Goal: Information Seeking & Learning: Learn about a topic

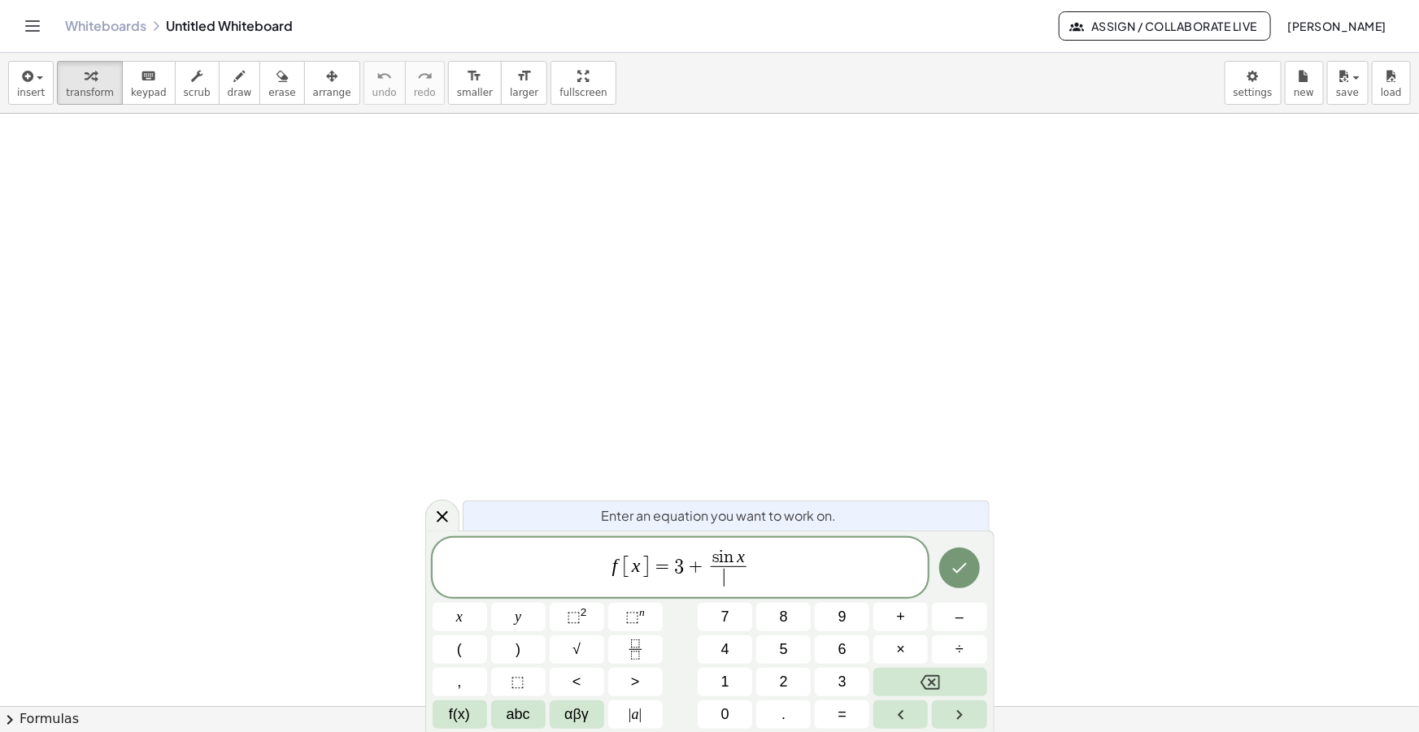
click at [740, 574] on span "​" at bounding box center [728, 578] width 36 height 22
click at [570, 637] on button "√" at bounding box center [577, 650] width 54 height 28
drag, startPoint x: 755, startPoint y: 562, endPoint x: 512, endPoint y: 535, distance: 244.5
click at [512, 536] on div "**********" at bounding box center [680, 567] width 496 height 63
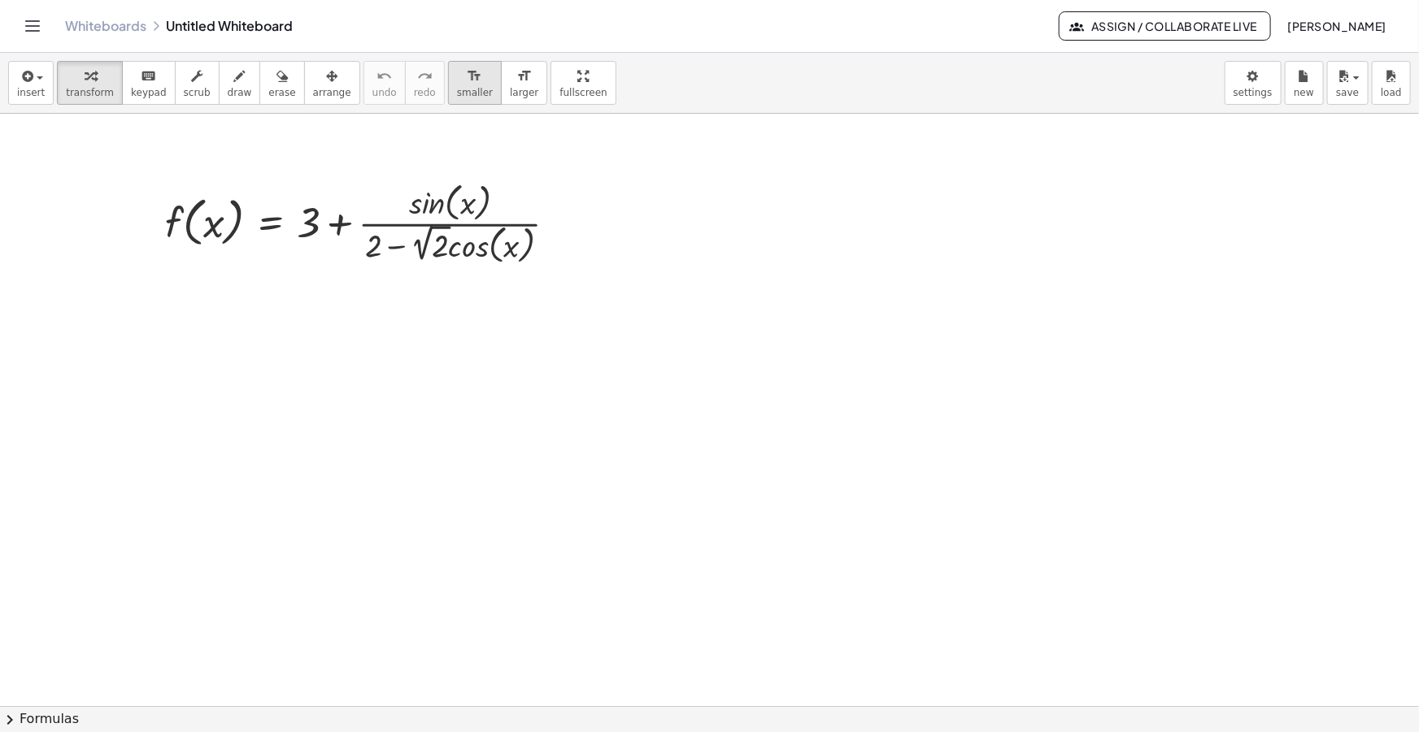
click at [457, 87] on span "smaller" at bounding box center [475, 92] width 36 height 11
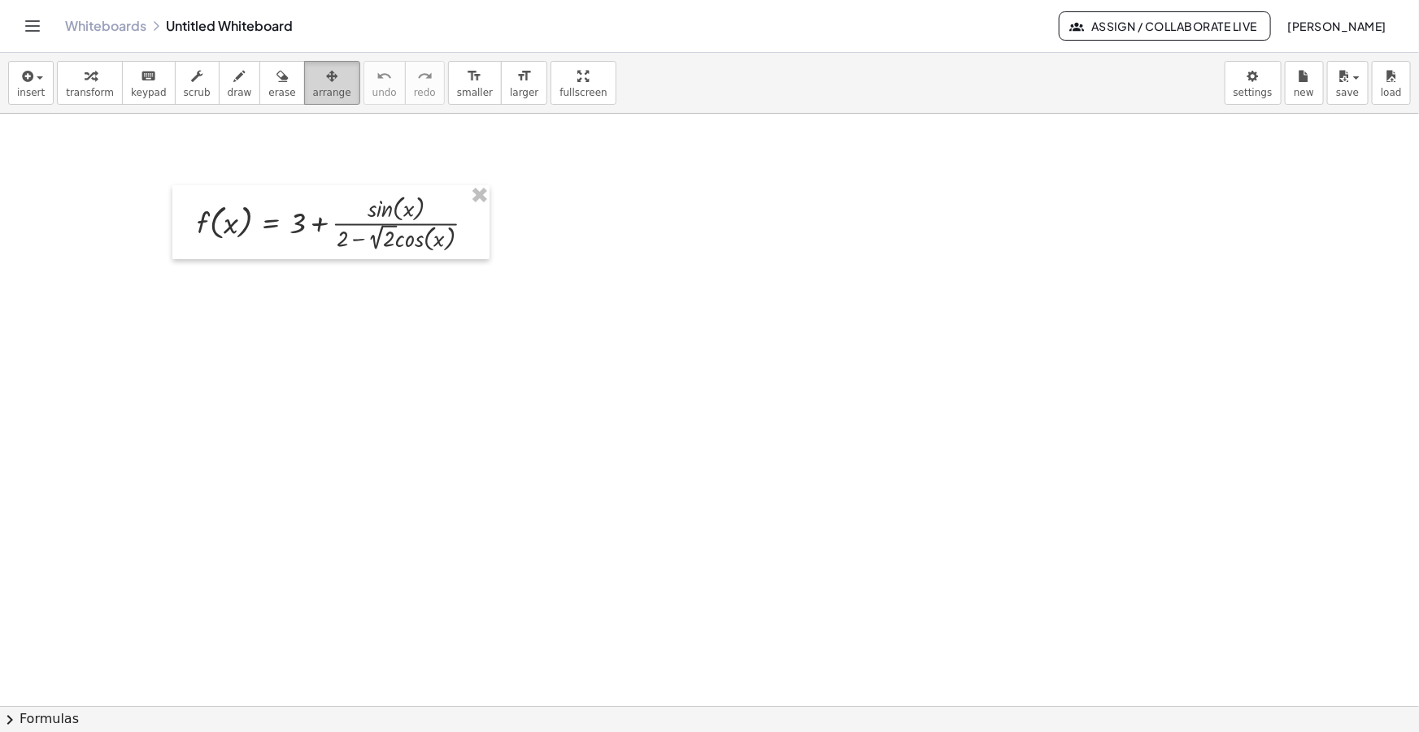
click at [313, 81] on div "button" at bounding box center [332, 76] width 38 height 20
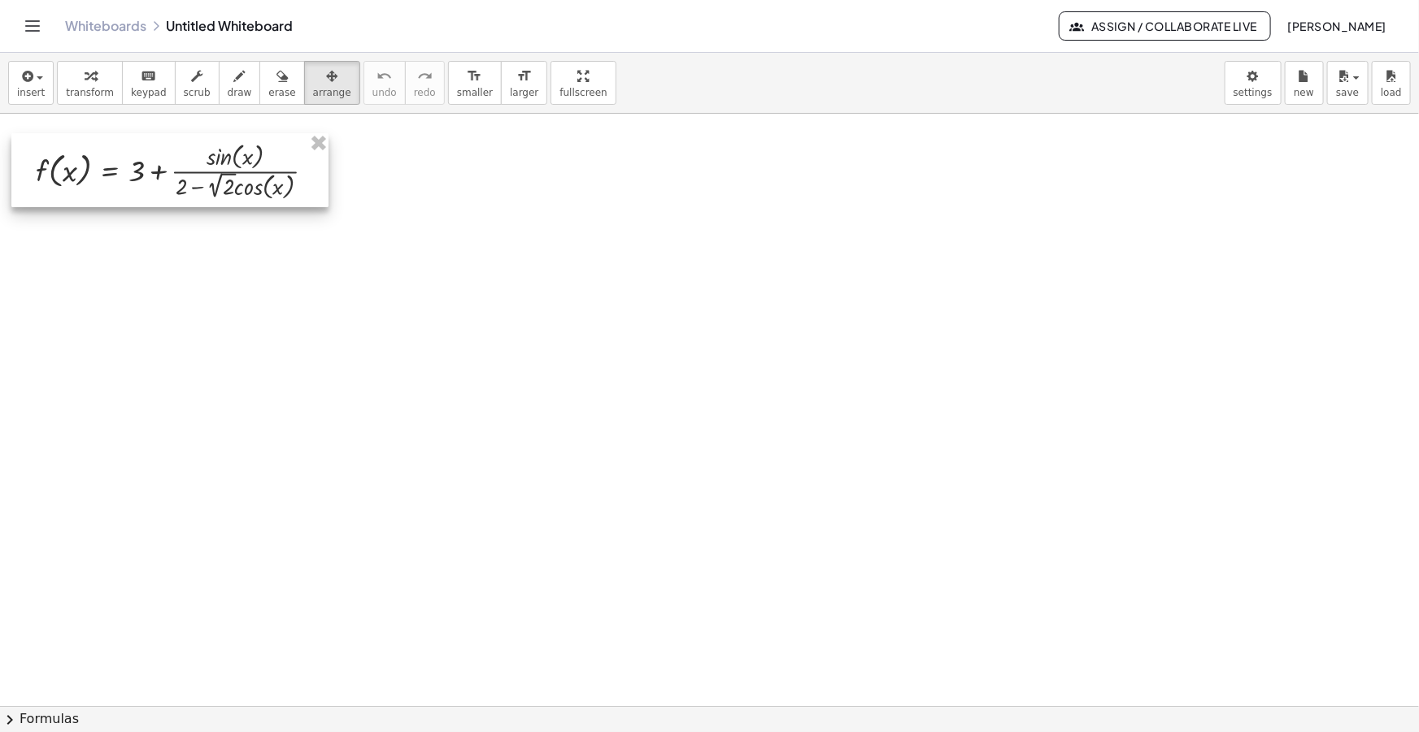
drag, startPoint x: 293, startPoint y: 221, endPoint x: 133, endPoint y: 169, distance: 169.2
click at [133, 169] on div at bounding box center [169, 170] width 317 height 74
click at [228, 88] on span "draw" at bounding box center [240, 92] width 24 height 11
click at [233, 78] on button "draw" at bounding box center [240, 83] width 42 height 44
drag, startPoint x: 365, startPoint y: 165, endPoint x: 440, endPoint y: 163, distance: 74.8
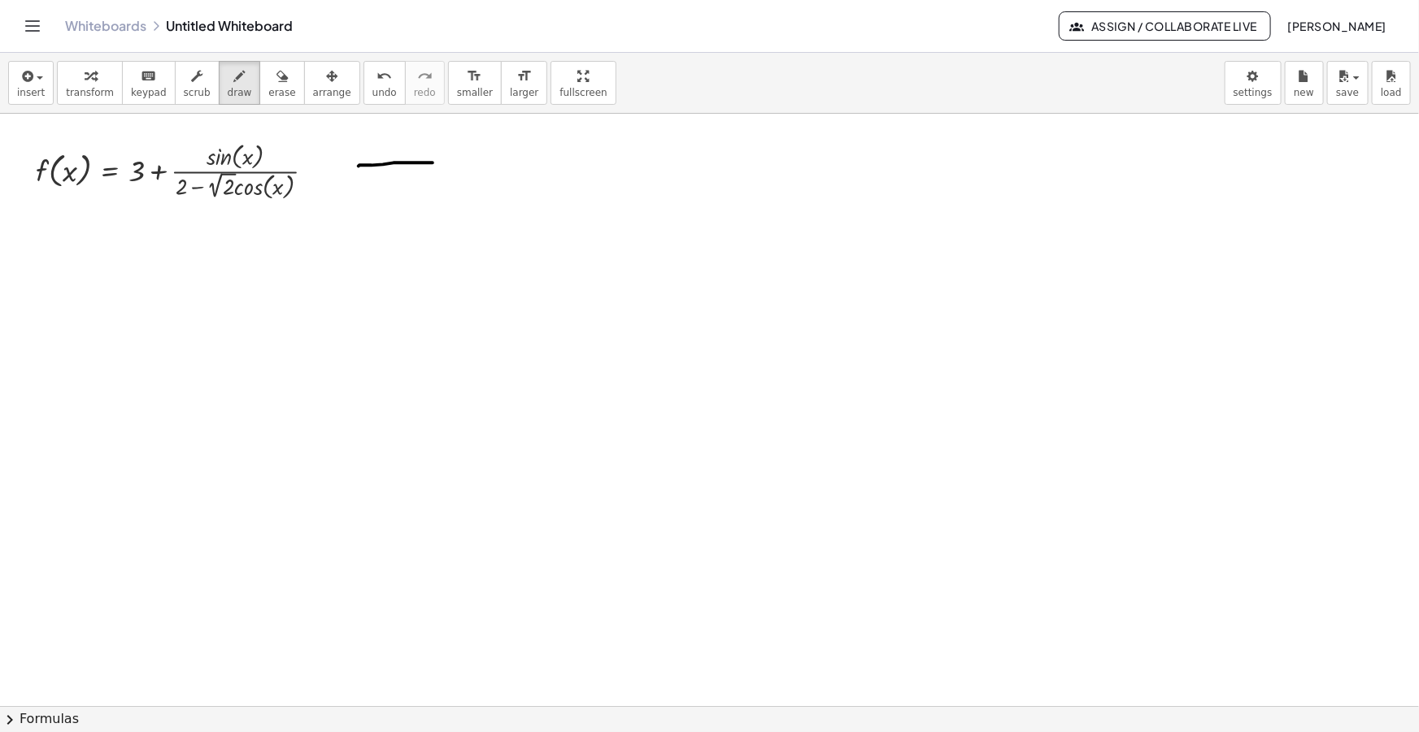
drag, startPoint x: 361, startPoint y: 176, endPoint x: 441, endPoint y: 173, distance: 79.7
drag, startPoint x: 431, startPoint y: 163, endPoint x: 447, endPoint y: 164, distance: 16.3
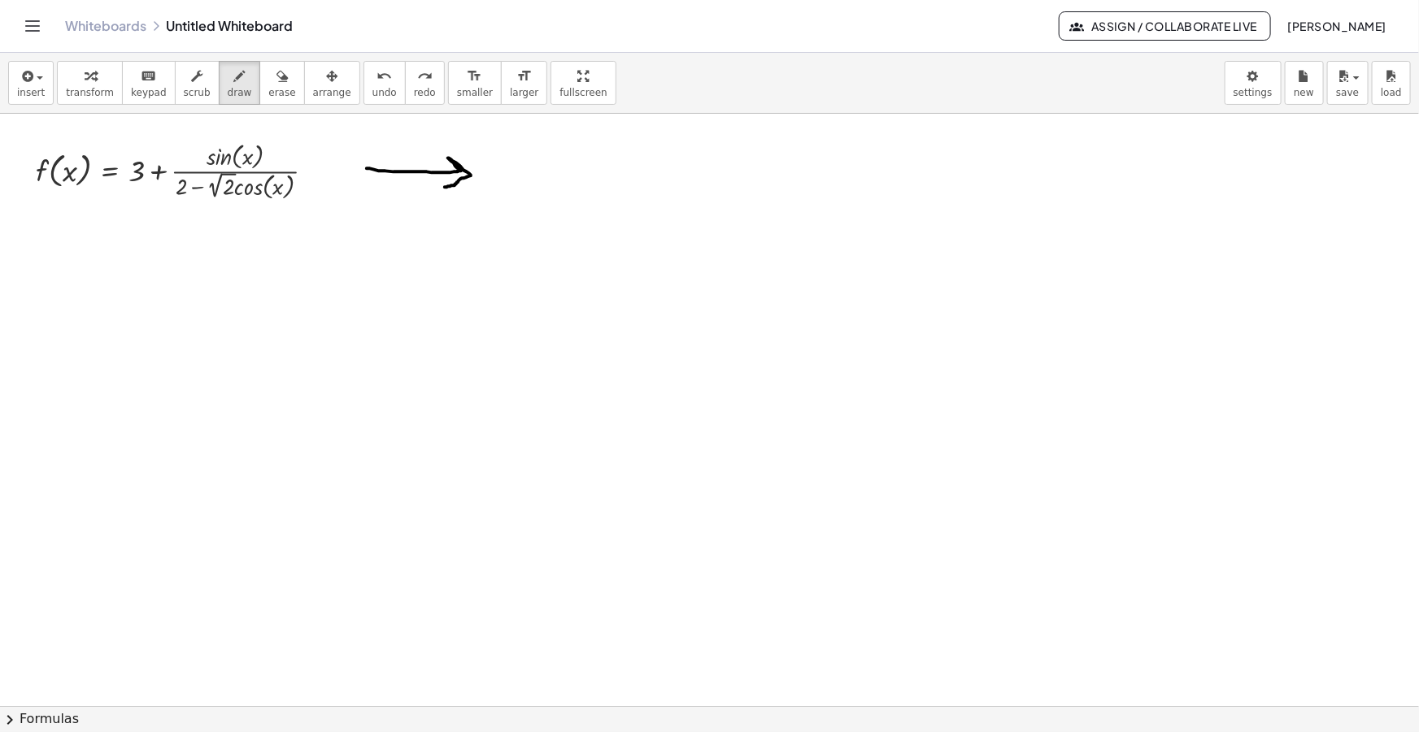
drag, startPoint x: 367, startPoint y: 168, endPoint x: 432, endPoint y: 184, distance: 66.8
click at [24, 85] on icon "button" at bounding box center [26, 77] width 15 height 20
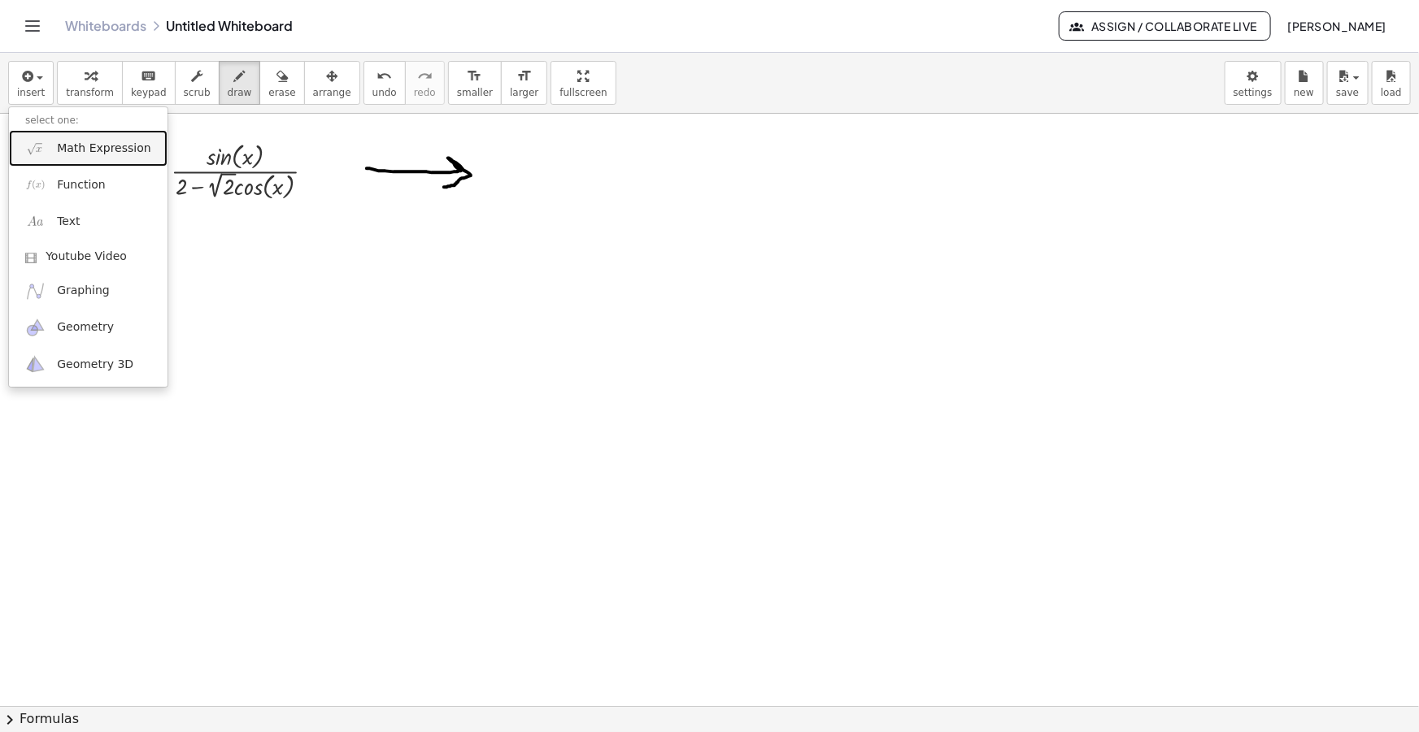
click at [67, 134] on link "Math Expression" at bounding box center [88, 148] width 159 height 37
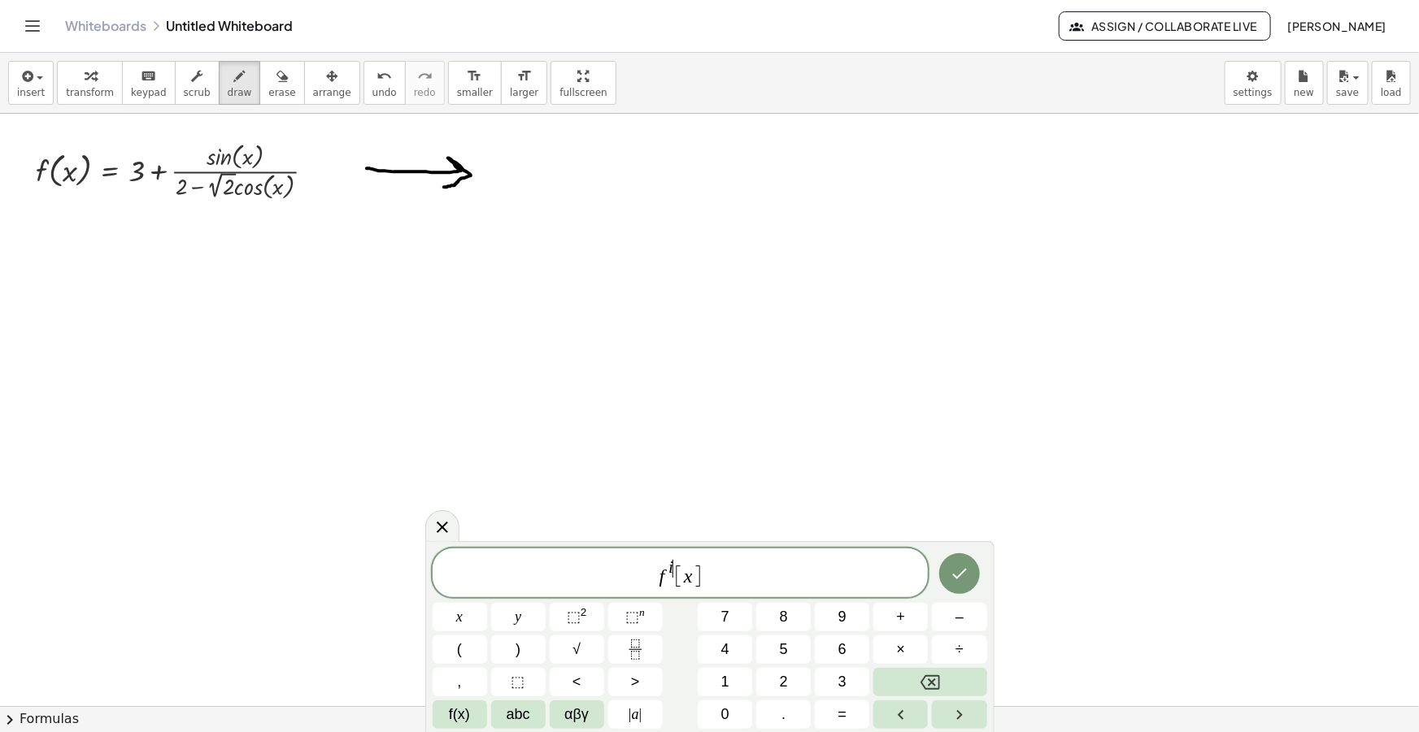
click at [720, 582] on span "f i ​ [ x ]" at bounding box center [680, 574] width 496 height 32
click at [727, 580] on span "f i [ x ] = ​" at bounding box center [680, 574] width 496 height 32
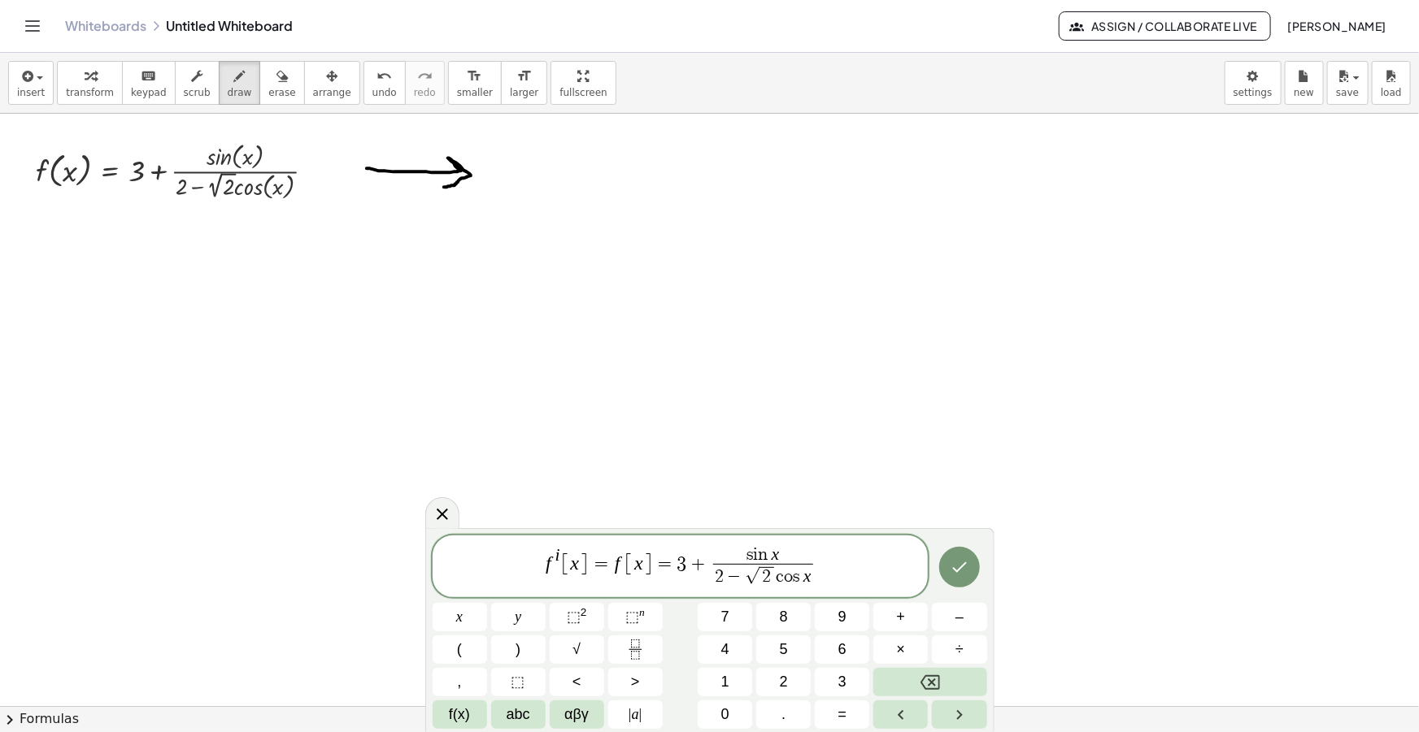
click at [710, 567] on span "s i n x 2 − √ 2 c o s x ​" at bounding box center [763, 568] width 106 height 42
drag, startPoint x: 761, startPoint y: 575, endPoint x: 666, endPoint y: 580, distance: 95.2
click at [770, 576] on span ")" at bounding box center [768, 575] width 10 height 24
click at [776, 573] on span "( 2 − √ 2 c o s x ) 2 ​" at bounding box center [714, 573] width 126 height 31
drag, startPoint x: 755, startPoint y: 576, endPoint x: 665, endPoint y: 575, distance: 90.2
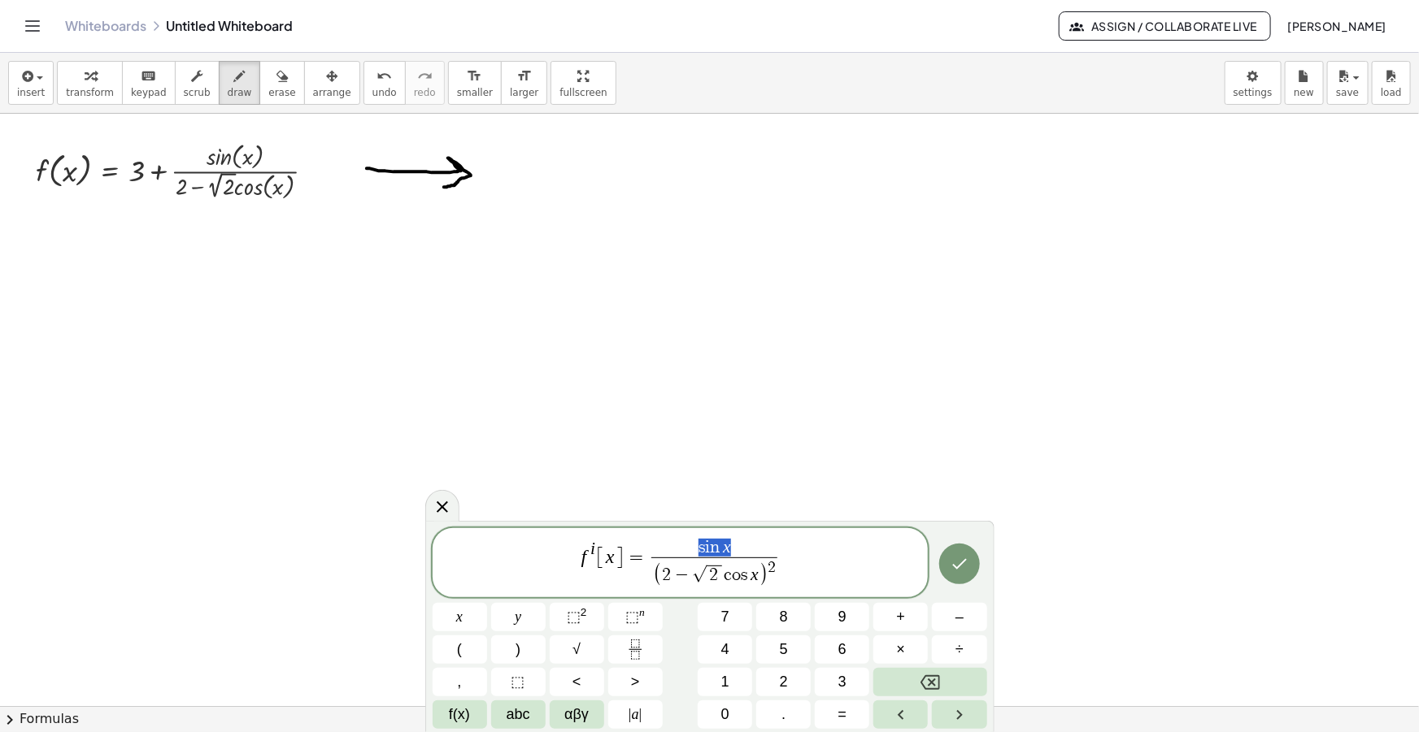
drag, startPoint x: 731, startPoint y: 547, endPoint x: 698, endPoint y: 545, distance: 32.6
drag, startPoint x: 757, startPoint y: 576, endPoint x: 691, endPoint y: 572, distance: 66.0
click at [691, 572] on span "( 2 − √ 2 c o s x )" at bounding box center [710, 575] width 115 height 24
click at [704, 545] on span "s ​ i n x" at bounding box center [714, 549] width 126 height 18
drag, startPoint x: 694, startPoint y: 546, endPoint x: 737, endPoint y: 546, distance: 43.1
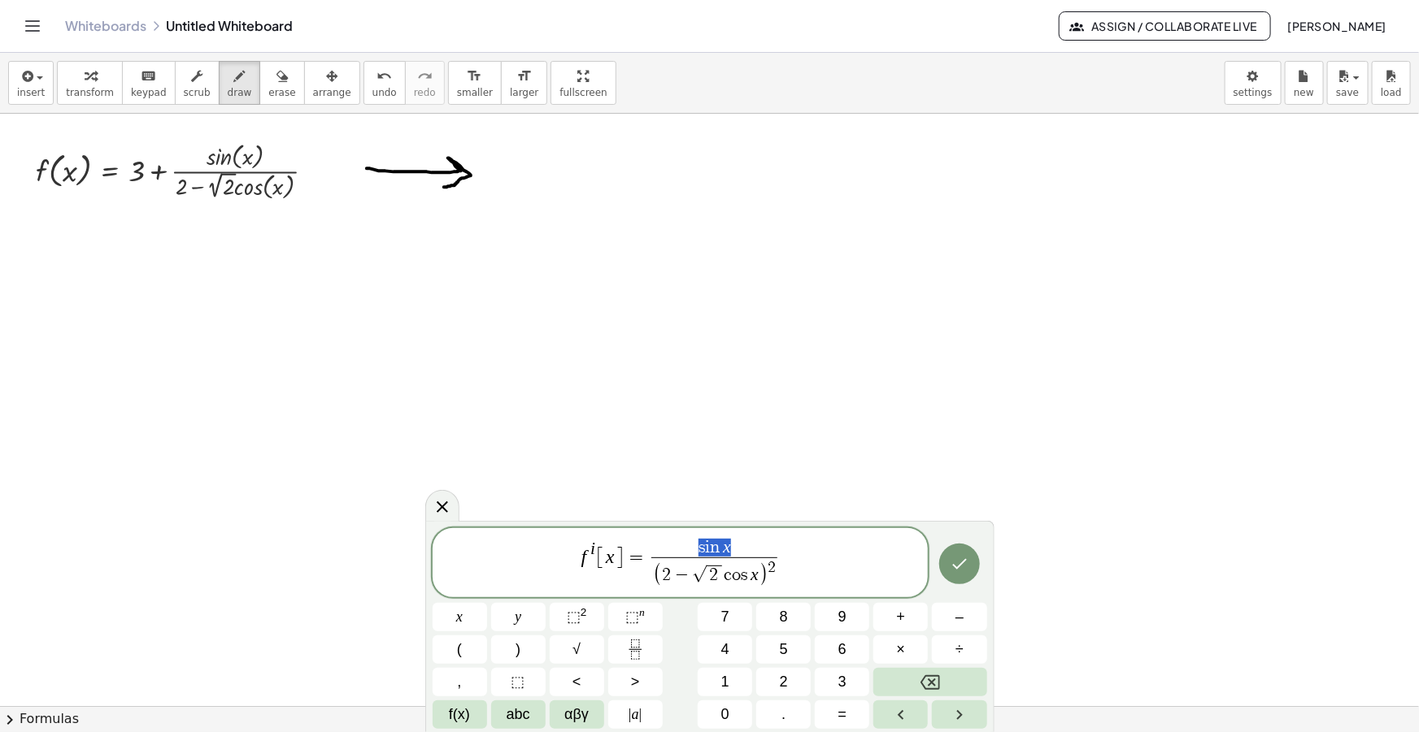
click at [737, 546] on span "s i n x" at bounding box center [714, 549] width 126 height 18
drag, startPoint x: 757, startPoint y: 576, endPoint x: 665, endPoint y: 570, distance: 92.0
click at [665, 570] on span "( 2 − √ 2 c o s x )" at bounding box center [710, 575] width 115 height 24
drag, startPoint x: 765, startPoint y: 572, endPoint x: 682, endPoint y: 572, distance: 82.9
drag, startPoint x: 718, startPoint y: 546, endPoint x: 698, endPoint y: 545, distance: 19.6
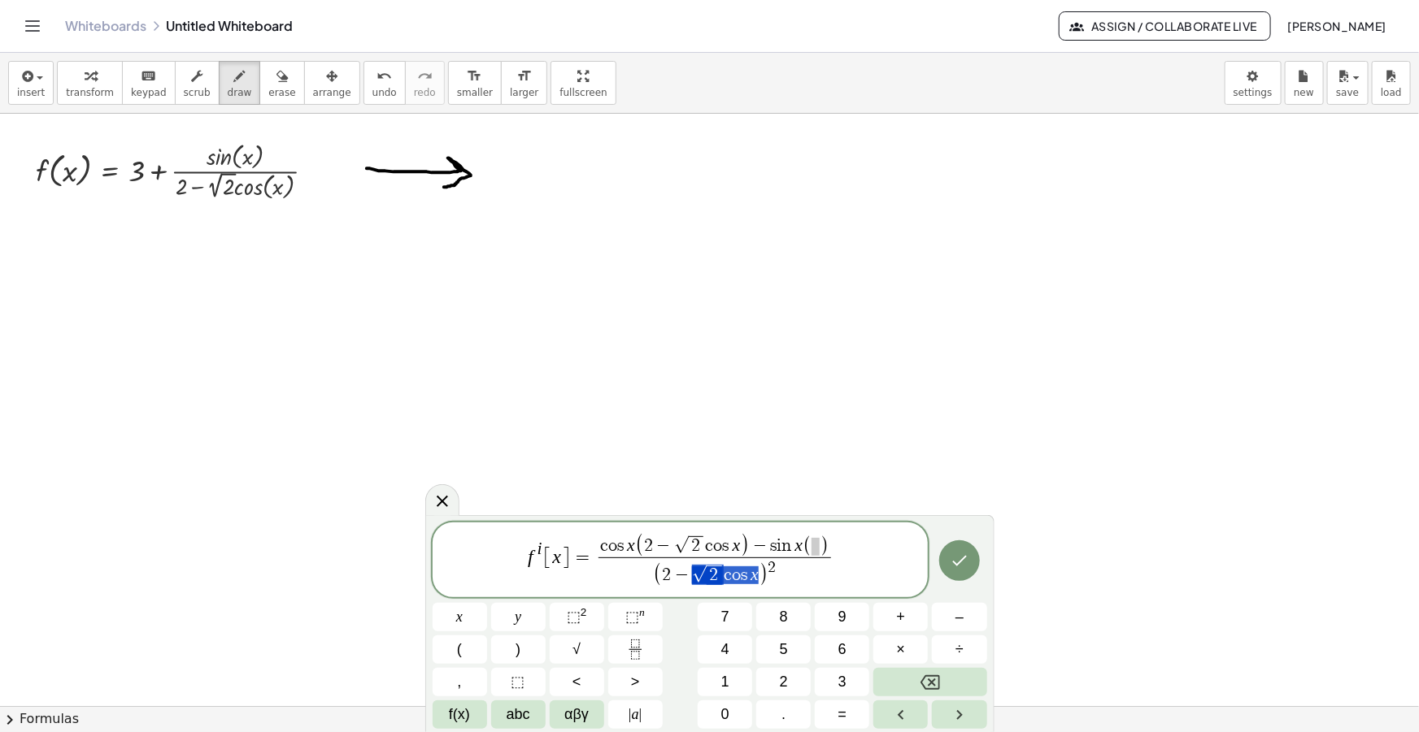
drag, startPoint x: 757, startPoint y: 573, endPoint x: 701, endPoint y: 578, distance: 56.3
click at [701, 578] on span "( 2 − √ 2 c o s x )" at bounding box center [710, 575] width 115 height 24
click at [815, 545] on span at bounding box center [815, 547] width 8 height 18
drag, startPoint x: 715, startPoint y: 575, endPoint x: 696, endPoint y: 575, distance: 18.7
click at [779, 545] on span "−" at bounding box center [773, 547] width 21 height 18
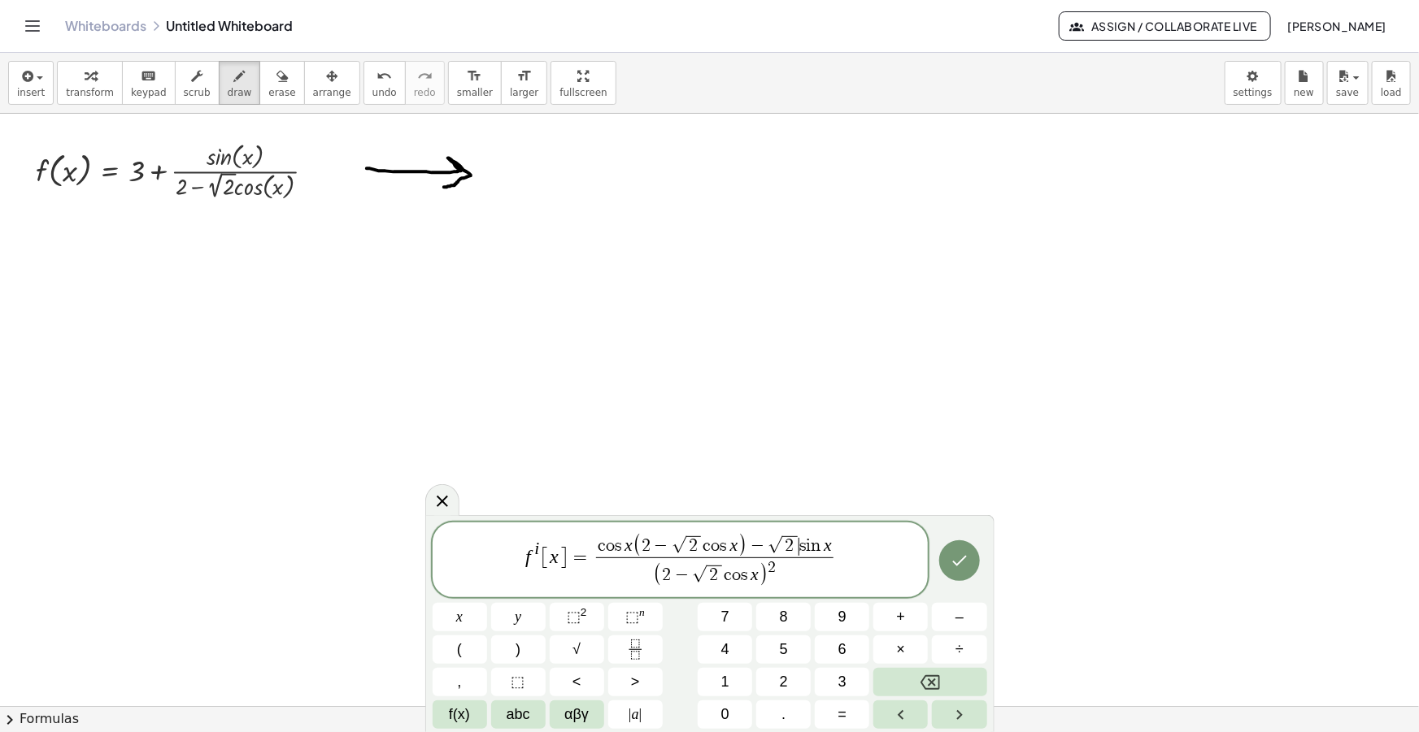
click at [819, 550] on var "n" at bounding box center [816, 546] width 13 height 18
click at [690, 576] on span "−" at bounding box center [681, 576] width 21 height 18
click at [820, 571] on span "( 2 − ​ √ 2 c o s x ) 2" at bounding box center [714, 573] width 242 height 31
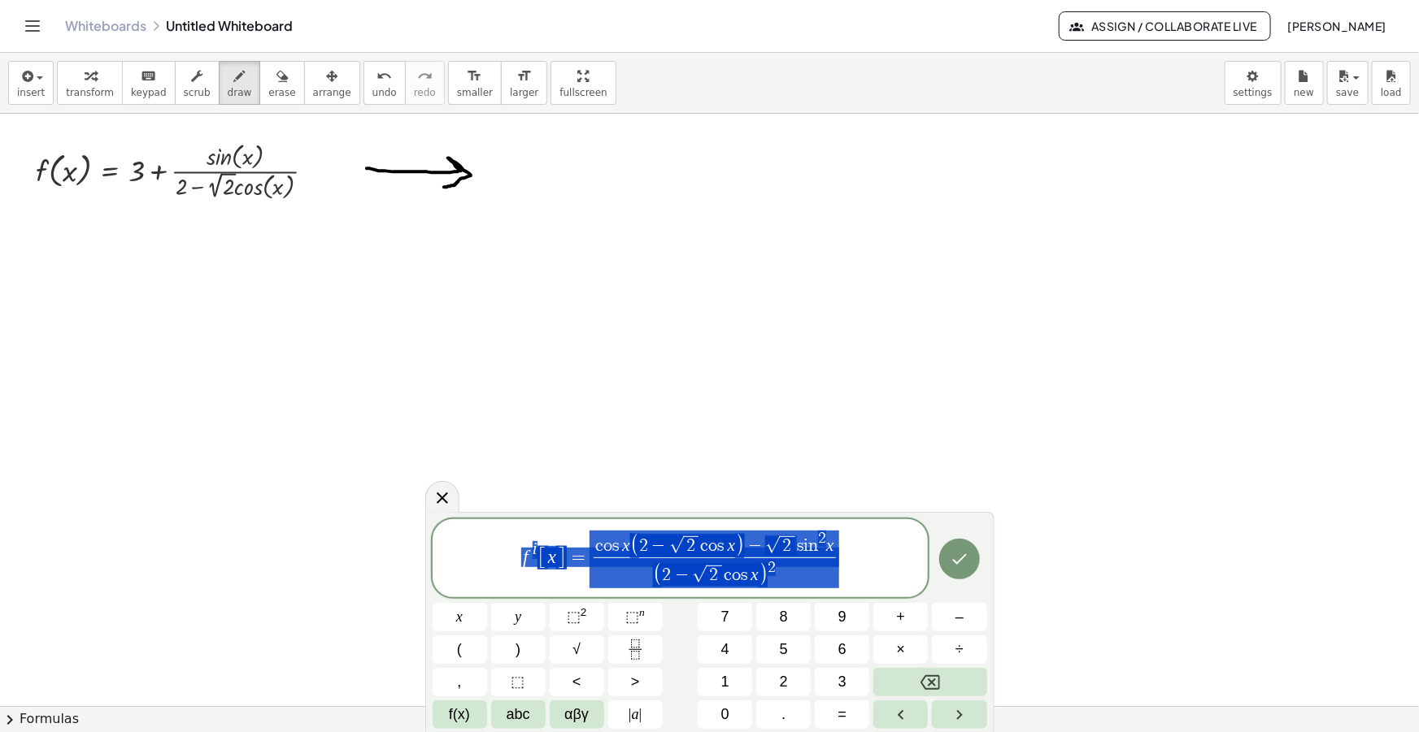
drag, startPoint x: 795, startPoint y: 576, endPoint x: 455, endPoint y: 550, distance: 340.9
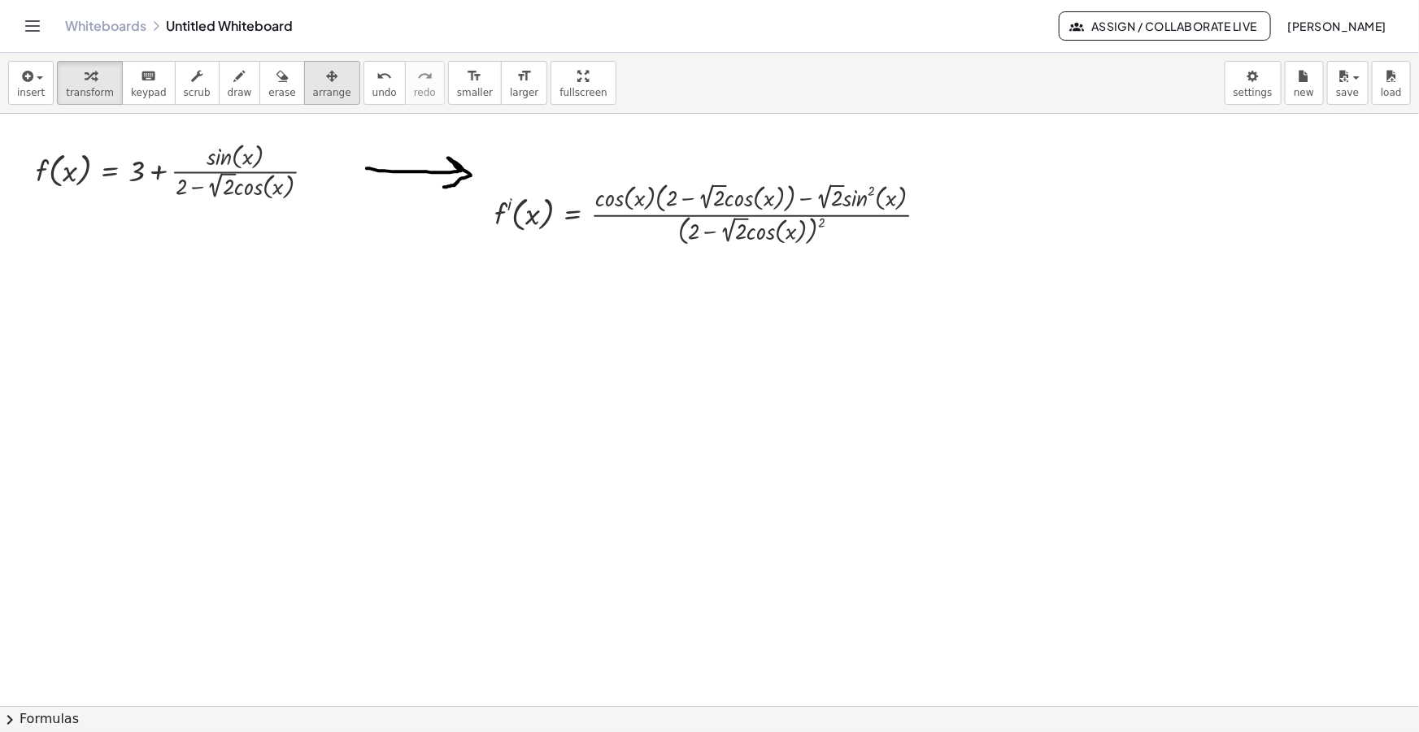
click at [313, 87] on span "arrange" at bounding box center [332, 92] width 38 height 11
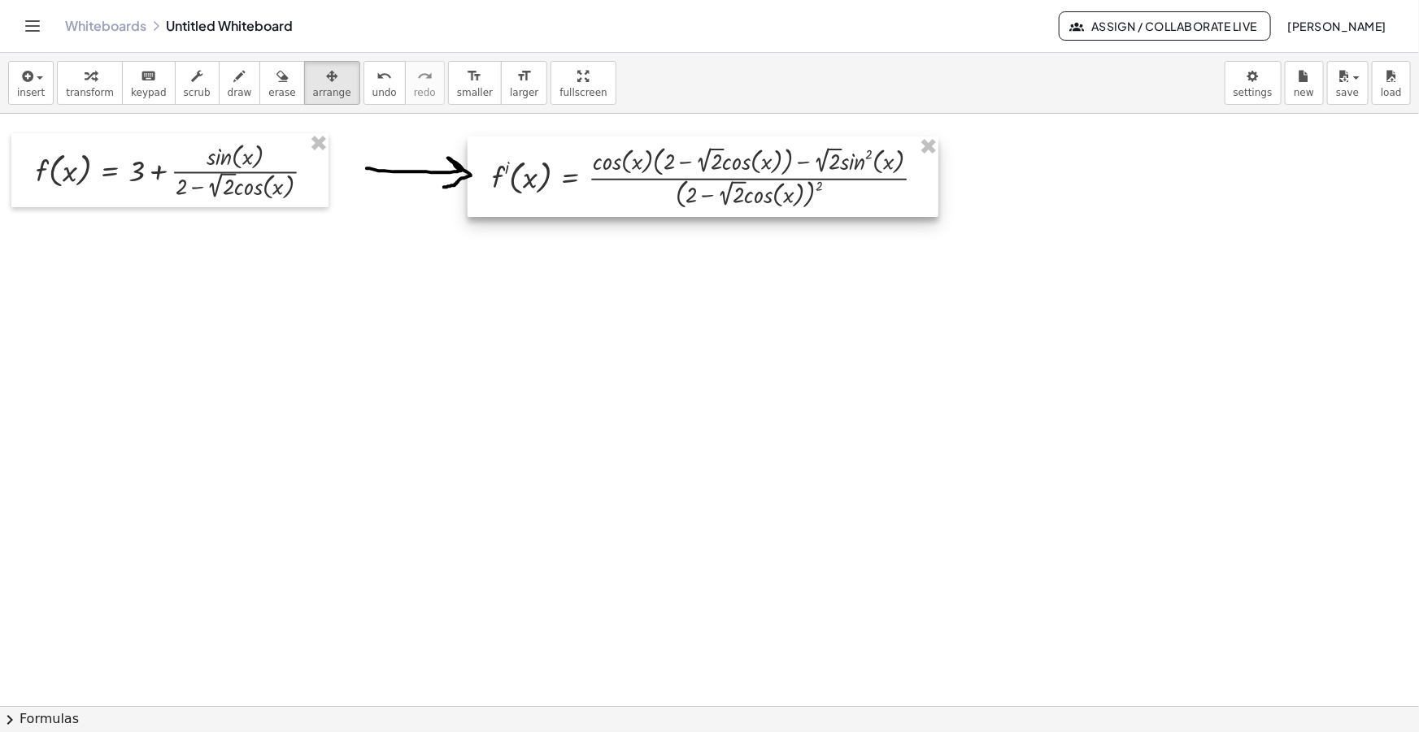
drag, startPoint x: 689, startPoint y: 224, endPoint x: 687, endPoint y: 190, distance: 33.4
click at [687, 190] on div at bounding box center [702, 177] width 471 height 80
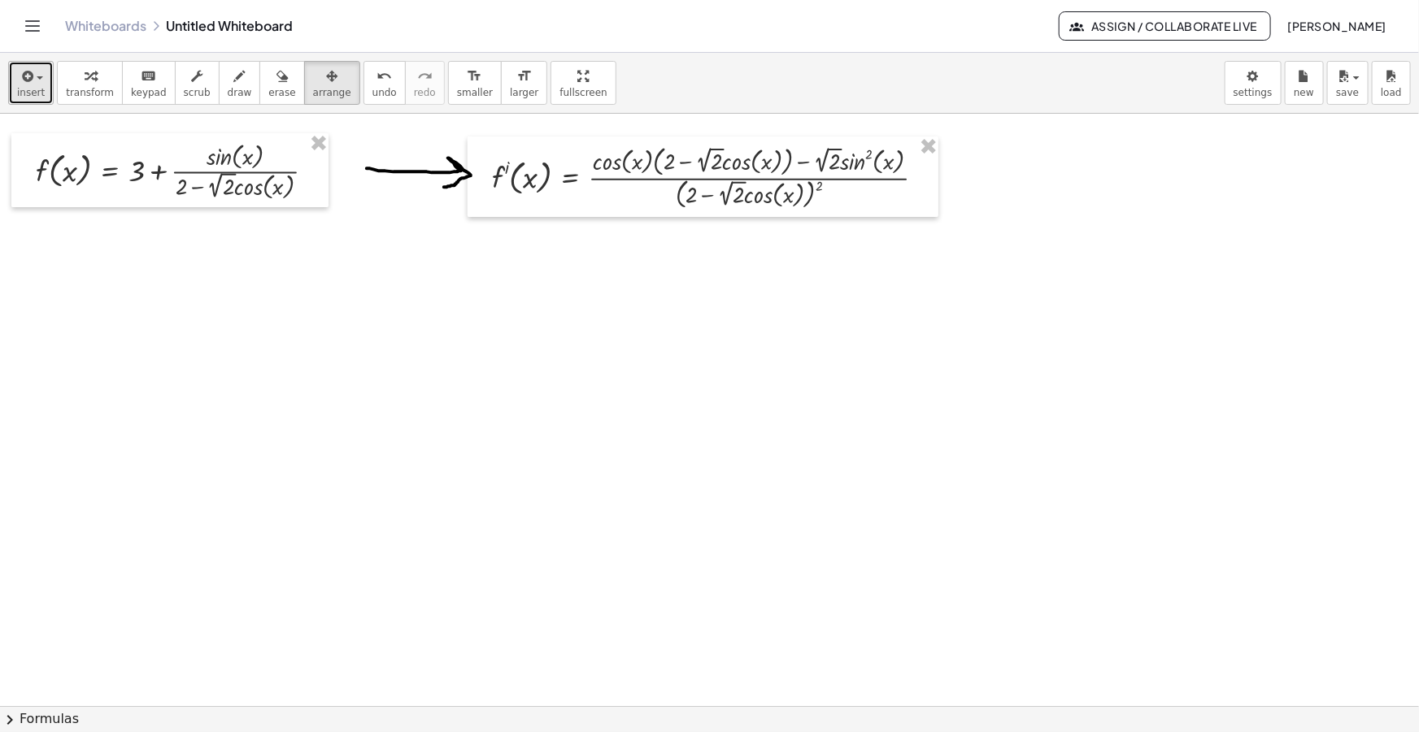
click at [19, 81] on icon "button" at bounding box center [26, 77] width 15 height 20
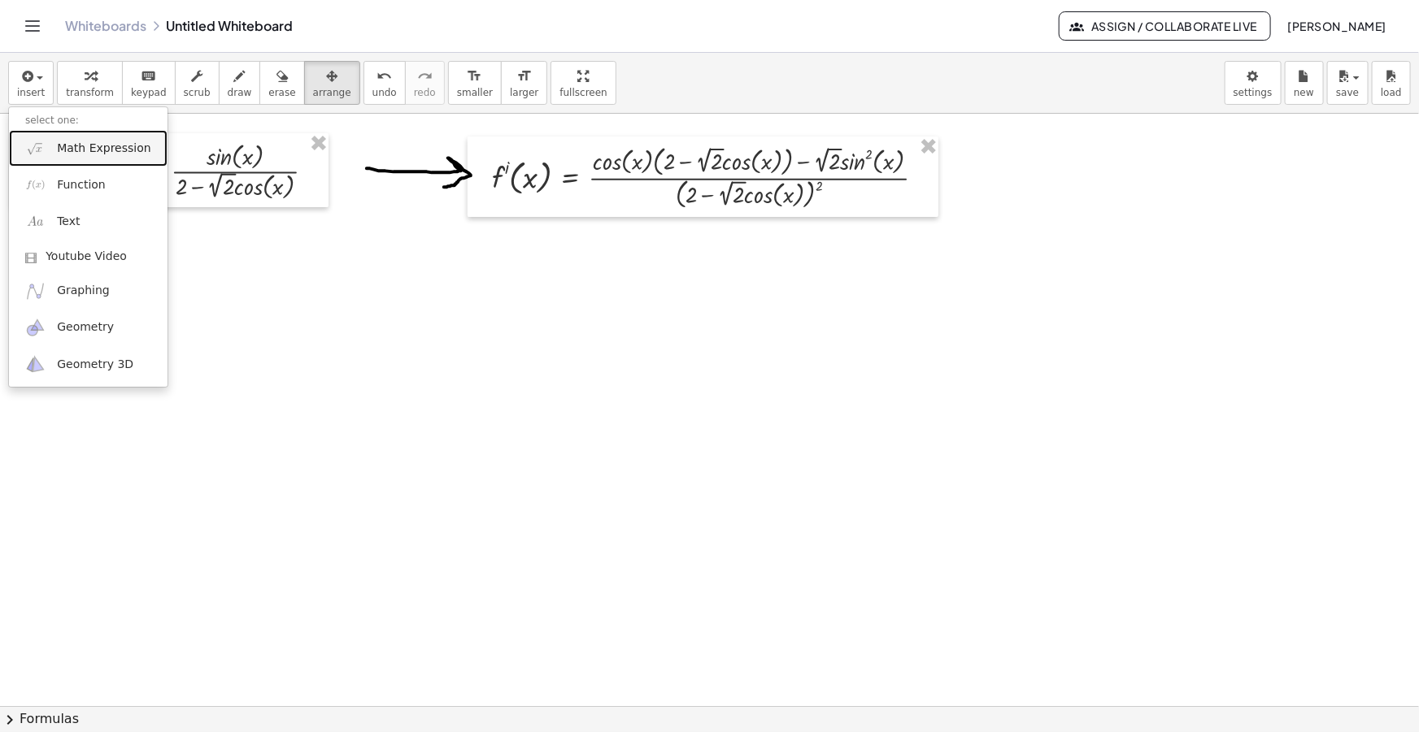
click at [81, 141] on span "Math Expression" at bounding box center [103, 149] width 93 height 16
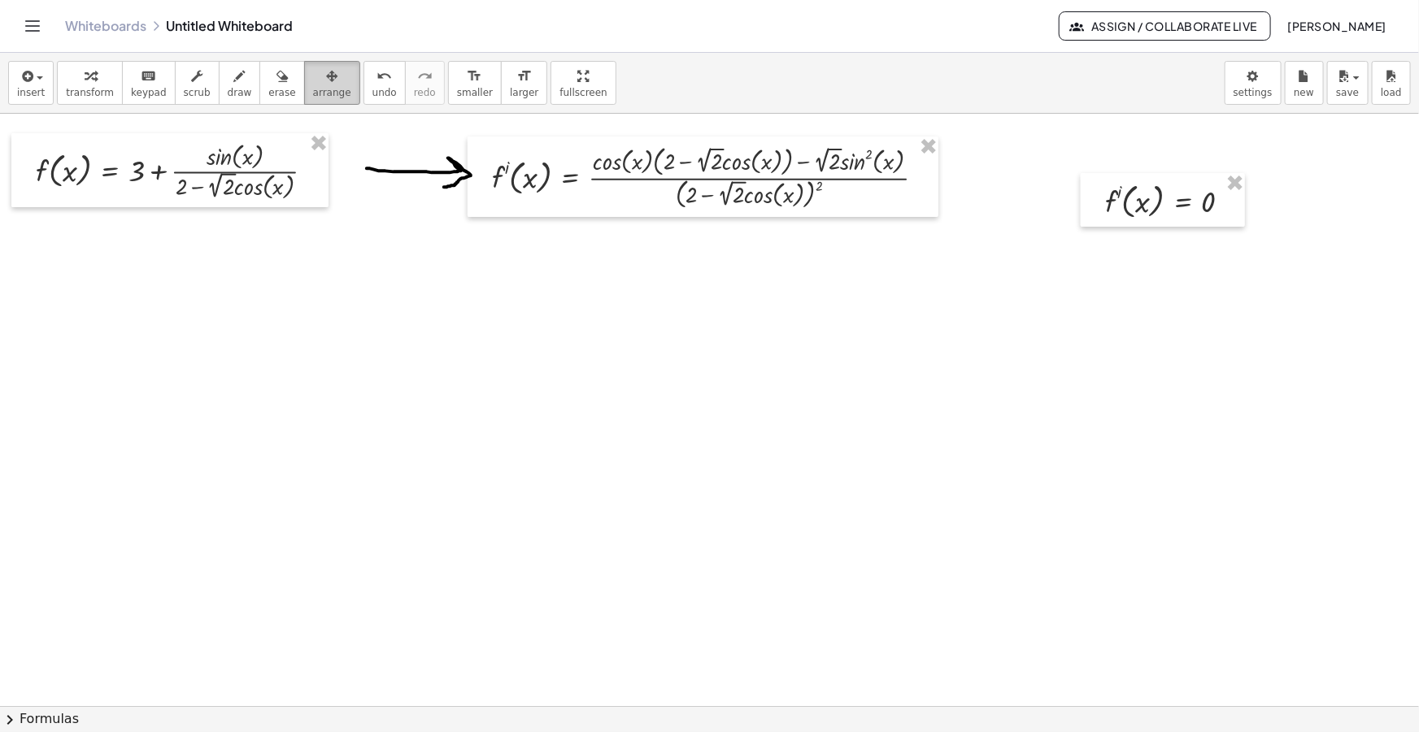
click at [313, 87] on span "arrange" at bounding box center [332, 92] width 38 height 11
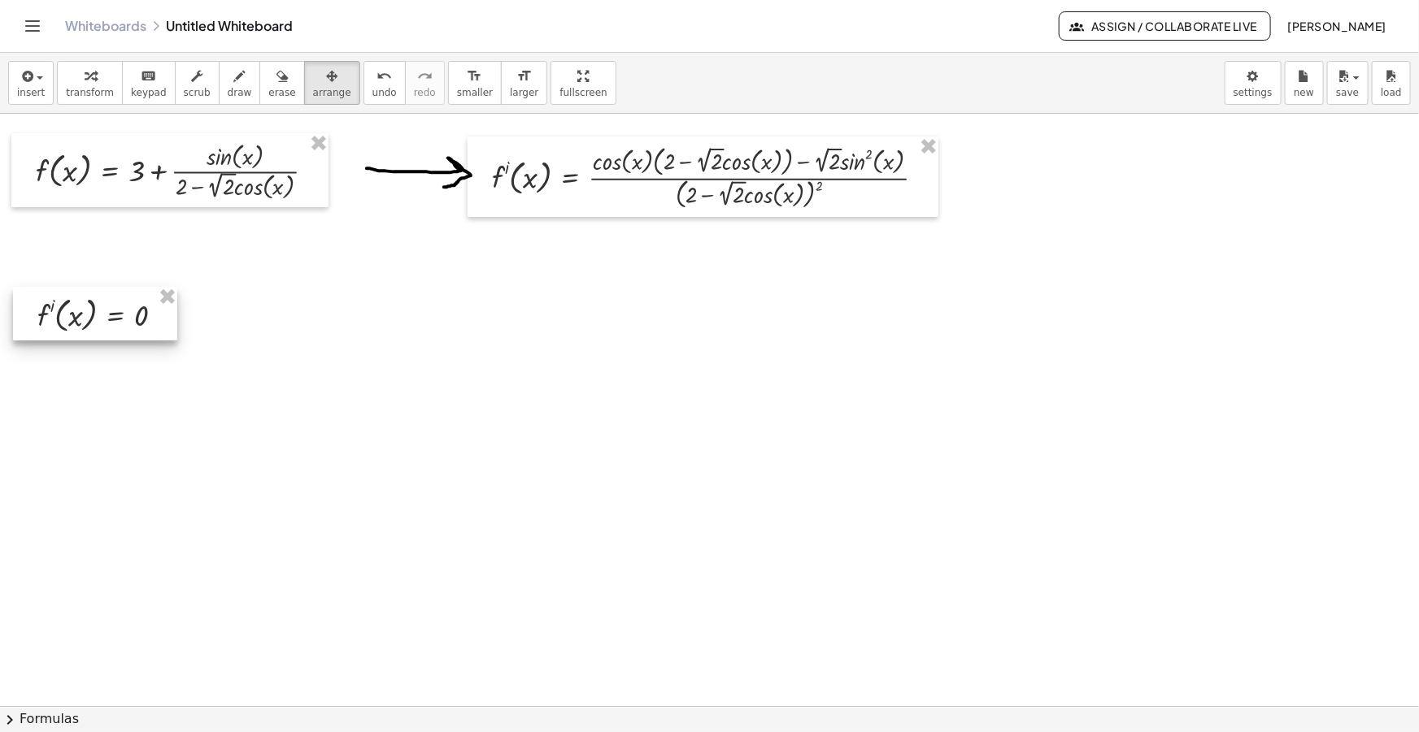
drag, startPoint x: 1179, startPoint y: 211, endPoint x: 111, endPoint y: 325, distance: 1074.2
click at [111, 325] on div at bounding box center [95, 314] width 164 height 54
click at [230, 75] on button "draw" at bounding box center [240, 83] width 42 height 44
drag, startPoint x: 177, startPoint y: 311, endPoint x: 215, endPoint y: 325, distance: 40.6
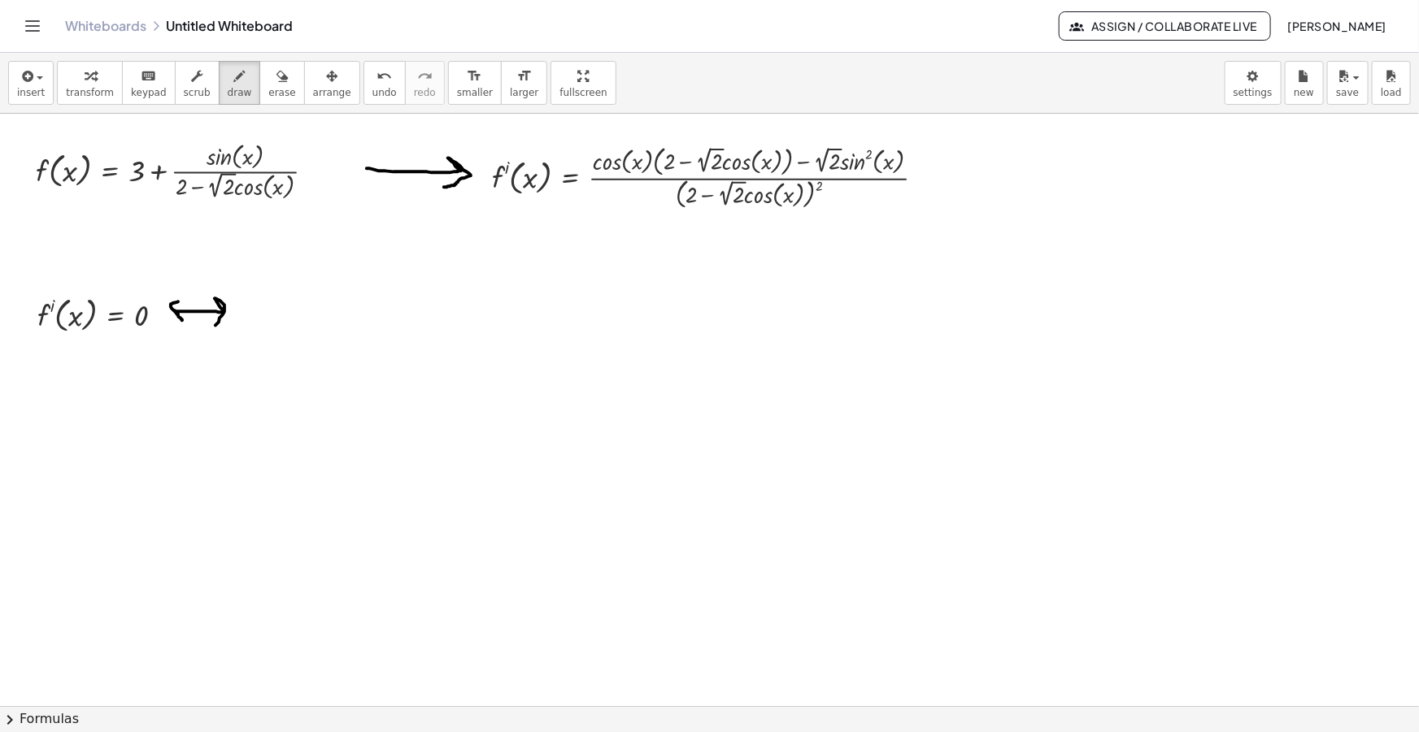
drag, startPoint x: 176, startPoint y: 313, endPoint x: 178, endPoint y: 293, distance: 20.4
click at [22, 72] on icon "button" at bounding box center [26, 77] width 15 height 20
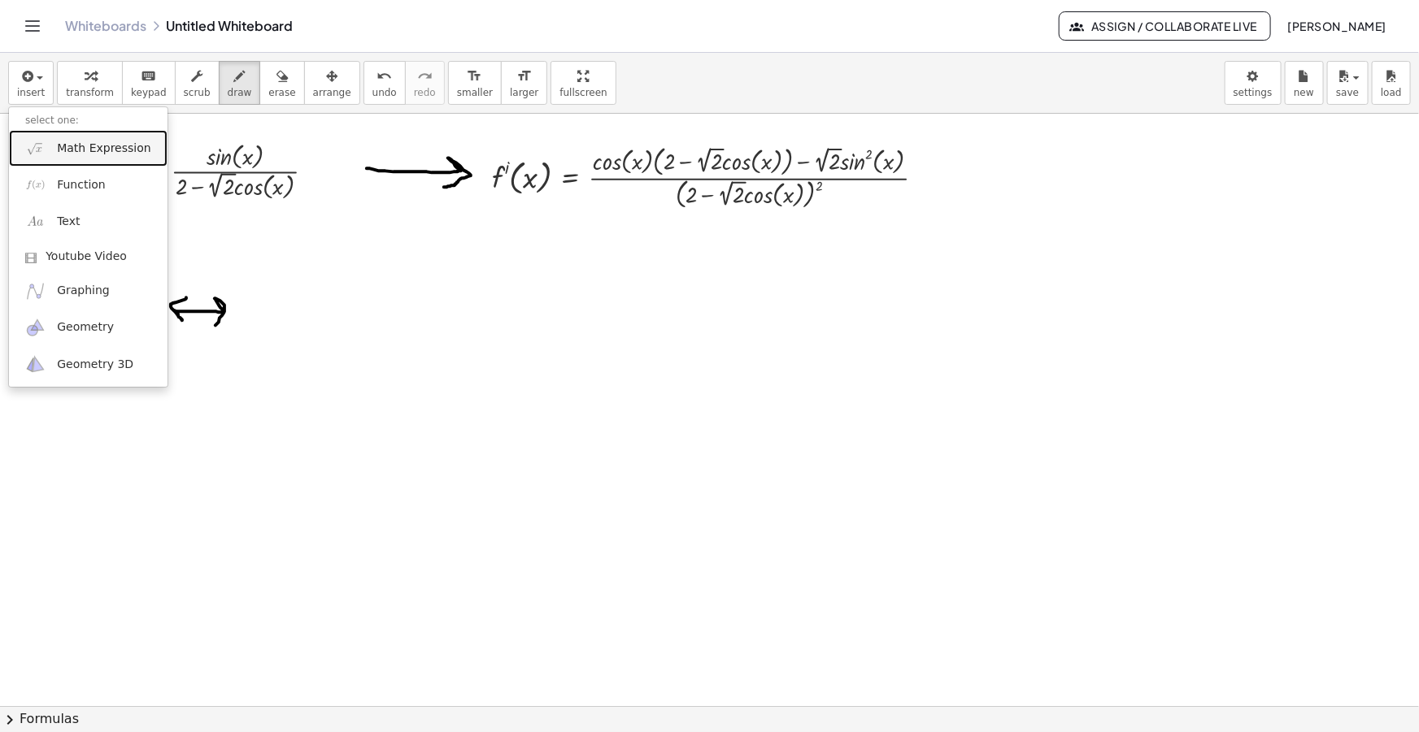
click at [62, 150] on span "Math Expression" at bounding box center [103, 149] width 93 height 16
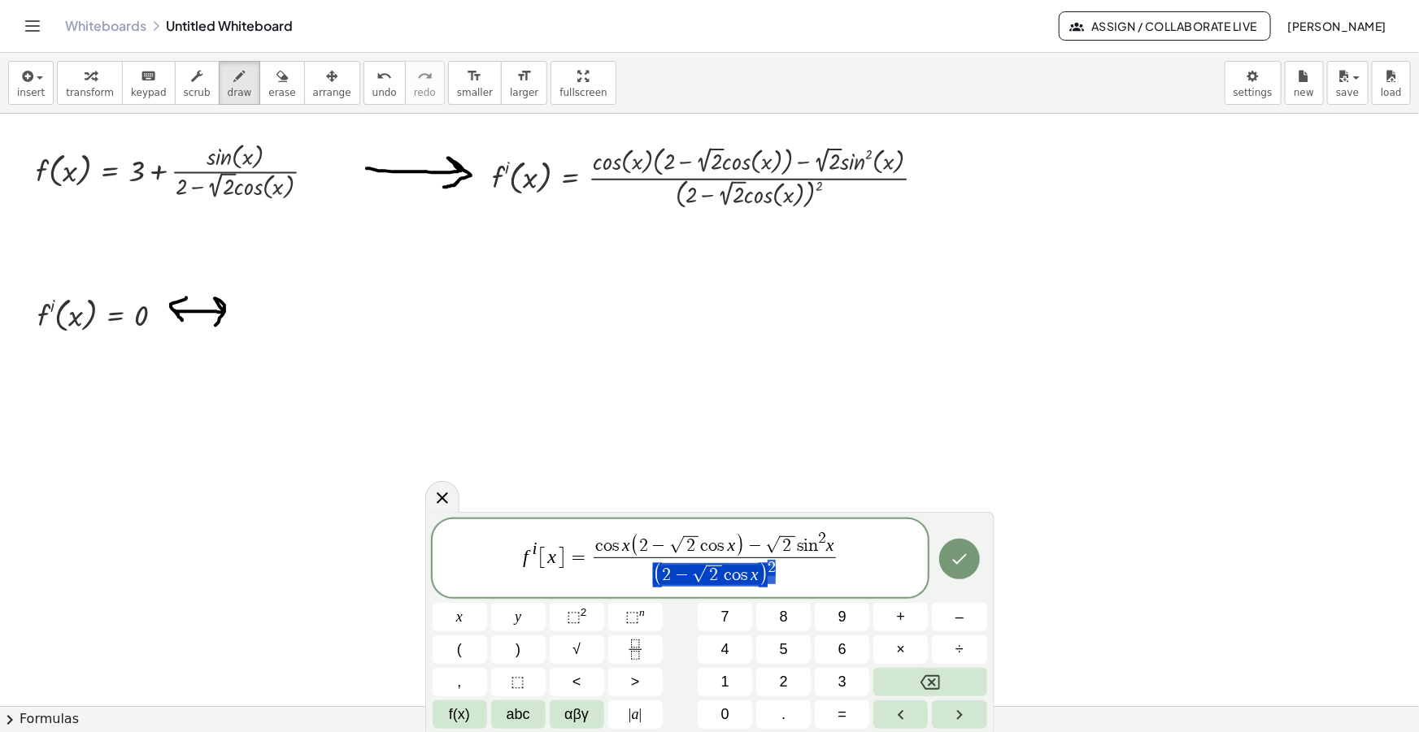
drag, startPoint x: 785, startPoint y: 583, endPoint x: 690, endPoint y: 570, distance: 96.0
click at [690, 570] on span "( 2 − √ 2 c o s x ) 2" at bounding box center [714, 573] width 242 height 31
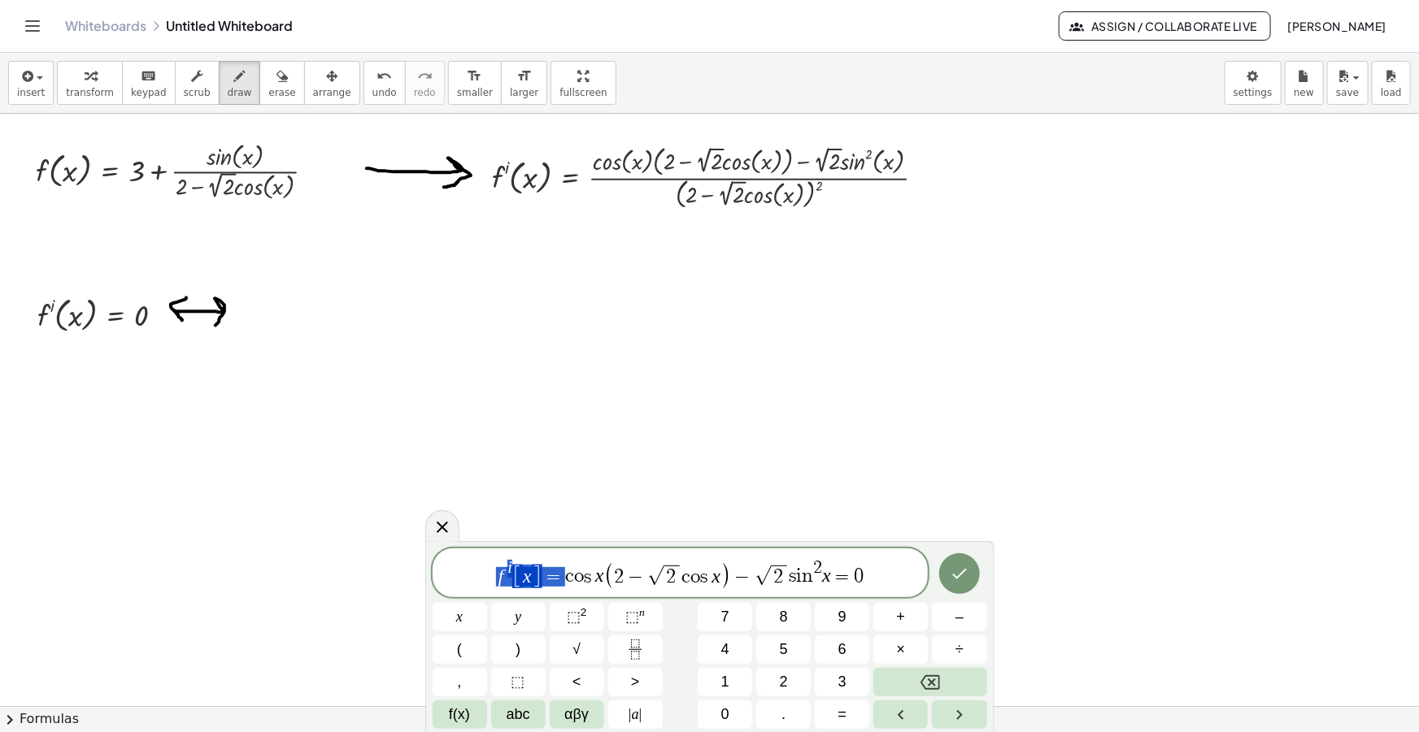
drag, startPoint x: 564, startPoint y: 568, endPoint x: 480, endPoint y: 577, distance: 84.2
click at [480, 576] on span "f i [ x ] = c o s x ( 2 − √ 2 c o s x ) − √ 2 s i n 2 x = 0" at bounding box center [680, 574] width 496 height 32
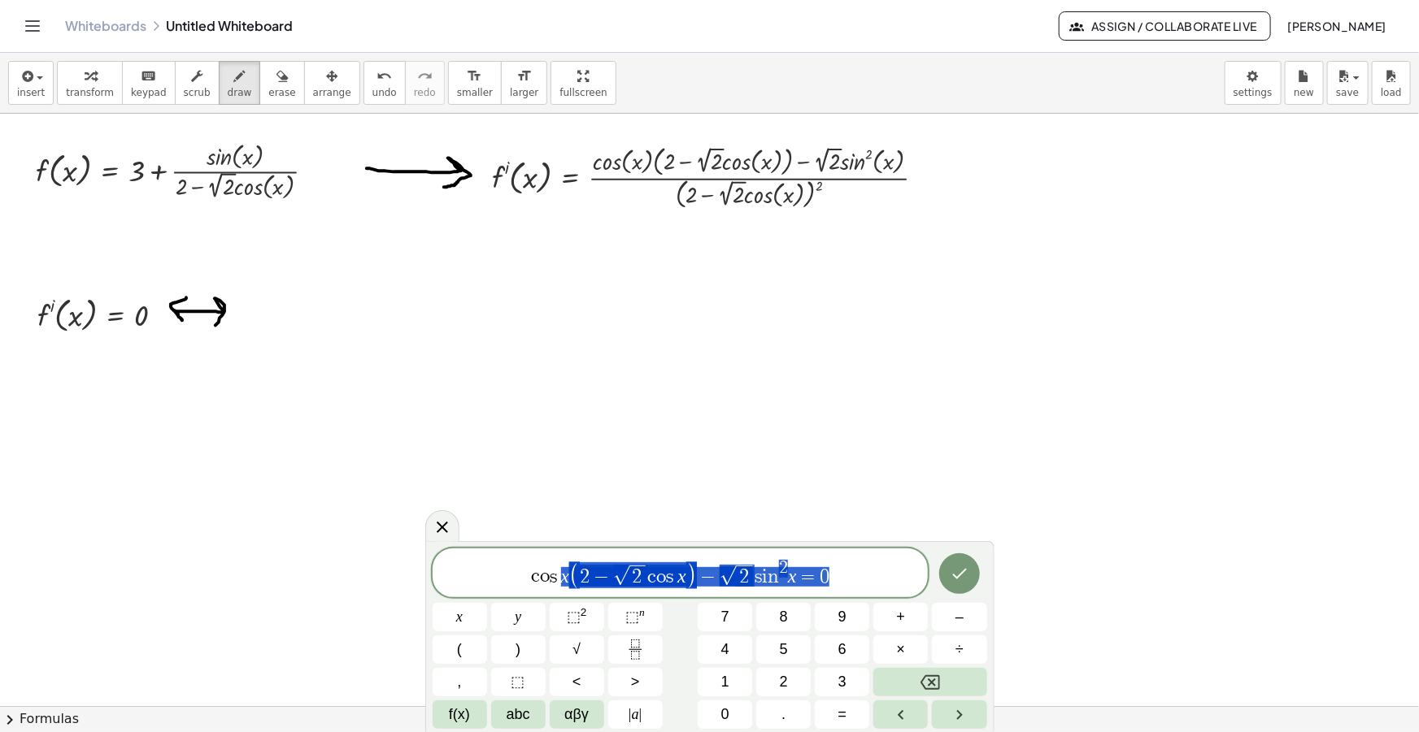
drag, startPoint x: 730, startPoint y: 568, endPoint x: 382, endPoint y: 539, distance: 349.2
click at [442, 551] on div "**********" at bounding box center [680, 573] width 496 height 49
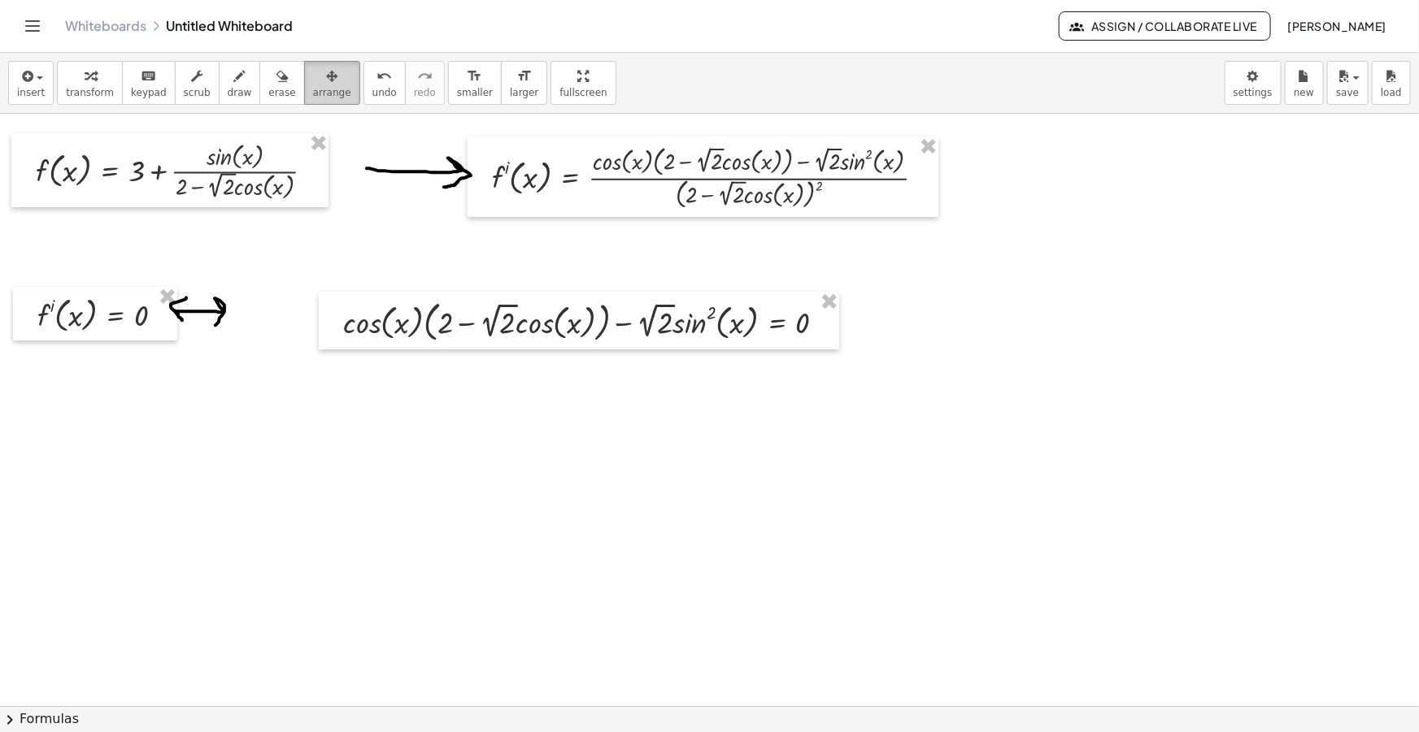
click at [313, 87] on span "arrange" at bounding box center [332, 92] width 38 height 11
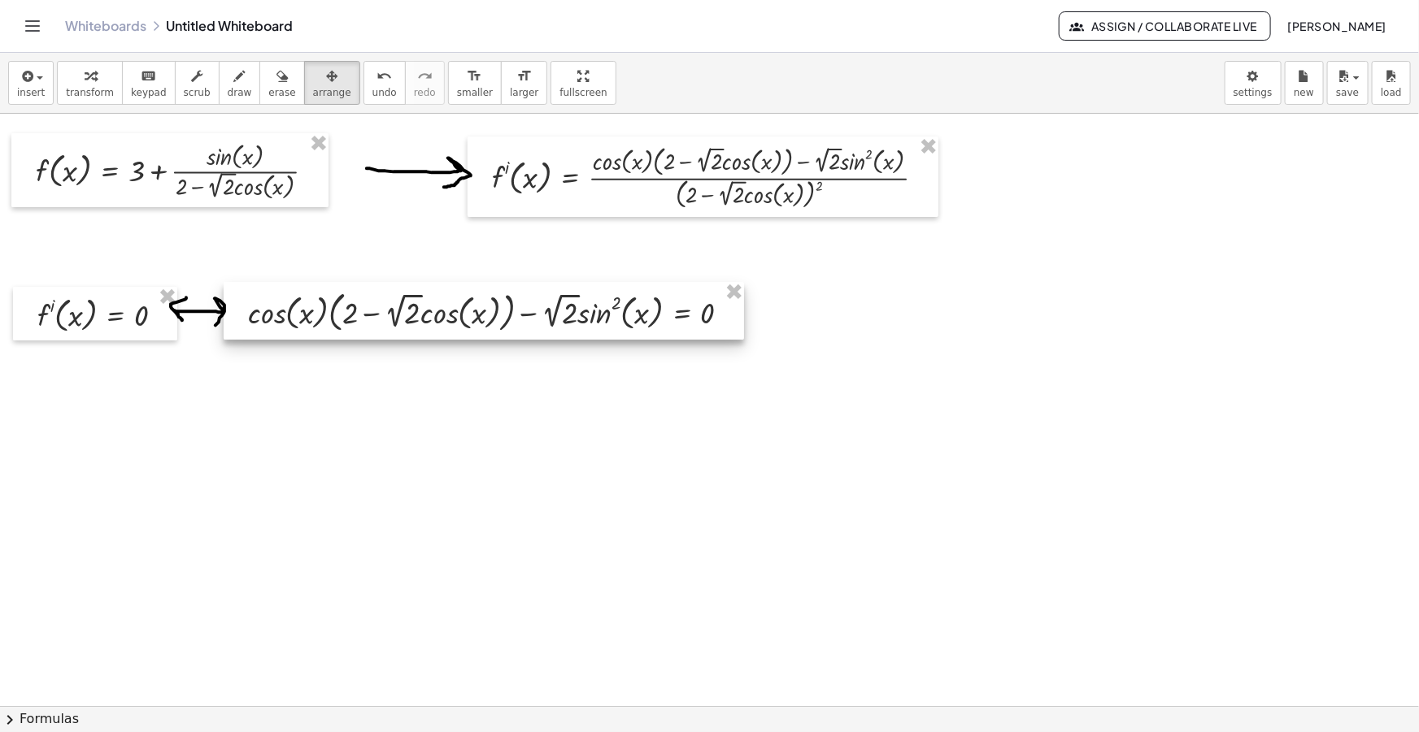
drag, startPoint x: 381, startPoint y: 333, endPoint x: 301, endPoint y: 332, distance: 80.5
click at [301, 332] on div at bounding box center [484, 311] width 520 height 59
drag, startPoint x: 223, startPoint y: 59, endPoint x: 219, endPoint y: 67, distance: 8.4
click at [222, 59] on div "insert select one: Math Expression Function Text Youtube Video Graphing Geometr…" at bounding box center [709, 83] width 1419 height 61
click at [234, 73] on icon "button" at bounding box center [239, 77] width 11 height 20
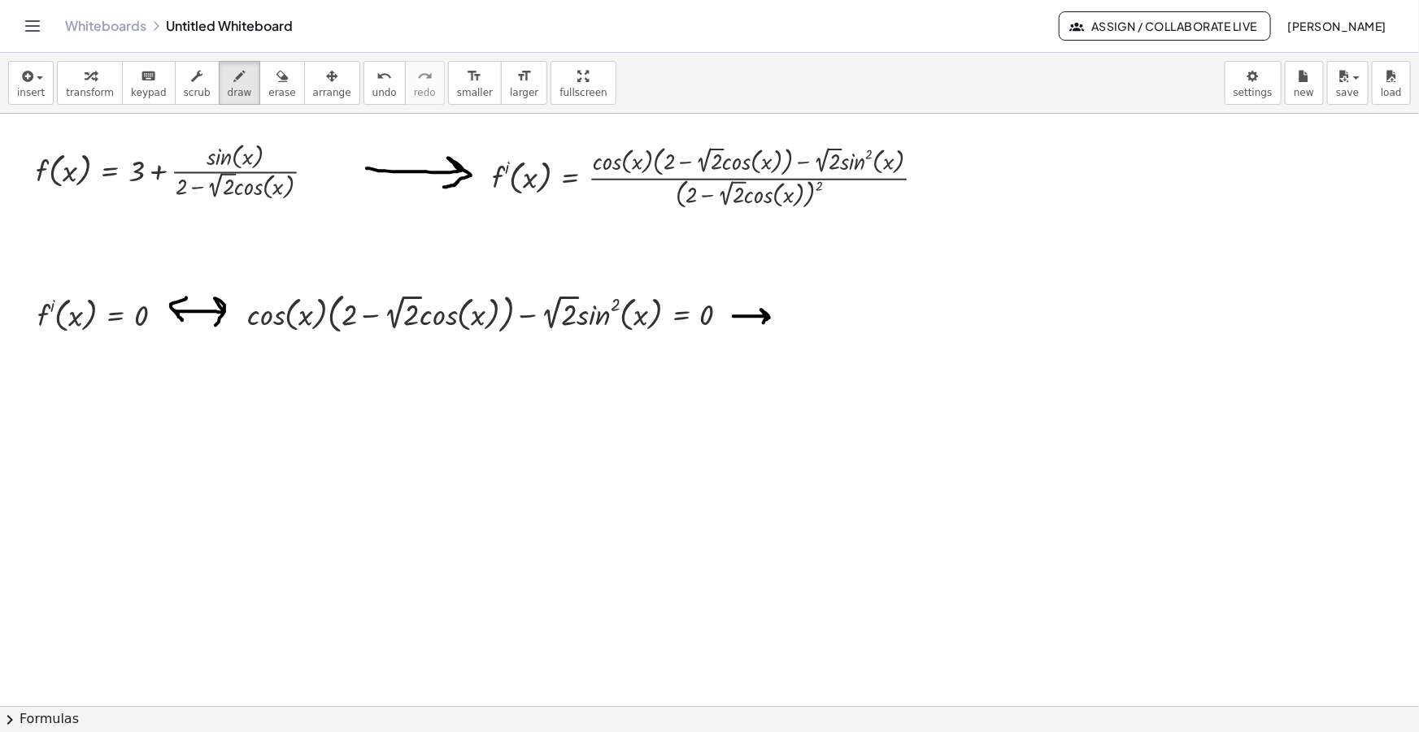
drag, startPoint x: 733, startPoint y: 316, endPoint x: 758, endPoint y: 324, distance: 26.5
drag, startPoint x: 732, startPoint y: 316, endPoint x: 744, endPoint y: 310, distance: 13.8
click at [33, 80] on span "button" at bounding box center [34, 77] width 3 height 11
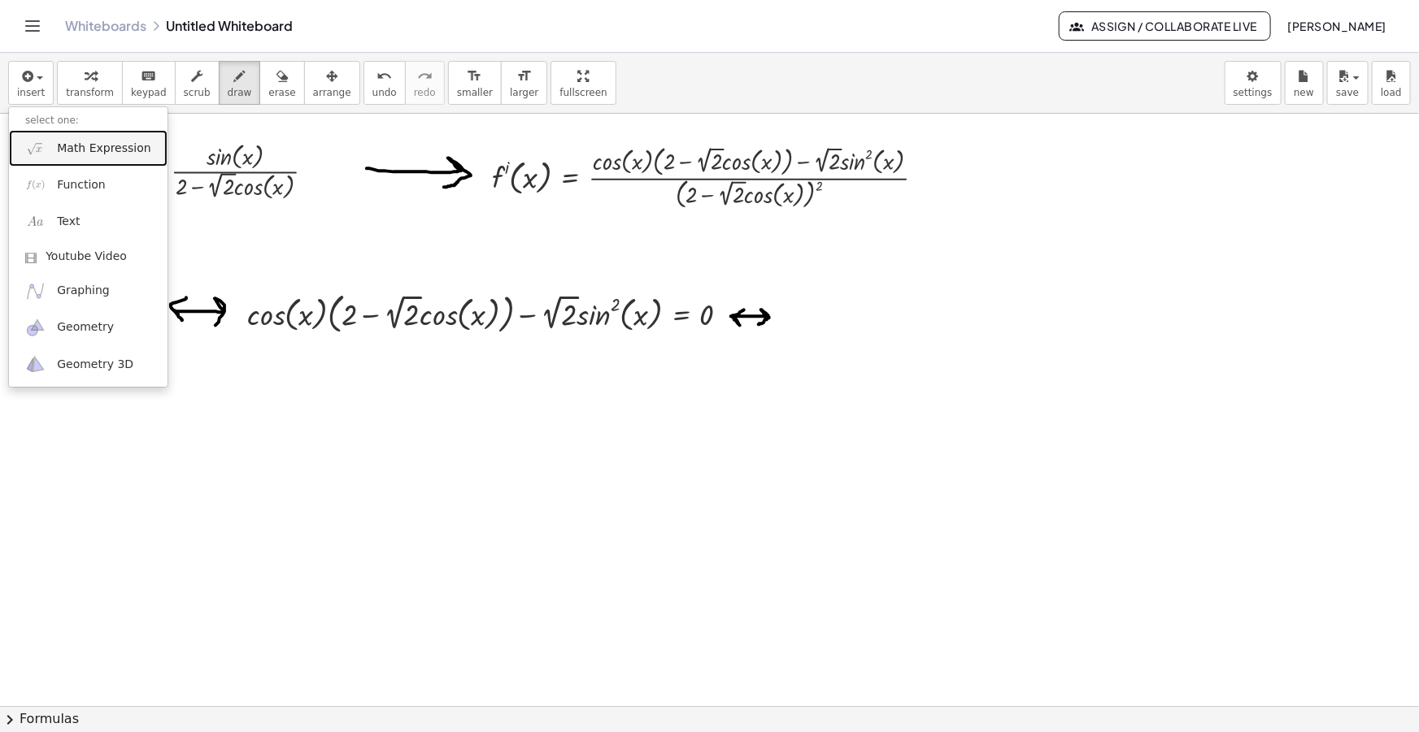
click at [82, 153] on span "Math Expression" at bounding box center [103, 149] width 93 height 16
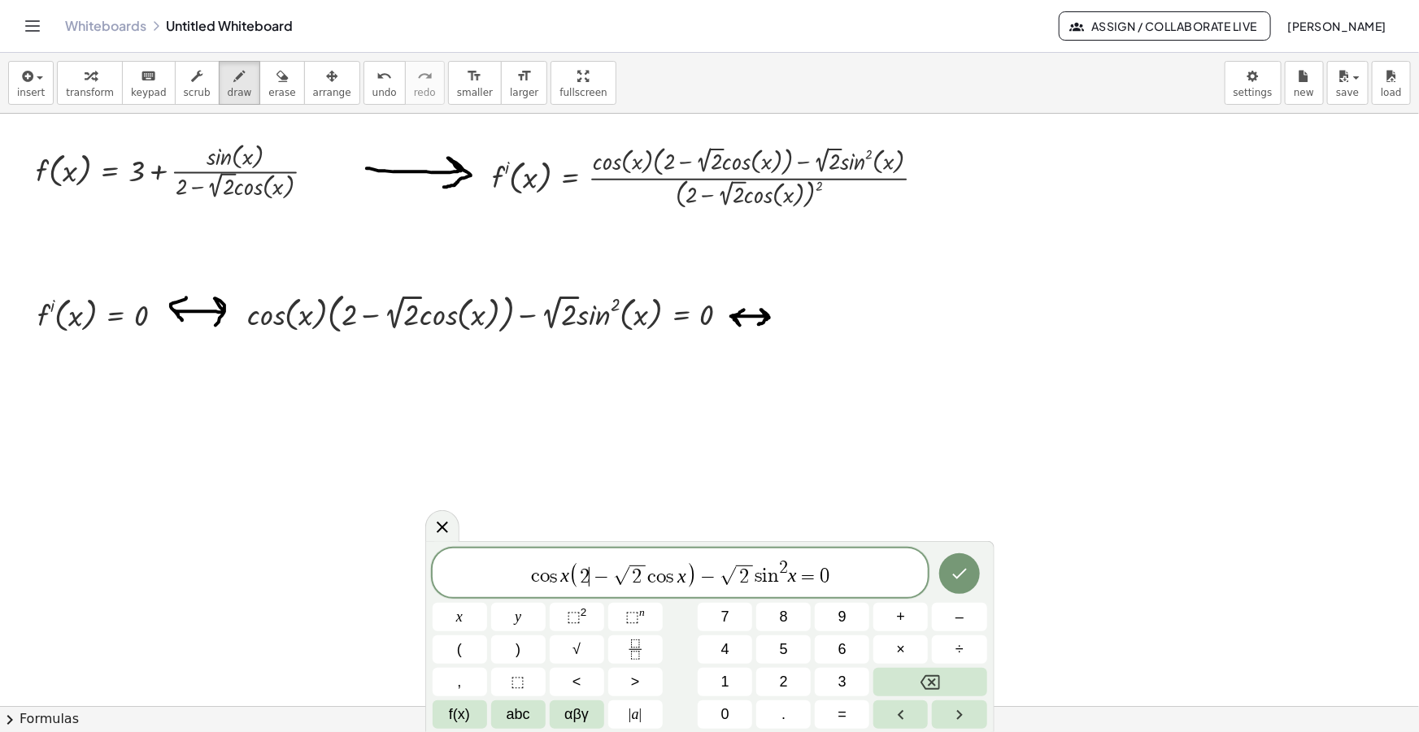
click at [588, 580] on span "2" at bounding box center [585, 577] width 10 height 20
click at [693, 576] on var "s" at bounding box center [692, 577] width 11 height 20
click at [552, 569] on span "(" at bounding box center [550, 574] width 11 height 33
drag, startPoint x: 847, startPoint y: 569, endPoint x: 445, endPoint y: 553, distance: 402.7
click at [447, 554] on div "**********" at bounding box center [680, 574] width 496 height 46
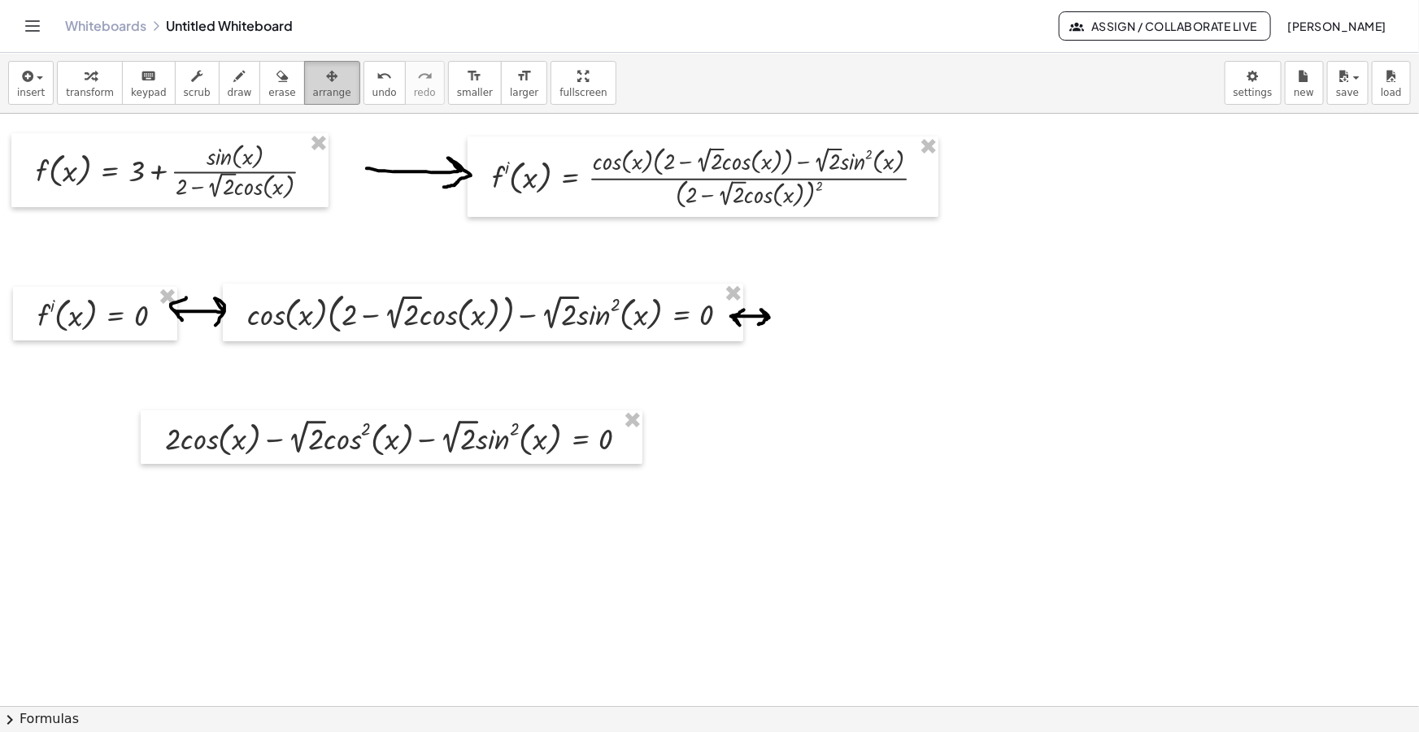
click at [313, 92] on span "arrange" at bounding box center [332, 92] width 38 height 11
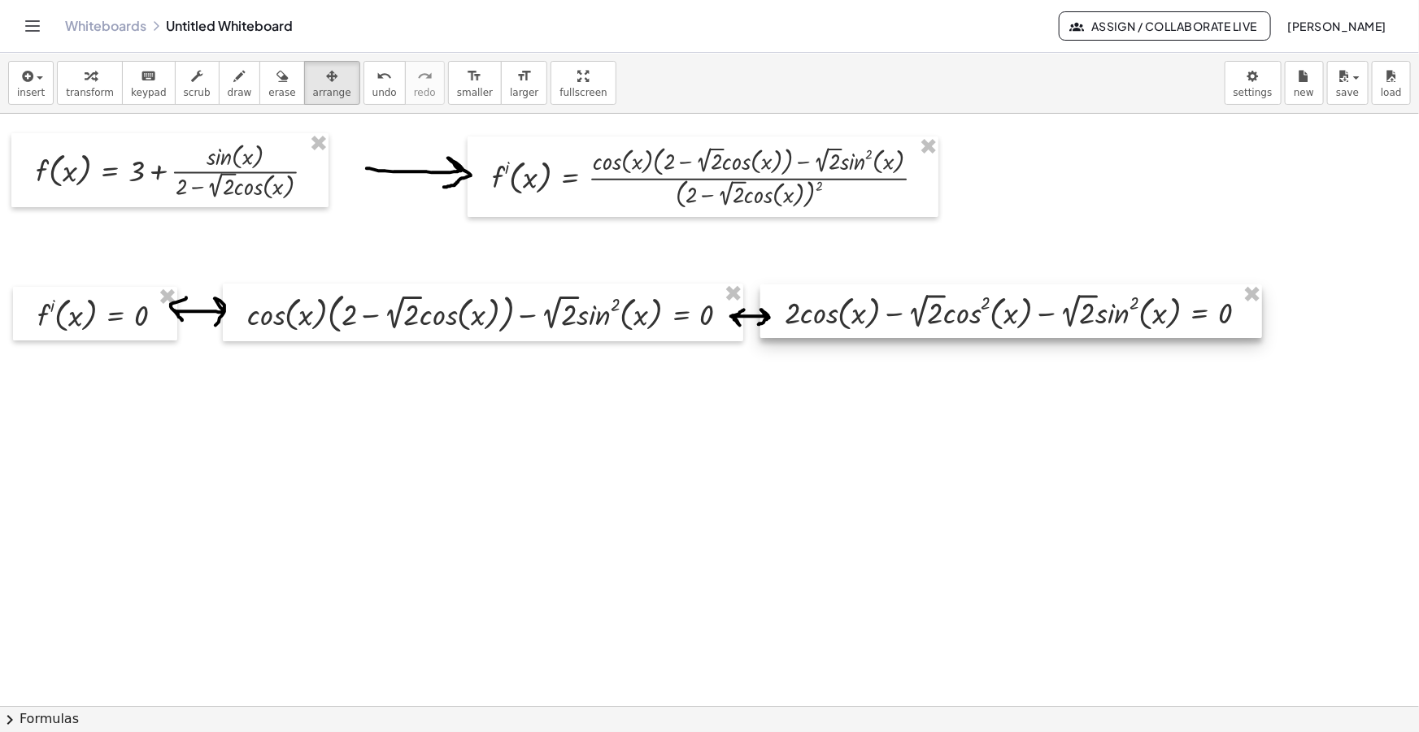
drag, startPoint x: 293, startPoint y: 454, endPoint x: 910, endPoint y: 329, distance: 629.6
click at [910, 329] on div at bounding box center [1011, 312] width 502 height 54
click at [228, 87] on span "draw" at bounding box center [240, 92] width 24 height 11
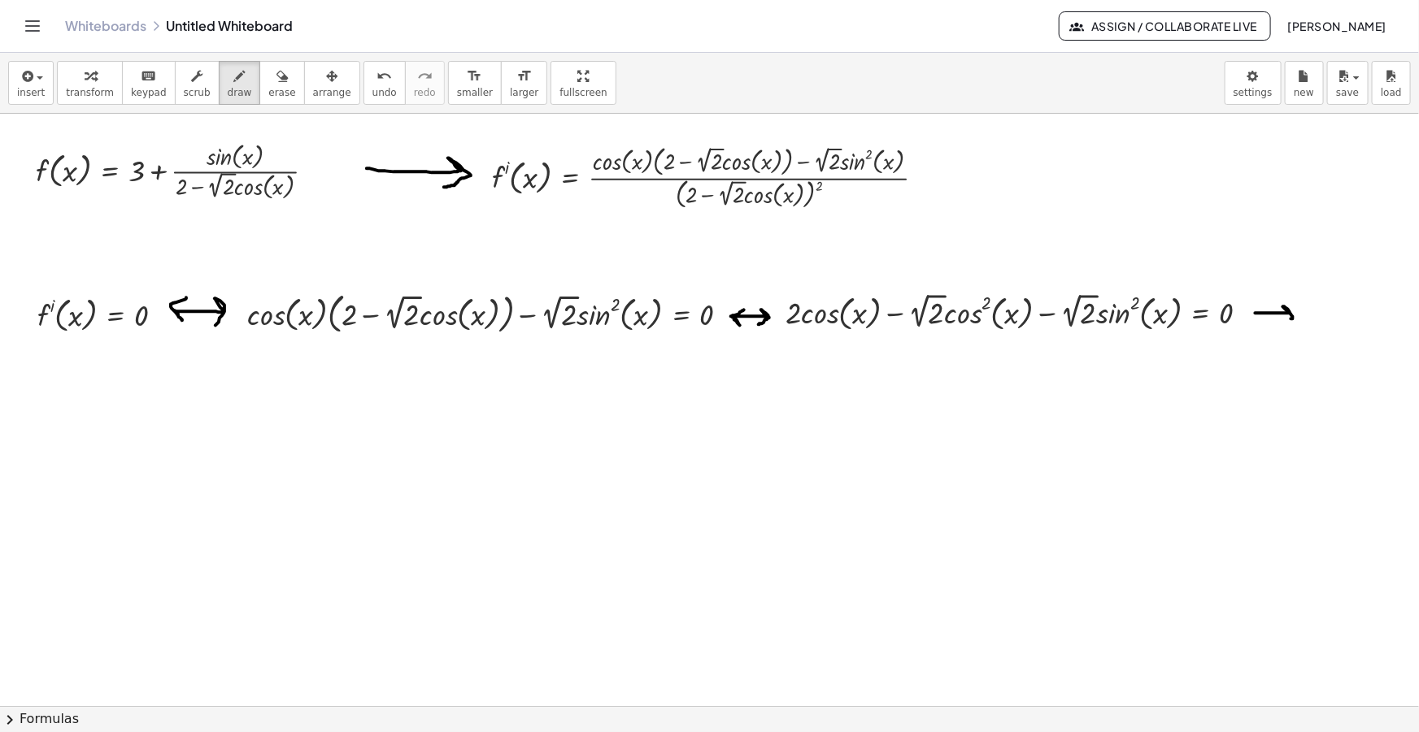
drag, startPoint x: 1255, startPoint y: 313, endPoint x: 1267, endPoint y: 319, distance: 13.5
drag, startPoint x: 1255, startPoint y: 315, endPoint x: 1262, endPoint y: 304, distance: 13.5
drag, startPoint x: 33, startPoint y: 394, endPoint x: 50, endPoint y: 378, distance: 23.6
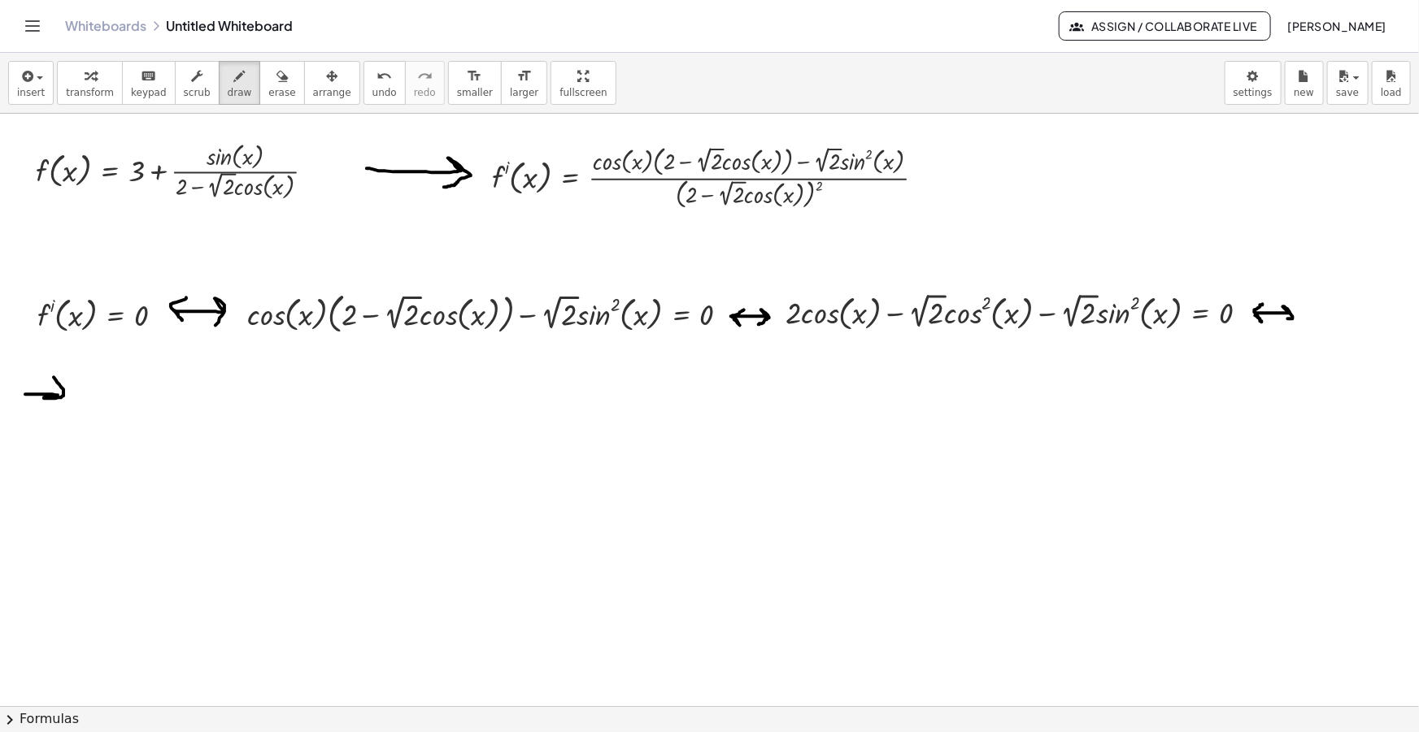
drag, startPoint x: 27, startPoint y: 401, endPoint x: 33, endPoint y: 373, distance: 28.4
drag, startPoint x: 59, startPoint y: 398, endPoint x: 48, endPoint y: 409, distance: 15.5
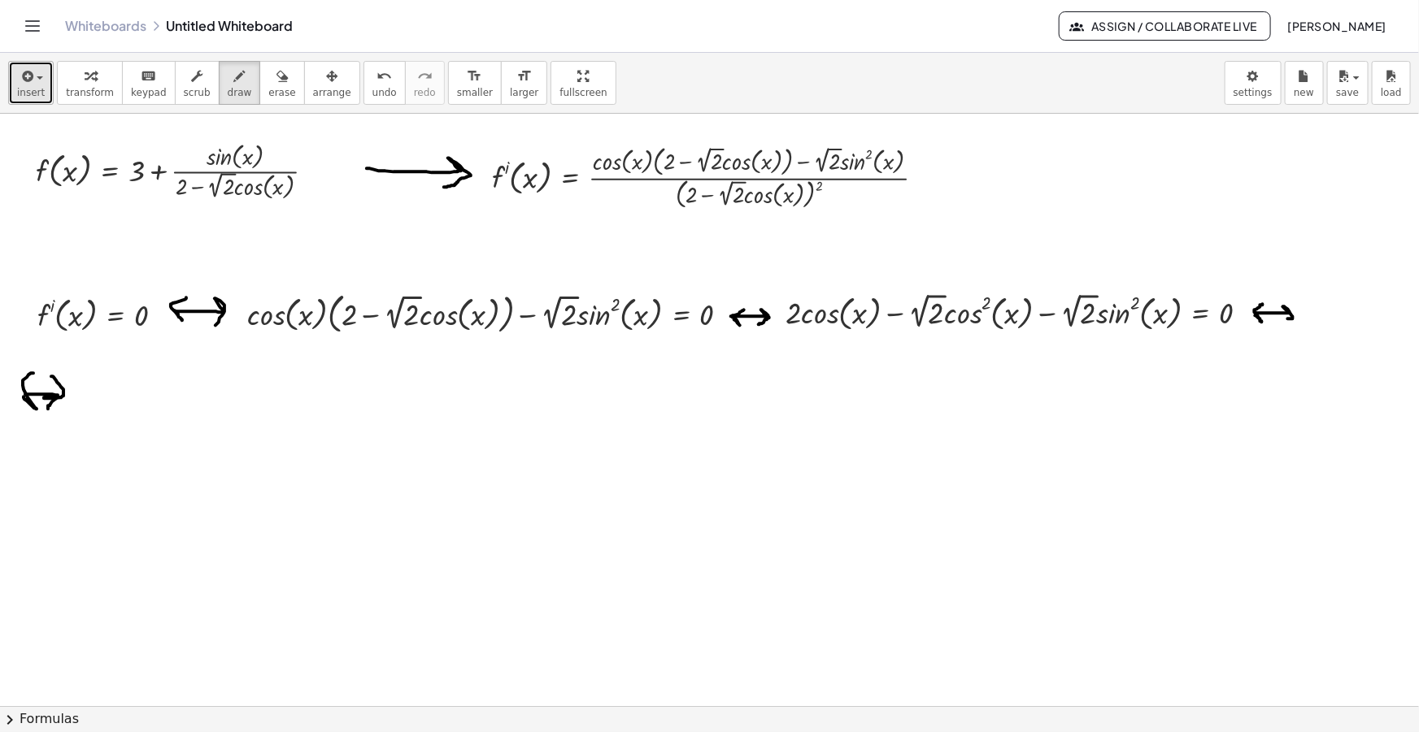
click at [21, 95] on span "insert" at bounding box center [31, 92] width 28 height 11
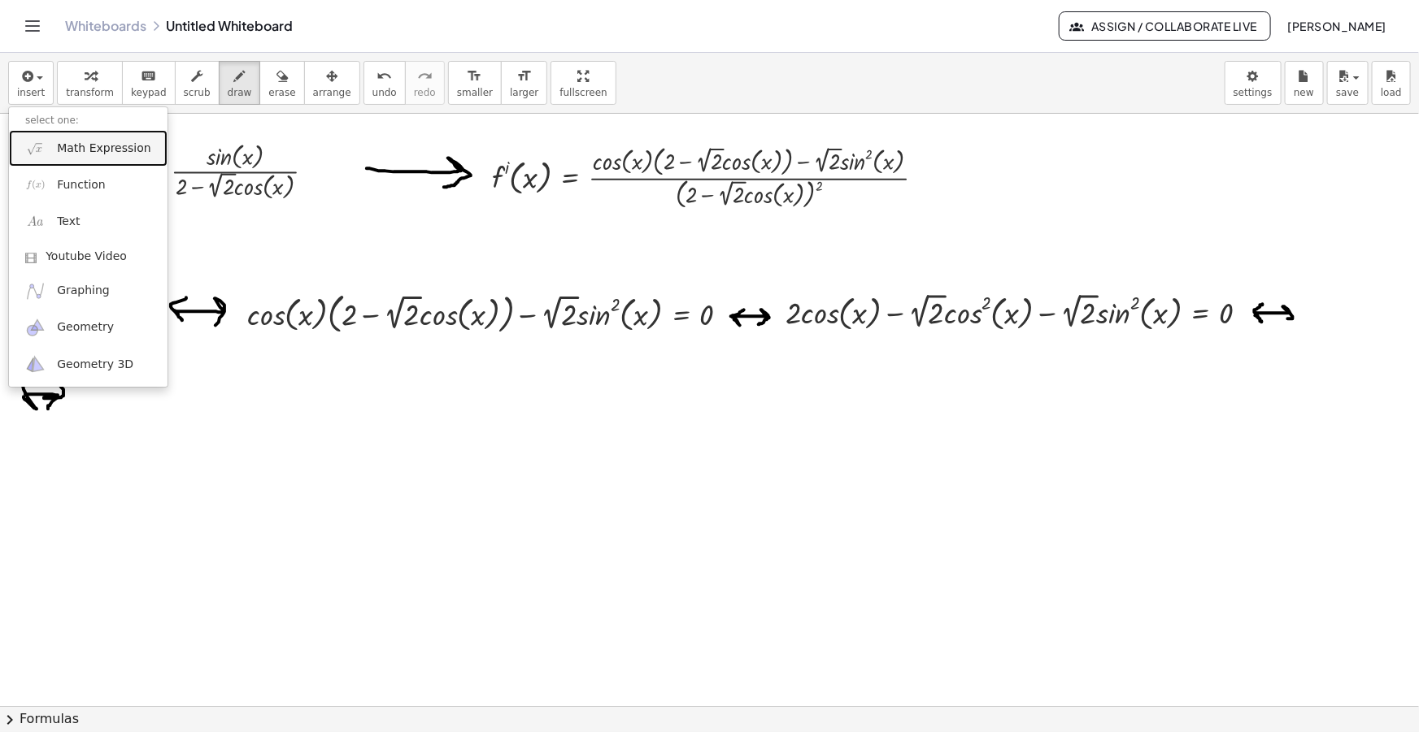
click at [72, 138] on link "Math Expression" at bounding box center [88, 148] width 159 height 37
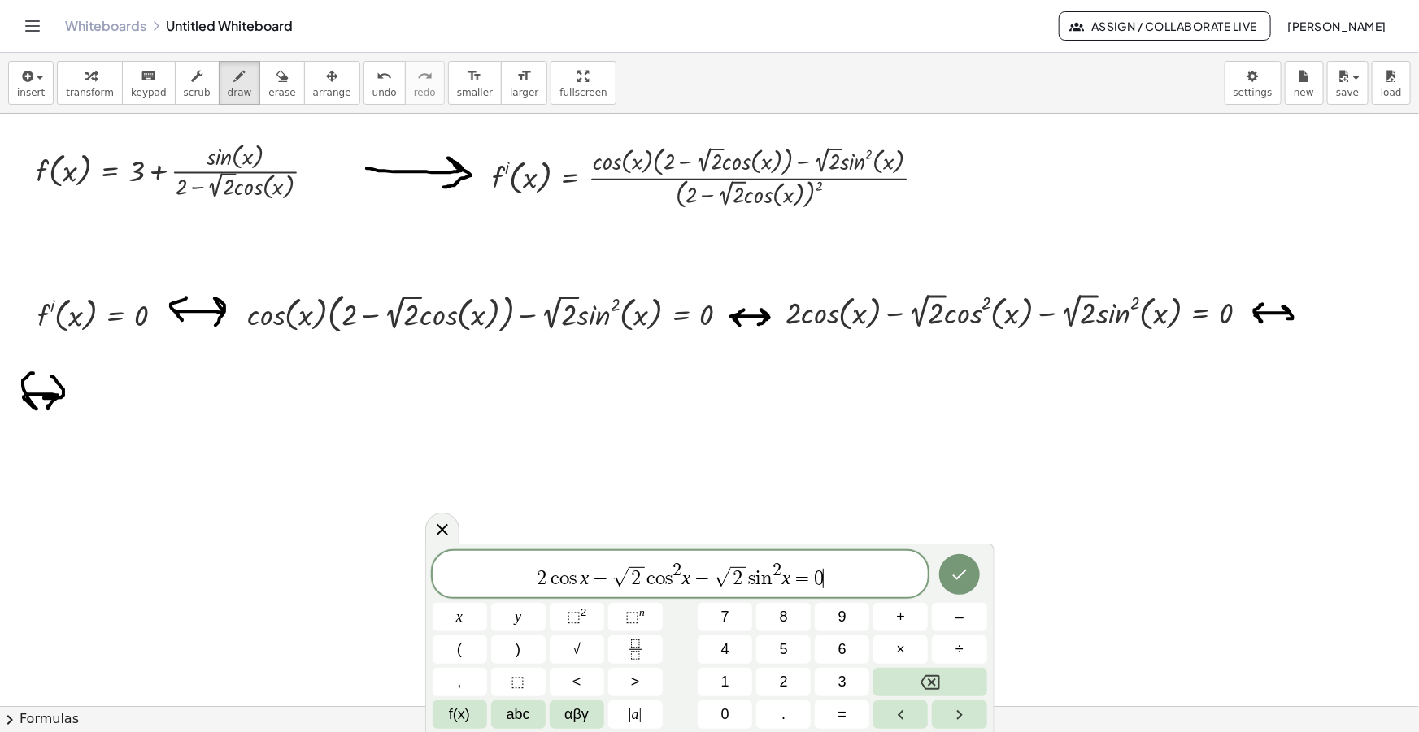
click at [649, 580] on var "c" at bounding box center [651, 579] width 9 height 20
drag, startPoint x: 743, startPoint y: 577, endPoint x: 700, endPoint y: 577, distance: 43.1
click at [773, 577] on span "=" at bounding box center [785, 577] width 24 height 20
drag, startPoint x: 828, startPoint y: 571, endPoint x: 439, endPoint y: 557, distance: 388.8
click at [442, 559] on span "2 c o s x − √ 2 ( c o s 2 x − s i n 2 x ) = 0" at bounding box center [680, 573] width 496 height 33
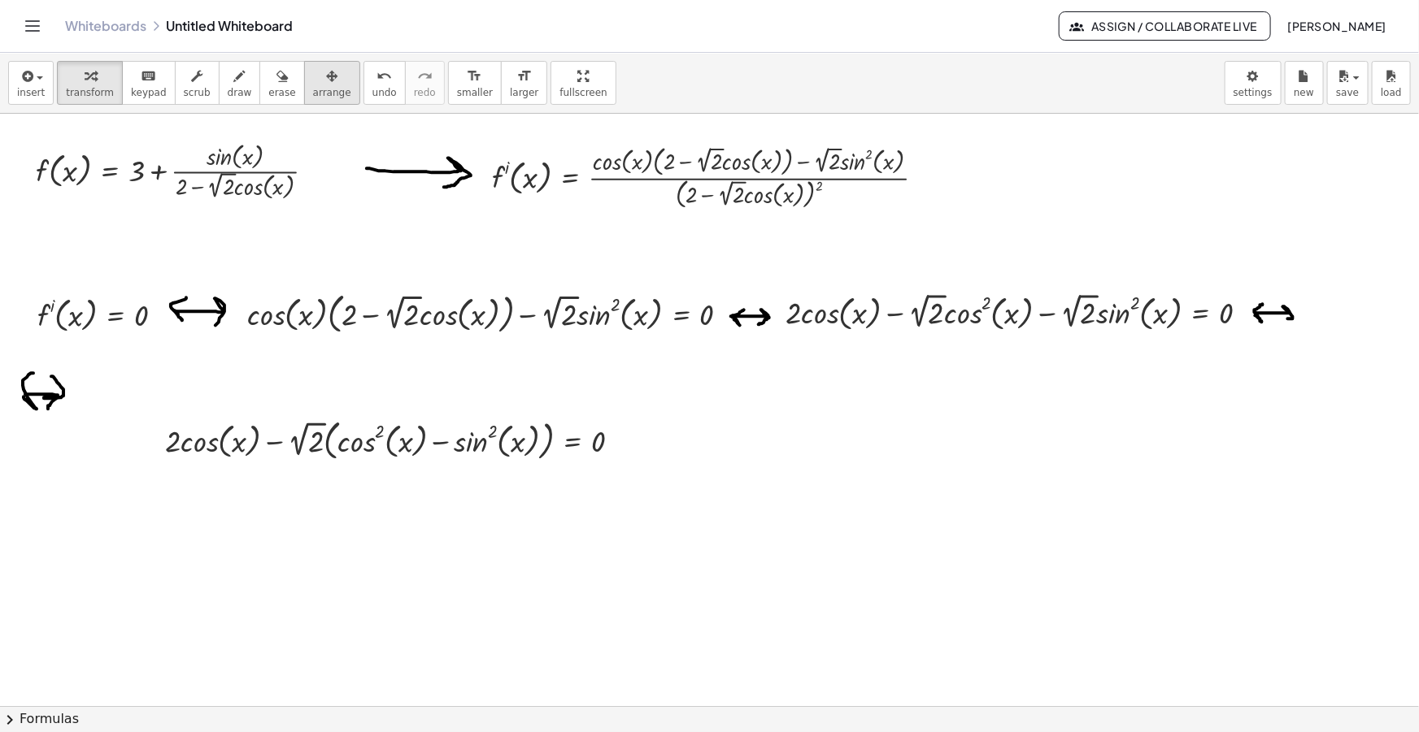
click at [313, 90] on span "arrange" at bounding box center [332, 92] width 38 height 11
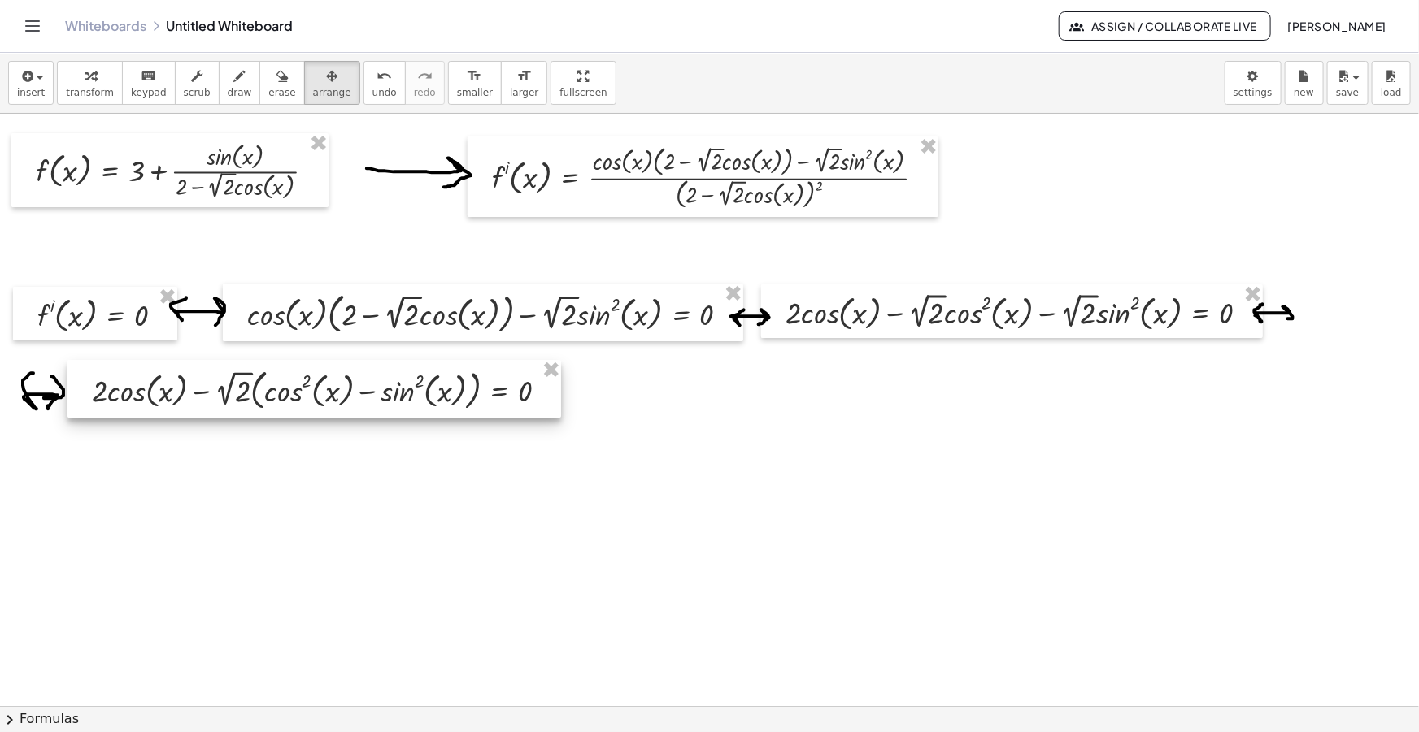
drag, startPoint x: 214, startPoint y: 424, endPoint x: 140, endPoint y: 374, distance: 89.5
click at [140, 374] on div at bounding box center [313, 389] width 493 height 58
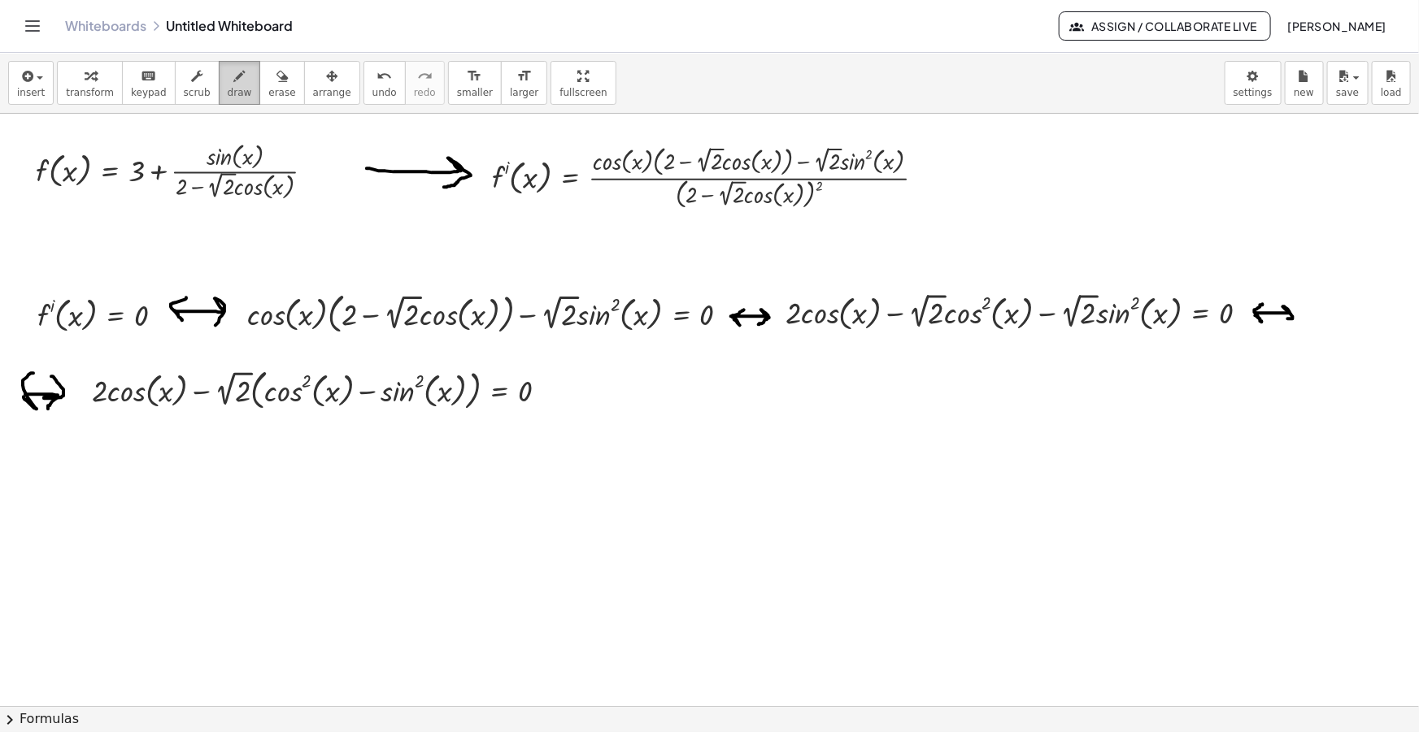
click at [228, 69] on div "button" at bounding box center [240, 76] width 24 height 20
drag, startPoint x: 560, startPoint y: 391, endPoint x: 595, endPoint y: 402, distance: 36.5
drag, startPoint x: 558, startPoint y: 393, endPoint x: 567, endPoint y: 380, distance: 16.3
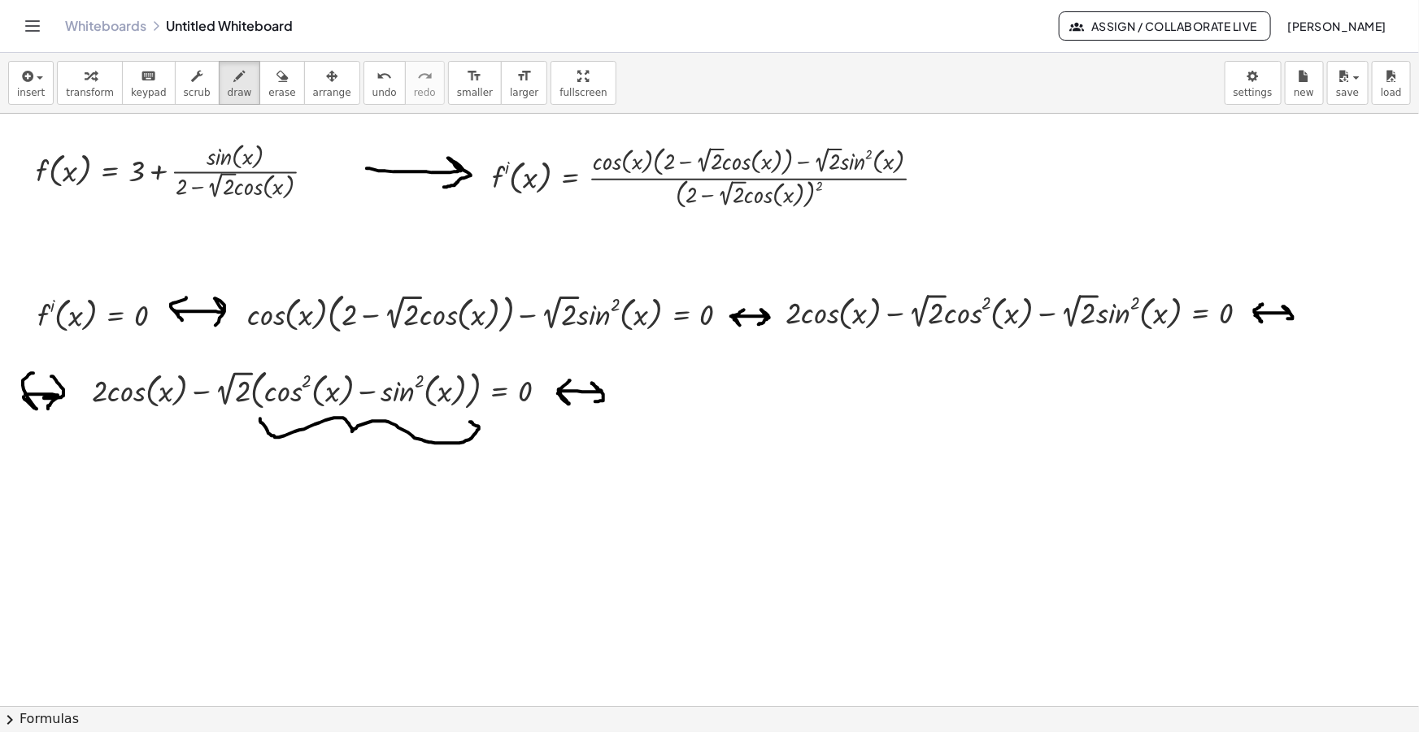
drag, startPoint x: 260, startPoint y: 419, endPoint x: 470, endPoint y: 422, distance: 209.8
drag, startPoint x: 557, startPoint y: 393, endPoint x: 586, endPoint y: 399, distance: 29.8
drag, startPoint x: 555, startPoint y: 392, endPoint x: 569, endPoint y: 378, distance: 19.5
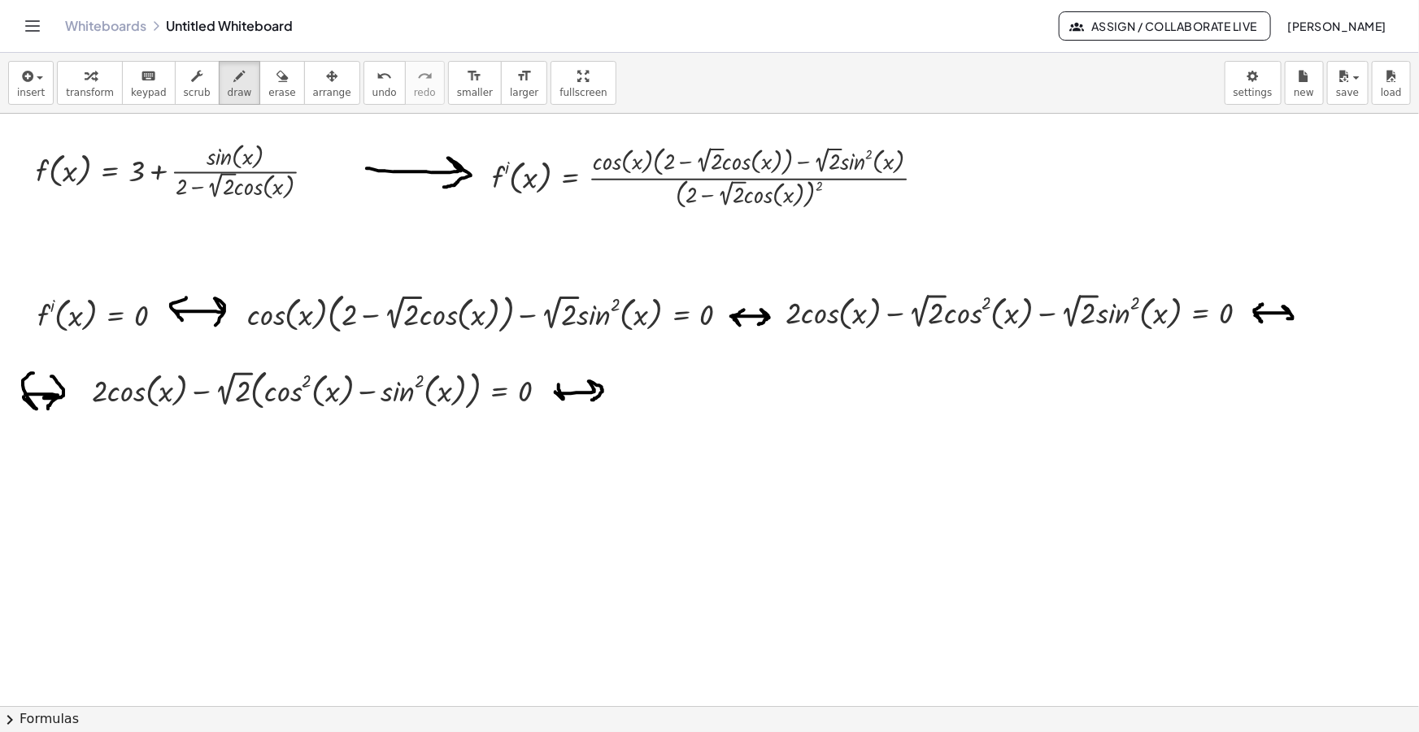
click at [326, 78] on icon "button" at bounding box center [331, 77] width 11 height 20
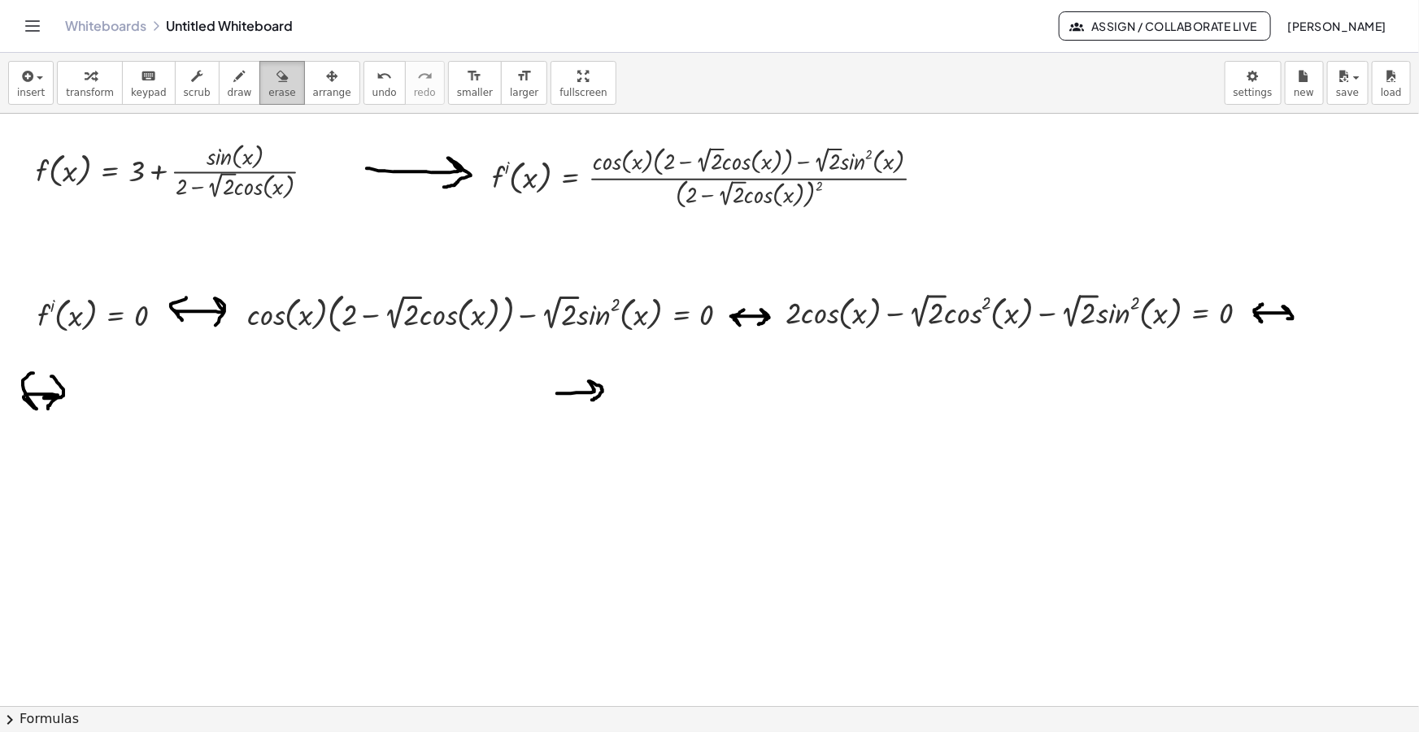
click at [270, 93] on button "erase" at bounding box center [281, 83] width 45 height 44
drag, startPoint x: 581, startPoint y: 400, endPoint x: 599, endPoint y: 436, distance: 40.0
drag, startPoint x: 38, startPoint y: 82, endPoint x: 43, endPoint y: 90, distance: 9.5
click at [40, 82] on div "button" at bounding box center [31, 76] width 28 height 20
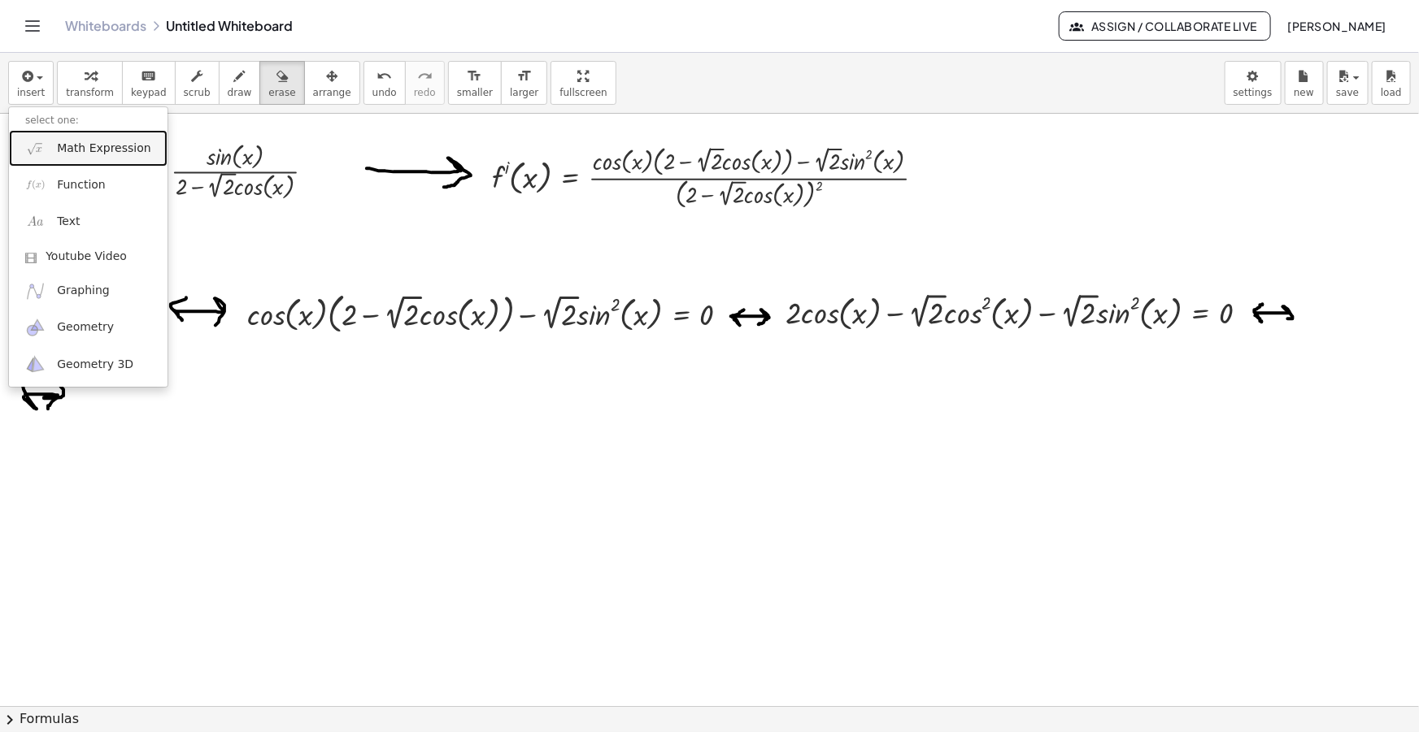
click at [81, 130] on link "Math Expression" at bounding box center [88, 148] width 159 height 37
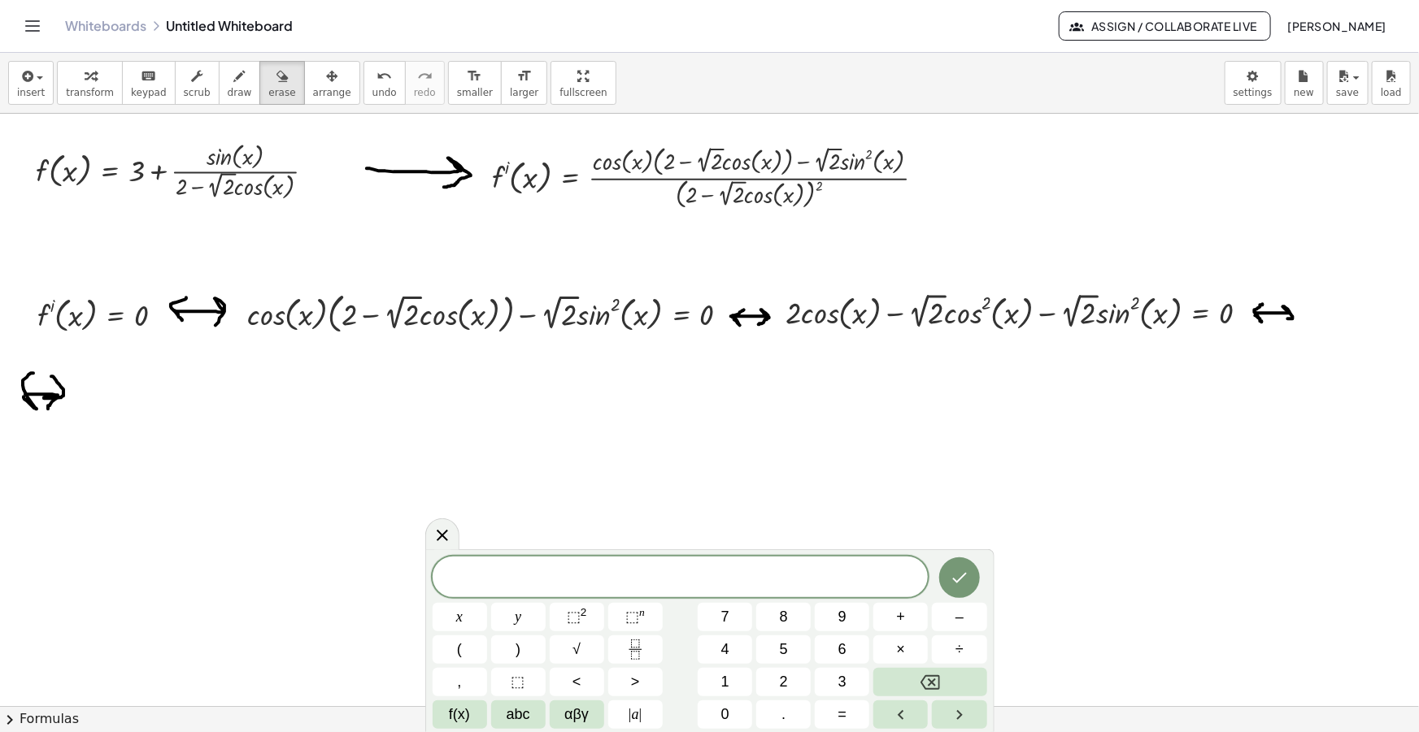
click at [722, 575] on span "​" at bounding box center [680, 578] width 496 height 23
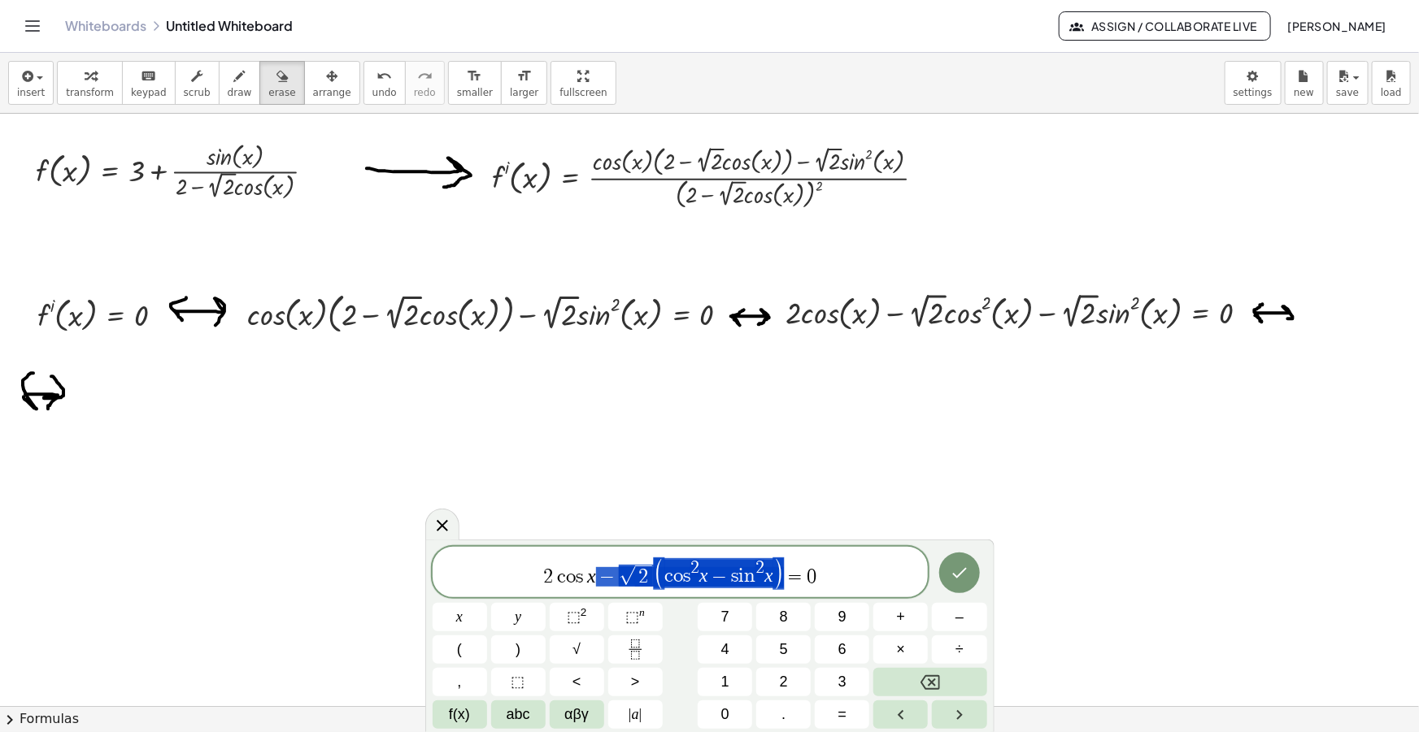
drag, startPoint x: 781, startPoint y: 575, endPoint x: 605, endPoint y: 578, distance: 176.4
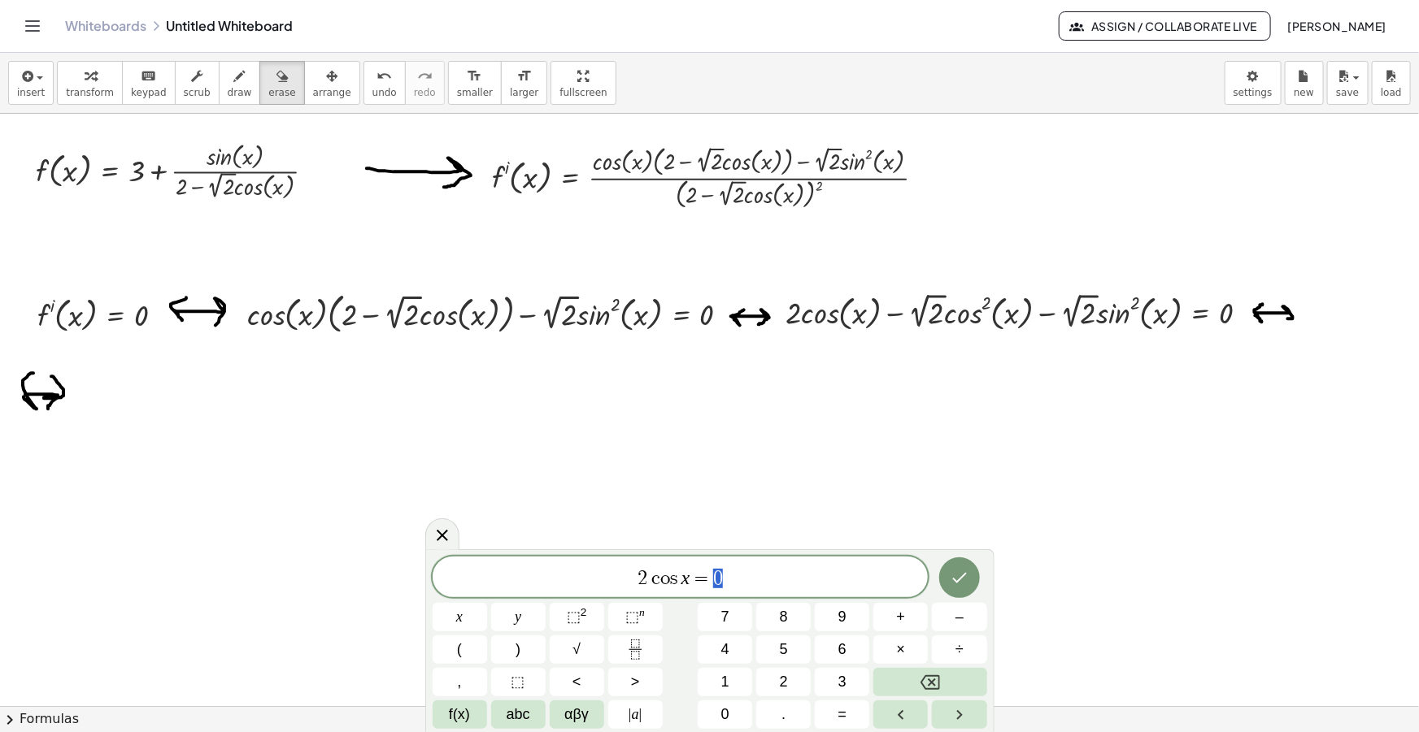
drag, startPoint x: 723, startPoint y: 574, endPoint x: 712, endPoint y: 573, distance: 10.6
click at [712, 573] on span "2 c o s x = 0" at bounding box center [680, 578] width 496 height 23
click at [639, 577] on span "−" at bounding box center [635, 577] width 15 height 20
drag, startPoint x: 814, startPoint y: 576, endPoint x: 628, endPoint y: 577, distance: 186.2
click at [628, 577] on span "2 c o s x = − √ 2 ( c o s 2 x − s i n 2 x )" at bounding box center [680, 573] width 496 height 33
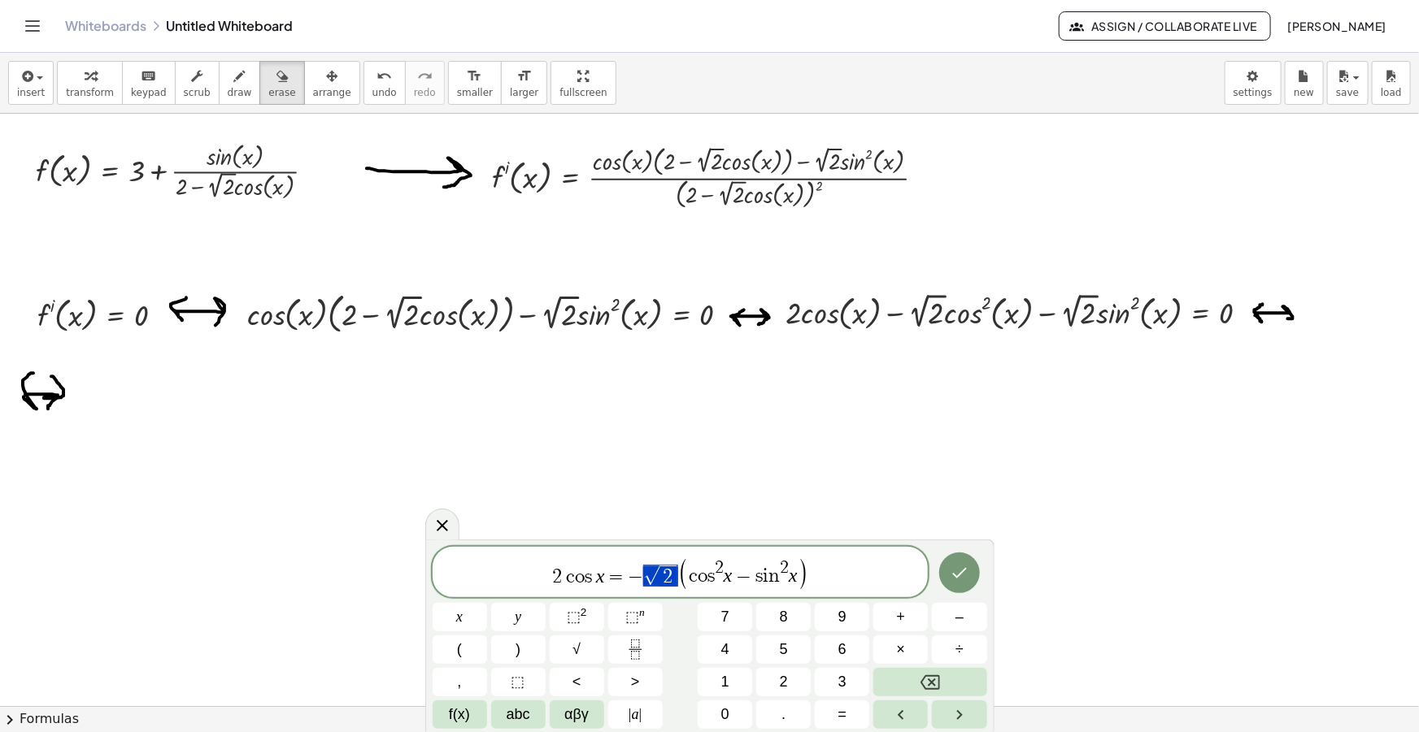
drag, startPoint x: 671, startPoint y: 574, endPoint x: 647, endPoint y: 573, distance: 24.4
click at [663, 577] on span "(" at bounding box center [658, 574] width 11 height 33
click at [788, 571] on span "2 c o s x = ​ c o s 2 x − s i n 2 x" at bounding box center [680, 575] width 496 height 29
click at [663, 577] on span "2 c o s x = ​ c o s 2 x + s i n 2 x" at bounding box center [680, 575] width 496 height 29
click at [747, 576] on span "2 c o s x = √ 2 c o s 2 x + ​ s i n 2 x" at bounding box center [680, 575] width 496 height 29
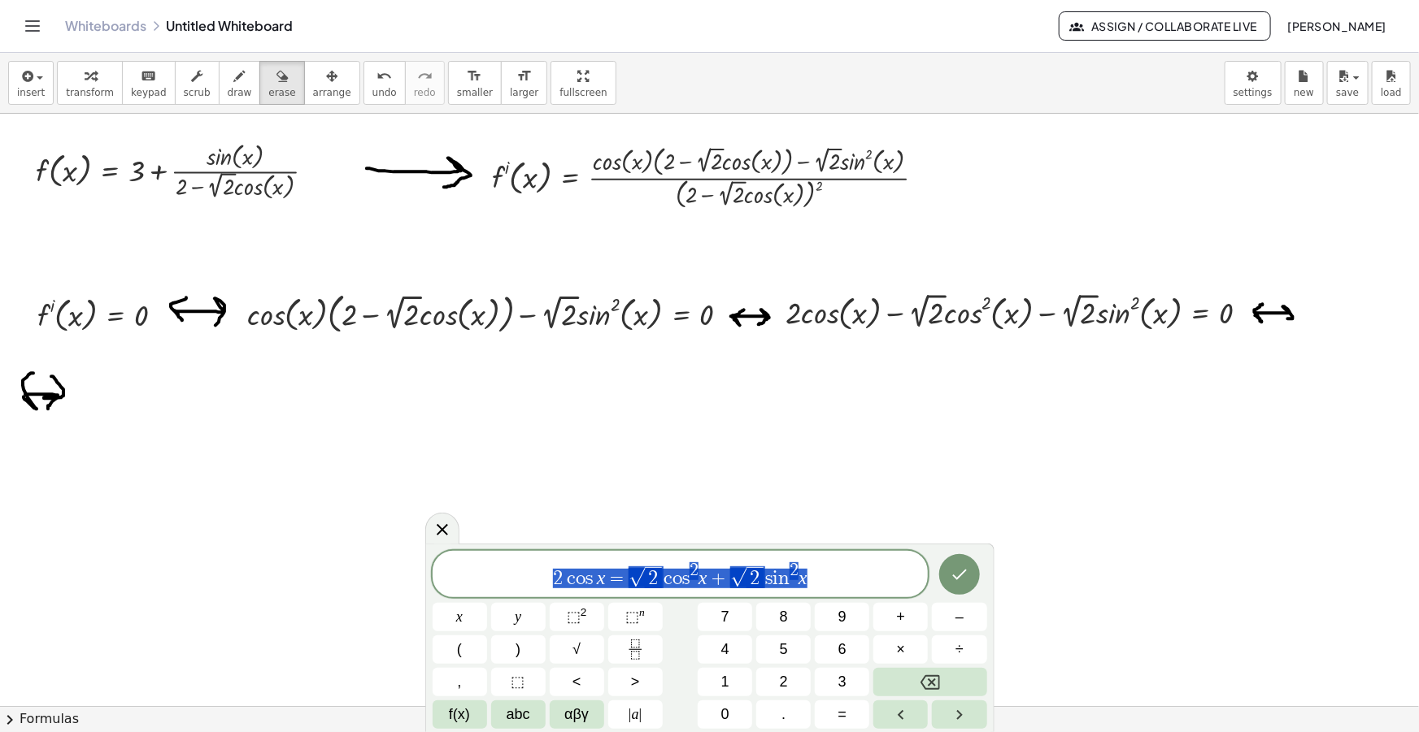
drag, startPoint x: 854, startPoint y: 577, endPoint x: 373, endPoint y: 569, distance: 480.5
click at [373, 569] on body "Graspable Math Activities Get Started Activity Bank Assigned Work Classes White…" at bounding box center [709, 366] width 1419 height 732
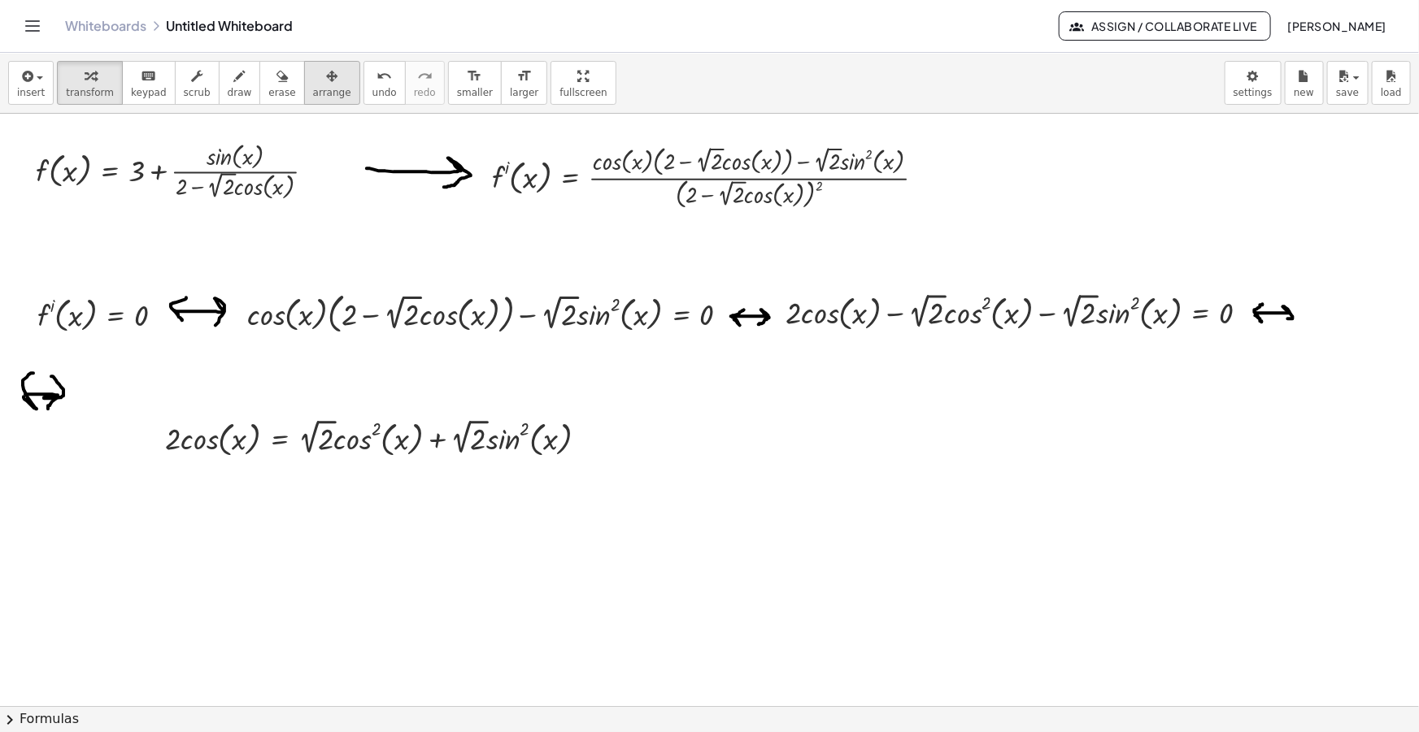
click at [313, 68] on div "button" at bounding box center [332, 76] width 38 height 20
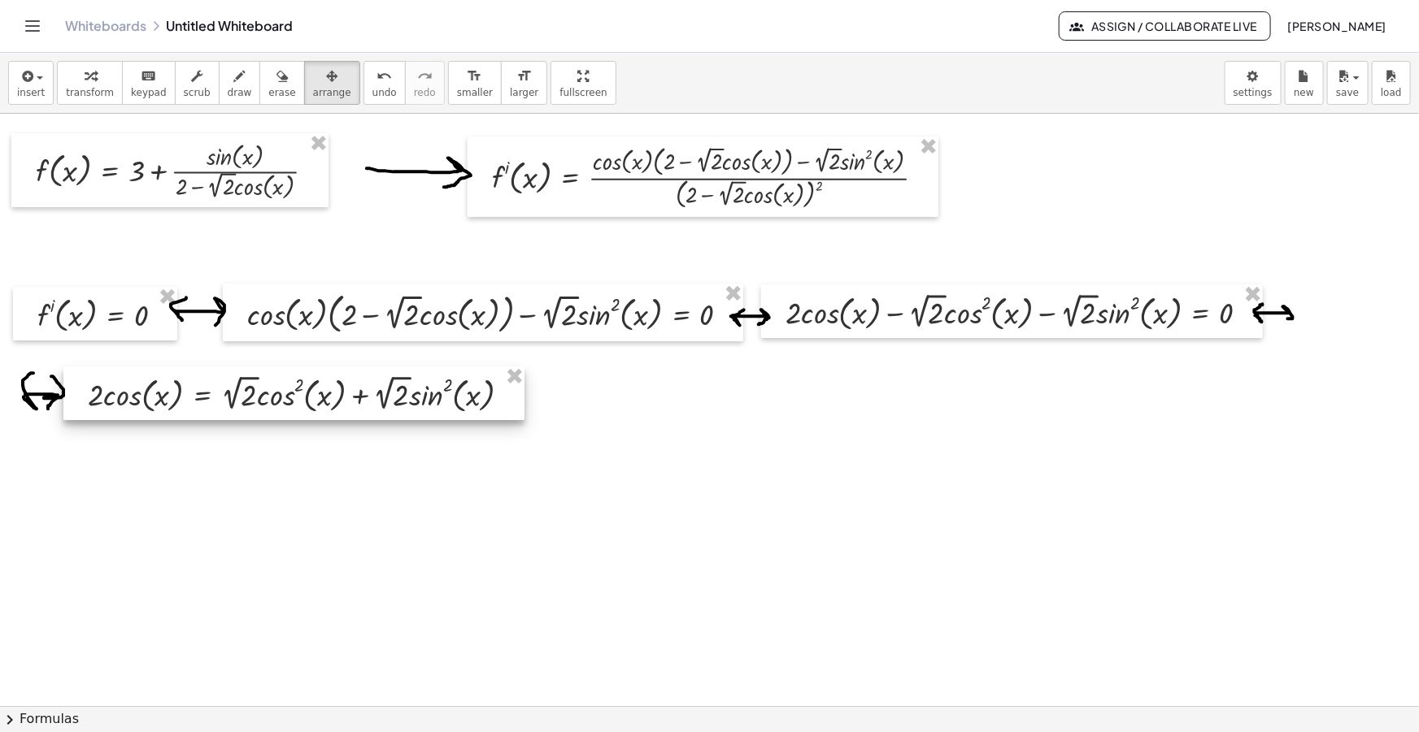
drag, startPoint x: 285, startPoint y: 454, endPoint x: 208, endPoint y: 412, distance: 87.3
click at [208, 412] on div at bounding box center [293, 394] width 461 height 54
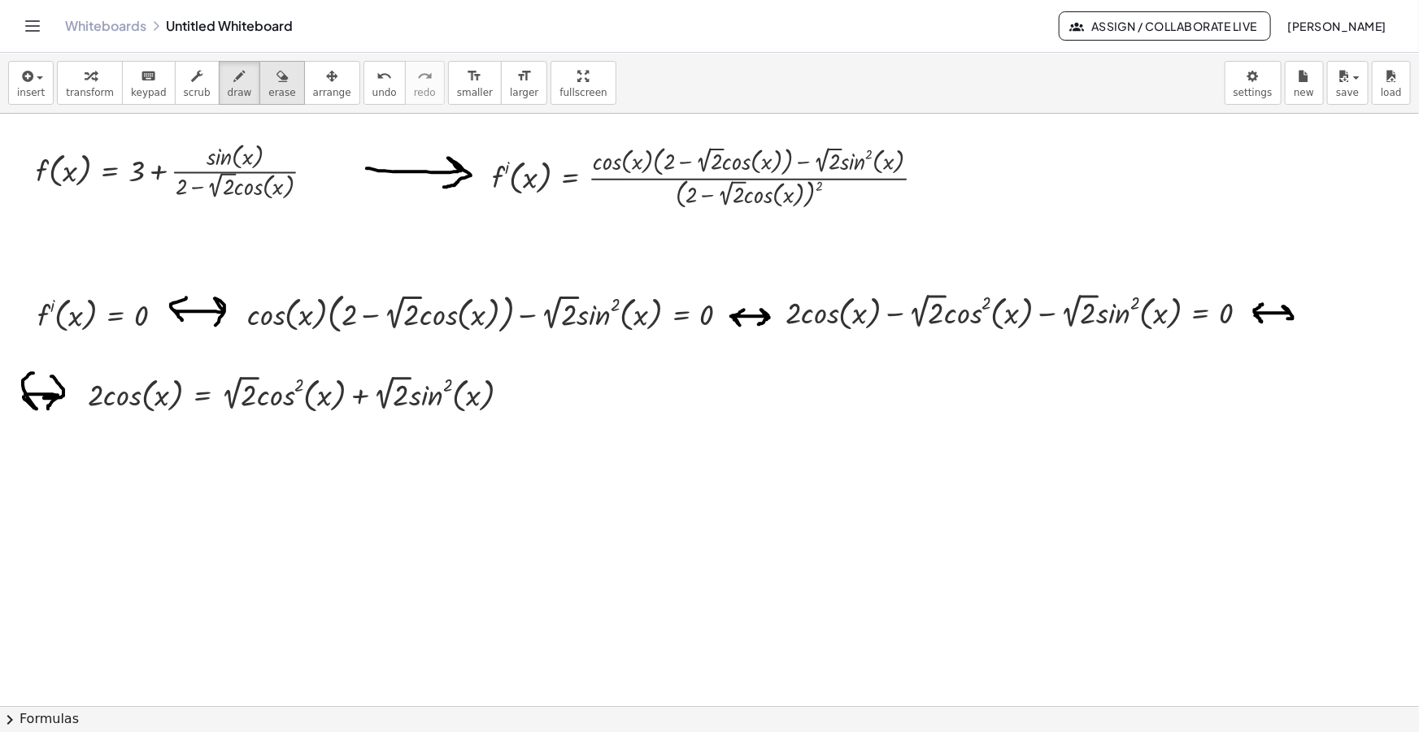
drag, startPoint x: 221, startPoint y: 81, endPoint x: 242, endPoint y: 100, distance: 28.2
click at [234, 81] on icon "button" at bounding box center [239, 77] width 11 height 20
drag, startPoint x: 519, startPoint y: 400, endPoint x: 545, endPoint y: 414, distance: 28.7
drag, startPoint x: 515, startPoint y: 402, endPoint x: 528, endPoint y: 388, distance: 19.0
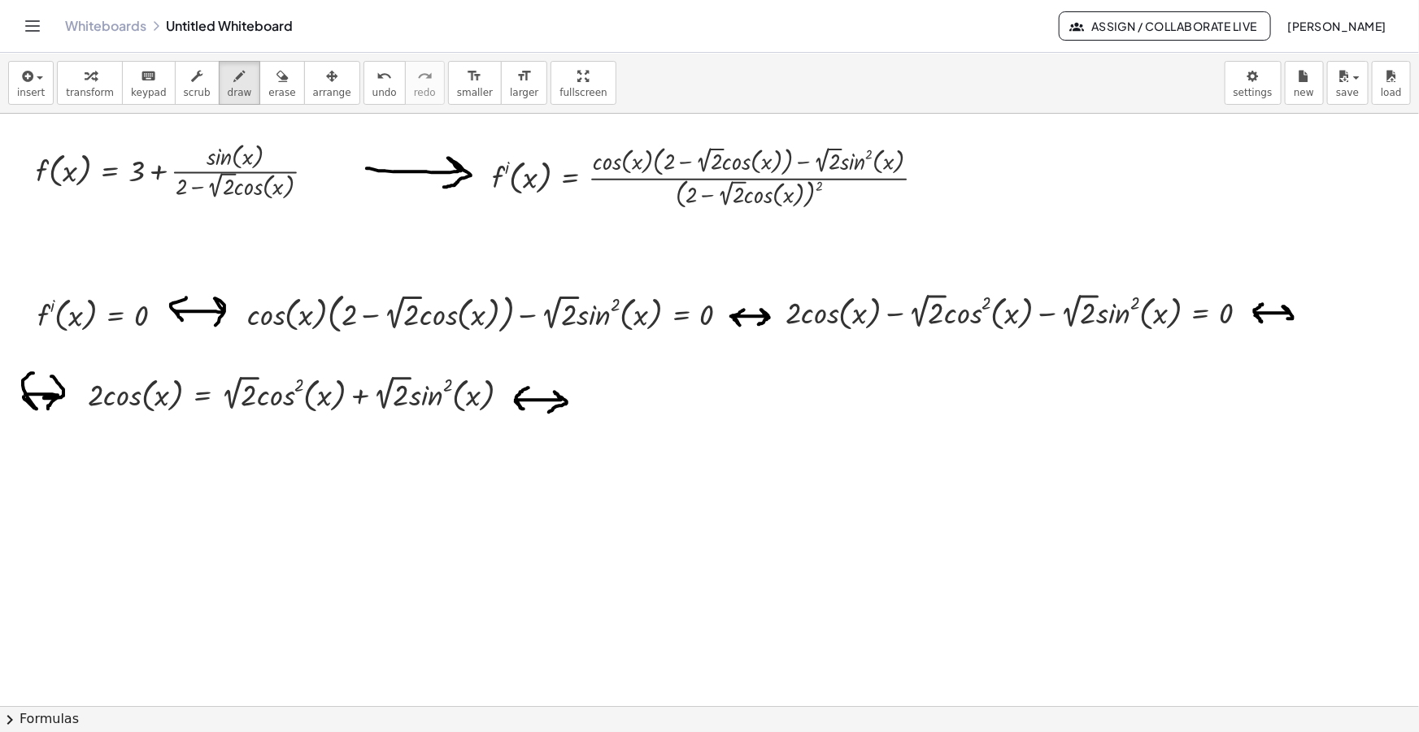
click at [30, 80] on icon "button" at bounding box center [26, 77] width 15 height 20
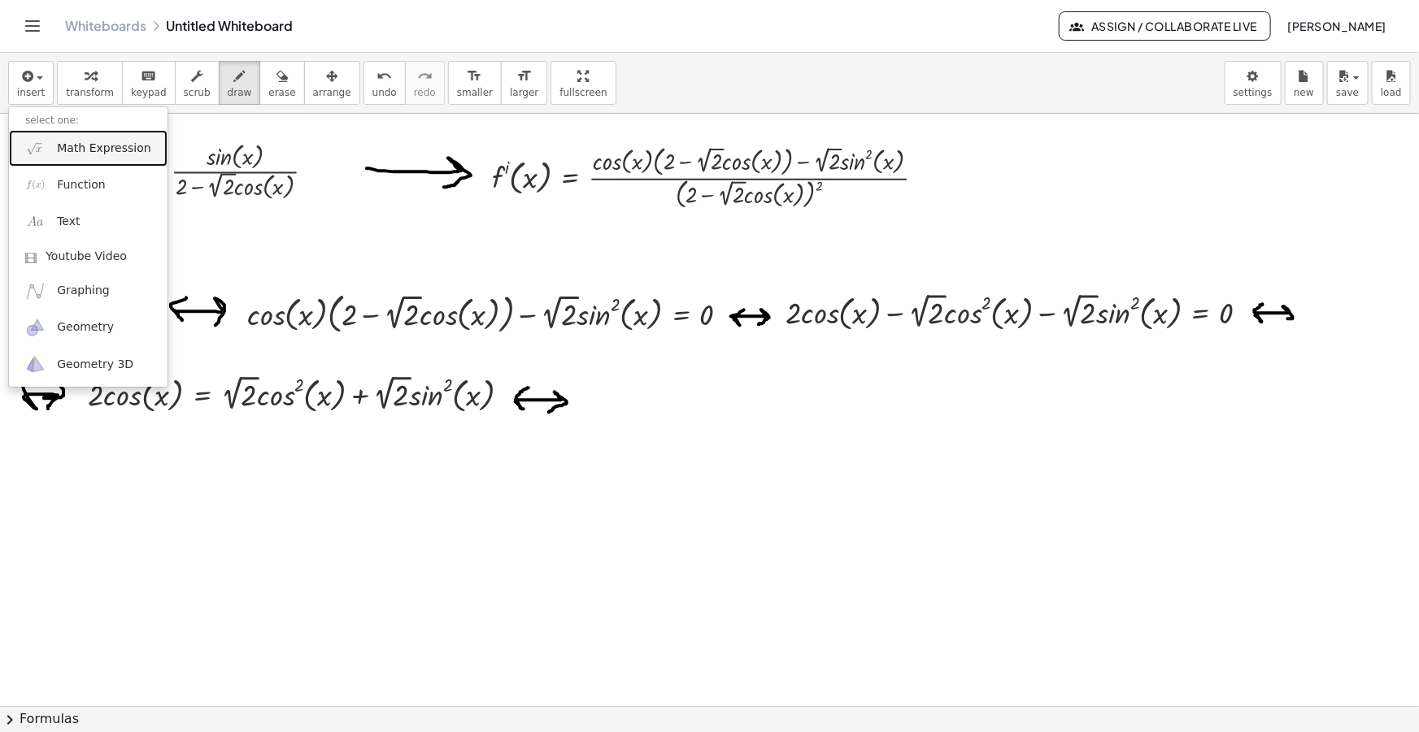
click at [75, 154] on span "Math Expression" at bounding box center [103, 149] width 93 height 16
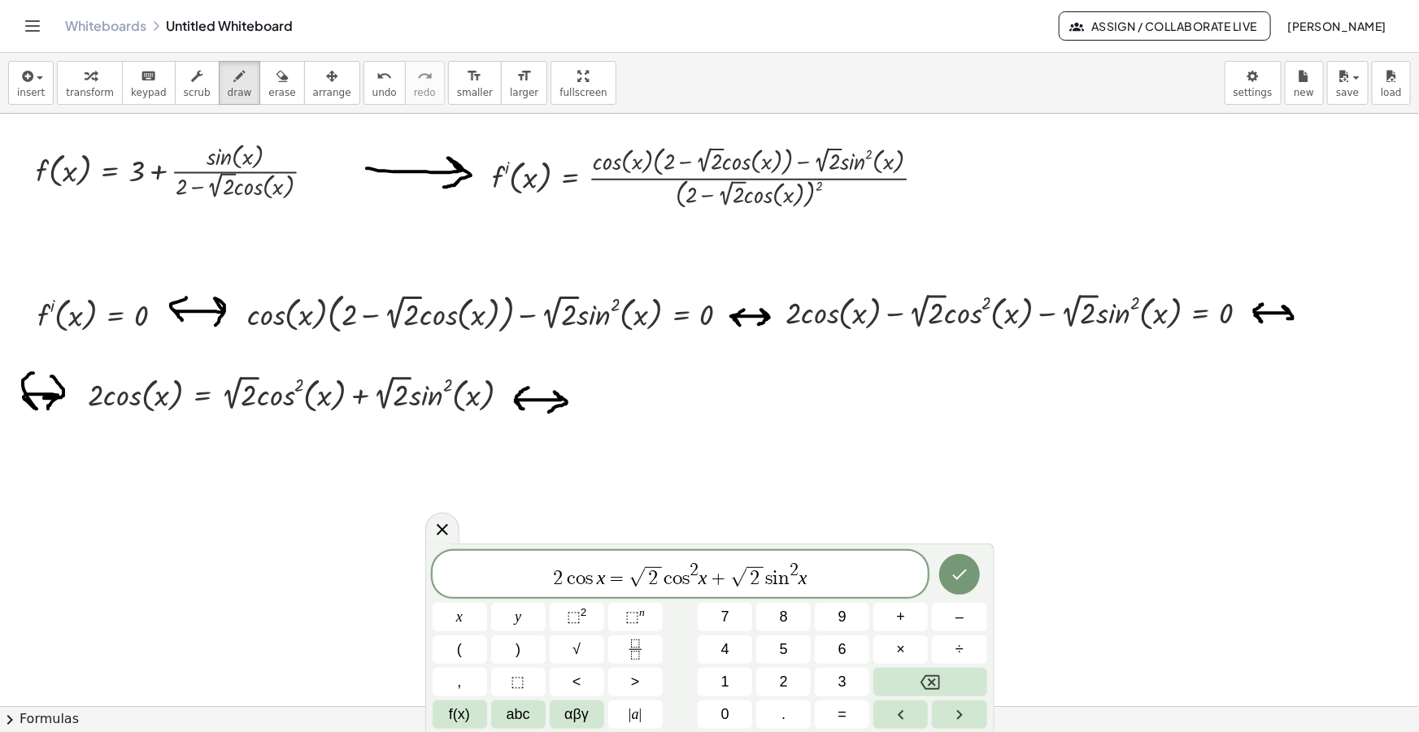
click at [665, 580] on var "c" at bounding box center [667, 579] width 9 height 20
click at [758, 568] on span "2 ​" at bounding box center [754, 576] width 16 height 21
click at [797, 577] on span ")" at bounding box center [794, 574] width 11 height 33
drag, startPoint x: 817, startPoint y: 558, endPoint x: 357, endPoint y: 539, distance: 460.5
click at [357, 539] on body "Graspable Math Activities Get Started Activity Bank Assigned Work Classes White…" at bounding box center [709, 366] width 1419 height 732
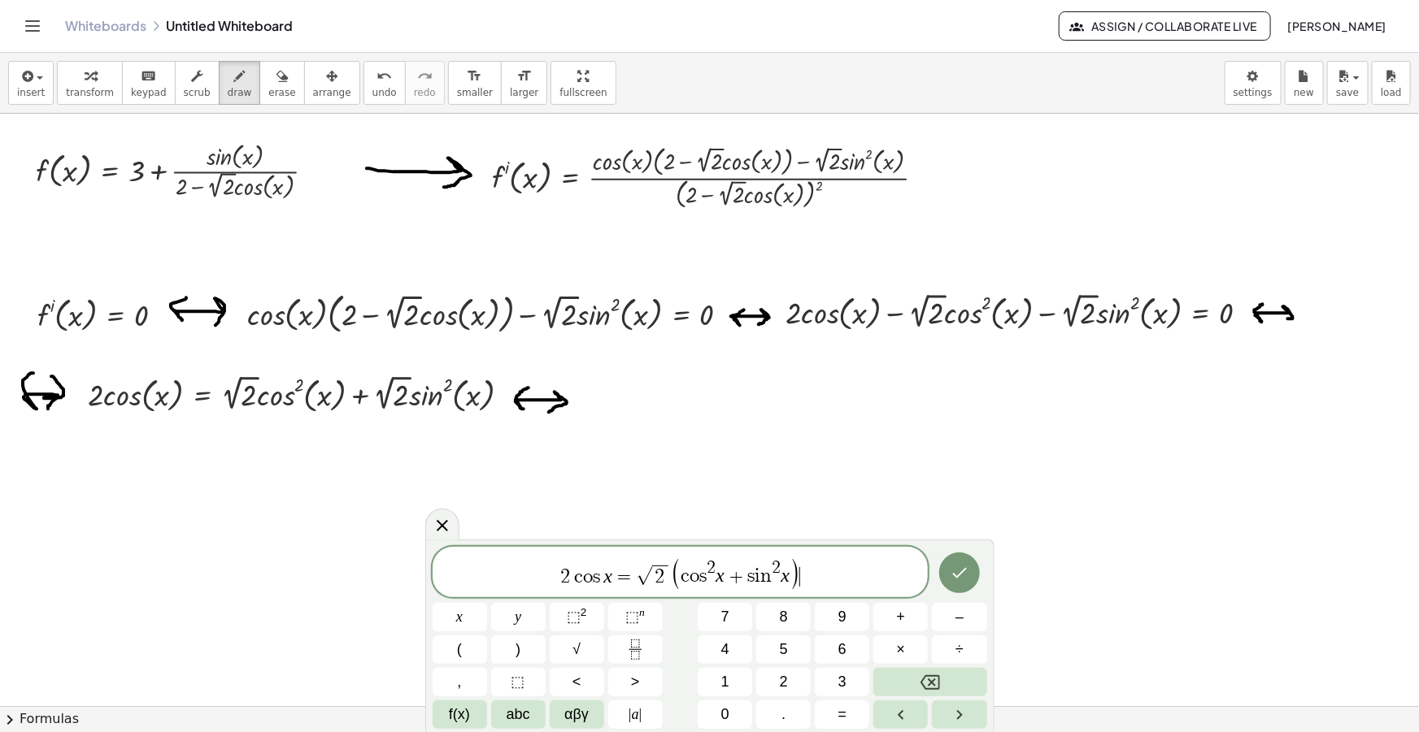
drag, startPoint x: 805, startPoint y: 577, endPoint x: 437, endPoint y: 587, distance: 368.4
click at [437, 587] on span "2 c o s x = √ 2 ( c o s 2 x + s i n 2 x ) ​" at bounding box center [680, 573] width 496 height 33
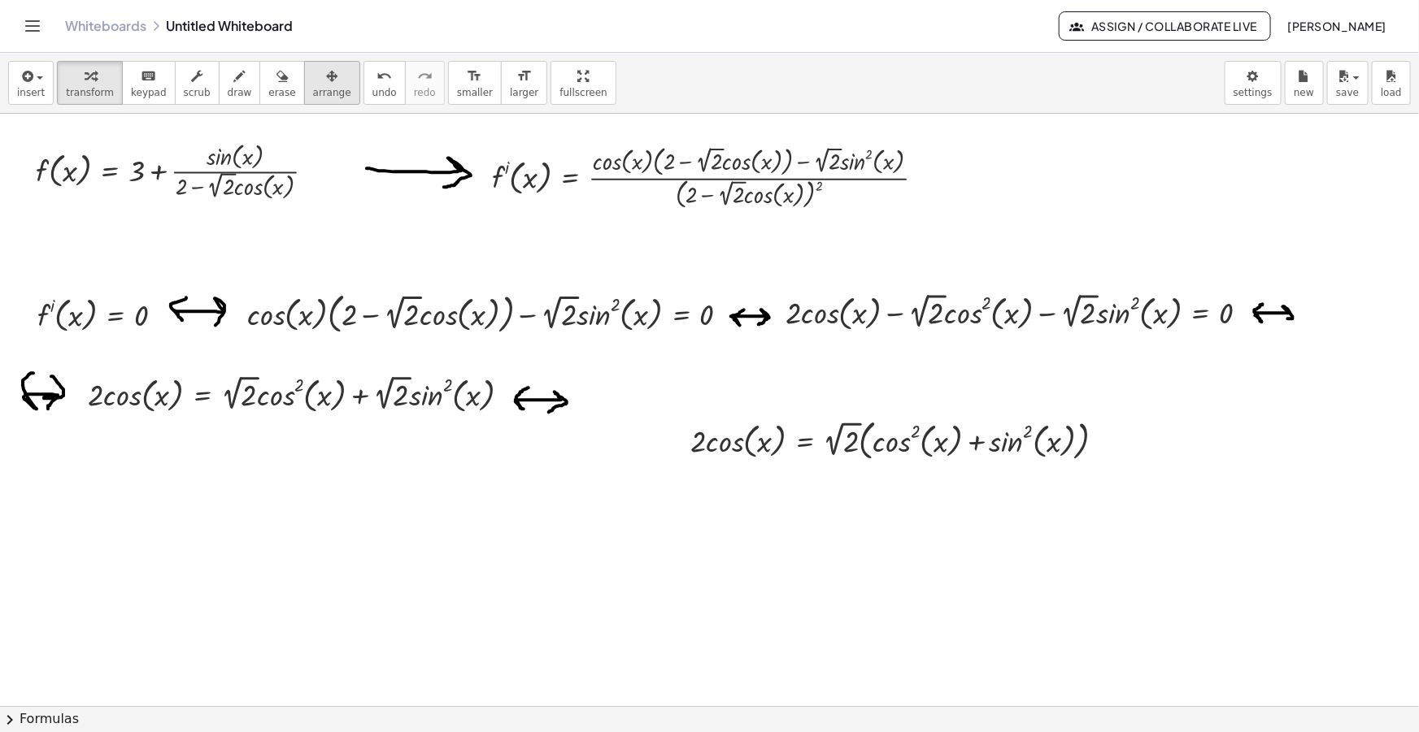
click at [313, 87] on span "arrange" at bounding box center [332, 92] width 38 height 11
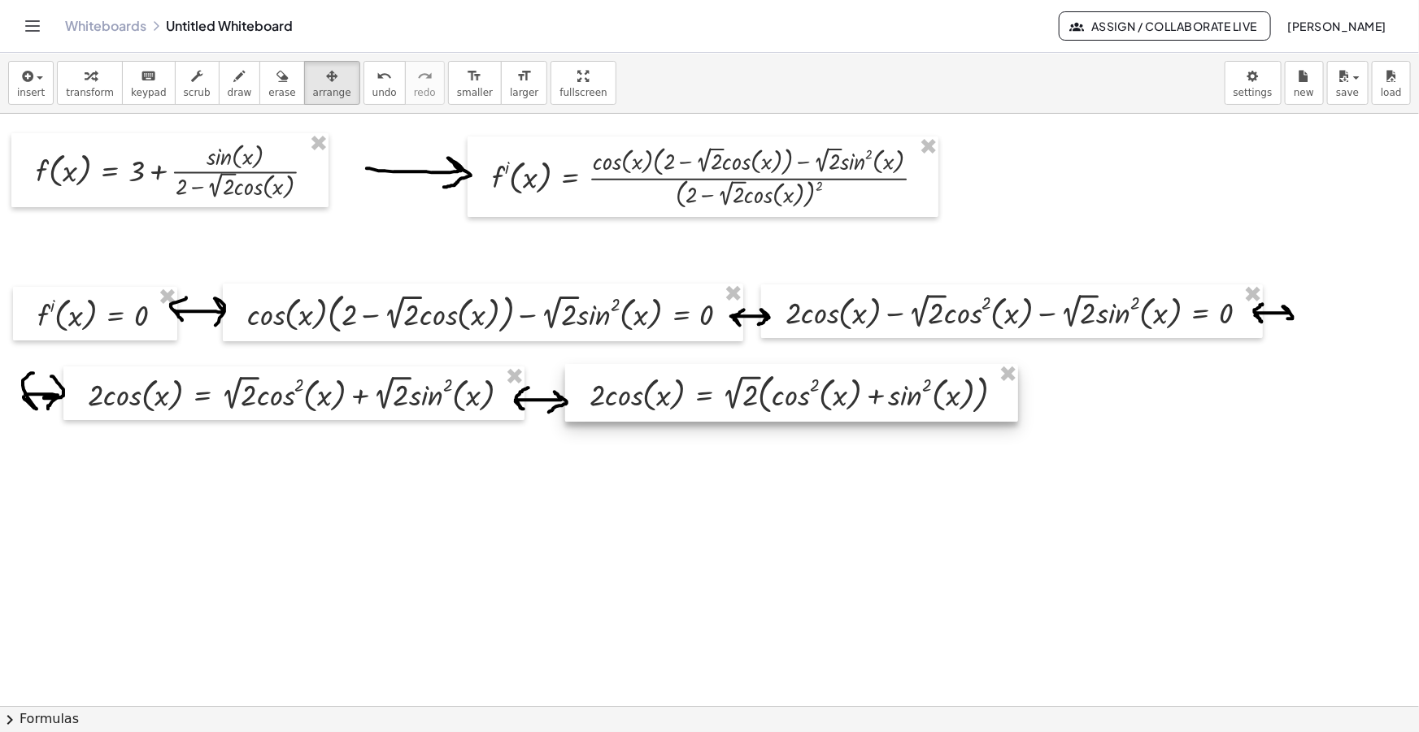
drag, startPoint x: 830, startPoint y: 454, endPoint x: 719, endPoint y: 415, distance: 117.5
click at [722, 414] on div at bounding box center [791, 393] width 453 height 58
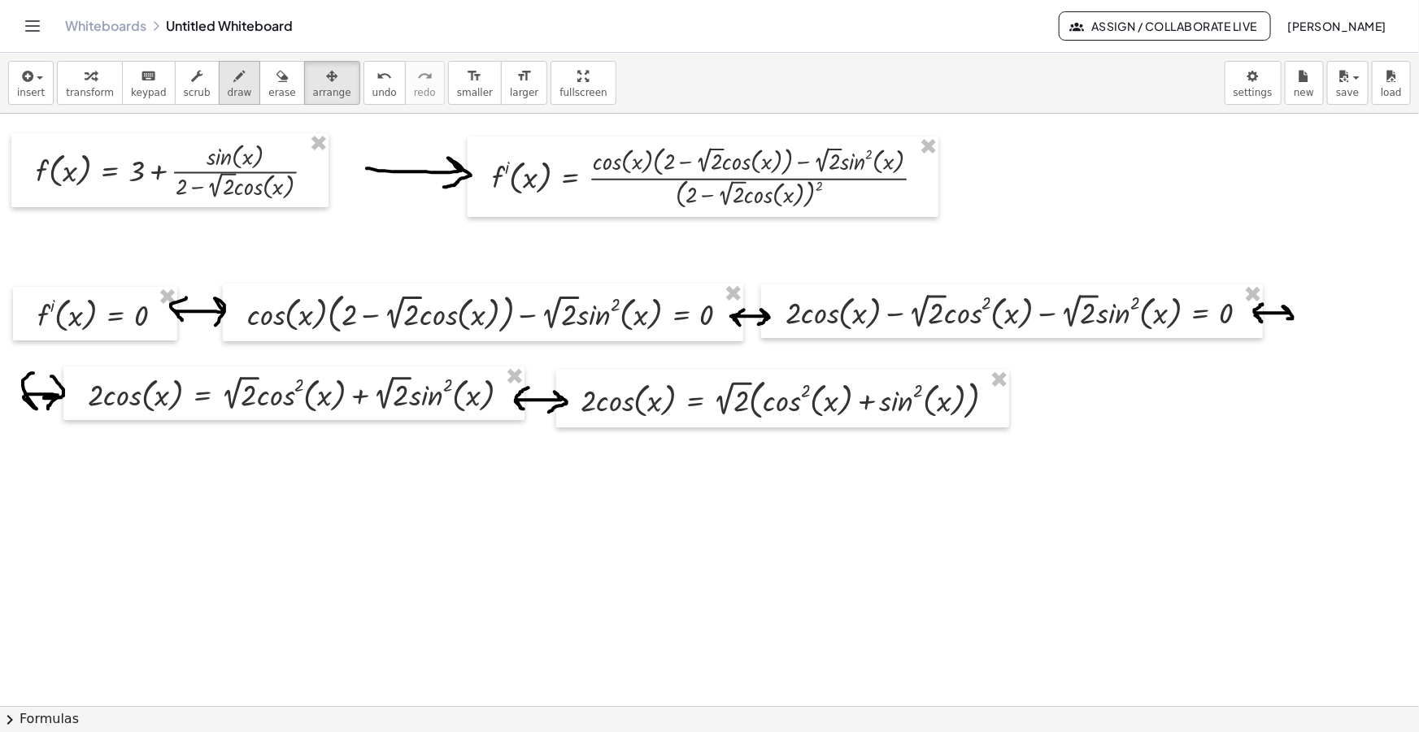
click at [228, 83] on div "button" at bounding box center [240, 76] width 24 height 20
drag, startPoint x: 1016, startPoint y: 404, endPoint x: 1041, endPoint y: 416, distance: 28.0
drag, startPoint x: 1005, startPoint y: 406, endPoint x: 1005, endPoint y: 396, distance: 9.8
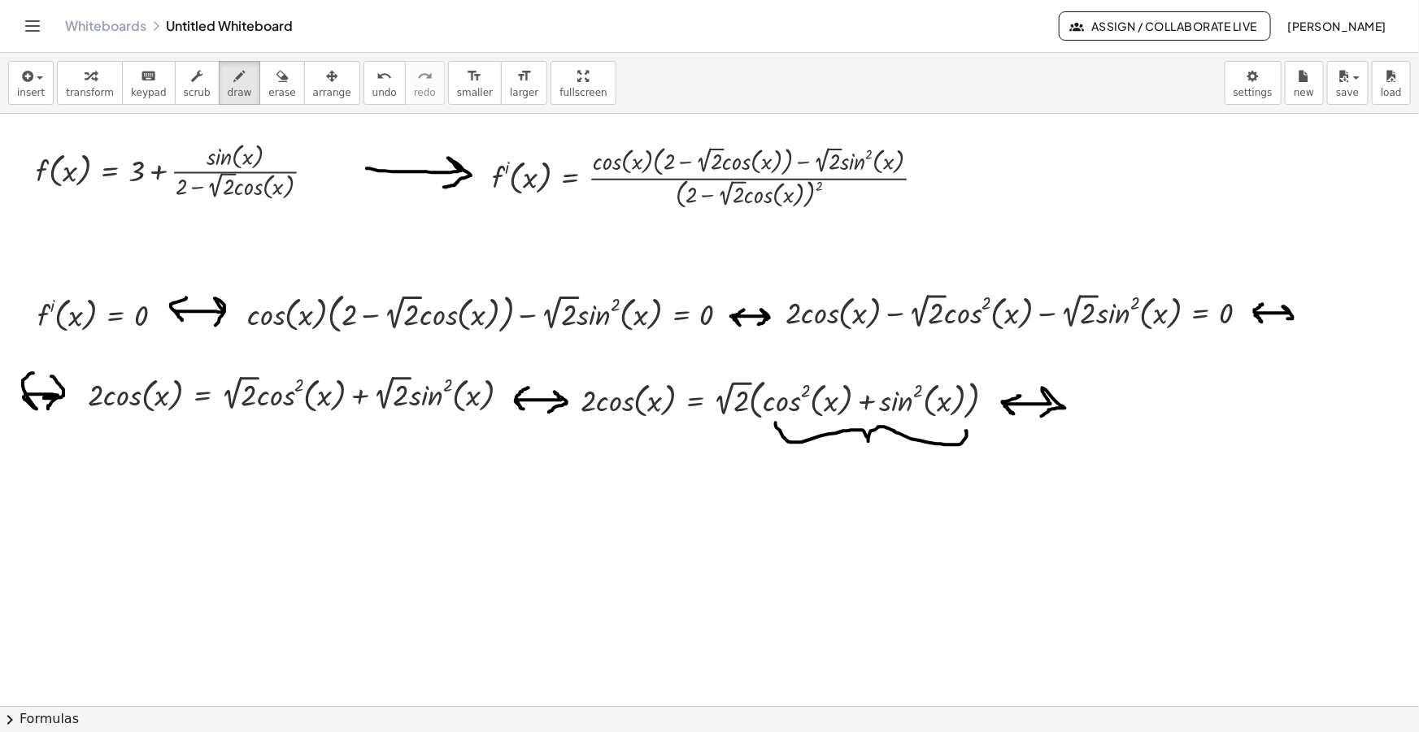
drag, startPoint x: 776, startPoint y: 423, endPoint x: 939, endPoint y: 445, distance: 165.0
drag, startPoint x: 839, startPoint y: 474, endPoint x: 849, endPoint y: 475, distance: 10.6
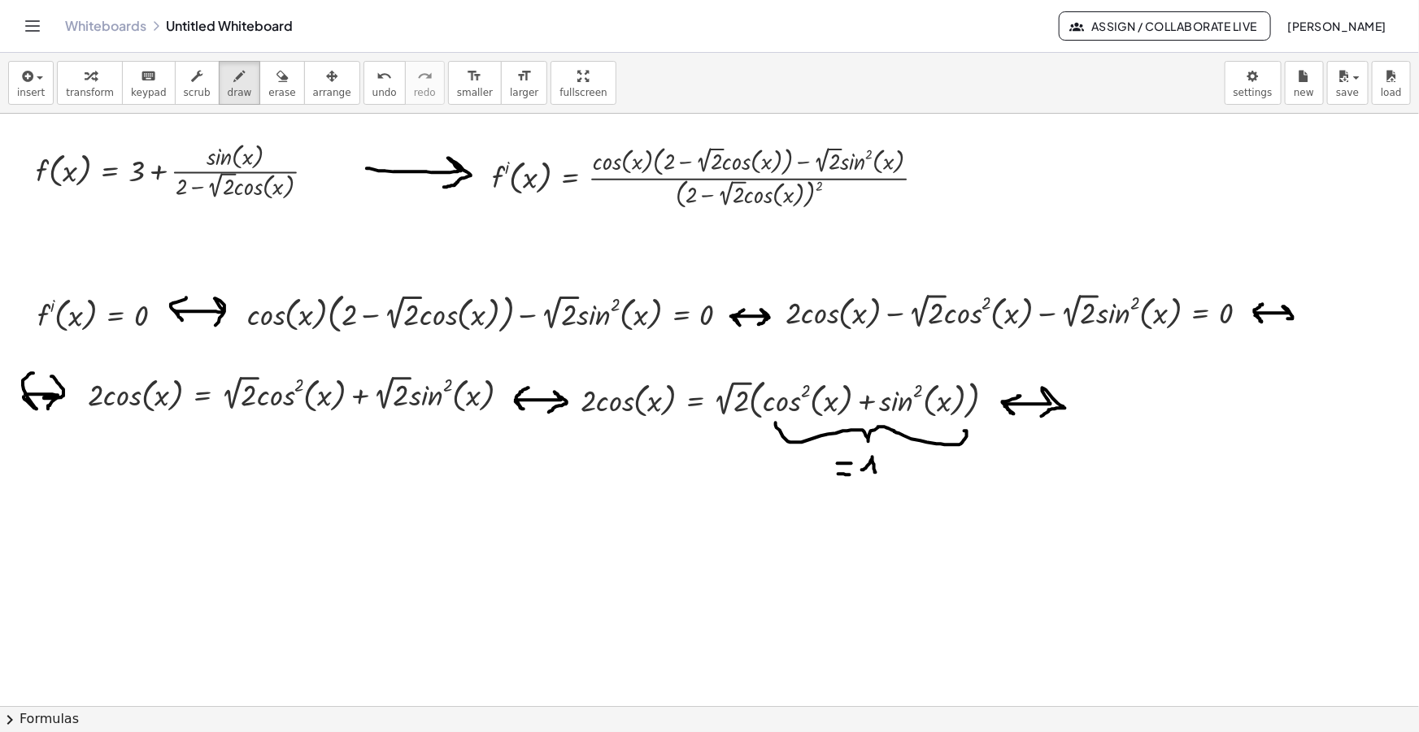
drag, startPoint x: 862, startPoint y: 470, endPoint x: 875, endPoint y: 472, distance: 14.0
drag, startPoint x: 29, startPoint y: 537, endPoint x: 50, endPoint y: 542, distance: 21.7
drag, startPoint x: 28, startPoint y: 540, endPoint x: 51, endPoint y: 525, distance: 27.1
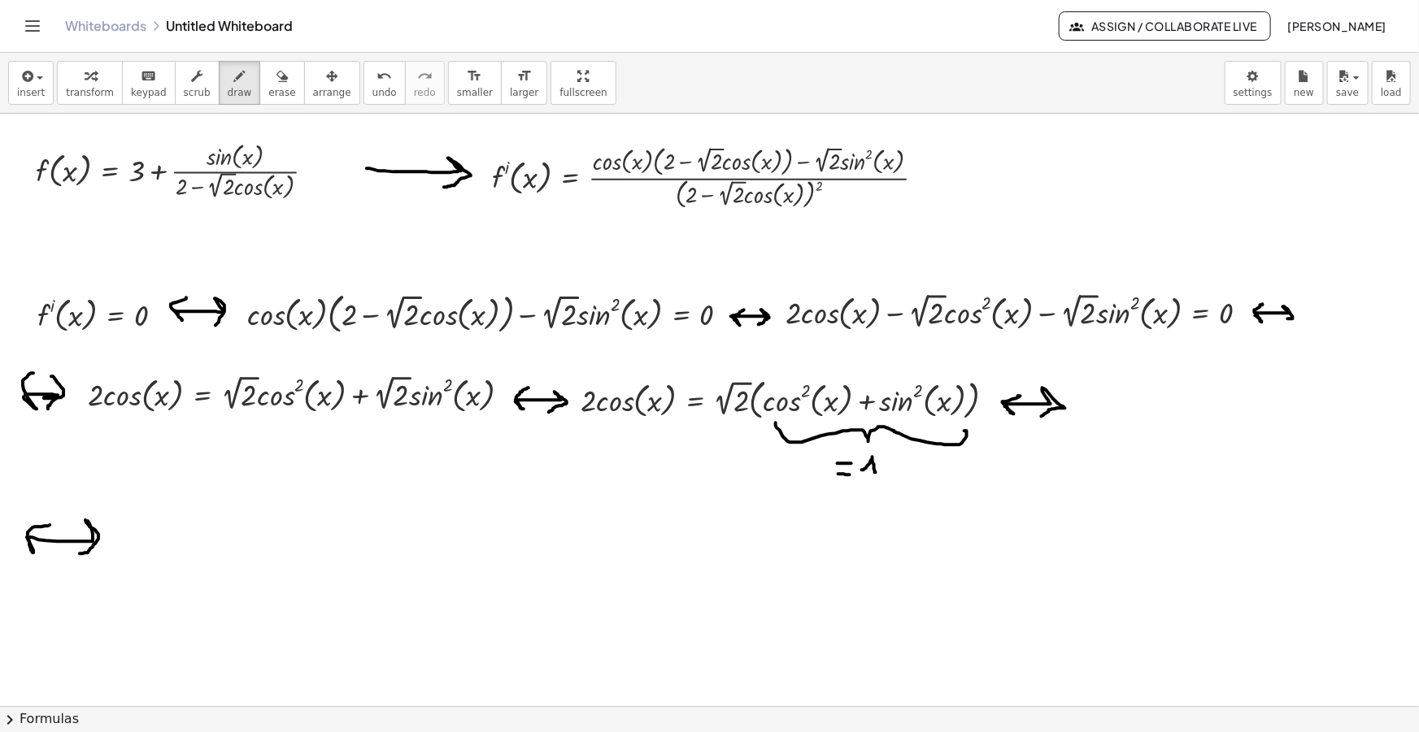
click at [28, 83] on icon "button" at bounding box center [26, 77] width 15 height 20
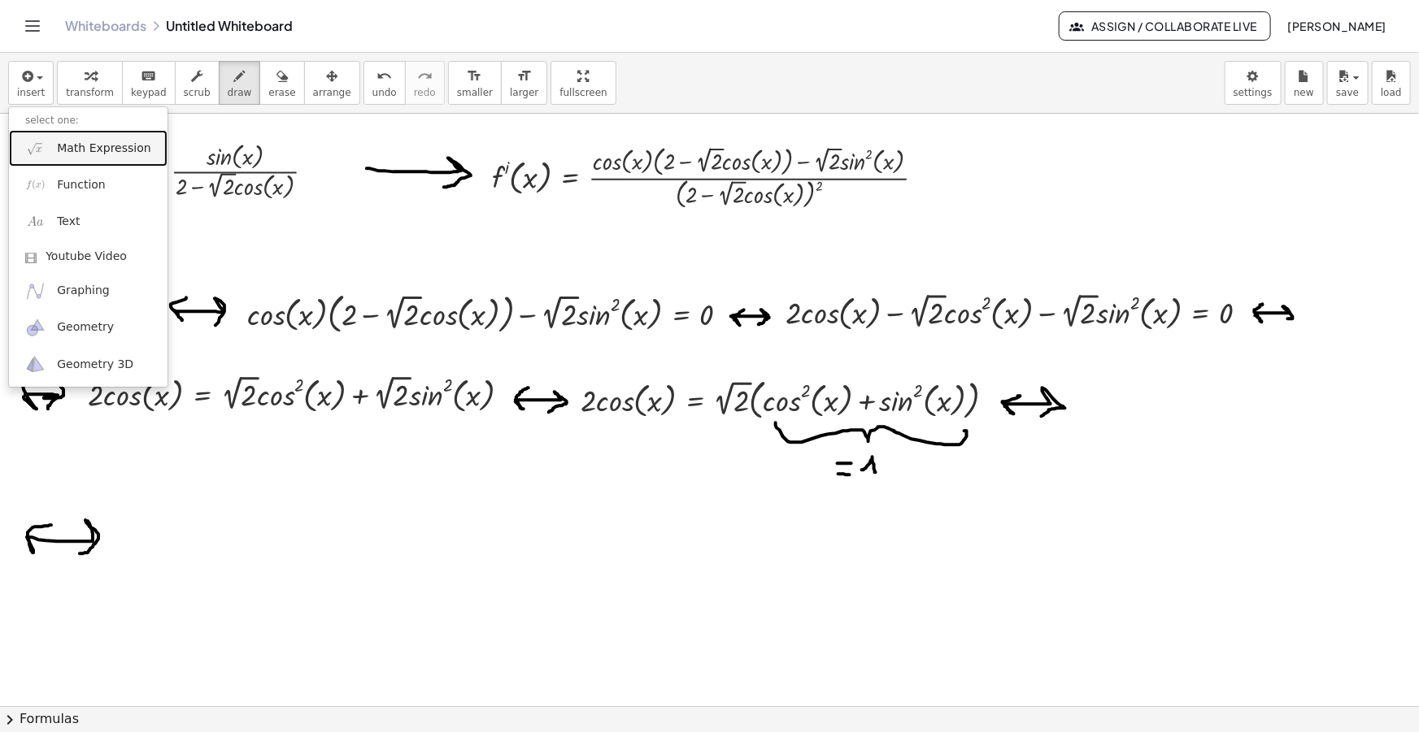
click at [73, 147] on span "Math Expression" at bounding box center [103, 149] width 93 height 16
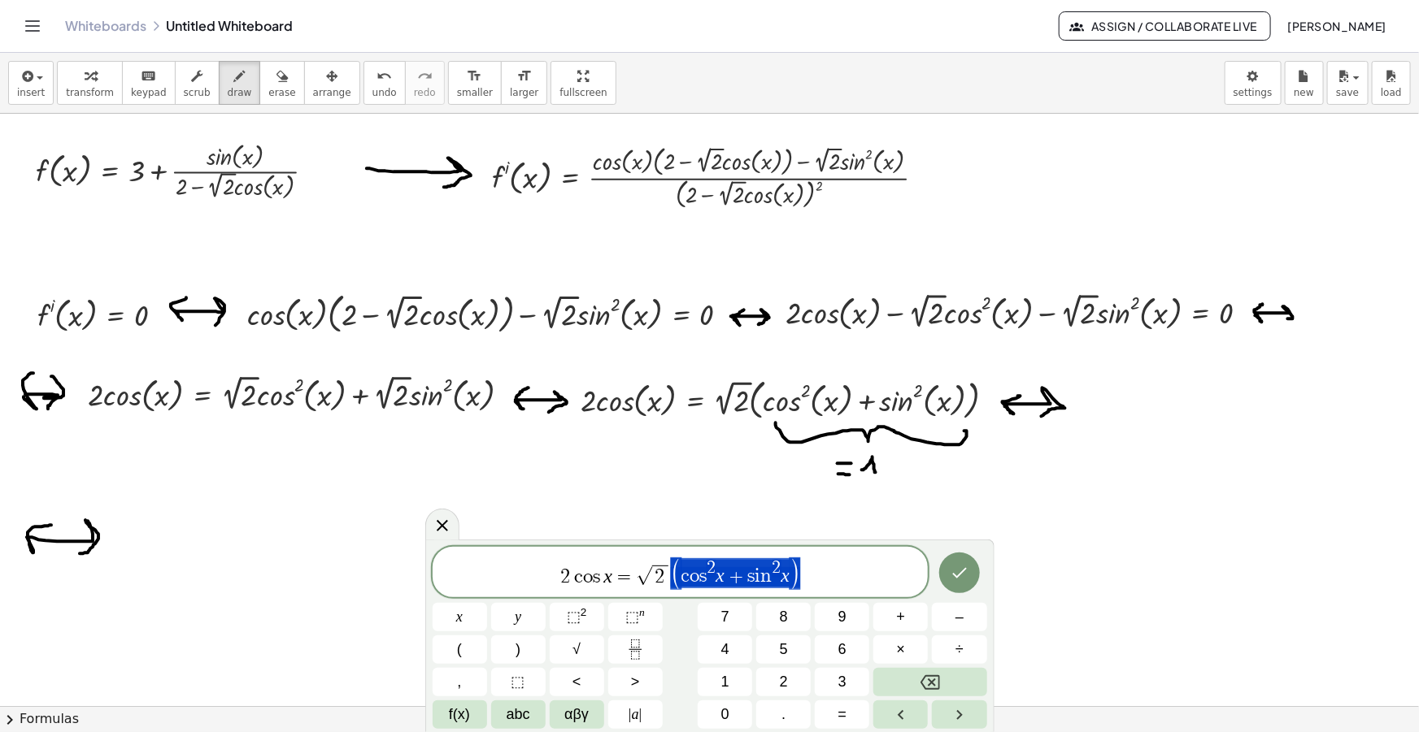
drag, startPoint x: 812, startPoint y: 570, endPoint x: 720, endPoint y: 580, distance: 92.5
click at [720, 580] on span "2 c o s x = √ 2 ( c o s 2 x + s i n 2 x )" at bounding box center [680, 573] width 496 height 33
click at [631, 581] on span "2" at bounding box center [630, 579] width 10 height 20
click at [772, 583] on span "​ c o s x = √ 2" at bounding box center [680, 577] width 496 height 25
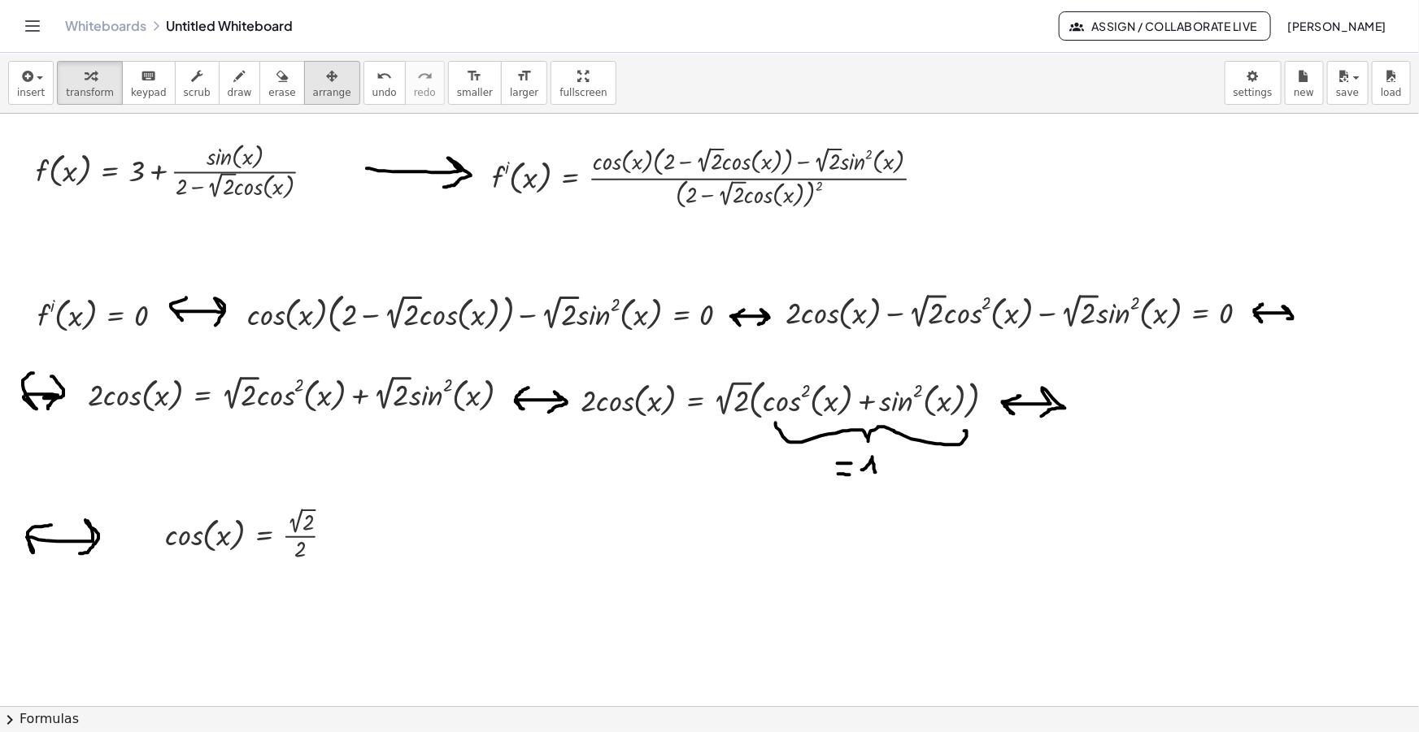
click at [313, 81] on div "button" at bounding box center [332, 76] width 38 height 20
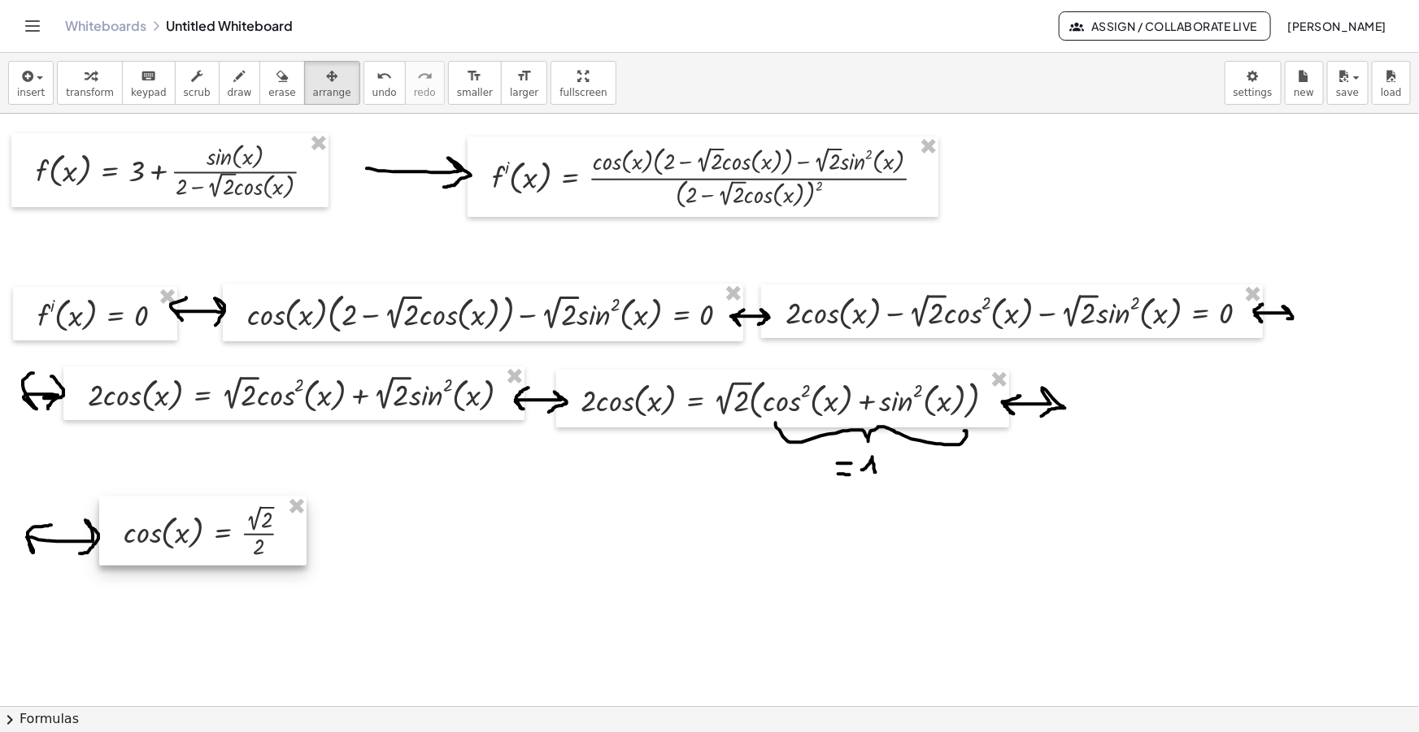
drag, startPoint x: 160, startPoint y: 558, endPoint x: 160, endPoint y: 545, distance: 13.0
click at [160, 545] on div at bounding box center [202, 531] width 207 height 69
click at [234, 76] on icon "button" at bounding box center [239, 77] width 11 height 20
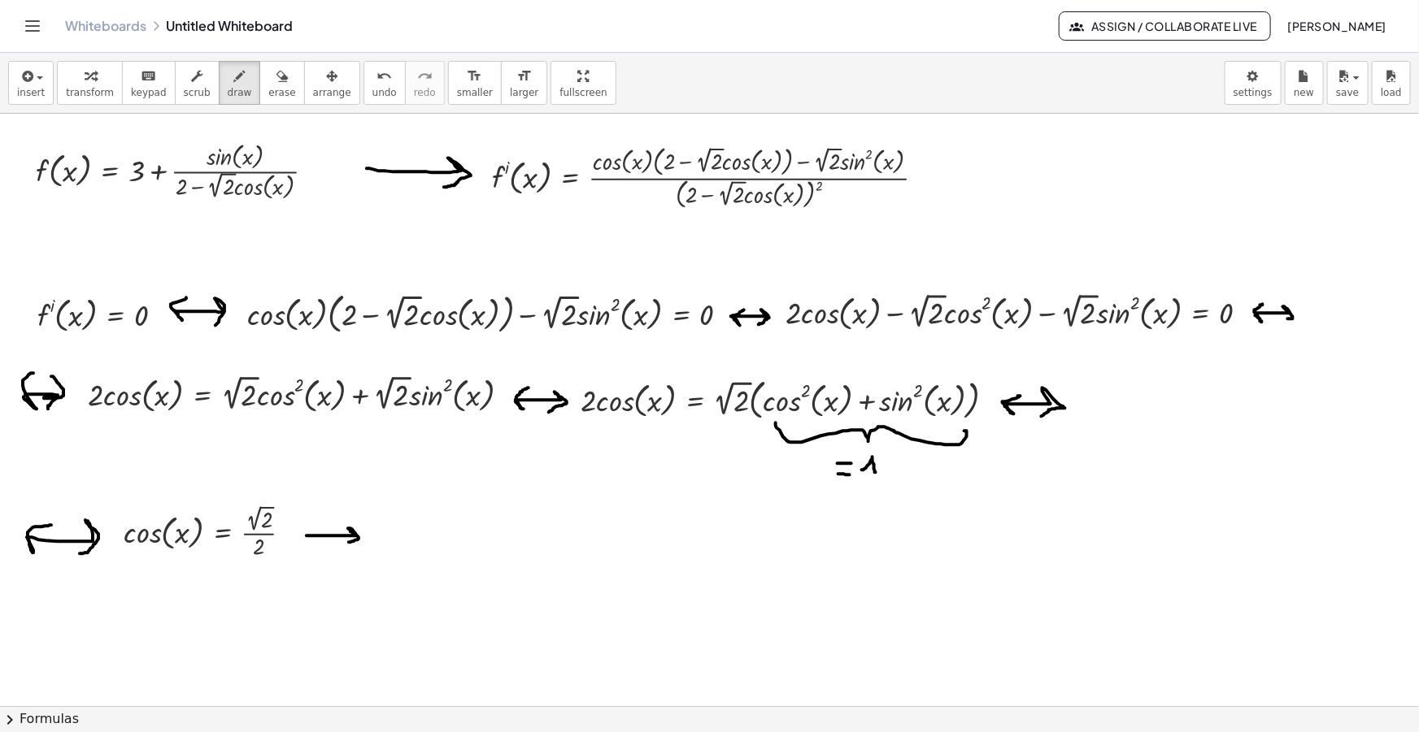
drag, startPoint x: 328, startPoint y: 536, endPoint x: 343, endPoint y: 542, distance: 16.8
drag, startPoint x: 309, startPoint y: 537, endPoint x: 319, endPoint y: 524, distance: 16.1
drag, startPoint x: 22, startPoint y: 76, endPoint x: 41, endPoint y: 99, distance: 30.1
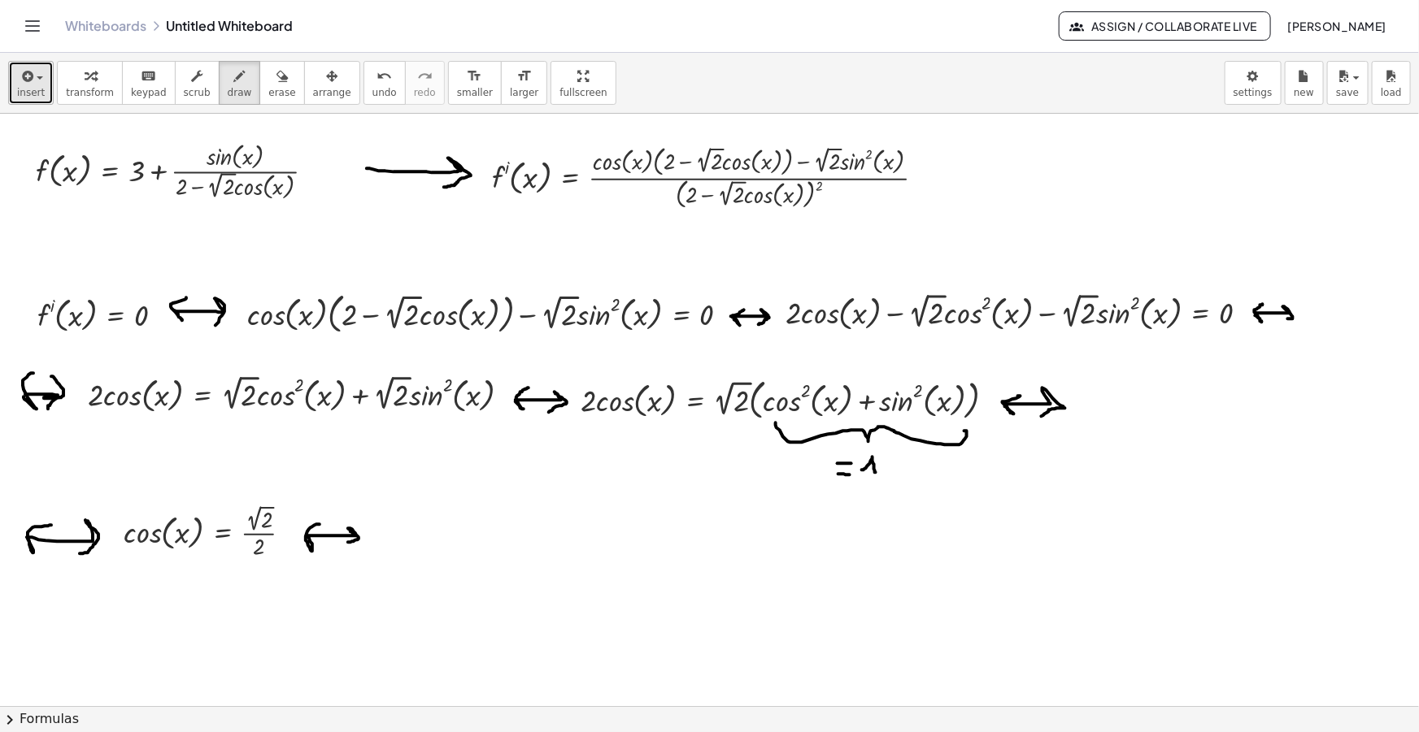
click at [24, 75] on icon "button" at bounding box center [26, 77] width 15 height 20
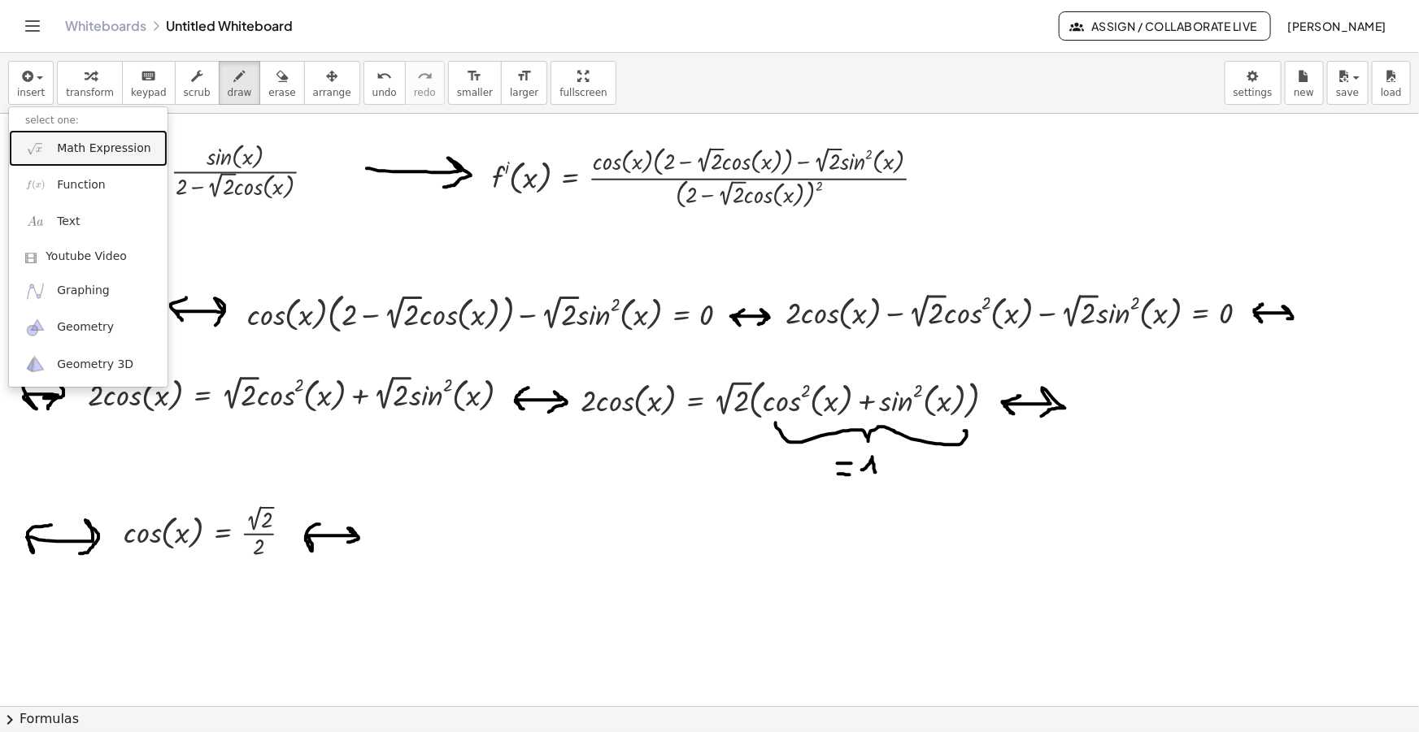
click at [83, 141] on span "Math Expression" at bounding box center [103, 149] width 93 height 16
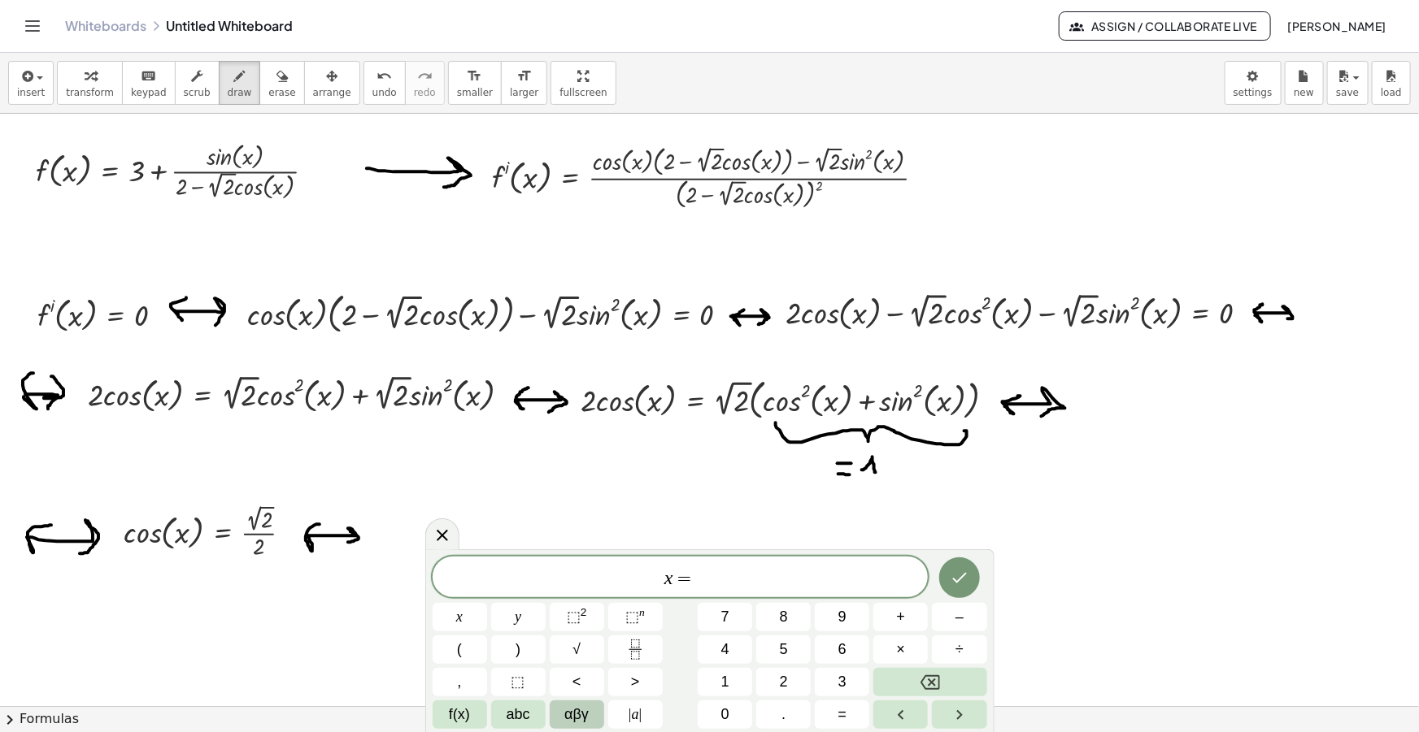
click at [600, 719] on button "αβγ" at bounding box center [577, 715] width 54 height 28
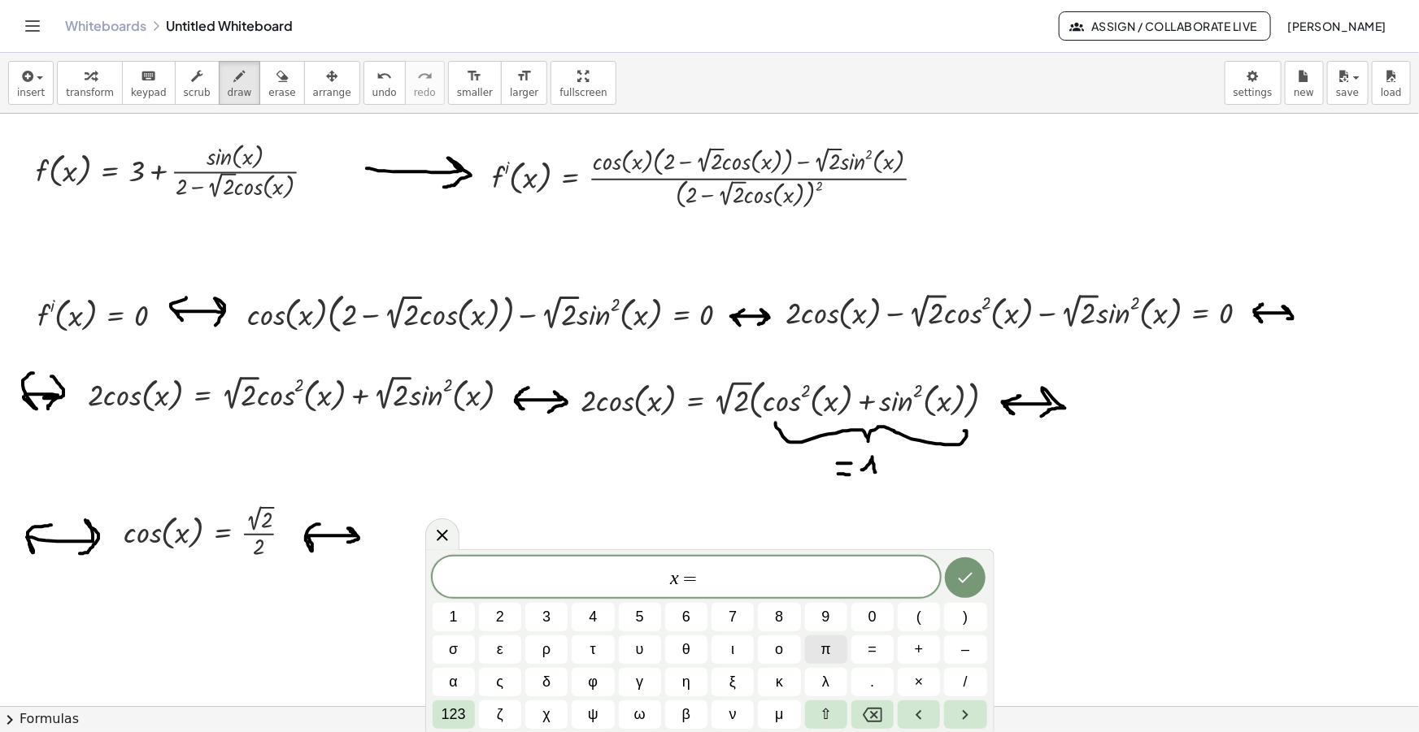
click at [833, 641] on button "π" at bounding box center [826, 650] width 42 height 28
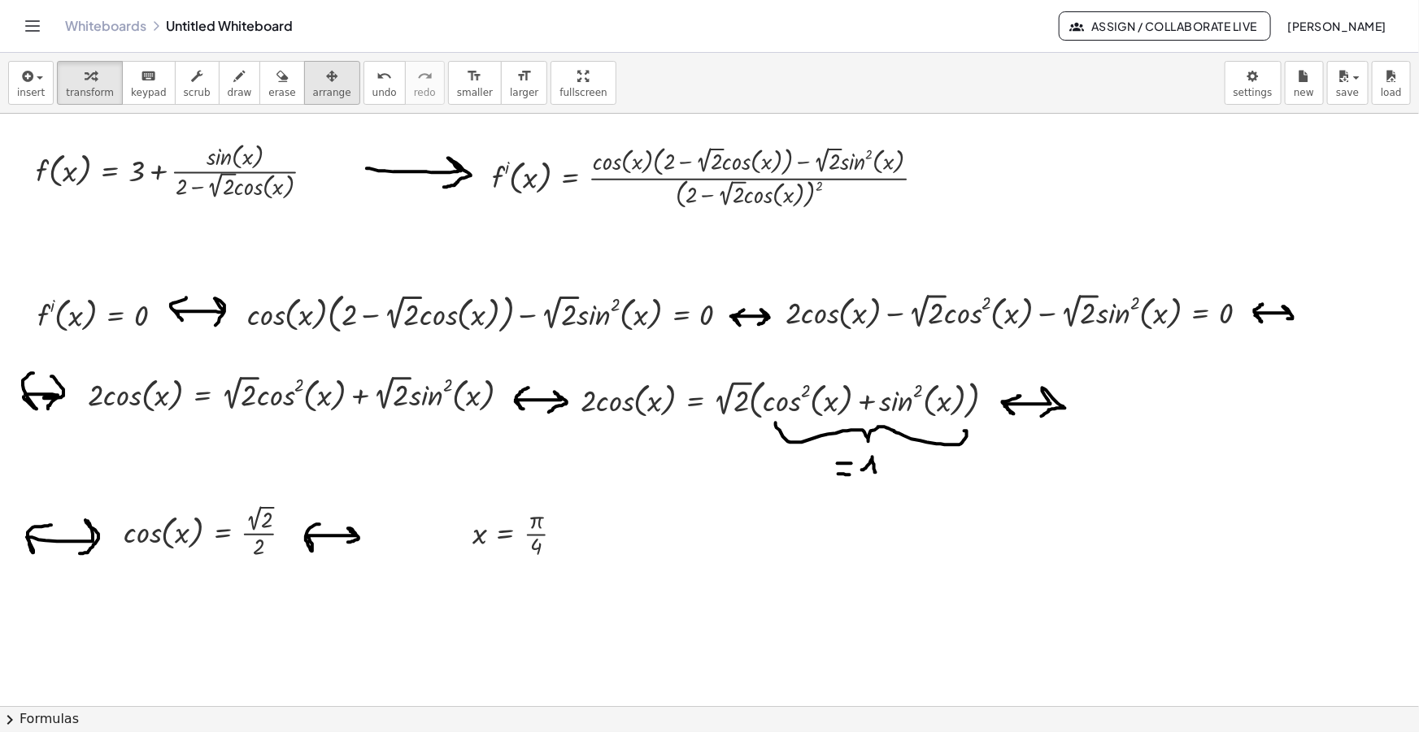
click at [313, 81] on div "button" at bounding box center [332, 76] width 38 height 20
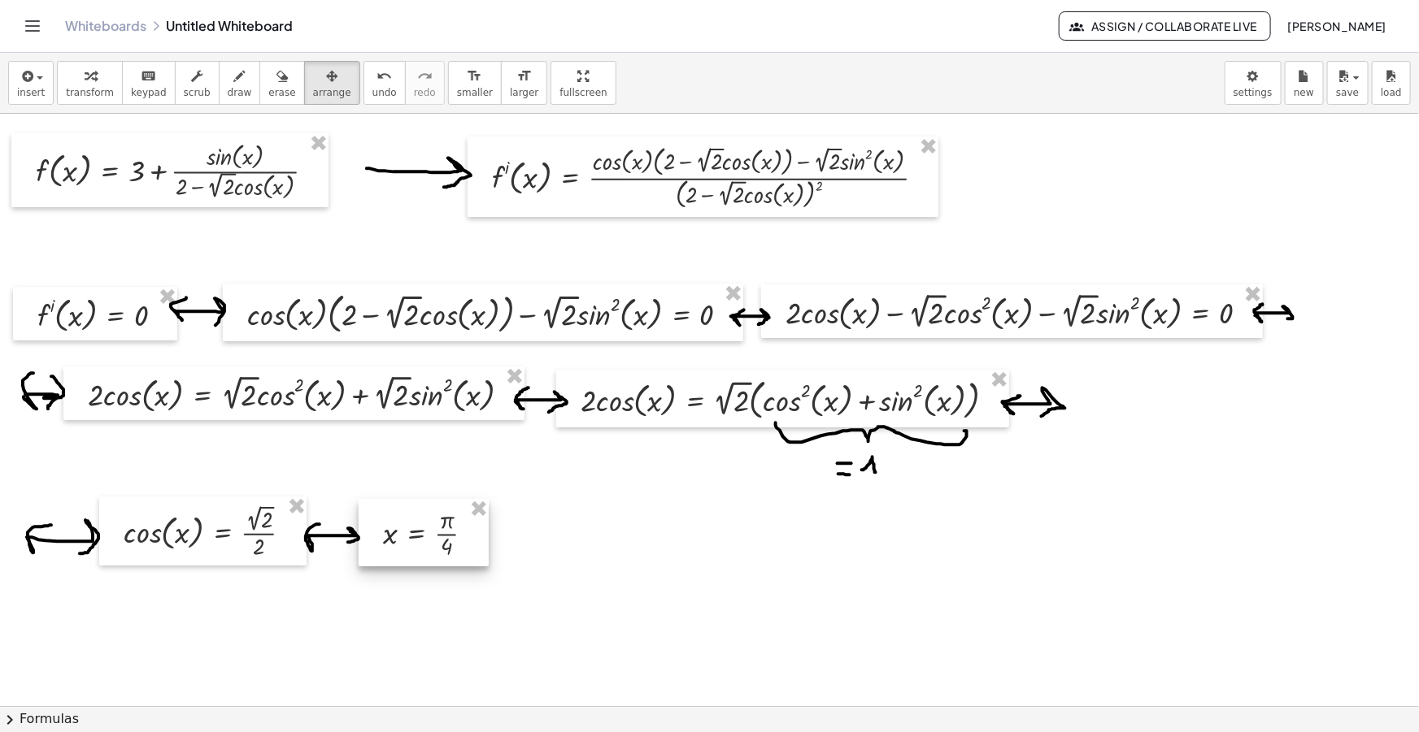
drag, startPoint x: 482, startPoint y: 529, endPoint x: 435, endPoint y: 522, distance: 47.7
click at [435, 522] on div at bounding box center [423, 532] width 130 height 67
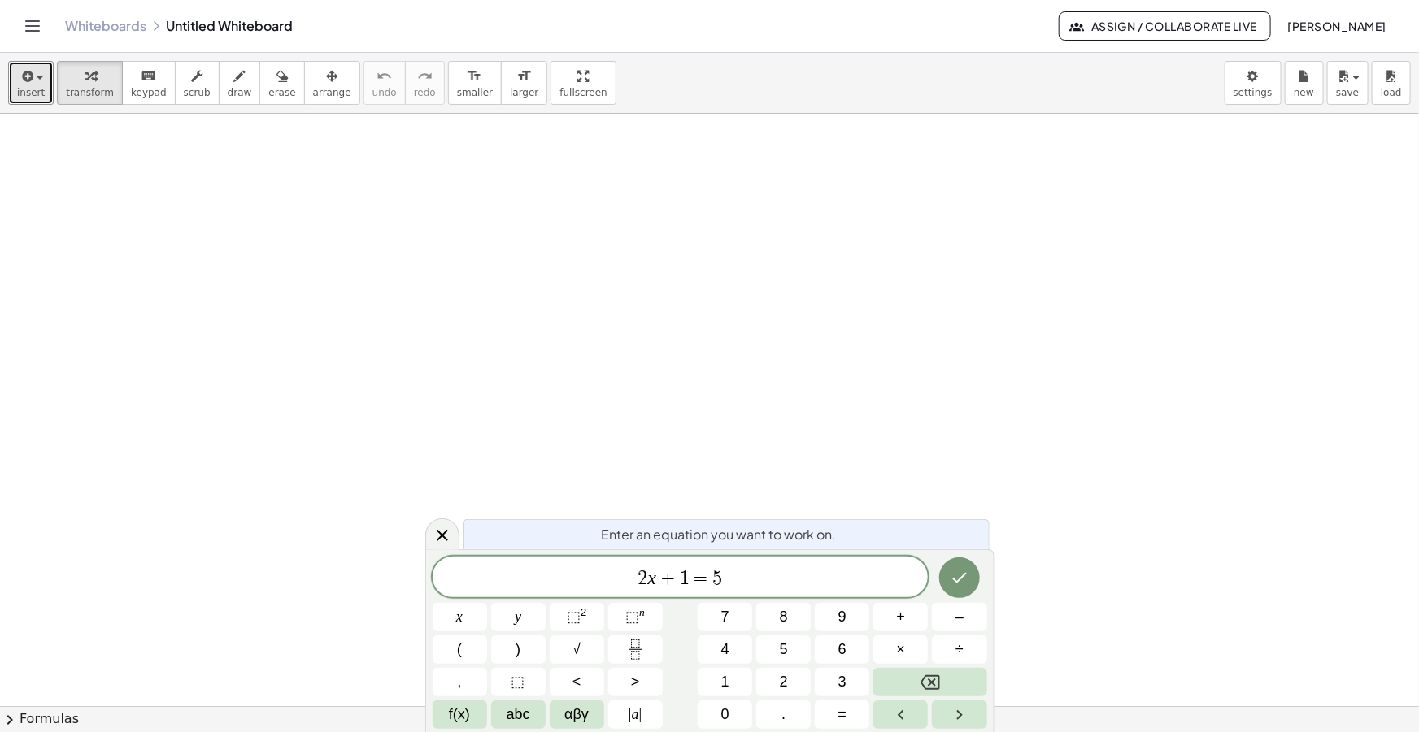
drag, startPoint x: 33, startPoint y: 84, endPoint x: 67, endPoint y: 113, distance: 45.0
click at [33, 84] on div "button" at bounding box center [31, 76] width 28 height 20
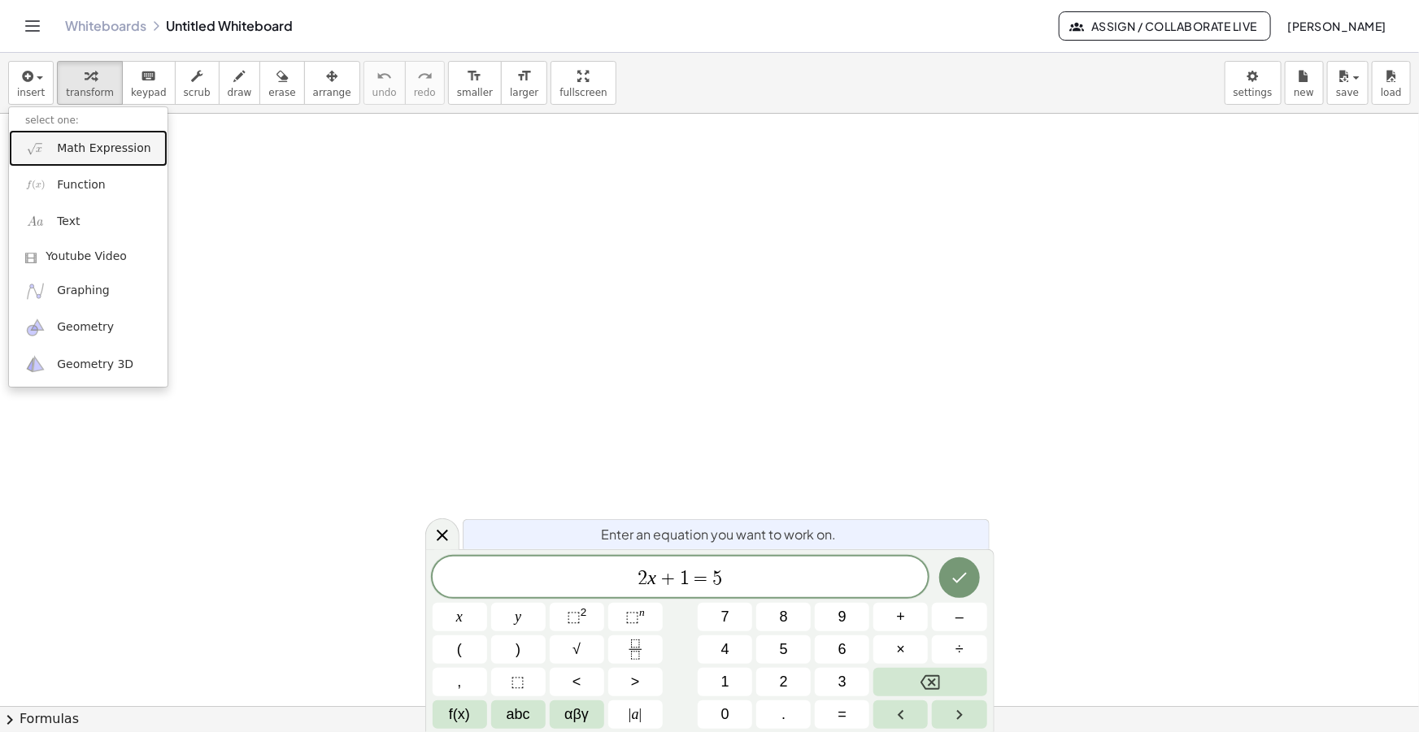
click at [106, 141] on span "Math Expression" at bounding box center [103, 149] width 93 height 16
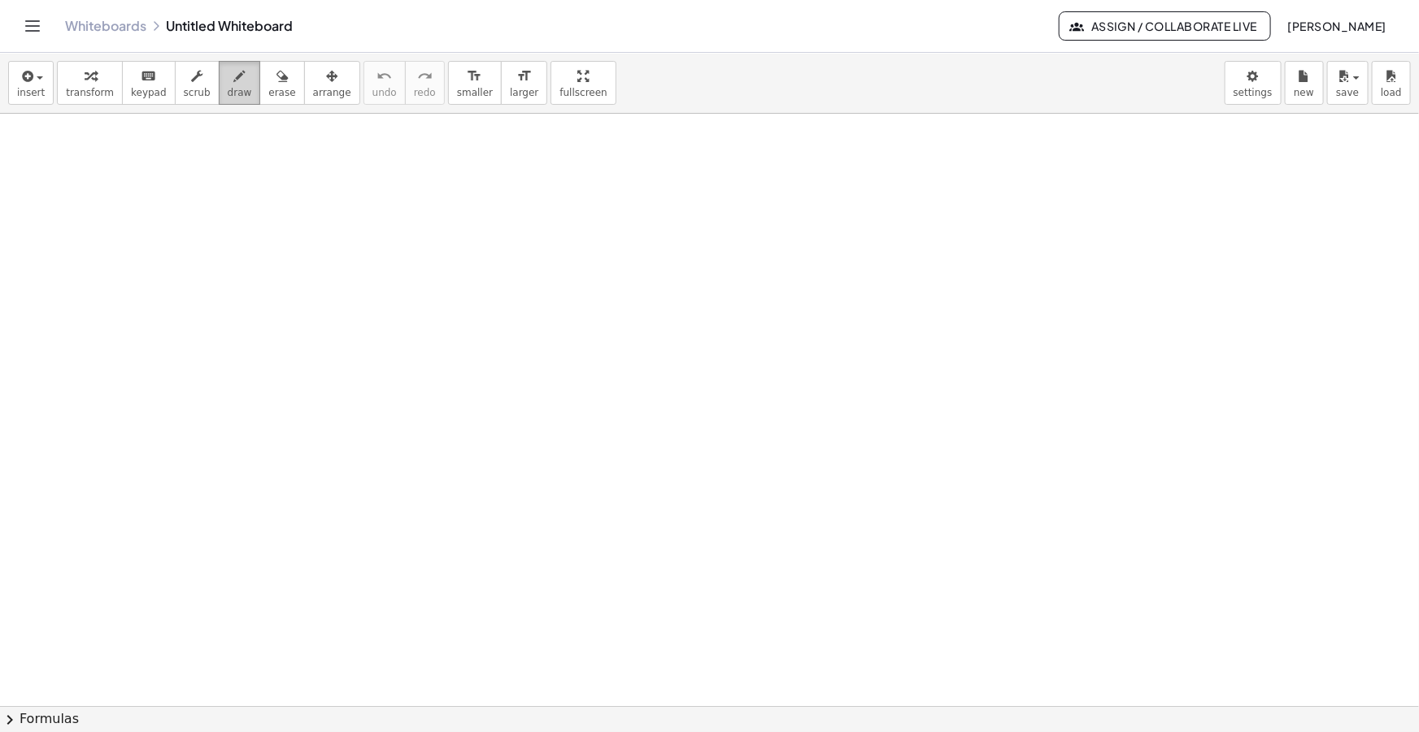
click at [228, 93] on span "draw" at bounding box center [240, 92] width 24 height 11
drag, startPoint x: 37, startPoint y: 197, endPoint x: 117, endPoint y: 188, distance: 81.0
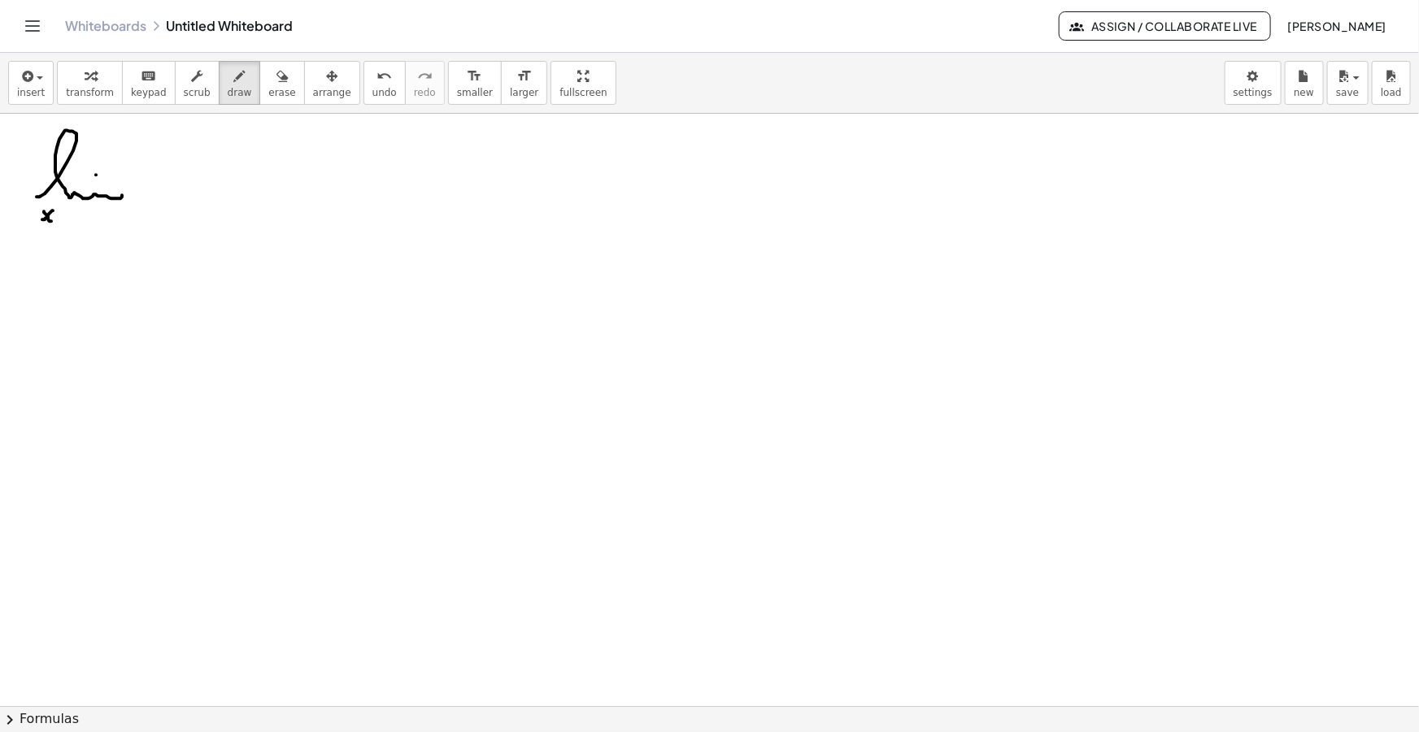
drag, startPoint x: 42, startPoint y: 219, endPoint x: 53, endPoint y: 211, distance: 13.8
drag, startPoint x: 62, startPoint y: 217, endPoint x: 77, endPoint y: 227, distance: 18.3
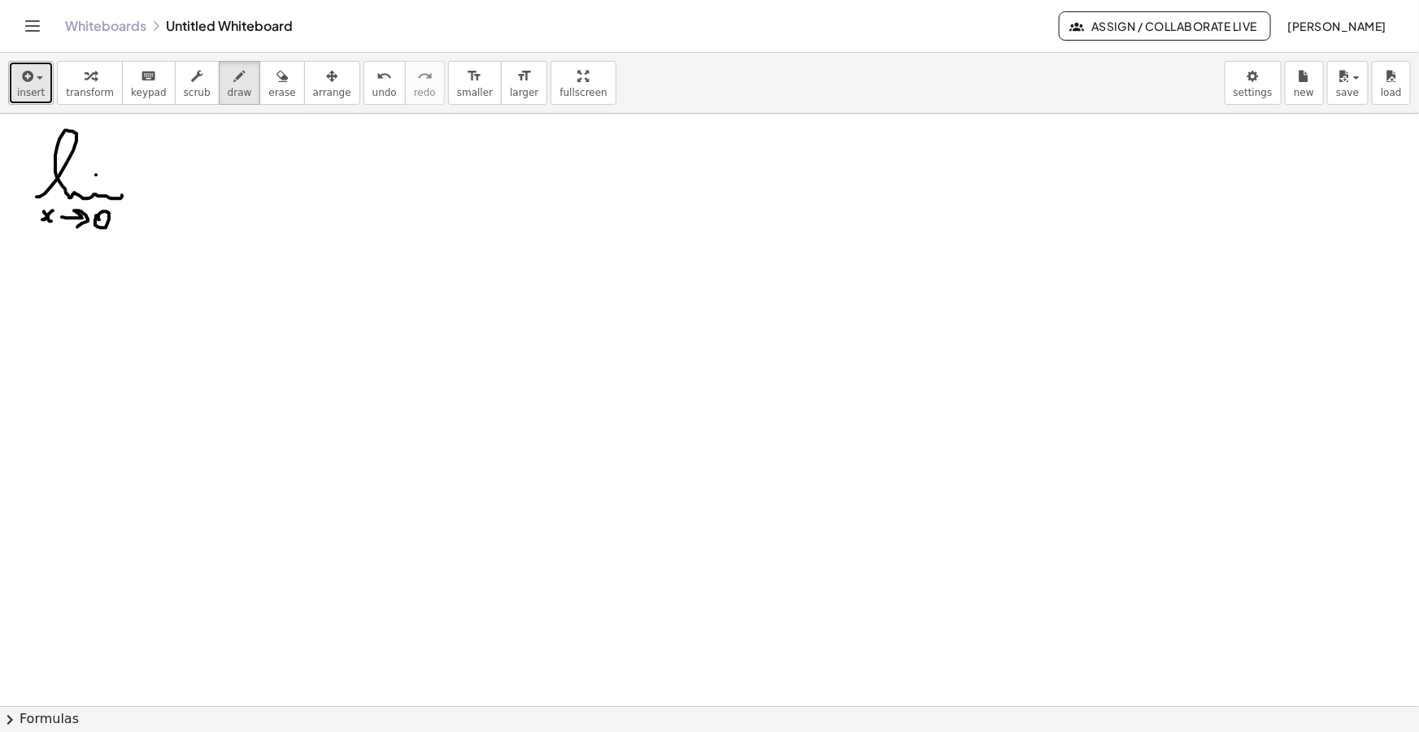
click at [24, 94] on span "insert" at bounding box center [31, 92] width 28 height 11
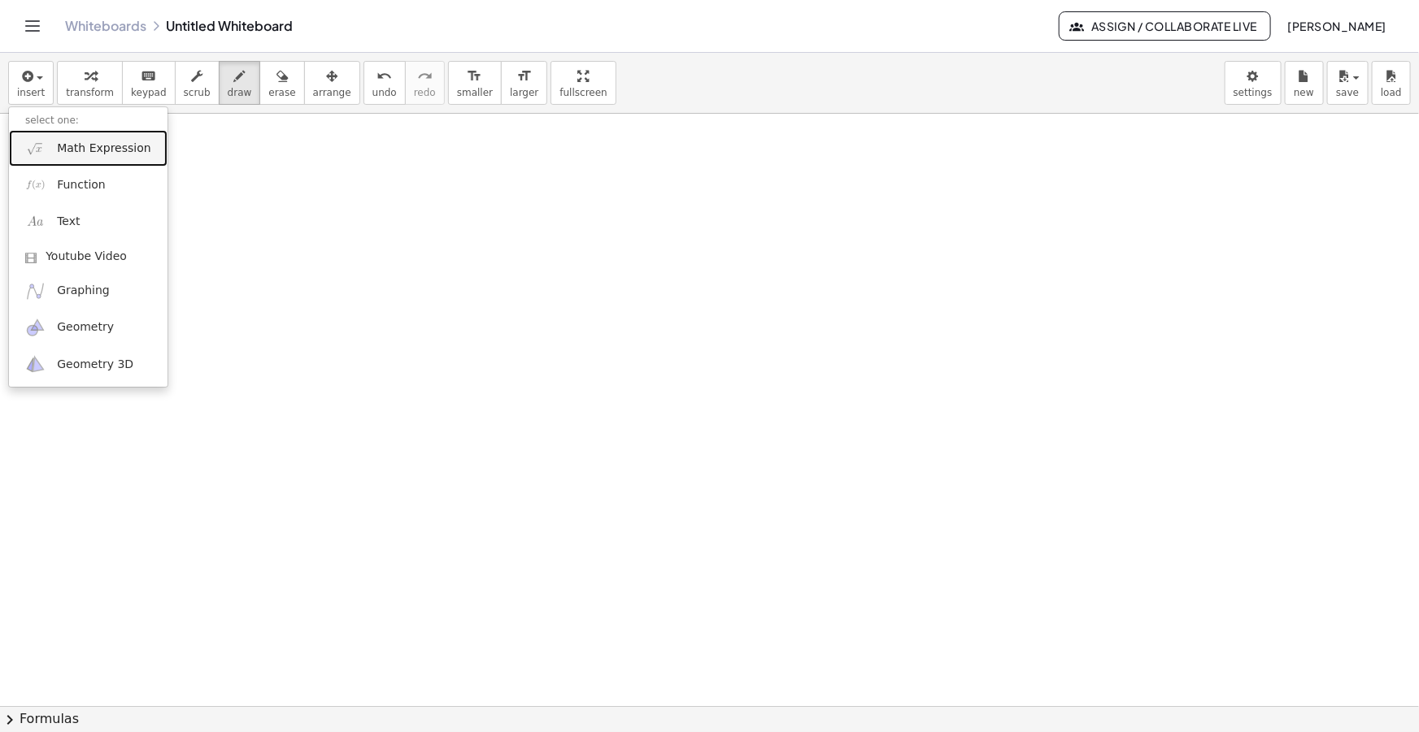
click at [80, 149] on span "Math Expression" at bounding box center [103, 149] width 93 height 16
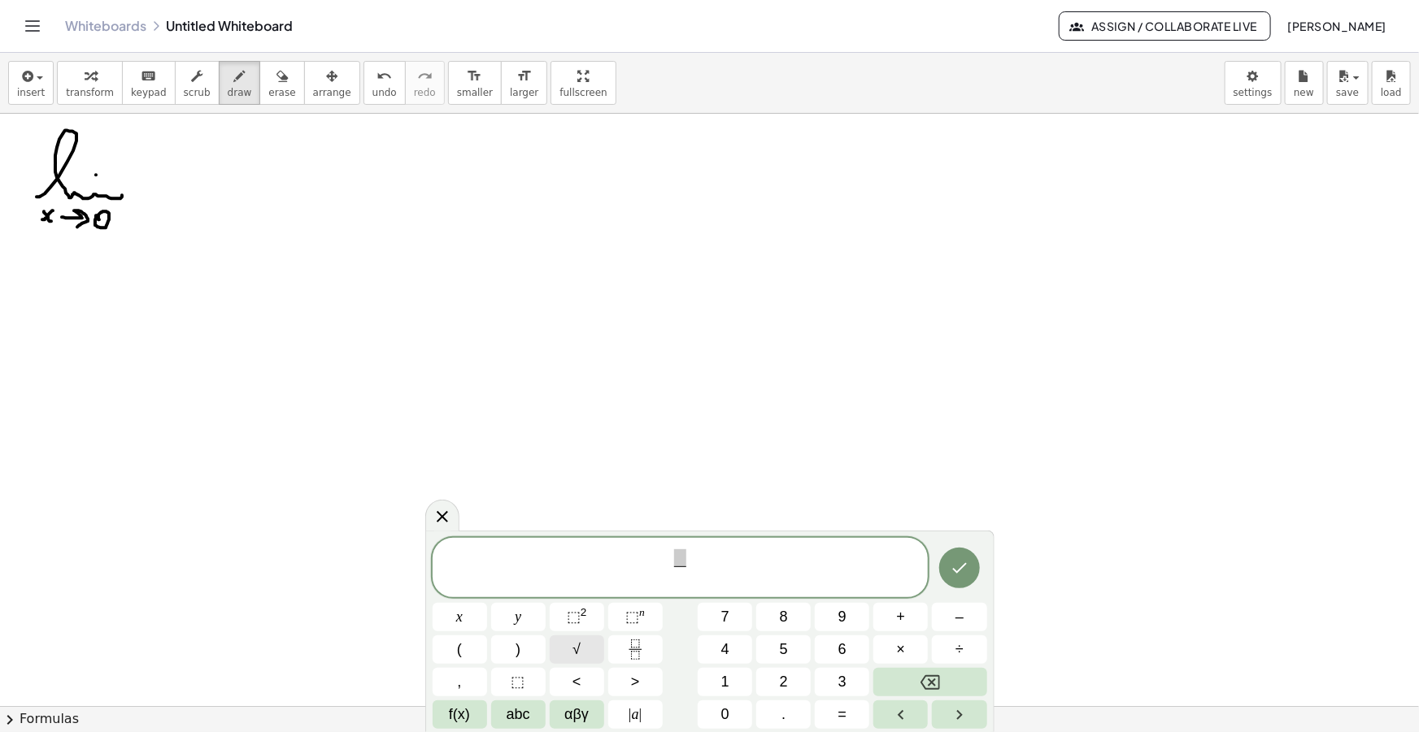
click at [585, 652] on button "√" at bounding box center [577, 650] width 54 height 28
click at [684, 556] on span at bounding box center [680, 556] width 102 height 18
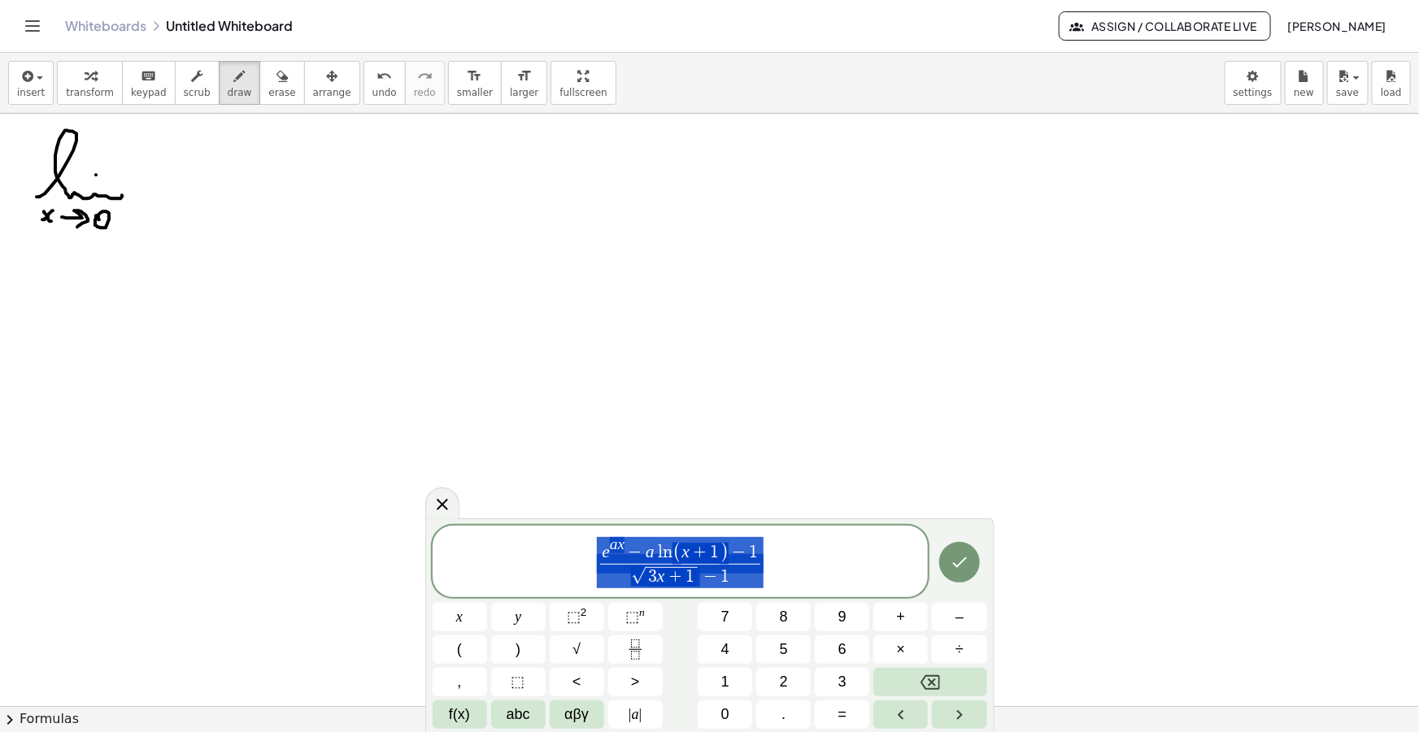
drag, startPoint x: 787, startPoint y: 564, endPoint x: 405, endPoint y: 562, distance: 382.1
click at [406, 562] on body "Graspable Math Activities Get Started Activity Bank Assigned Work Classes White…" at bounding box center [709, 366] width 1419 height 732
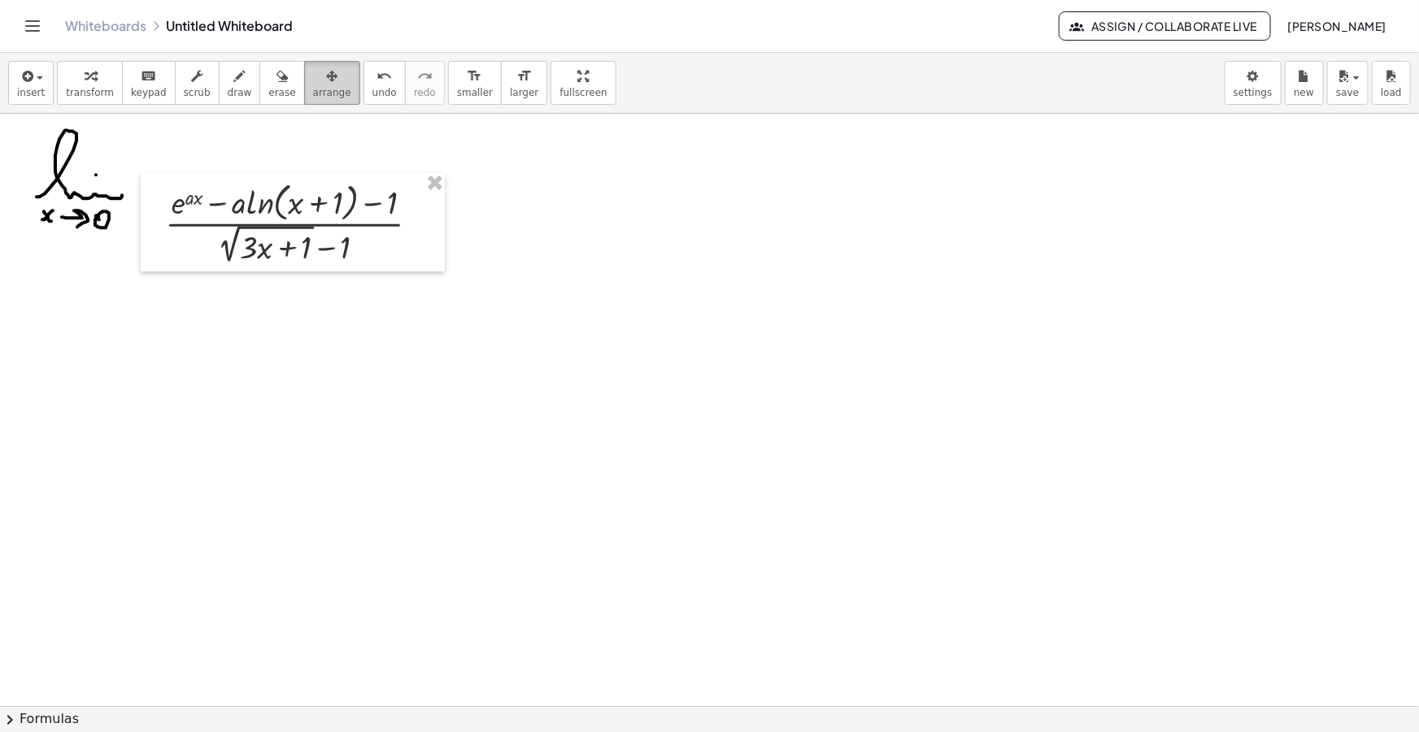
click at [326, 72] on icon "button" at bounding box center [331, 77] width 11 height 20
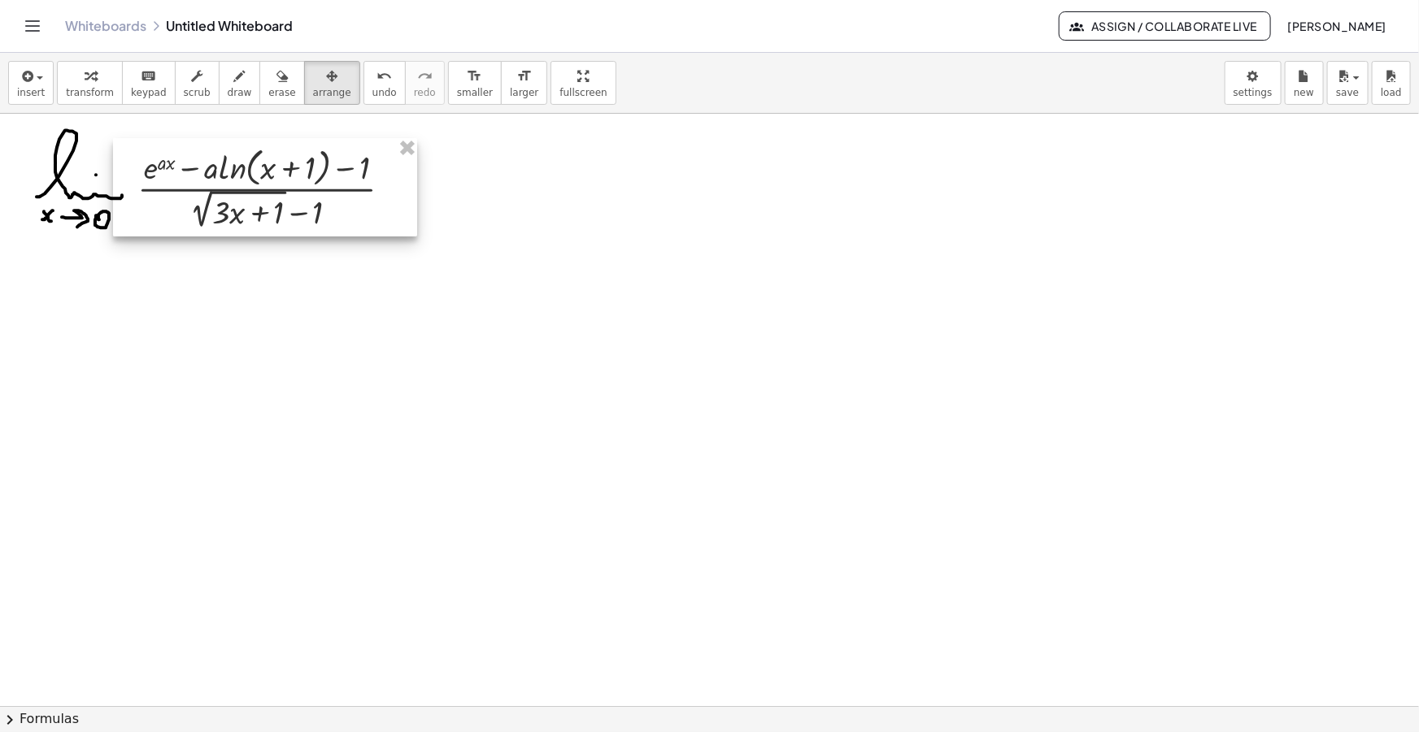
drag, startPoint x: 307, startPoint y: 212, endPoint x: 282, endPoint y: 158, distance: 60.0
click at [279, 166] on div at bounding box center [265, 187] width 304 height 98
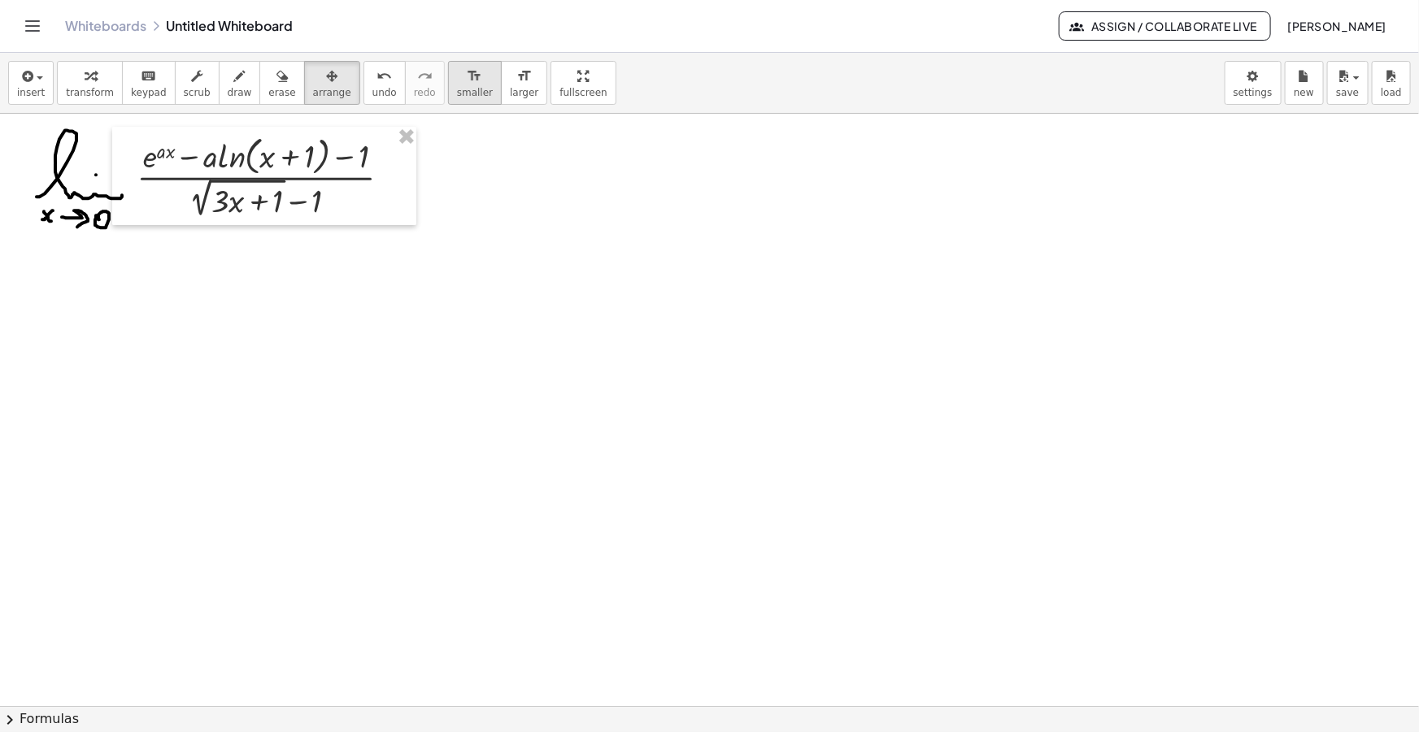
click at [467, 81] on icon "format_size" at bounding box center [474, 77] width 15 height 20
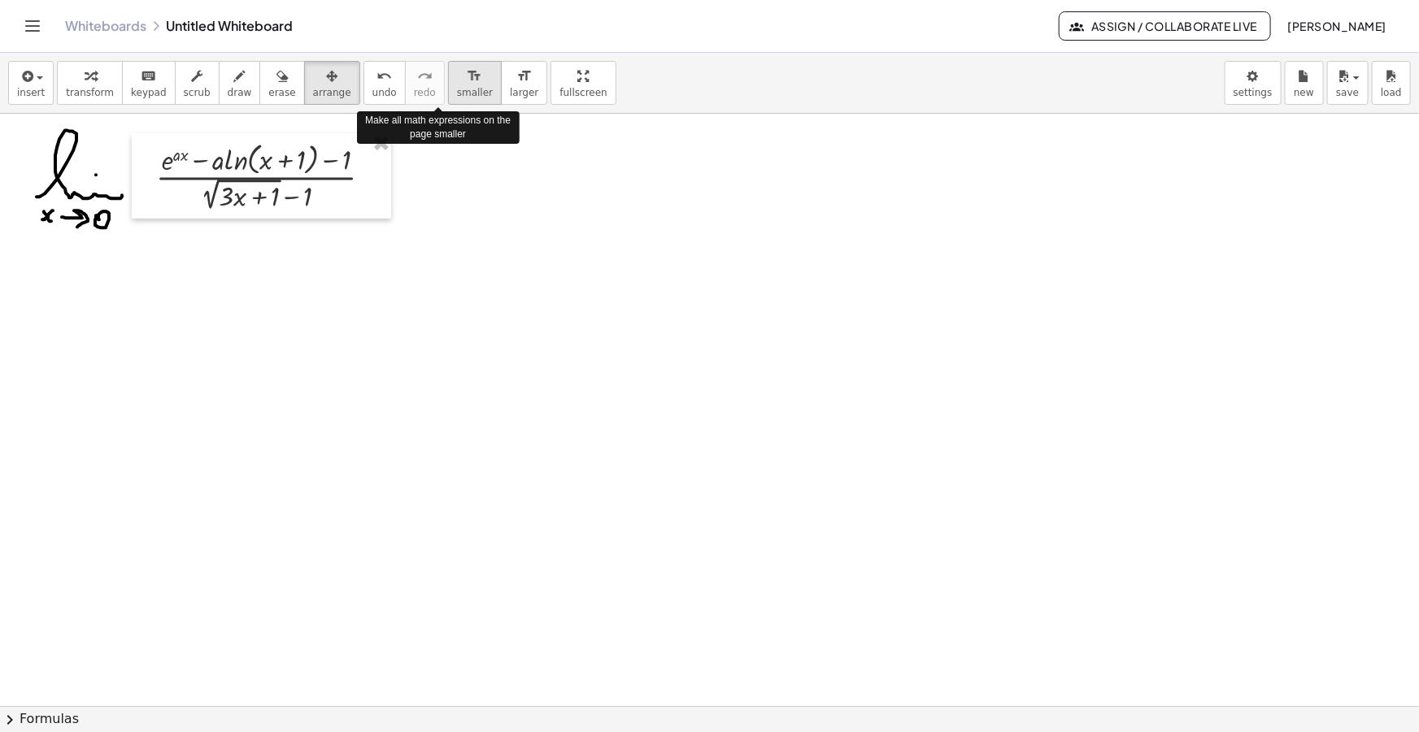
click at [467, 81] on icon "format_size" at bounding box center [474, 77] width 15 height 20
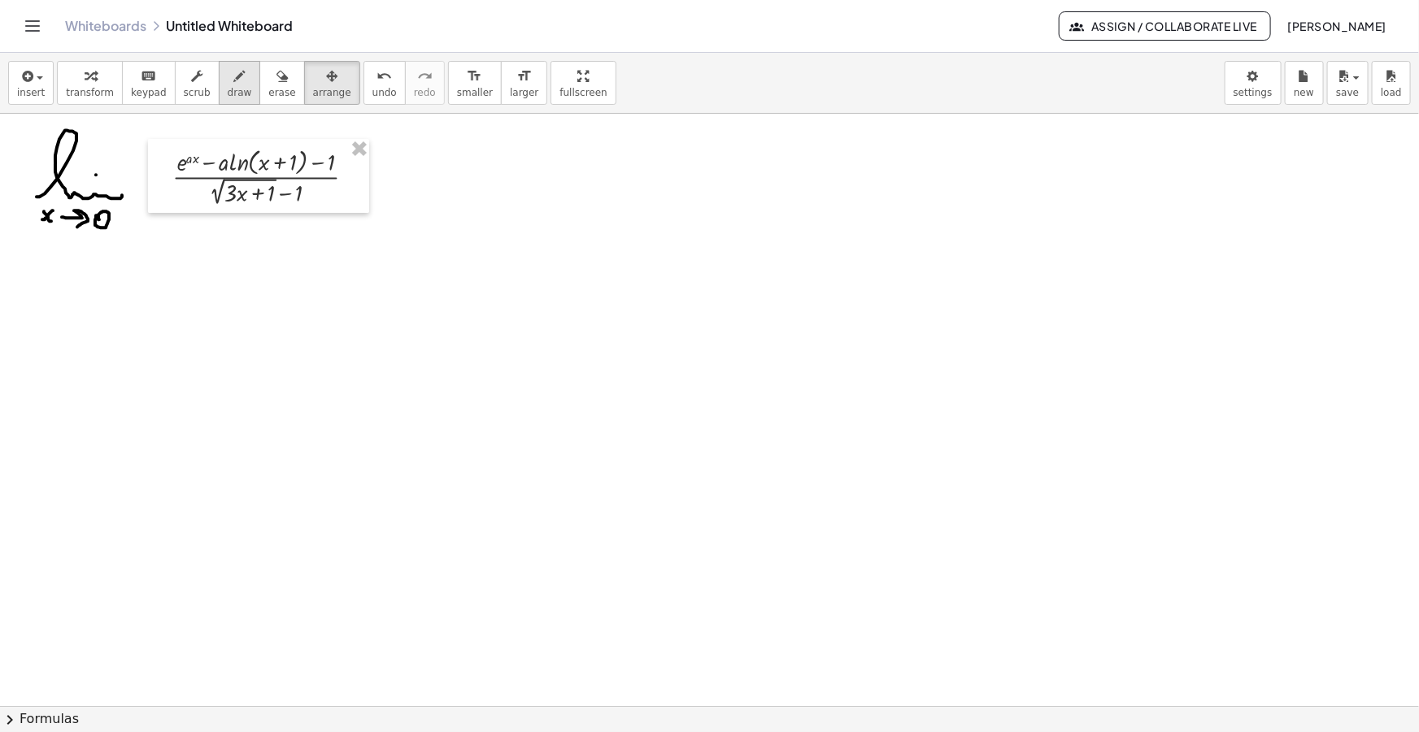
click at [234, 80] on icon "button" at bounding box center [239, 77] width 11 height 20
drag, startPoint x: 477, startPoint y: 164, endPoint x: 593, endPoint y: 174, distance: 116.7
drag, startPoint x: 480, startPoint y: 181, endPoint x: 595, endPoint y: 185, distance: 114.7
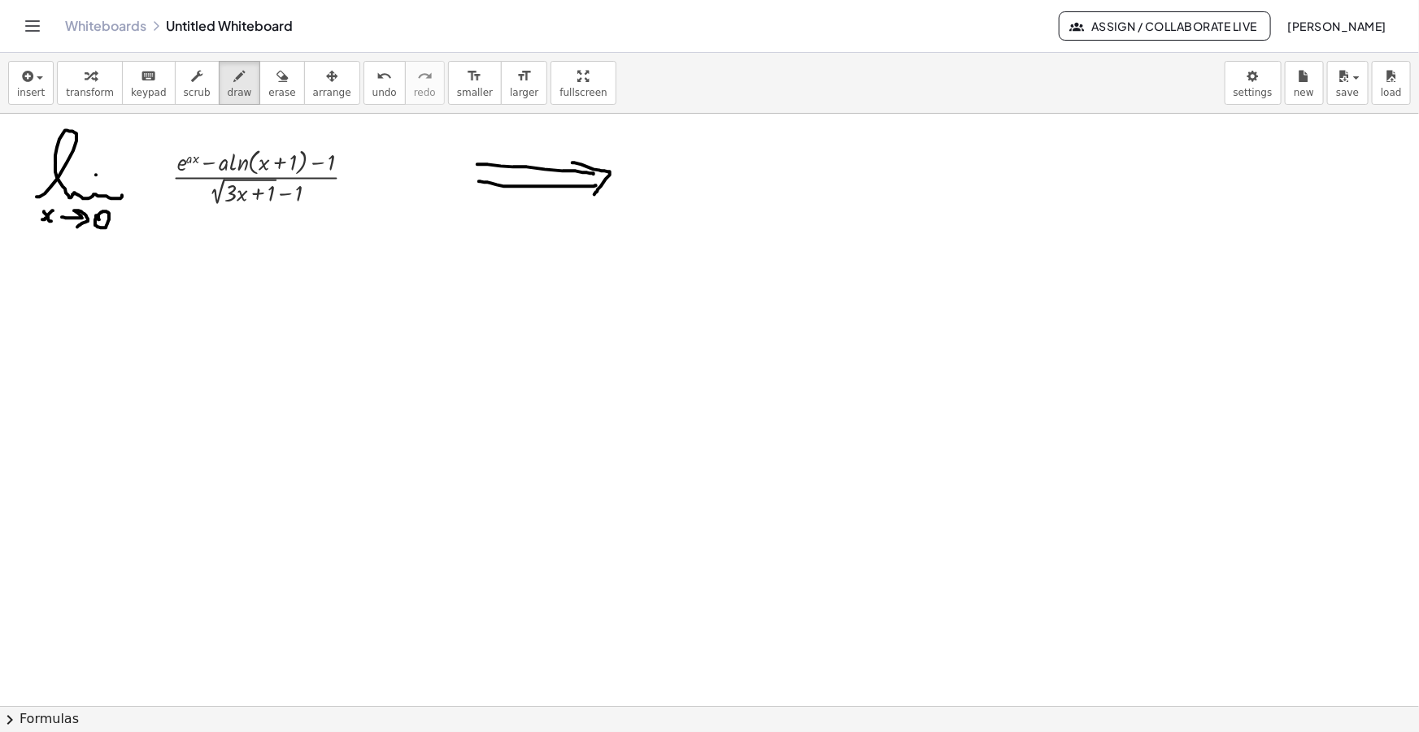
drag, startPoint x: 572, startPoint y: 163, endPoint x: 591, endPoint y: 198, distance: 39.6
drag, startPoint x: 29, startPoint y: 87, endPoint x: 59, endPoint y: 113, distance: 39.8
click at [30, 87] on span "insert" at bounding box center [31, 92] width 28 height 11
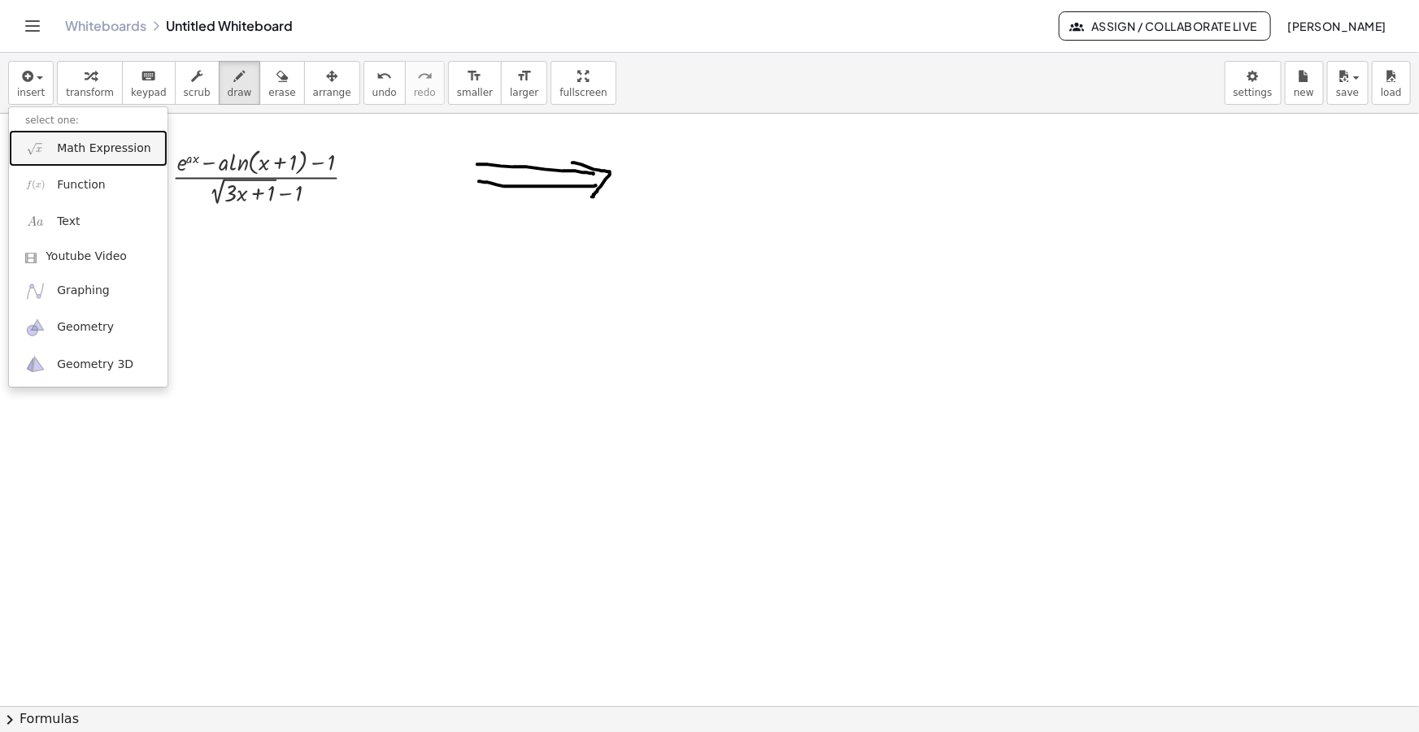
click at [92, 152] on span "Math Expression" at bounding box center [103, 149] width 93 height 16
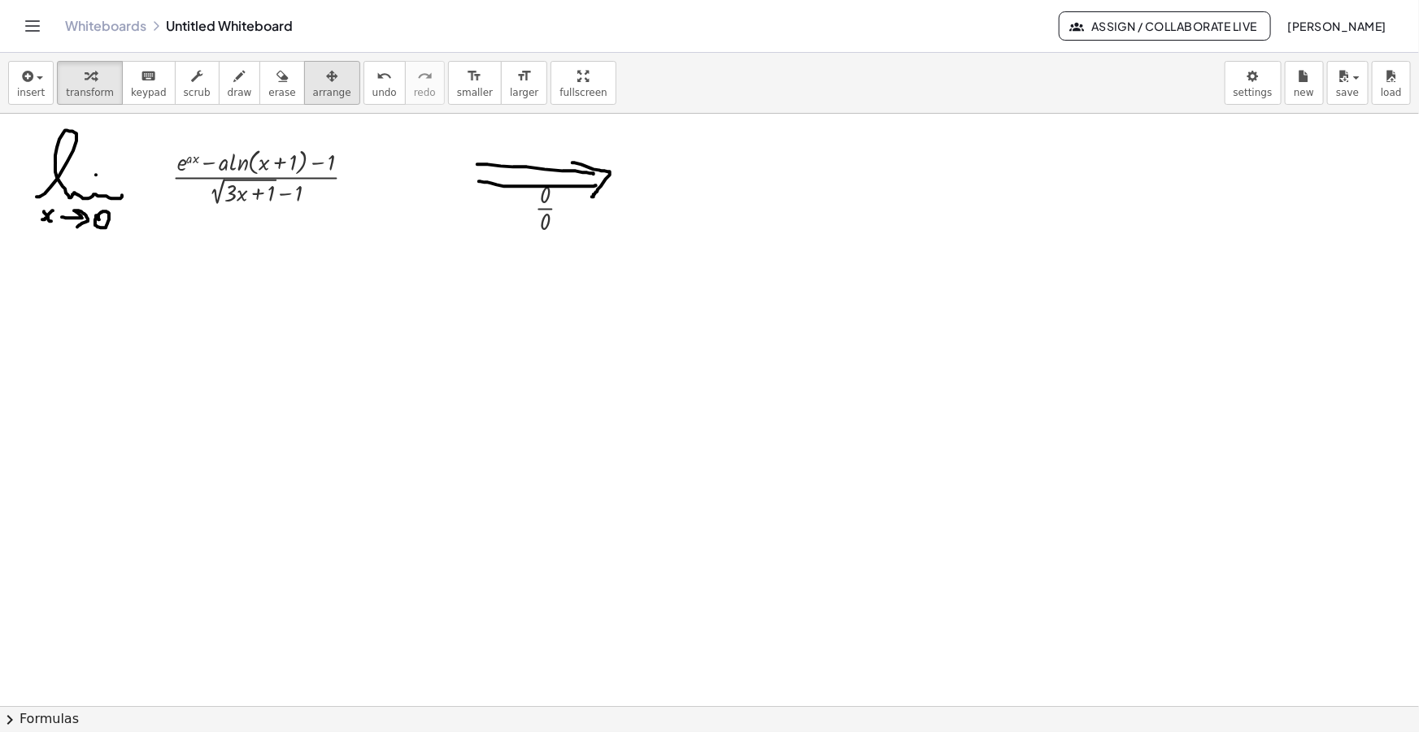
click at [313, 80] on div "button" at bounding box center [332, 76] width 38 height 20
drag, startPoint x: 557, startPoint y: 224, endPoint x: 664, endPoint y: 189, distance: 113.1
click at [664, 189] on div at bounding box center [653, 170] width 73 height 67
click at [234, 85] on icon "button" at bounding box center [239, 77] width 11 height 20
click at [28, 81] on icon "button" at bounding box center [26, 77] width 15 height 20
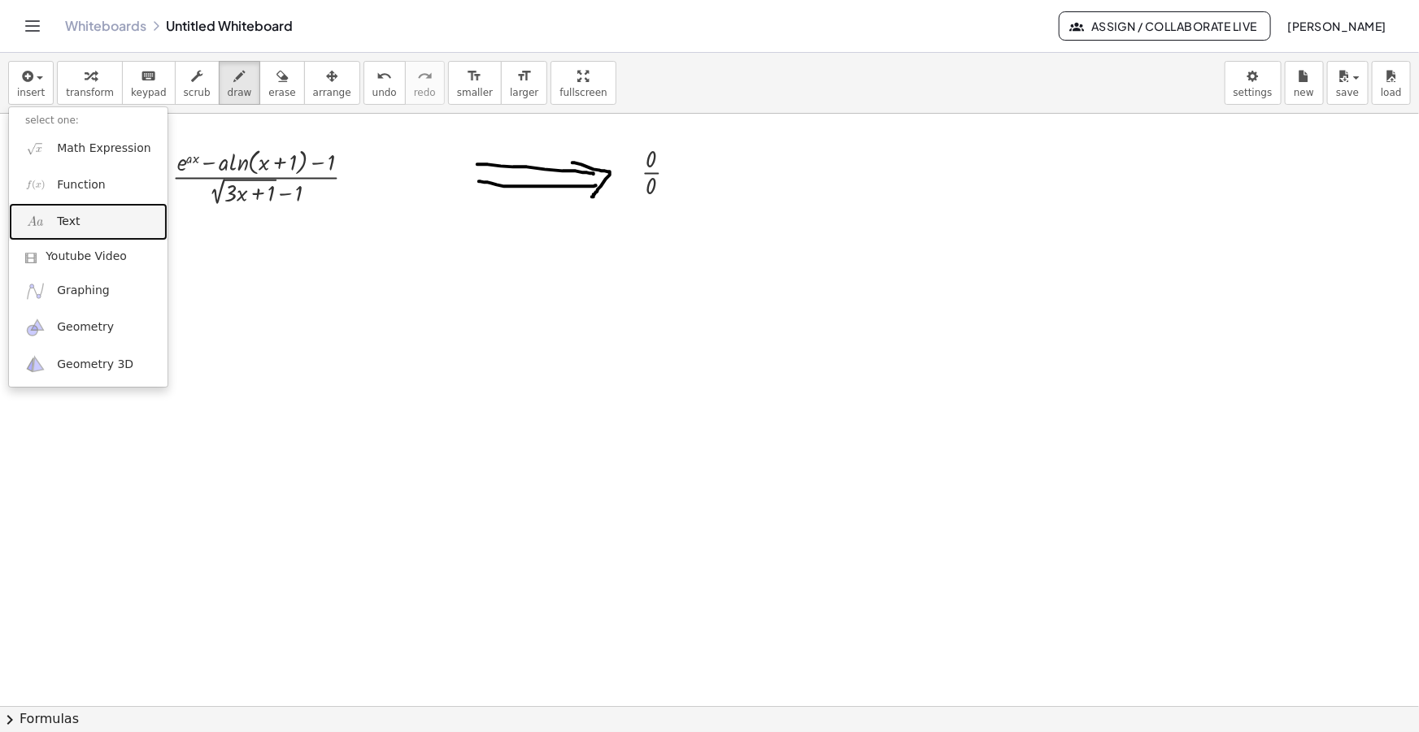
click at [76, 226] on link "Text" at bounding box center [88, 221] width 159 height 37
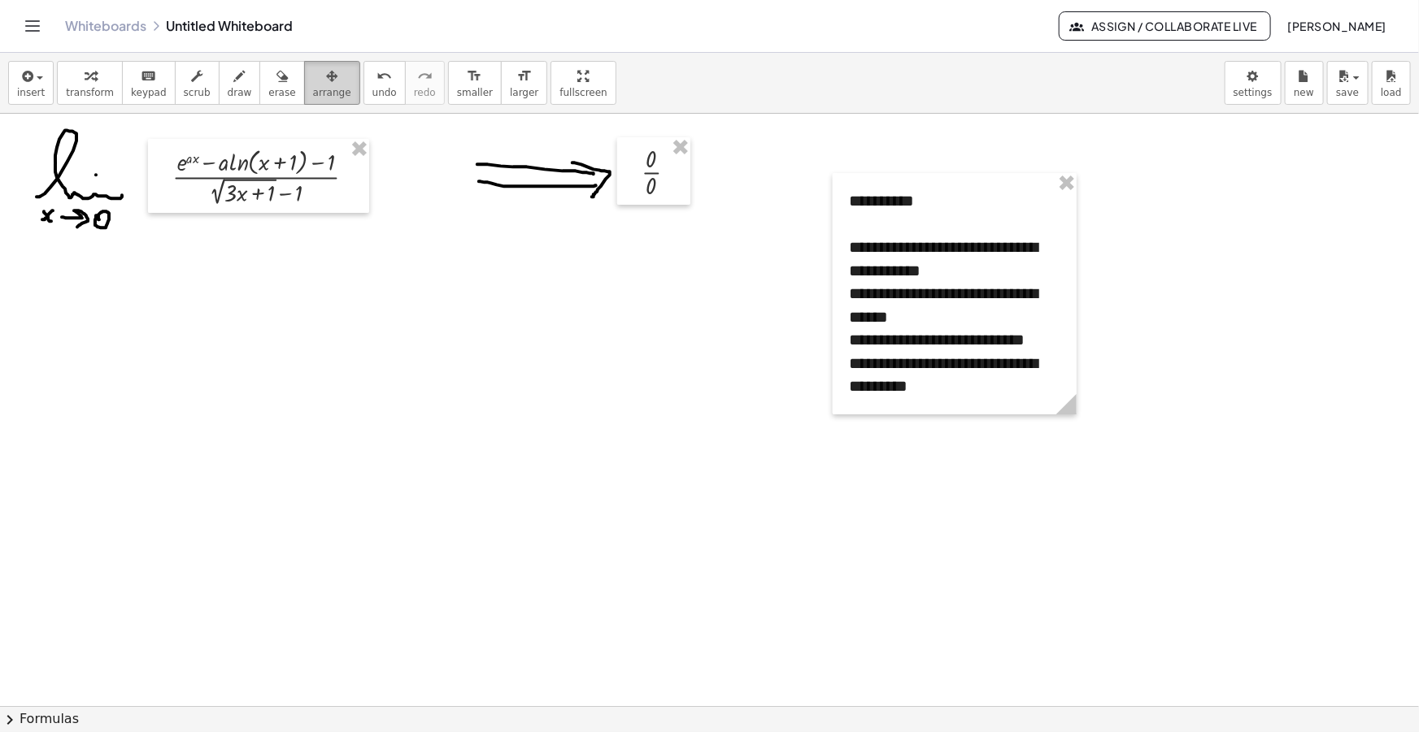
click at [313, 88] on span "arrange" at bounding box center [332, 92] width 38 height 11
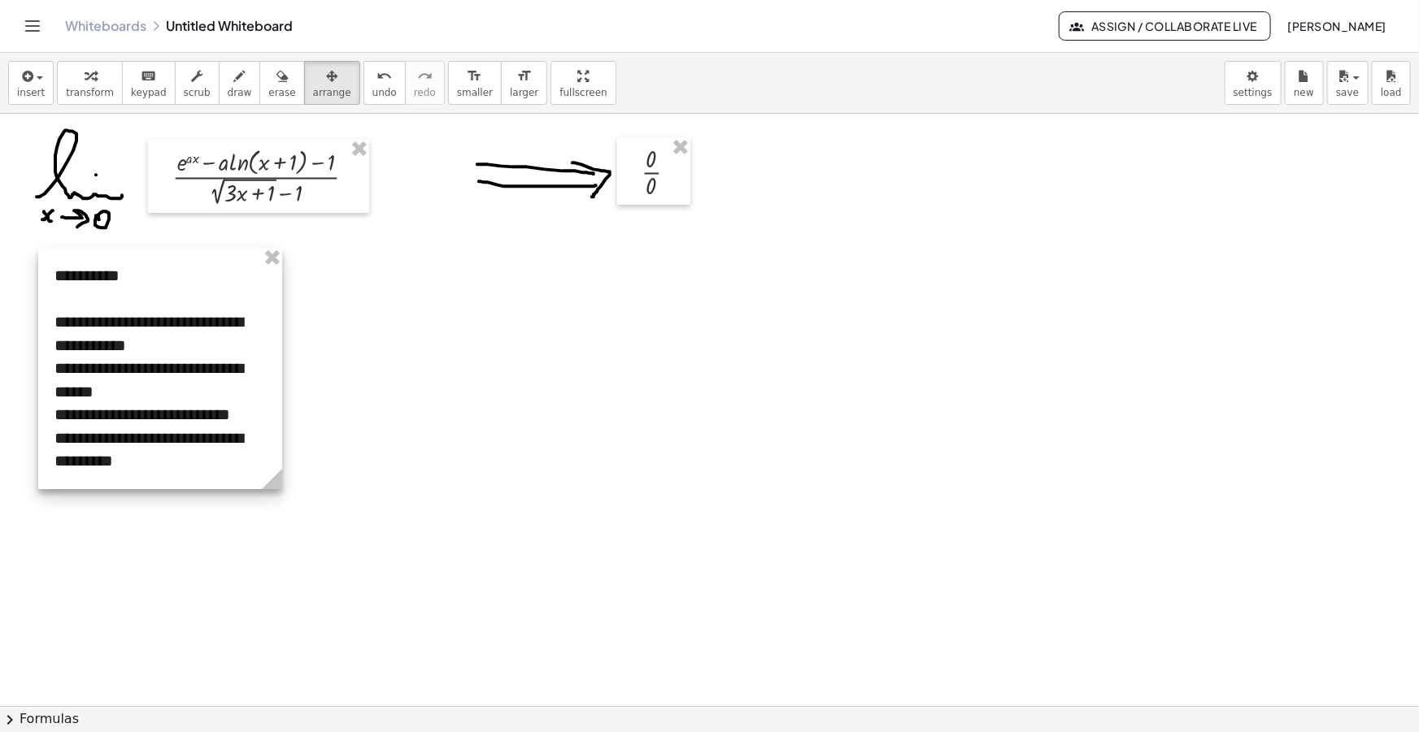
drag, startPoint x: 836, startPoint y: 267, endPoint x: 123, endPoint y: 329, distance: 715.6
click at [123, 329] on div at bounding box center [160, 368] width 244 height 241
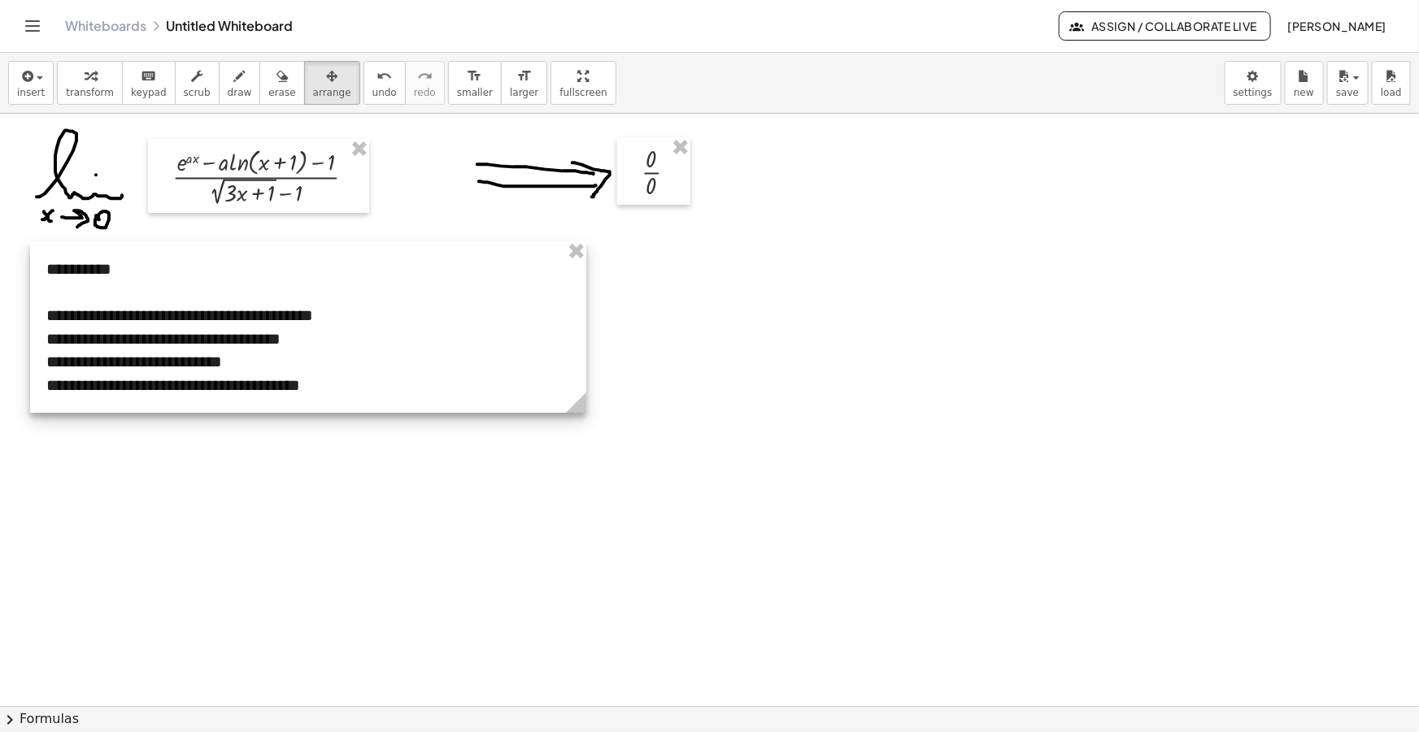
drag, startPoint x: 268, startPoint y: 467, endPoint x: 576, endPoint y: 428, distance: 310.7
click at [228, 87] on span "draw" at bounding box center [240, 92] width 24 height 11
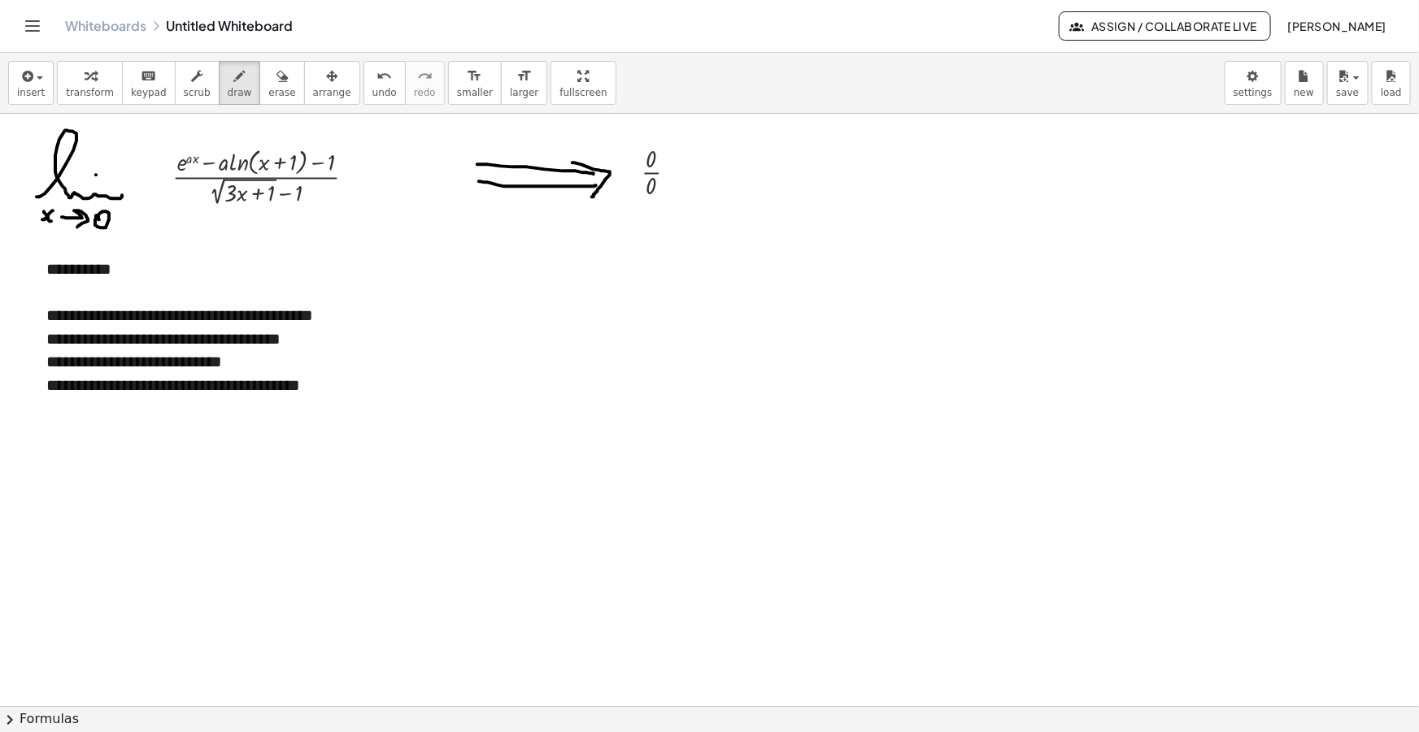
scroll to position [73, 0]
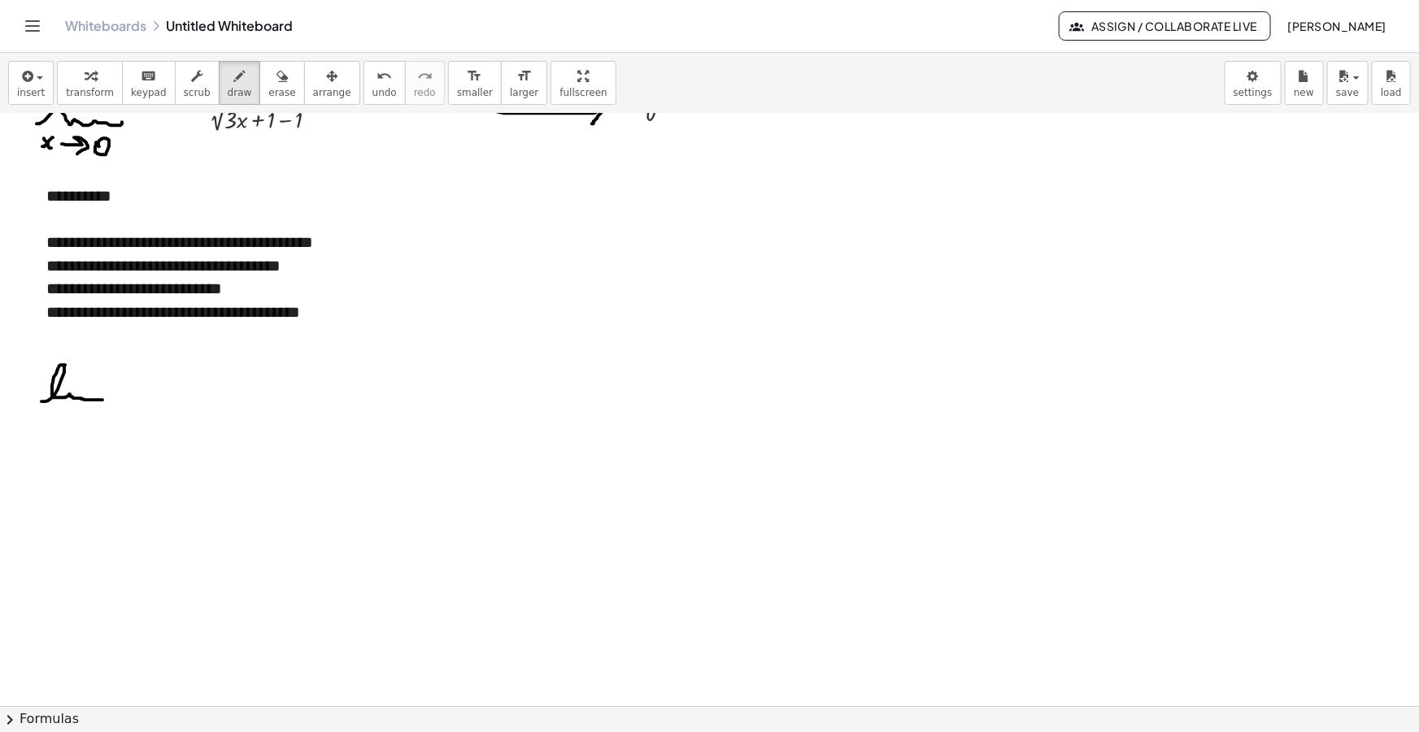
drag, startPoint x: 41, startPoint y: 401, endPoint x: 102, endPoint y: 399, distance: 60.2
click at [102, 399] on div at bounding box center [709, 686] width 1419 height 1291
click at [80, 380] on div at bounding box center [709, 686] width 1419 height 1291
drag, startPoint x: 46, startPoint y: 413, endPoint x: 54, endPoint y: 422, distance: 11.6
click at [54, 422] on div at bounding box center [709, 686] width 1419 height 1291
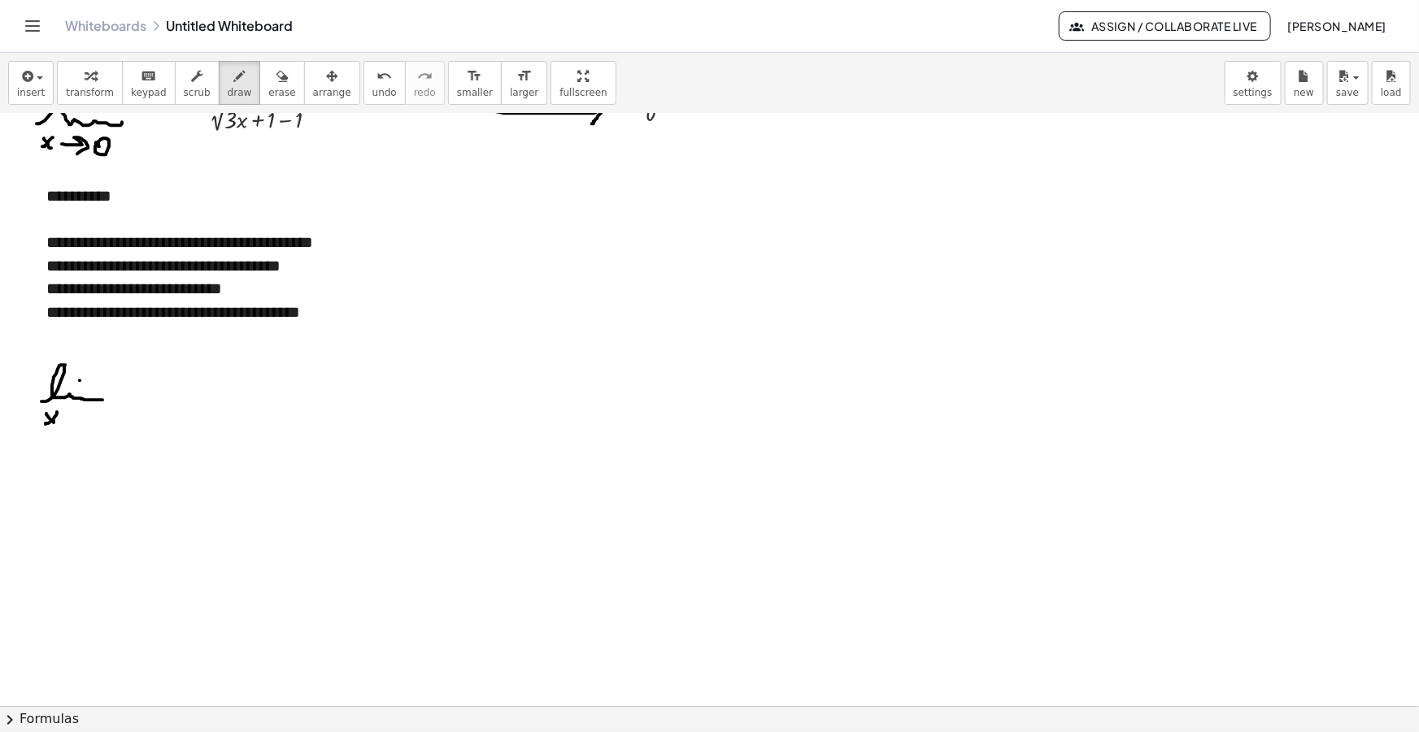
drag, startPoint x: 46, startPoint y: 424, endPoint x: 57, endPoint y: 411, distance: 16.7
click at [57, 411] on div at bounding box center [709, 686] width 1419 height 1291
drag, startPoint x: 63, startPoint y: 419, endPoint x: 72, endPoint y: 427, distance: 12.2
click at [72, 427] on div at bounding box center [709, 686] width 1419 height 1291
click at [87, 419] on div at bounding box center [709, 686] width 1419 height 1291
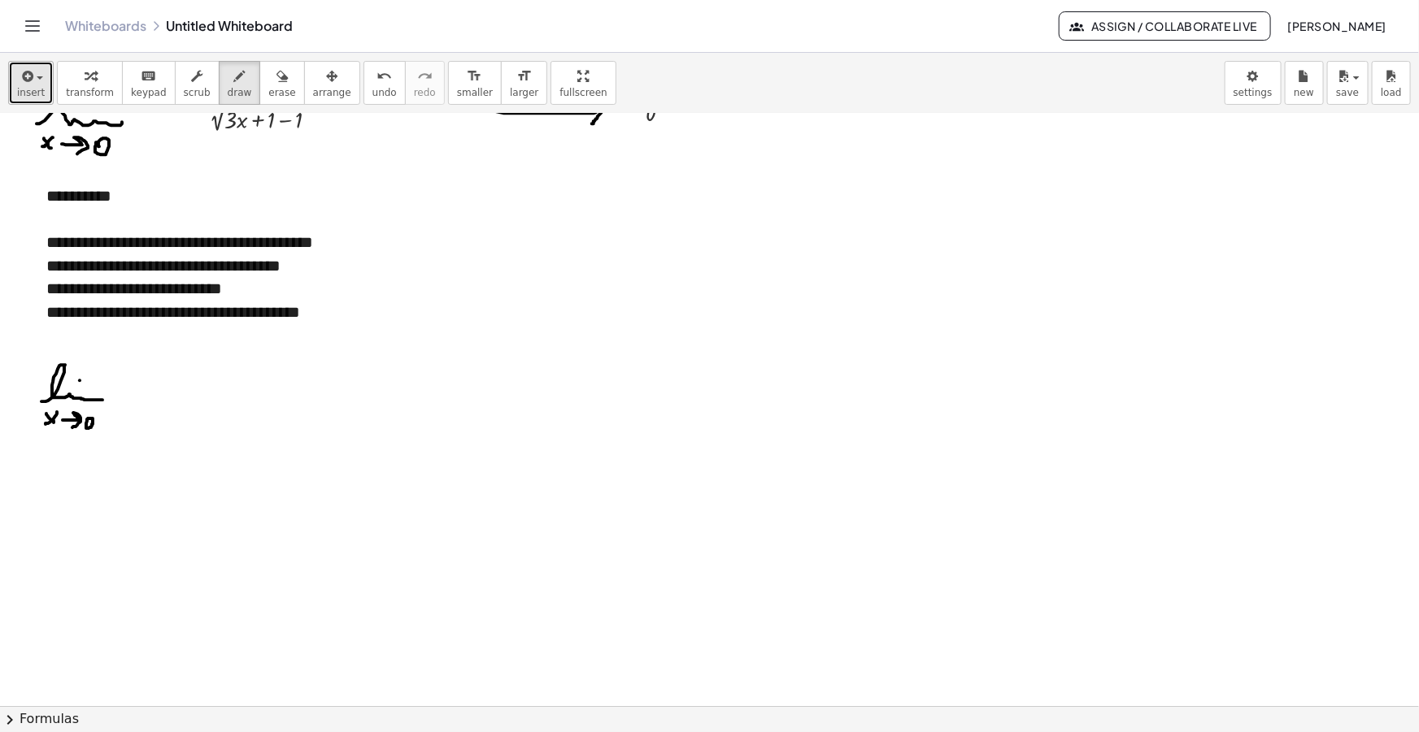
click at [25, 80] on icon "button" at bounding box center [26, 77] width 15 height 20
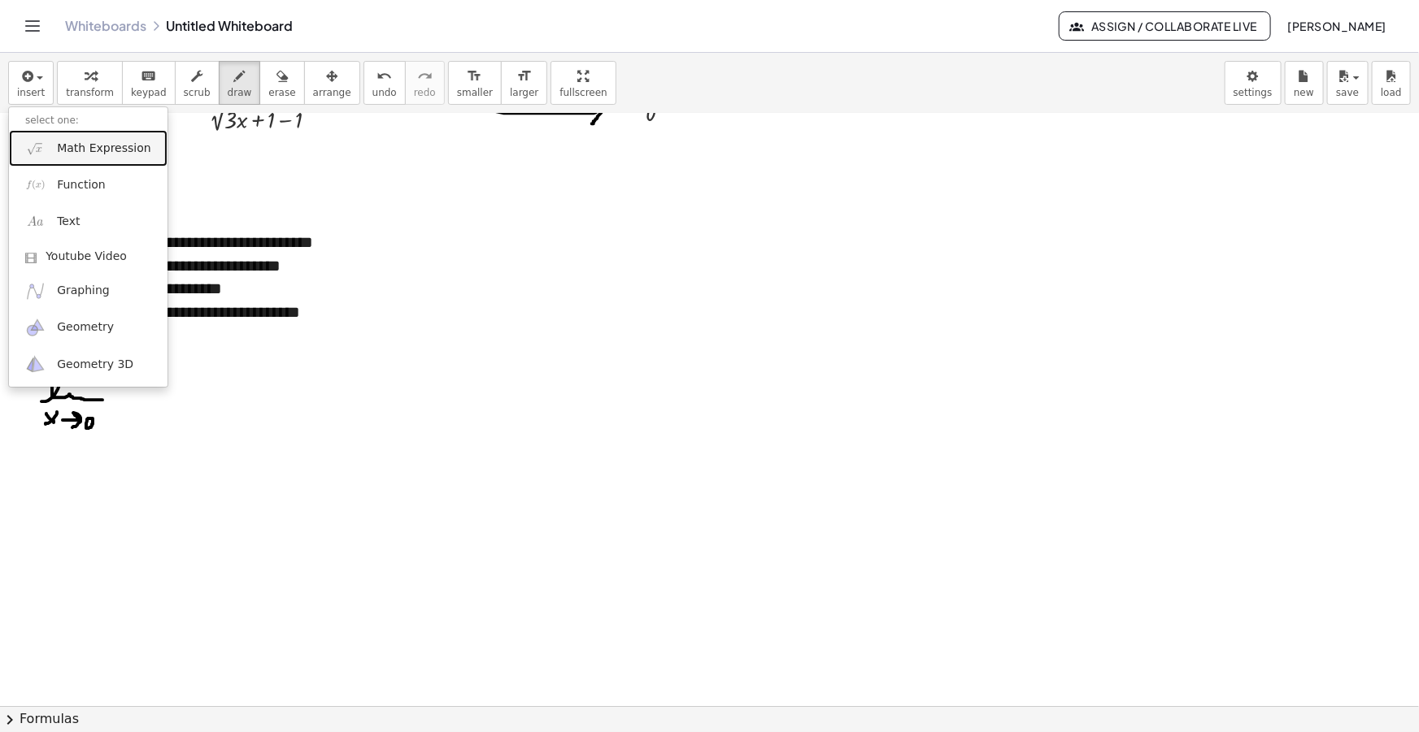
click at [81, 148] on span "Math Expression" at bounding box center [103, 149] width 93 height 16
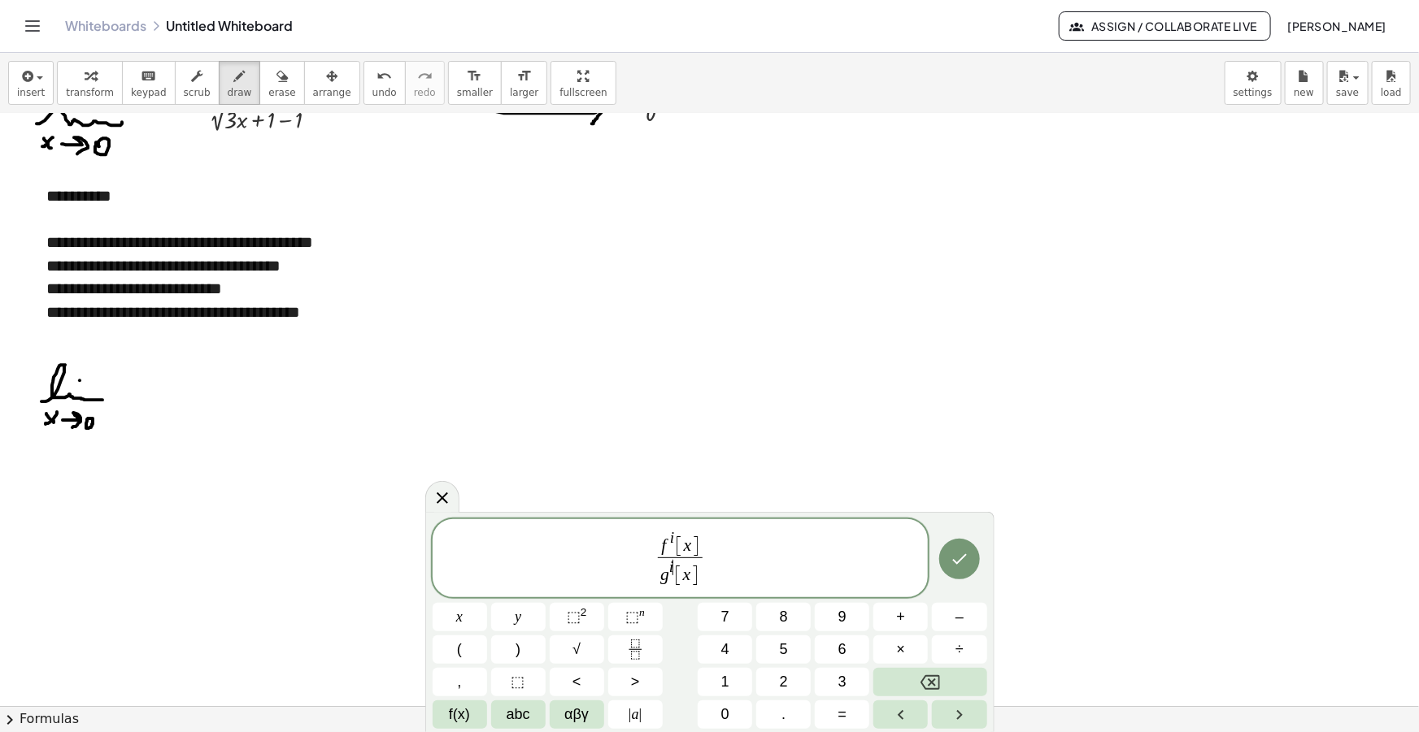
click at [733, 558] on span "f i [ x ] g i ​ [ x ] ​" at bounding box center [680, 559] width 496 height 61
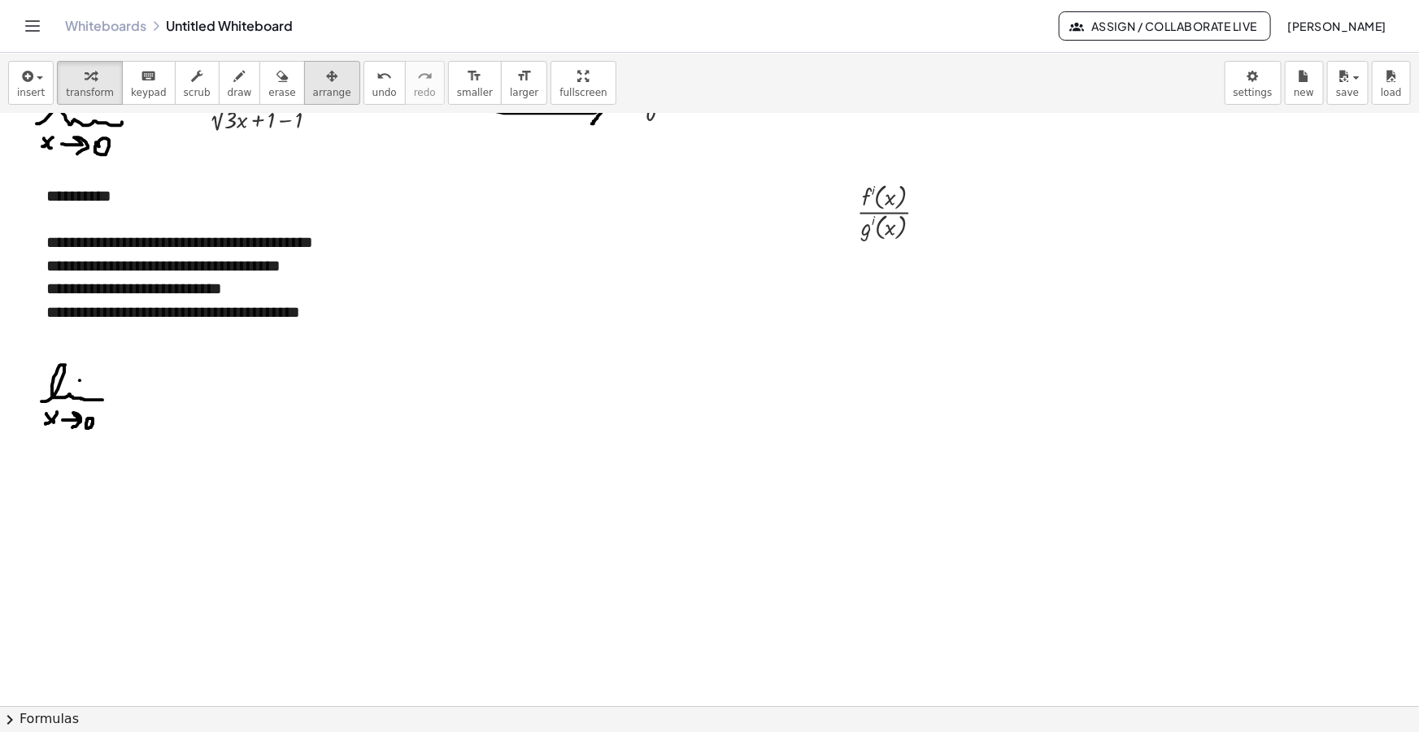
click at [316, 69] on div "button" at bounding box center [332, 76] width 38 height 20
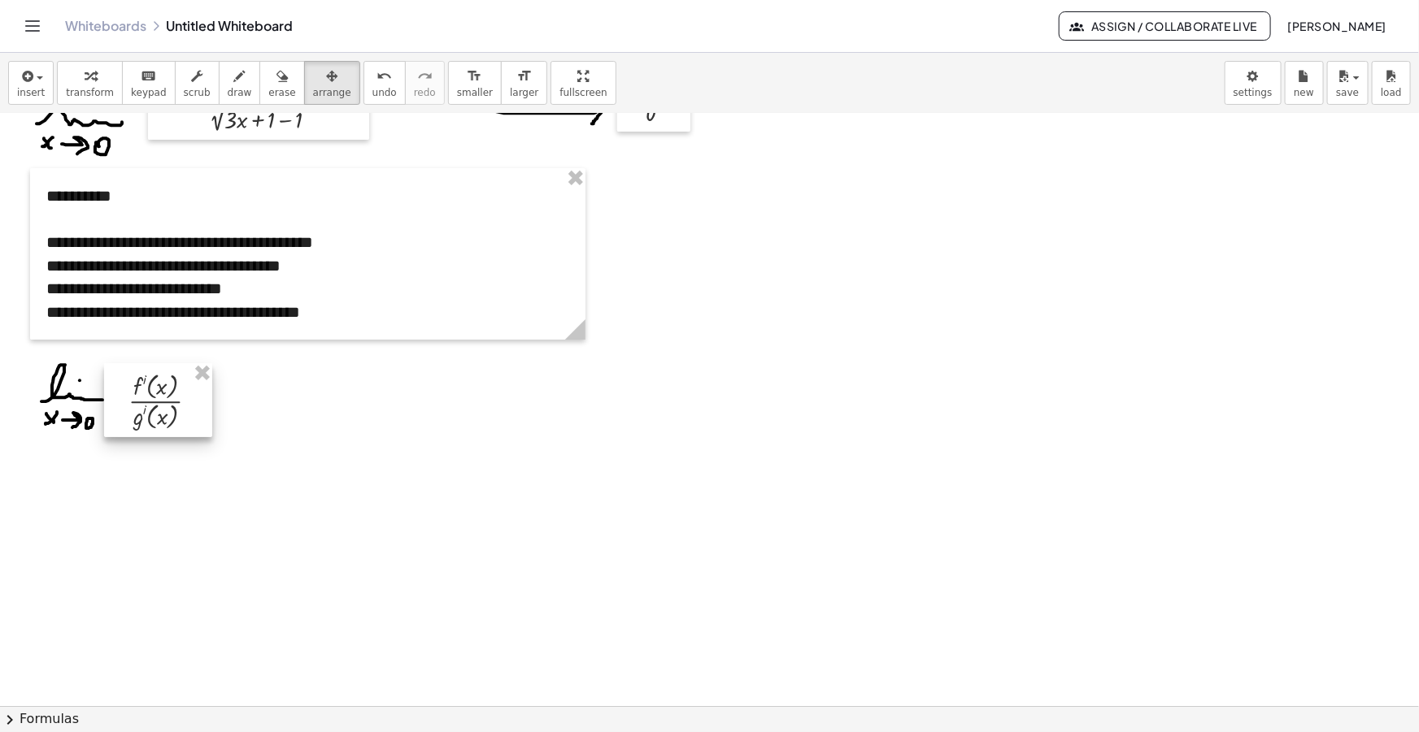
drag, startPoint x: 882, startPoint y: 192, endPoint x: 147, endPoint y: 381, distance: 758.9
click at [147, 381] on div at bounding box center [158, 400] width 108 height 74
click at [228, 69] on div "button" at bounding box center [240, 76] width 24 height 20
click at [207, 396] on div at bounding box center [709, 686] width 1419 height 1291
drag, startPoint x: 196, startPoint y: 406, endPoint x: 209, endPoint y: 406, distance: 13.0
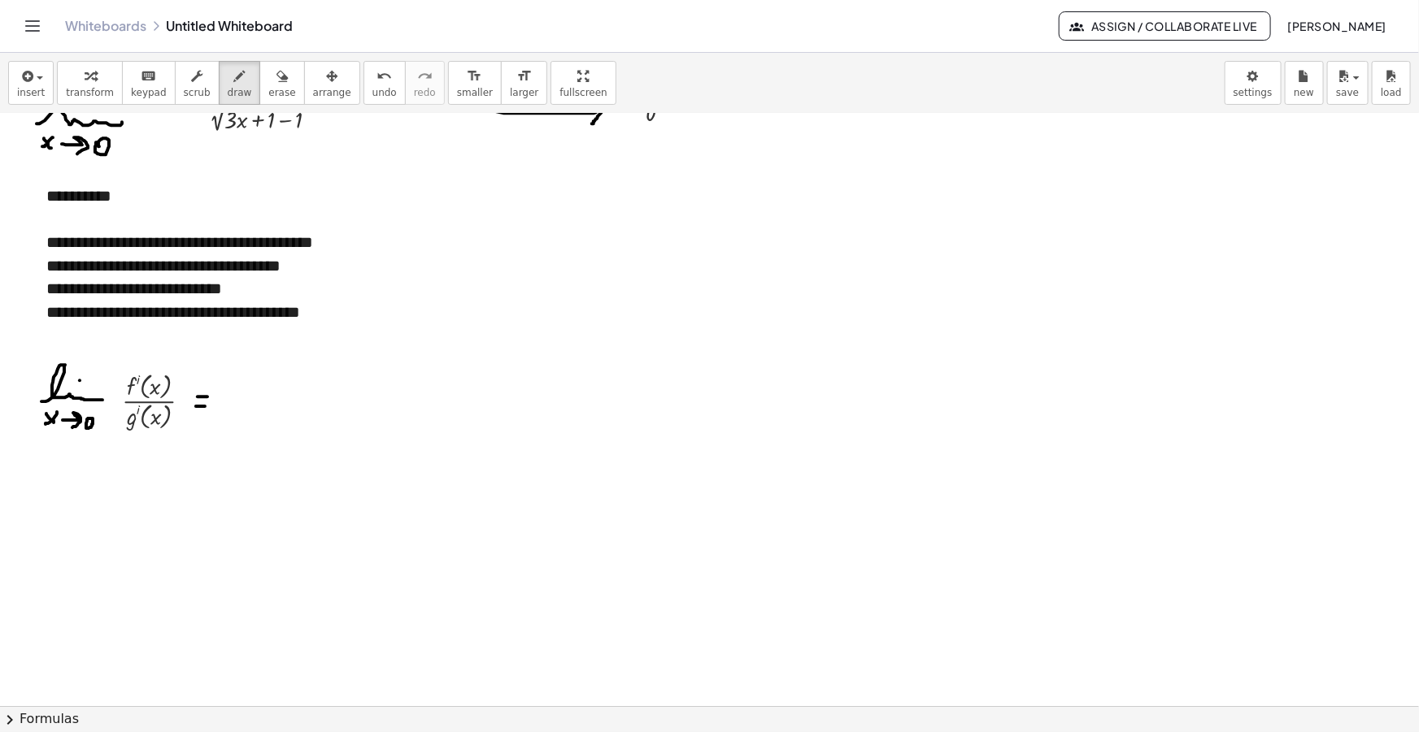
click at [206, 406] on div at bounding box center [709, 686] width 1419 height 1291
drag, startPoint x: 247, startPoint y: 390, endPoint x: 284, endPoint y: 407, distance: 40.4
click at [285, 409] on div at bounding box center [709, 686] width 1419 height 1291
click at [266, 393] on div at bounding box center [709, 686] width 1419 height 1291
drag, startPoint x: 224, startPoint y: 424, endPoint x: 235, endPoint y: 432, distance: 13.3
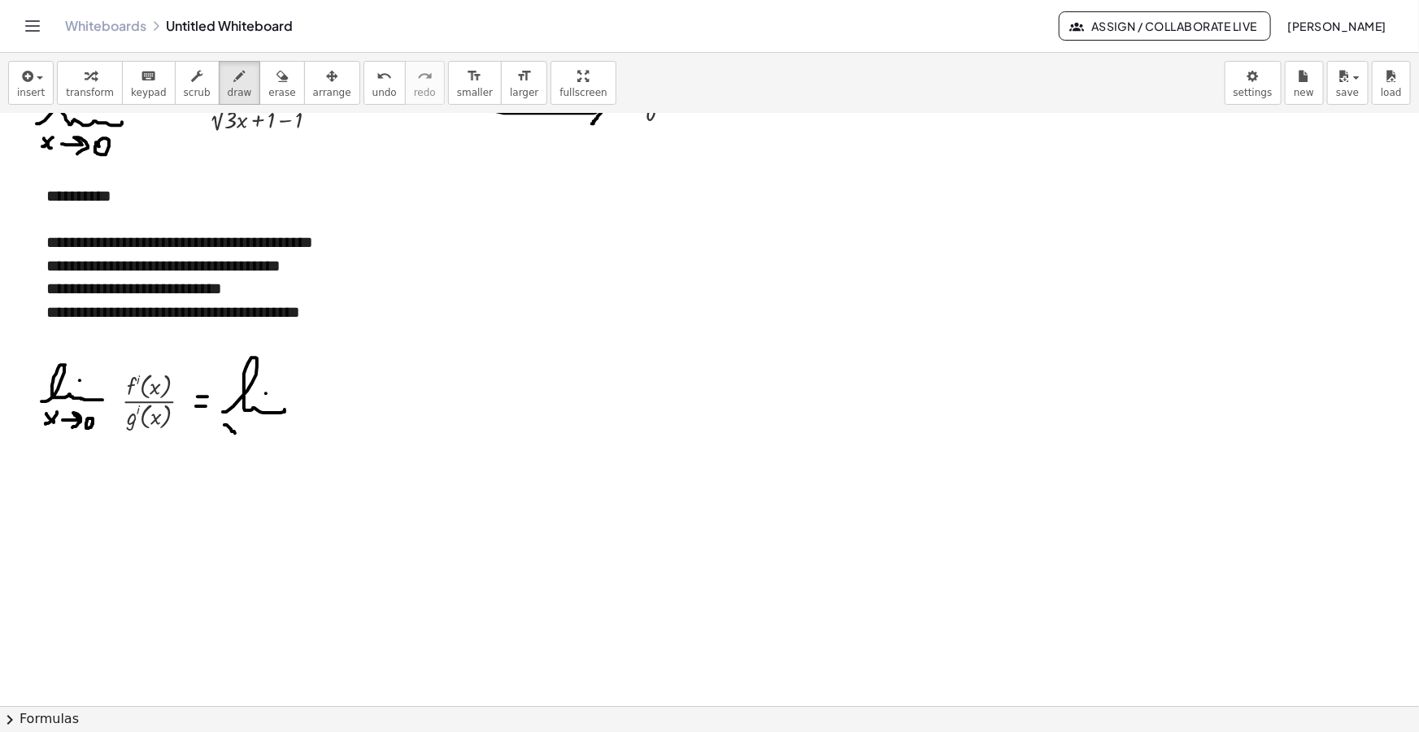
click at [235, 432] on div at bounding box center [709, 686] width 1419 height 1291
drag, startPoint x: 224, startPoint y: 433, endPoint x: 236, endPoint y: 423, distance: 15.5
click at [236, 423] on div at bounding box center [709, 686] width 1419 height 1291
drag, startPoint x: 243, startPoint y: 428, endPoint x: 258, endPoint y: 437, distance: 17.1
click div
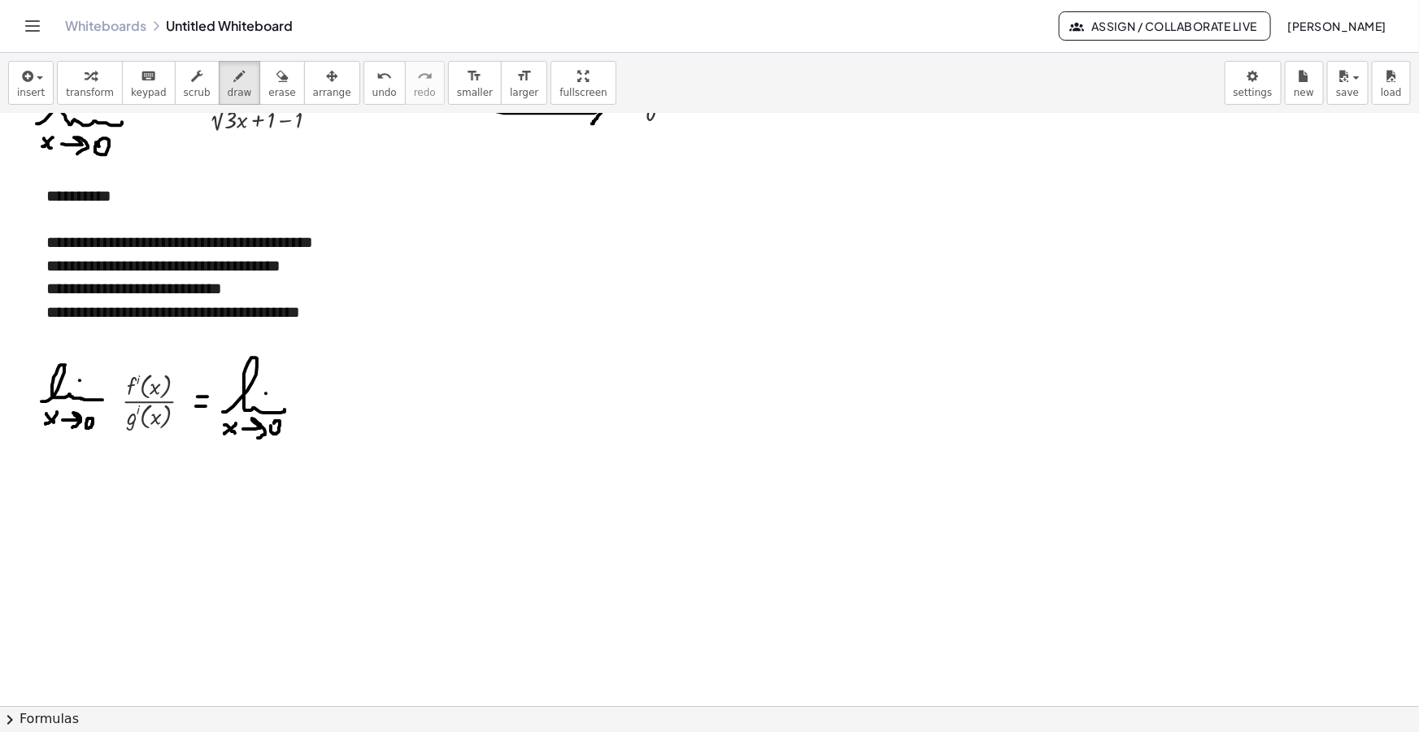
click div
click icon "button"
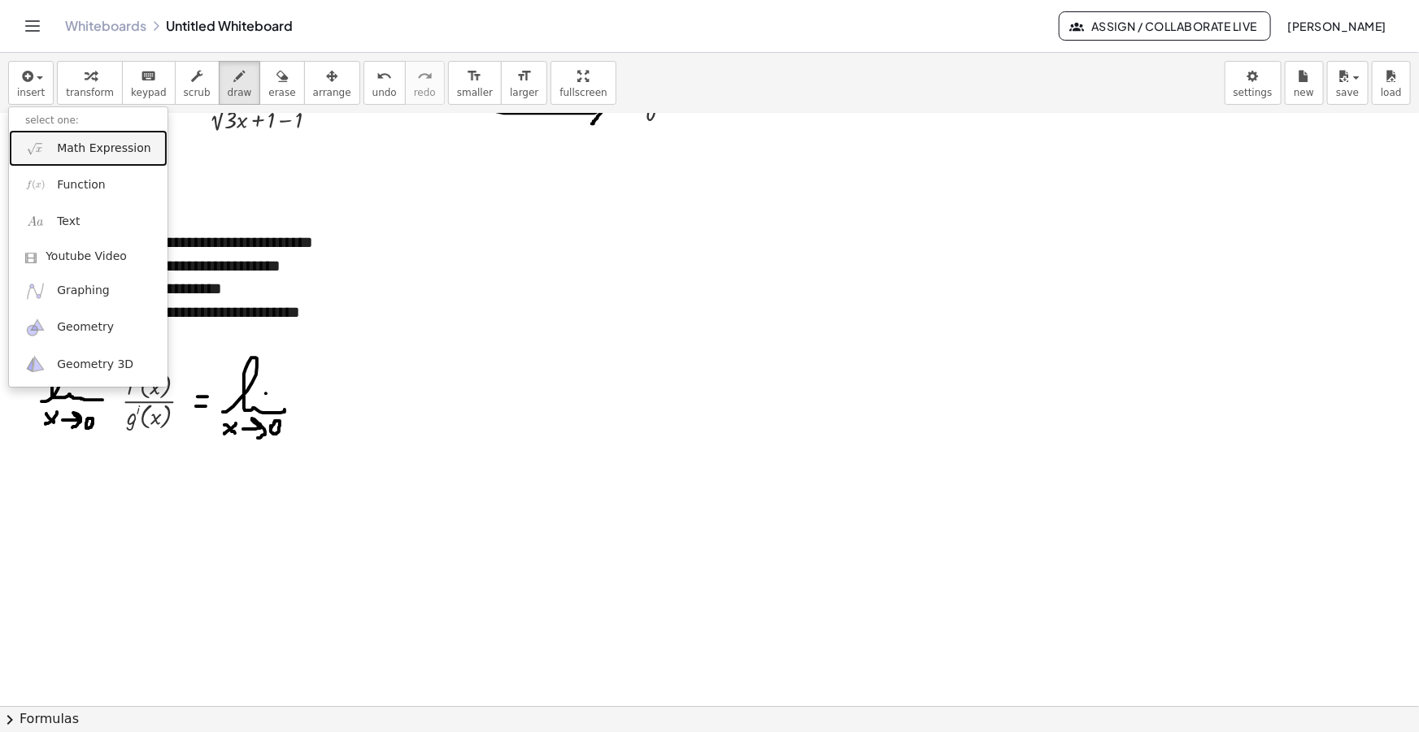
click span "Math Expression"
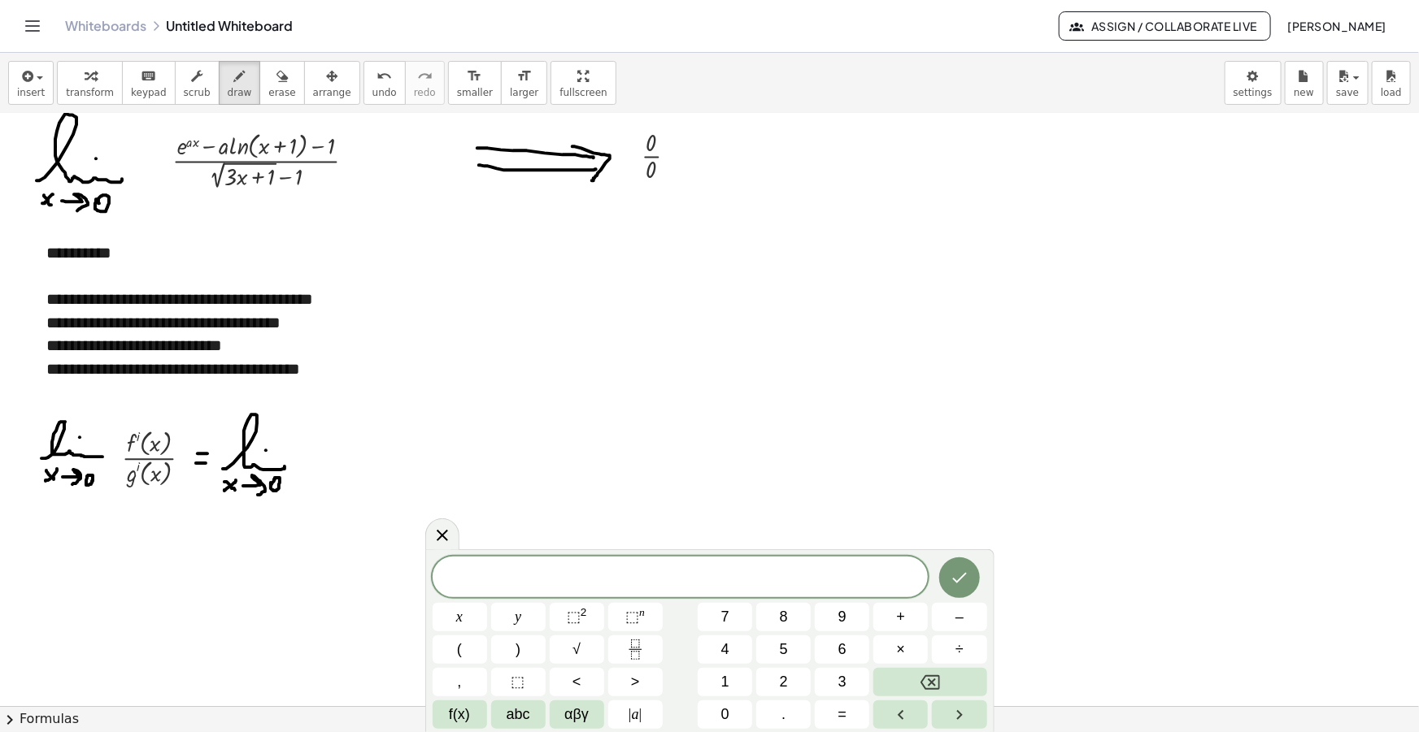
scroll to position [0, 0]
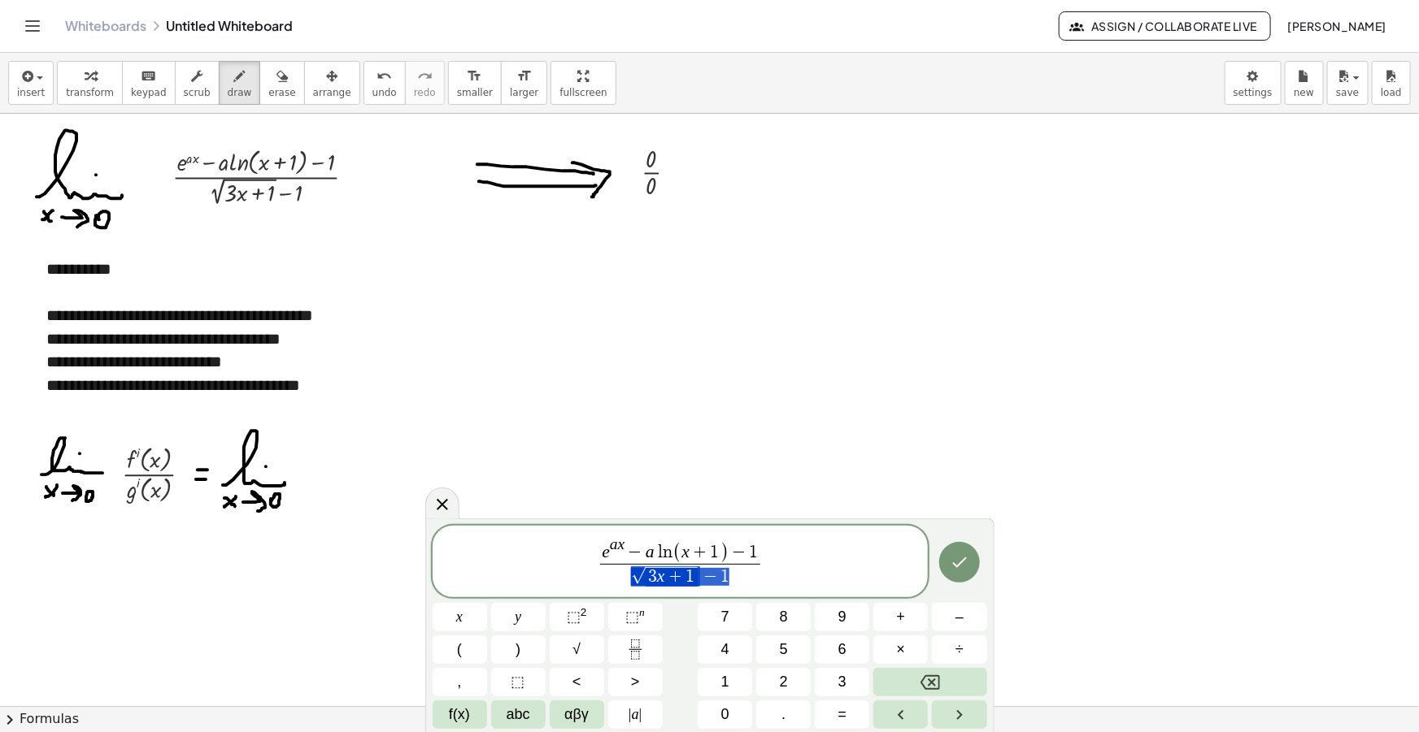
drag, startPoint x: 731, startPoint y: 576, endPoint x: 626, endPoint y: 577, distance: 104.9
click span "√ 3 x + 1 − 1"
click span "3 ​ x + 1"
click span "√"
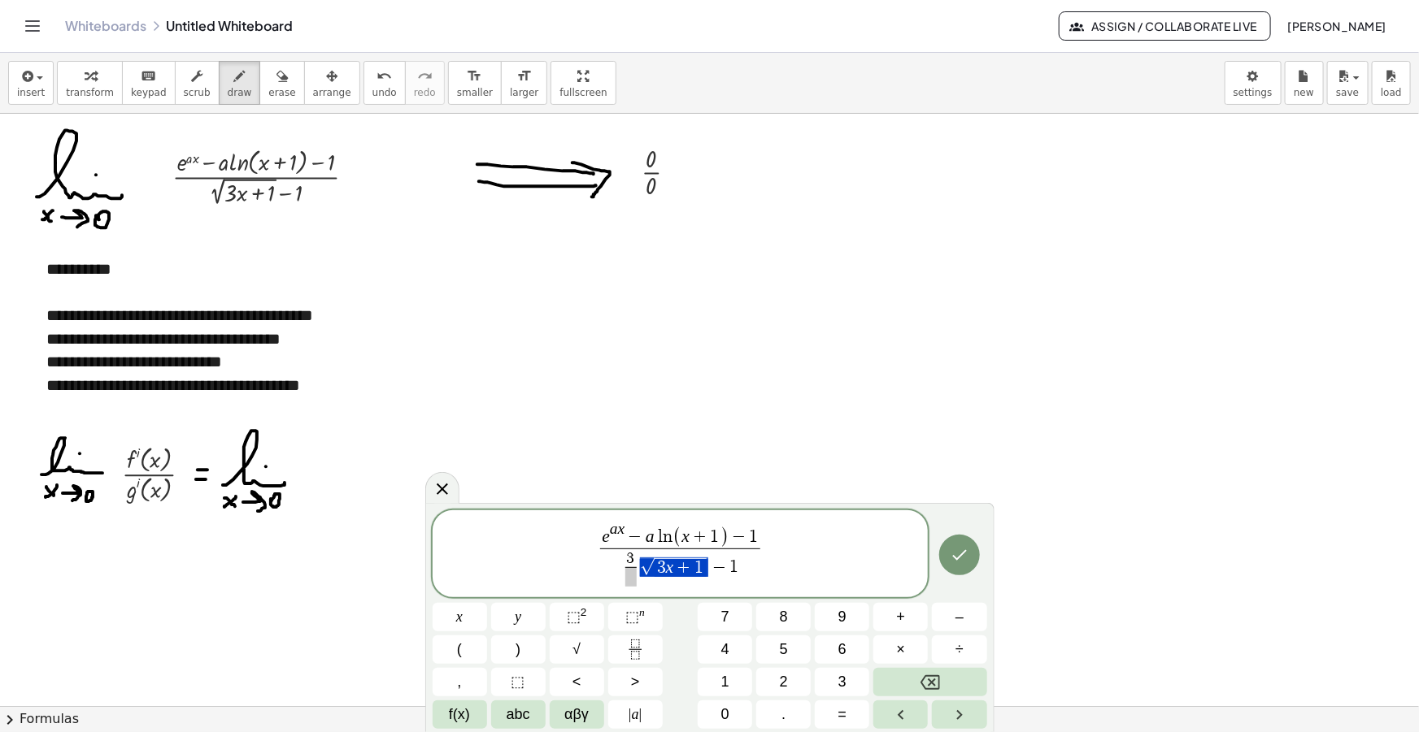
drag, startPoint x: 698, startPoint y: 567, endPoint x: 642, endPoint y: 570, distance: 56.1
click span "​"
click span "√ 3 x + 1 ​"
click span "1"
click var "a"
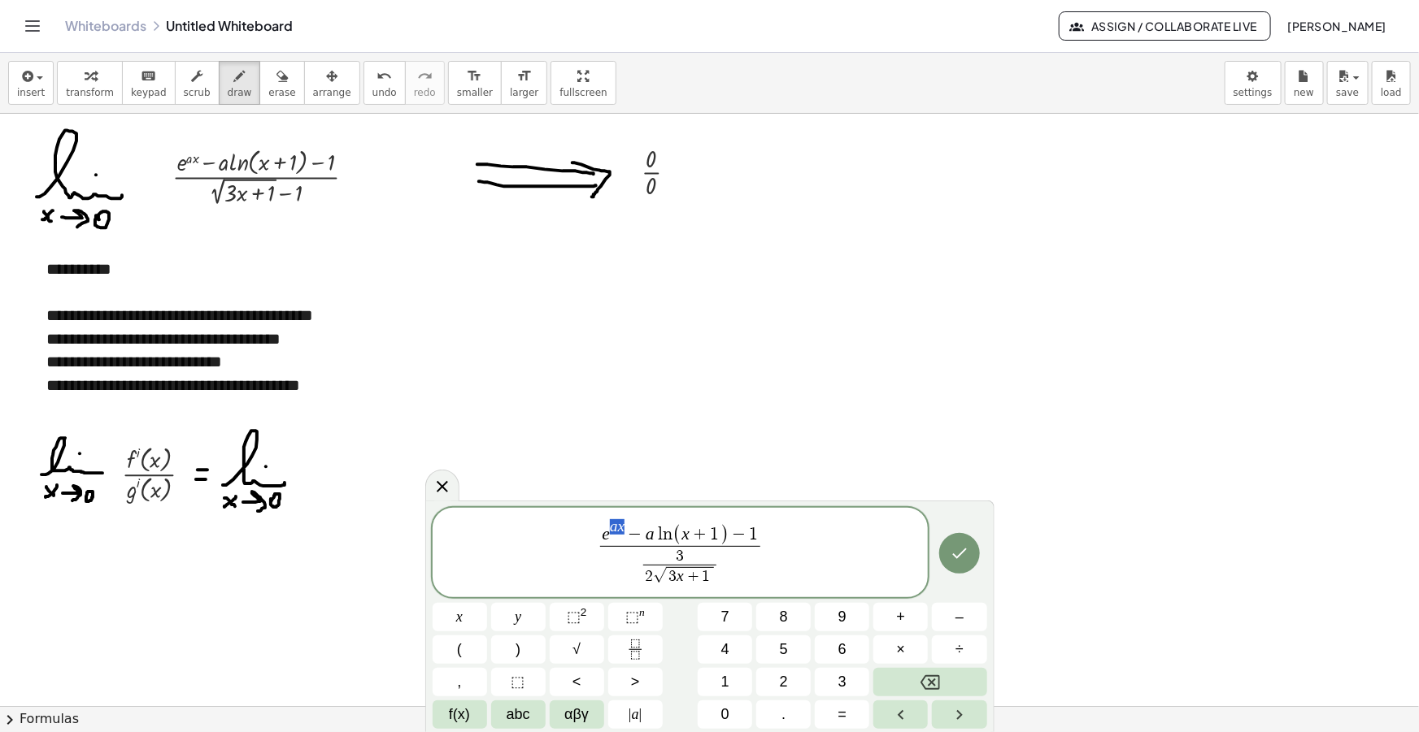
drag, startPoint x: 623, startPoint y: 527, endPoint x: 613, endPoint y: 528, distance: 10.6
click var "e"
click span "a ​ e a x − a l n ( x + 1 ) − 1"
drag, startPoint x: 729, startPoint y: 532, endPoint x: 655, endPoint y: 539, distance: 74.3
click var "a"
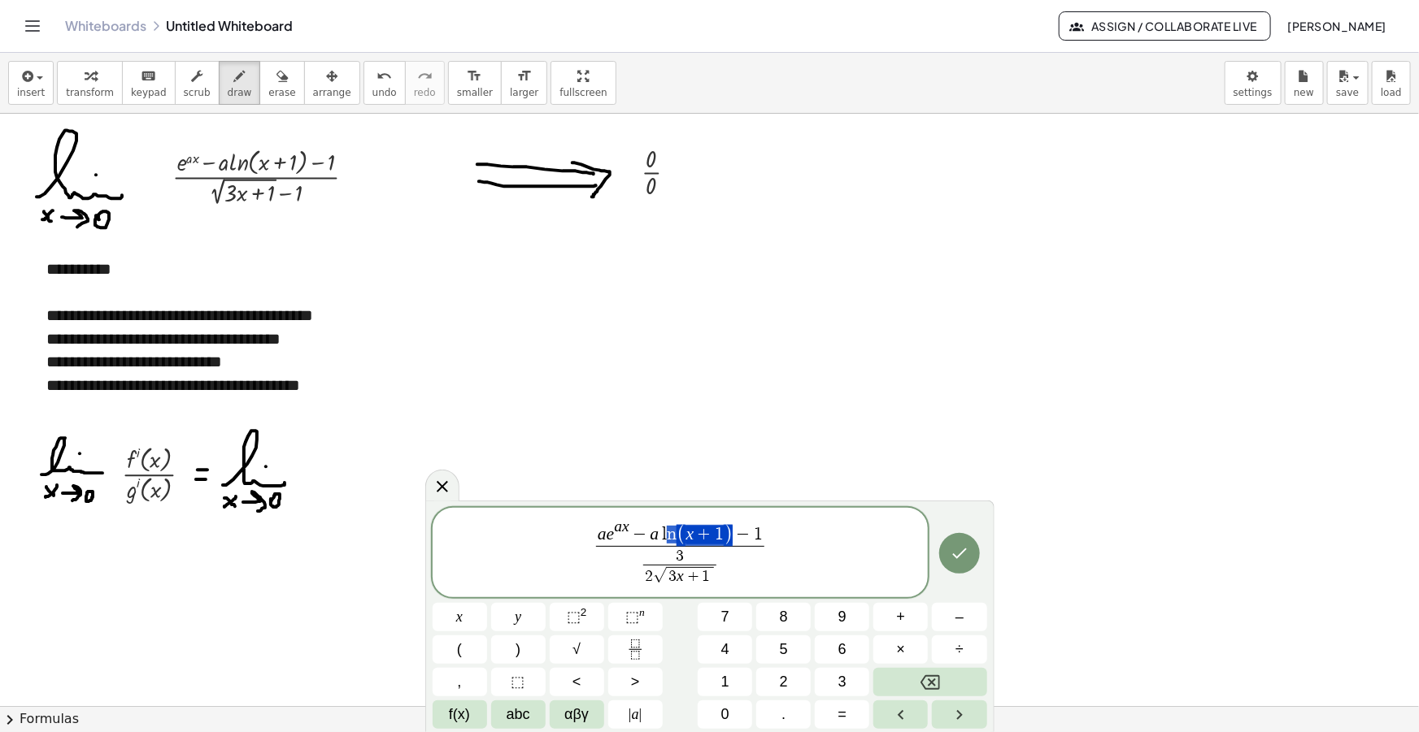
drag, startPoint x: 727, startPoint y: 532, endPoint x: 665, endPoint y: 537, distance: 62.0
click span "a e a x − a x + 1 ​ ​ − 1"
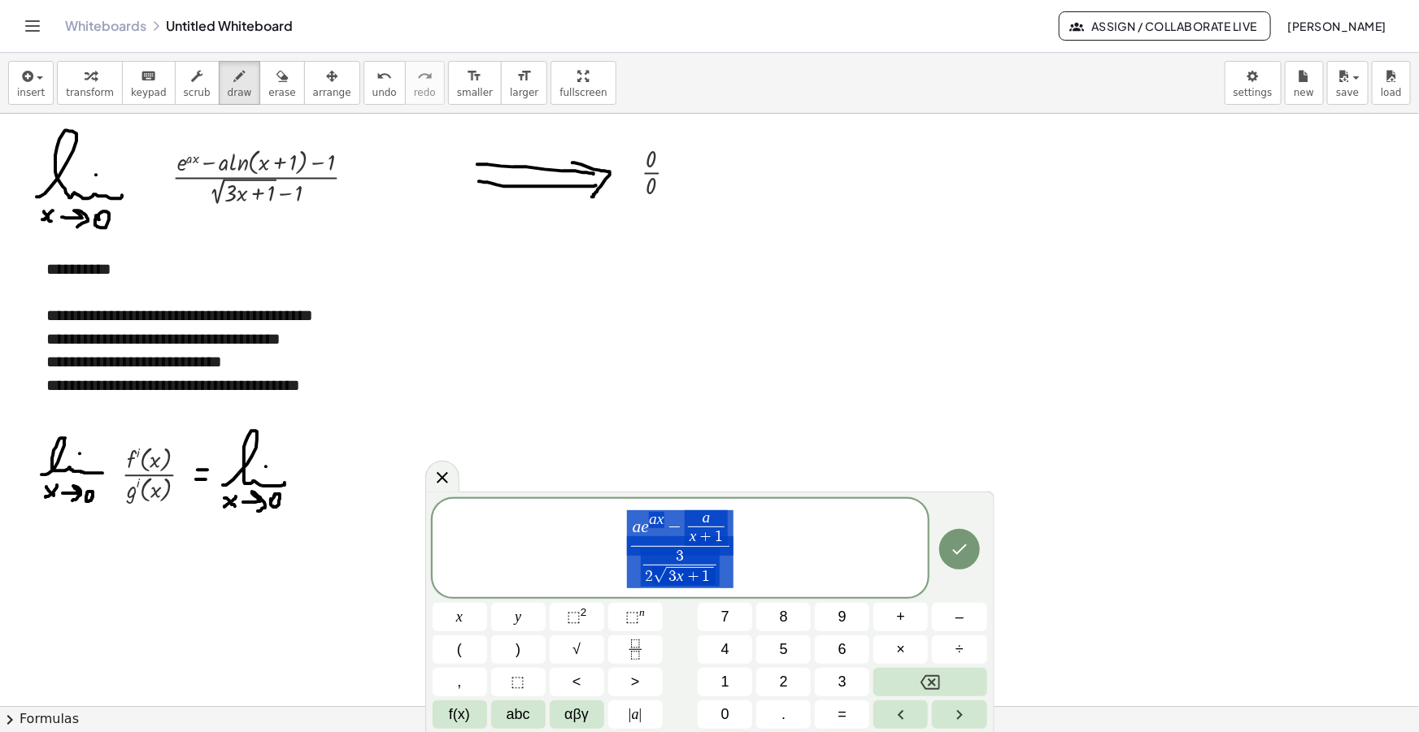
drag, startPoint x: 746, startPoint y: 556, endPoint x: 540, endPoint y: 532, distance: 207.9
click span "a e a x − a x + 1 ​ 3 2 √ 3 x + 1 ​ ​"
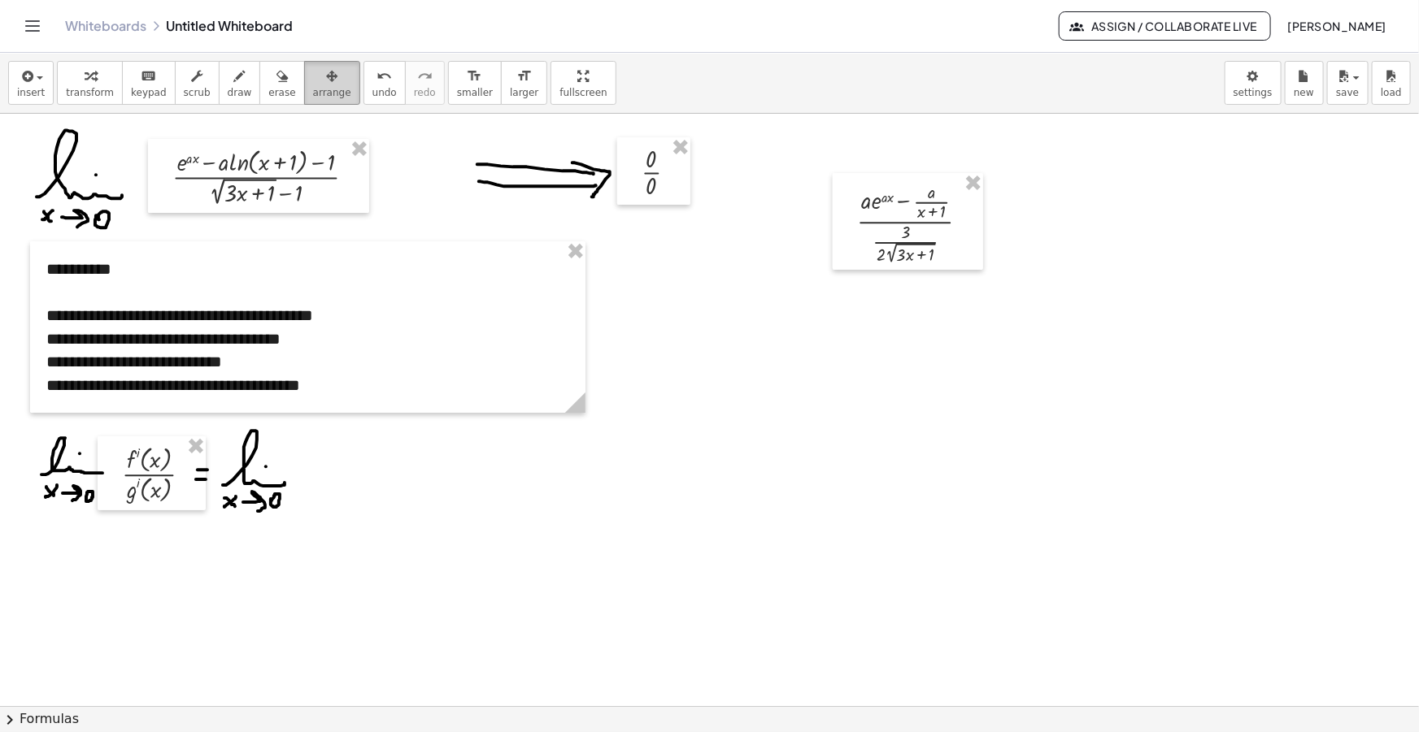
click icon "button"
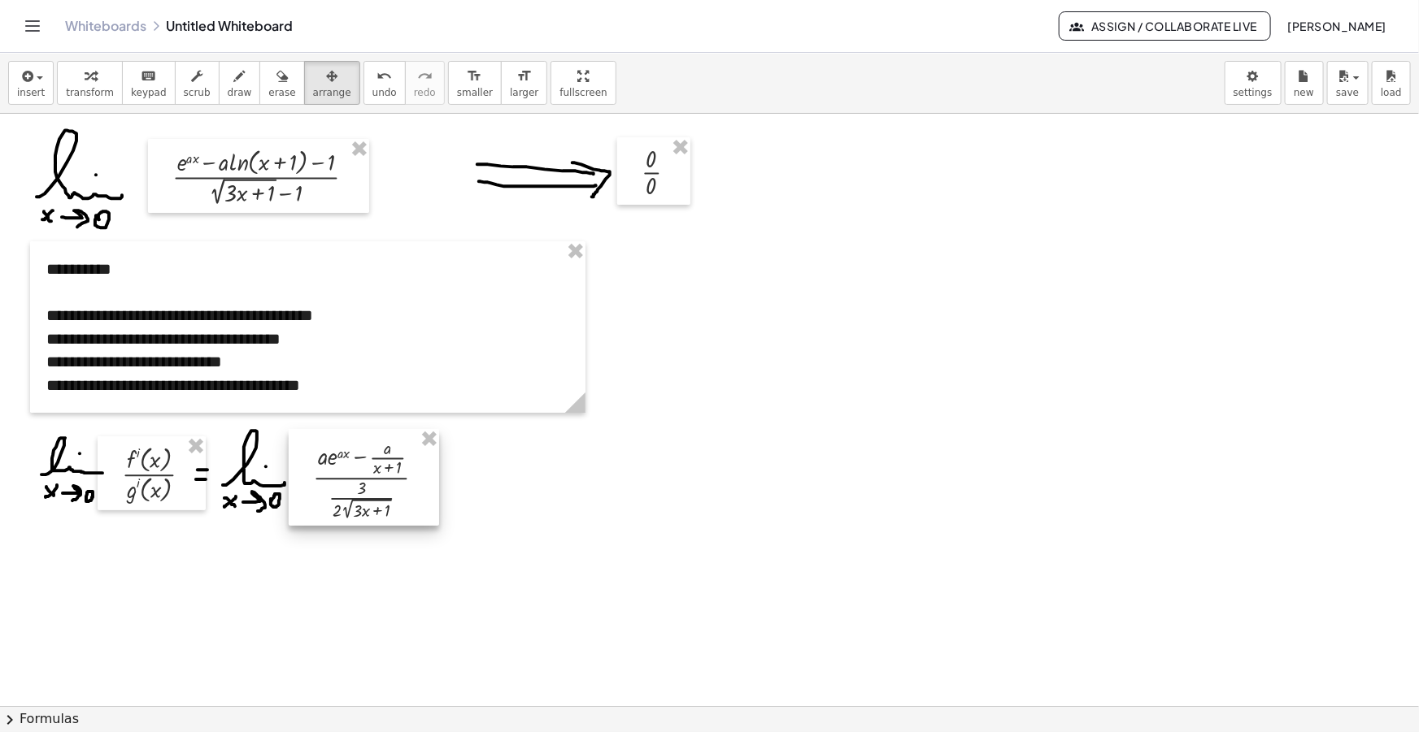
drag, startPoint x: 854, startPoint y: 228, endPoint x: 309, endPoint y: 481, distance: 601.5
click div
click span "draw"
drag, startPoint x: 445, startPoint y: 479, endPoint x: 454, endPoint y: 479, distance: 8.9
click div
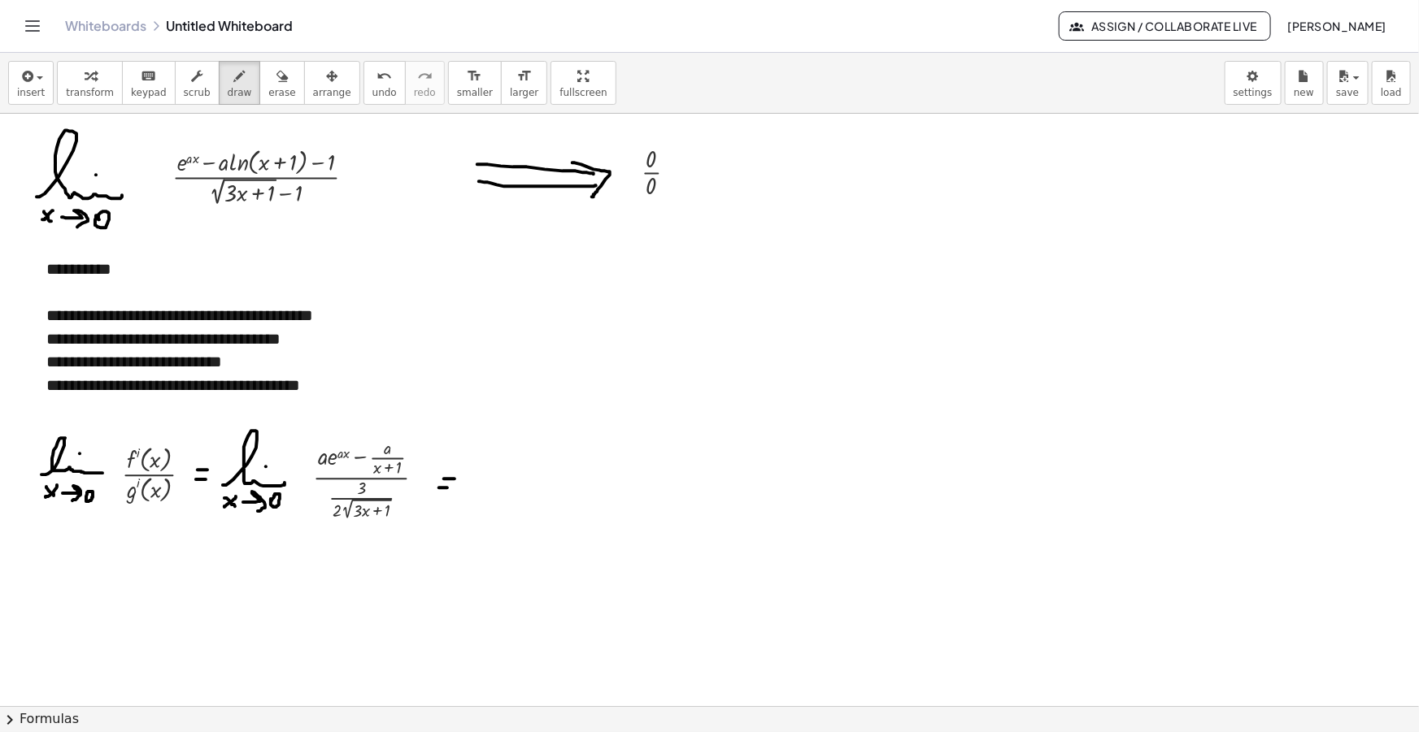
drag, startPoint x: 439, startPoint y: 488, endPoint x: 450, endPoint y: 488, distance: 10.6
click div
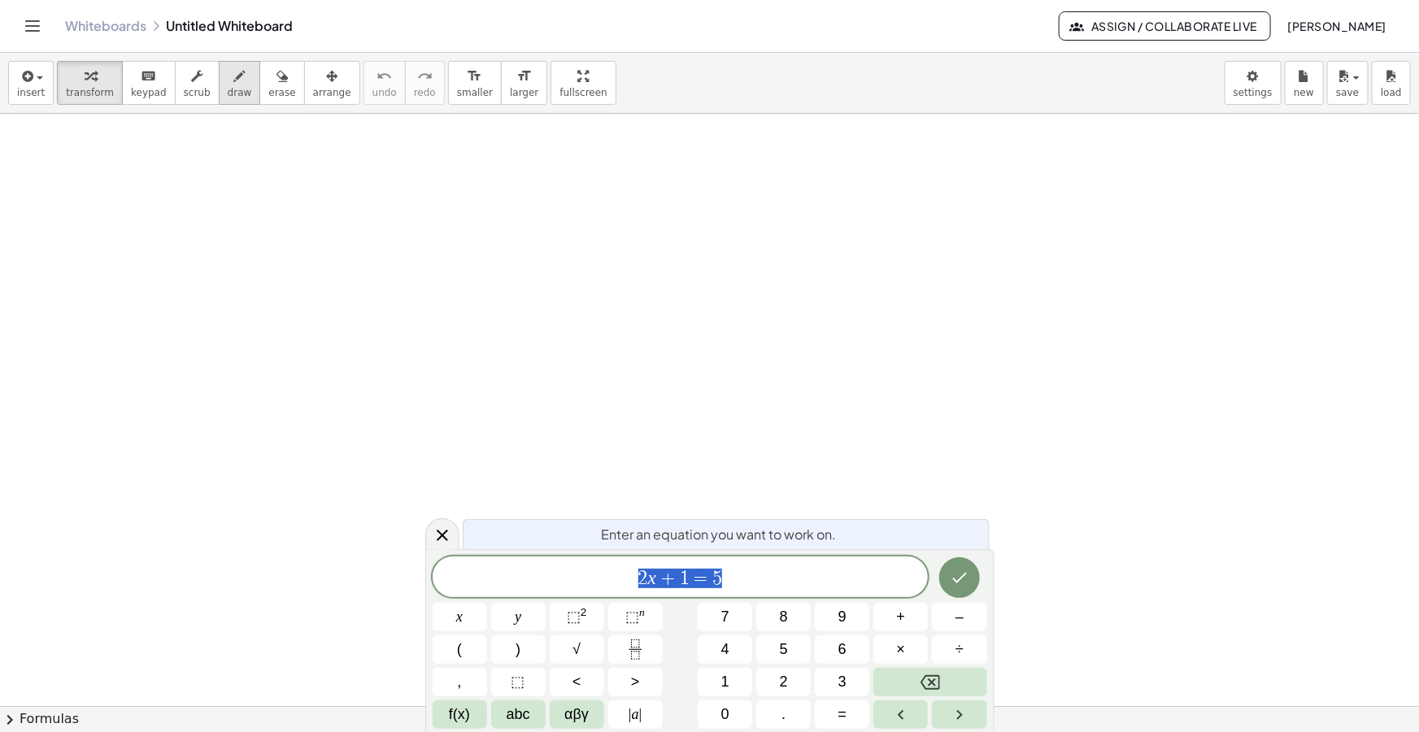
click at [228, 76] on div "button" at bounding box center [240, 76] width 24 height 20
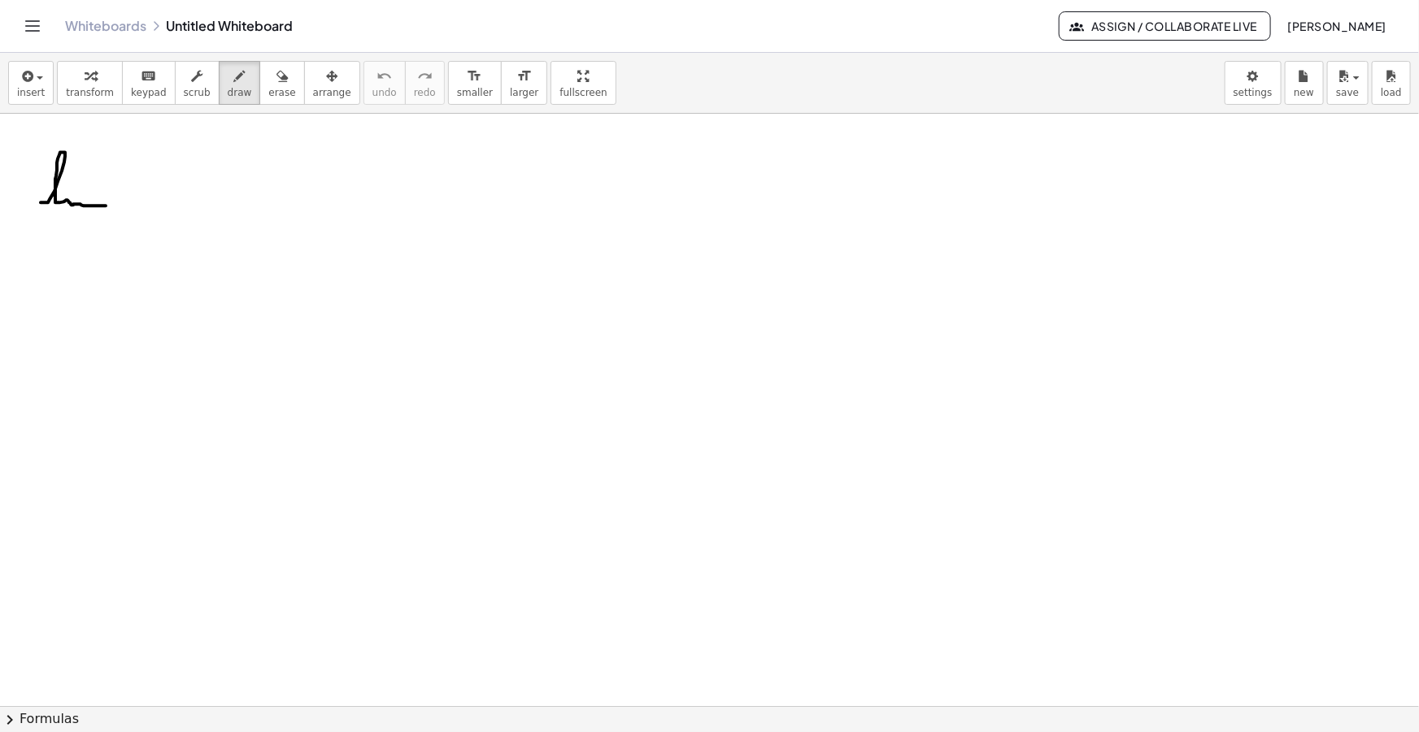
drag, startPoint x: 43, startPoint y: 202, endPoint x: 106, endPoint y: 206, distance: 62.7
drag, startPoint x: 40, startPoint y: 215, endPoint x: 48, endPoint y: 235, distance: 21.1
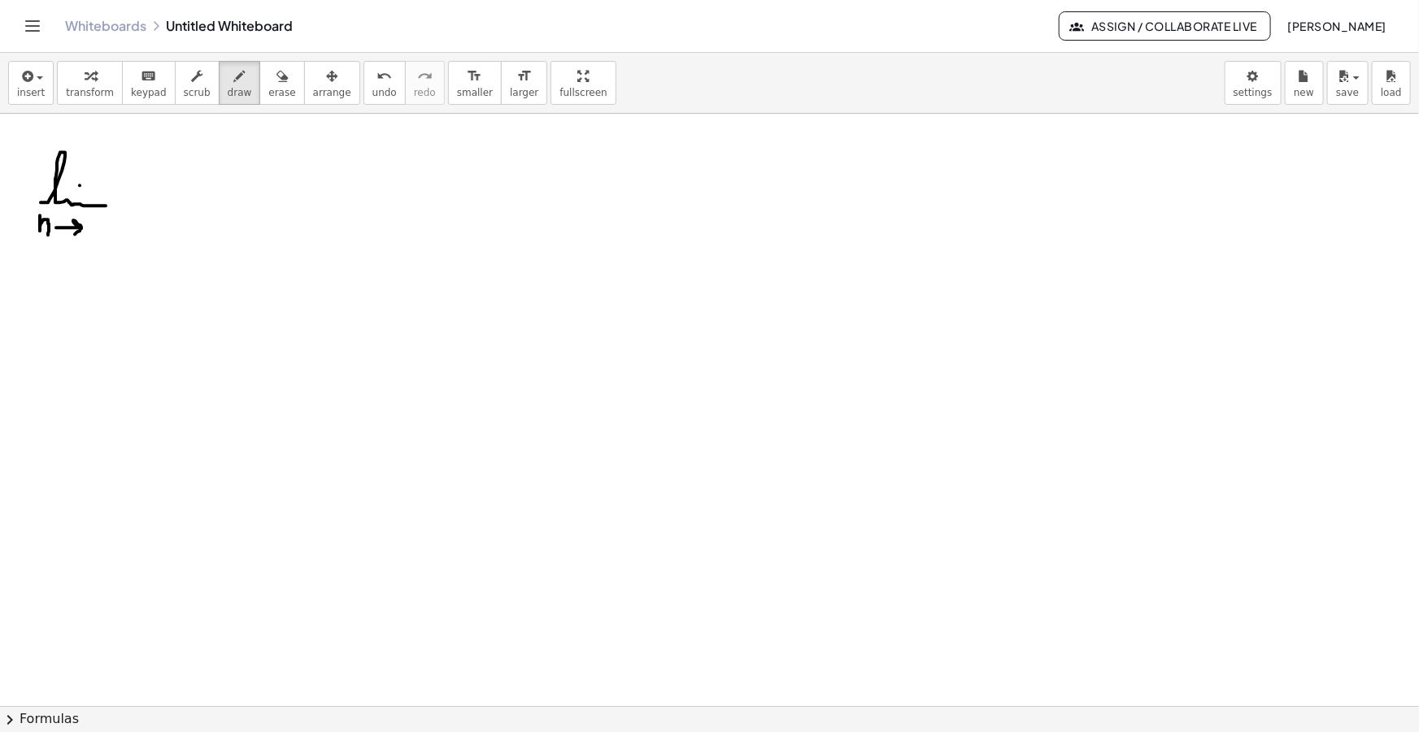
drag, startPoint x: 56, startPoint y: 228, endPoint x: 78, endPoint y: 235, distance: 23.1
click at [33, 87] on span "insert" at bounding box center [31, 92] width 28 height 11
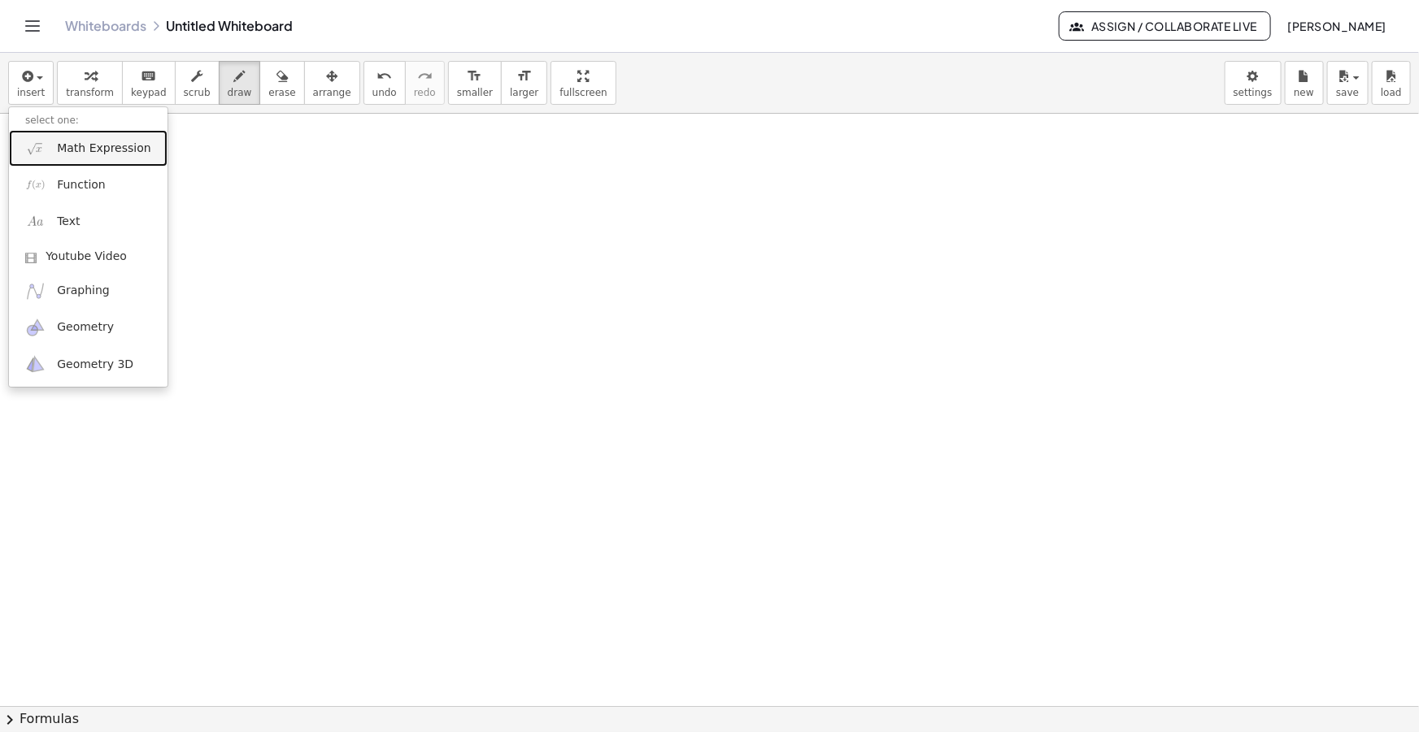
click at [98, 145] on span "Math Expression" at bounding box center [103, 149] width 93 height 16
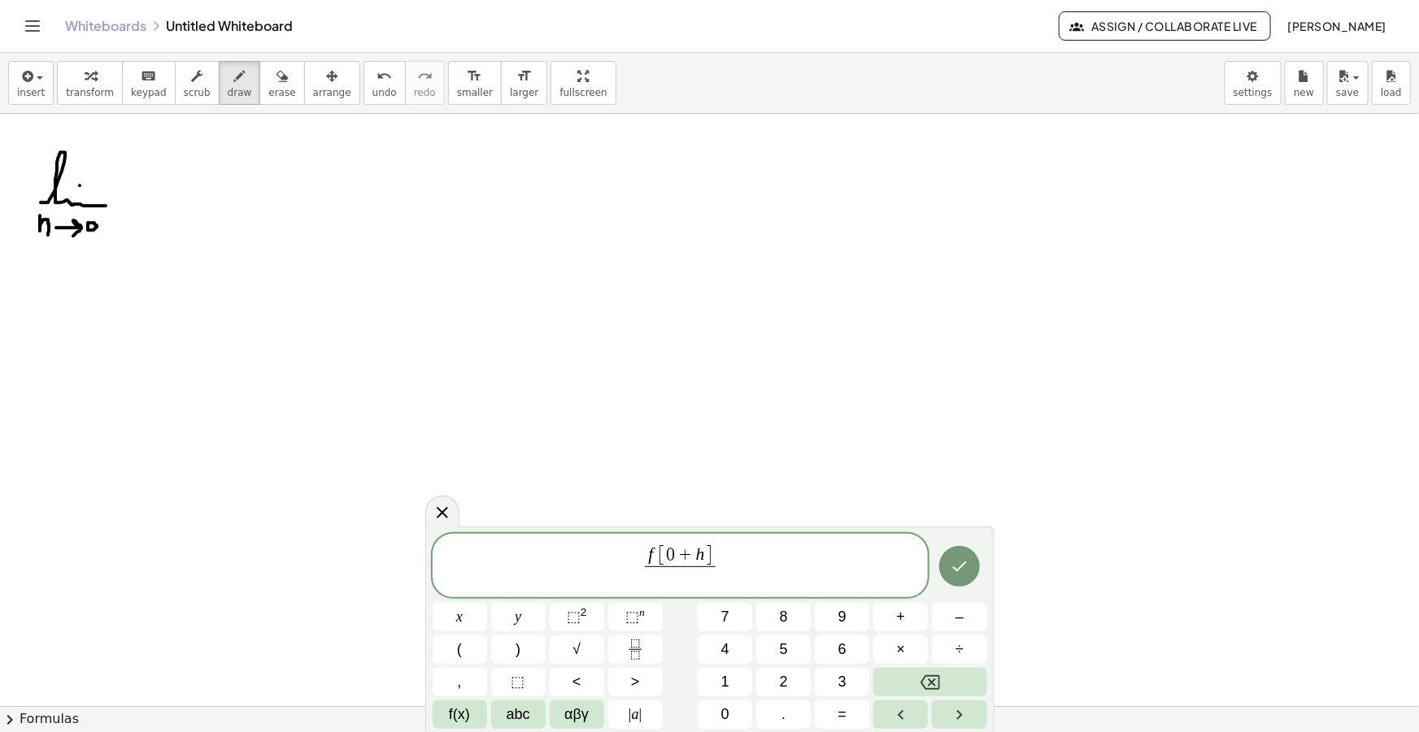
click at [715, 549] on span "f [ 0 + h ]" at bounding box center [680, 555] width 71 height 21
drag, startPoint x: 763, startPoint y: 564, endPoint x: 215, endPoint y: 512, distance: 550.4
click at [215, 513] on body "Graspable Math Activities Get Started Activity Bank Assigned Work Classes White…" at bounding box center [709, 366] width 1419 height 732
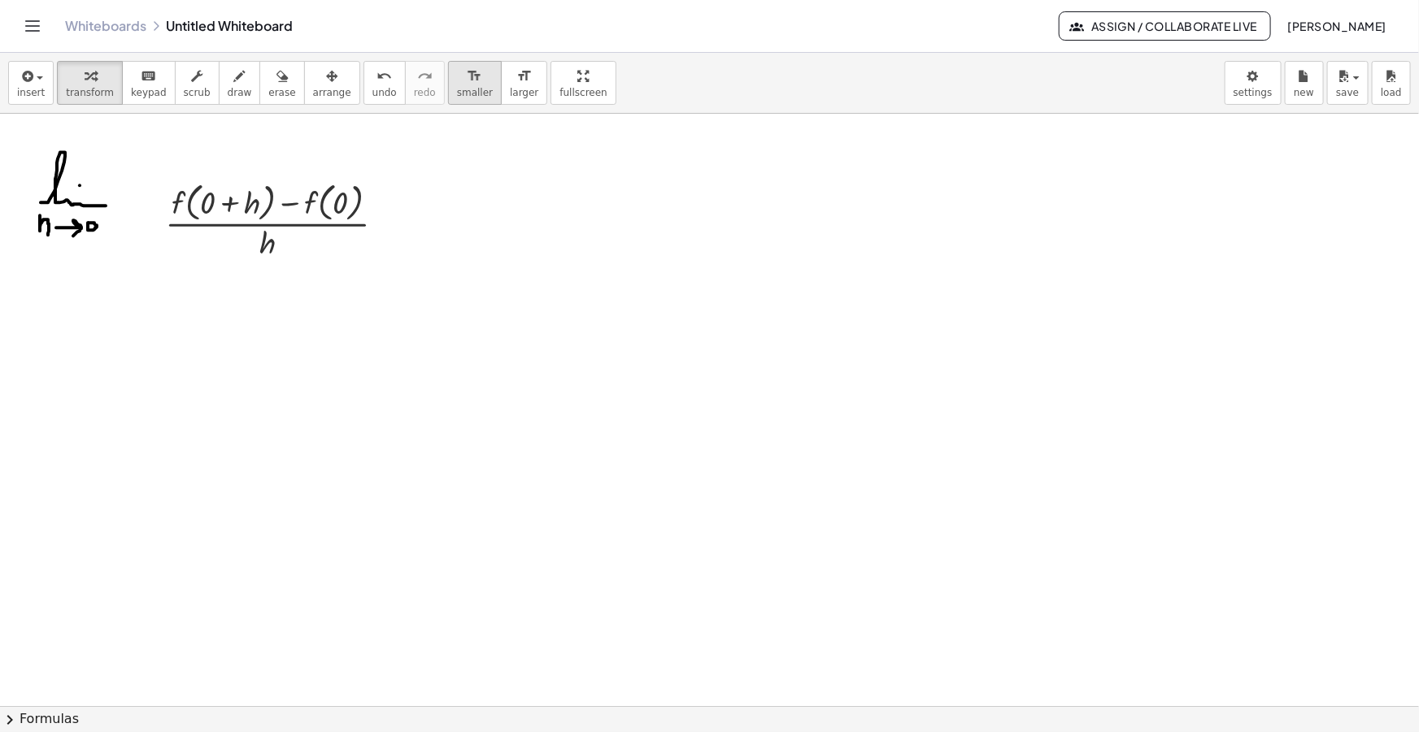
click at [455, 77] on button "format_size smaller" at bounding box center [475, 83] width 54 height 44
click at [326, 78] on icon "button" at bounding box center [331, 77] width 11 height 20
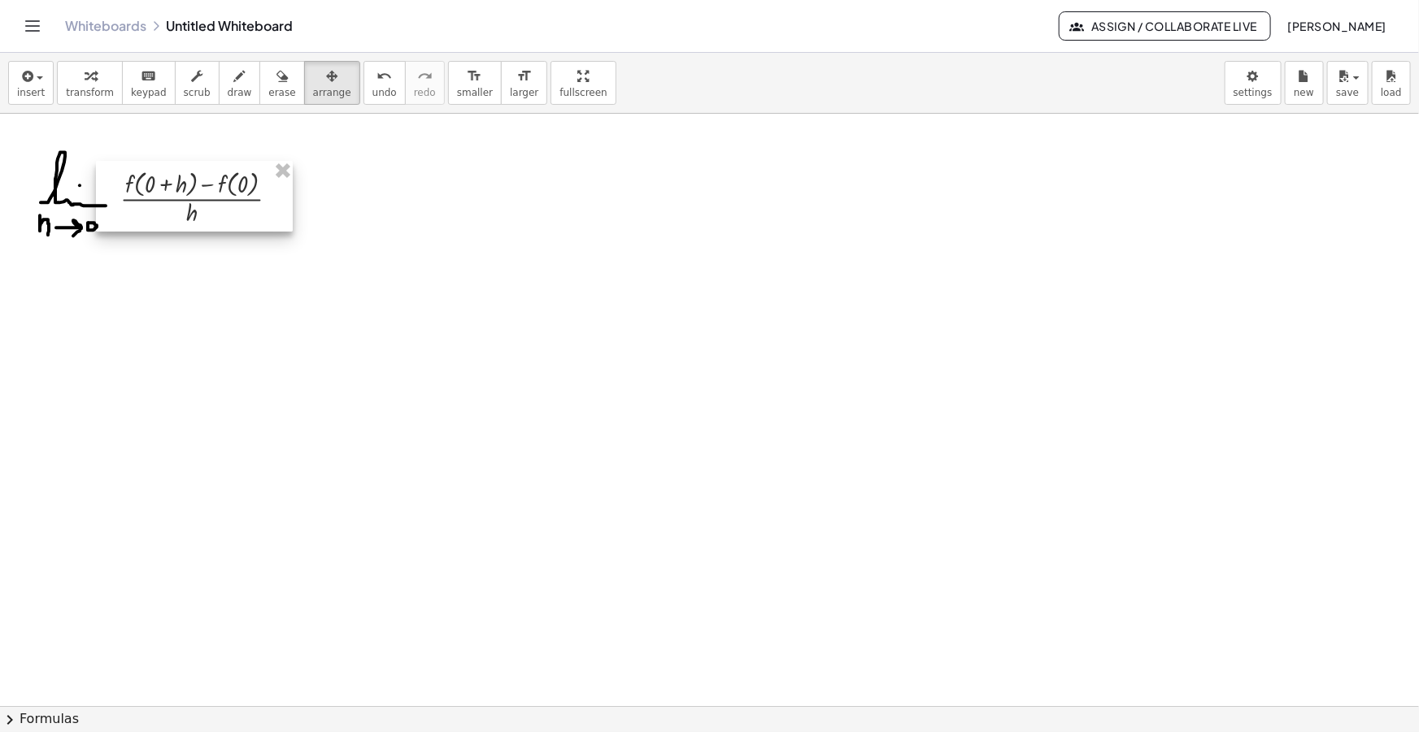
drag, startPoint x: 277, startPoint y: 225, endPoint x: 204, endPoint y: 202, distance: 76.6
click at [204, 202] on div at bounding box center [194, 196] width 197 height 71
click at [228, 93] on span "draw" at bounding box center [240, 92] width 24 height 11
drag, startPoint x: 291, startPoint y: 196, endPoint x: 302, endPoint y: 196, distance: 10.6
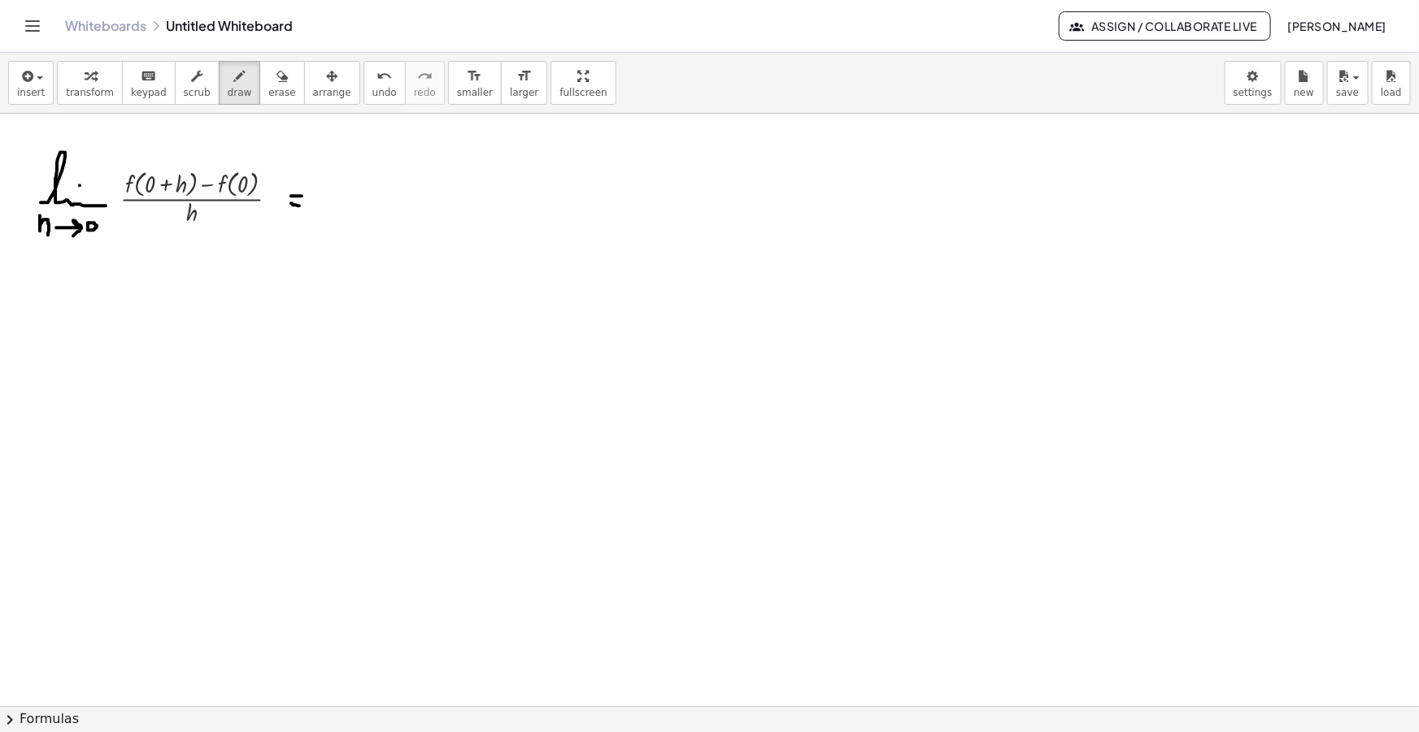
drag, startPoint x: 291, startPoint y: 203, endPoint x: 301, endPoint y: 206, distance: 10.1
drag, startPoint x: 317, startPoint y: 206, endPoint x: 337, endPoint y: 185, distance: 28.7
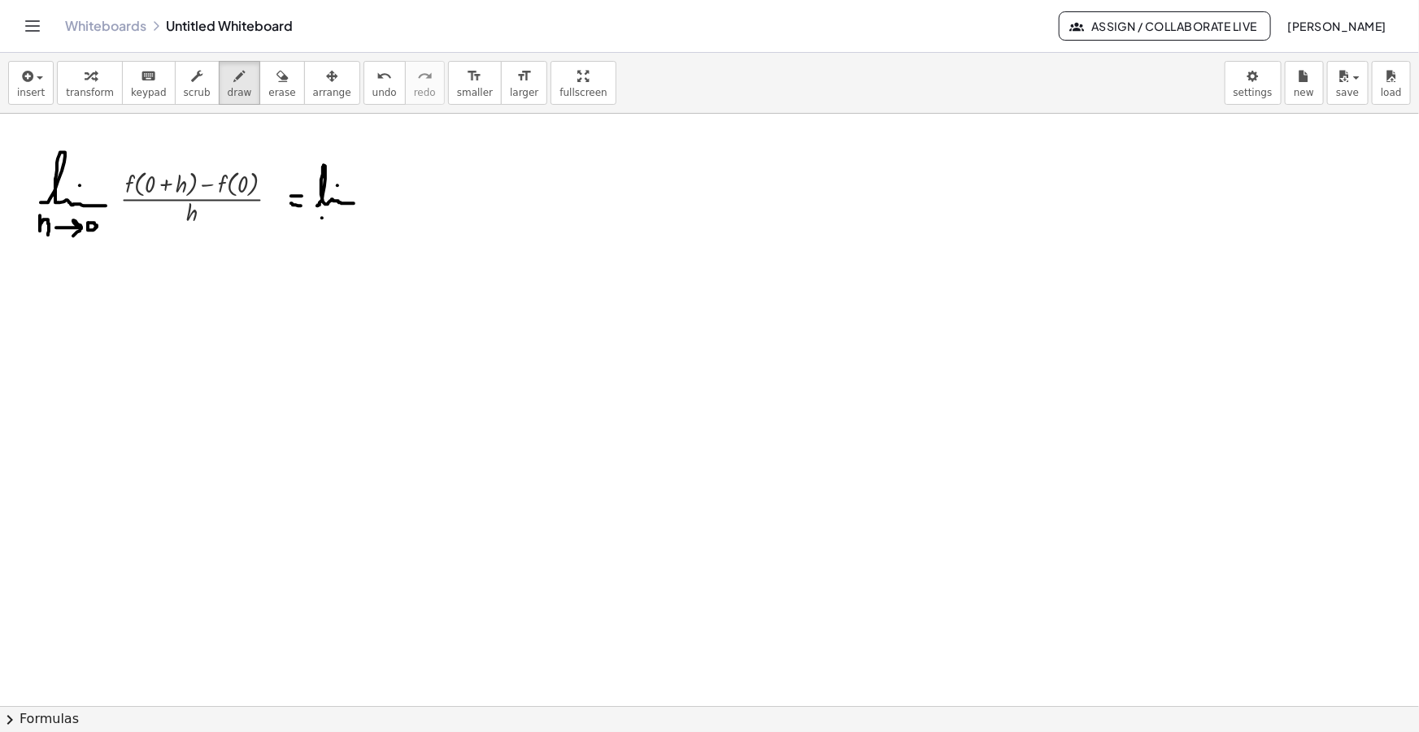
click at [28, 67] on icon "button" at bounding box center [26, 77] width 15 height 20
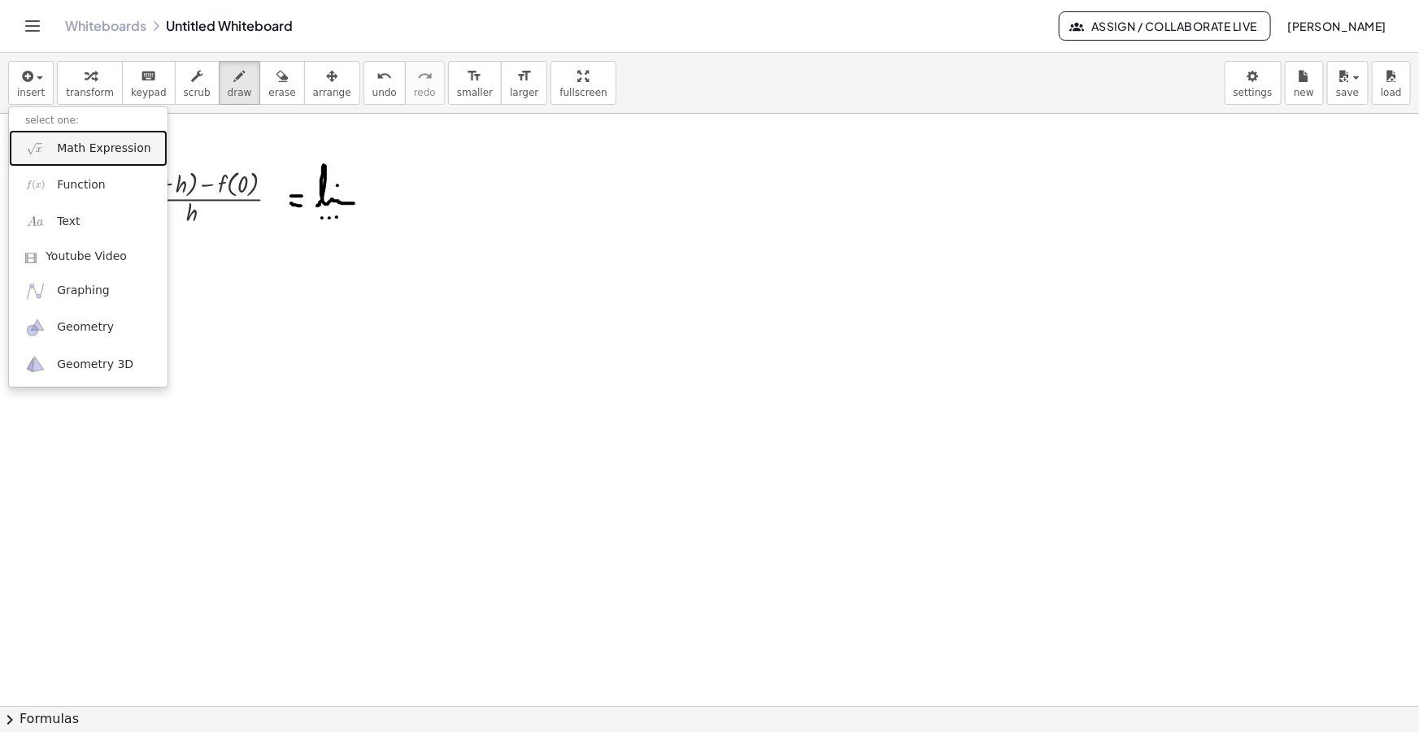
click at [105, 144] on span "Math Expression" at bounding box center [103, 149] width 93 height 16
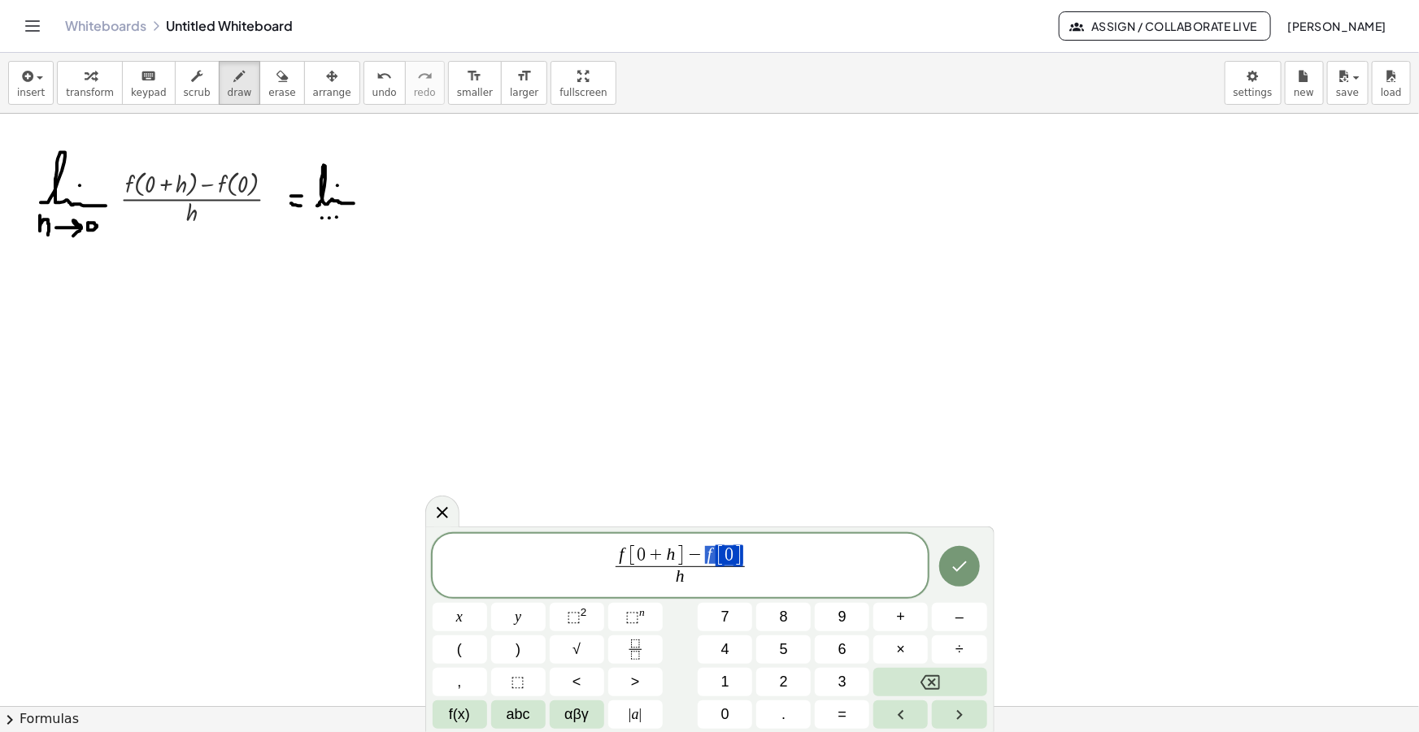
drag, startPoint x: 742, startPoint y: 558, endPoint x: 707, endPoint y: 557, distance: 35.0
drag, startPoint x: 698, startPoint y: 553, endPoint x: 684, endPoint y: 554, distance: 14.7
click at [673, 557] on span "+" at bounding box center [670, 556] width 21 height 18
click at [684, 557] on span "−" at bounding box center [694, 556] width 21 height 18
drag, startPoint x: 683, startPoint y: 554, endPoint x: 648, endPoint y: 554, distance: 35.0
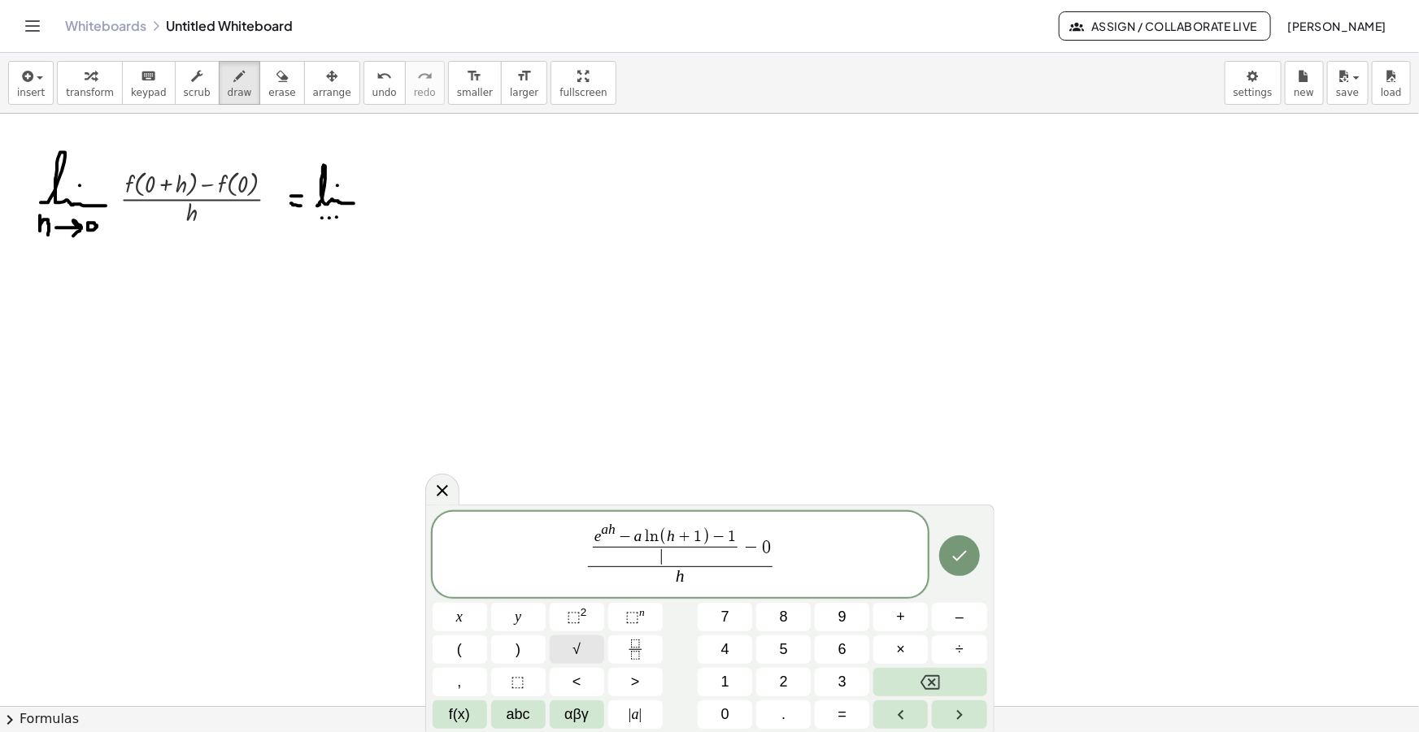
click at [565, 649] on button "√" at bounding box center [577, 650] width 54 height 28
drag, startPoint x: 789, startPoint y: 569, endPoint x: 540, endPoint y: 520, distance: 254.3
click at [540, 520] on span "e a h − a l n ( h + 1 ) − 1 √ 3 h + 1 − 1 ​ − 0 h ​ ​" at bounding box center [680, 554] width 496 height 71
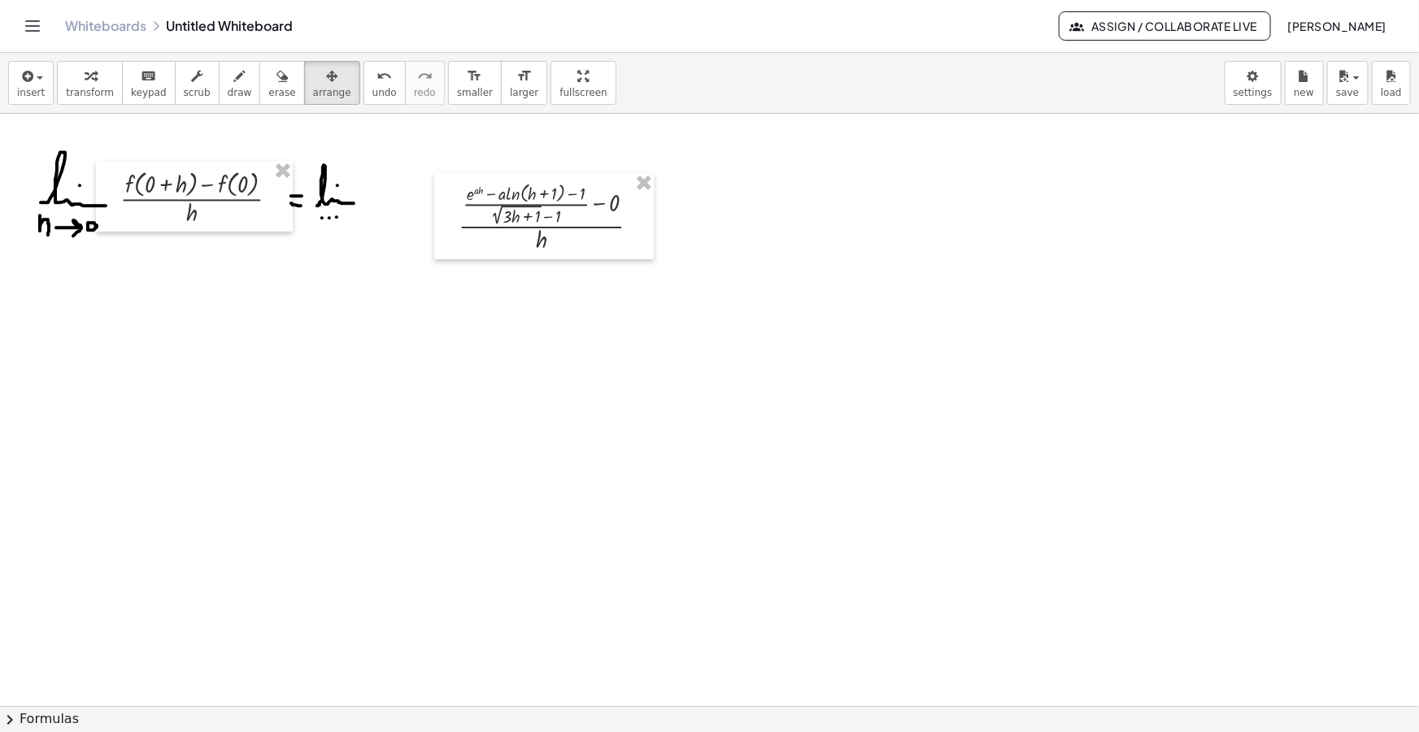
drag, startPoint x: 303, startPoint y: 71, endPoint x: 488, endPoint y: 243, distance: 252.5
click at [326, 71] on icon "button" at bounding box center [331, 77] width 11 height 20
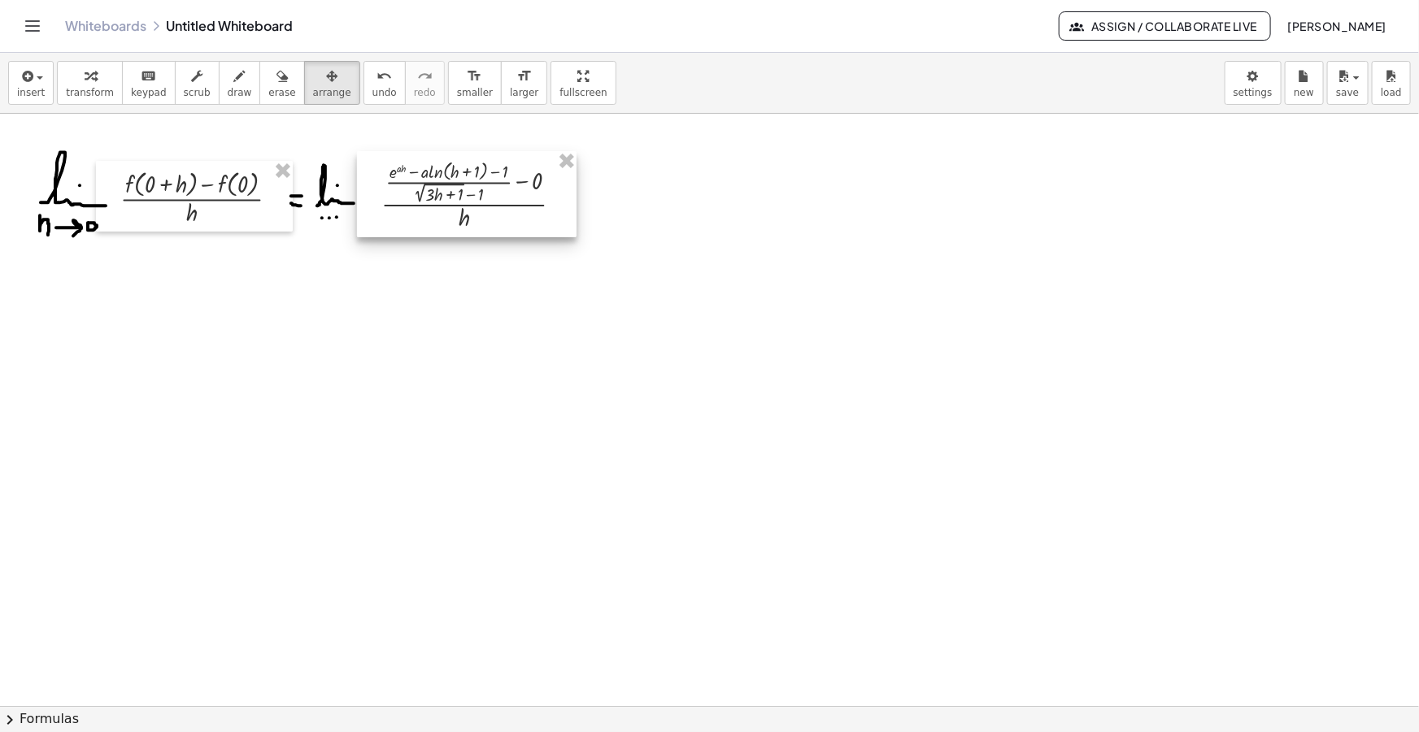
drag, startPoint x: 441, startPoint y: 232, endPoint x: 419, endPoint y: 223, distance: 23.7
click at [419, 223] on div at bounding box center [466, 194] width 219 height 86
click at [230, 81] on button "draw" at bounding box center [240, 83] width 42 height 44
drag, startPoint x: 567, startPoint y: 194, endPoint x: 578, endPoint y: 194, distance: 10.6
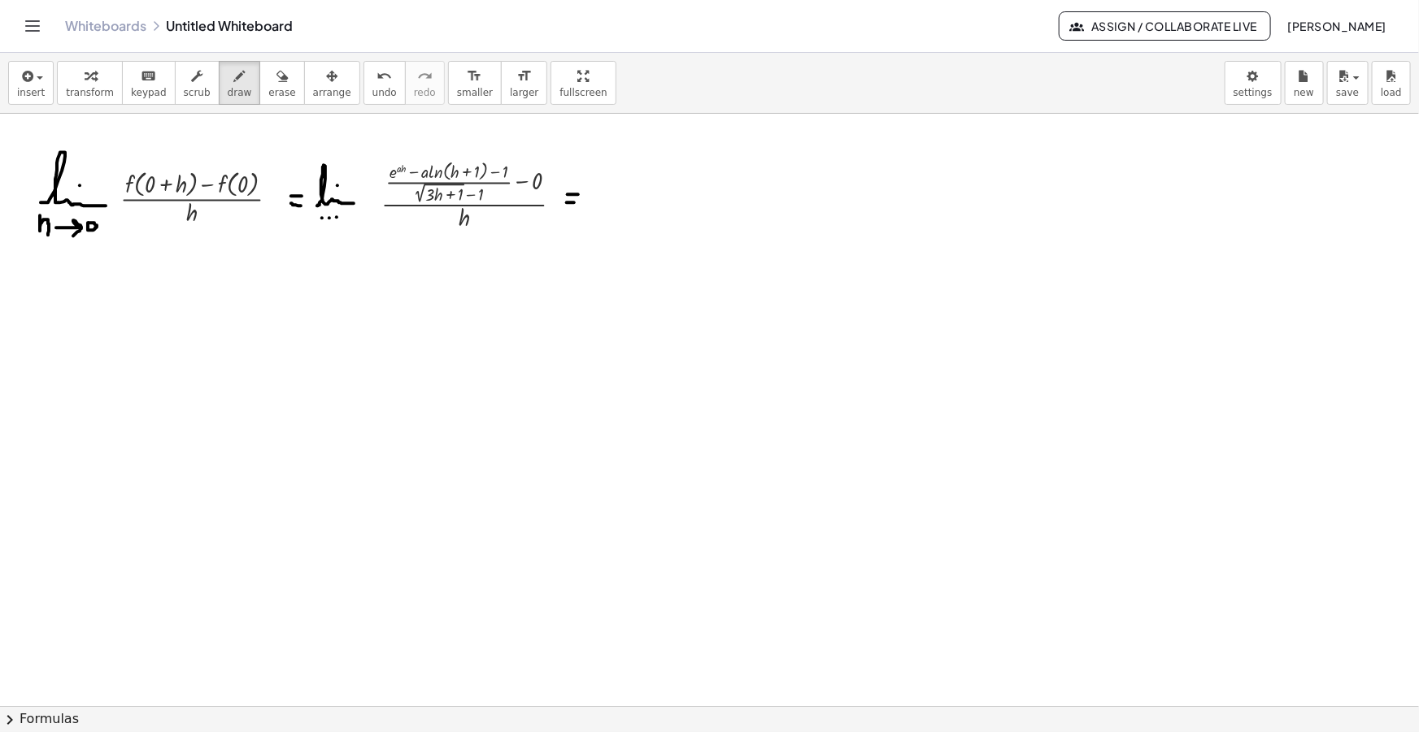
drag, startPoint x: 593, startPoint y: 211, endPoint x: 642, endPoint y: 213, distance: 48.8
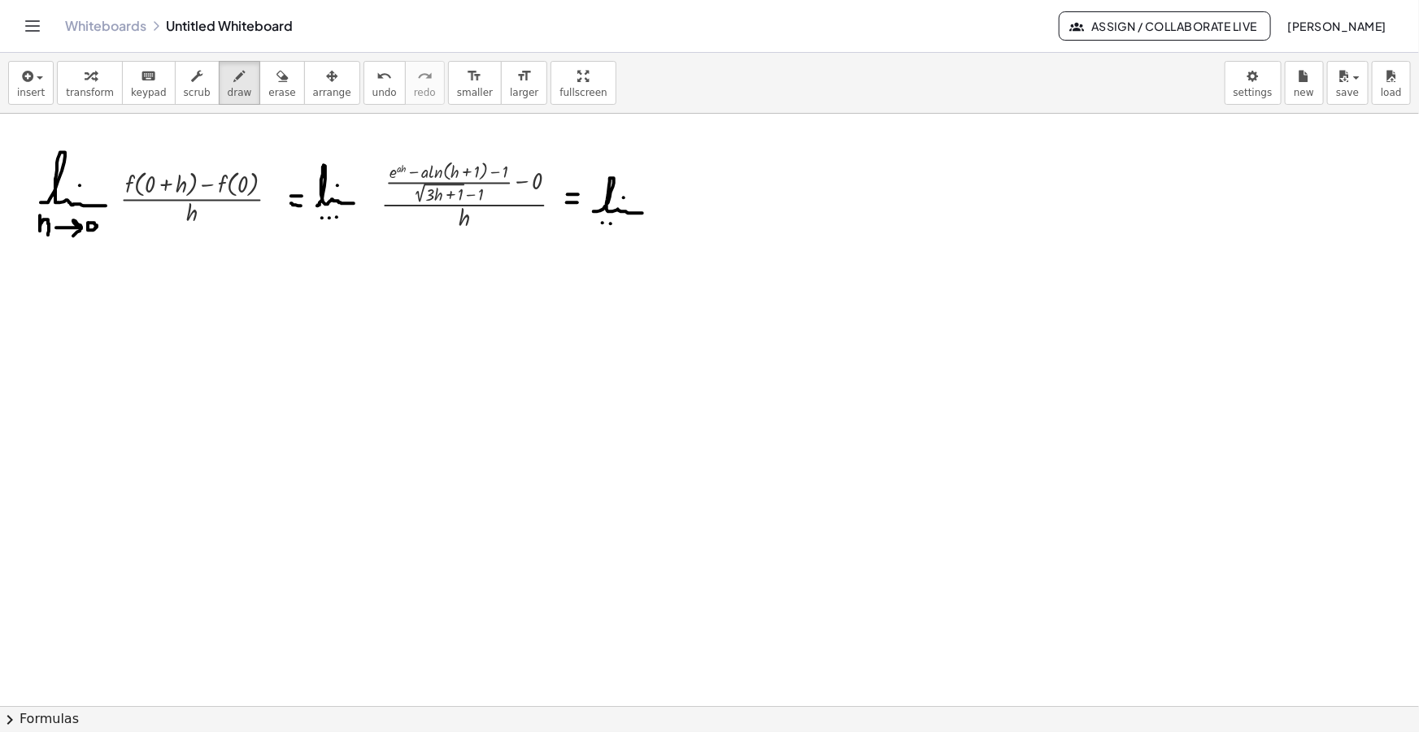
click at [19, 80] on icon "button" at bounding box center [26, 77] width 15 height 20
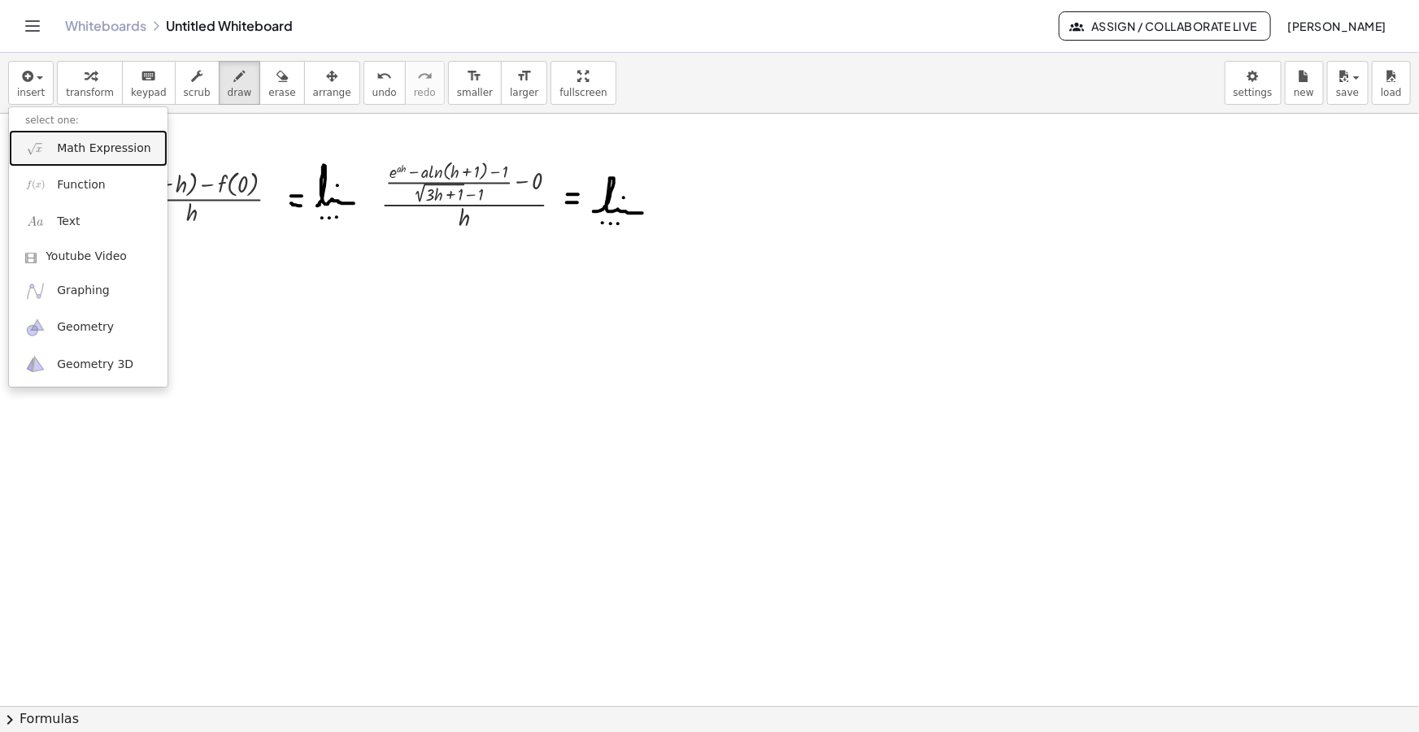
click at [82, 141] on span "Math Expression" at bounding box center [103, 149] width 93 height 16
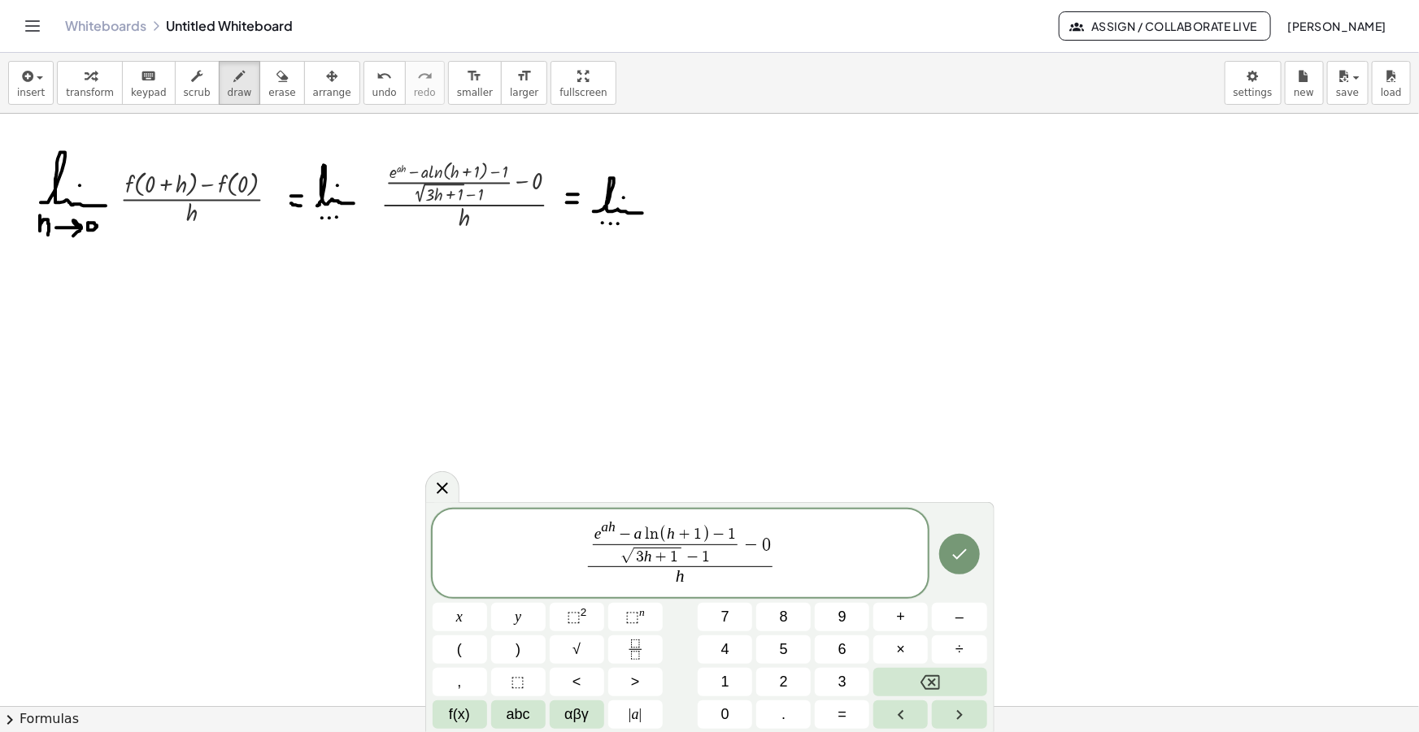
click at [771, 546] on span "e a h − a l n ( h + 1 ) − 1 √ 3 h + 1 − 1 ​ − 0" at bounding box center [680, 544] width 185 height 46
click at [636, 557] on span "√" at bounding box center [641, 556] width 13 height 15
click at [741, 549] on span "h ( √ 3 h + 1 − 1 ) ​" at bounding box center [679, 553] width 145 height 25
click at [702, 576] on span "h" at bounding box center [679, 578] width 154 height 22
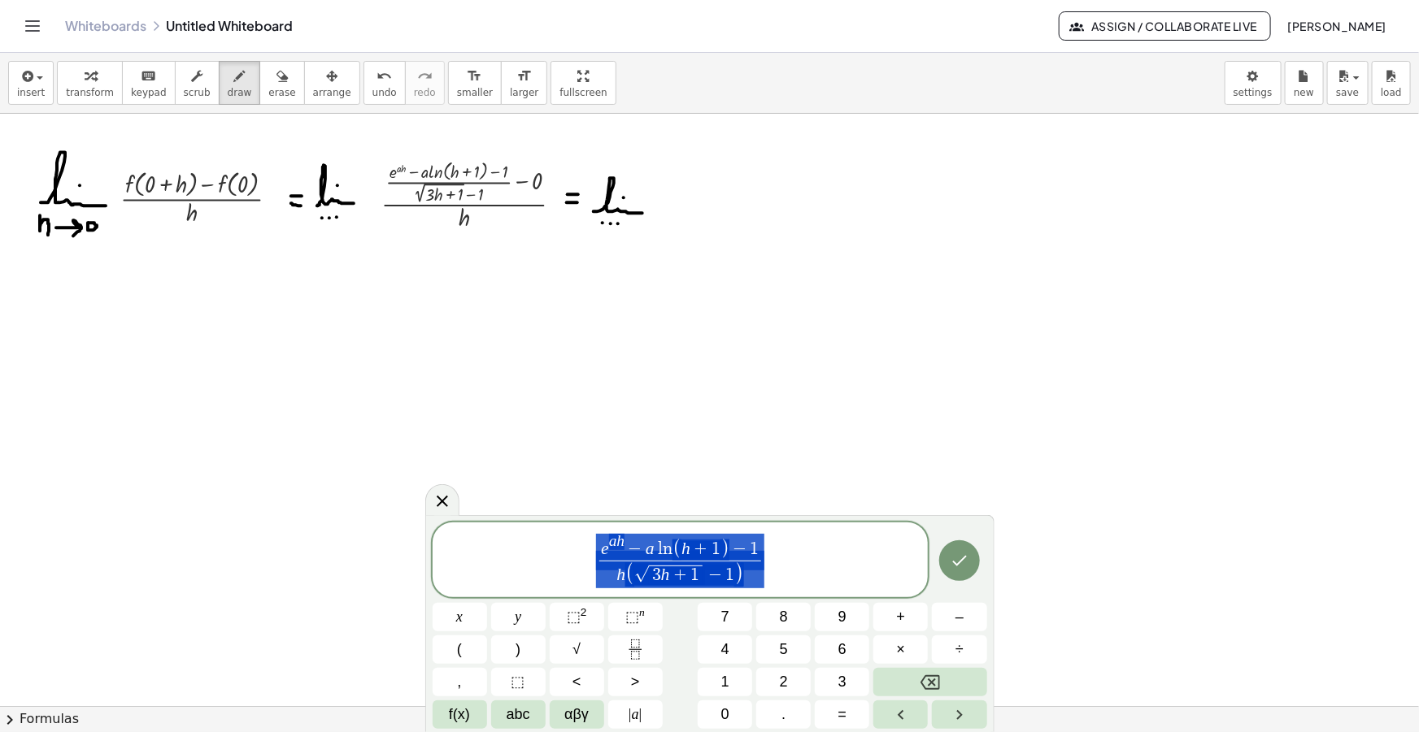
drag, startPoint x: 776, startPoint y: 563, endPoint x: 399, endPoint y: 550, distance: 377.4
click at [399, 550] on body "Graspable Math Activities Get Started Activity Bank Assigned Work Classes White…" at bounding box center [709, 366] width 1419 height 732
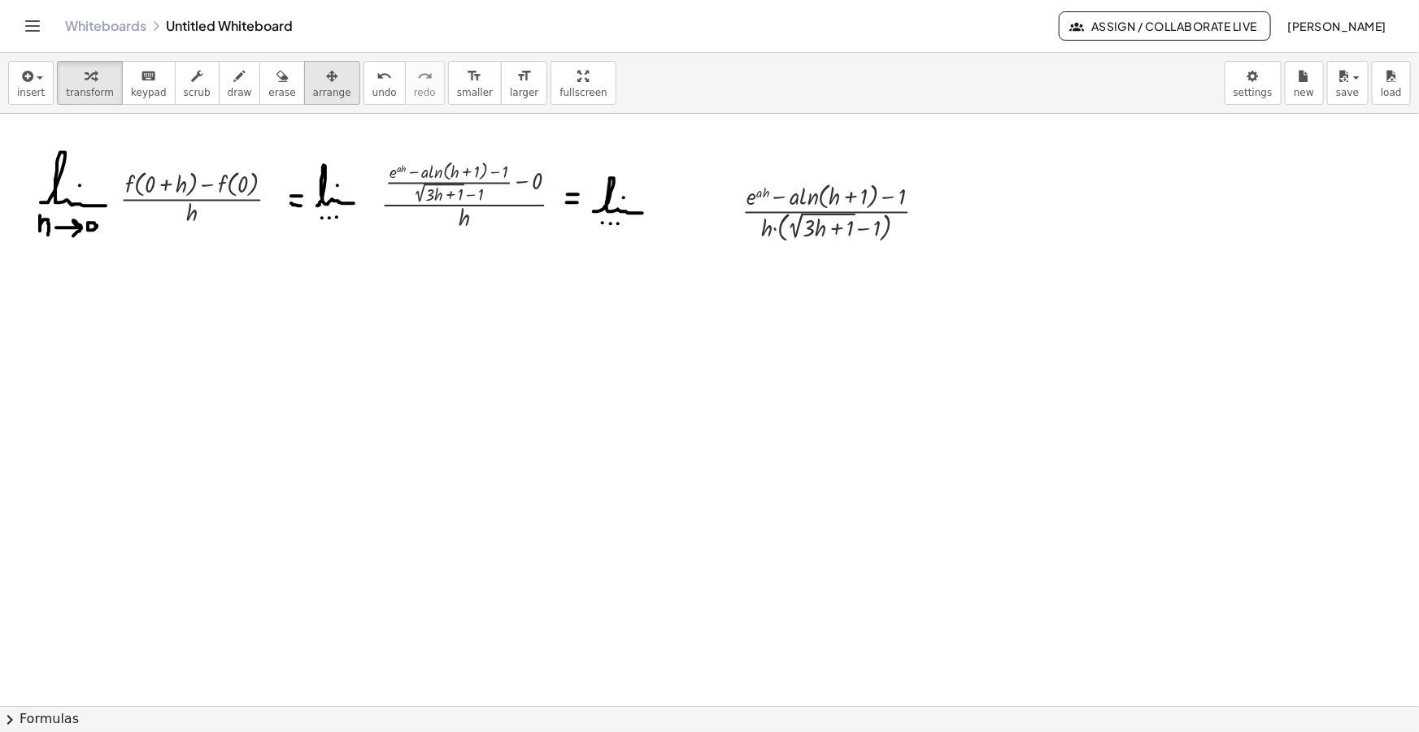
click at [313, 78] on div "button" at bounding box center [332, 76] width 38 height 20
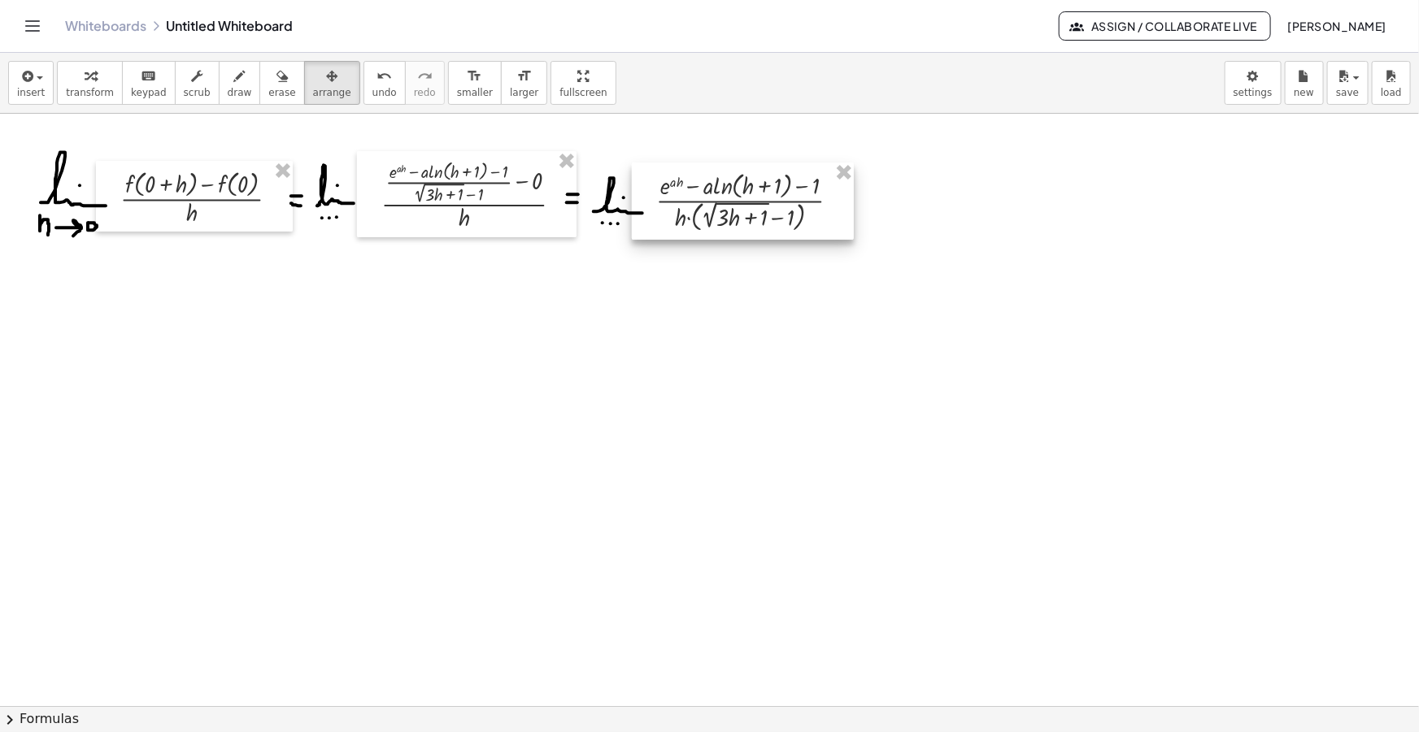
drag, startPoint x: 741, startPoint y: 207, endPoint x: 671, endPoint y: 199, distance: 71.2
click at [671, 199] on div at bounding box center [743, 201] width 222 height 77
click at [228, 89] on span "draw" at bounding box center [240, 92] width 24 height 11
drag, startPoint x: 838, startPoint y: 201, endPoint x: 851, endPoint y: 198, distance: 13.2
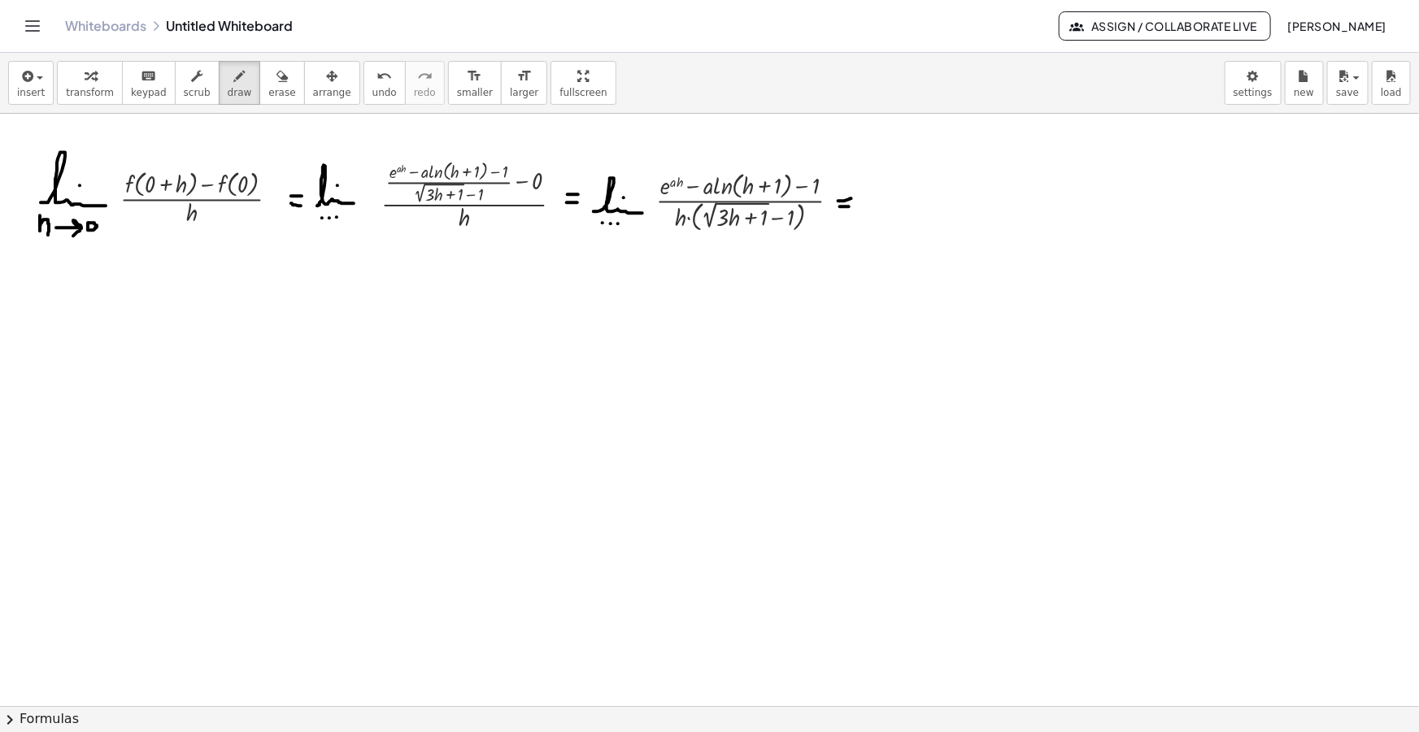
drag, startPoint x: 840, startPoint y: 206, endPoint x: 849, endPoint y: 206, distance: 8.9
drag, startPoint x: 880, startPoint y: 198, endPoint x: 891, endPoint y: 198, distance: 11.4
drag, startPoint x: 841, startPoint y: 209, endPoint x: 890, endPoint y: 210, distance: 49.6
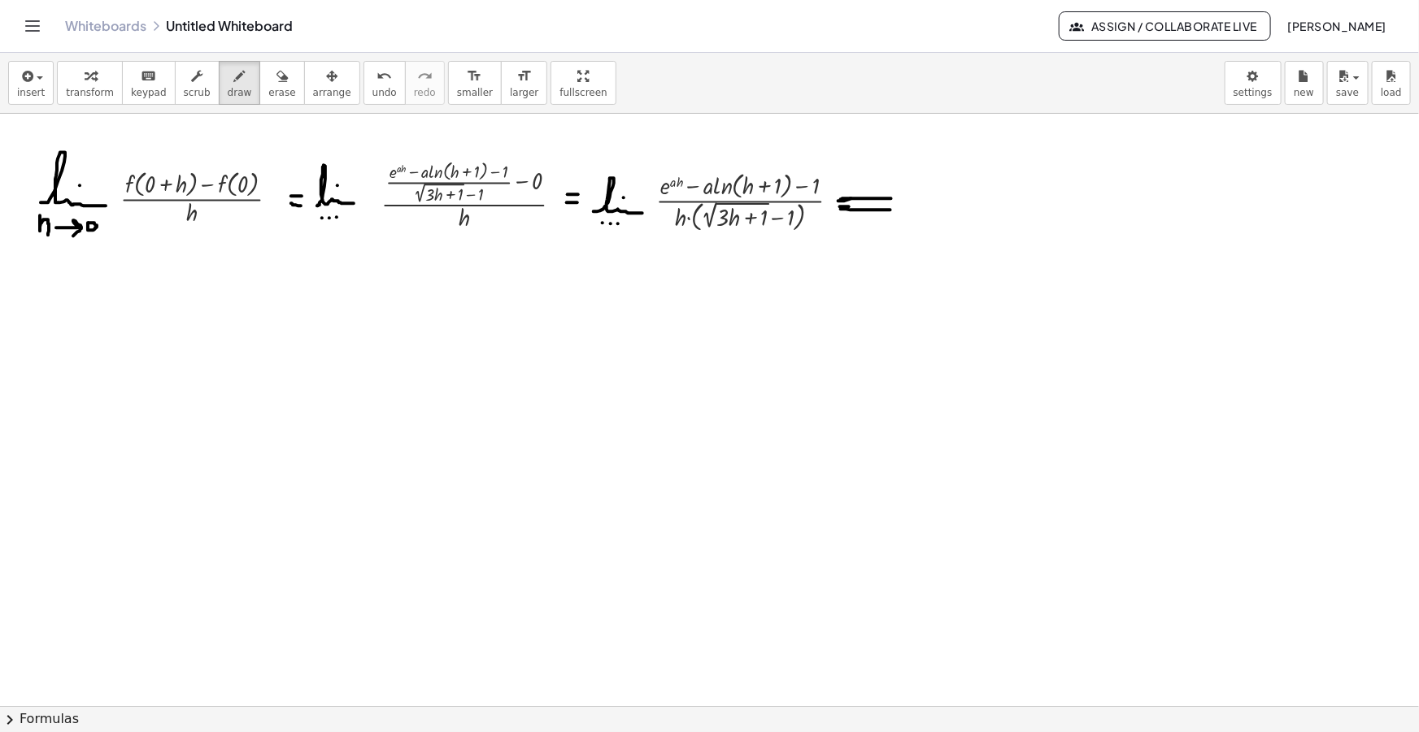
drag, startPoint x: 877, startPoint y: 189, endPoint x: 884, endPoint y: 223, distance: 34.9
click at [13, 87] on button "insert" at bounding box center [31, 83] width 46 height 44
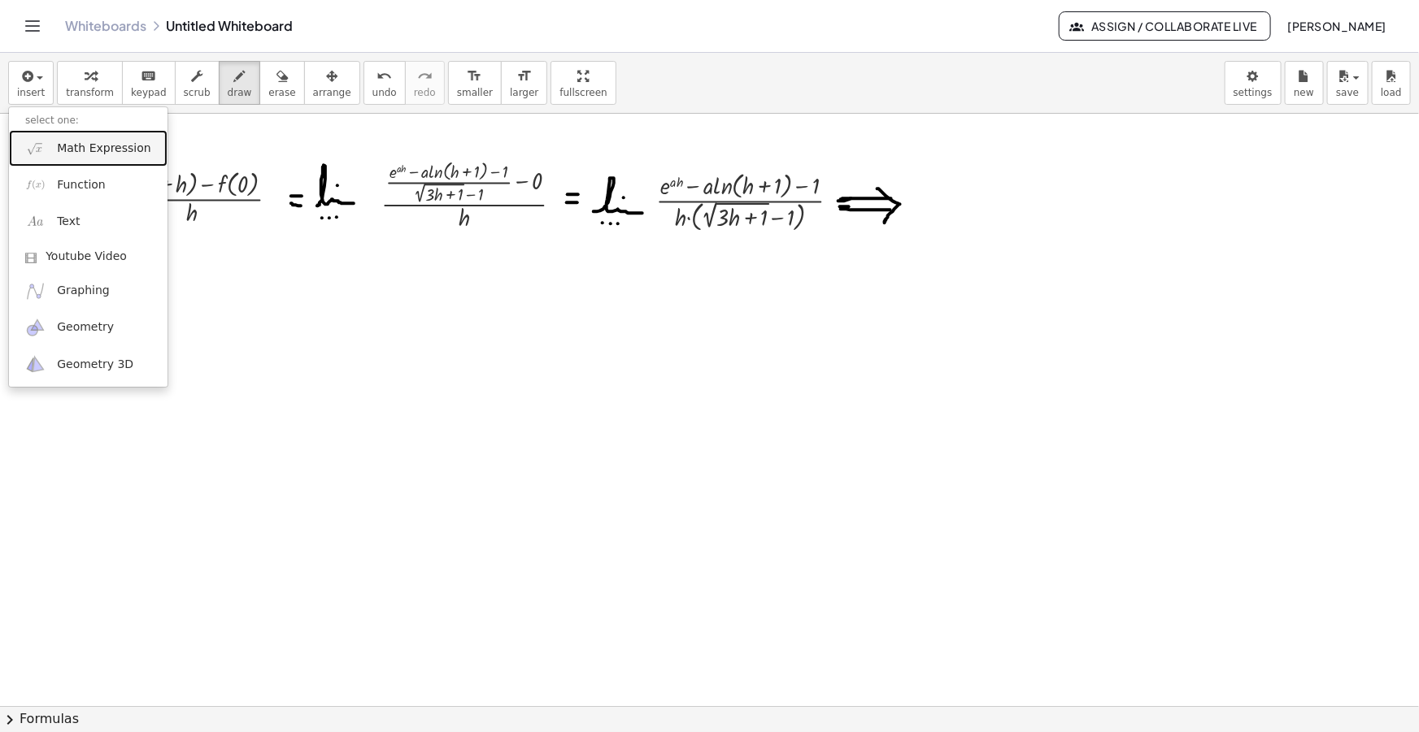
click at [73, 146] on span "Math Expression" at bounding box center [103, 149] width 93 height 16
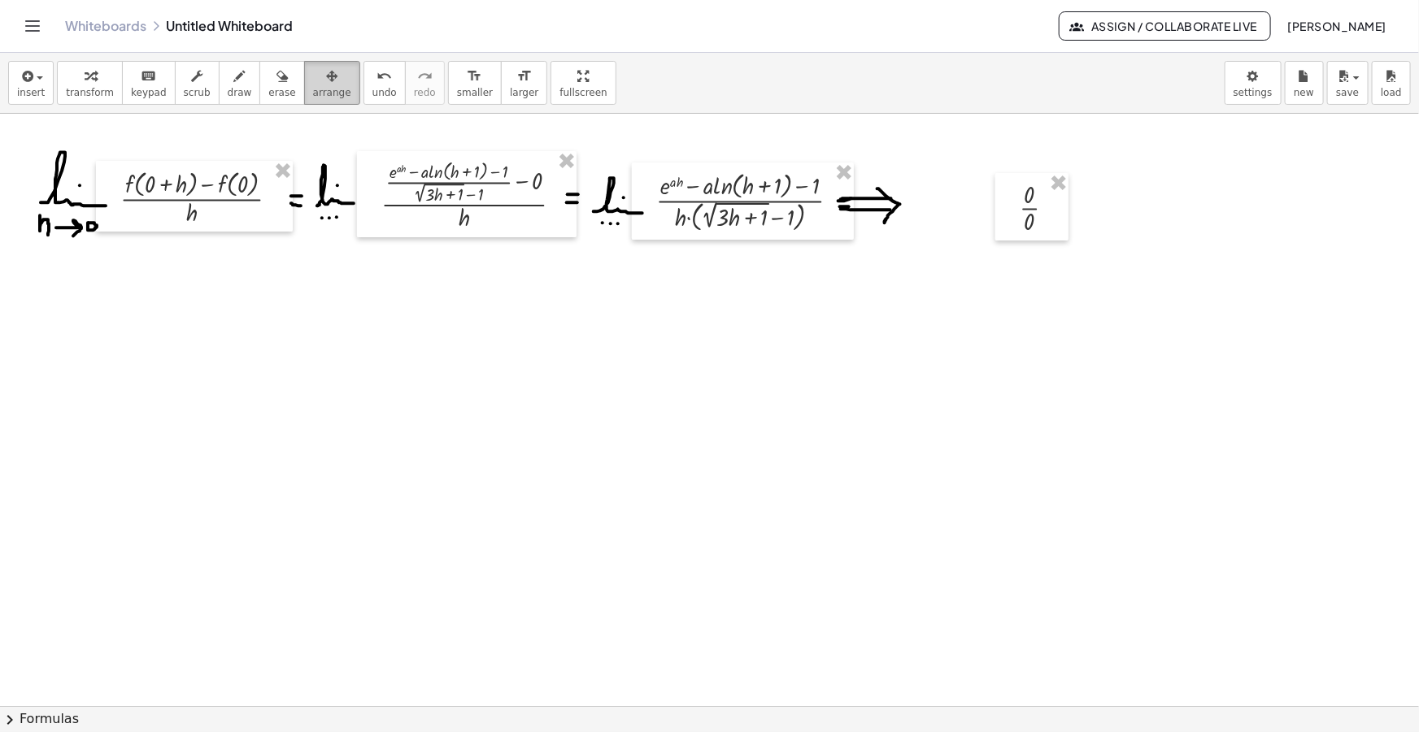
click at [304, 81] on button "arrange" at bounding box center [332, 83] width 56 height 44
drag, startPoint x: 1020, startPoint y: 215, endPoint x: 934, endPoint y: 211, distance: 86.3
click at [934, 211] on div at bounding box center [945, 202] width 73 height 67
click at [234, 82] on icon "button" at bounding box center [239, 77] width 11 height 20
click at [25, 89] on span "insert" at bounding box center [31, 92] width 28 height 11
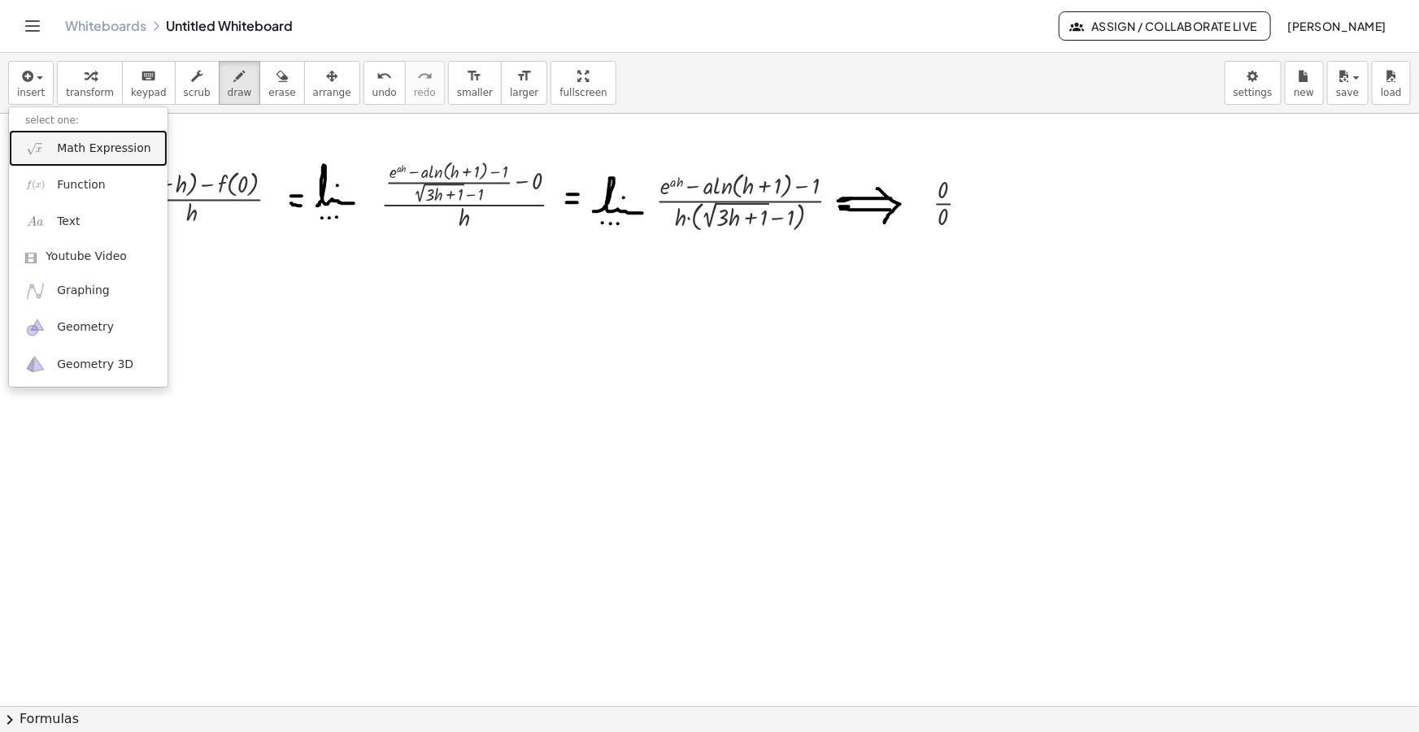
click at [85, 157] on link "Math Expression" at bounding box center [88, 148] width 159 height 37
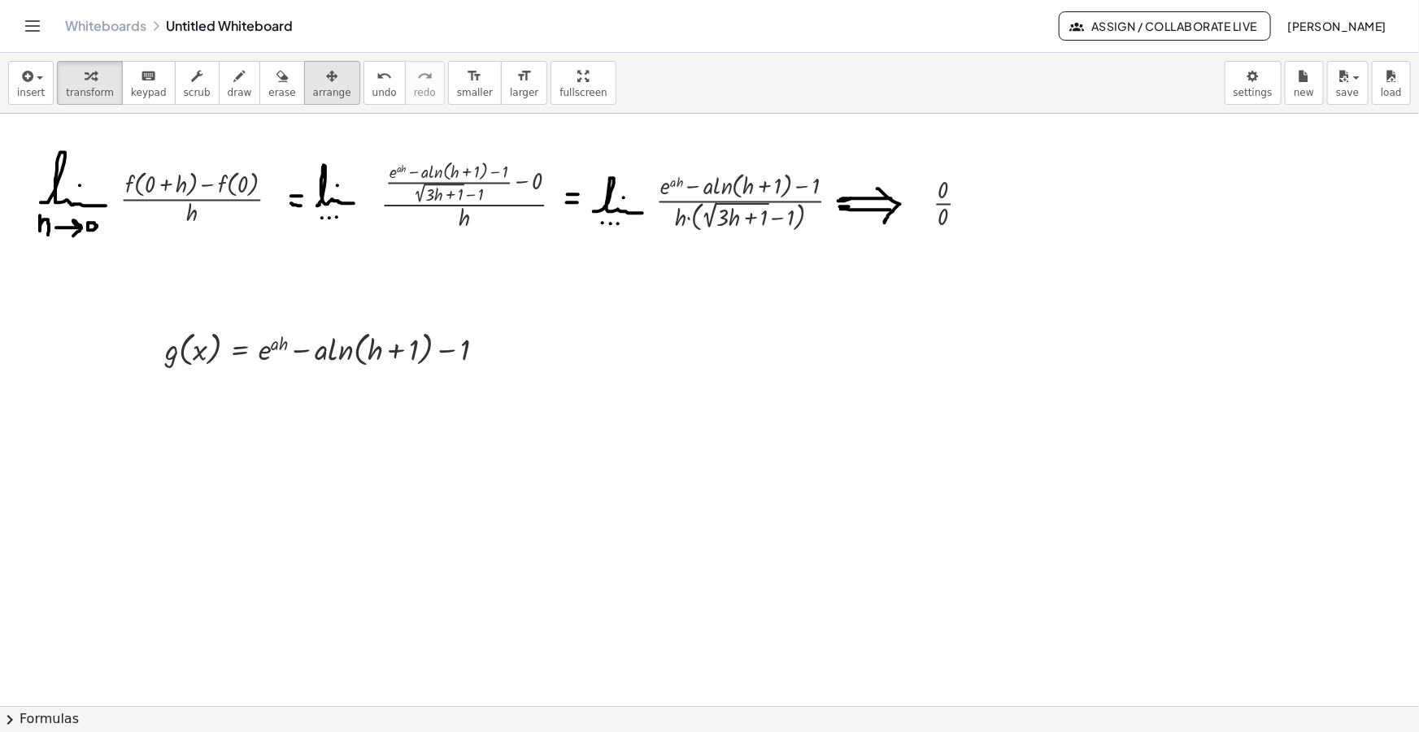
click at [328, 65] on button "arrange" at bounding box center [332, 83] width 56 height 44
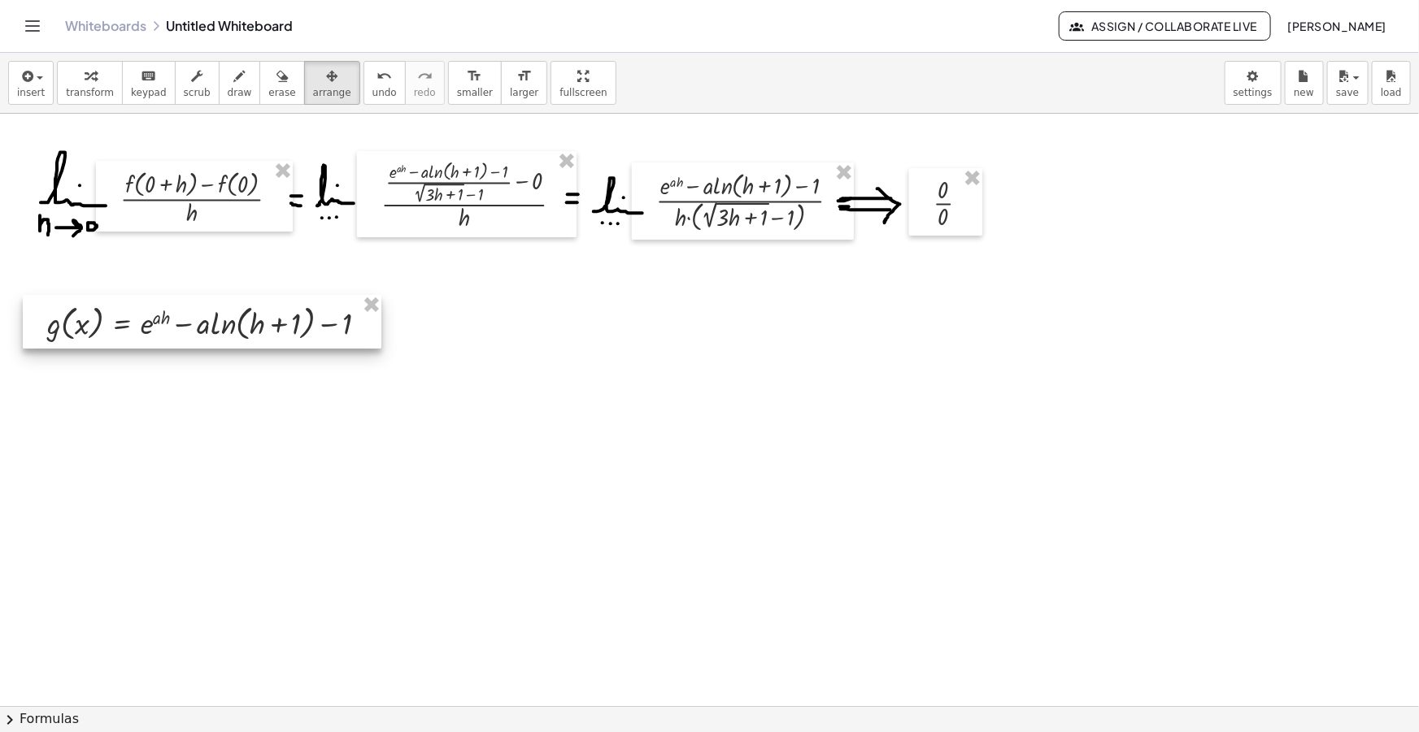
drag, startPoint x: 293, startPoint y: 346, endPoint x: 167, endPoint y: 316, distance: 128.7
click at [167, 316] on div at bounding box center [202, 322] width 358 height 54
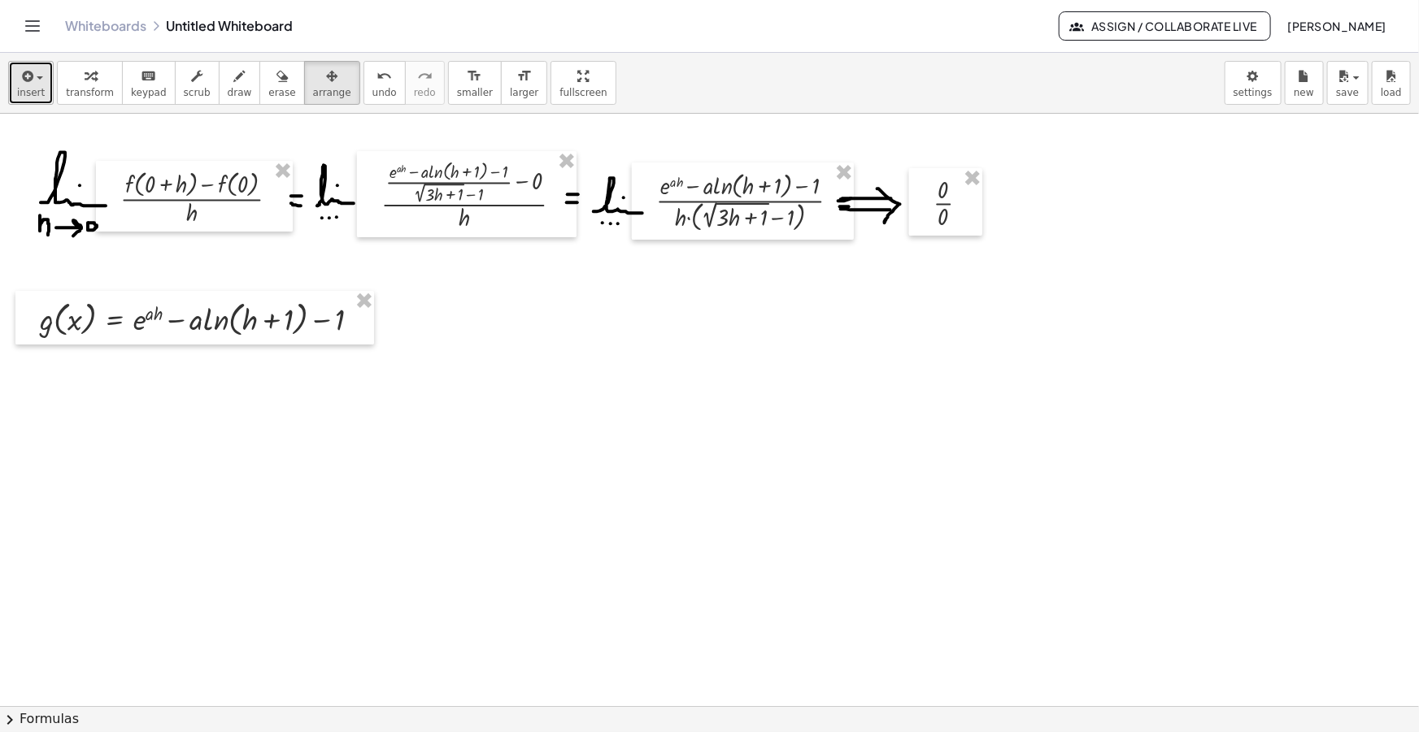
click at [19, 87] on span "insert" at bounding box center [31, 92] width 28 height 11
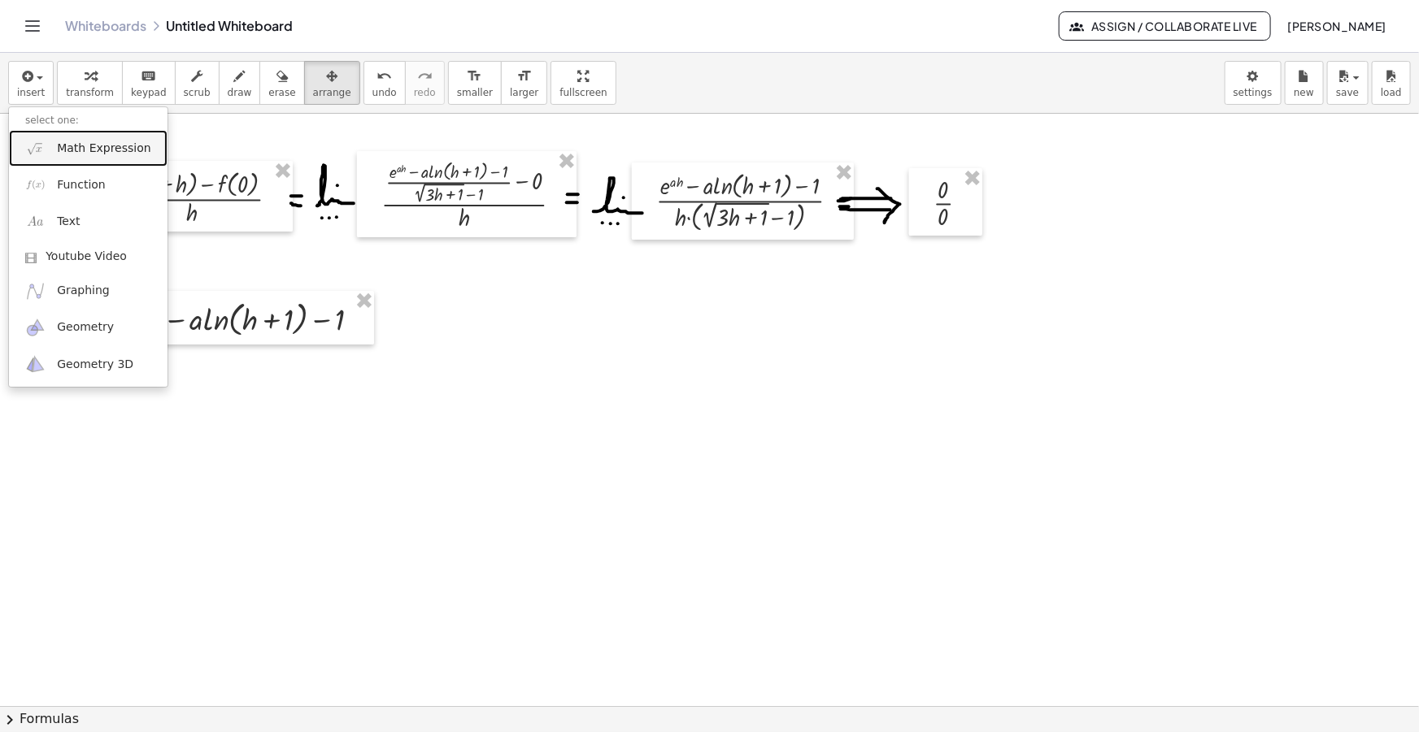
click at [93, 145] on span "Math Expression" at bounding box center [103, 149] width 93 height 16
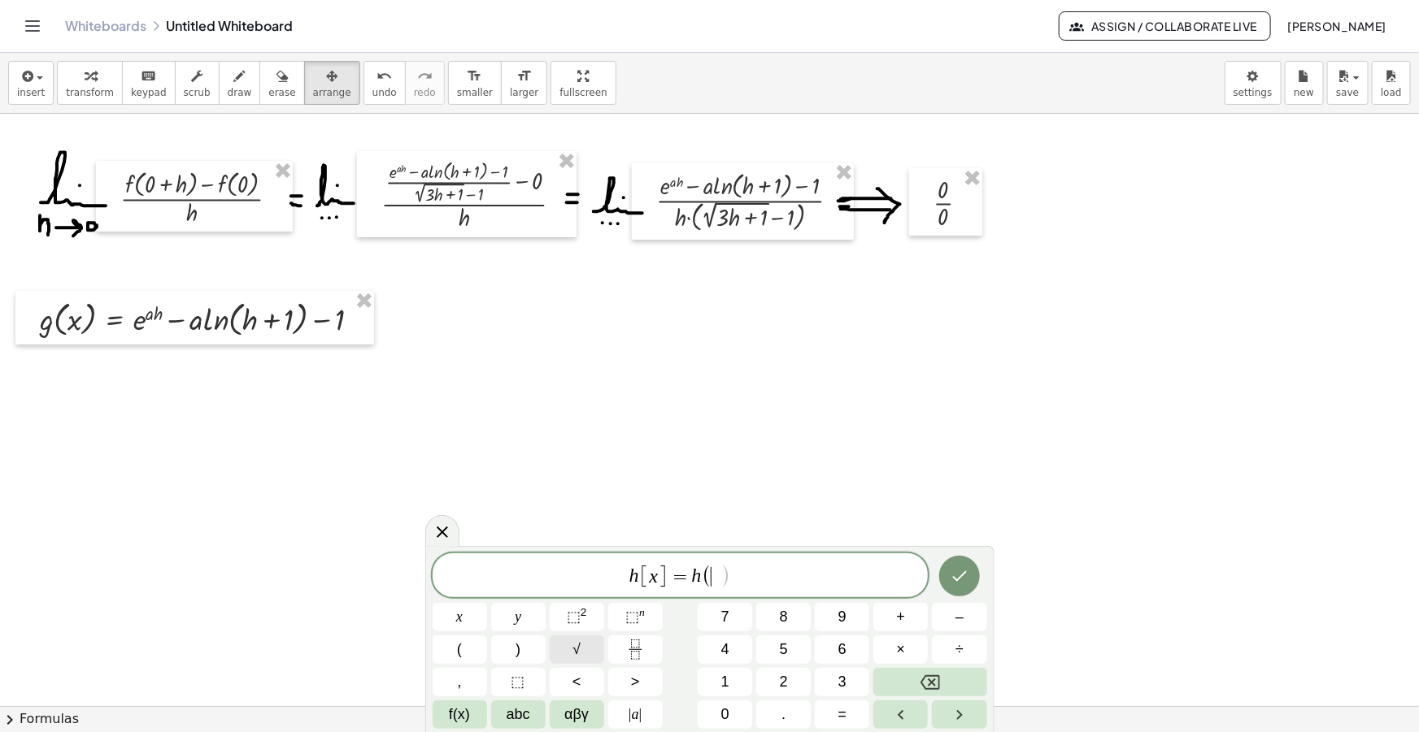
click at [577, 659] on span "√" at bounding box center [576, 650] width 8 height 22
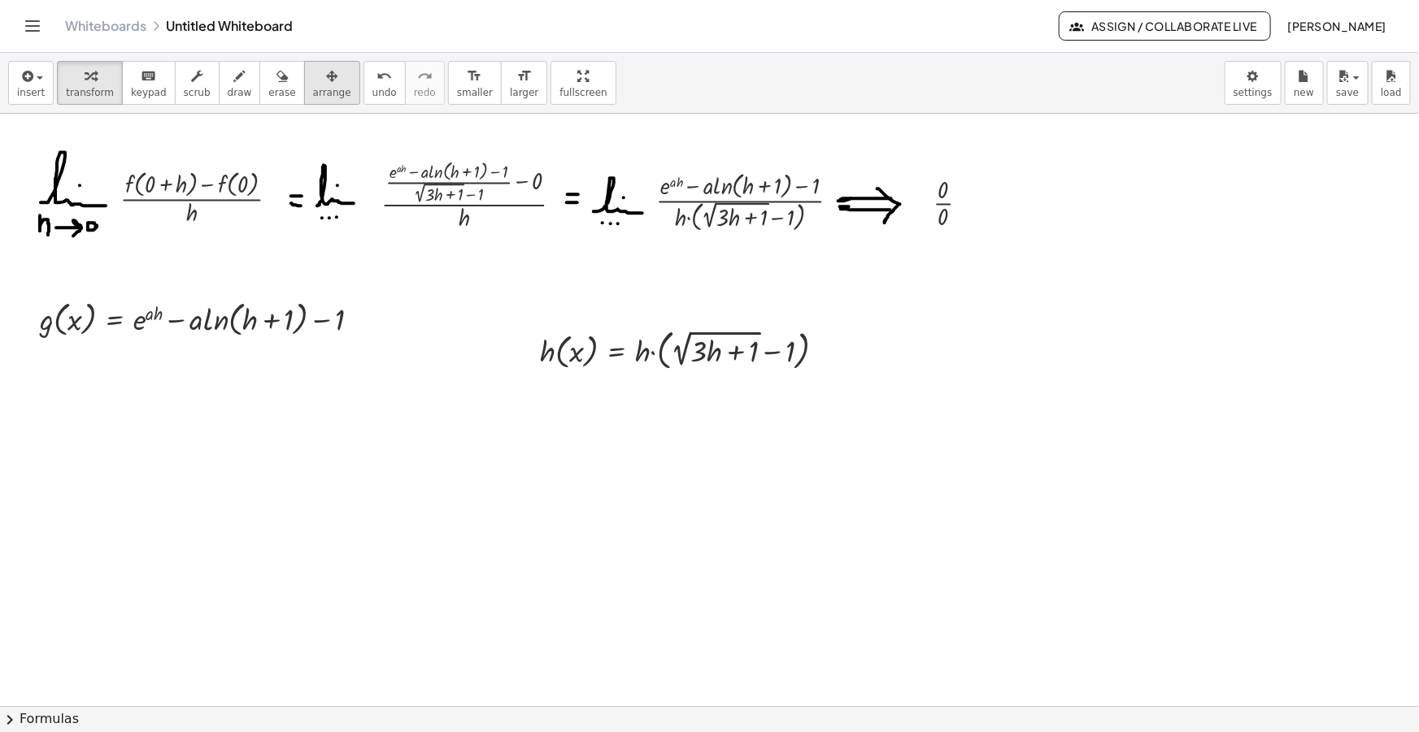
click at [313, 91] on span "arrange" at bounding box center [332, 92] width 38 height 11
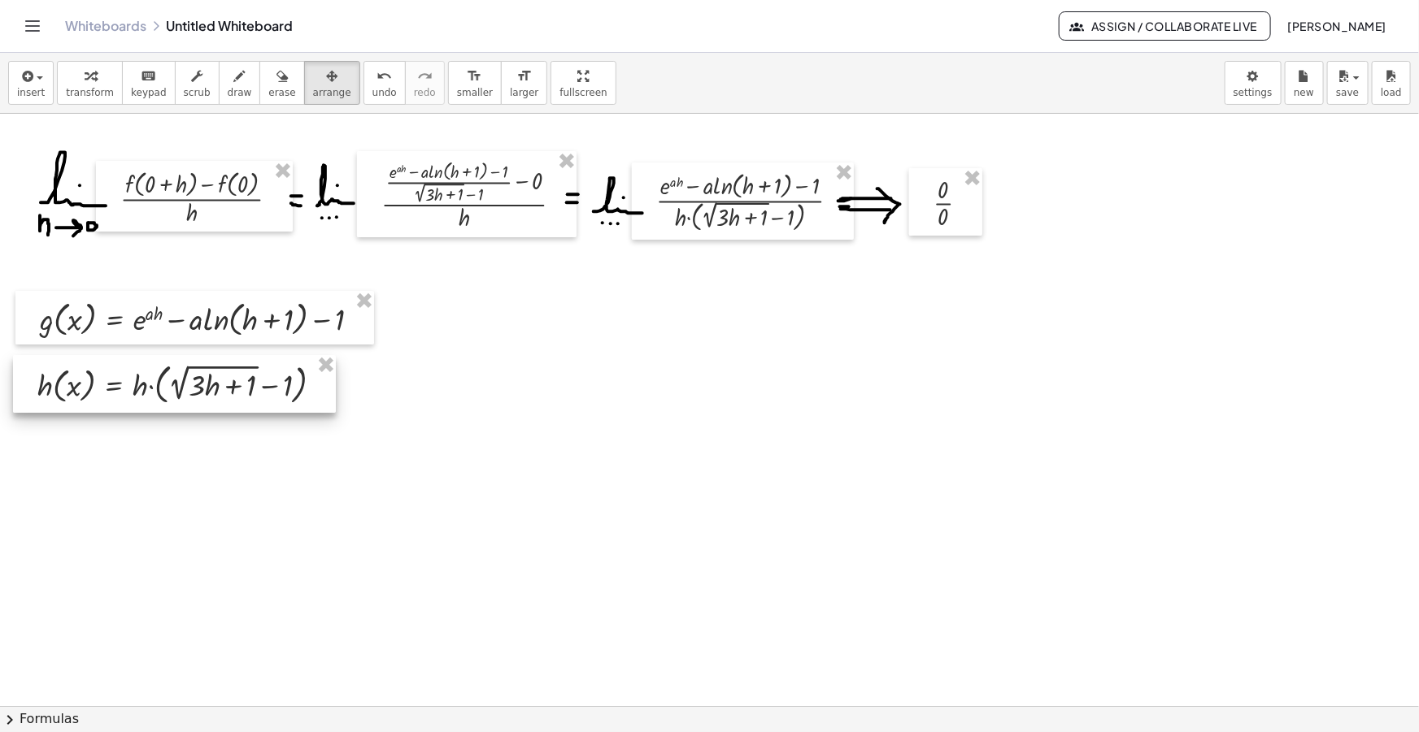
drag, startPoint x: 606, startPoint y: 363, endPoint x: 102, endPoint y: 397, distance: 504.3
click at [102, 397] on div at bounding box center [174, 384] width 323 height 58
click at [24, 78] on icon "button" at bounding box center [26, 77] width 15 height 20
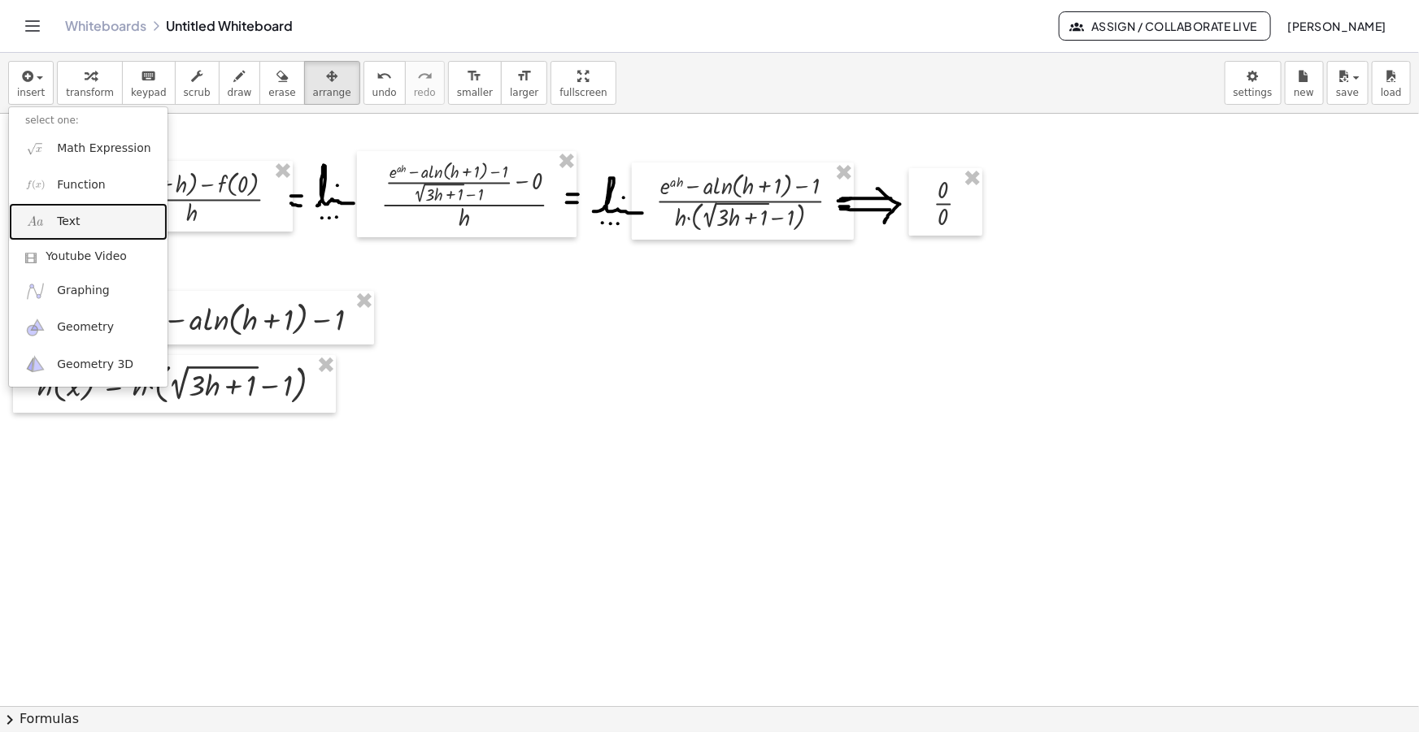
click at [72, 225] on span "Text" at bounding box center [68, 222] width 23 height 16
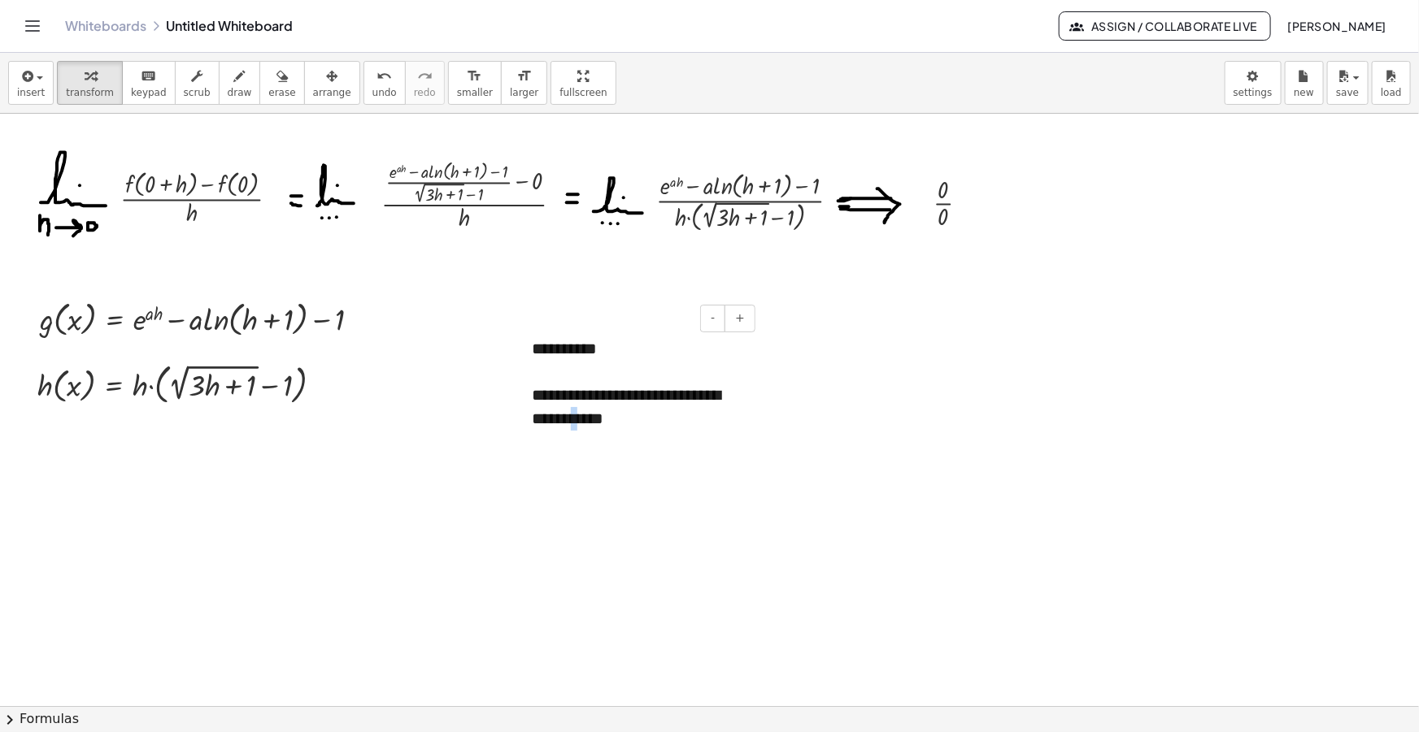
click at [616, 421] on div "**********" at bounding box center [637, 407] width 211 height 46
click at [609, 436] on div at bounding box center [637, 442] width 211 height 24
click at [544, 389] on div "**********" at bounding box center [637, 407] width 211 height 46
drag, startPoint x: 577, startPoint y: 392, endPoint x: 574, endPoint y: 412, distance: 20.6
click at [572, 394] on div "**********" at bounding box center [637, 407] width 211 height 46
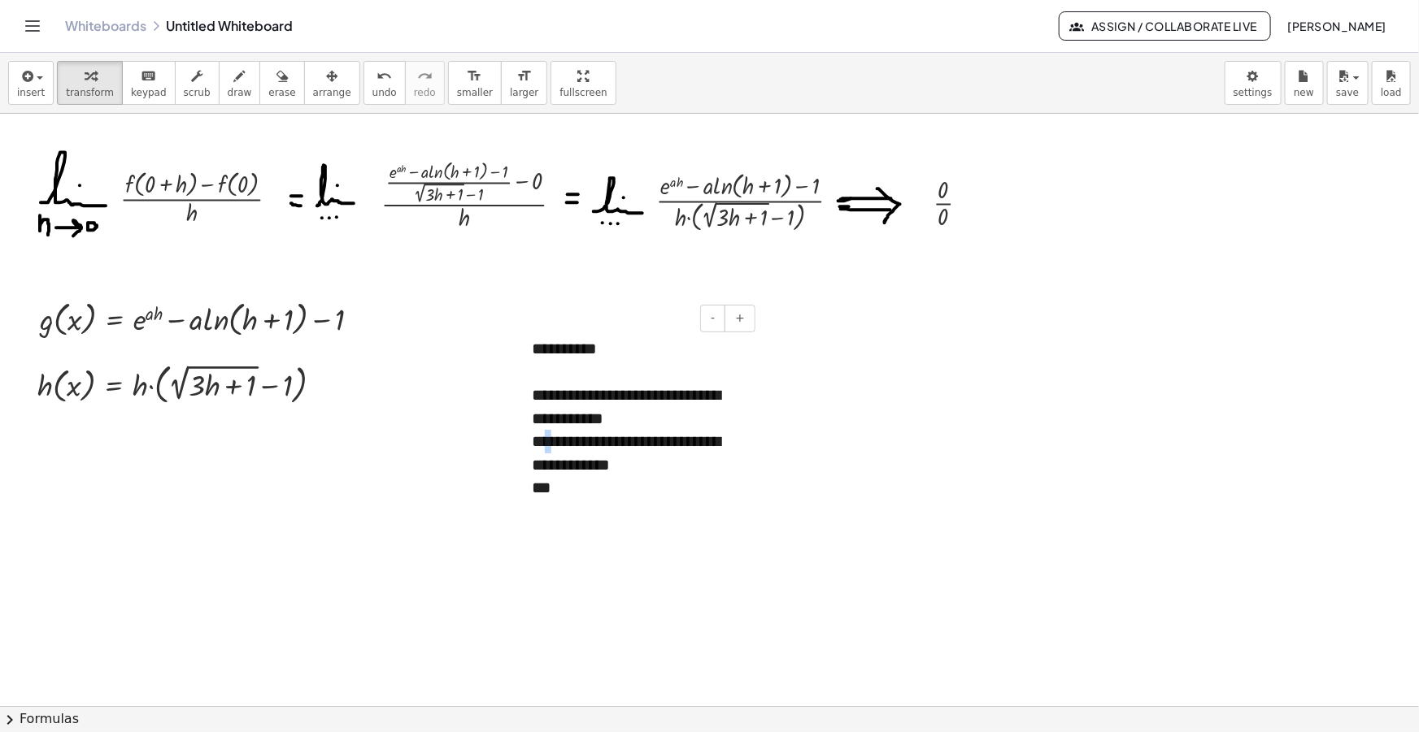
click at [545, 440] on div "**********" at bounding box center [637, 453] width 211 height 46
click at [574, 441] on div "**********" at bounding box center [637, 453] width 211 height 46
click at [545, 444] on div "**********" at bounding box center [637, 453] width 211 height 46
drag, startPoint x: 553, startPoint y: 489, endPoint x: 575, endPoint y: 537, distance: 52.7
click at [554, 489] on div "***" at bounding box center [637, 488] width 211 height 24
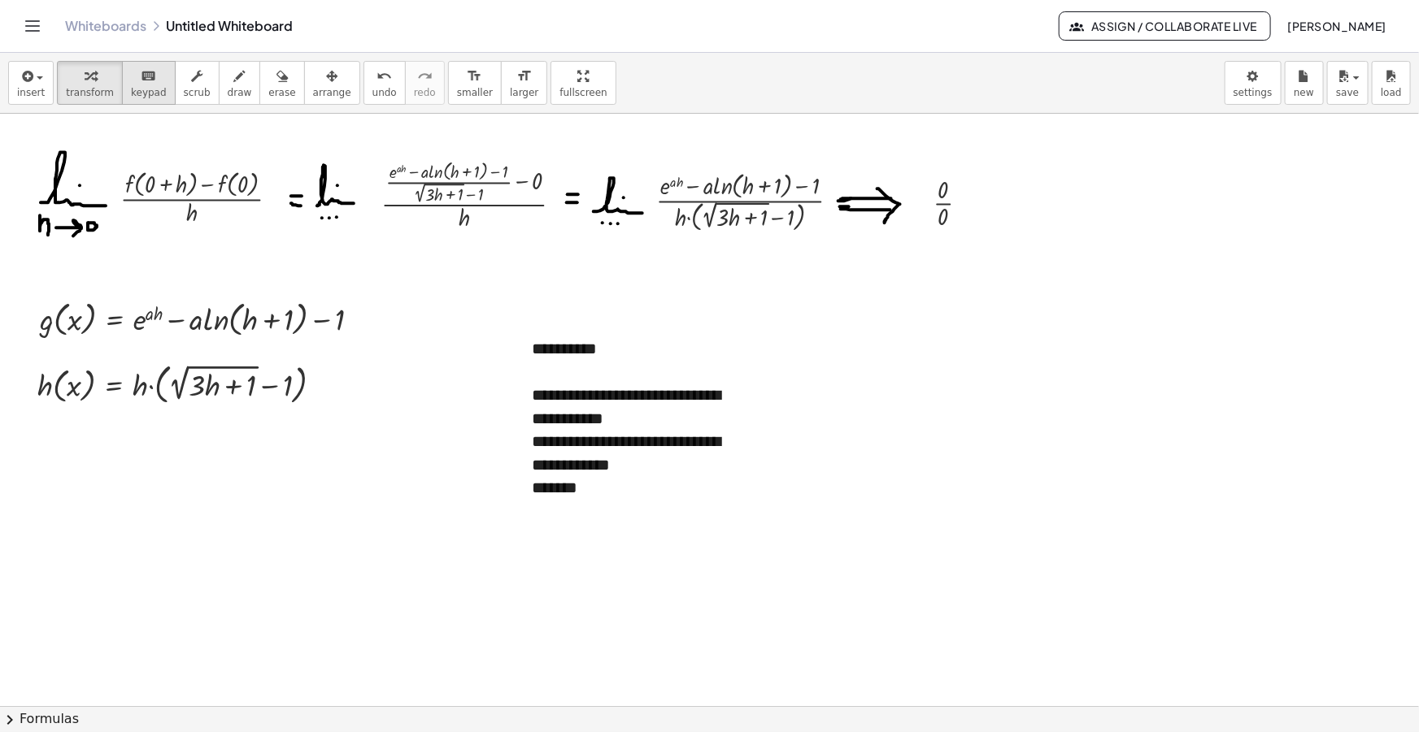
click at [141, 80] on icon "keyboard" at bounding box center [148, 77] width 15 height 20
click at [78, 324] on div at bounding box center [74, 320] width 15 height 32
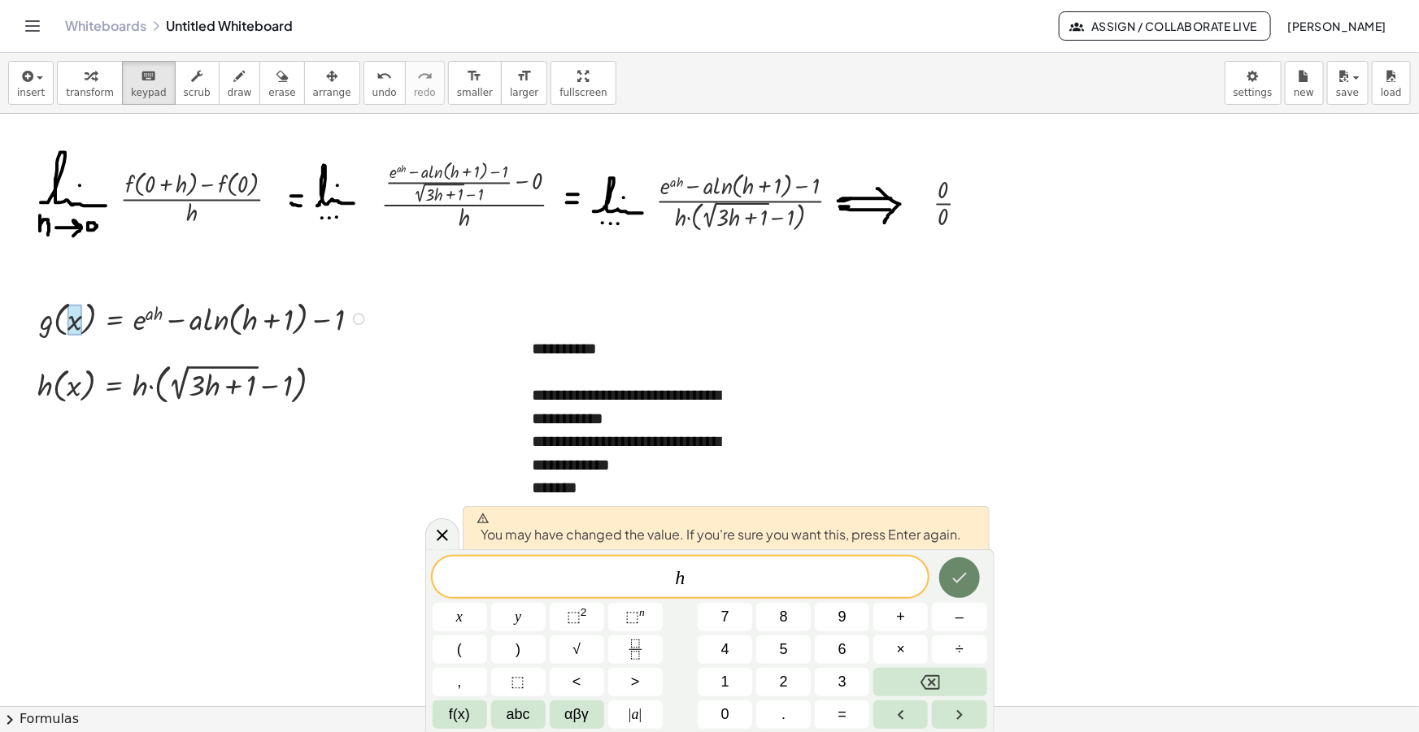
click at [967, 582] on icon "Done" at bounding box center [959, 578] width 20 height 20
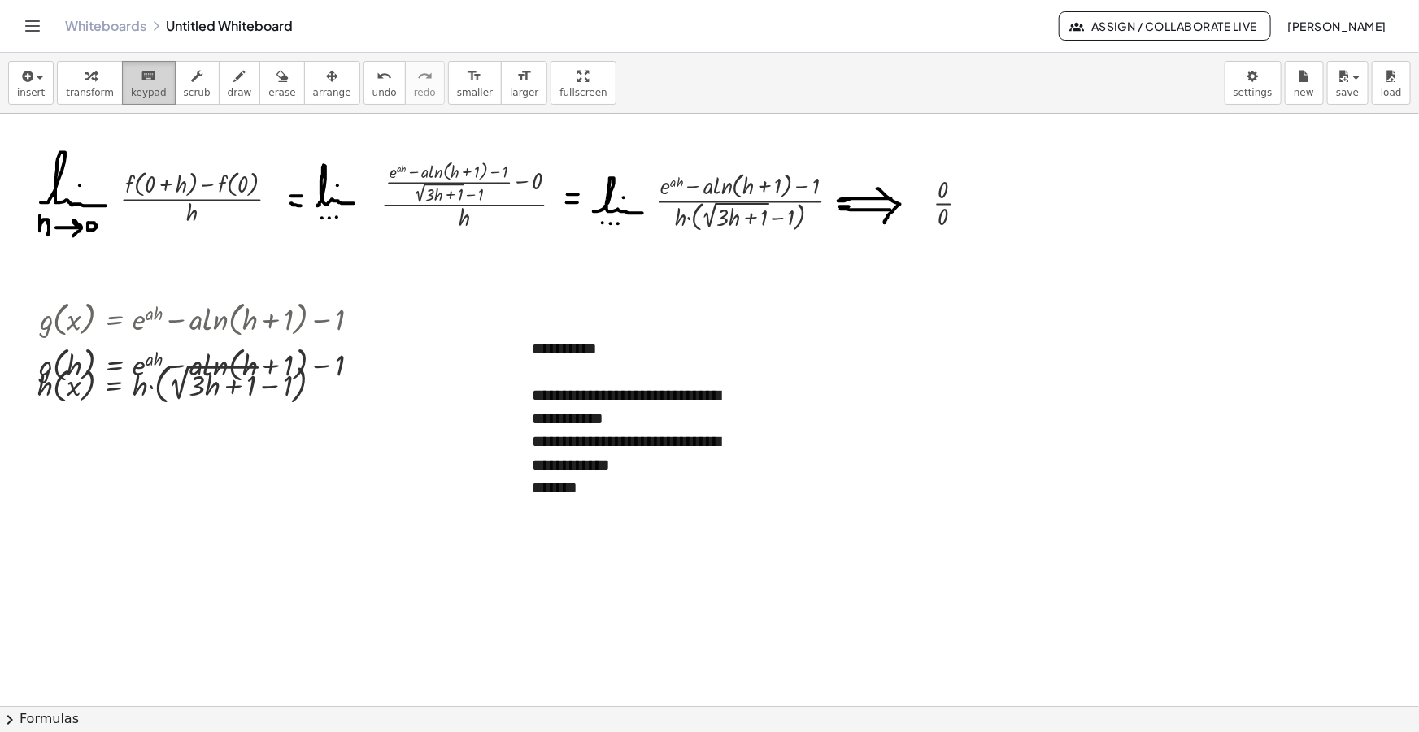
click at [135, 93] on span "keypad" at bounding box center [149, 92] width 36 height 11
click at [76, 397] on div at bounding box center [74, 387] width 15 height 32
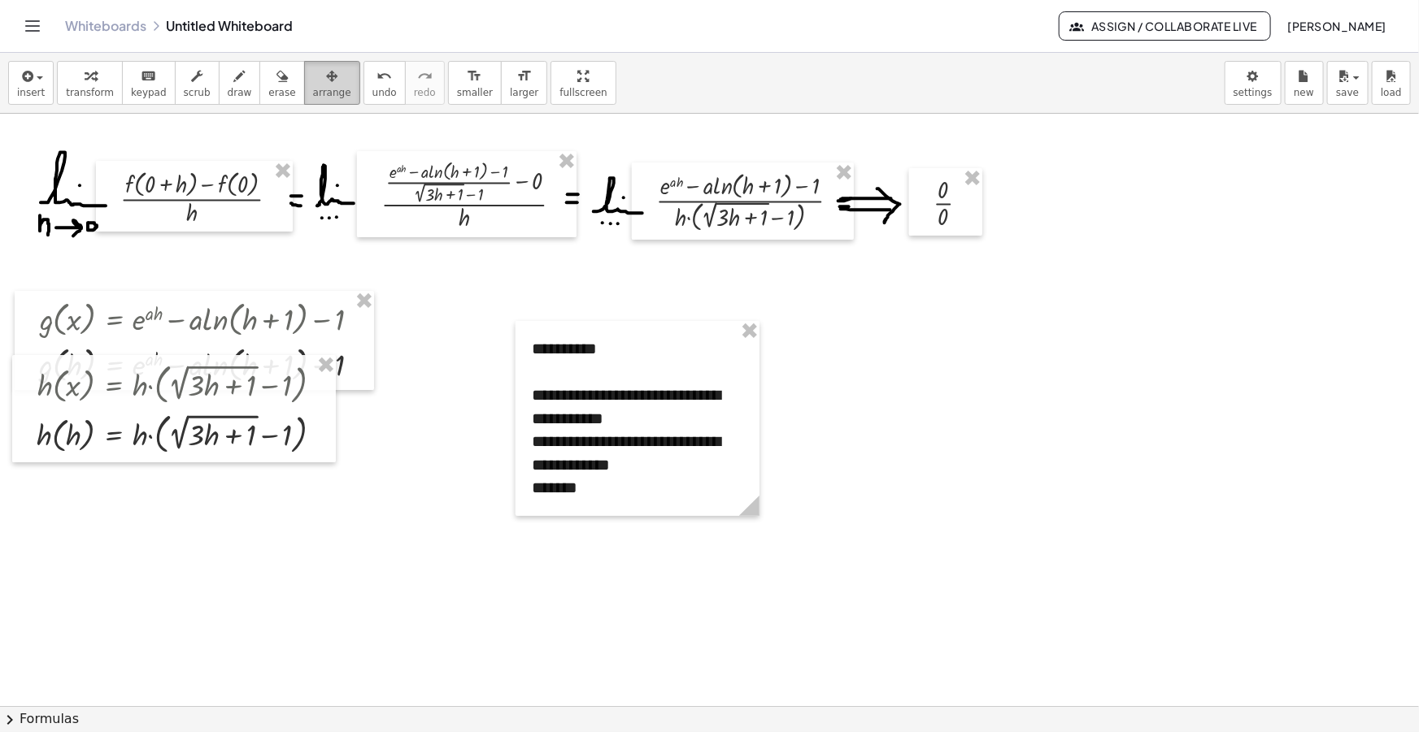
click at [314, 75] on div "button" at bounding box center [332, 76] width 38 height 20
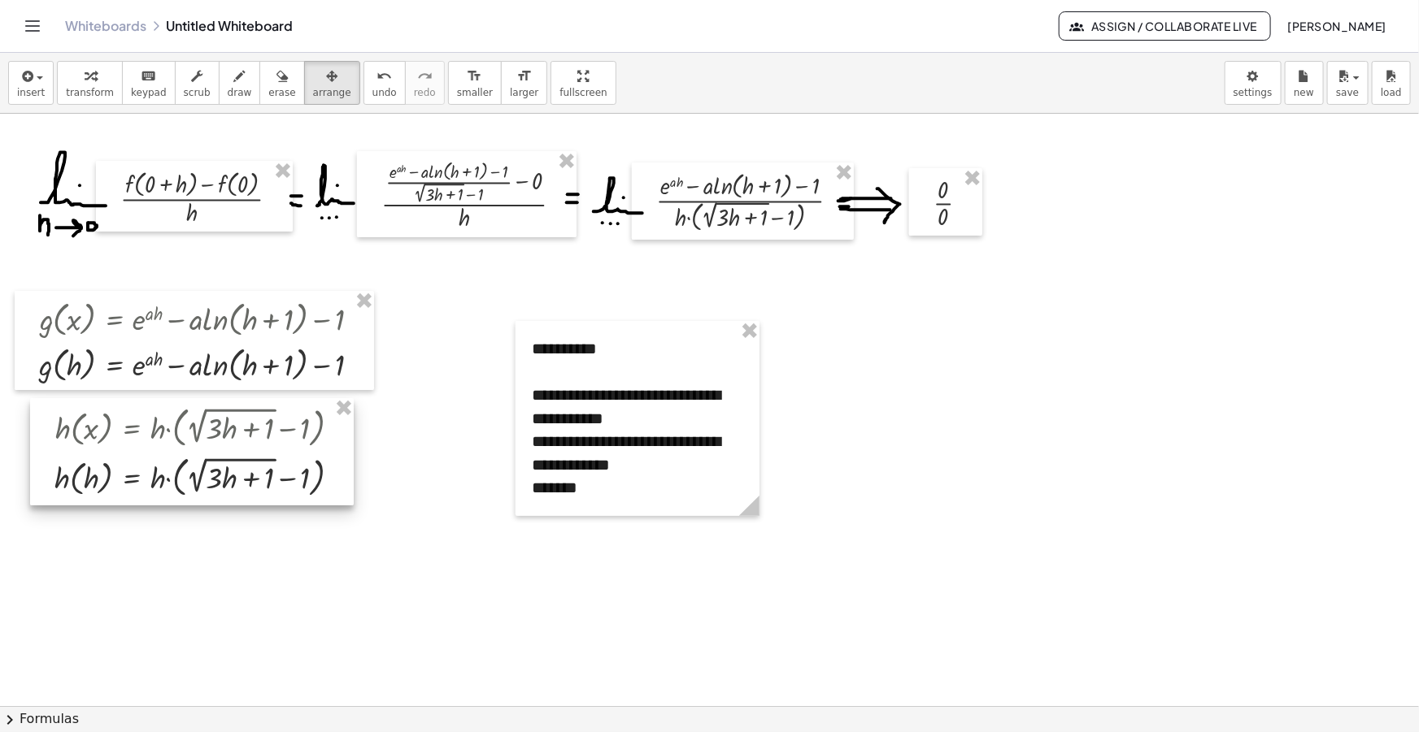
drag, startPoint x: 252, startPoint y: 395, endPoint x: 268, endPoint y: 432, distance: 40.0
click at [268, 432] on div at bounding box center [192, 451] width 324 height 107
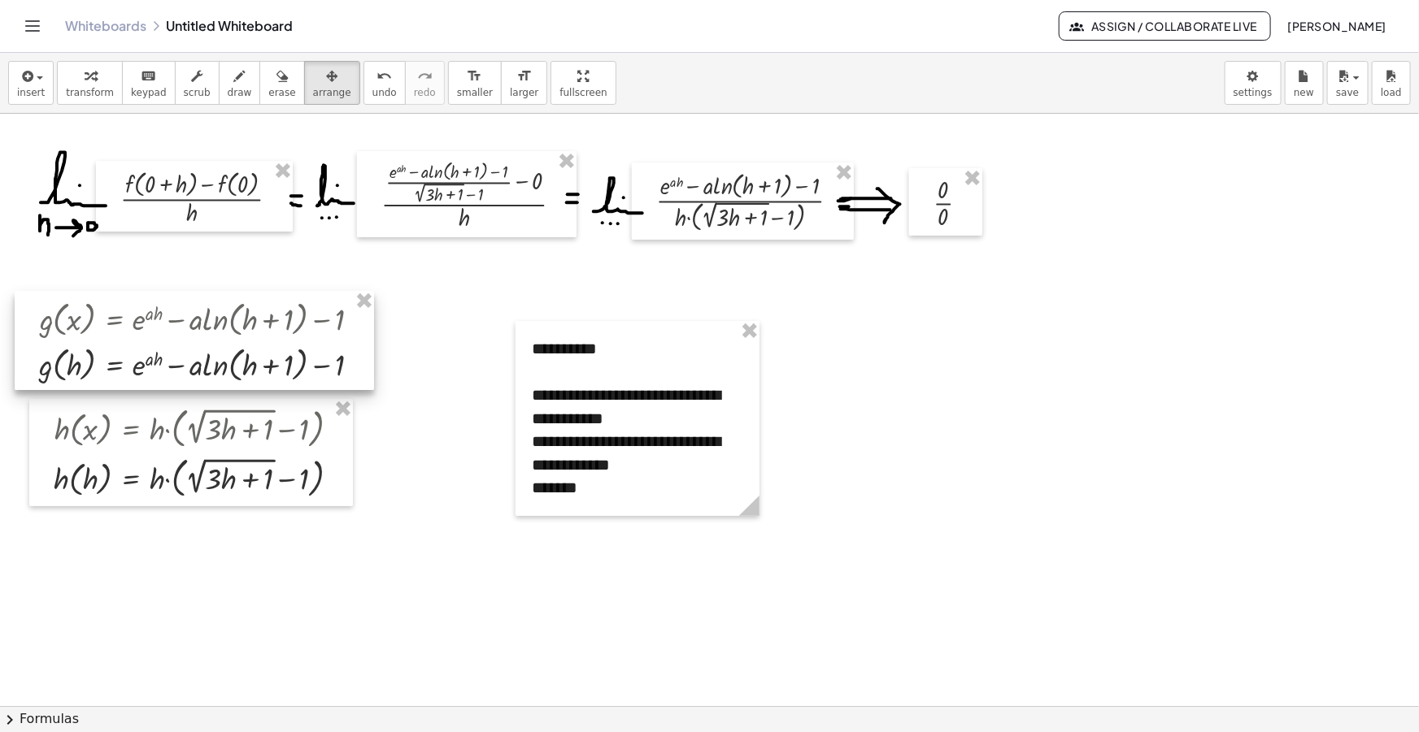
click at [317, 369] on div at bounding box center [194, 340] width 359 height 99
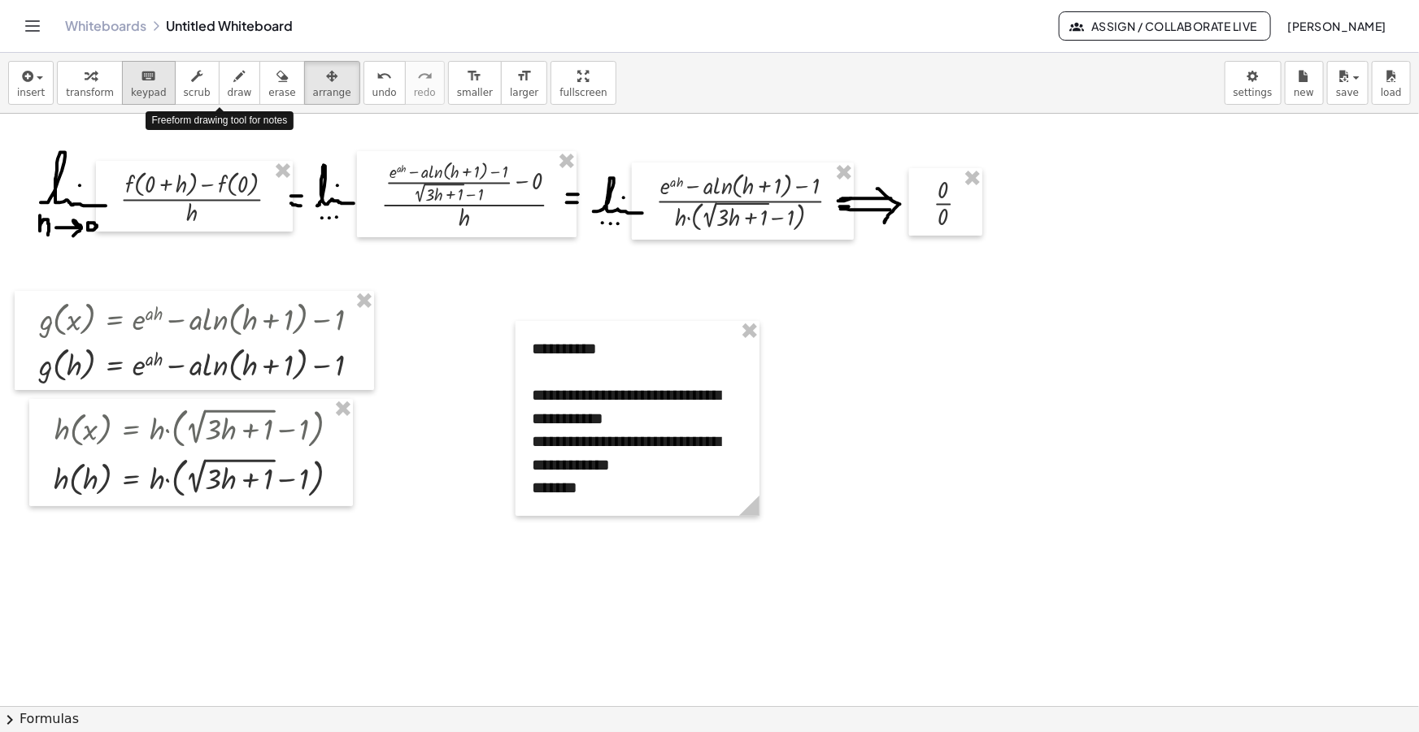
click at [133, 88] on span "keypad" at bounding box center [149, 92] width 36 height 11
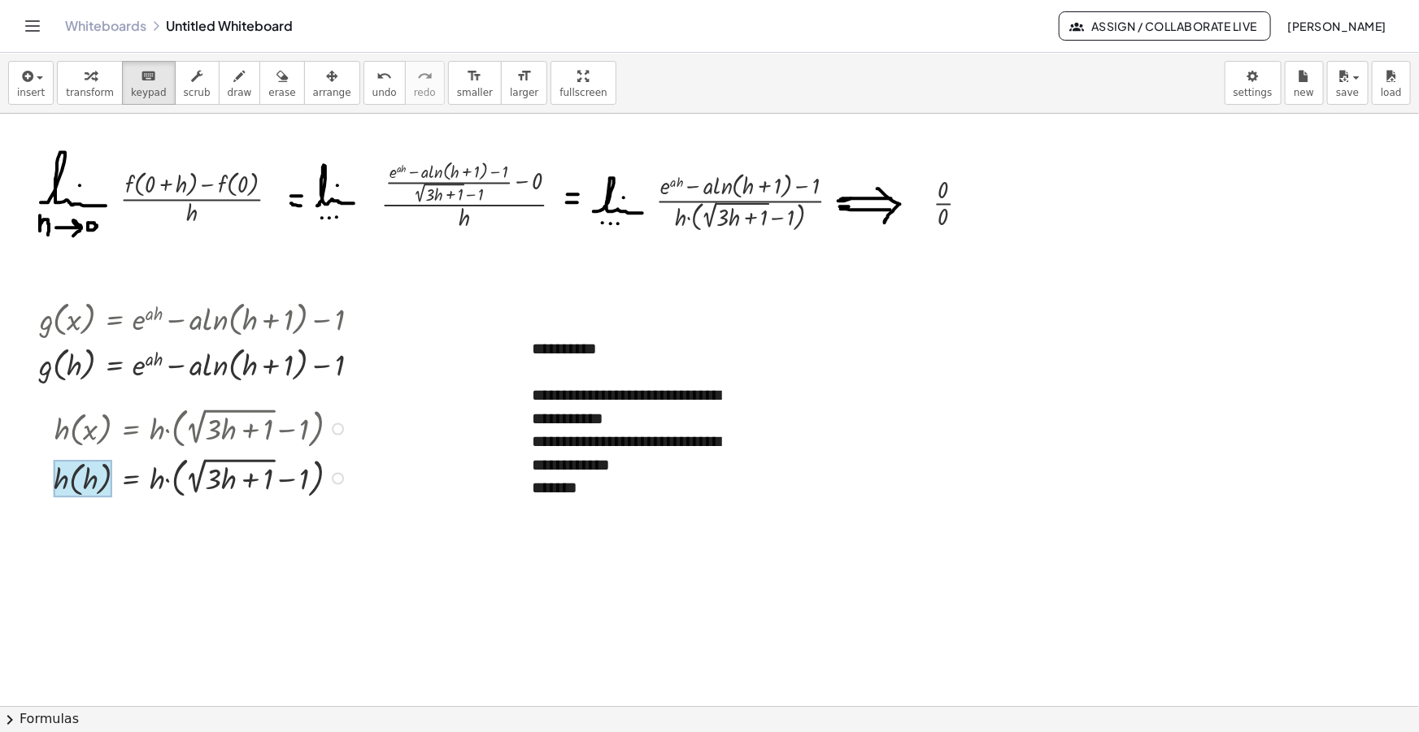
click at [58, 479] on div at bounding box center [83, 478] width 59 height 37
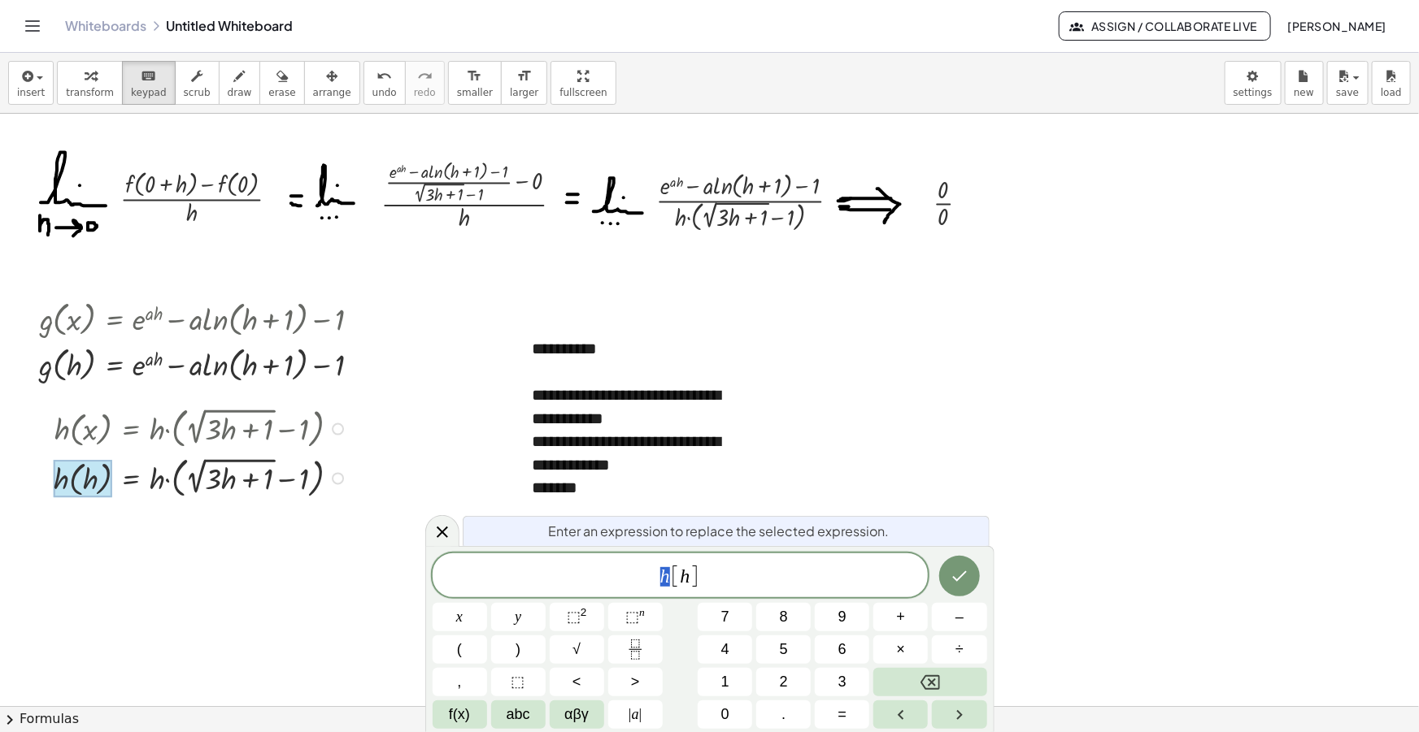
drag, startPoint x: 667, startPoint y: 579, endPoint x: 658, endPoint y: 579, distance: 8.9
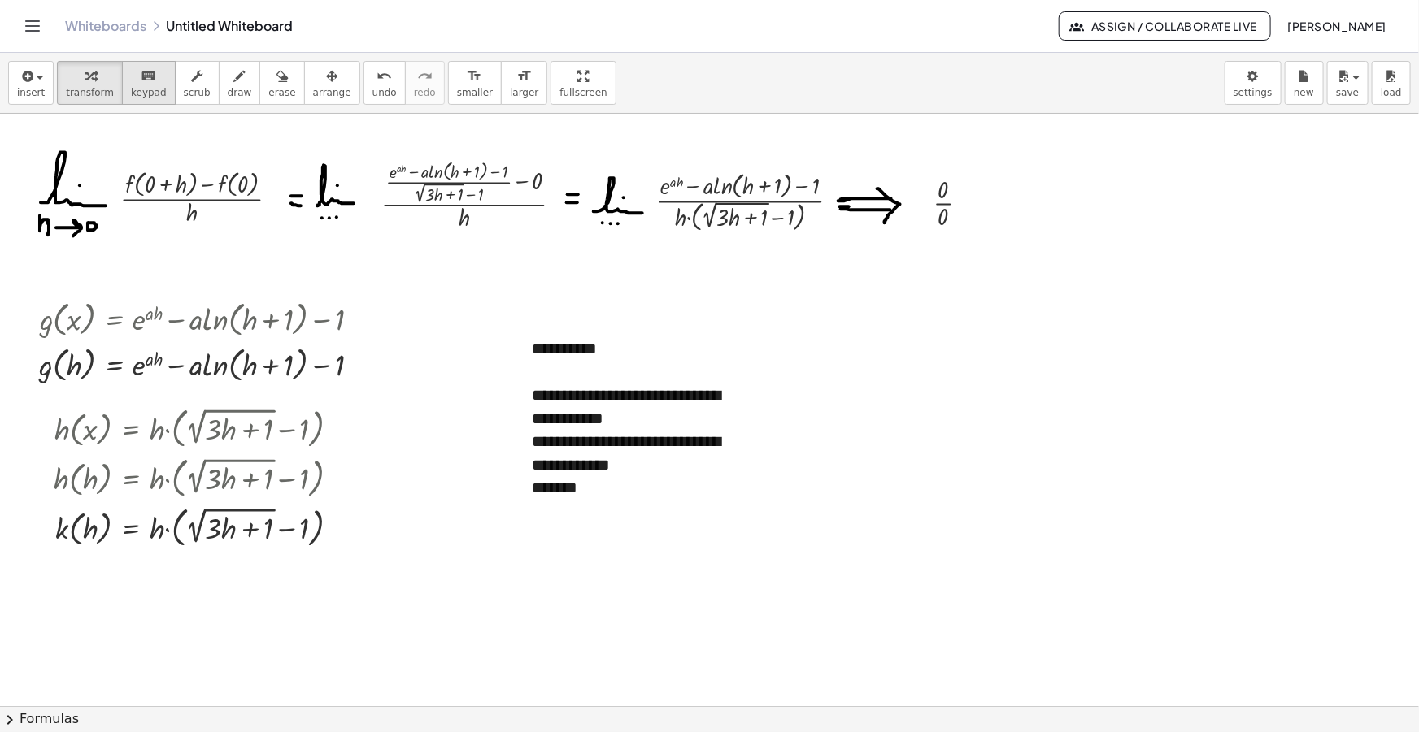
click at [141, 82] on icon "keyboard" at bounding box center [148, 77] width 15 height 20
click at [573, 395] on div "**********" at bounding box center [637, 407] width 211 height 46
click at [576, 444] on div "**********" at bounding box center [637, 453] width 211 height 46
click at [545, 488] on div "*******" at bounding box center [637, 488] width 211 height 24
click at [594, 485] on div "*******" at bounding box center [637, 488] width 211 height 24
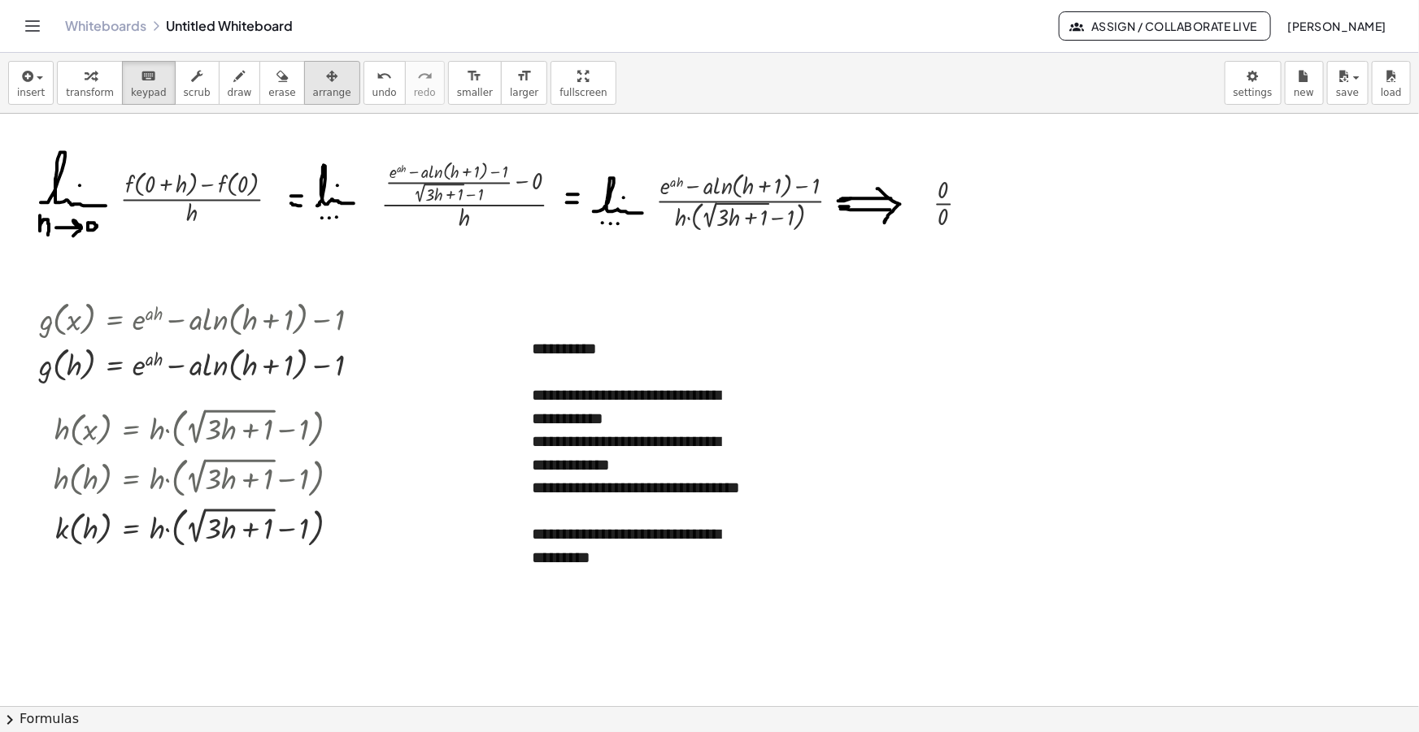
click at [313, 79] on div "button" at bounding box center [332, 76] width 38 height 20
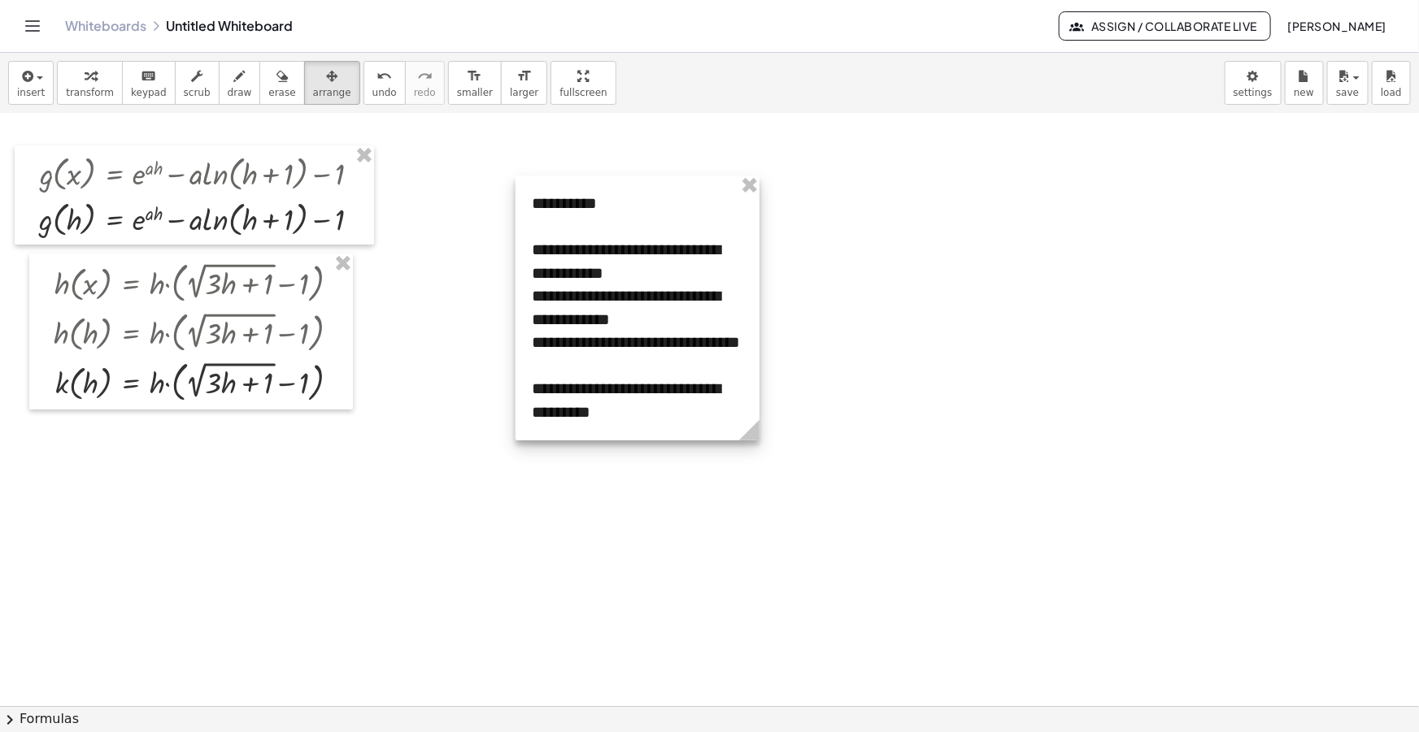
scroll to position [147, 0]
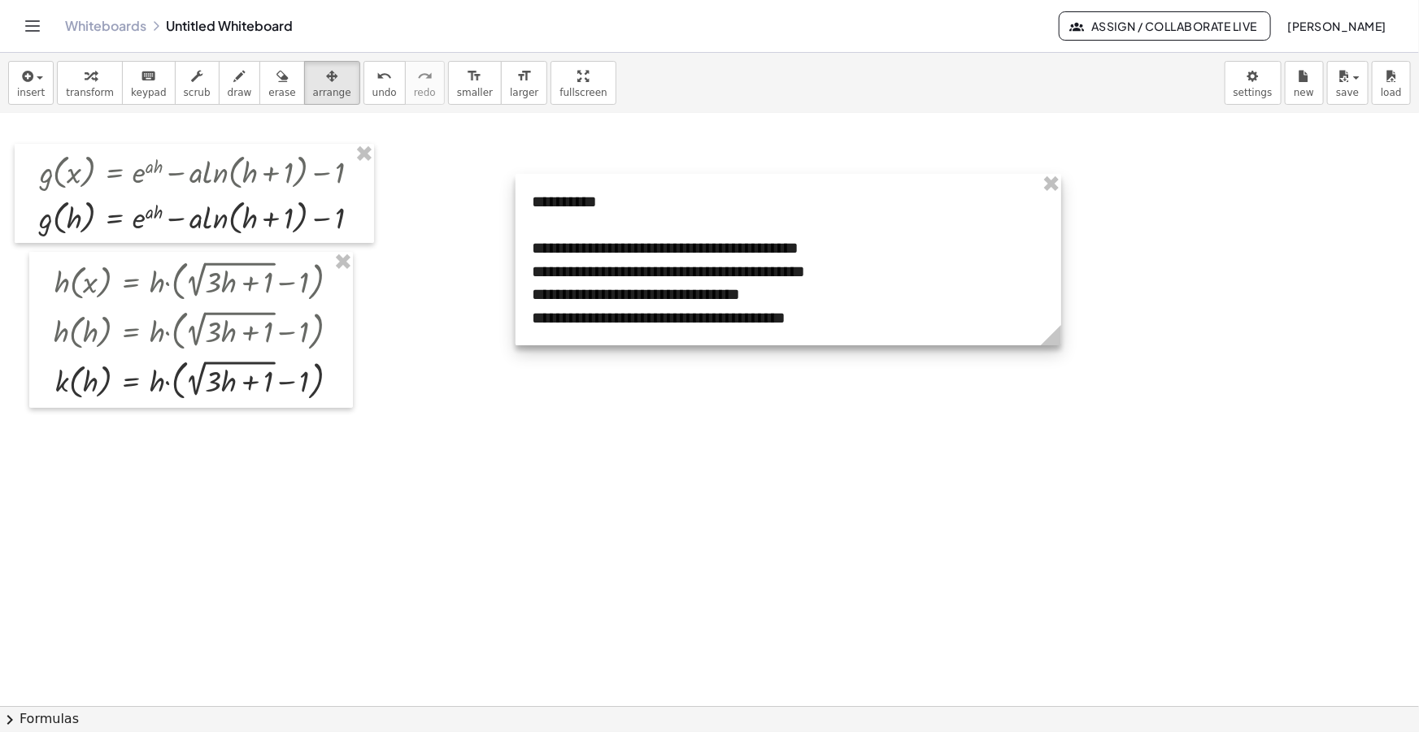
drag, startPoint x: 758, startPoint y: 422, endPoint x: 1054, endPoint y: 402, distance: 296.6
click at [1058, 402] on div "**********" at bounding box center [709, 612] width 1419 height 1291
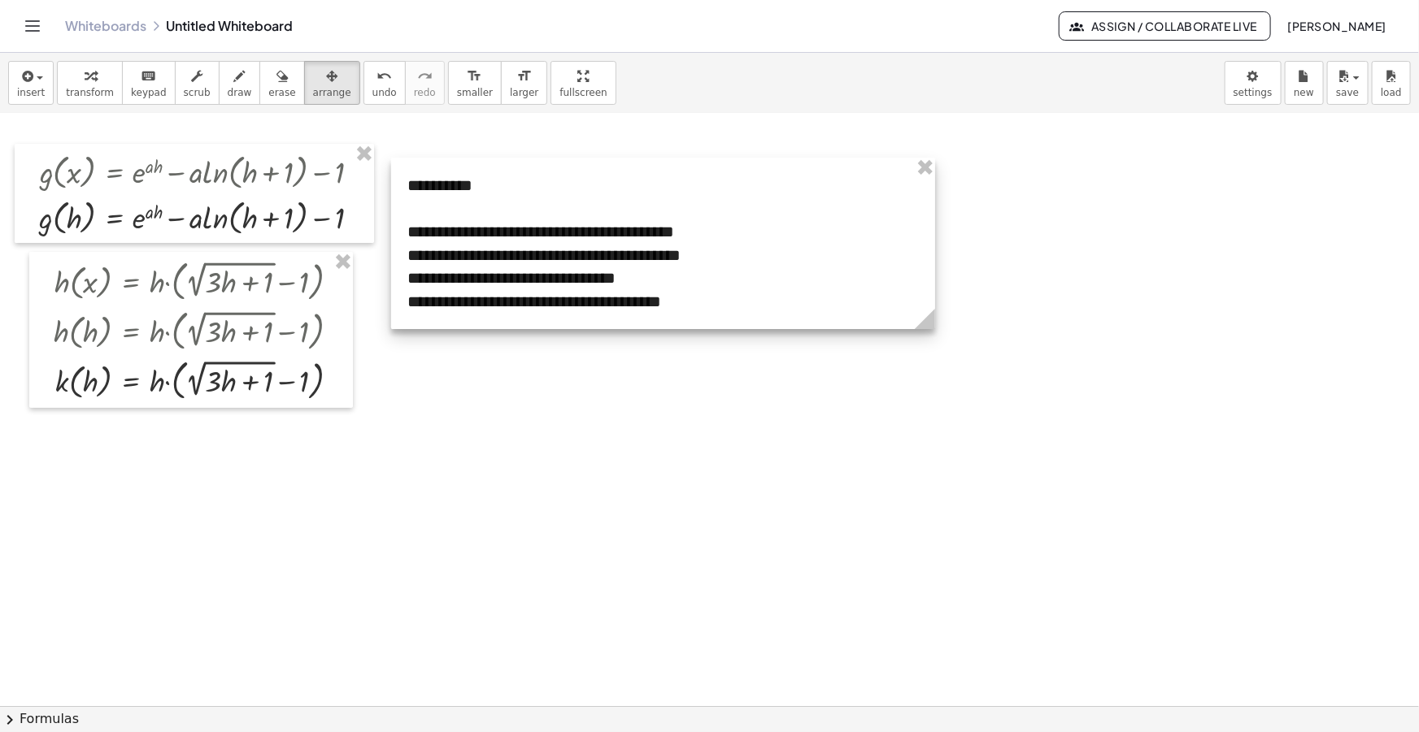
drag, startPoint x: 730, startPoint y: 295, endPoint x: 654, endPoint y: 267, distance: 81.5
click at [664, 268] on div at bounding box center [663, 244] width 544 height 172
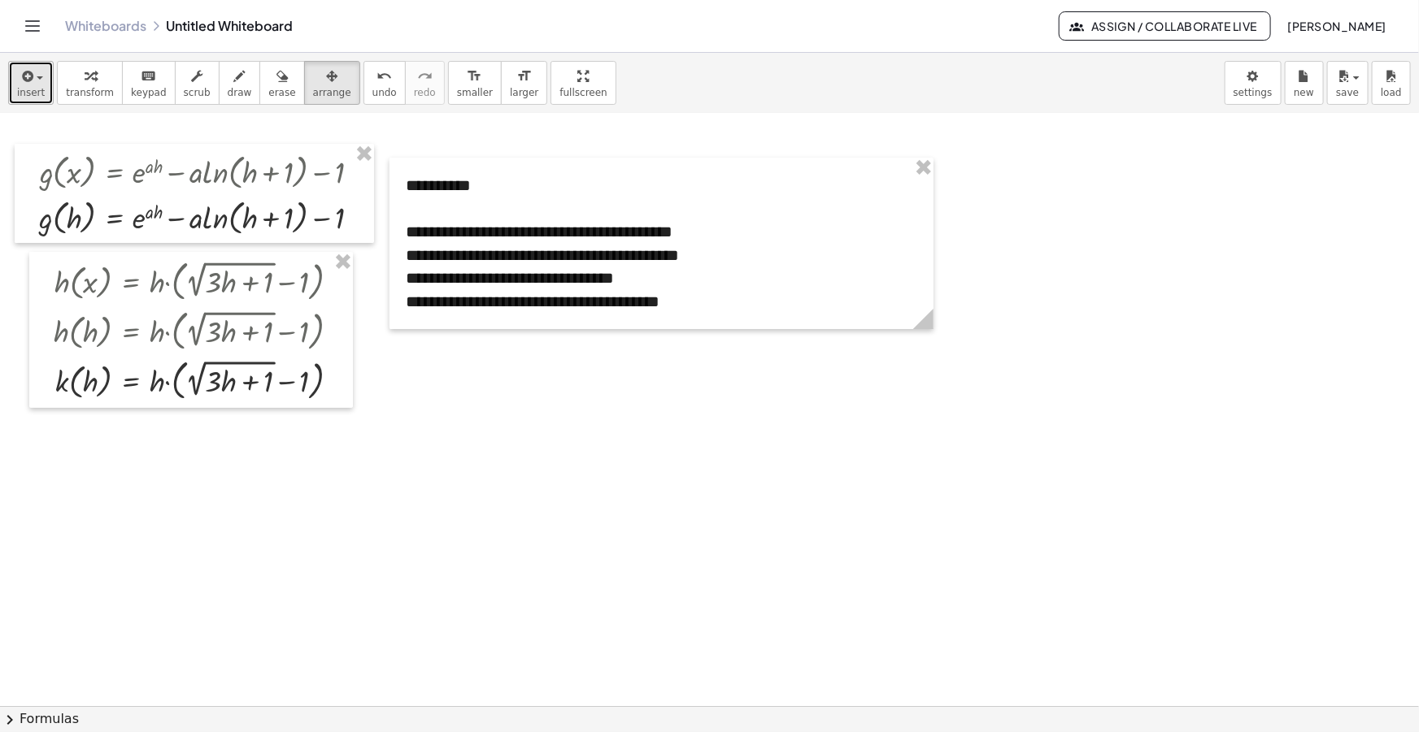
click at [23, 89] on span "insert" at bounding box center [31, 92] width 28 height 11
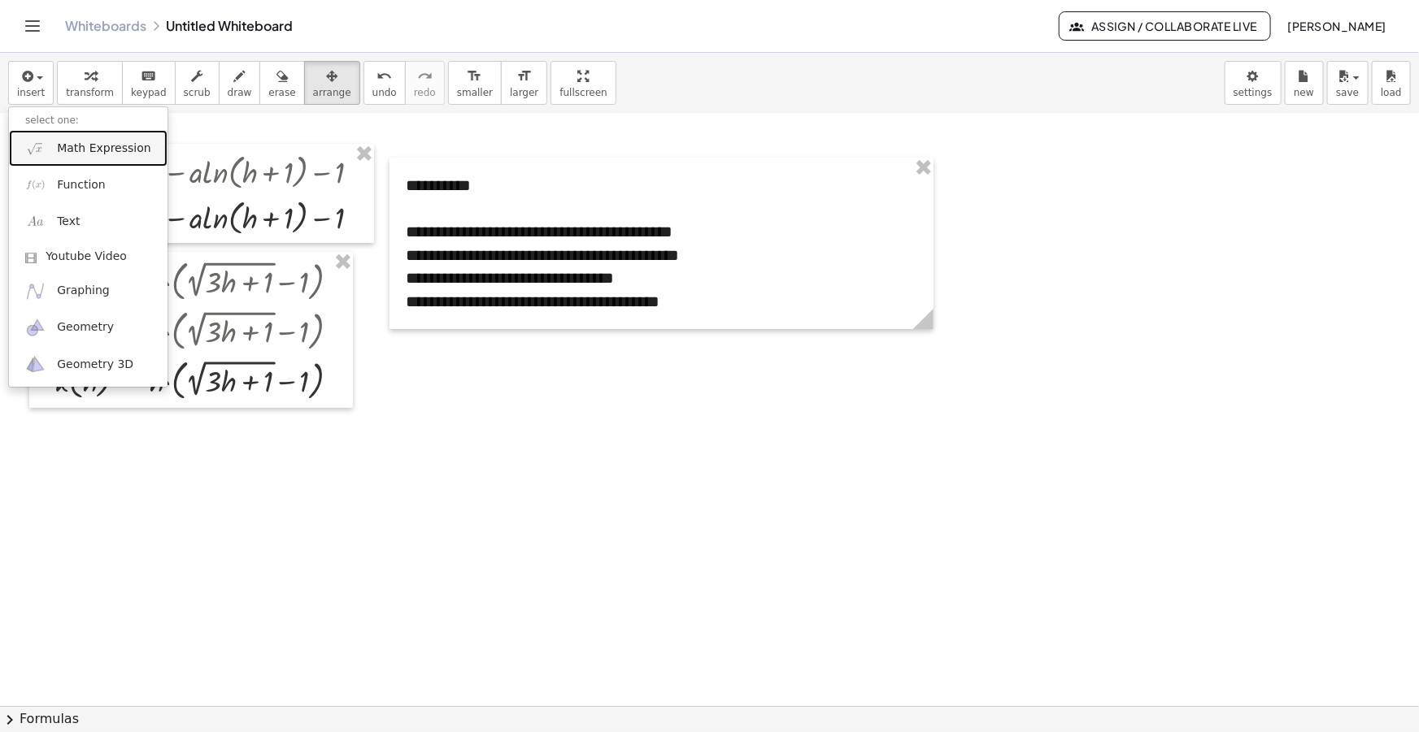
click at [90, 154] on span "Math Expression" at bounding box center [103, 149] width 93 height 16
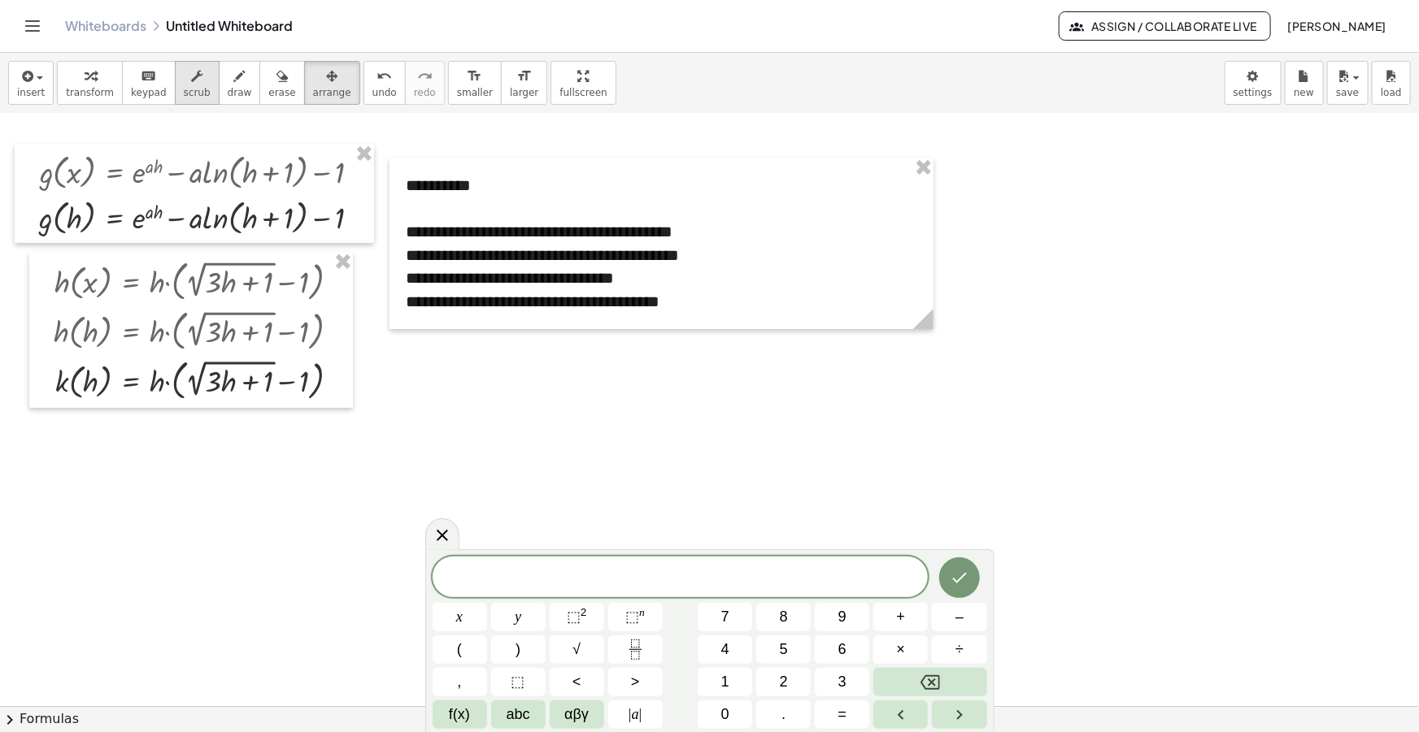
click at [184, 90] on span "scrub" at bounding box center [197, 92] width 27 height 11
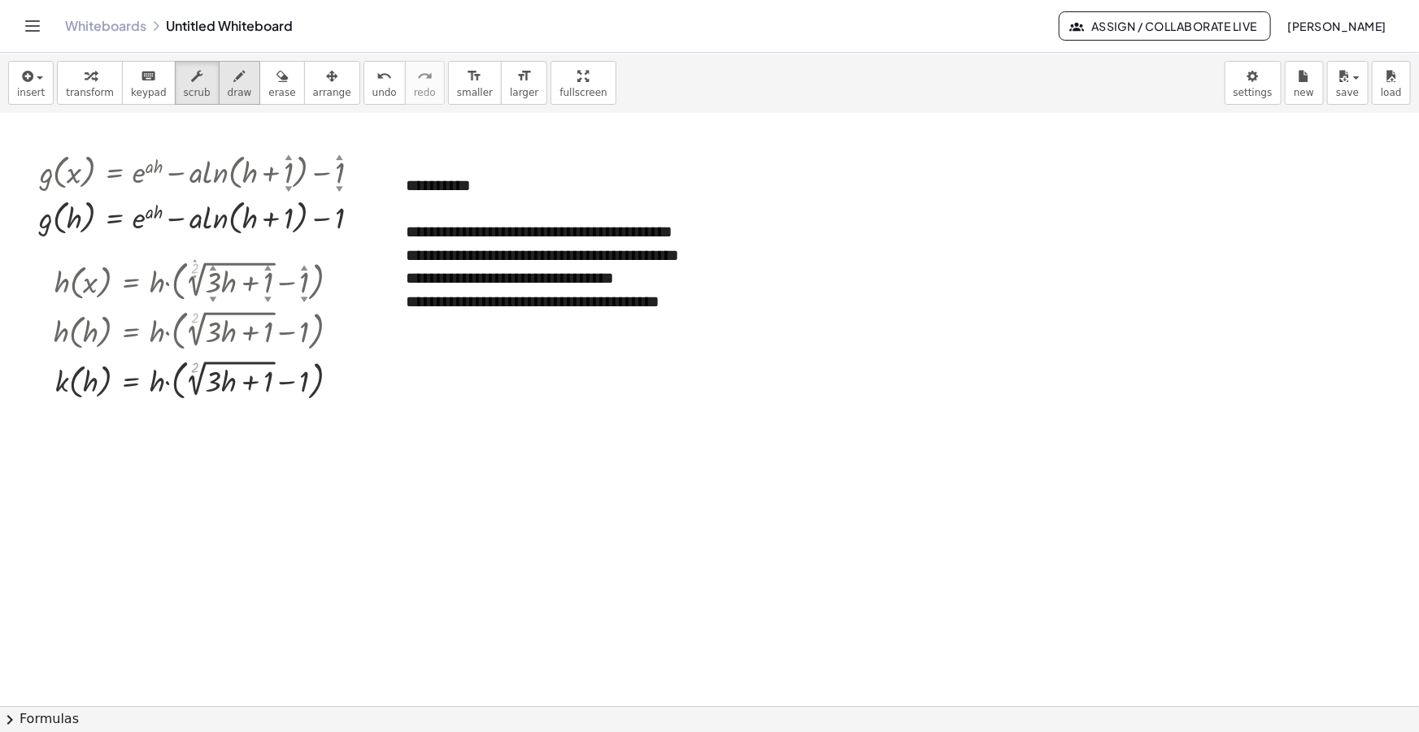
click at [228, 66] on div "button" at bounding box center [240, 76] width 24 height 20
drag, startPoint x: 39, startPoint y: 504, endPoint x: 114, endPoint y: 500, distance: 74.9
click at [114, 501] on div at bounding box center [709, 612] width 1419 height 1291
click at [85, 476] on div at bounding box center [709, 612] width 1419 height 1291
drag, startPoint x: 49, startPoint y: 512, endPoint x: 67, endPoint y: 531, distance: 25.9
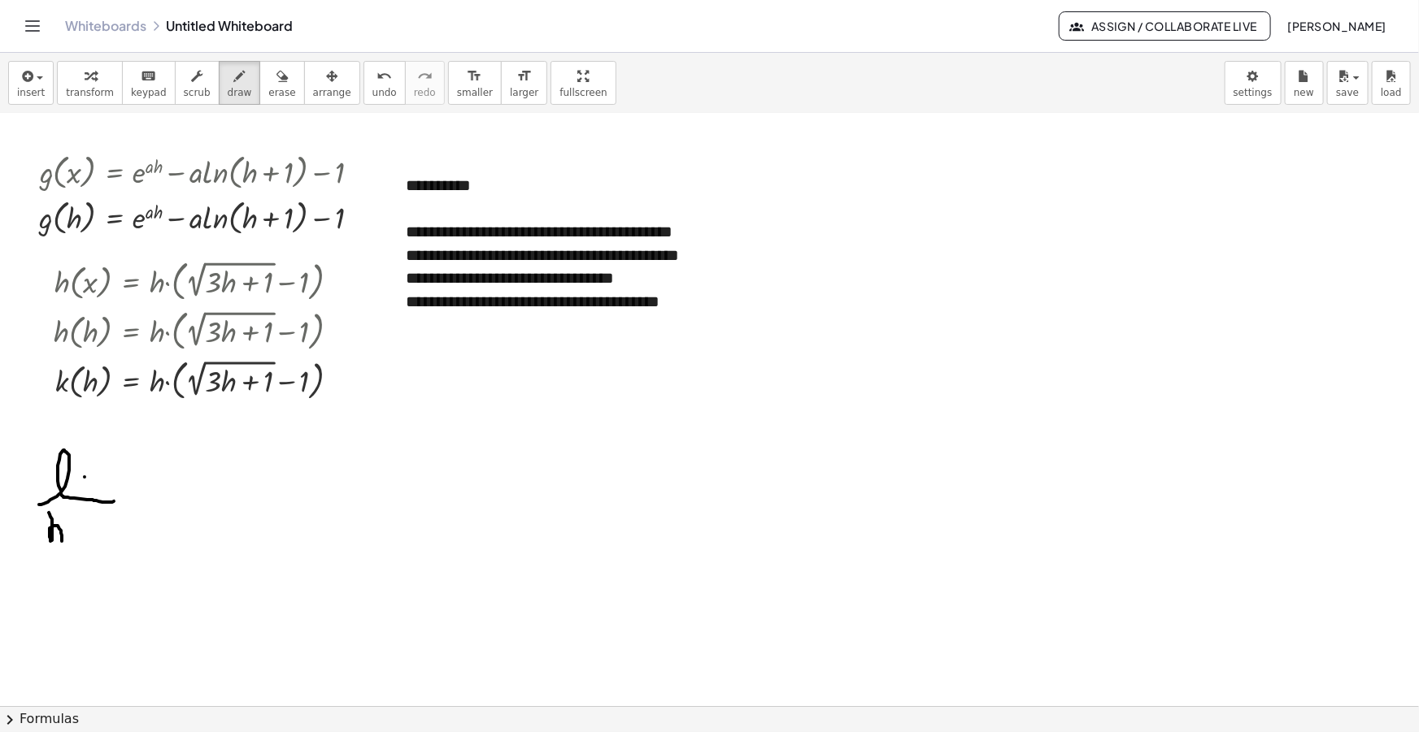
click at [62, 538] on div at bounding box center [709, 612] width 1419 height 1291
drag, startPoint x: 70, startPoint y: 528, endPoint x: 87, endPoint y: 535, distance: 18.3
click at [87, 535] on div at bounding box center [709, 612] width 1419 height 1291
drag, startPoint x: 106, startPoint y: 523, endPoint x: 91, endPoint y: 555, distance: 35.7
click at [103, 523] on div at bounding box center [709, 612] width 1419 height 1291
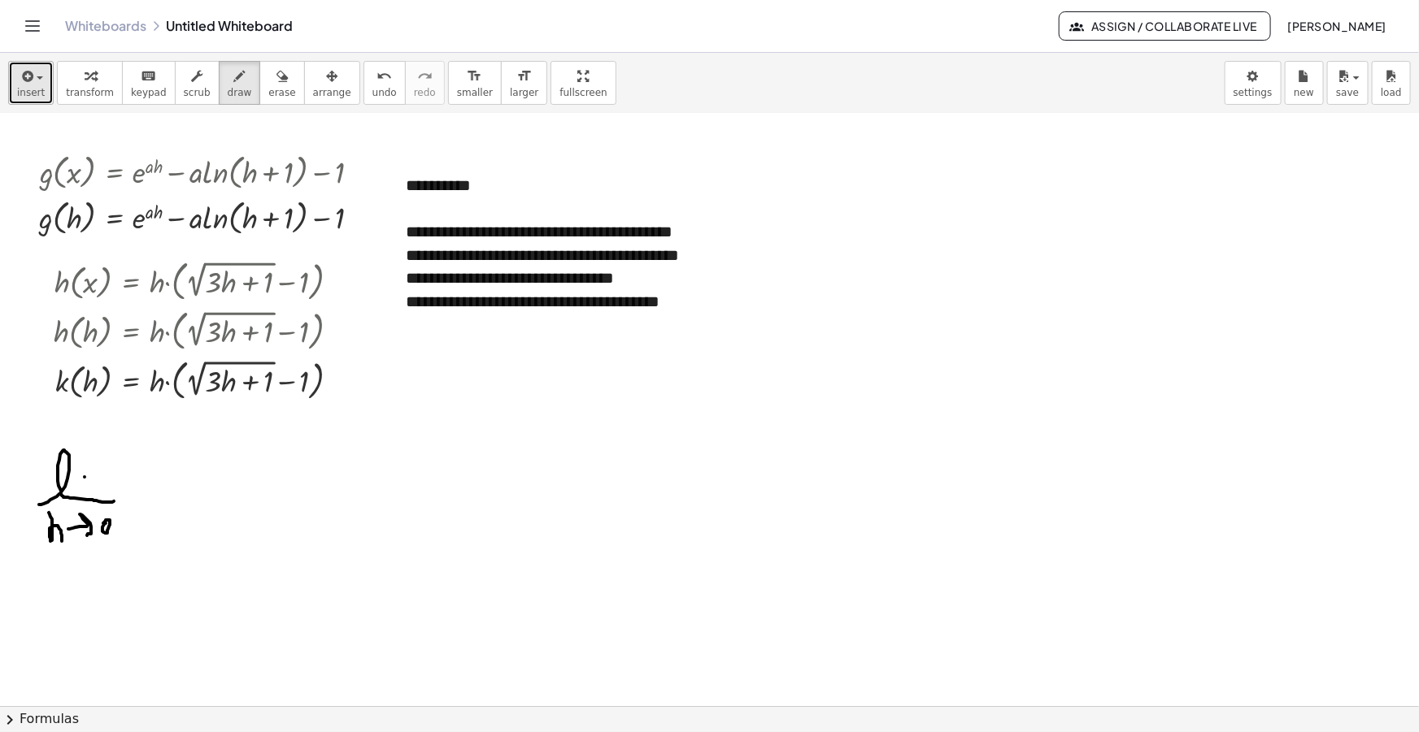
click at [26, 75] on icon "button" at bounding box center [26, 77] width 15 height 20
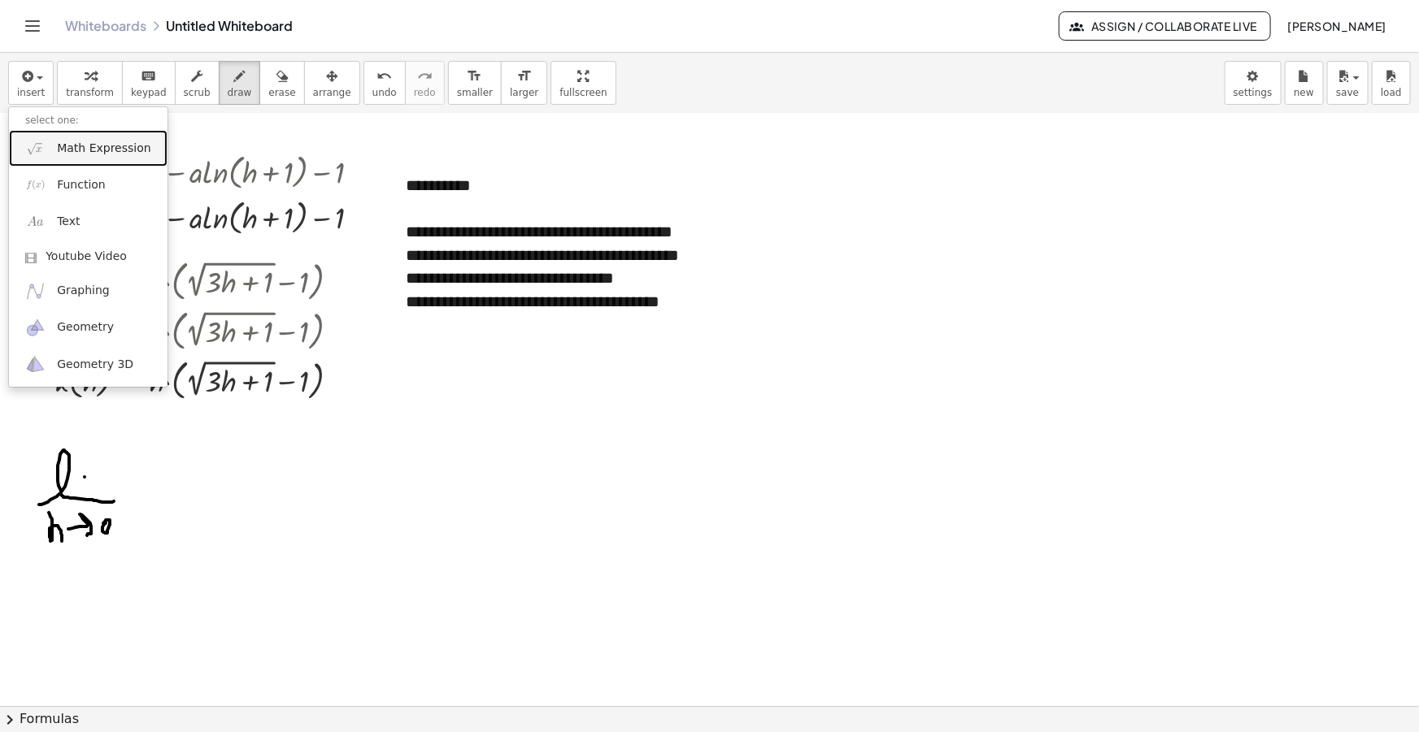
click at [85, 150] on span "Math Expression" at bounding box center [103, 149] width 93 height 16
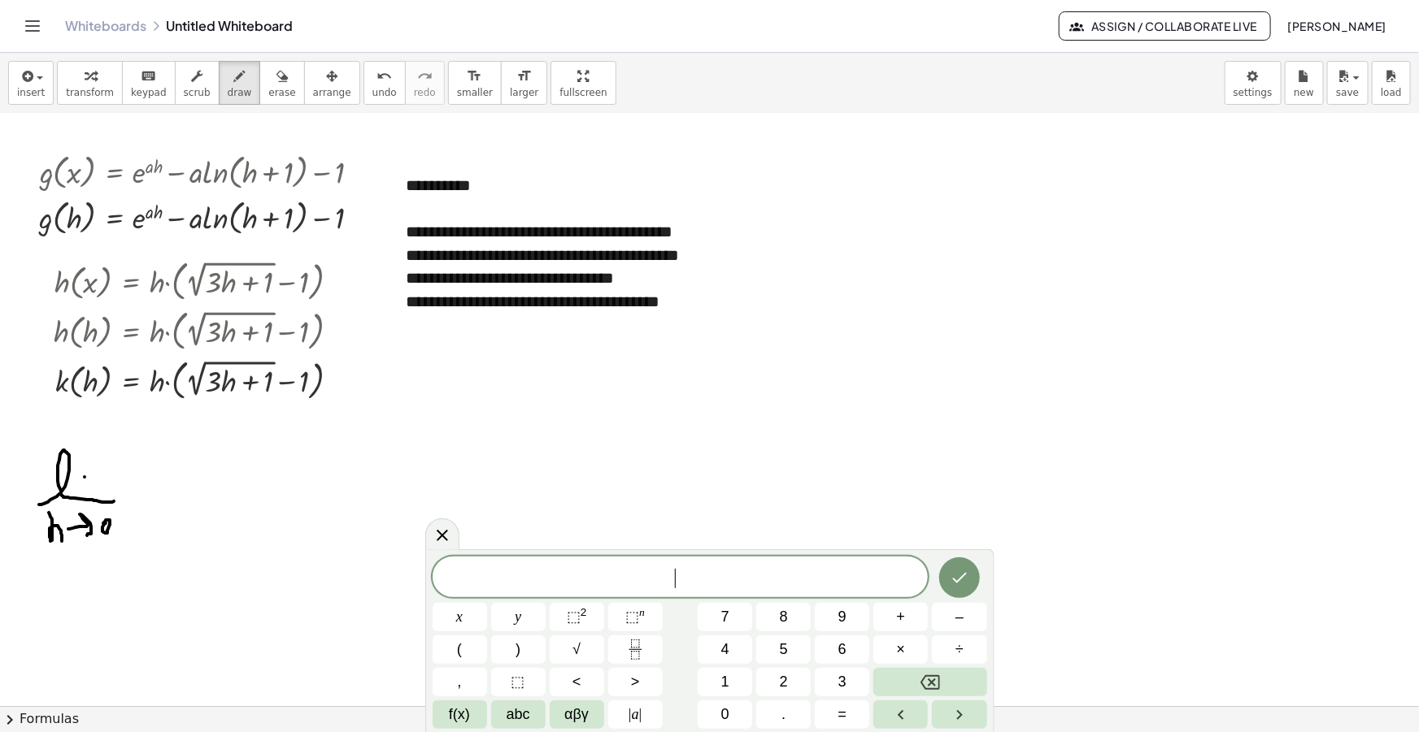
click at [712, 580] on span "​" at bounding box center [680, 578] width 496 height 23
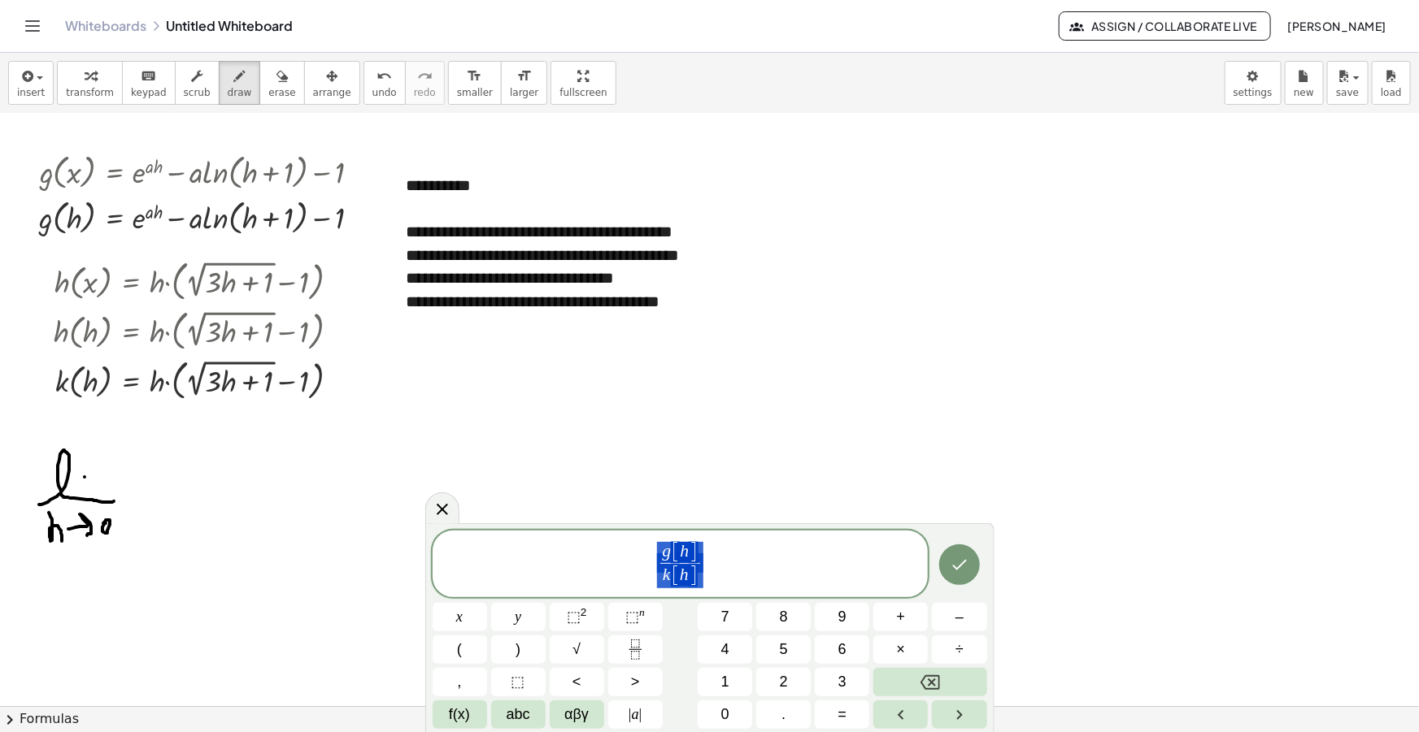
drag, startPoint x: 719, startPoint y: 563, endPoint x: 562, endPoint y: 560, distance: 157.7
click at [562, 560] on span "g [ h ] k [ h ] ​" at bounding box center [680, 566] width 496 height 50
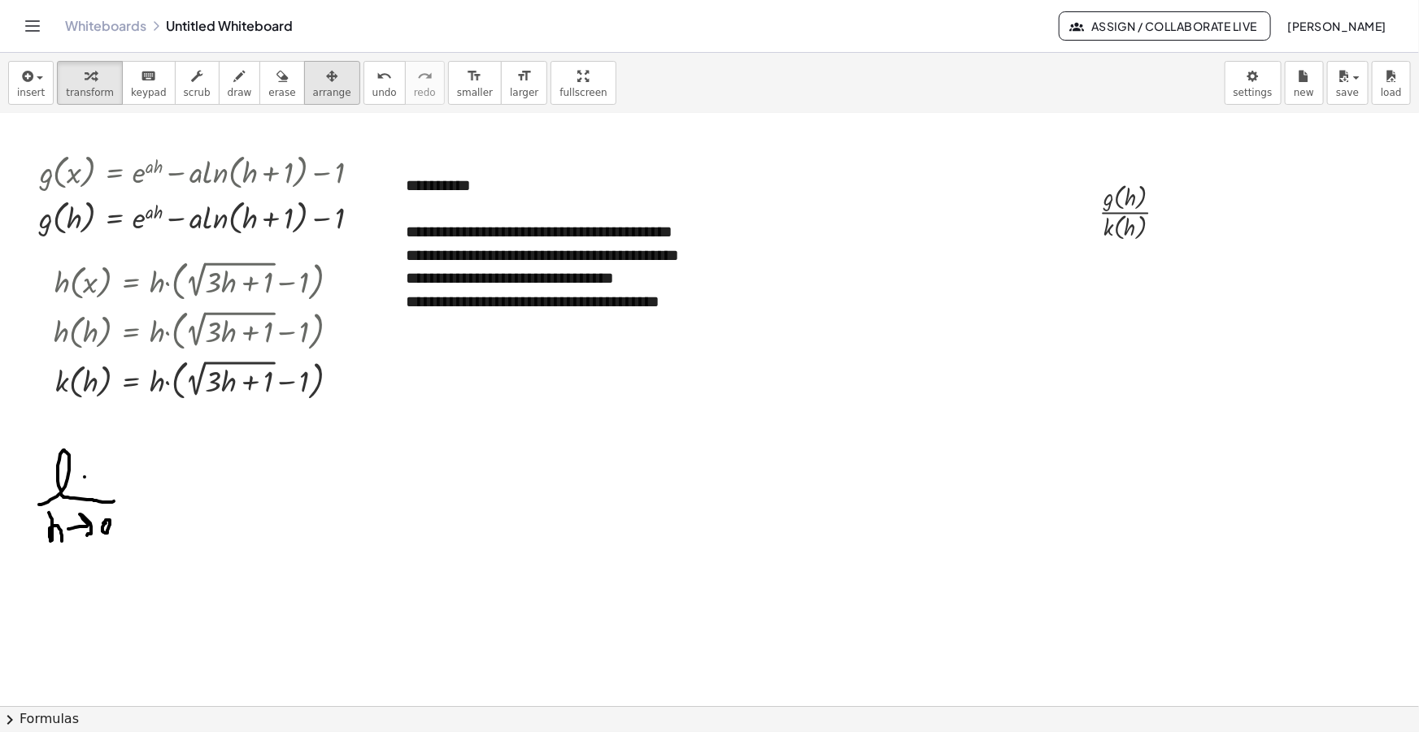
click at [304, 100] on button "arrange" at bounding box center [332, 83] width 56 height 44
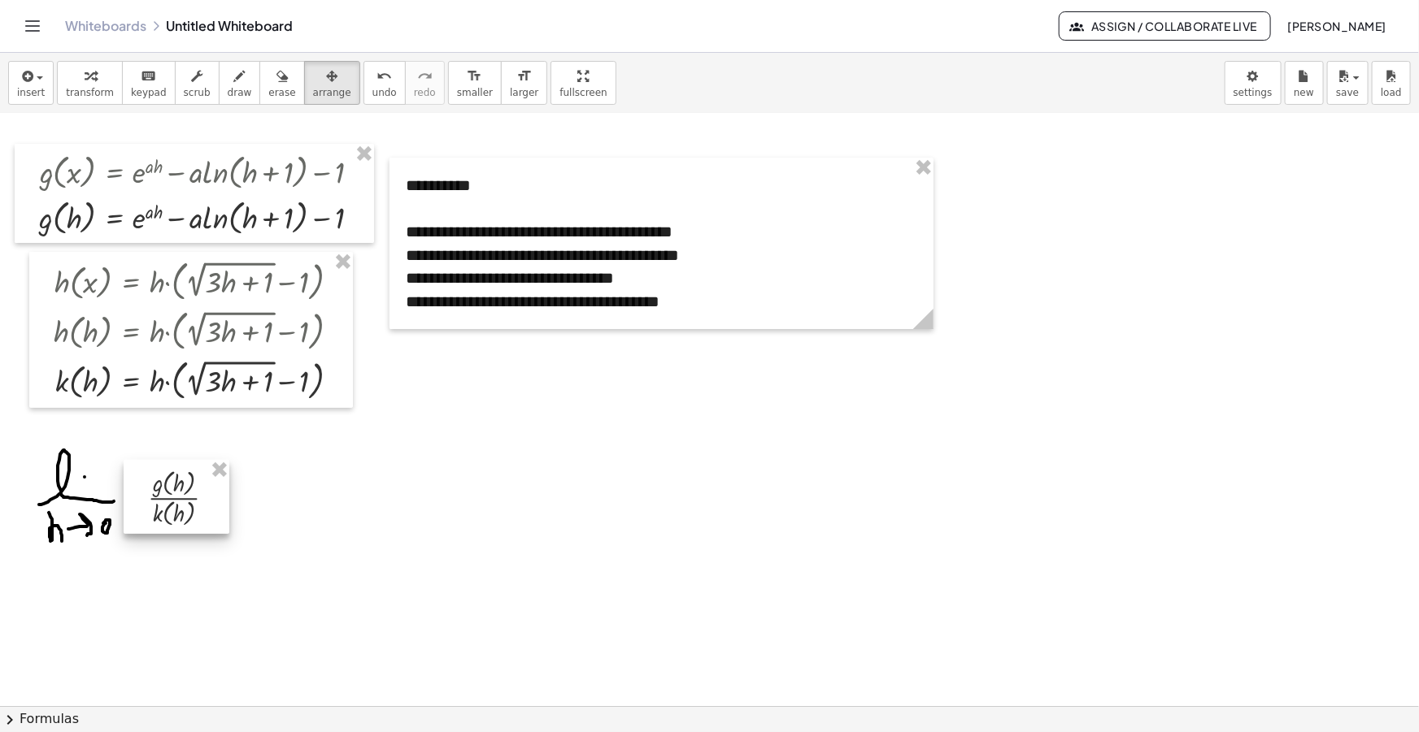
drag, startPoint x: 1051, startPoint y: 263, endPoint x: 183, endPoint y: 506, distance: 901.8
click at [183, 509] on div at bounding box center [177, 497] width 106 height 74
click at [234, 78] on icon "button" at bounding box center [239, 77] width 11 height 20
drag, startPoint x: 220, startPoint y: 498, endPoint x: 219, endPoint y: 508, distance: 9.8
click at [221, 498] on div at bounding box center [709, 612] width 1419 height 1291
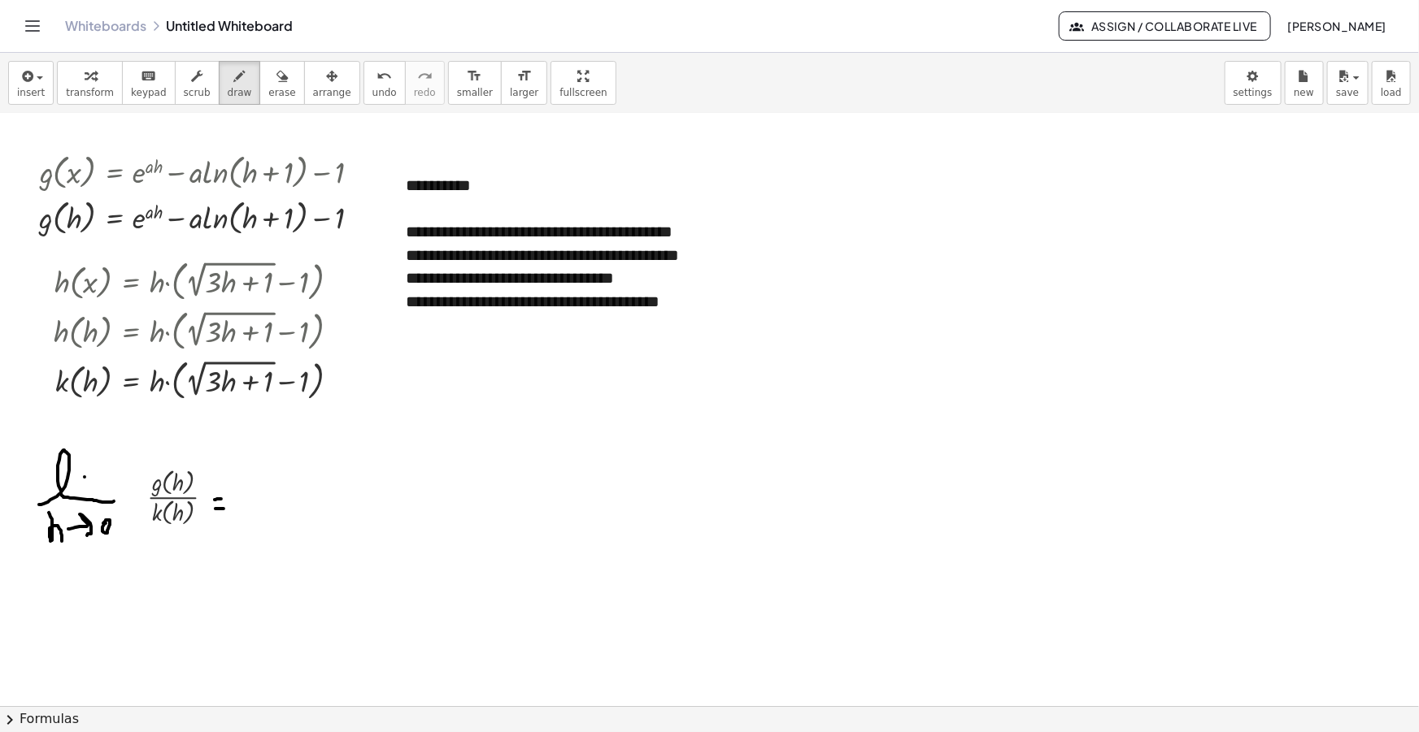
click at [224, 508] on div at bounding box center [709, 612] width 1419 height 1291
drag, startPoint x: 244, startPoint y: 503, endPoint x: 285, endPoint y: 500, distance: 40.8
click at [285, 502] on div at bounding box center [709, 612] width 1419 height 1291
click at [268, 488] on div at bounding box center [709, 612] width 1419 height 1291
click at [251, 520] on div at bounding box center [709, 612] width 1419 height 1291
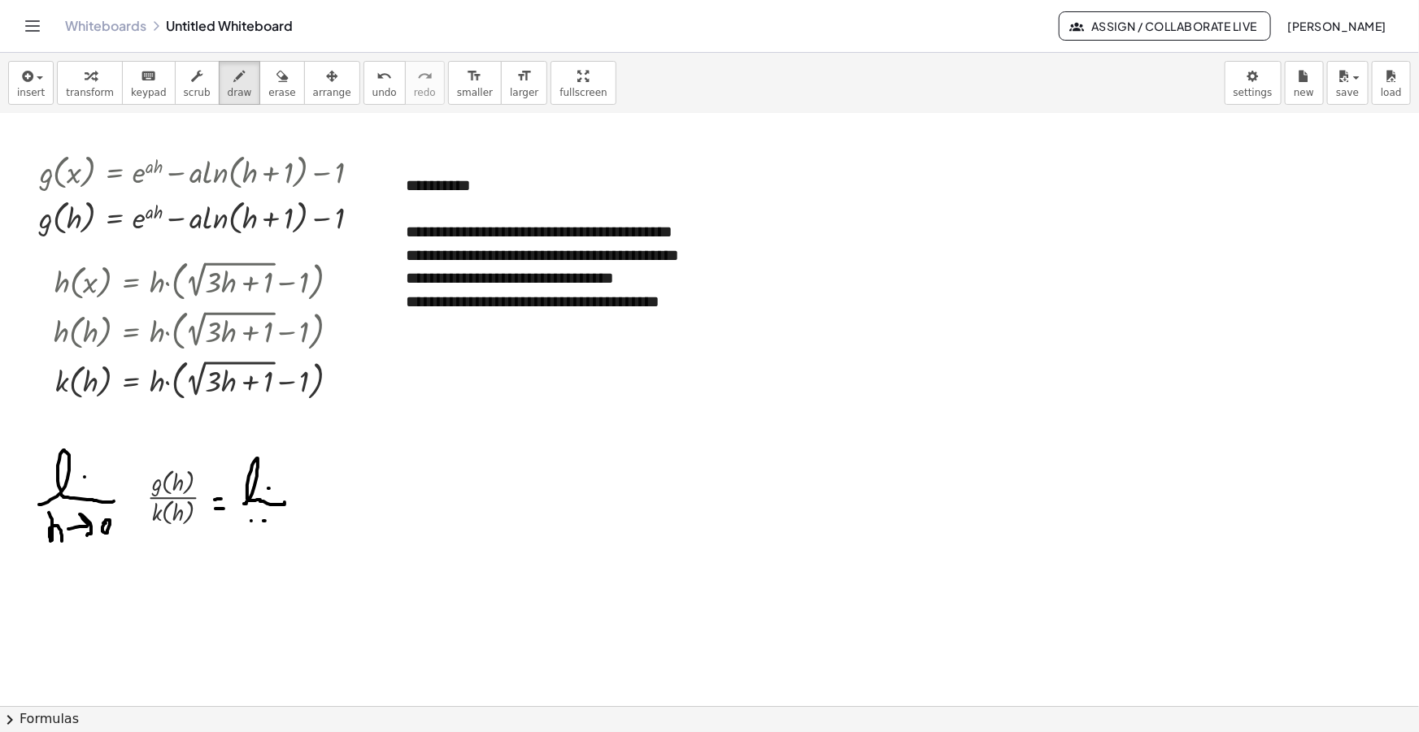
click at [265, 520] on div at bounding box center [709, 612] width 1419 height 1291
click at [281, 520] on div at bounding box center [709, 612] width 1419 height 1291
click at [24, 88] on span "insert" at bounding box center [31, 92] width 28 height 11
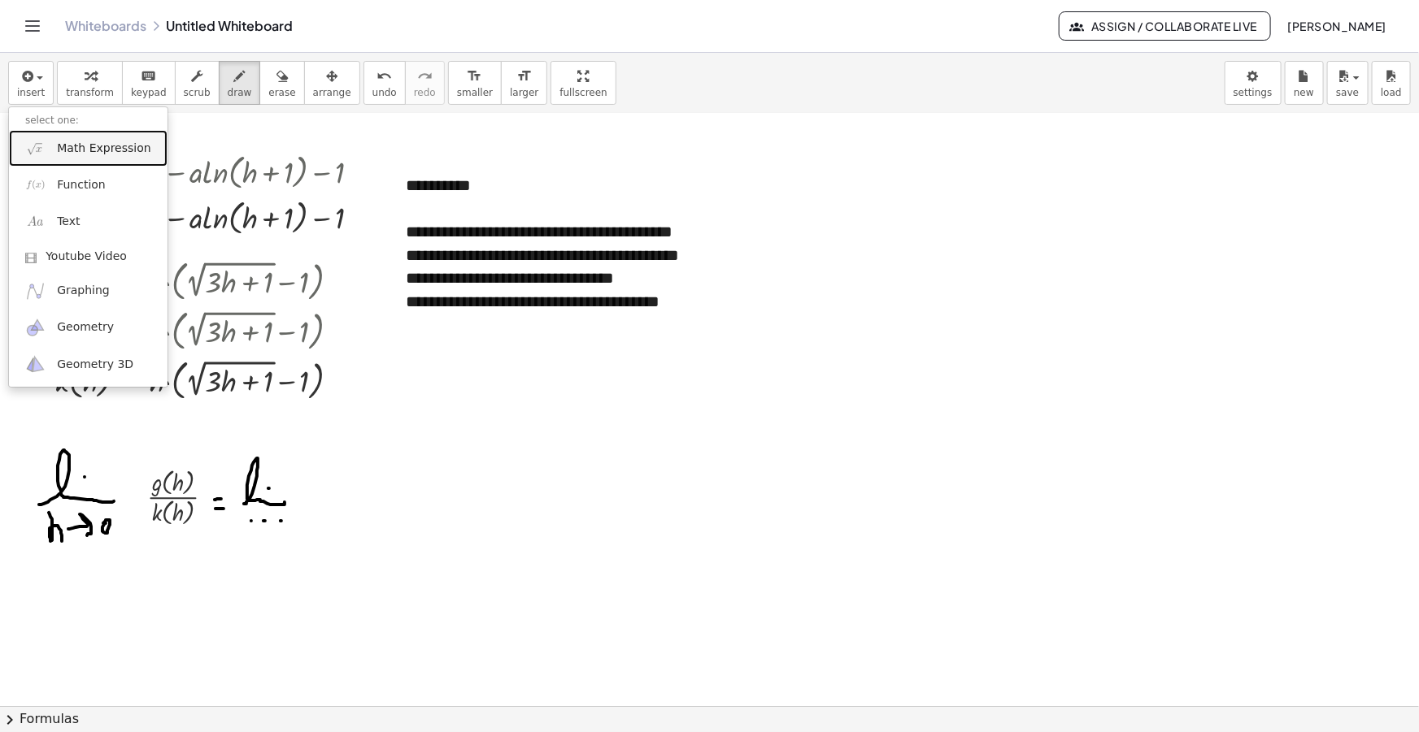
click at [80, 158] on link "Math Expression" at bounding box center [88, 148] width 159 height 37
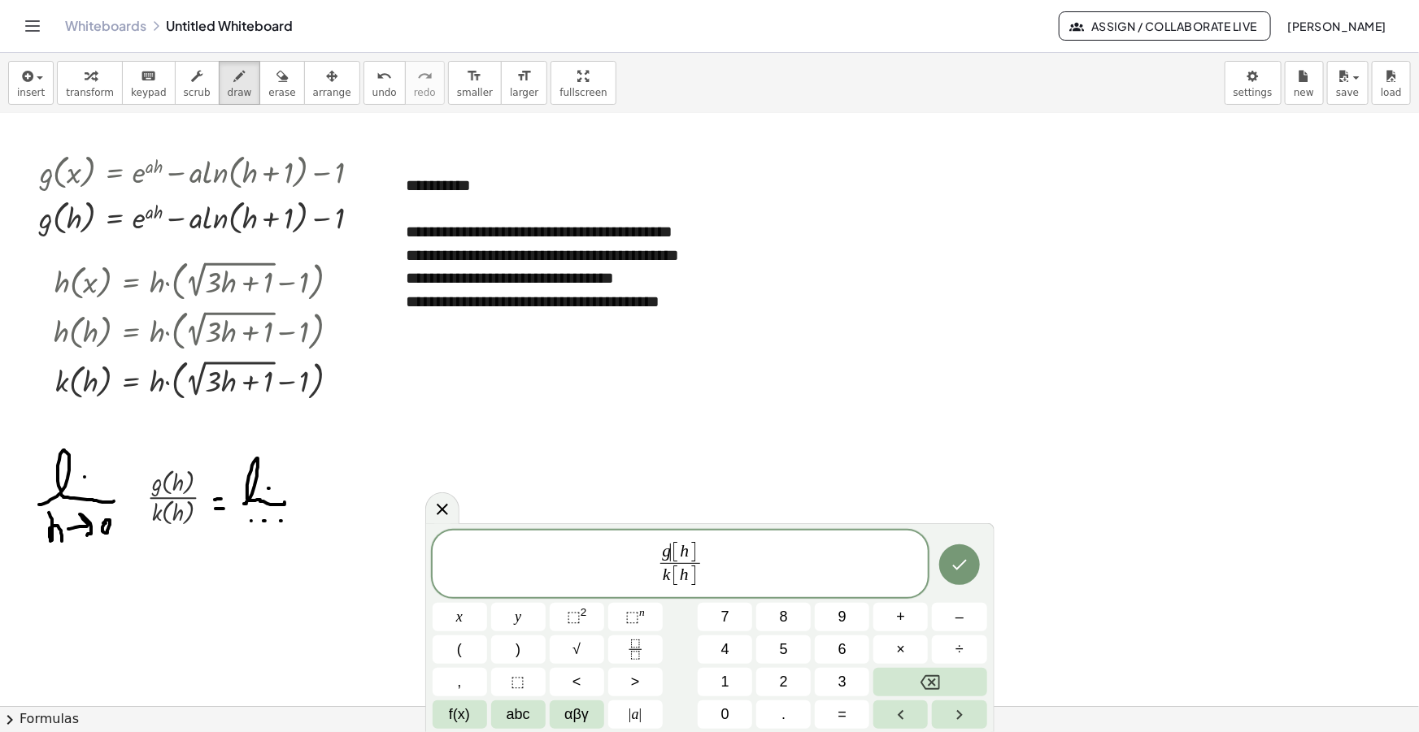
click at [670, 549] on span "g ​ [ h ]" at bounding box center [680, 552] width 40 height 21
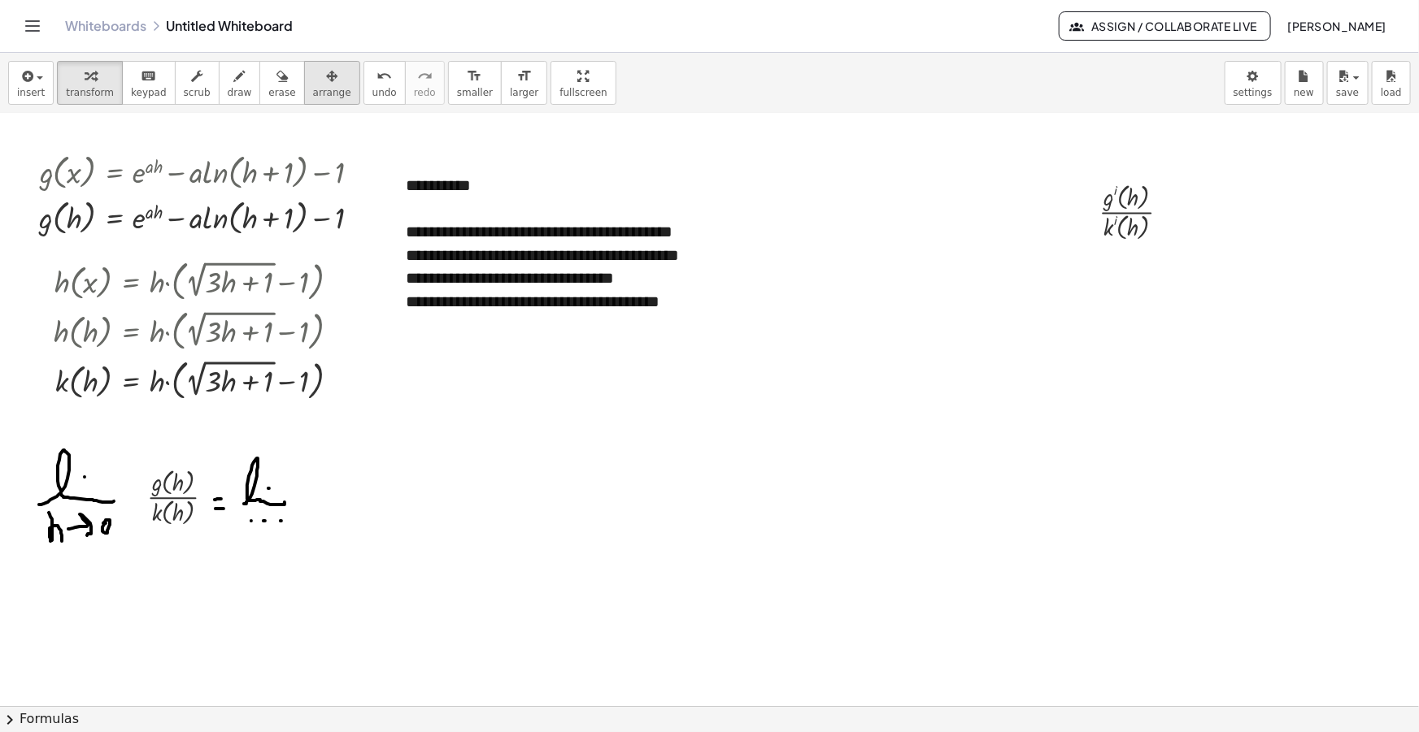
click at [326, 69] on icon "button" at bounding box center [331, 77] width 11 height 20
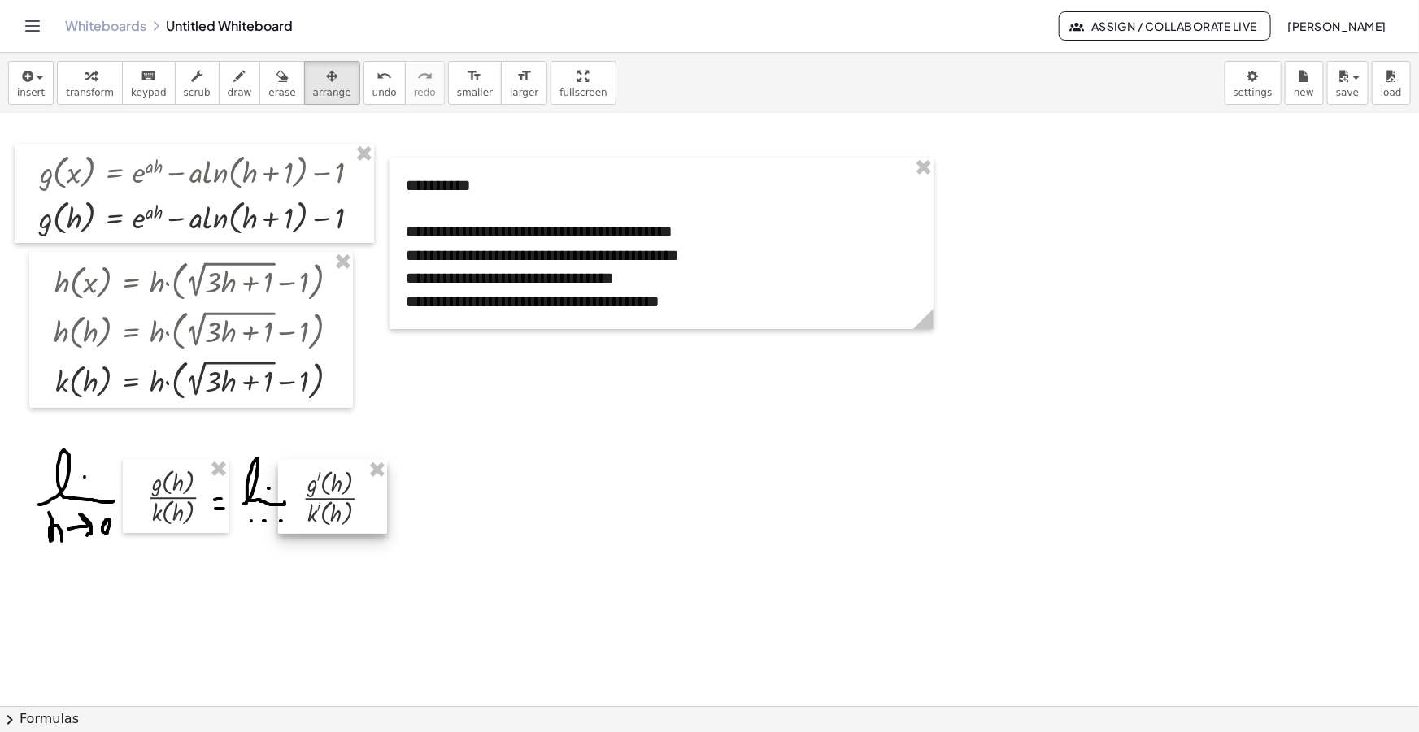
drag, startPoint x: 1101, startPoint y: 210, endPoint x: 307, endPoint y: 495, distance: 843.9
click at [307, 495] on div at bounding box center [332, 497] width 109 height 74
click at [228, 91] on span "draw" at bounding box center [240, 92] width 24 height 11
click at [378, 492] on div at bounding box center [709, 612] width 1419 height 1291
click at [381, 501] on div at bounding box center [709, 612] width 1419 height 1291
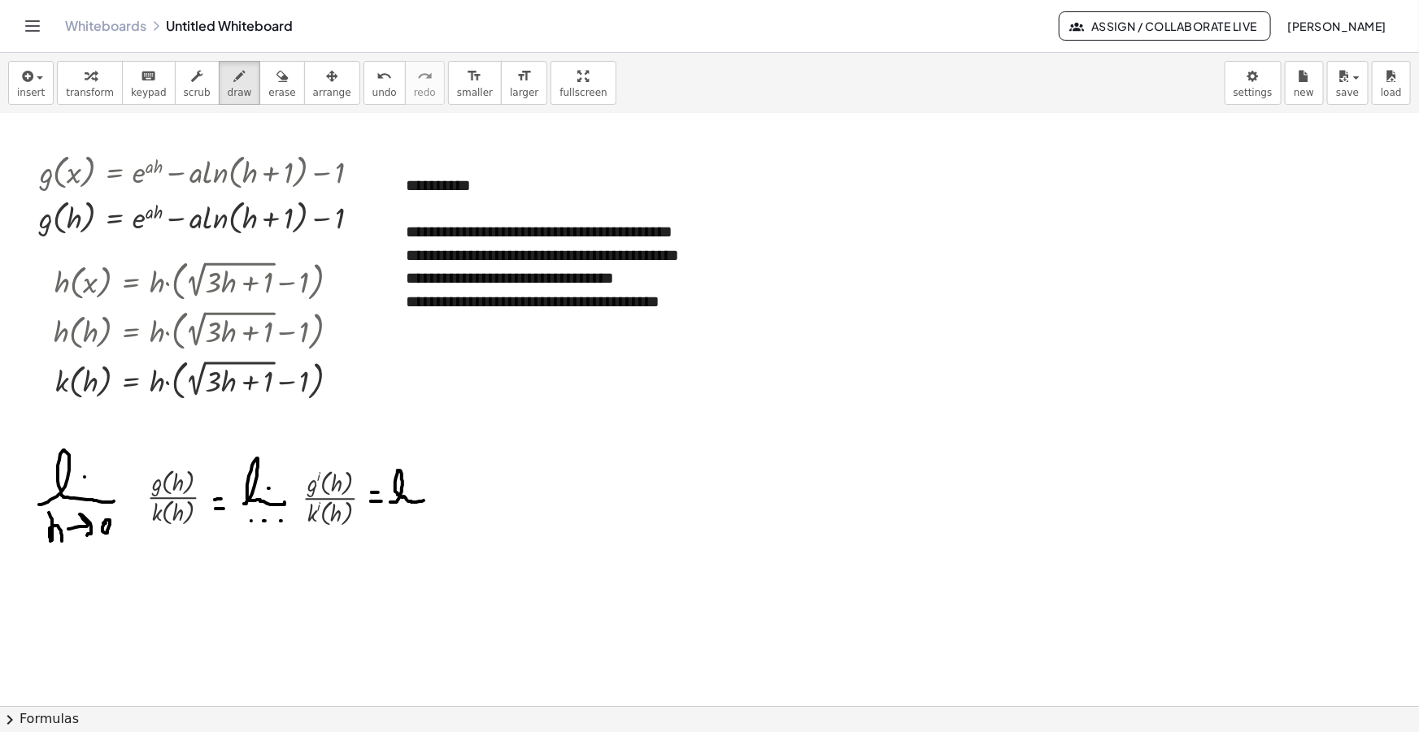
drag, startPoint x: 390, startPoint y: 502, endPoint x: 416, endPoint y: 482, distance: 32.5
click at [424, 498] on div at bounding box center [709, 612] width 1419 height 1291
click at [416, 481] on div at bounding box center [709, 612] width 1419 height 1291
click at [392, 516] on div at bounding box center [709, 612] width 1419 height 1291
click at [400, 516] on div at bounding box center [709, 612] width 1419 height 1291
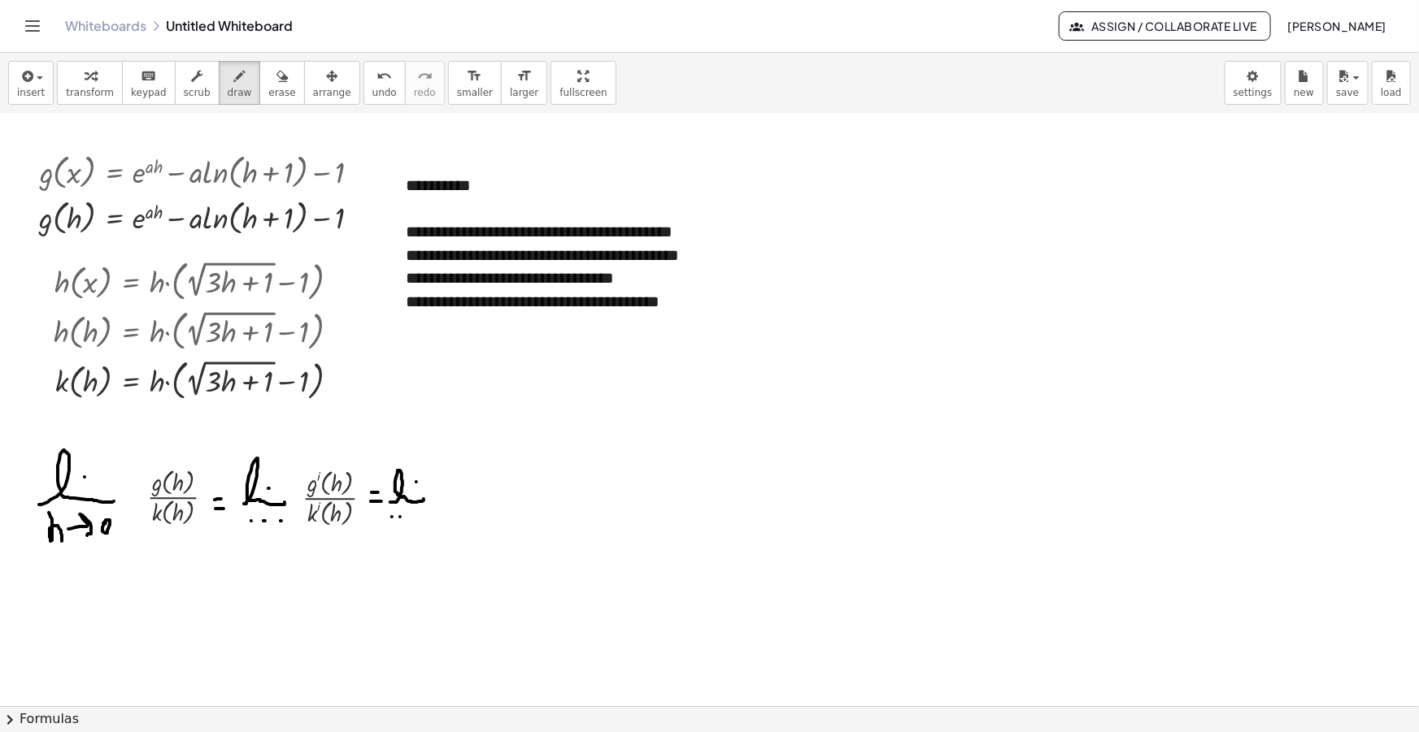
click at [406, 516] on div at bounding box center [709, 612] width 1419 height 1291
click at [39, 80] on div "button" at bounding box center [31, 76] width 28 height 20
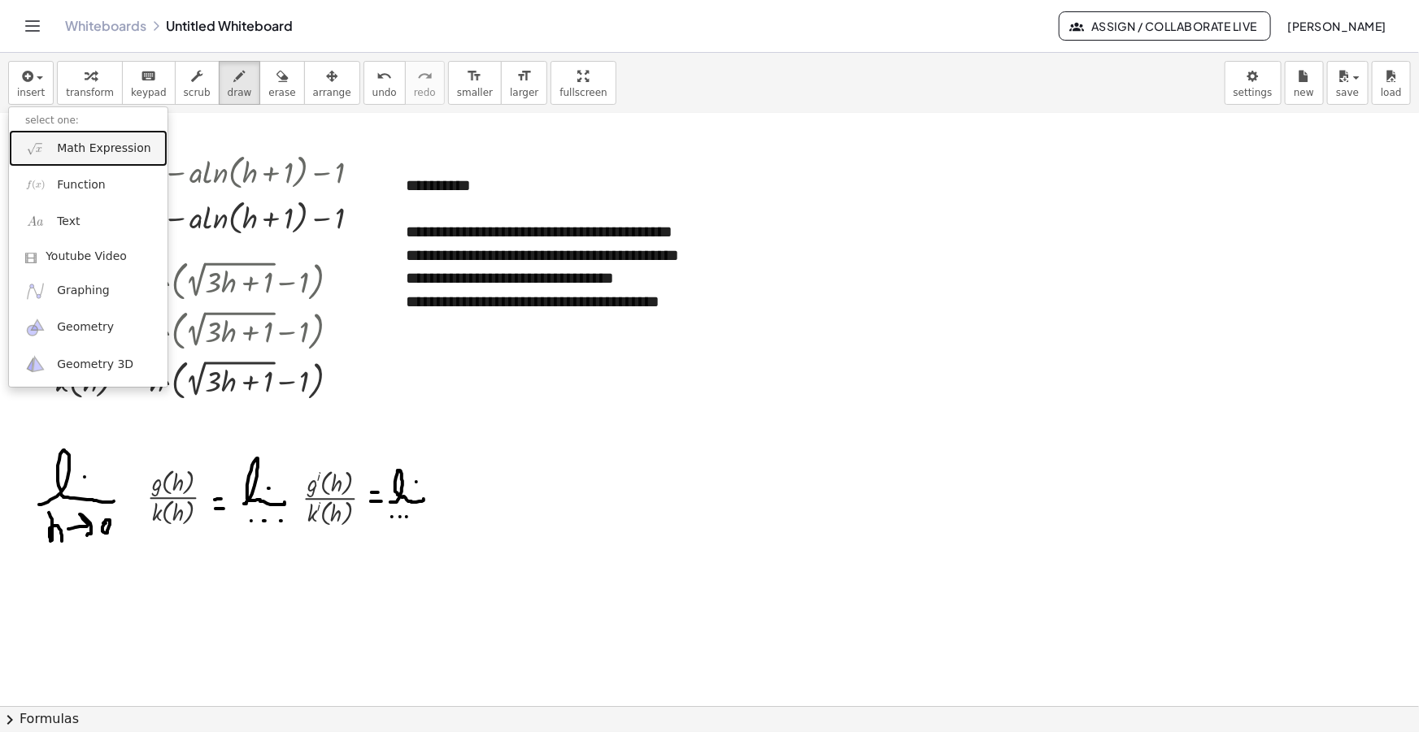
click at [79, 149] on span "Math Expression" at bounding box center [103, 149] width 93 height 16
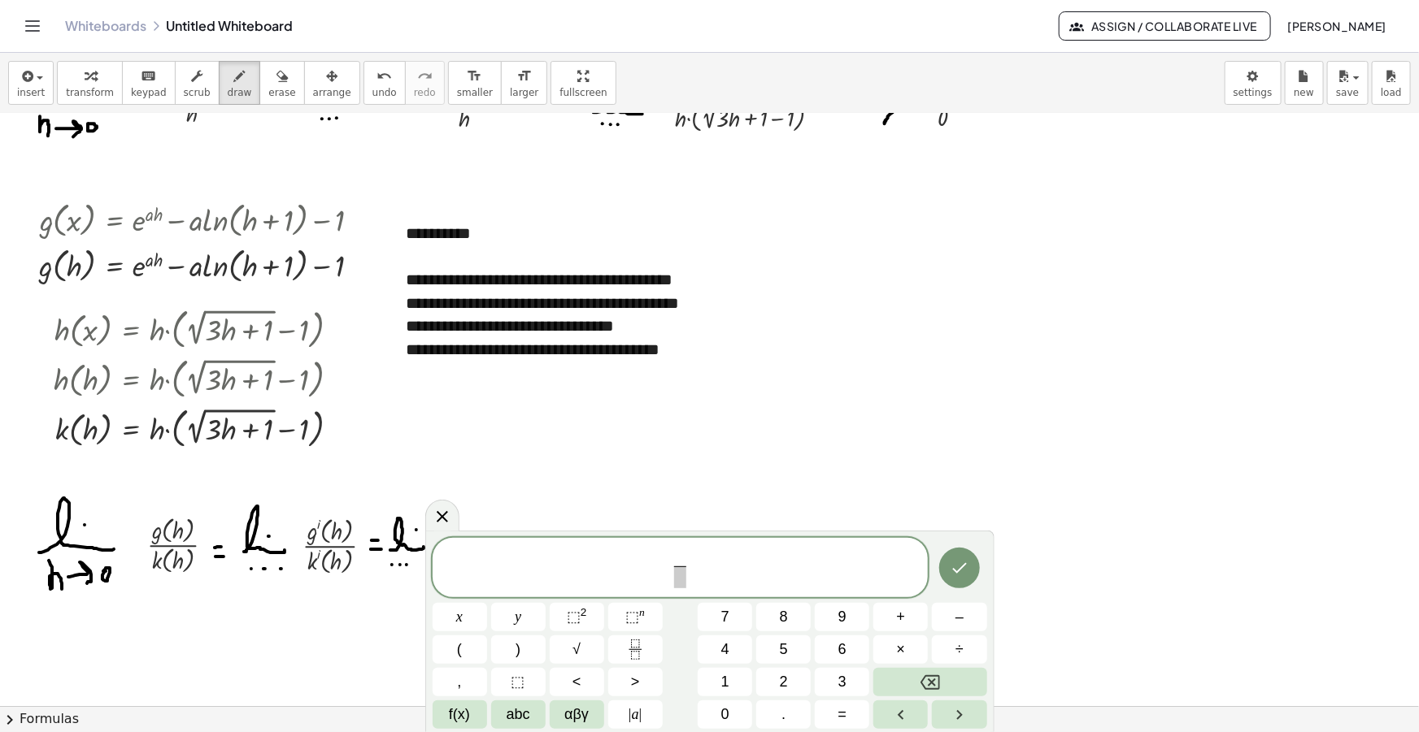
scroll to position [0, 0]
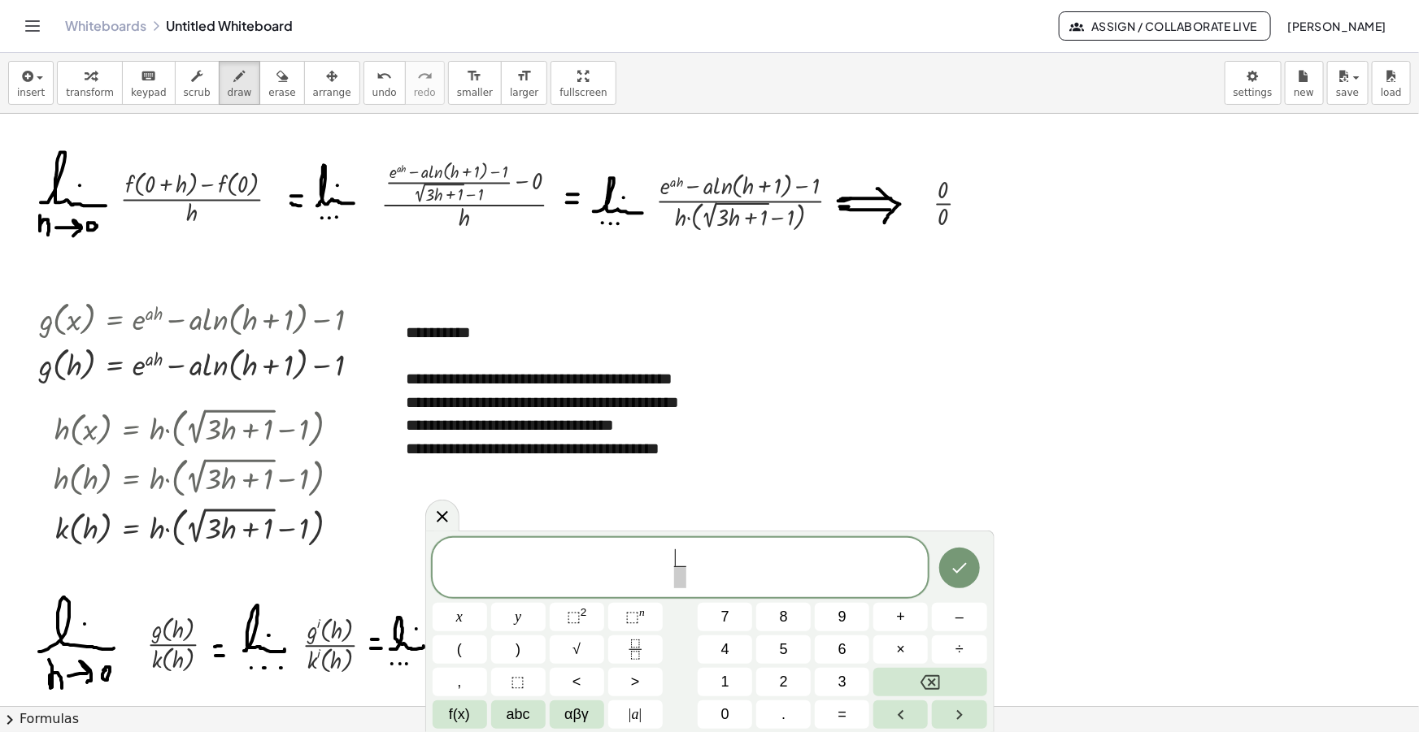
click at [678, 561] on span "​" at bounding box center [679, 559] width 11 height 18
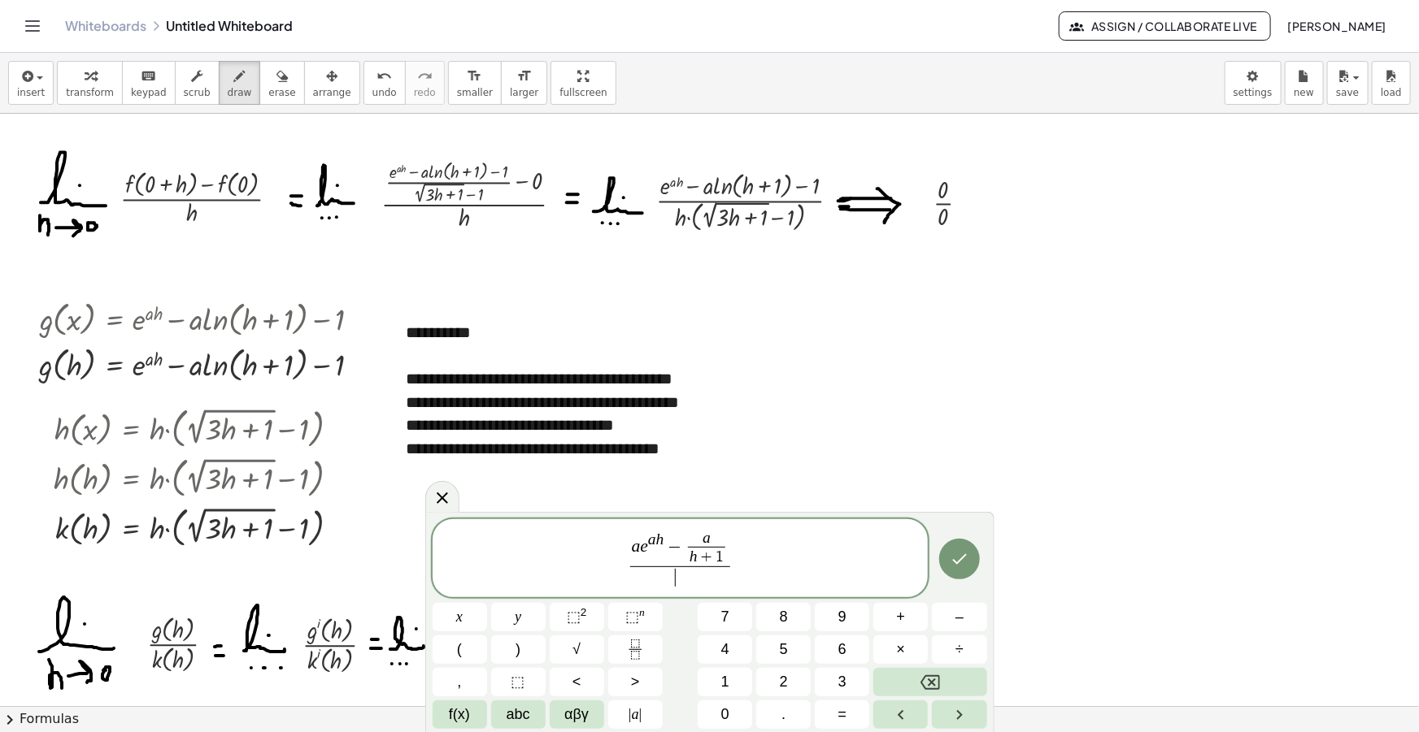
click at [679, 574] on span "​" at bounding box center [680, 578] width 101 height 22
click at [684, 582] on span "​" at bounding box center [680, 578] width 101 height 22
click at [574, 648] on span "√" at bounding box center [576, 650] width 8 height 22
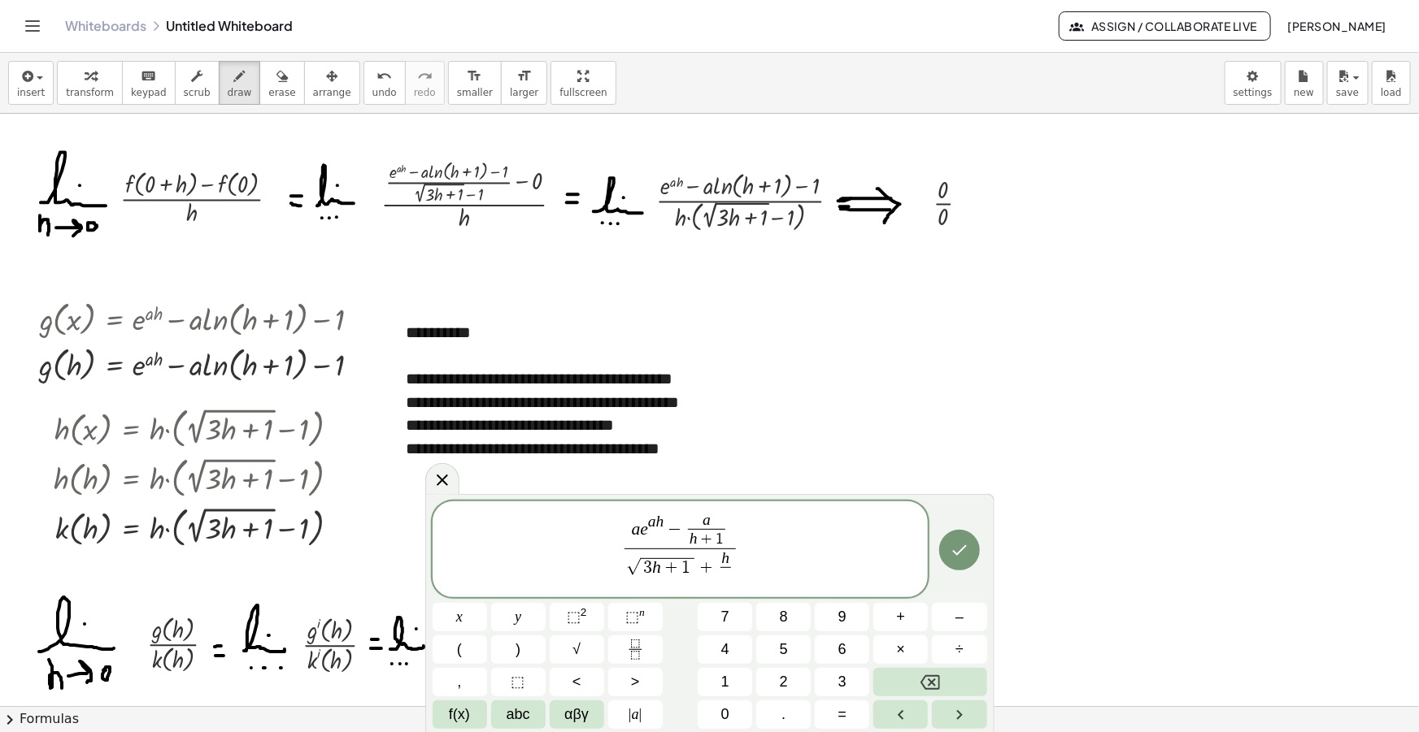
click at [722, 553] on var "h" at bounding box center [725, 558] width 8 height 17
click at [725, 578] on span at bounding box center [726, 577] width 20 height 20
click at [580, 650] on span "√" at bounding box center [576, 650] width 8 height 22
click at [812, 542] on span "a e a h − a h + 1 ​ √ 3 h + 1 + 3 h √ 3 h + 1 ​ − 1 ​ ​" at bounding box center [680, 549] width 496 height 81
drag, startPoint x: 808, startPoint y: 553, endPoint x: 484, endPoint y: 538, distance: 324.7
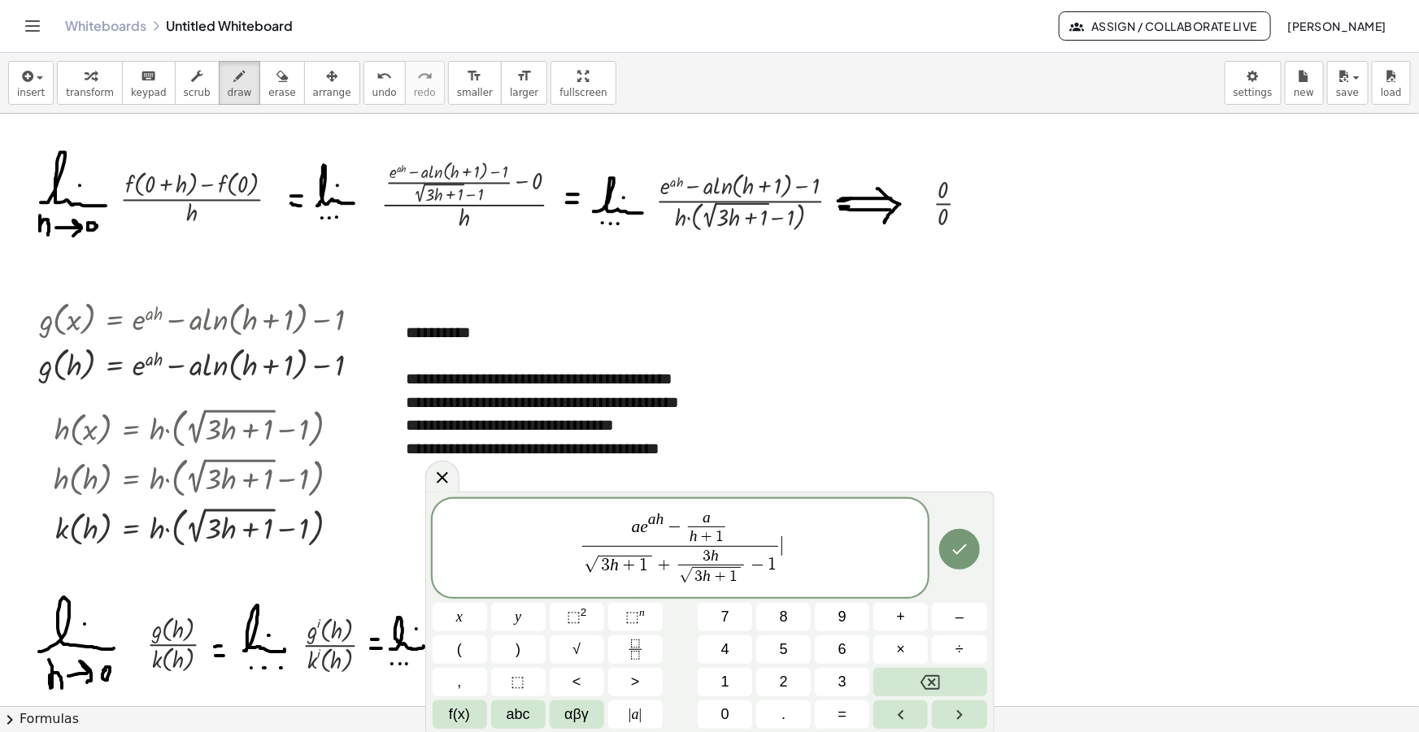
click at [484, 538] on span "a e a h − a h + 1 ​ √ 3 h + 1 + 3 h √ 3 h + 1 ​ − 1 ​ ​" at bounding box center [680, 549] width 496 height 81
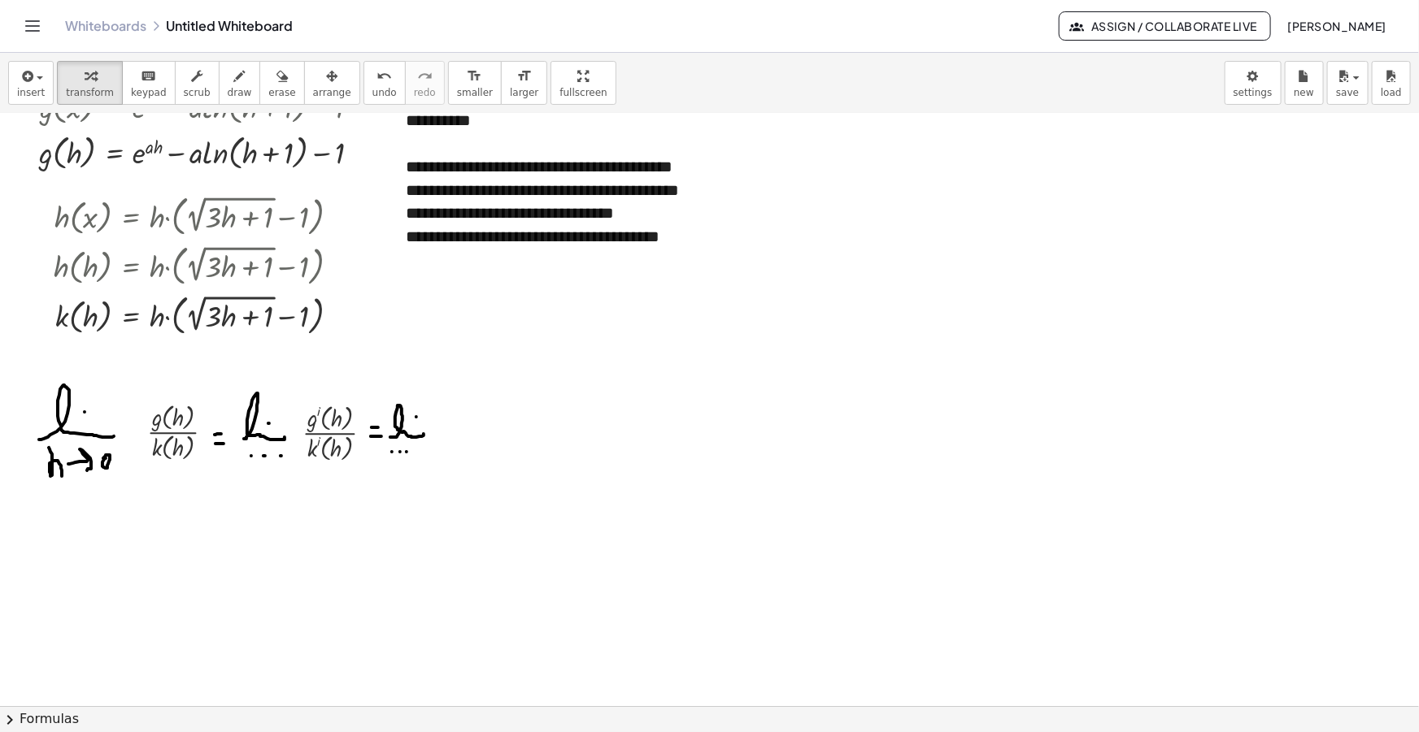
scroll to position [221, 0]
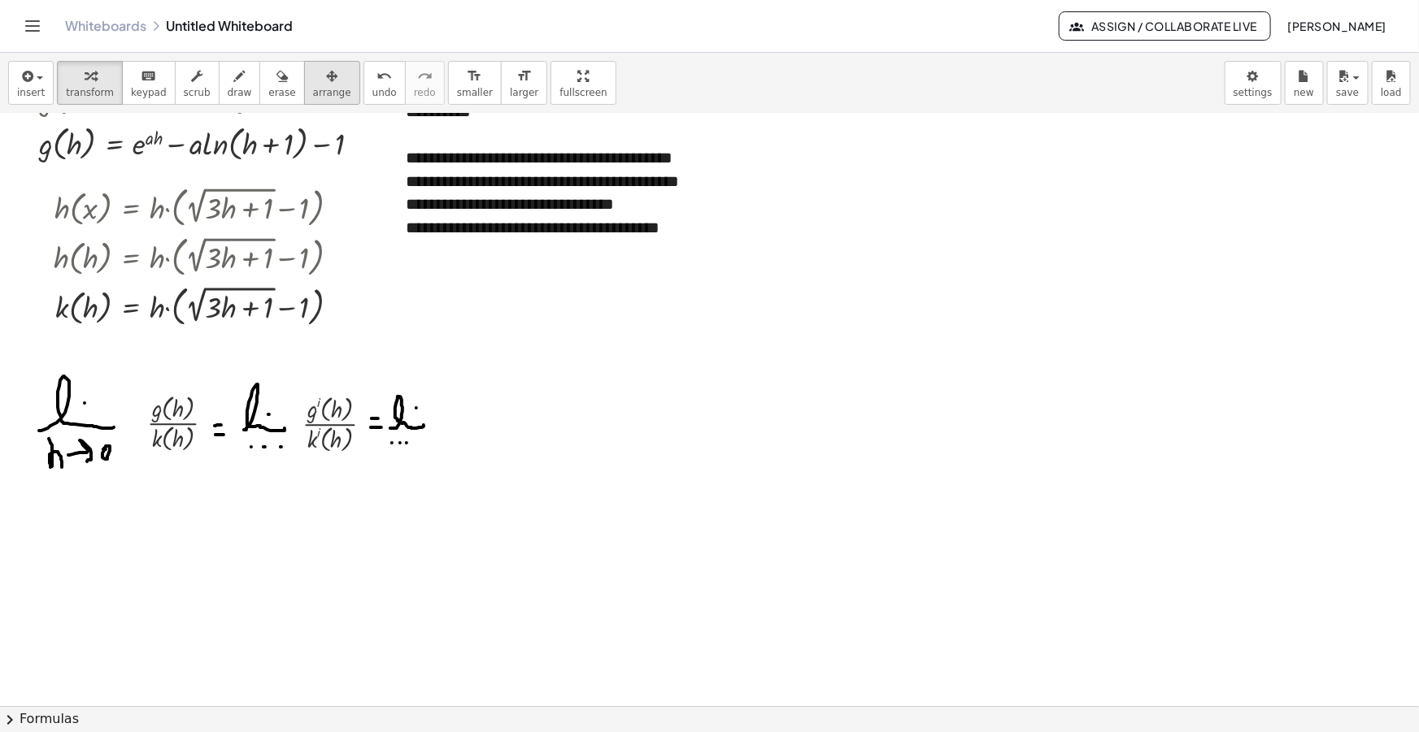
click at [313, 88] on span "arrange" at bounding box center [332, 92] width 38 height 11
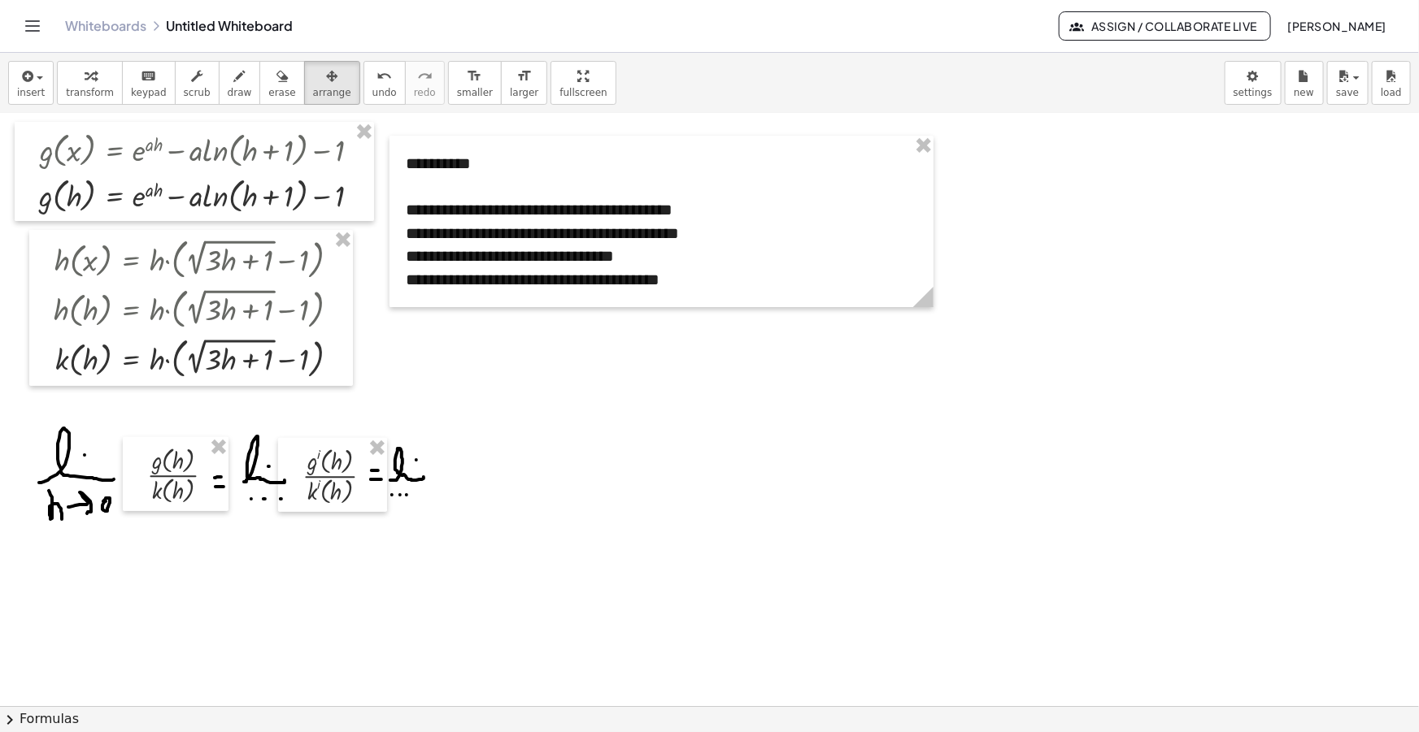
scroll to position [0, 0]
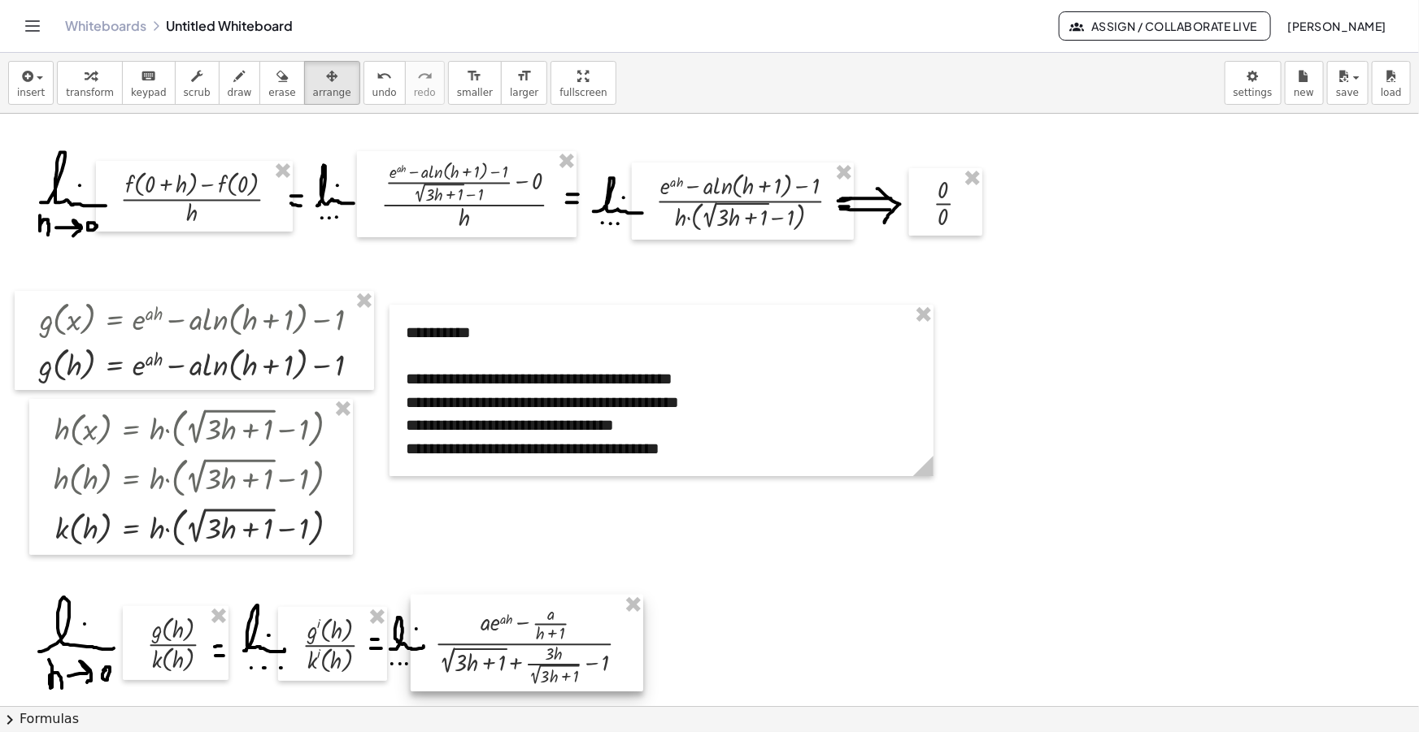
drag, startPoint x: 1092, startPoint y: 385, endPoint x: 535, endPoint y: 675, distance: 627.5
click at [535, 675] on div at bounding box center [527, 644] width 232 height 98
click at [235, 68] on button "draw" at bounding box center [240, 83] width 42 height 44
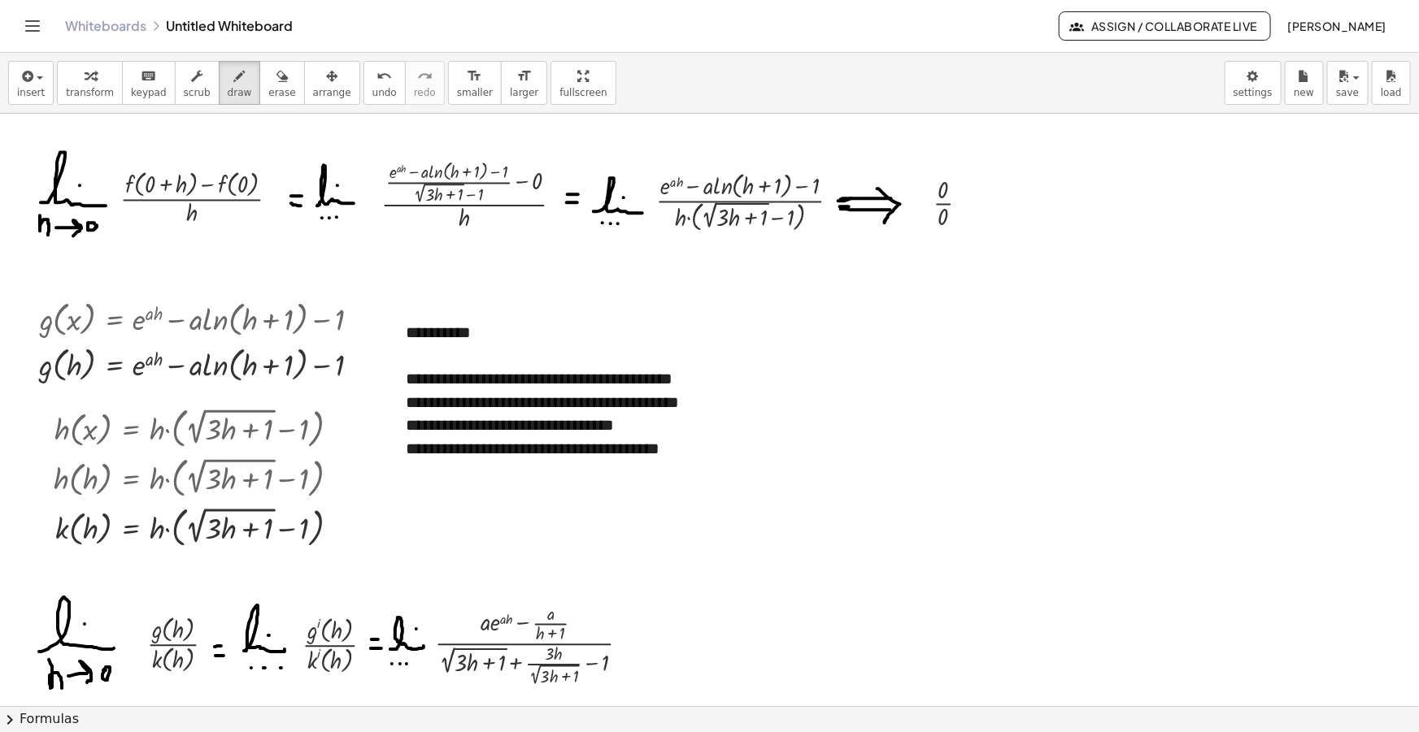
scroll to position [221, 0]
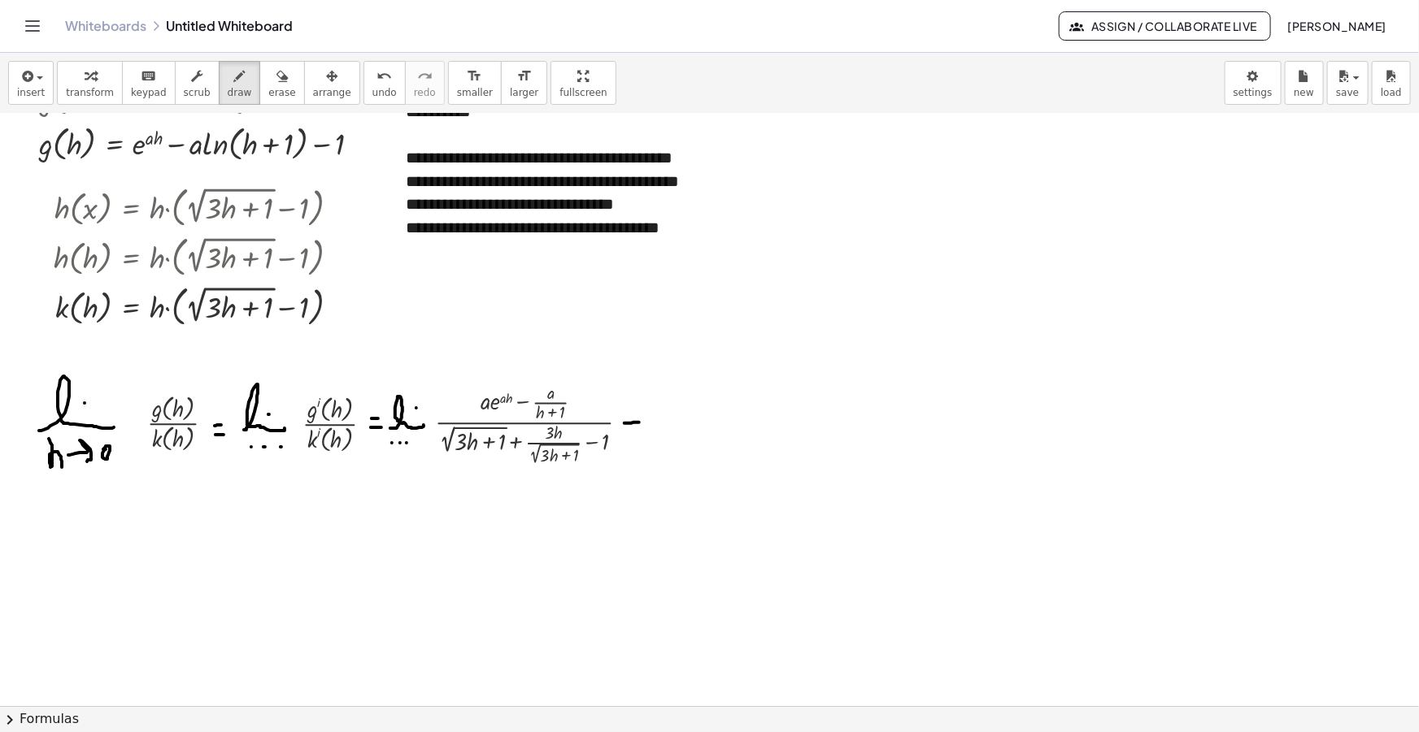
drag, startPoint x: 624, startPoint y: 423, endPoint x: 639, endPoint y: 422, distance: 14.7
click at [639, 422] on div at bounding box center [709, 538] width 1419 height 1291
drag, startPoint x: 628, startPoint y: 431, endPoint x: 637, endPoint y: 432, distance: 9.1
click at [637, 432] on div at bounding box center [709, 538] width 1419 height 1291
drag, startPoint x: 658, startPoint y: 434, endPoint x: 701, endPoint y: 437, distance: 43.2
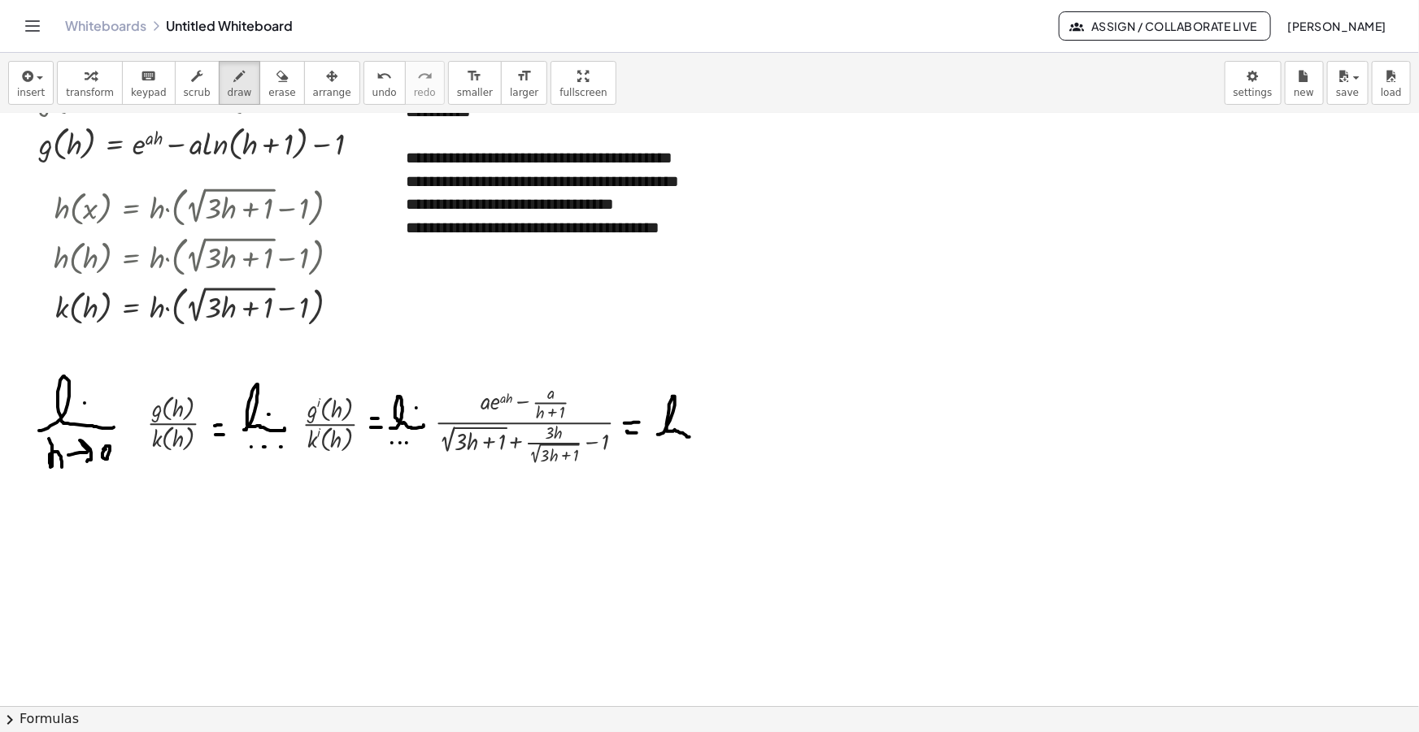
click at [701, 437] on div at bounding box center [709, 538] width 1419 height 1291
click at [686, 421] on div at bounding box center [709, 538] width 1419 height 1291
click at [659, 450] on div at bounding box center [709, 538] width 1419 height 1291
click at [667, 448] on div at bounding box center [709, 538] width 1419 height 1291
click at [676, 449] on div at bounding box center [709, 538] width 1419 height 1291
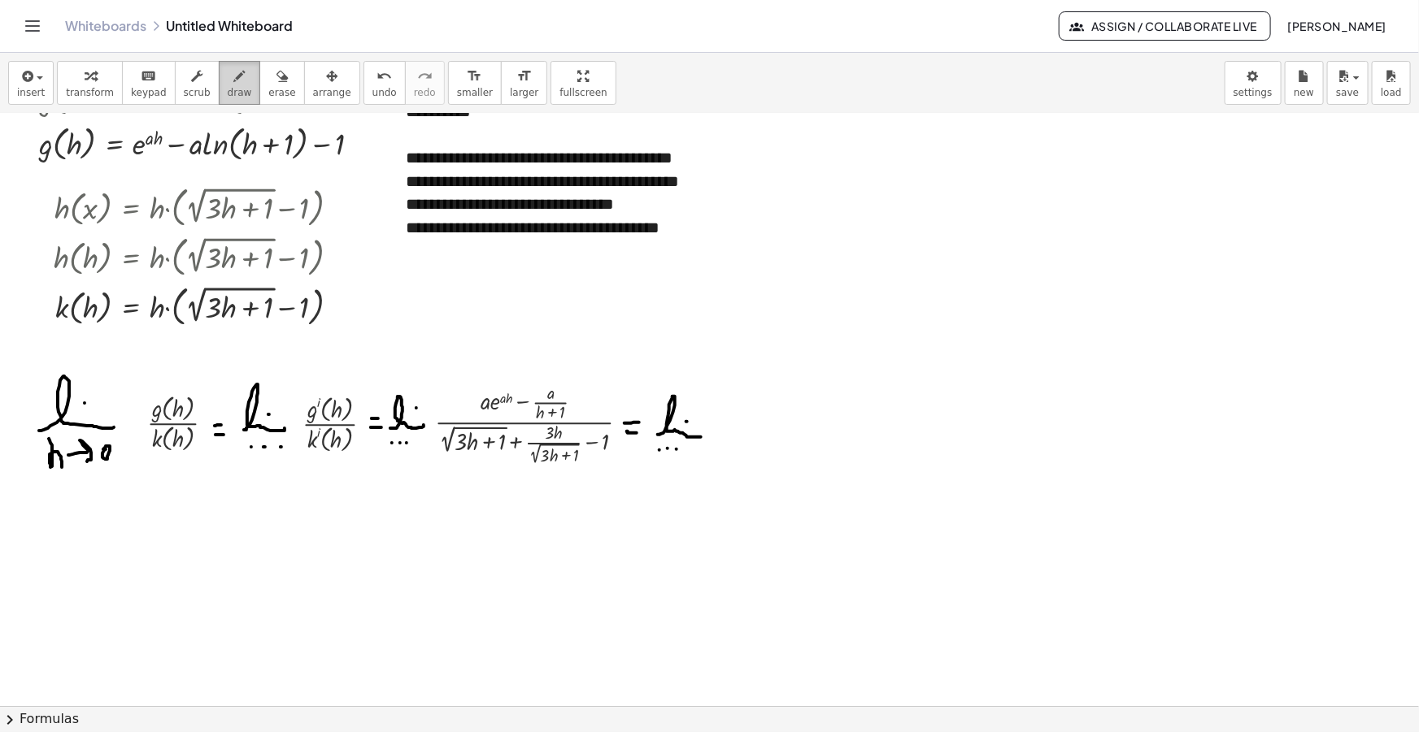
click at [234, 72] on icon "button" at bounding box center [239, 77] width 11 height 20
click at [268, 91] on span "erase" at bounding box center [281, 92] width 27 height 11
drag, startPoint x: 715, startPoint y: 432, endPoint x: 683, endPoint y: 448, distance: 36.4
click at [683, 448] on div at bounding box center [709, 538] width 1419 height 1291
click at [683, 445] on div at bounding box center [709, 538] width 1419 height 1291
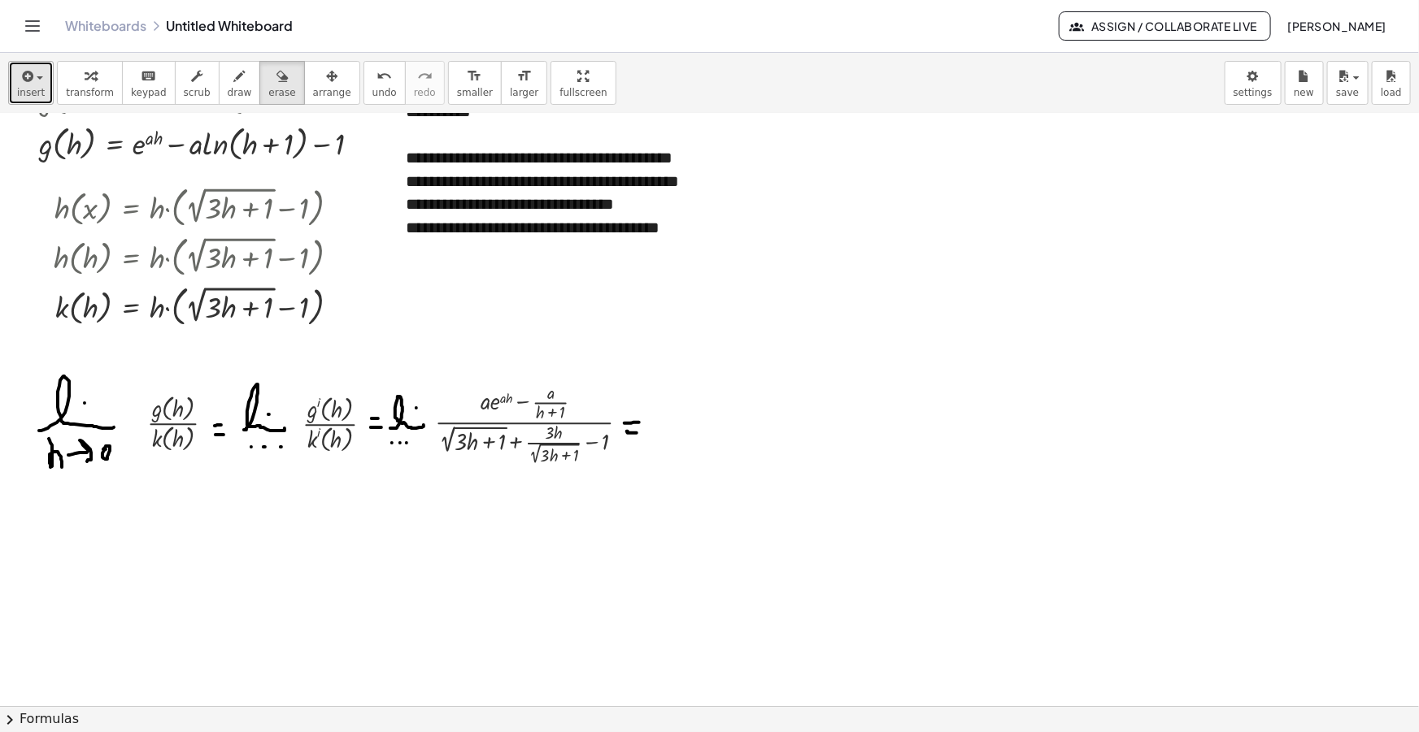
click at [41, 73] on button "insert" at bounding box center [31, 83] width 46 height 44
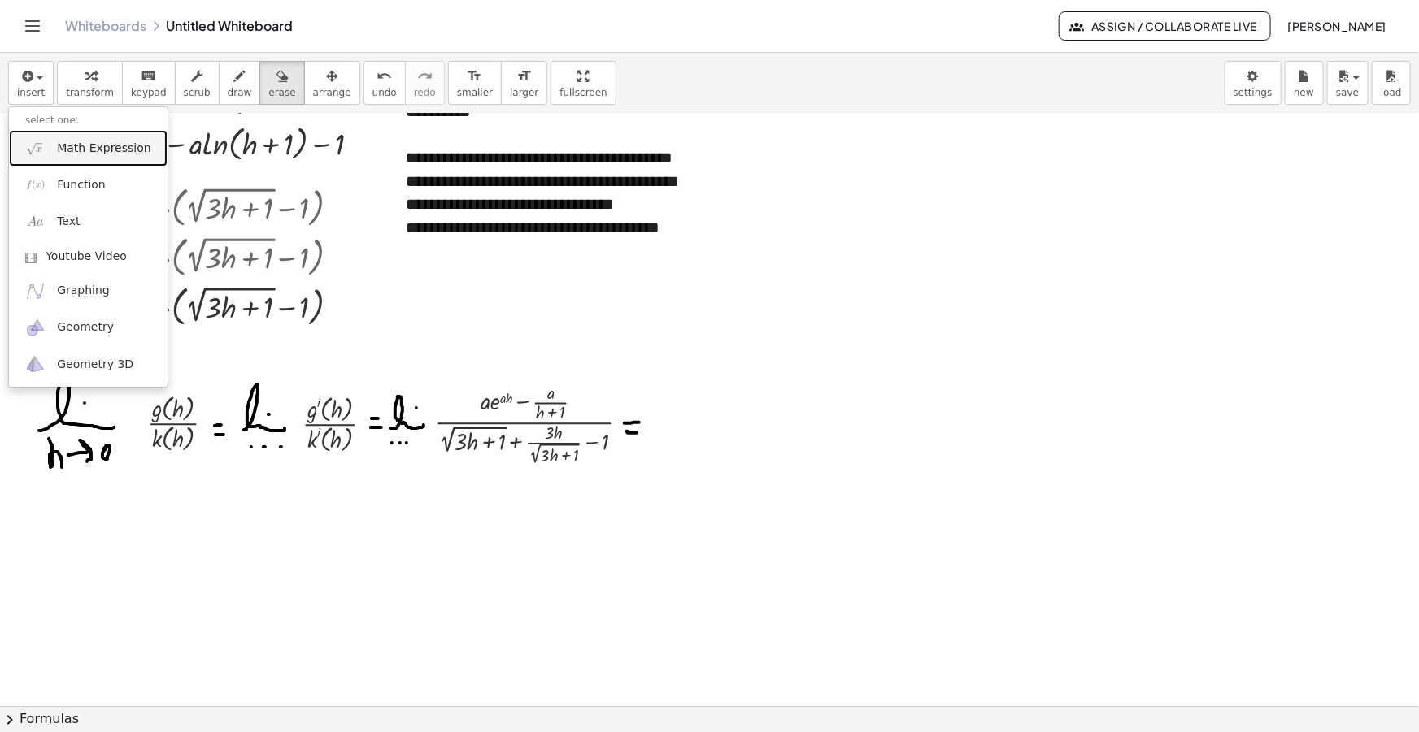
click at [87, 150] on span "Math Expression" at bounding box center [103, 149] width 93 height 16
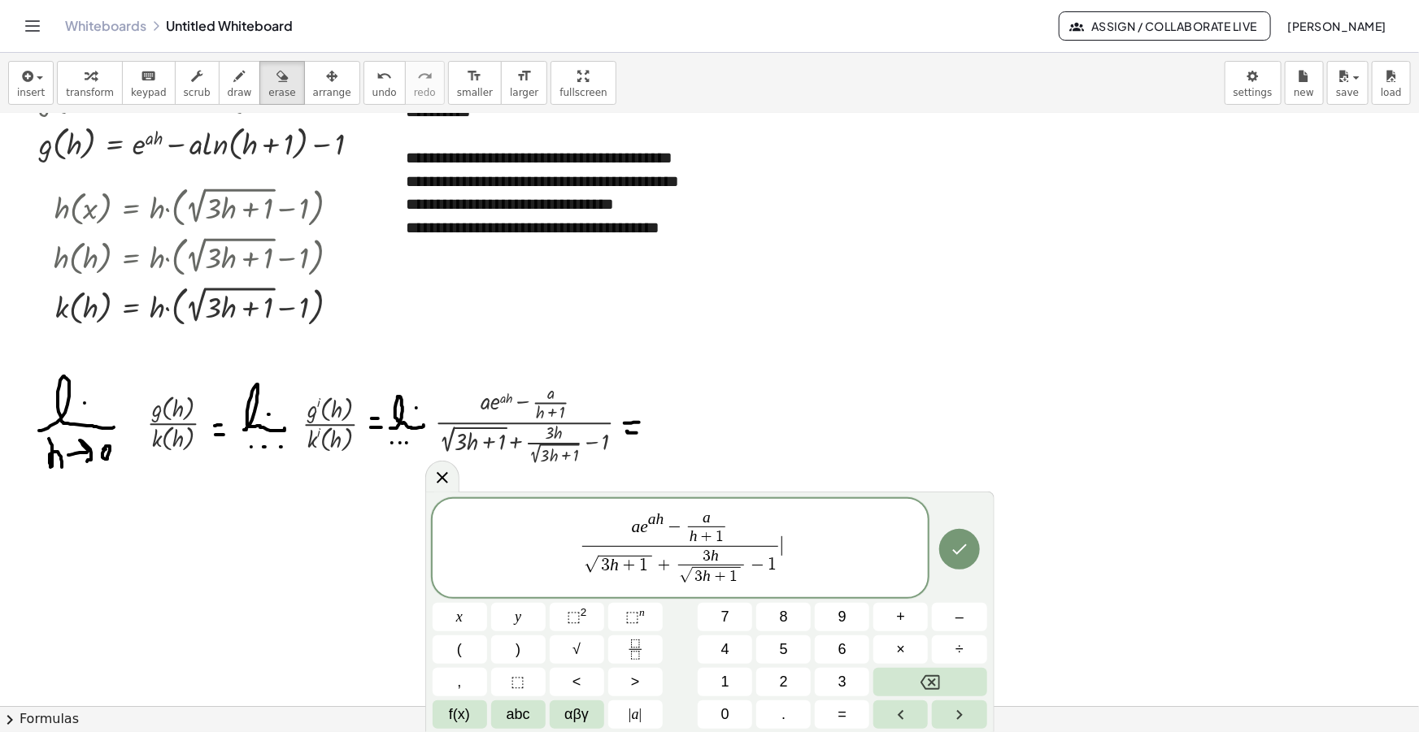
drag, startPoint x: 786, startPoint y: 559, endPoint x: 270, endPoint y: 512, distance: 518.3
click at [270, 512] on body "Graspable Math Activities Get Started Activity Bank Assigned Work Classes White…" at bounding box center [709, 366] width 1419 height 732
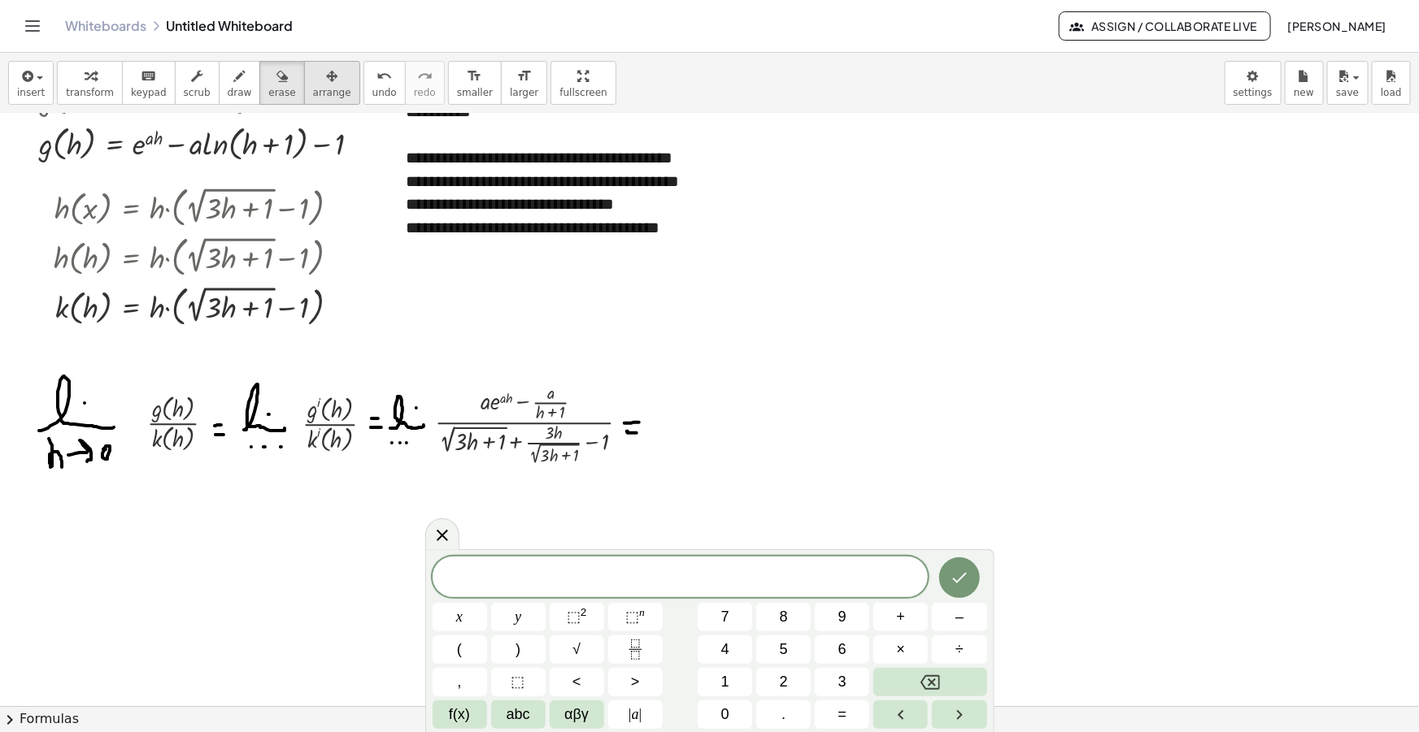
click at [304, 76] on button "arrange" at bounding box center [332, 83] width 56 height 44
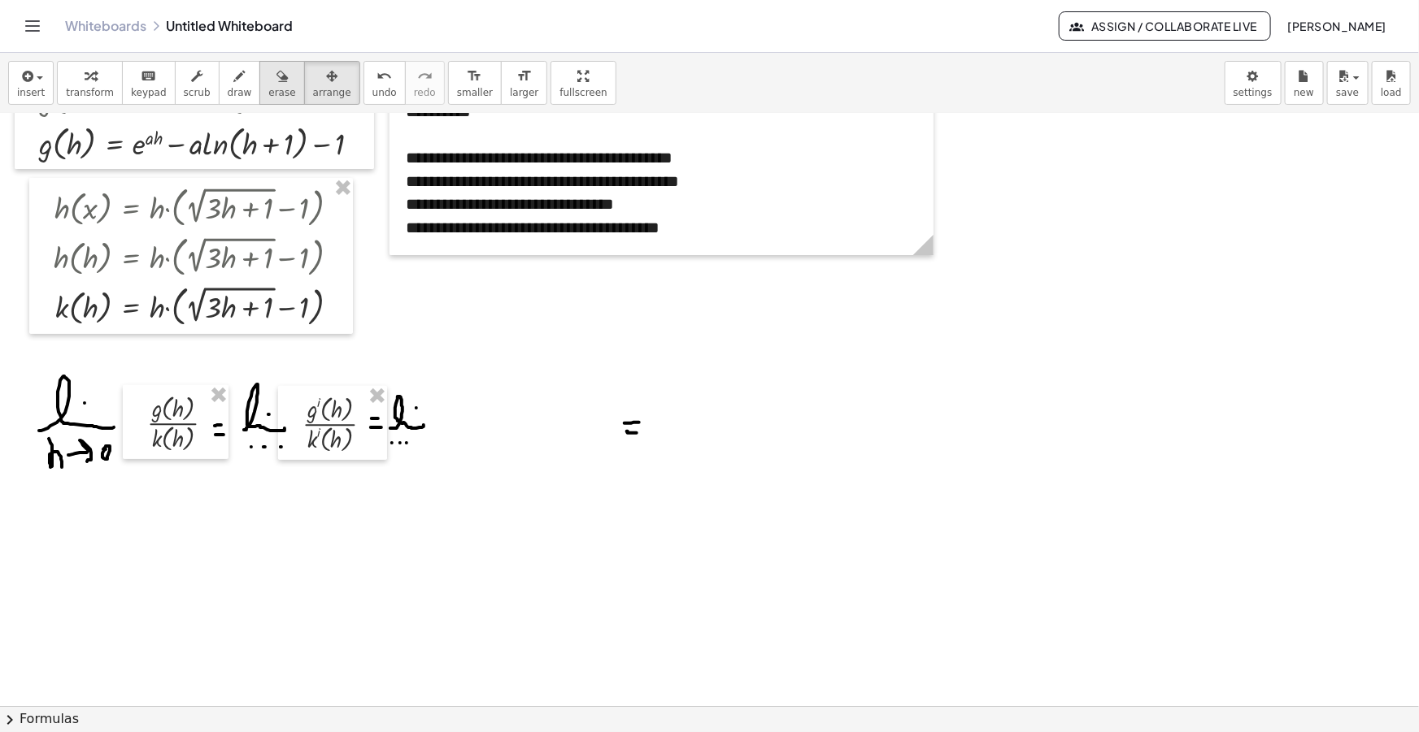
click at [276, 83] on icon "button" at bounding box center [281, 77] width 11 height 20
drag, startPoint x: 631, startPoint y: 428, endPoint x: 362, endPoint y: 313, distance: 292.5
click at [632, 426] on div at bounding box center [709, 538] width 1419 height 1291
click at [24, 82] on icon "button" at bounding box center [26, 77] width 15 height 20
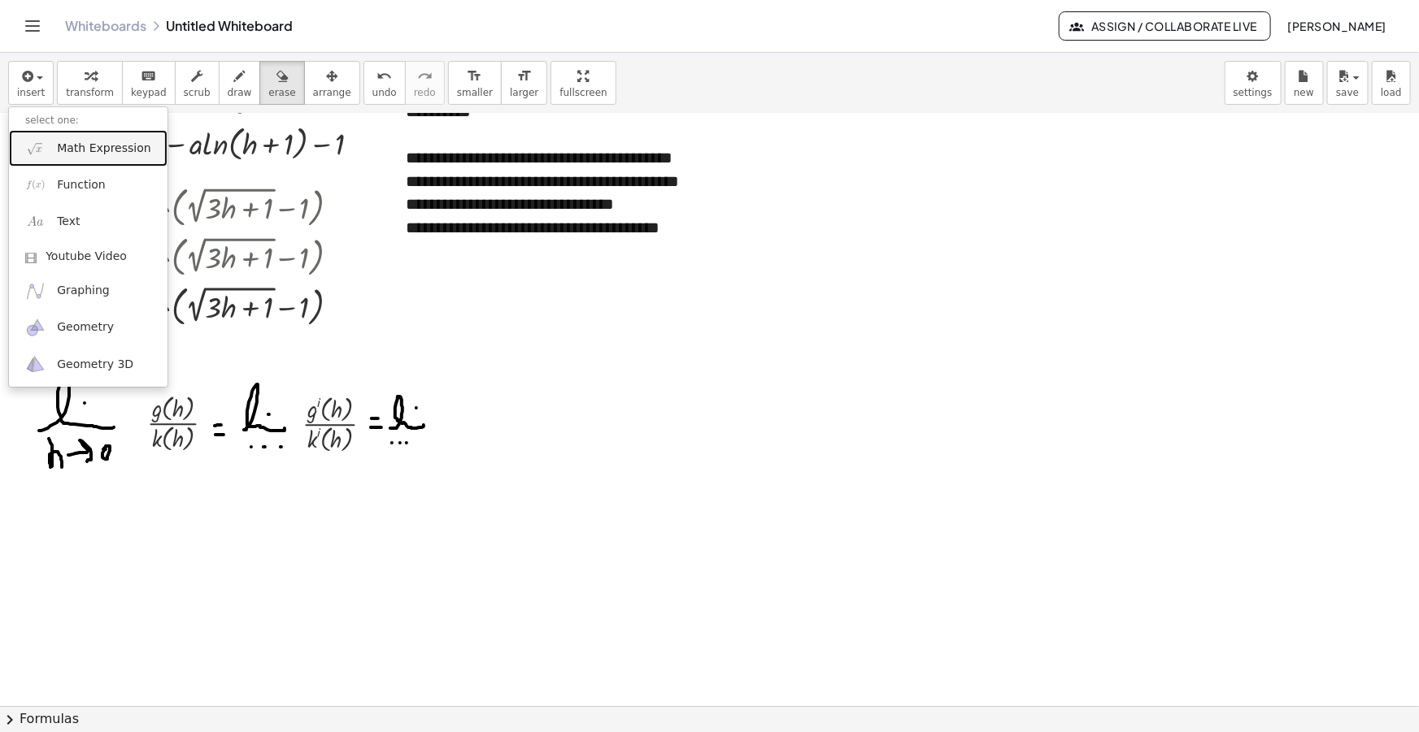
click at [80, 141] on span "Math Expression" at bounding box center [103, 149] width 93 height 16
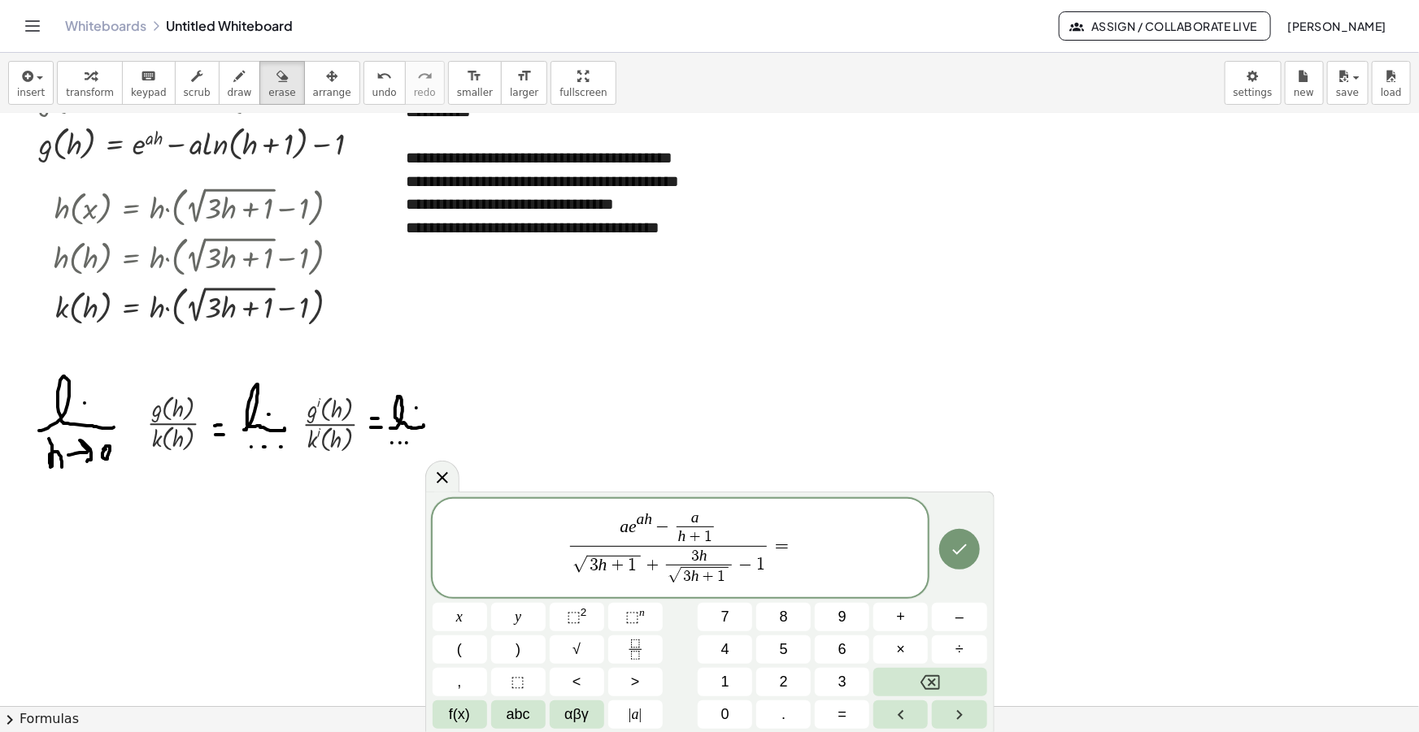
click at [606, 566] on span "3 h + 1" at bounding box center [614, 566] width 54 height 20
click at [798, 545] on span "a e a h − a h + 1 ​ √ 3 h ​ + 1 + 3 h √ 3 h + 1 ​ − 1 ​ =" at bounding box center [680, 549] width 496 height 81
click at [809, 545] on span "a e a h − a h + 1 ​ √ 3 h + 1 + 3 h √ 3 h + 1 ​ − 1 ​ = ​" at bounding box center [680, 549] width 496 height 81
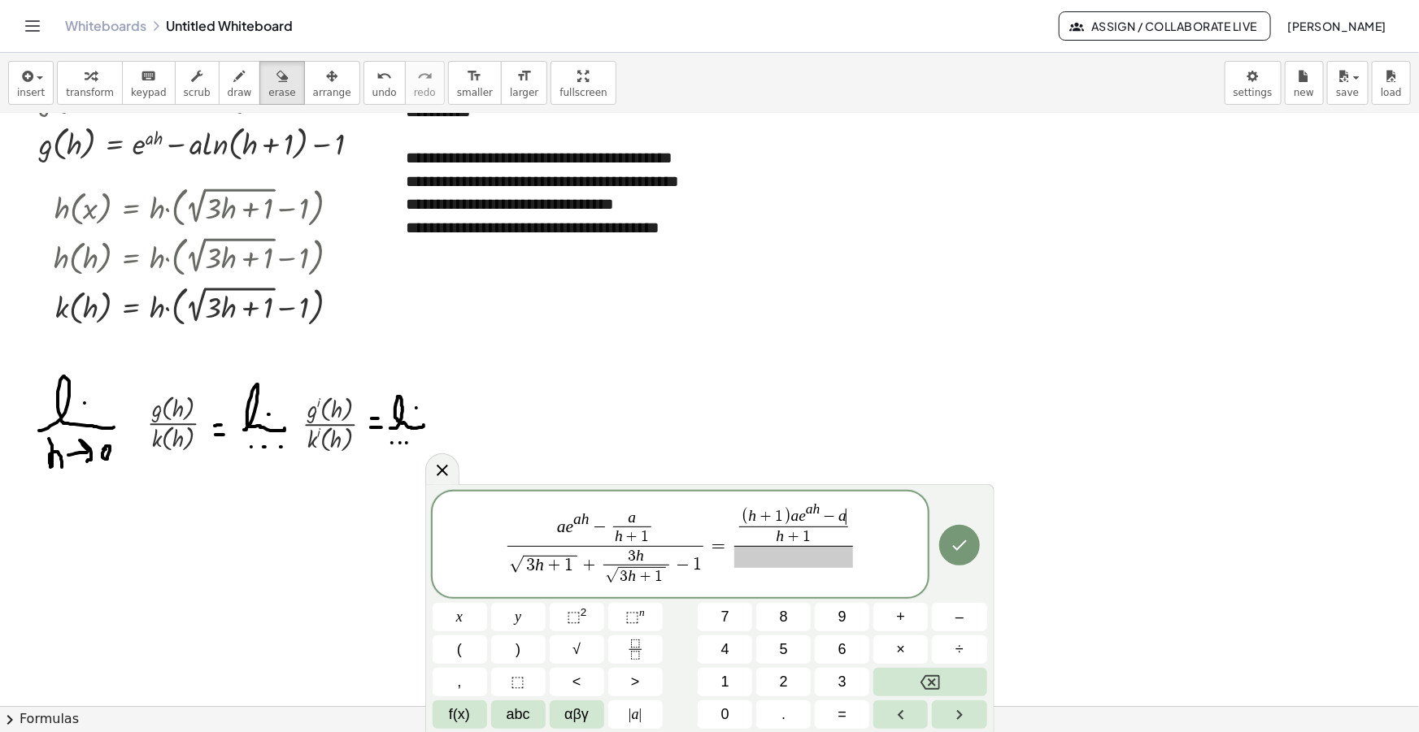
click at [796, 560] on span at bounding box center [793, 557] width 119 height 22
click at [575, 648] on span "√" at bounding box center [576, 650] width 8 height 22
click at [841, 567] on span "3 h + 1 + 3 h ​ √ 3 h + 1 ​" at bounding box center [793, 567] width 119 height 42
click at [819, 554] on span "3 h + 1 + 3 h √ 3 h + 1 ​ ​" at bounding box center [778, 568] width 87 height 38
click at [745, 551] on span "3" at bounding box center [744, 556] width 8 height 15
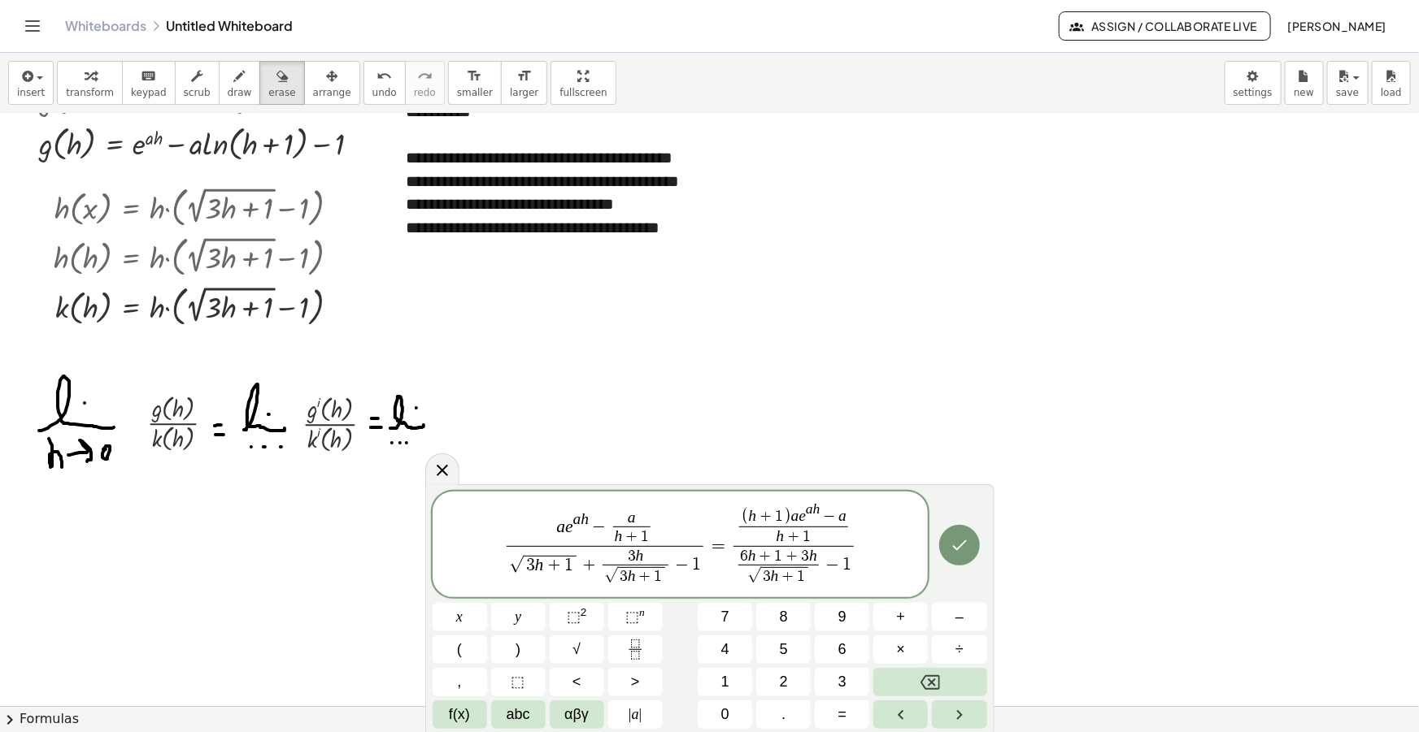
click at [815, 554] on var "h" at bounding box center [813, 555] width 8 height 17
drag, startPoint x: 860, startPoint y: 569, endPoint x: 700, endPoint y: 514, distance: 169.4
click at [700, 514] on span "a e a h − a h + 1 ​ √ 3 h + 1 + 3 h √ 3 h + 1 ​ − 1 ​ = ( h + 1 ) a e a h − a h…" at bounding box center [680, 546] width 496 height 89
drag, startPoint x: 868, startPoint y: 546, endPoint x: 784, endPoint y: 547, distance: 84.5
click at [784, 547] on span "a e a h − a h + 1 ​ √ 3 h + 1 + 3 h √ 3 h + 1 ​ − 1 ​ = ( h + 1 ) a e a h − a h…" at bounding box center [680, 546] width 496 height 89
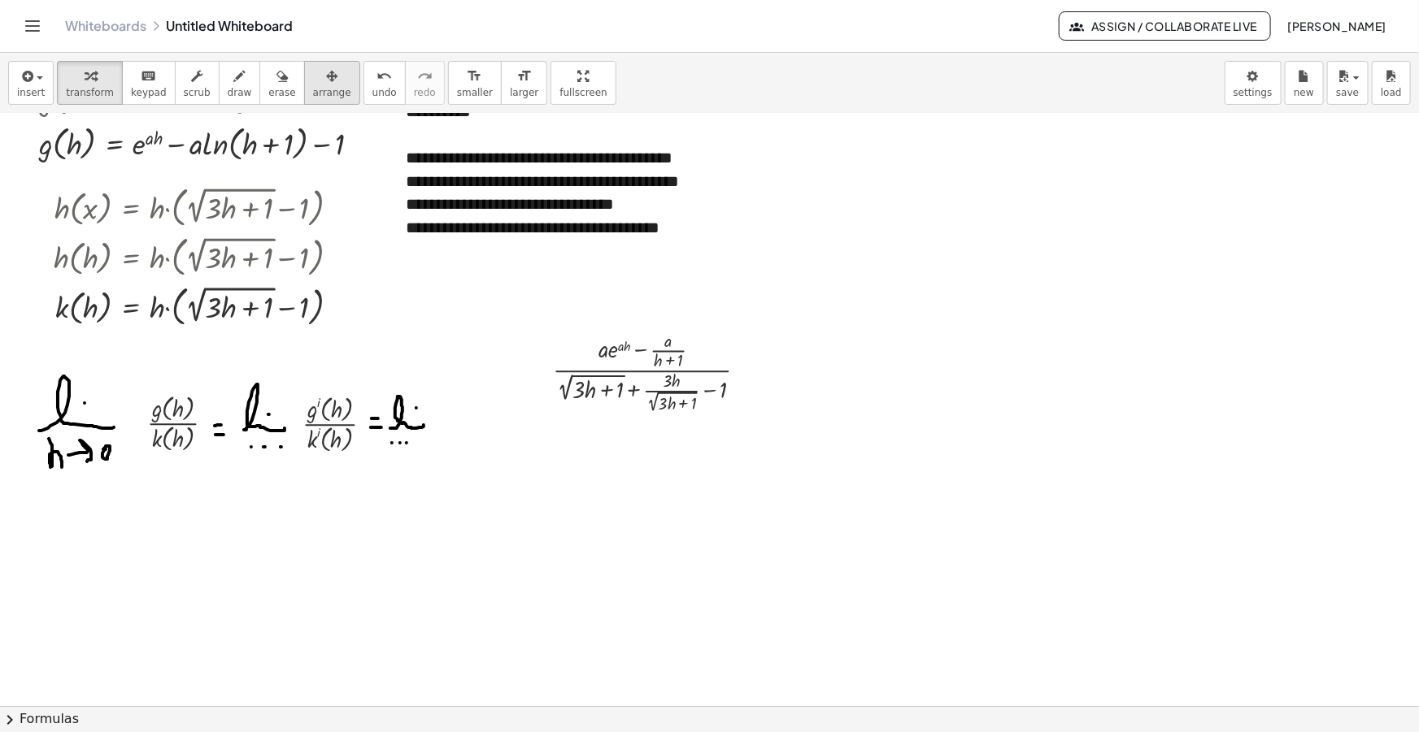
click at [313, 87] on span "arrange" at bounding box center [332, 92] width 38 height 11
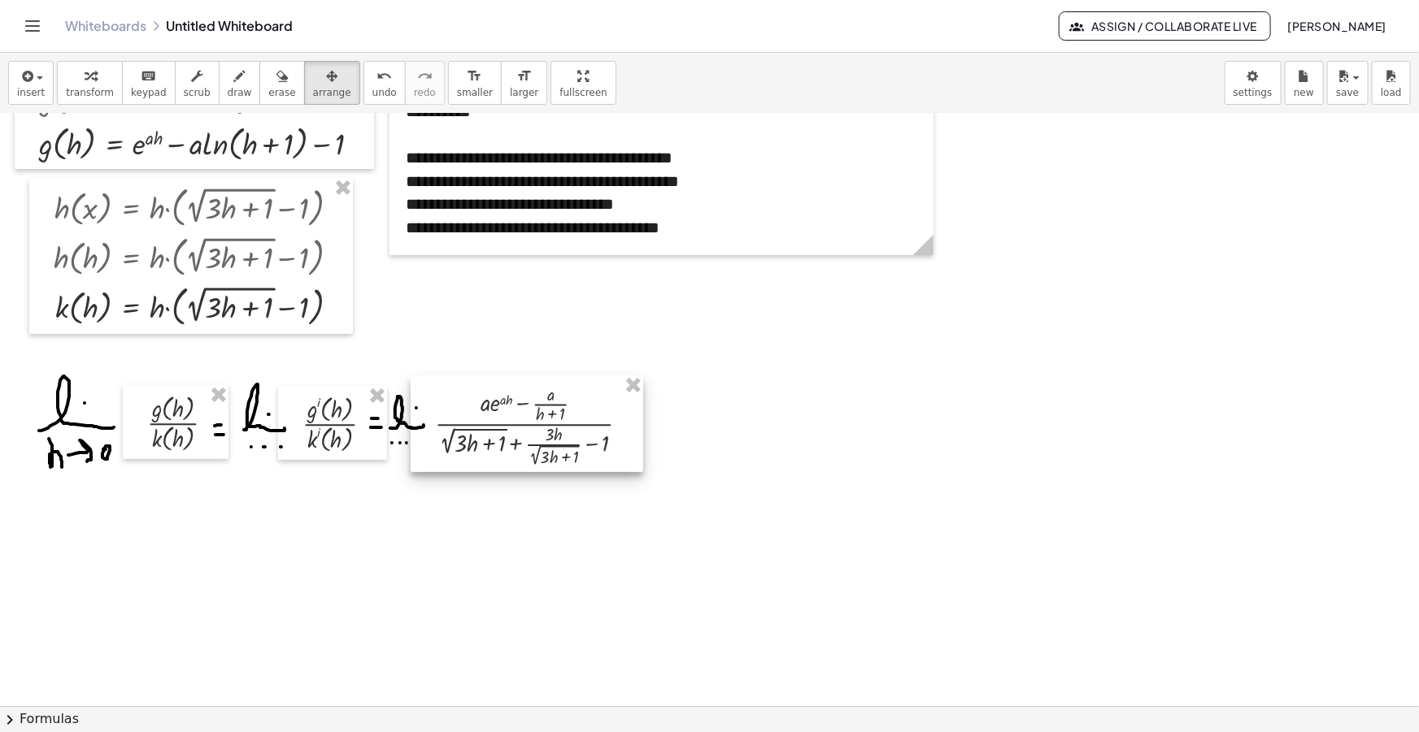
drag, startPoint x: 628, startPoint y: 376, endPoint x: 510, endPoint y: 429, distance: 129.2
click at [510, 429] on div at bounding box center [527, 425] width 232 height 98
click at [228, 93] on span "draw" at bounding box center [240, 92] width 24 height 11
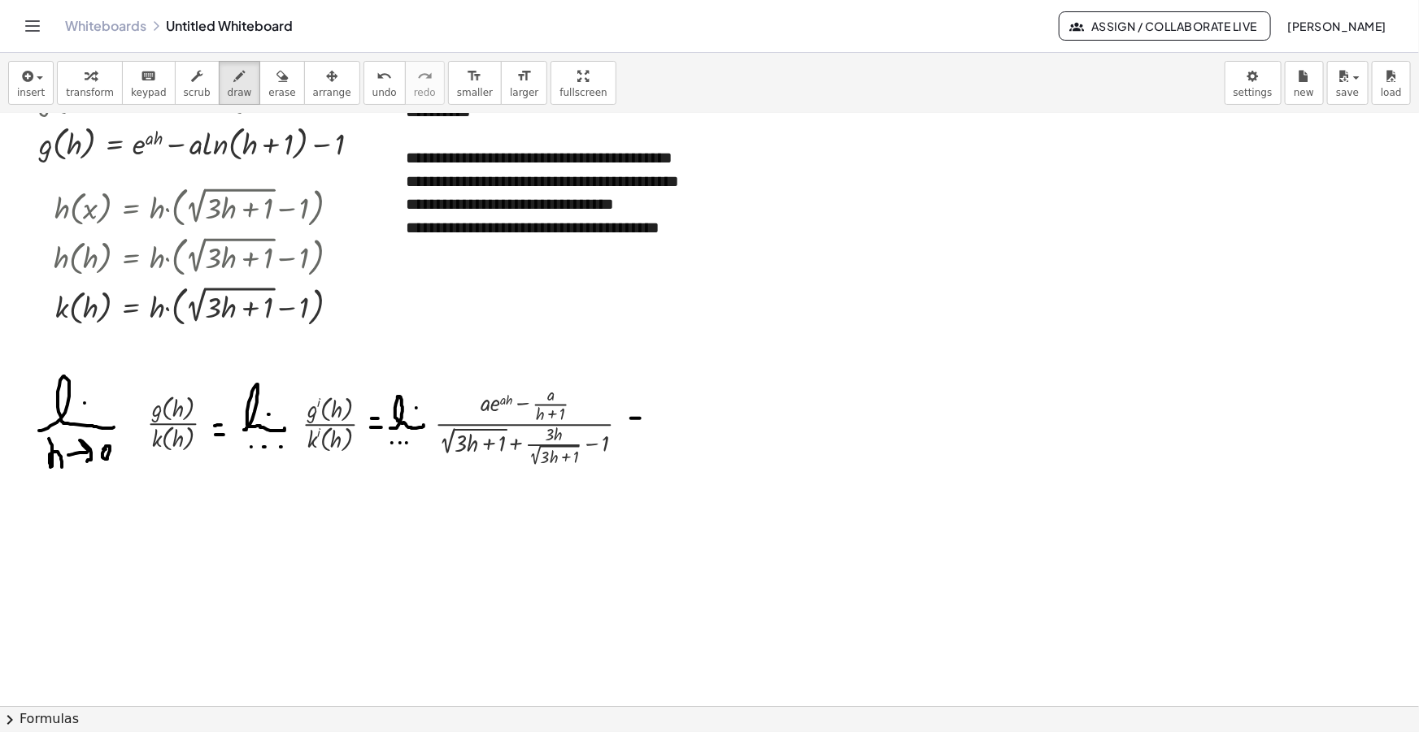
drag, startPoint x: 631, startPoint y: 418, endPoint x: 640, endPoint y: 418, distance: 8.9
click at [640, 418] on div at bounding box center [709, 538] width 1419 height 1291
drag, startPoint x: 629, startPoint y: 431, endPoint x: 639, endPoint y: 431, distance: 9.8
click at [639, 431] on div at bounding box center [709, 538] width 1419 height 1291
drag, startPoint x: 650, startPoint y: 430, endPoint x: 694, endPoint y: 428, distance: 44.0
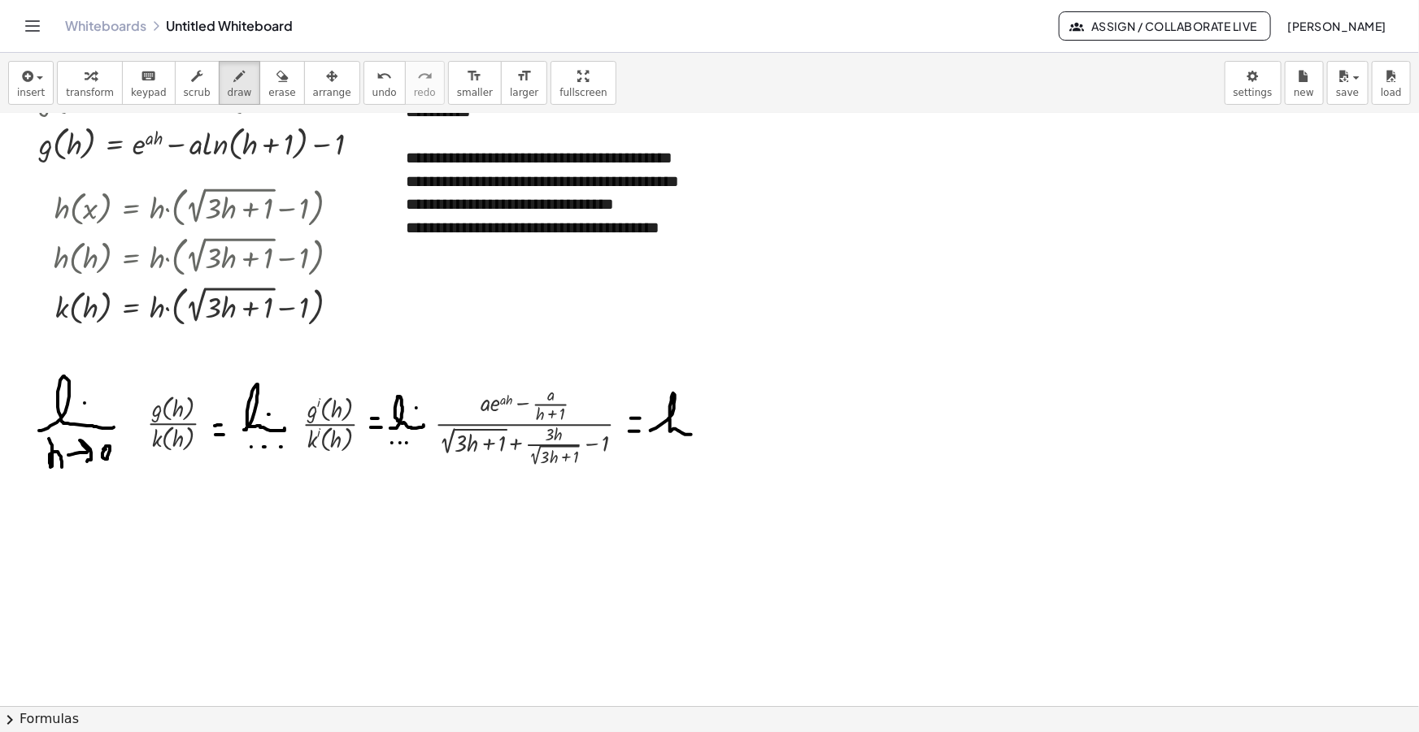
click at [698, 431] on div at bounding box center [709, 538] width 1419 height 1291
click at [686, 421] on div at bounding box center [709, 538] width 1419 height 1291
click at [658, 445] on div at bounding box center [709, 538] width 1419 height 1291
click at [670, 445] on div at bounding box center [709, 538] width 1419 height 1291
click at [687, 445] on div at bounding box center [709, 538] width 1419 height 1291
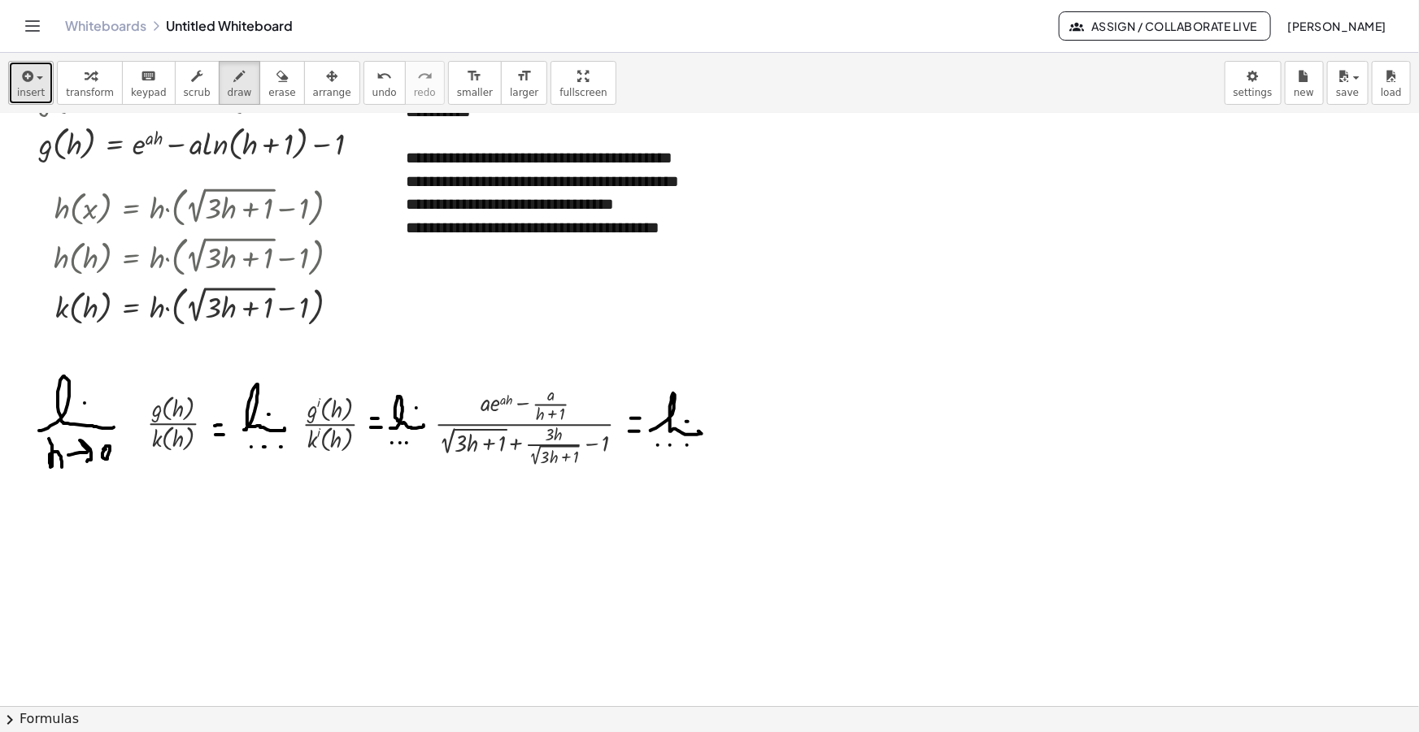
click at [21, 82] on icon "button" at bounding box center [26, 77] width 15 height 20
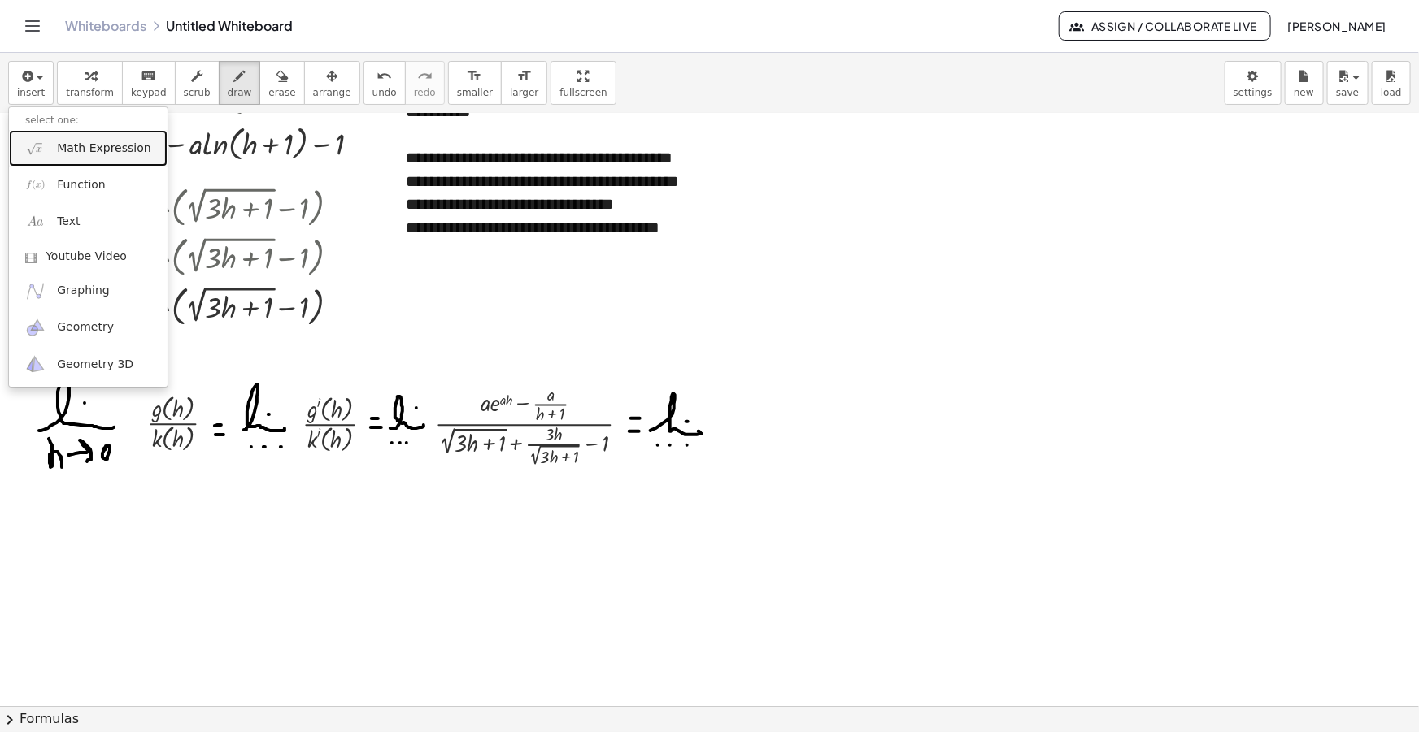
click at [69, 141] on span "Math Expression" at bounding box center [103, 149] width 93 height 16
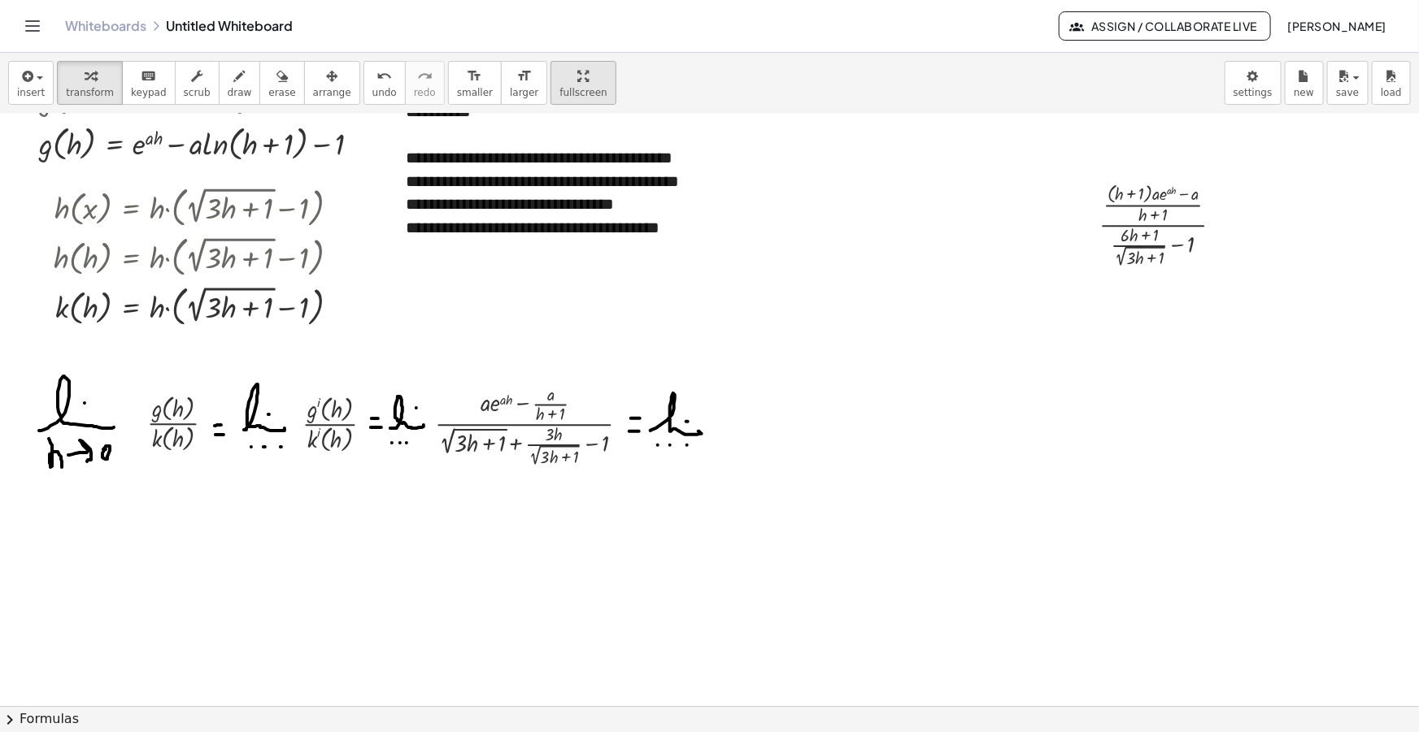
click at [326, 80] on icon "button" at bounding box center [331, 77] width 11 height 20
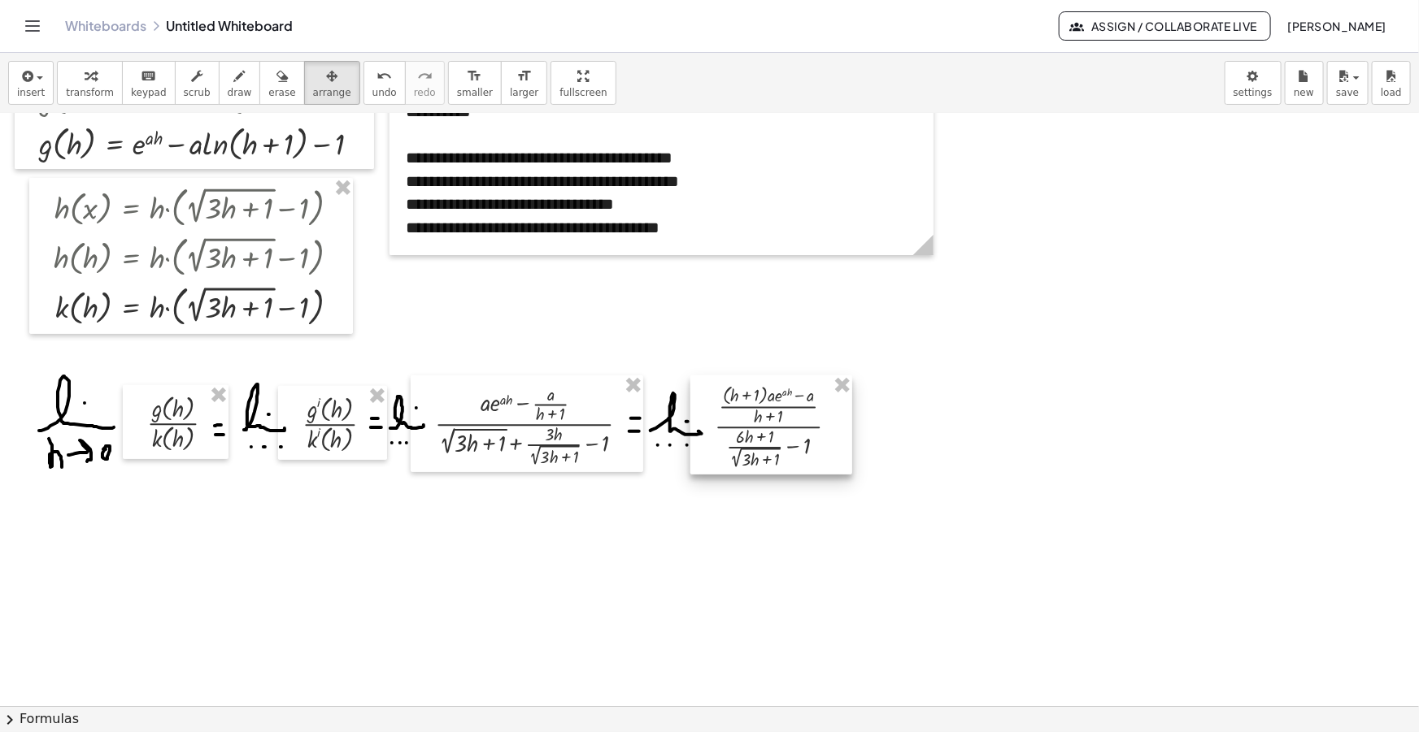
drag, startPoint x: 1127, startPoint y: 209, endPoint x: 749, endPoint y: 396, distance: 421.7
click at [749, 396] on div at bounding box center [771, 426] width 162 height 100
click at [230, 87] on button "draw" at bounding box center [240, 83] width 42 height 44
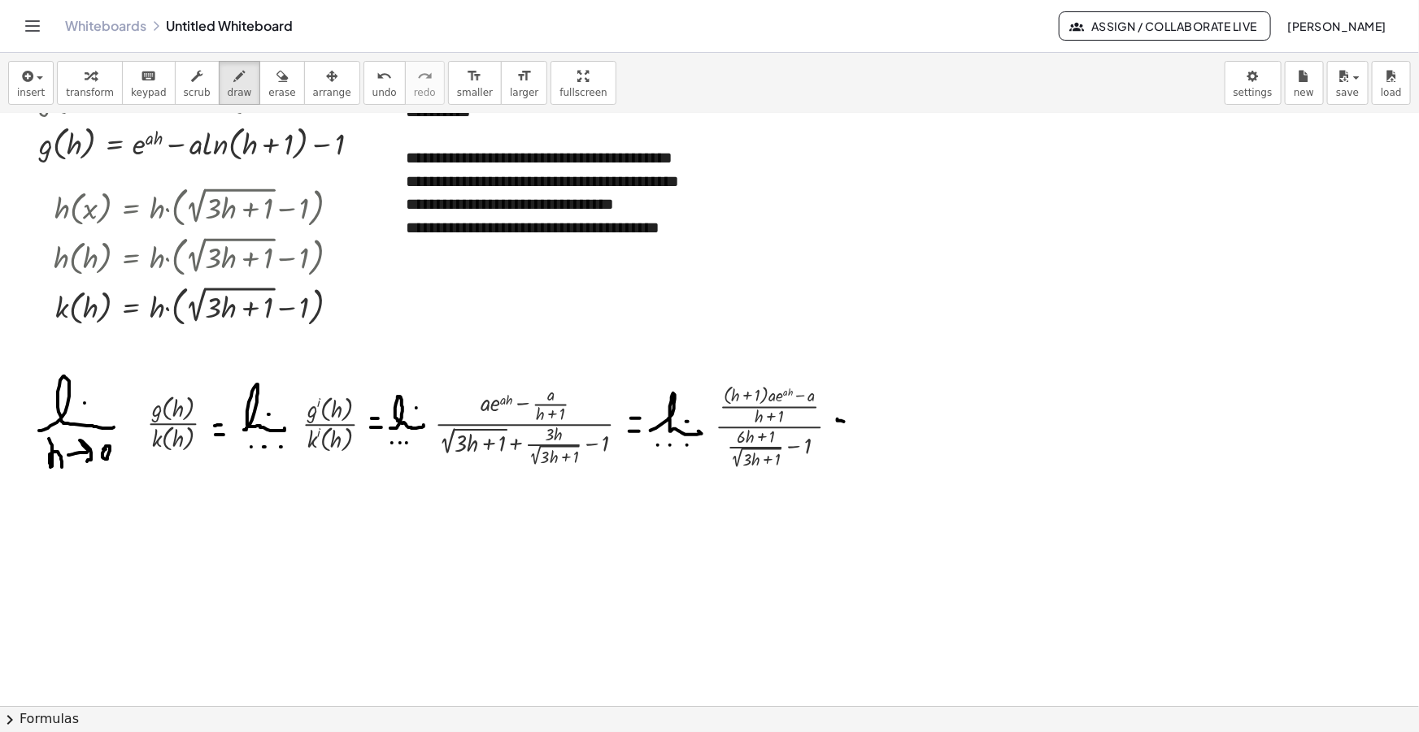
drag, startPoint x: 837, startPoint y: 419, endPoint x: 847, endPoint y: 423, distance: 10.6
click at [847, 423] on div at bounding box center [709, 538] width 1419 height 1291
drag, startPoint x: 837, startPoint y: 433, endPoint x: 847, endPoint y: 435, distance: 9.9
click at [847, 435] on div at bounding box center [709, 538] width 1419 height 1291
drag, startPoint x: 863, startPoint y: 437, endPoint x: 915, endPoint y: 442, distance: 51.4
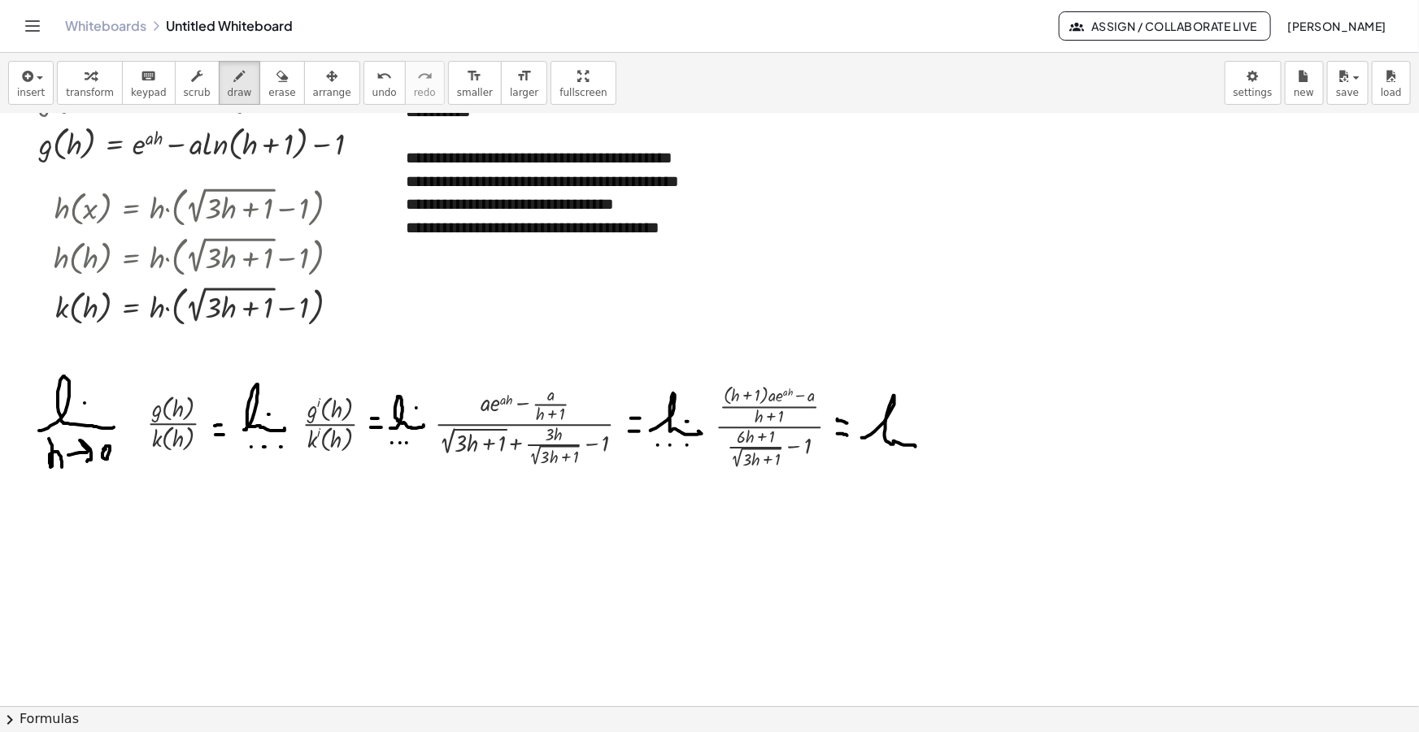
click at [920, 447] on div at bounding box center [709, 538] width 1419 height 1291
drag, startPoint x: 902, startPoint y: 431, endPoint x: 896, endPoint y: 443, distance: 13.8
click at [902, 430] on div at bounding box center [709, 538] width 1419 height 1291
click at [879, 461] on div at bounding box center [709, 538] width 1419 height 1291
click at [890, 461] on div at bounding box center [709, 538] width 1419 height 1291
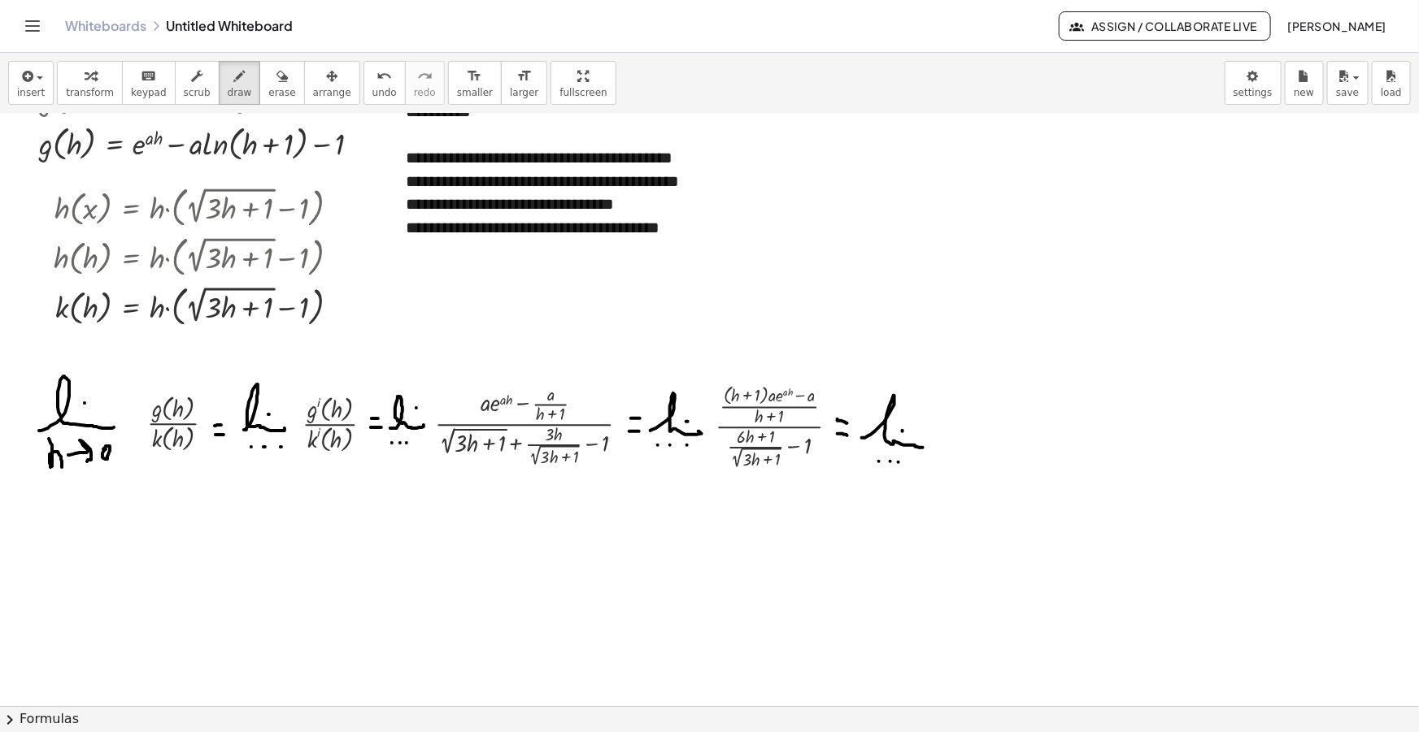
click at [898, 462] on div at bounding box center [709, 538] width 1419 height 1291
click at [33, 72] on span "button" at bounding box center [34, 77] width 3 height 11
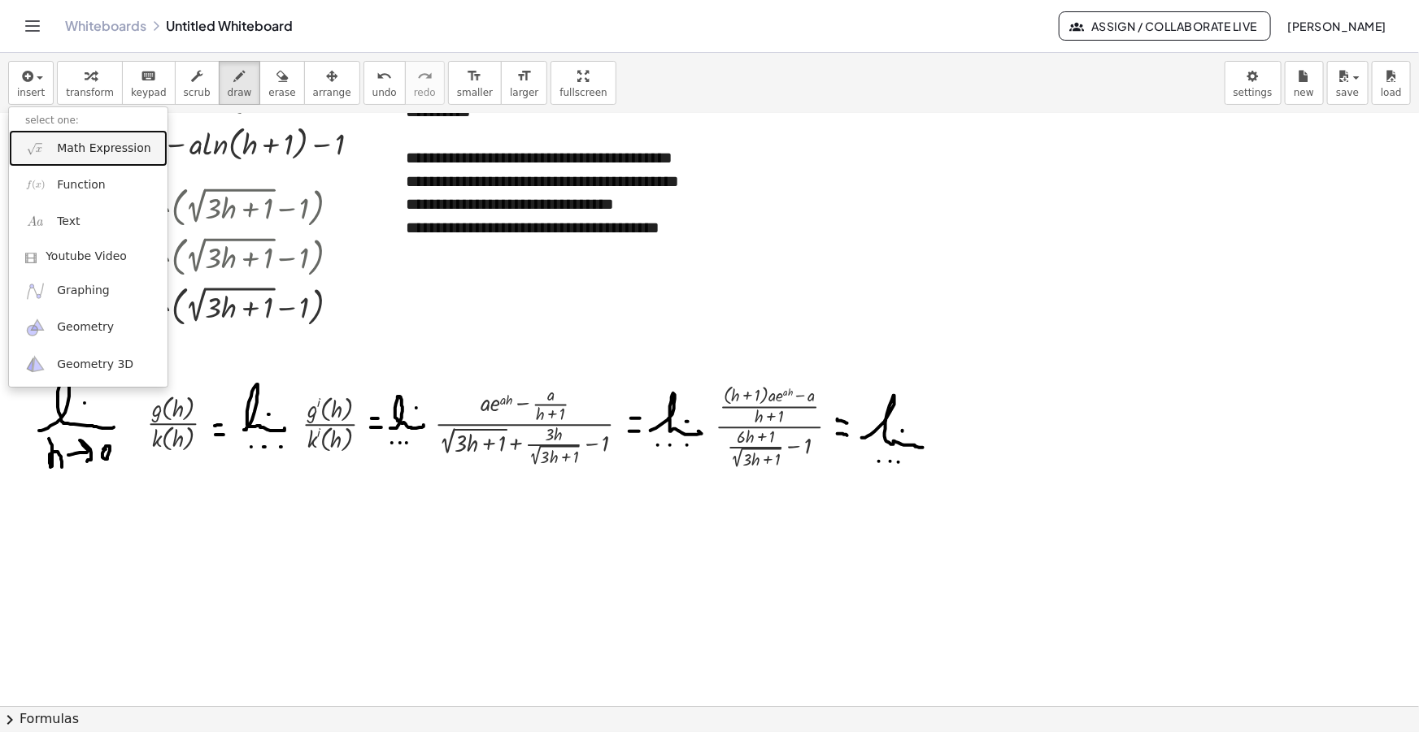
click at [59, 137] on link "Math Expression" at bounding box center [88, 148] width 159 height 37
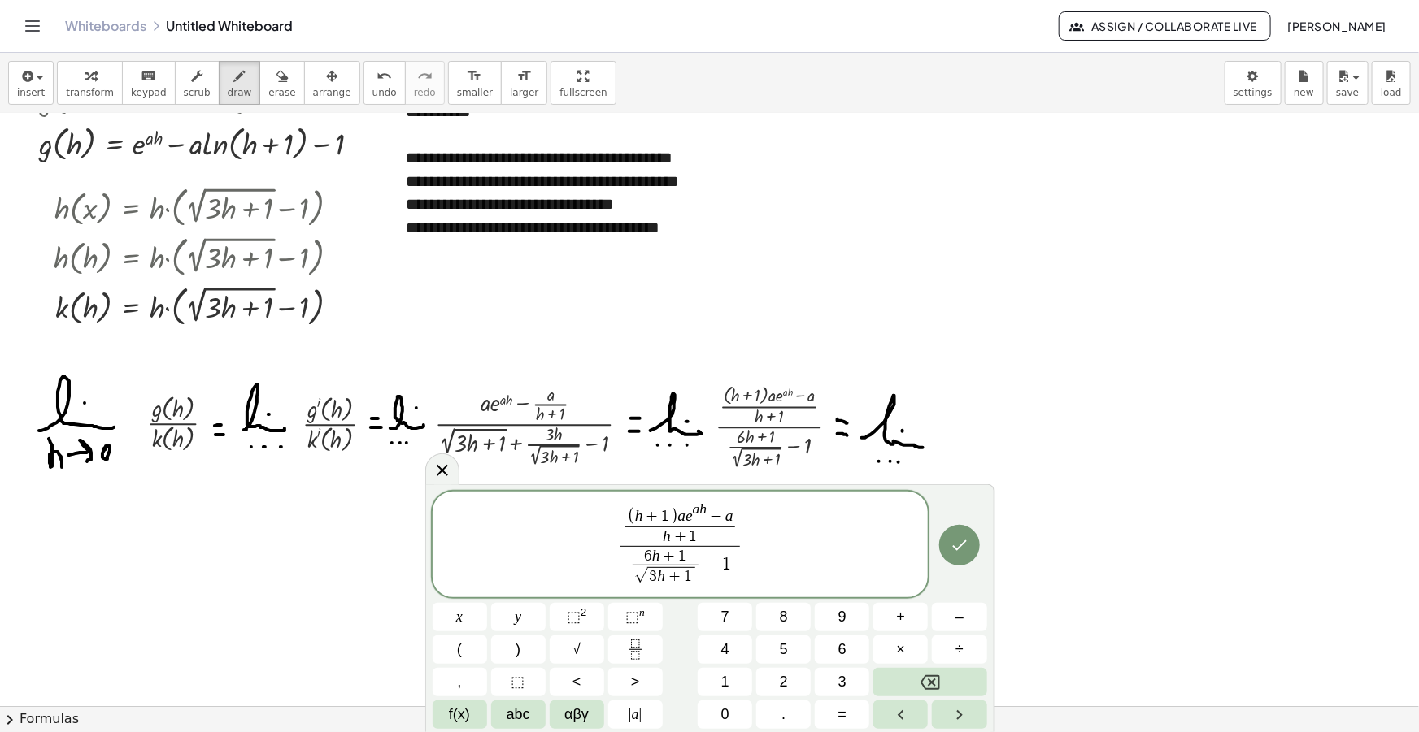
click at [687, 553] on span "6 h + 1" at bounding box center [665, 556] width 66 height 15
click at [567, 647] on button "√" at bounding box center [577, 650] width 54 height 28
click at [763, 566] on span "6 h + 1 − √ 3 h + 1 ​ √ 3 h + 1 ​ − 1" at bounding box center [680, 566] width 167 height 45
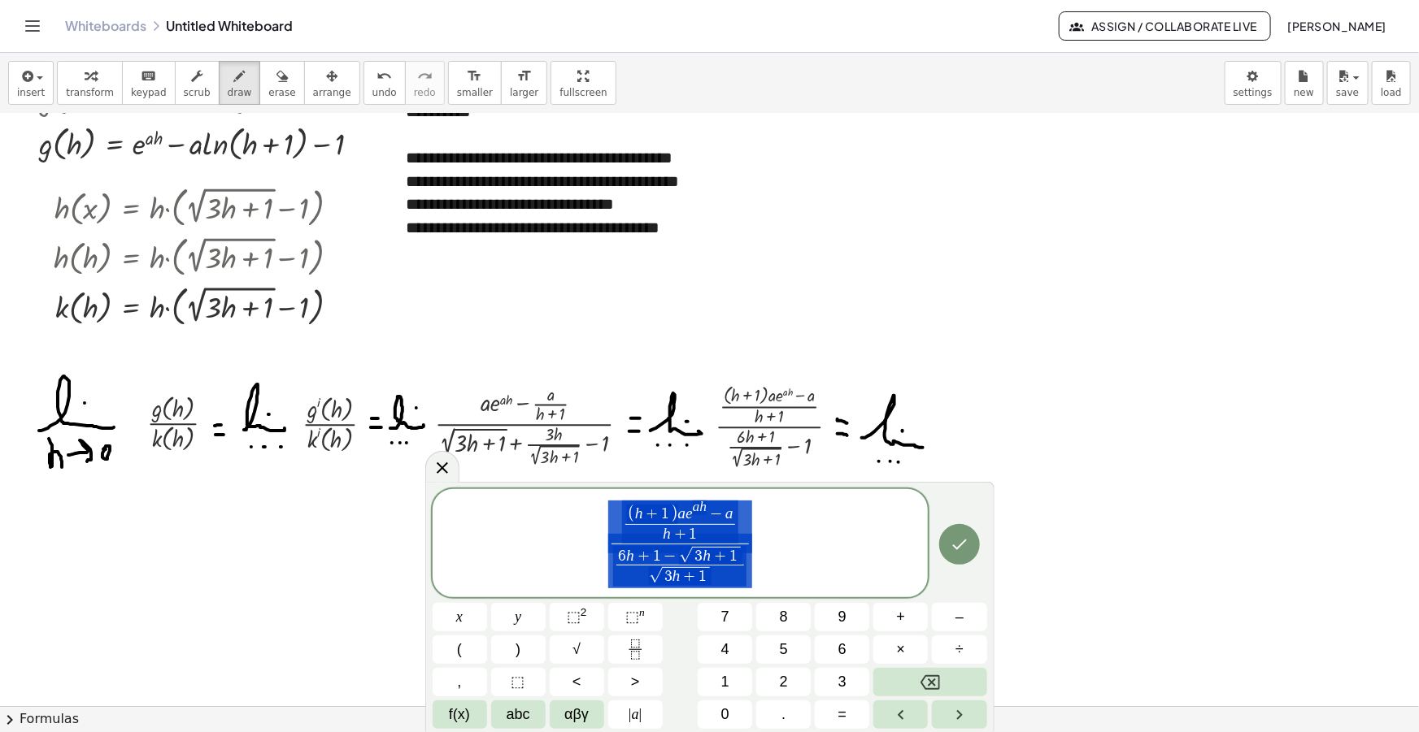
drag, startPoint x: 755, startPoint y: 562, endPoint x: 584, endPoint y: 519, distance: 176.7
click at [586, 519] on span "( h + 1 ) a e a h − a h + 1 ​ 6 h + 1 − √ 3 h + 1 √ 3 h + 1 ​ ​" at bounding box center [680, 544] width 496 height 91
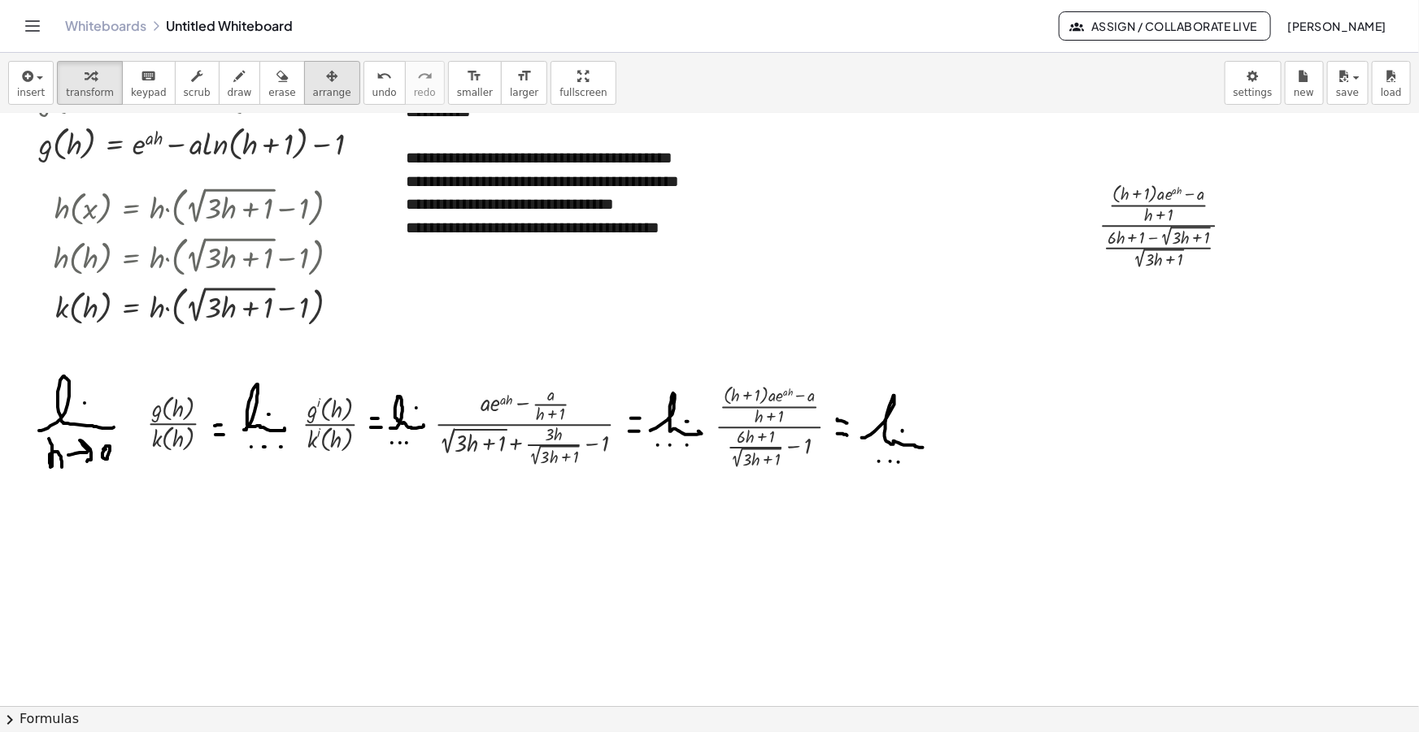
click at [315, 69] on div "button" at bounding box center [332, 76] width 38 height 20
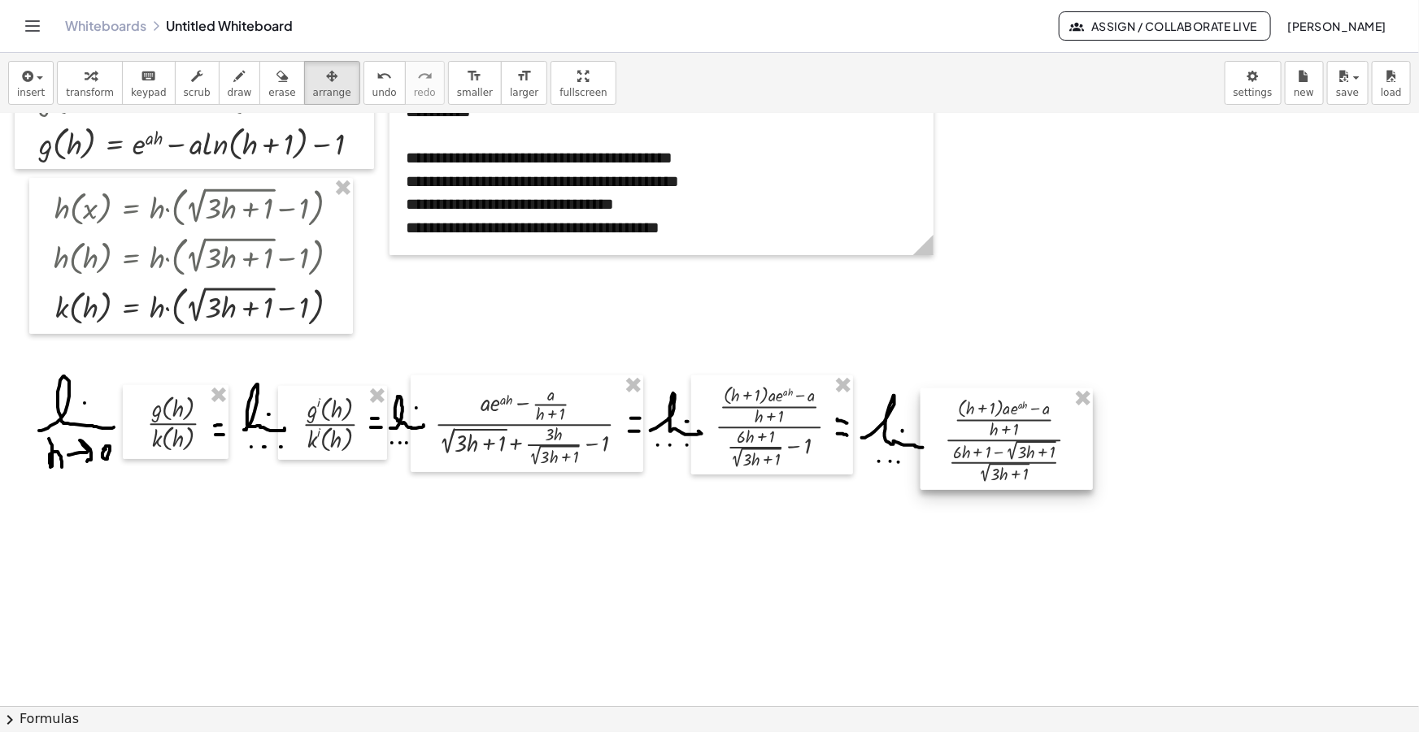
drag, startPoint x: 1125, startPoint y: 262, endPoint x: 982, endPoint y: 425, distance: 217.2
click at [982, 425] on div at bounding box center [1006, 440] width 172 height 102
click at [234, 80] on icon "button" at bounding box center [239, 77] width 11 height 20
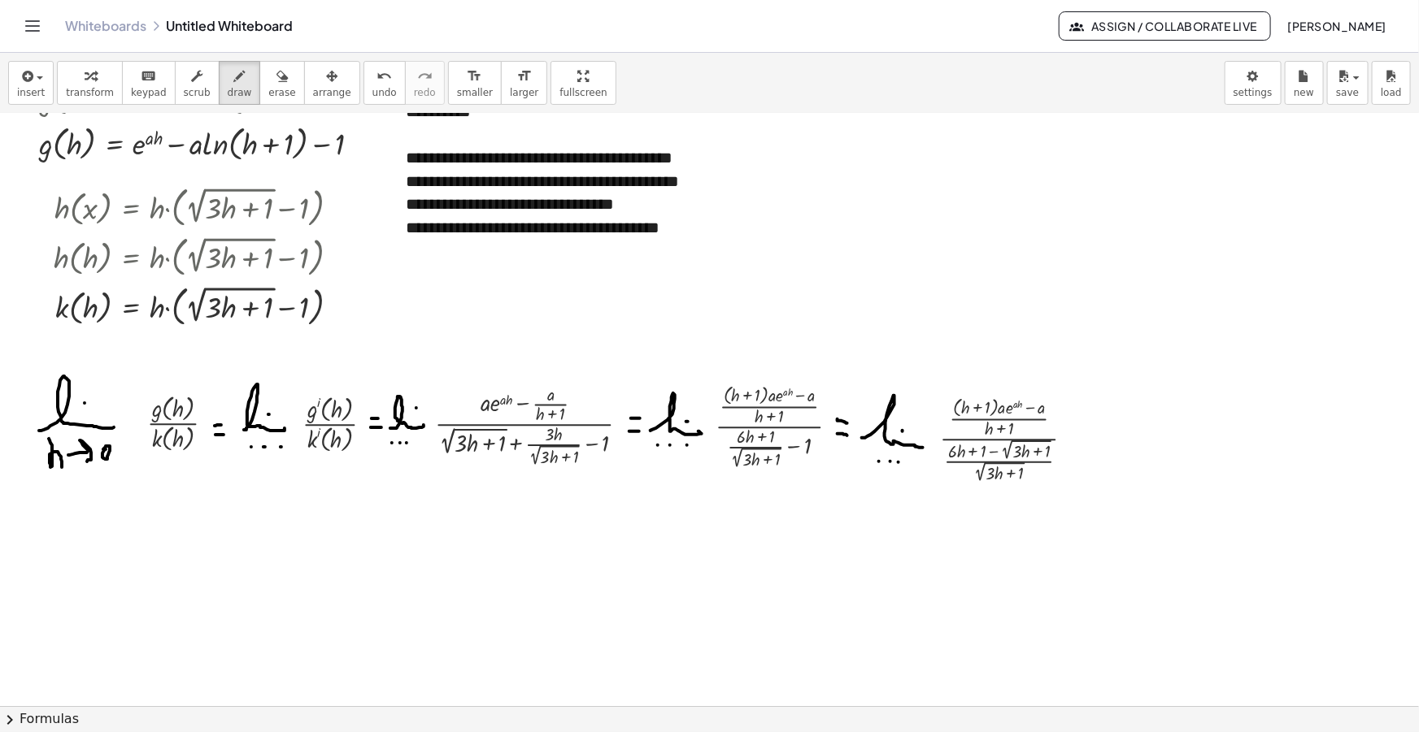
click at [1093, 431] on div at bounding box center [709, 538] width 1419 height 1291
click at [1089, 443] on div at bounding box center [709, 538] width 1419 height 1291
drag, startPoint x: 24, startPoint y: 537, endPoint x: 37, endPoint y: 537, distance: 13.8
click at [37, 537] on div at bounding box center [709, 538] width 1419 height 1291
drag, startPoint x: 25, startPoint y: 550, endPoint x: 37, endPoint y: 551, distance: 12.2
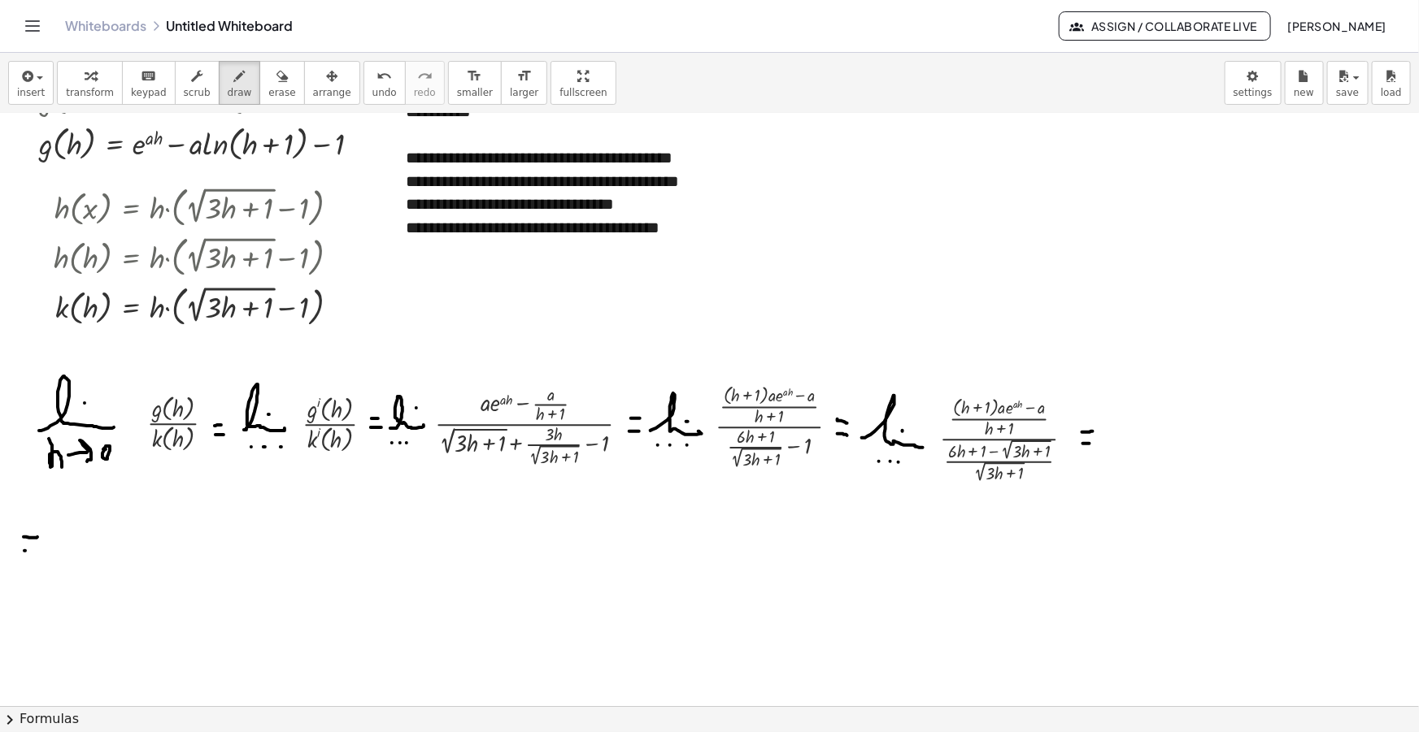
click at [37, 551] on div at bounding box center [709, 538] width 1419 height 1291
drag, startPoint x: 46, startPoint y: 555, endPoint x: 102, endPoint y: 557, distance: 55.3
click at [102, 557] on div at bounding box center [709, 538] width 1419 height 1291
click at [89, 537] on div at bounding box center [709, 538] width 1419 height 1291
click at [59, 572] on div at bounding box center [709, 538] width 1419 height 1291
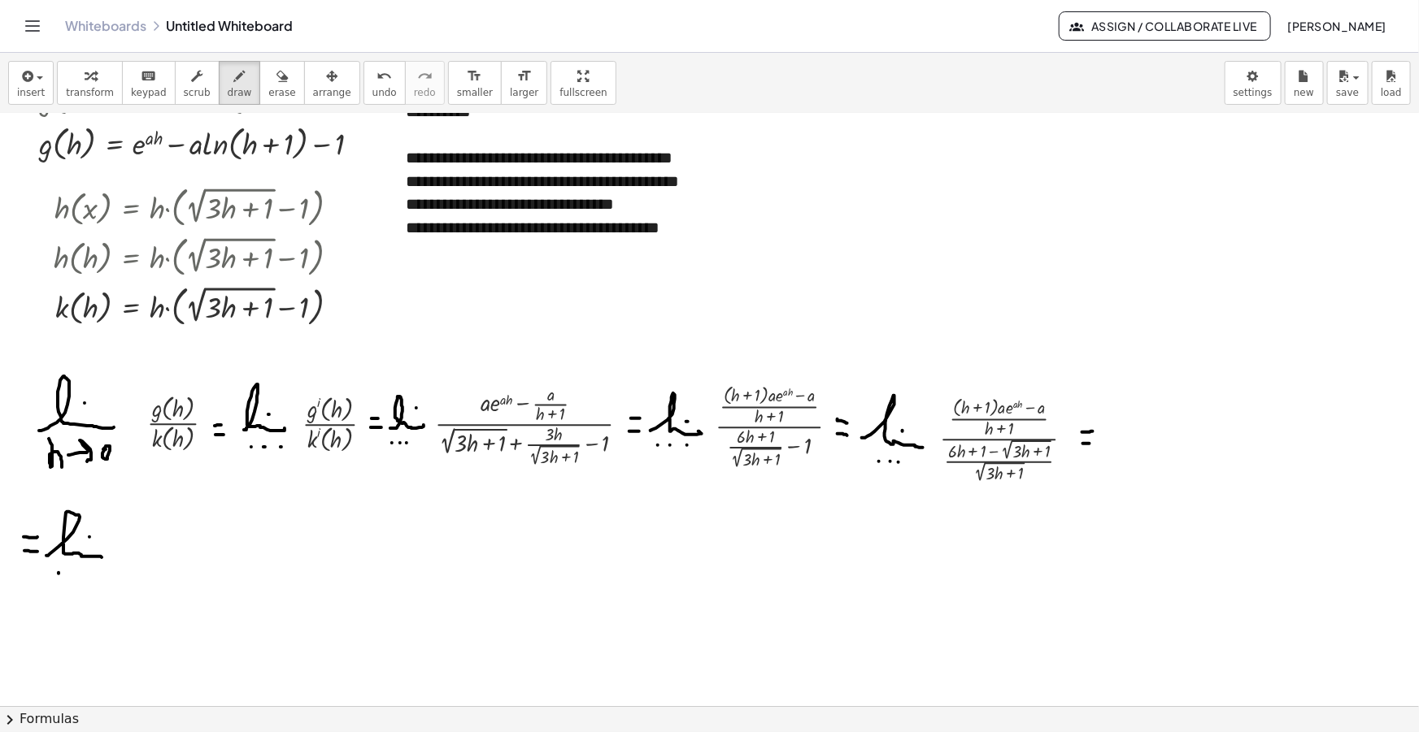
click at [70, 572] on div at bounding box center [709, 538] width 1419 height 1291
click at [83, 573] on div at bounding box center [709, 538] width 1419 height 1291
click at [20, 89] on span "insert" at bounding box center [31, 92] width 28 height 11
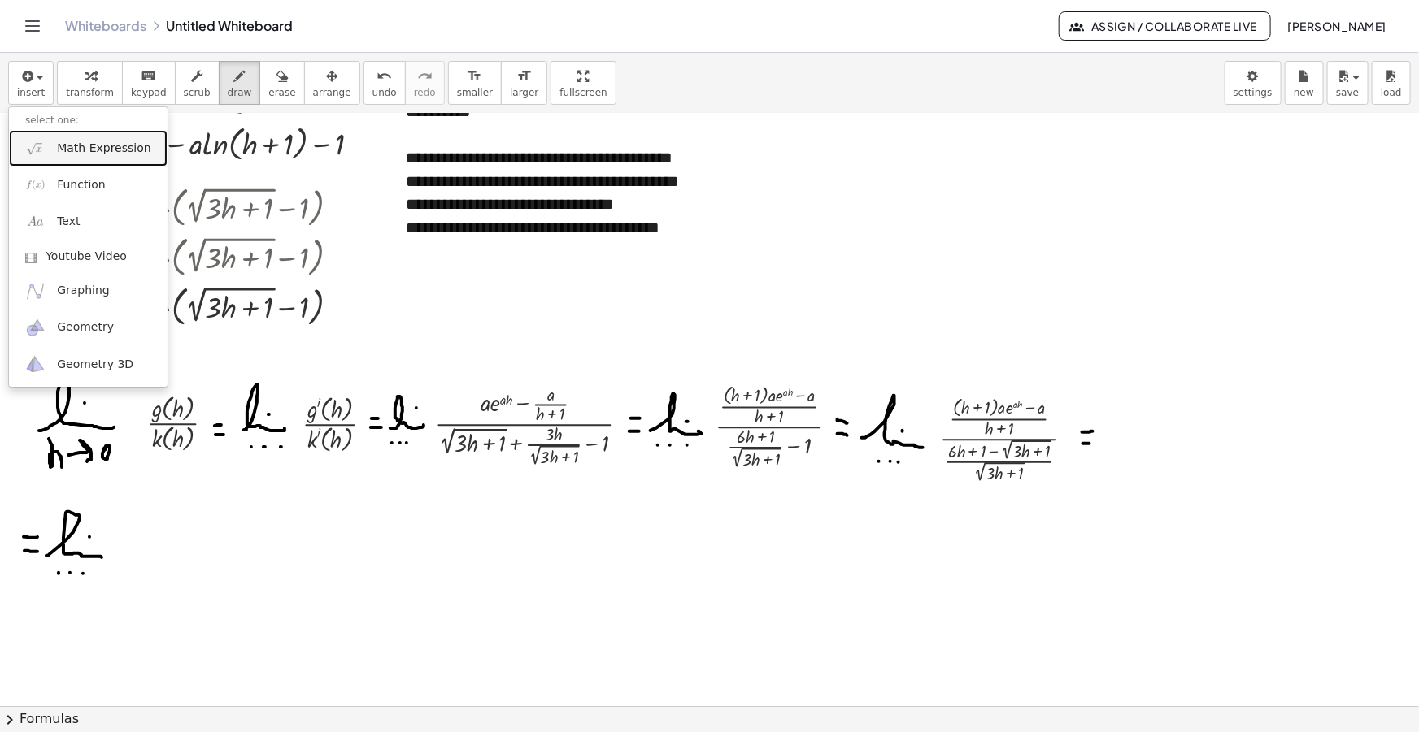
click at [61, 134] on link "Math Expression" at bounding box center [88, 148] width 159 height 37
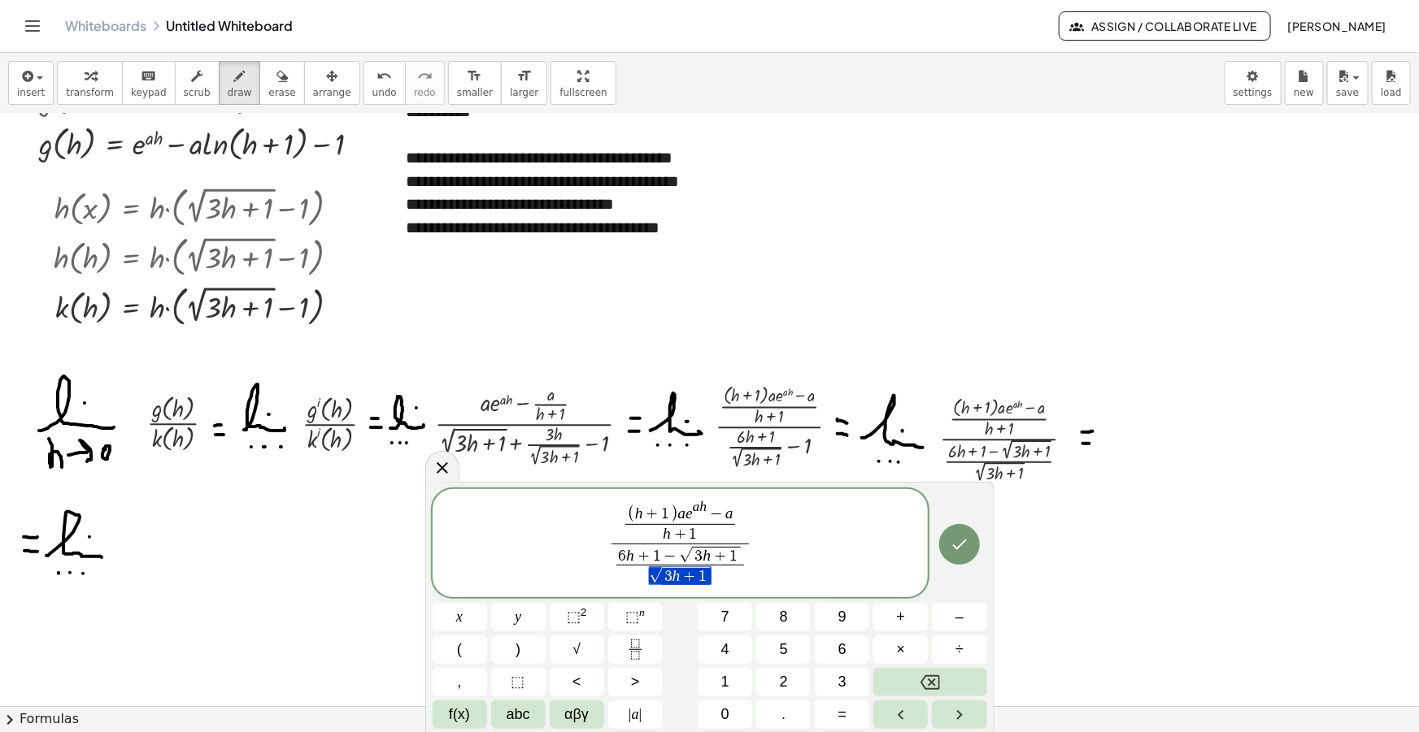
drag, startPoint x: 707, startPoint y: 576, endPoint x: 647, endPoint y: 577, distance: 60.2
click at [626, 511] on span "​ ( h + 1 ) a e a h − a" at bounding box center [679, 513] width 109 height 24
click at [617, 550] on span "6 h + 1 − √ 3 h + 1" at bounding box center [679, 555] width 127 height 18
click at [744, 551] on span ")" at bounding box center [746, 553] width 8 height 21
click at [610, 550] on span "(" at bounding box center [614, 553] width 8 height 21
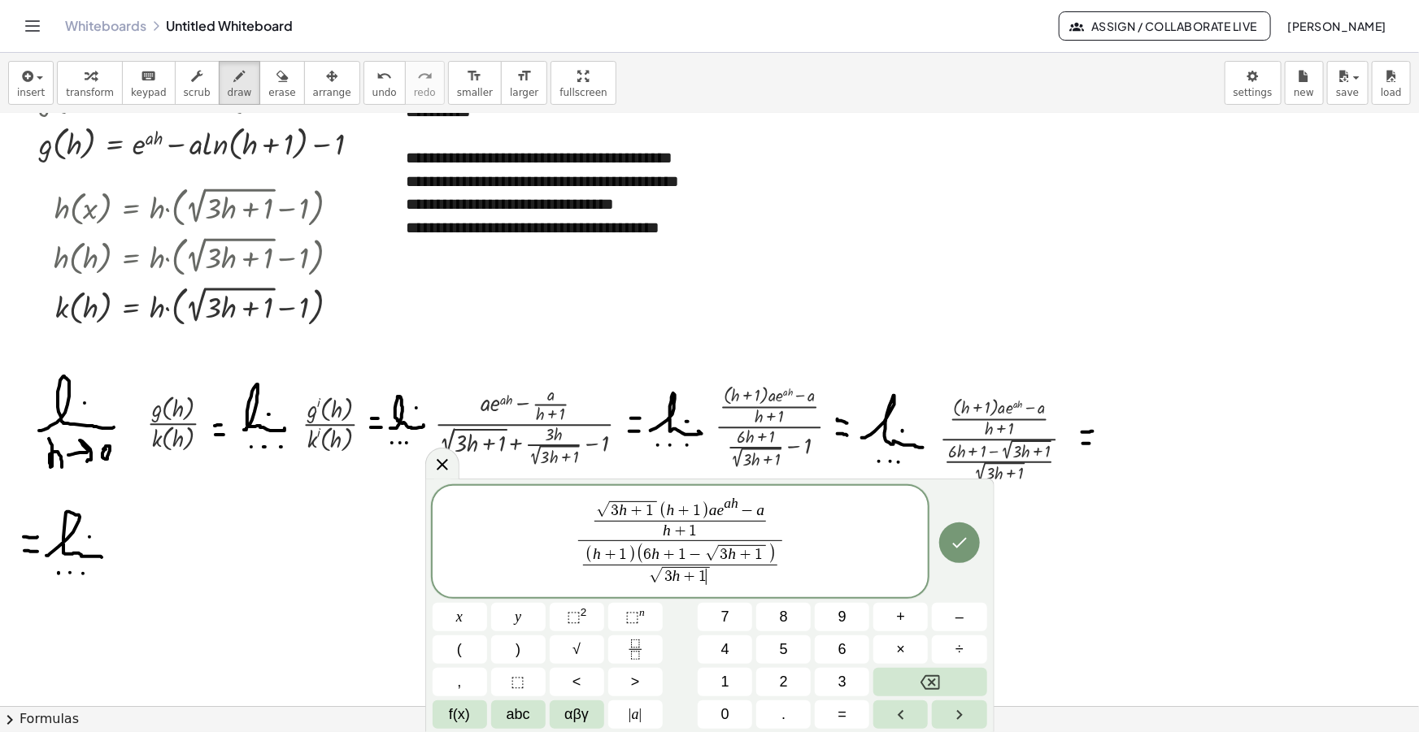
click at [707, 577] on span "3 h + 1 ​" at bounding box center [686, 575] width 48 height 17
drag, startPoint x: 709, startPoint y: 578, endPoint x: 645, endPoint y: 577, distance: 63.4
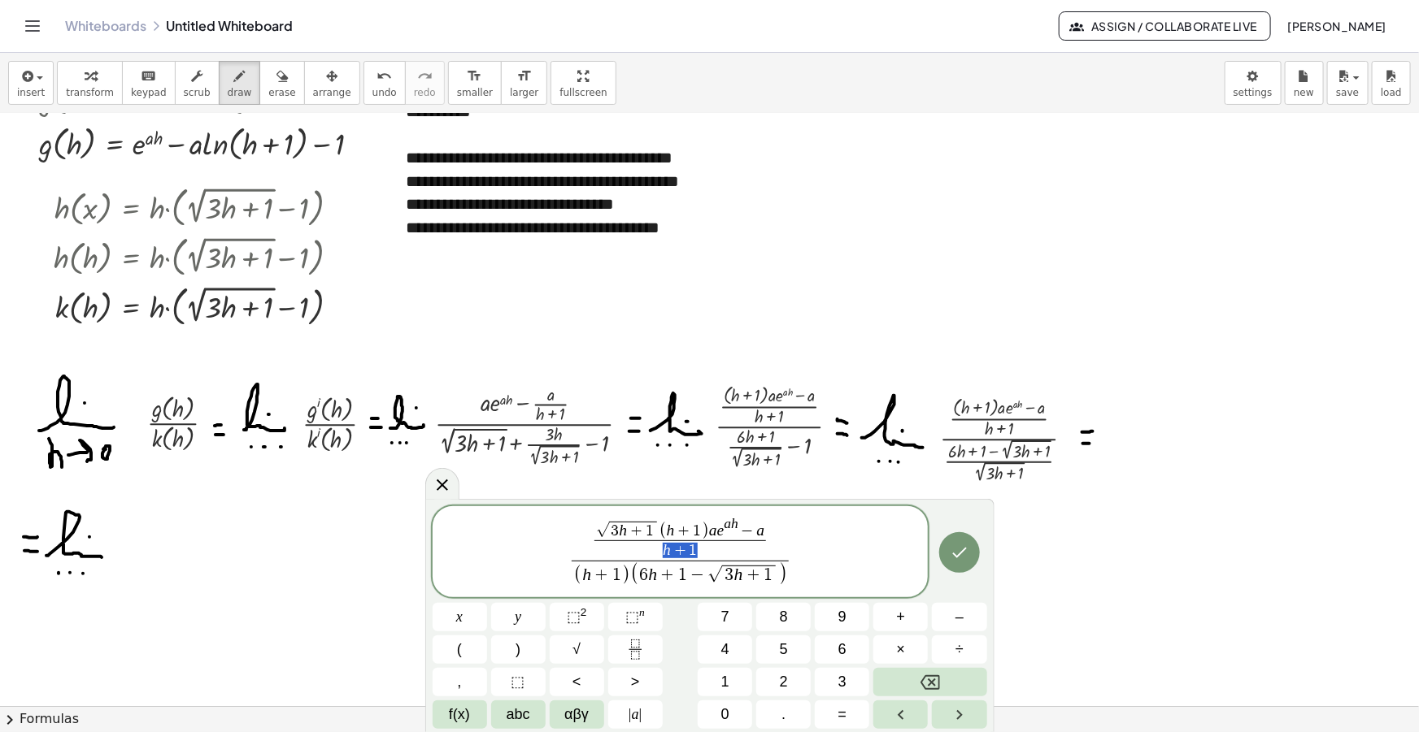
drag, startPoint x: 698, startPoint y: 548, endPoint x: 659, endPoint y: 551, distance: 39.2
click at [659, 551] on span "h + 1" at bounding box center [680, 551] width 172 height 20
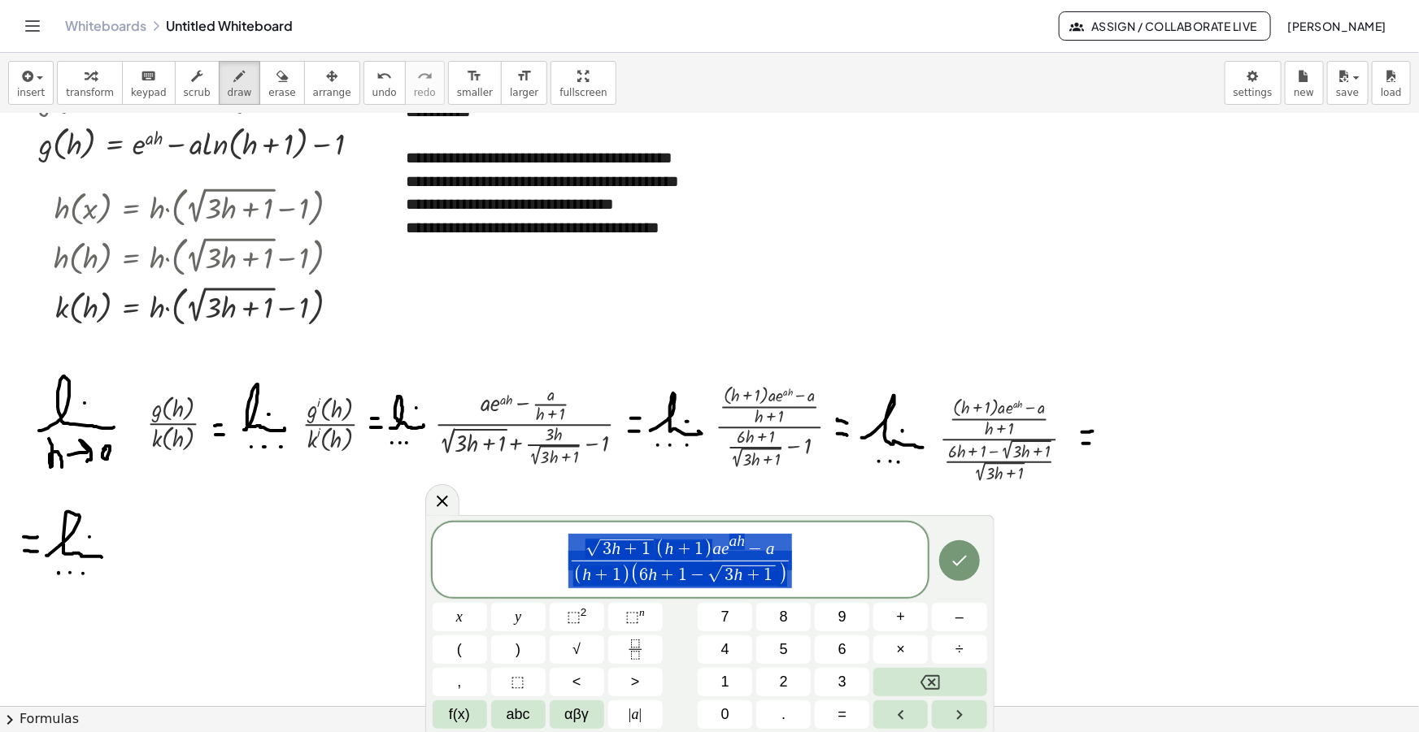
drag, startPoint x: 799, startPoint y: 565, endPoint x: 521, endPoint y: 557, distance: 278.1
click at [524, 558] on span "√ 3 h + 1 ( h + 1 ) a e a h − a ( h + 1 ) ( 6 h + 1 − √ 3 h + 1 ) ​" at bounding box center [680, 561] width 496 height 58
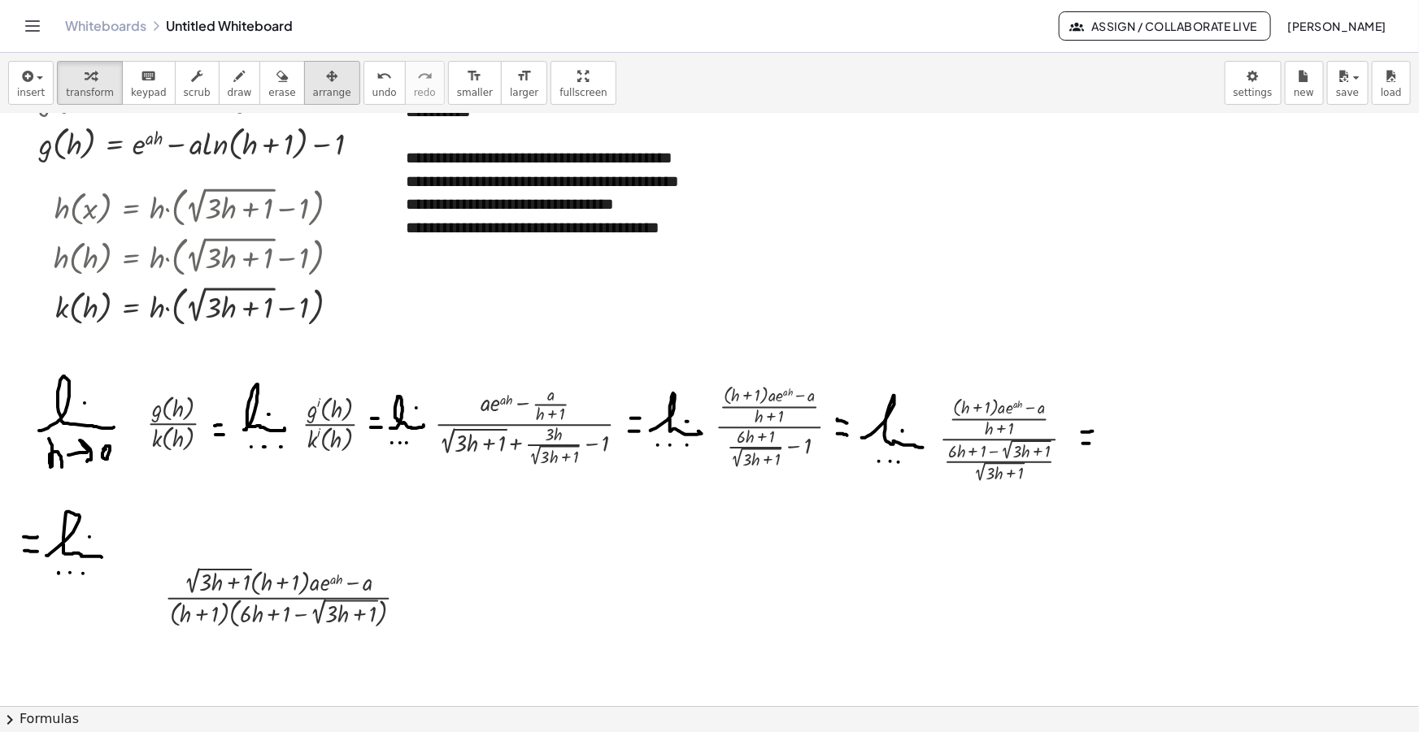
click at [307, 61] on button "arrange" at bounding box center [332, 83] width 56 height 44
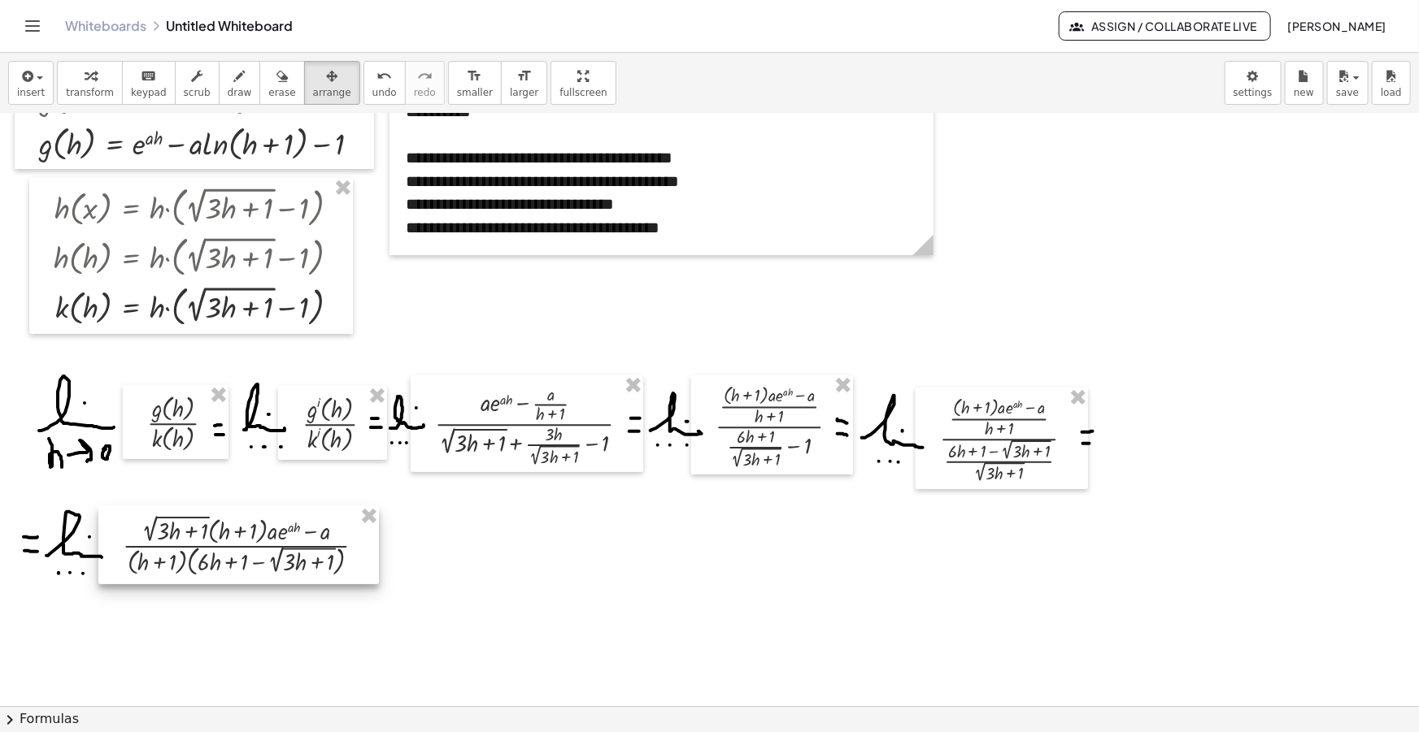
drag, startPoint x: 261, startPoint y: 597, endPoint x: 221, endPoint y: 423, distance: 178.5
click at [218, 545] on div at bounding box center [238, 545] width 280 height 78
click at [228, 72] on div "button" at bounding box center [240, 76] width 24 height 20
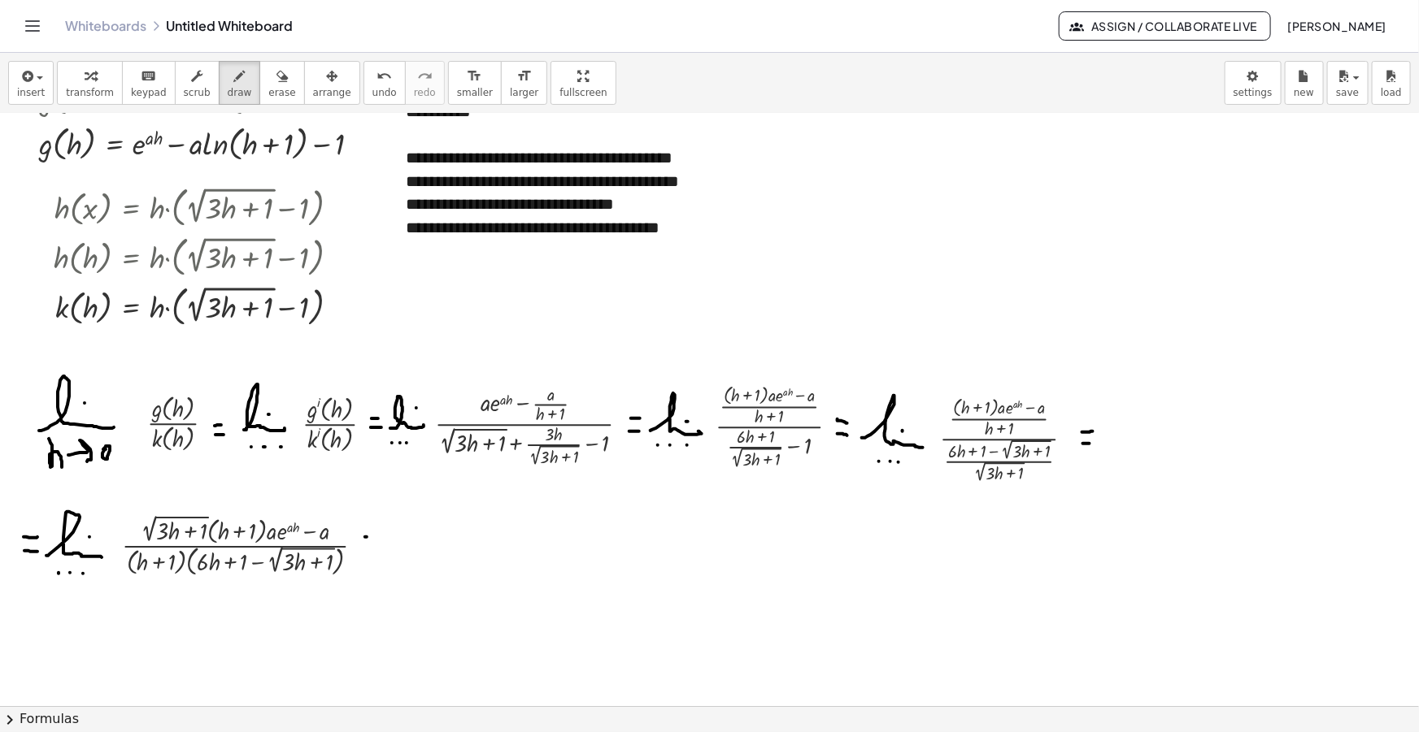
drag, startPoint x: 365, startPoint y: 537, endPoint x: 373, endPoint y: 536, distance: 8.2
click at [373, 536] on div at bounding box center [709, 538] width 1419 height 1291
click at [370, 547] on div at bounding box center [709, 538] width 1419 height 1291
click at [304, 92] on button "arrange" at bounding box center [332, 83] width 56 height 44
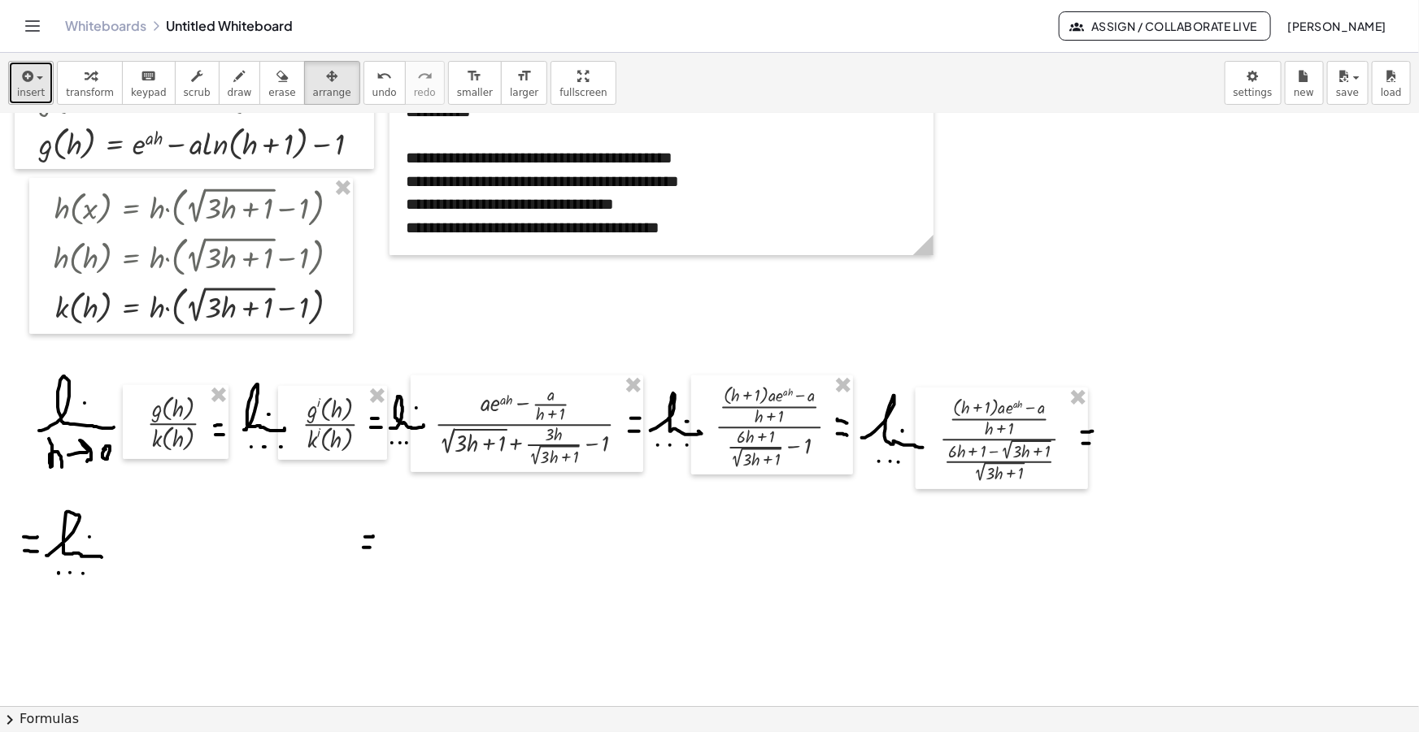
click at [25, 63] on button "insert" at bounding box center [31, 83] width 46 height 44
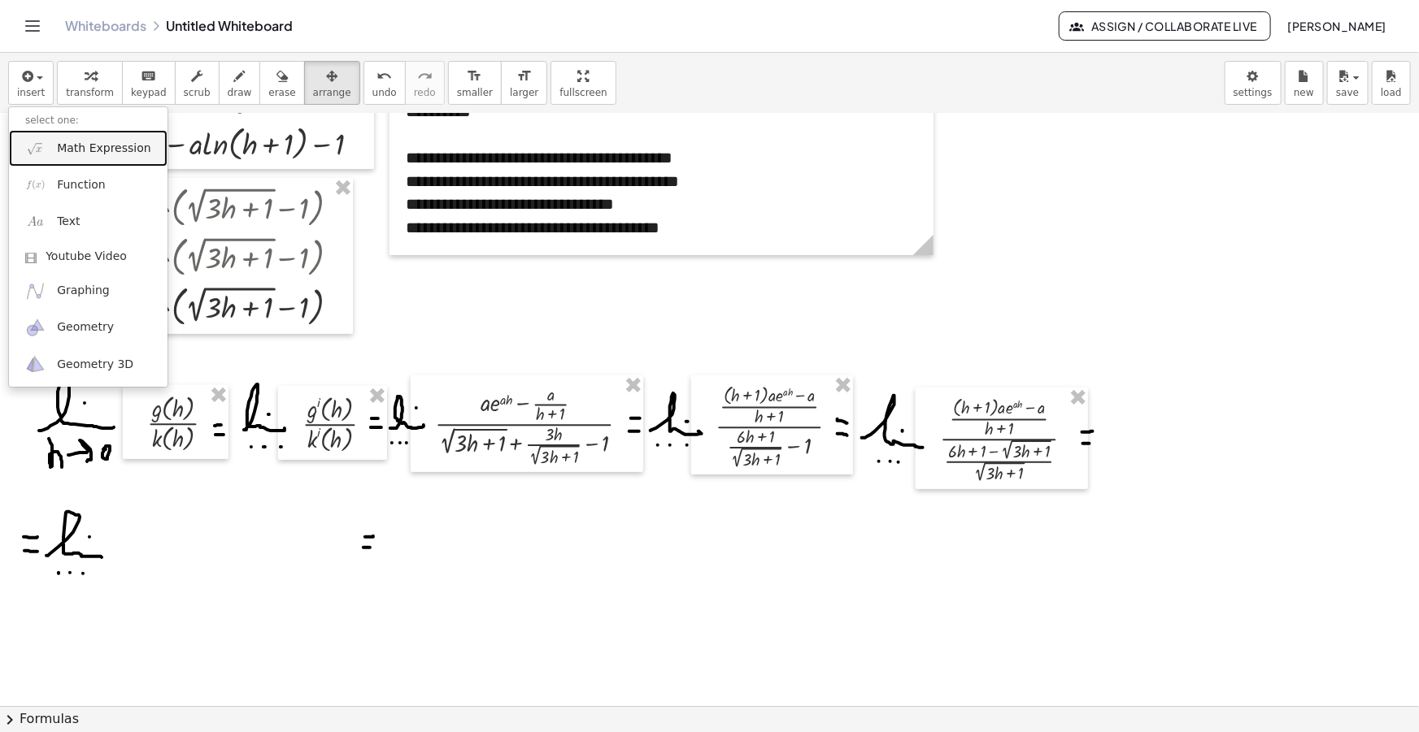
click at [77, 154] on span "Math Expression" at bounding box center [103, 149] width 93 height 16
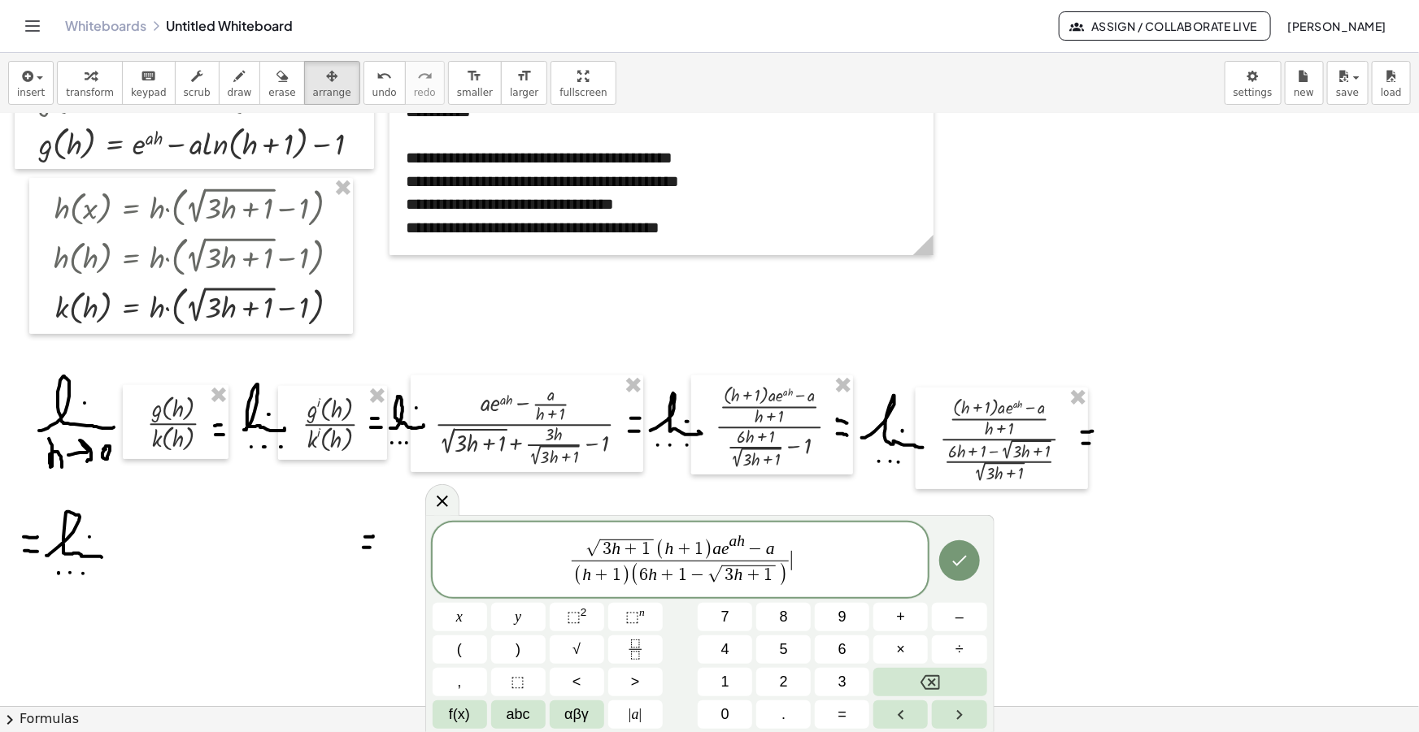
click at [658, 549] on span "(" at bounding box center [659, 550] width 9 height 21
click at [779, 539] on span ")" at bounding box center [779, 545] width 10 height 31
click at [795, 576] on span "√ 3 h + 1 ( ( h + 1 ) a e a h − a ) ​ ( h + 1 ) ( 6 h + 1 − √ 3 h + 1 ) ​" at bounding box center [680, 559] width 496 height 61
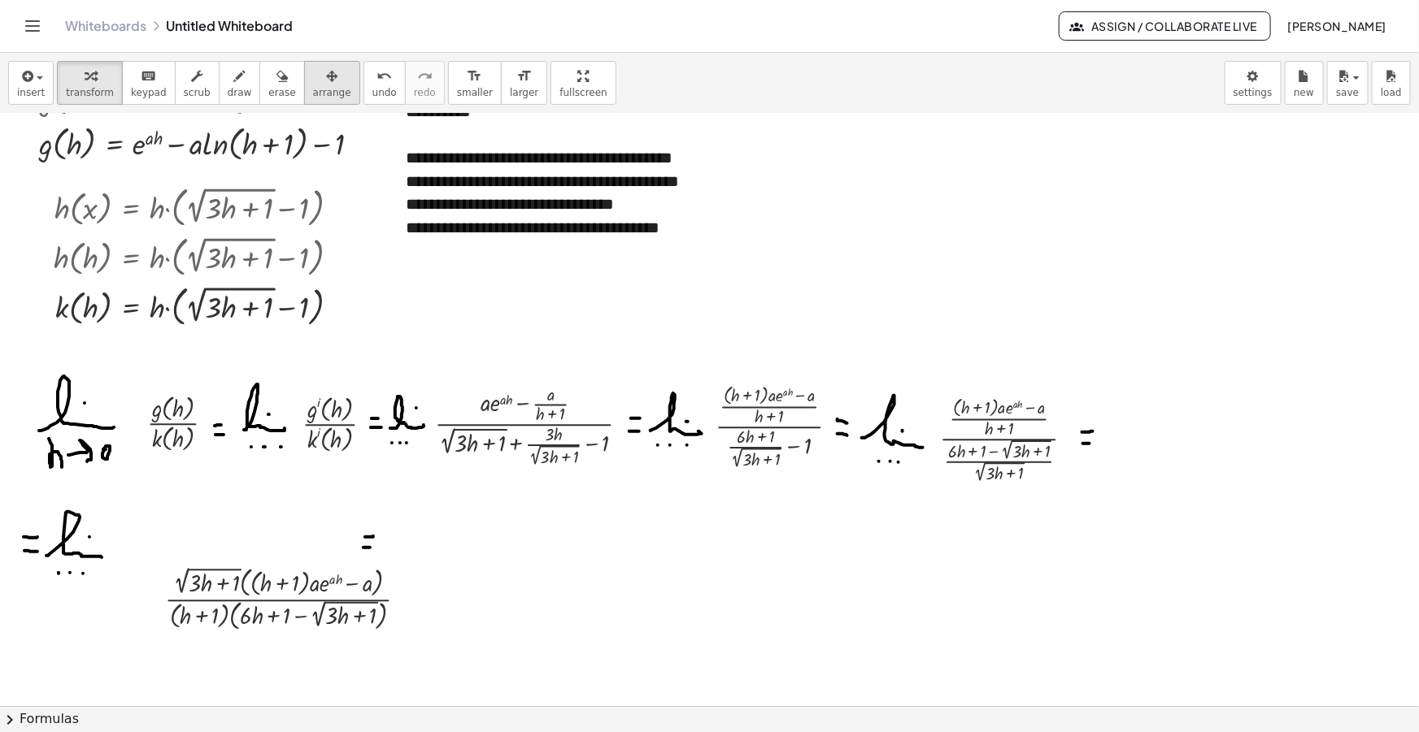
click at [313, 87] on span "arrange" at bounding box center [332, 92] width 38 height 11
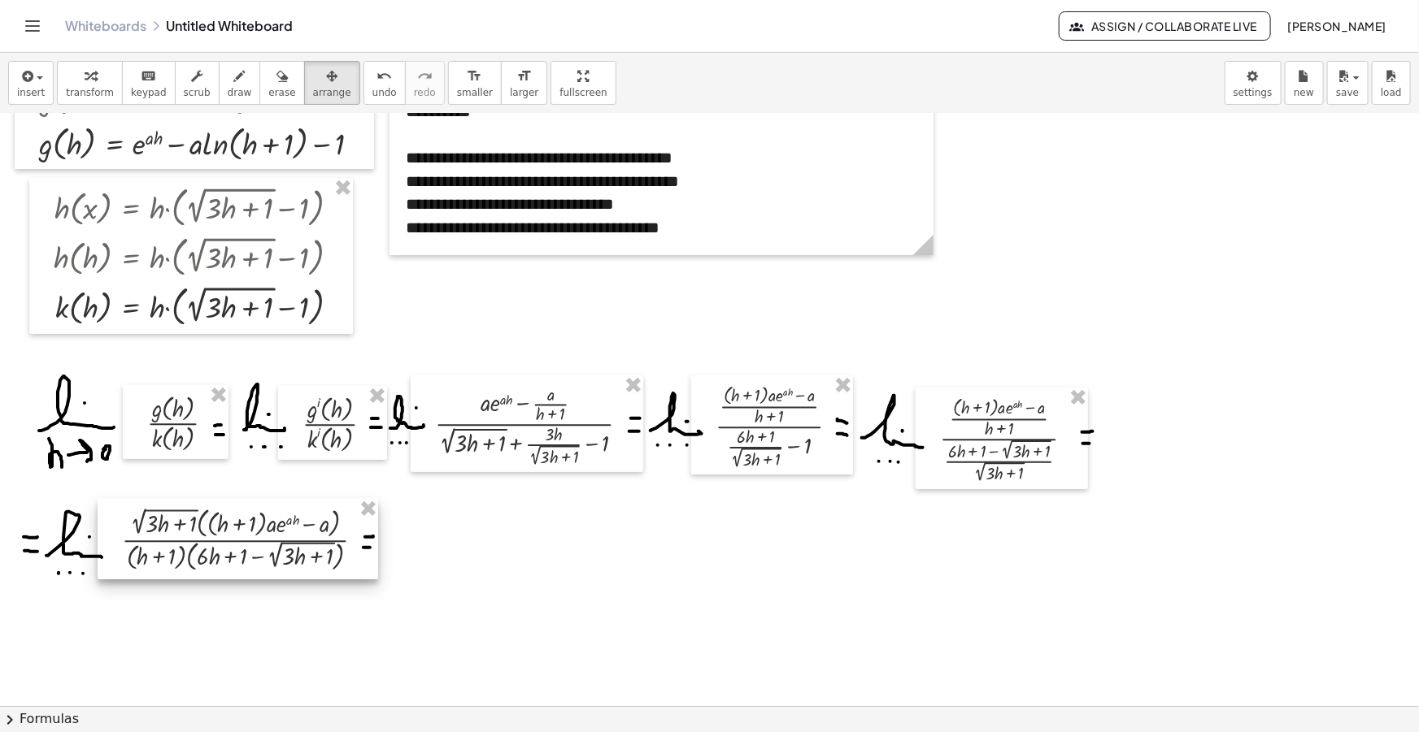
drag, startPoint x: 285, startPoint y: 611, endPoint x: 249, endPoint y: 561, distance: 61.8
click at [249, 561] on div at bounding box center [238, 539] width 280 height 80
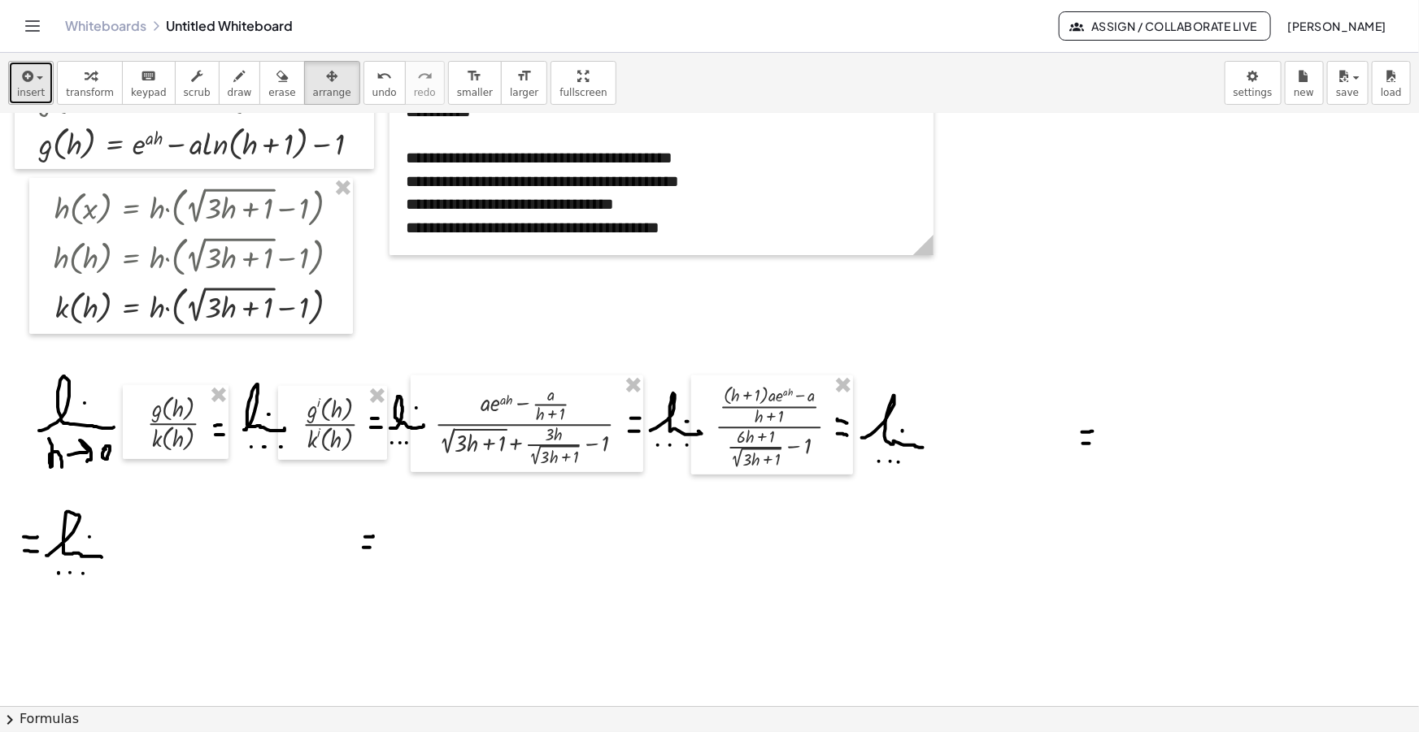
click at [31, 81] on icon "button" at bounding box center [26, 77] width 15 height 20
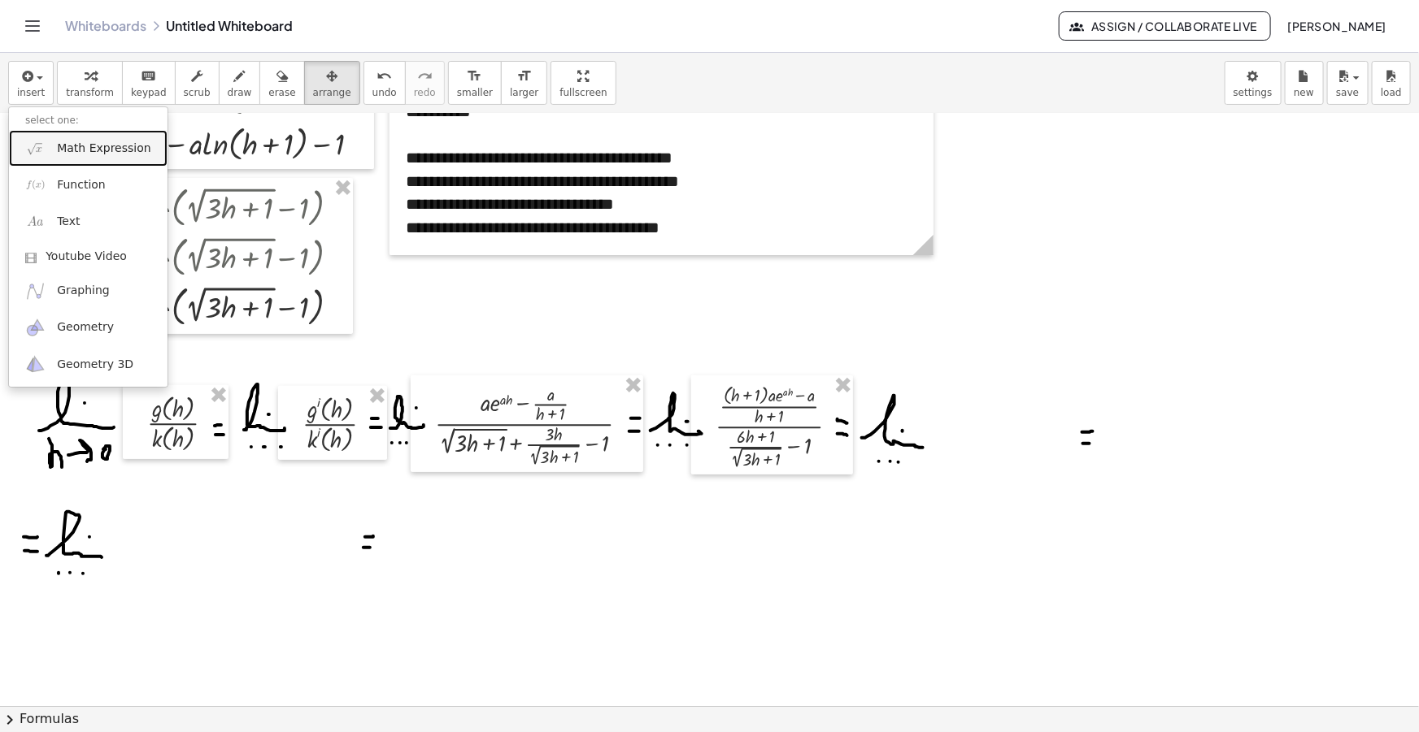
click at [102, 154] on span "Math Expression" at bounding box center [103, 149] width 93 height 16
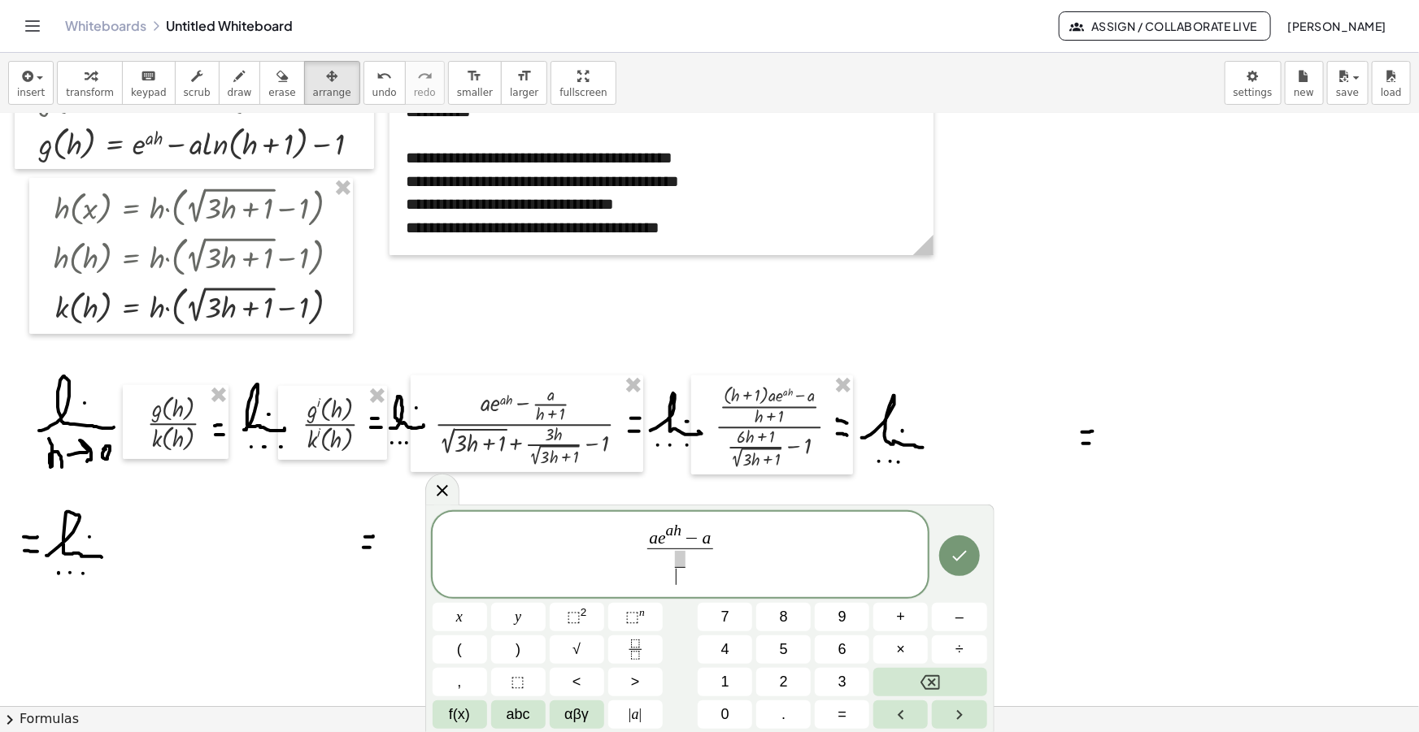
click at [683, 580] on span "​" at bounding box center [680, 577] width 11 height 20
click at [576, 650] on span "√" at bounding box center [576, 650] width 8 height 22
click at [694, 554] on span "​" at bounding box center [680, 556] width 66 height 15
drag, startPoint x: 704, startPoint y: 580, endPoint x: 652, endPoint y: 577, distance: 52.1
click at [719, 554] on span "a e a h − a 6 h + 1 − √ 3 h + 1 ​ ​" at bounding box center [680, 554] width 83 height 67
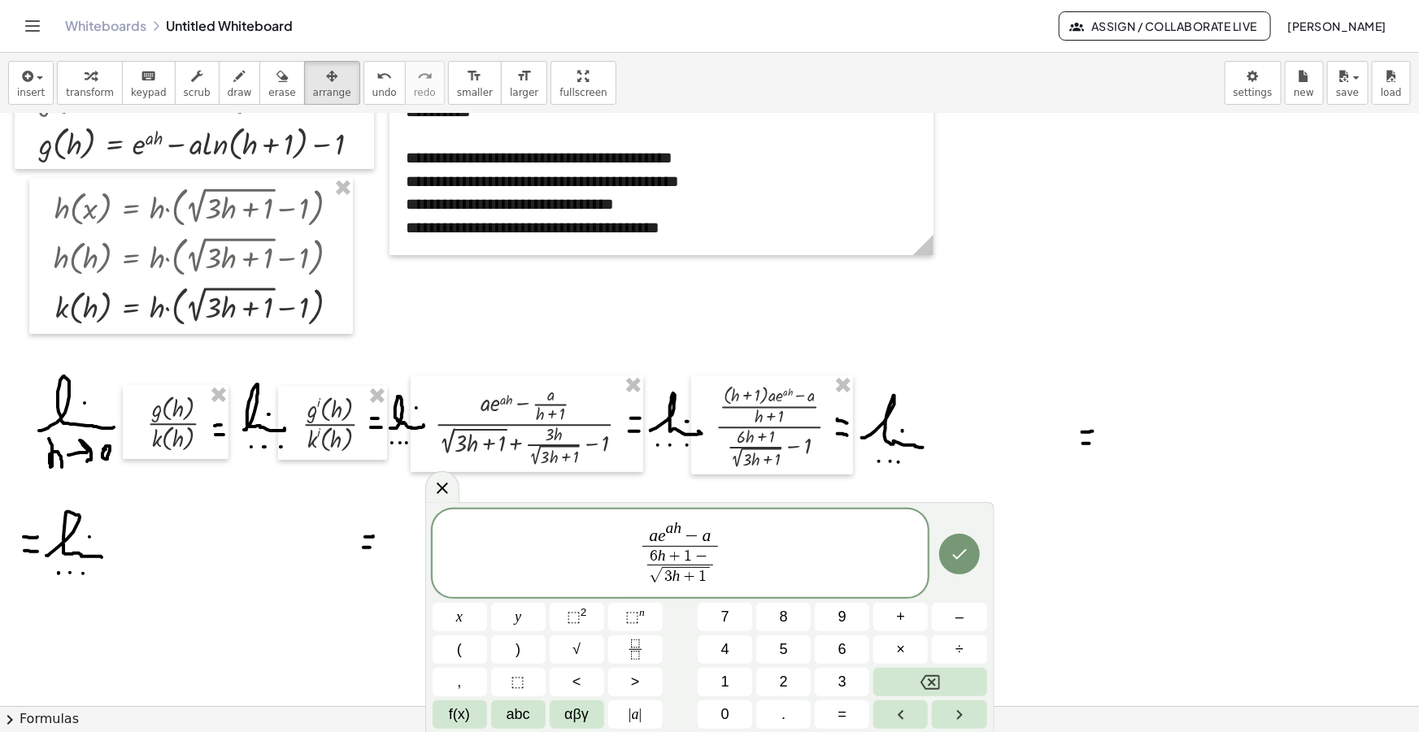
click at [706, 554] on span "−" at bounding box center [701, 556] width 19 height 15
drag, startPoint x: 749, startPoint y: 559, endPoint x: 589, endPoint y: 541, distance: 161.2
click at [589, 541] on span "a e a h − a 6 h + 1 − √ 3 h + 1 √ 3 h + 1 ​ ​" at bounding box center [680, 553] width 496 height 73
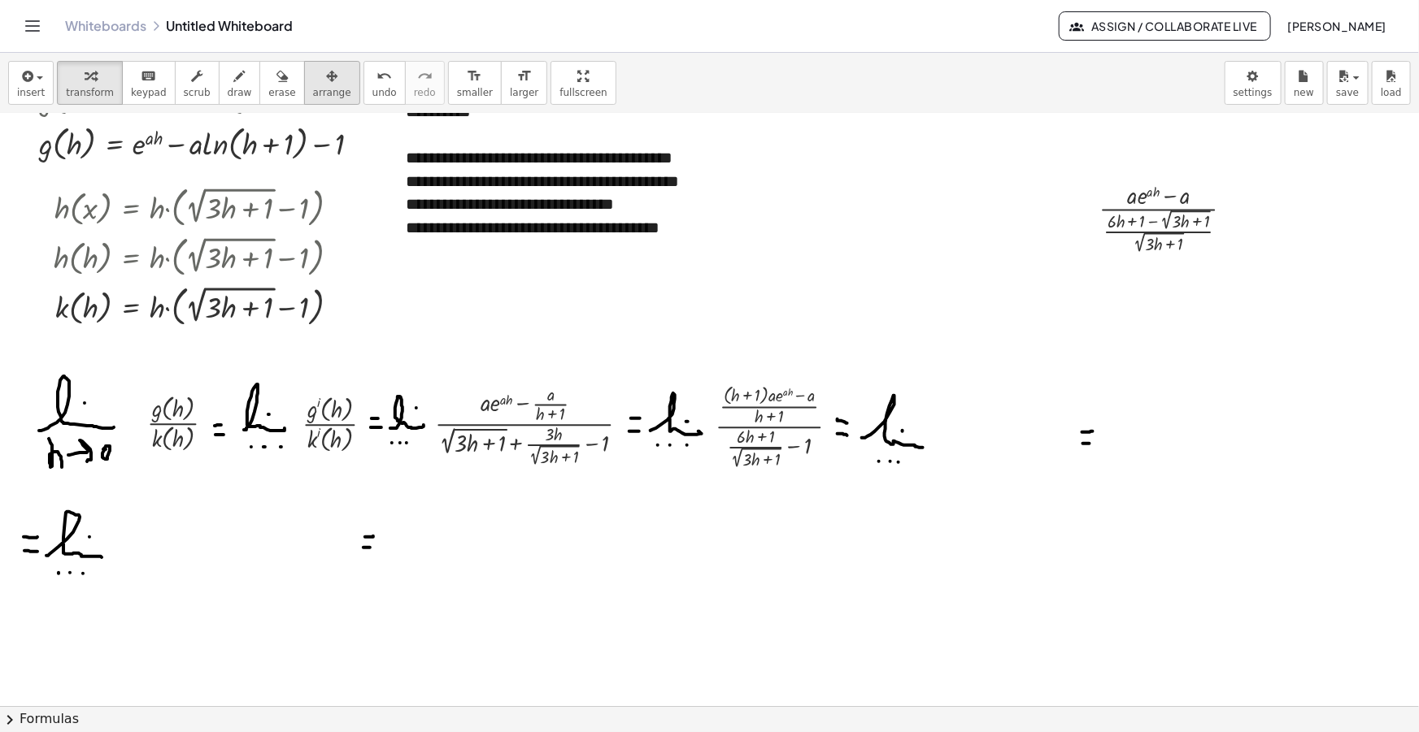
click at [315, 83] on div "button" at bounding box center [332, 76] width 38 height 20
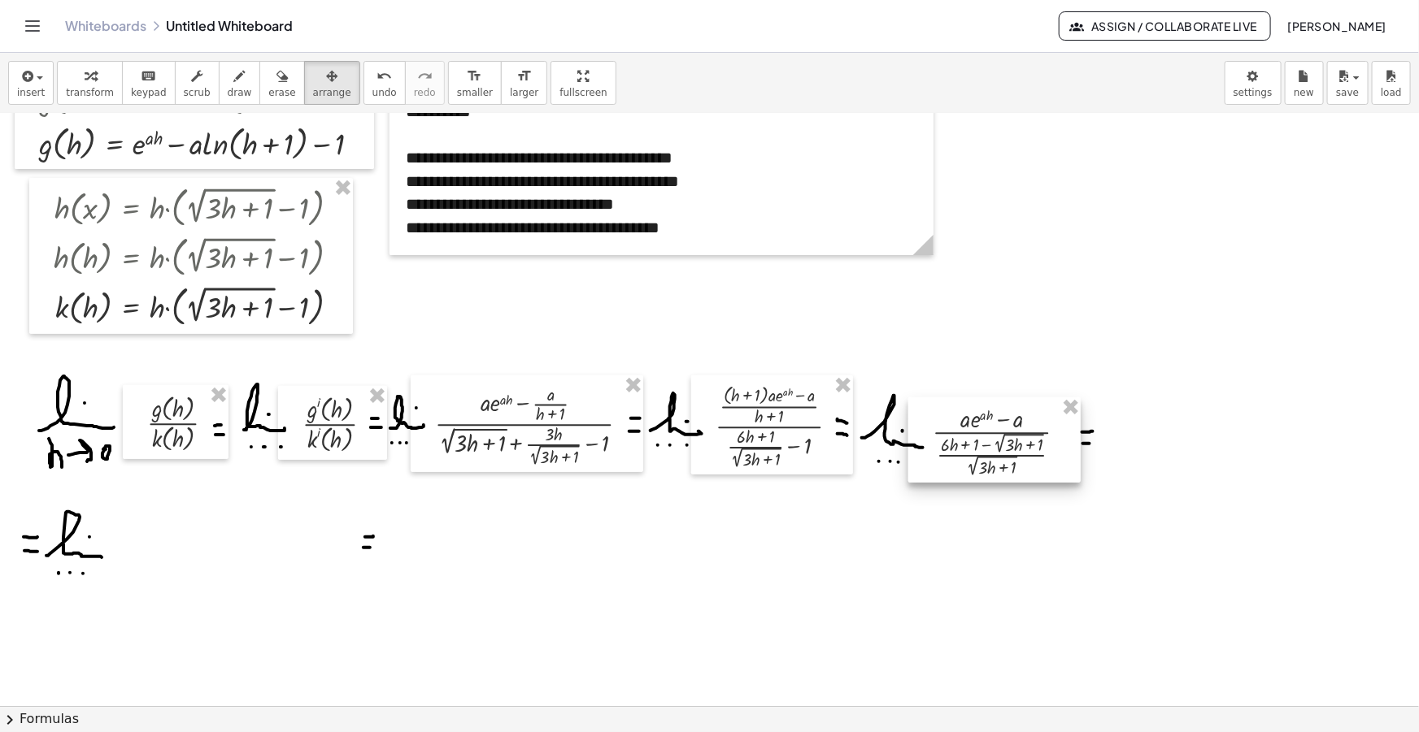
drag, startPoint x: 1136, startPoint y: 216, endPoint x: 971, endPoint y: 440, distance: 277.9
click at [971, 440] on div at bounding box center [994, 441] width 172 height 86
click at [28, 72] on icon "button" at bounding box center [26, 77] width 15 height 20
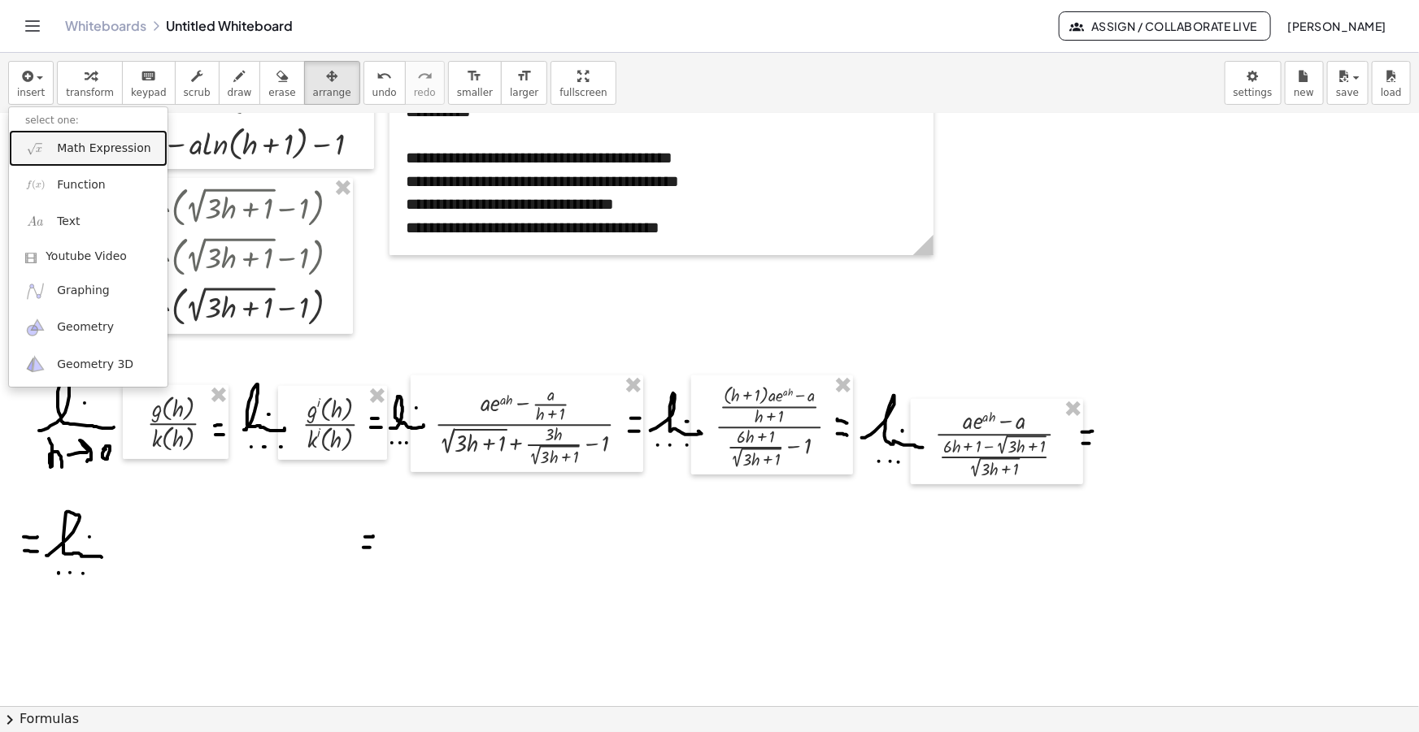
click at [83, 144] on span "Math Expression" at bounding box center [103, 149] width 93 height 16
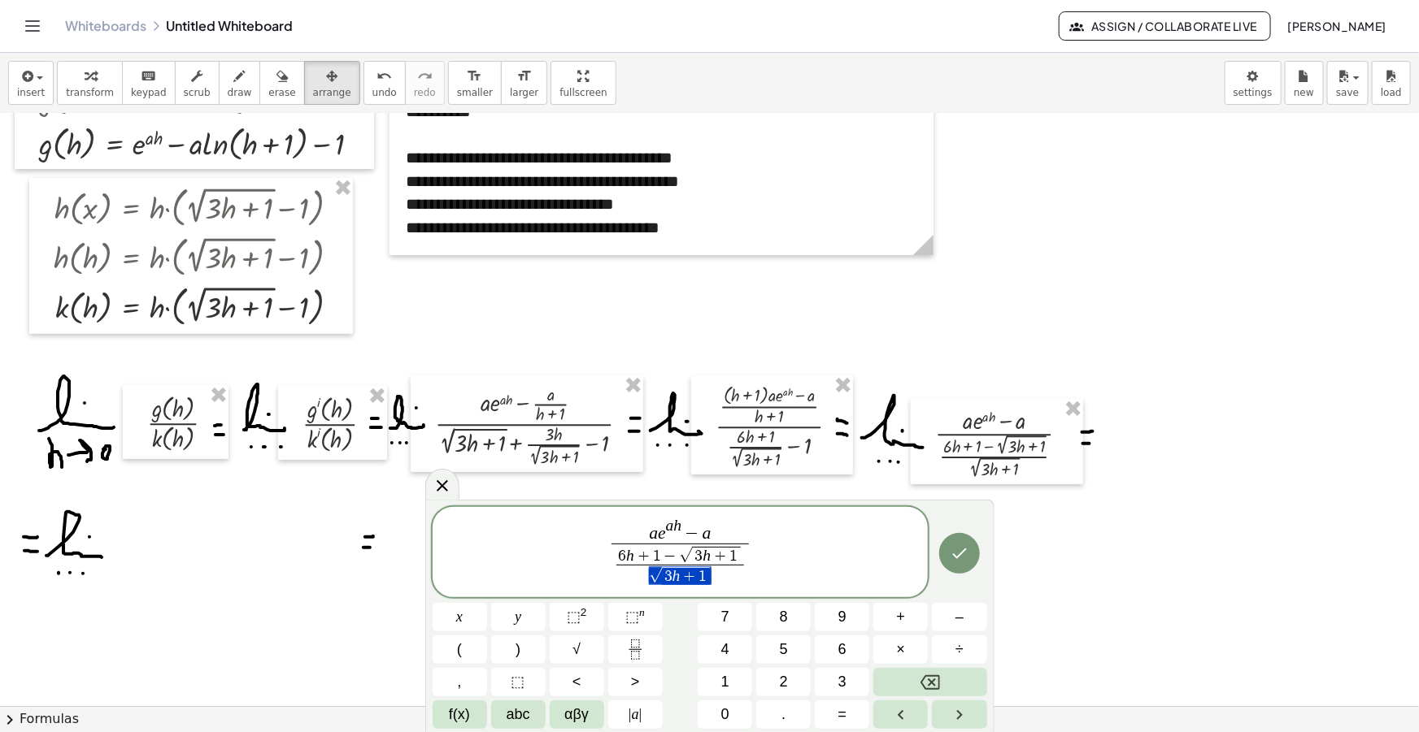
drag, startPoint x: 707, startPoint y: 576, endPoint x: 652, endPoint y: 576, distance: 55.3
click at [650, 530] on var "a" at bounding box center [653, 534] width 9 height 20
click at [720, 529] on span ")" at bounding box center [715, 529] width 10 height 29
click at [640, 532] on span "(" at bounding box center [645, 529] width 10 height 29
drag, startPoint x: 714, startPoint y: 575, endPoint x: 650, endPoint y: 576, distance: 64.2
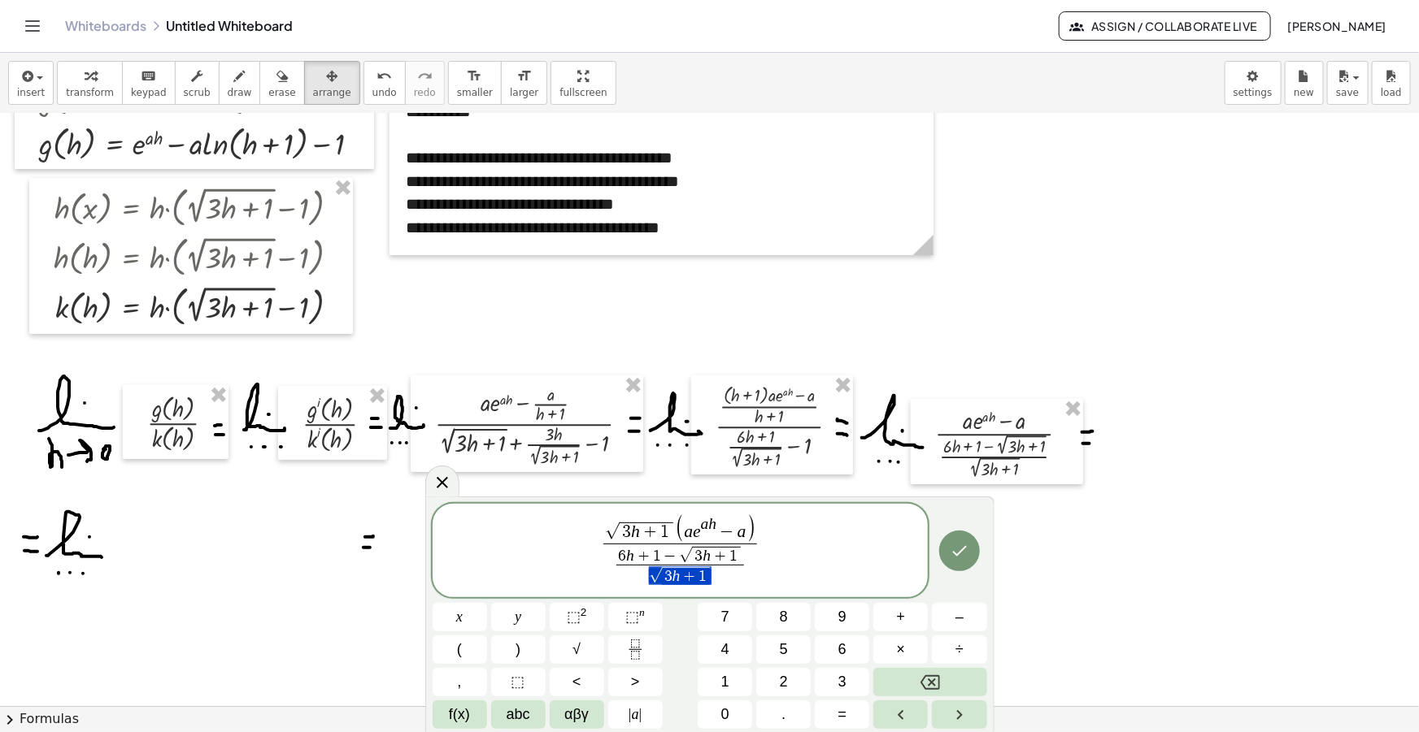
click at [650, 576] on span "√ 3 h + 1" at bounding box center [679, 576] width 127 height 22
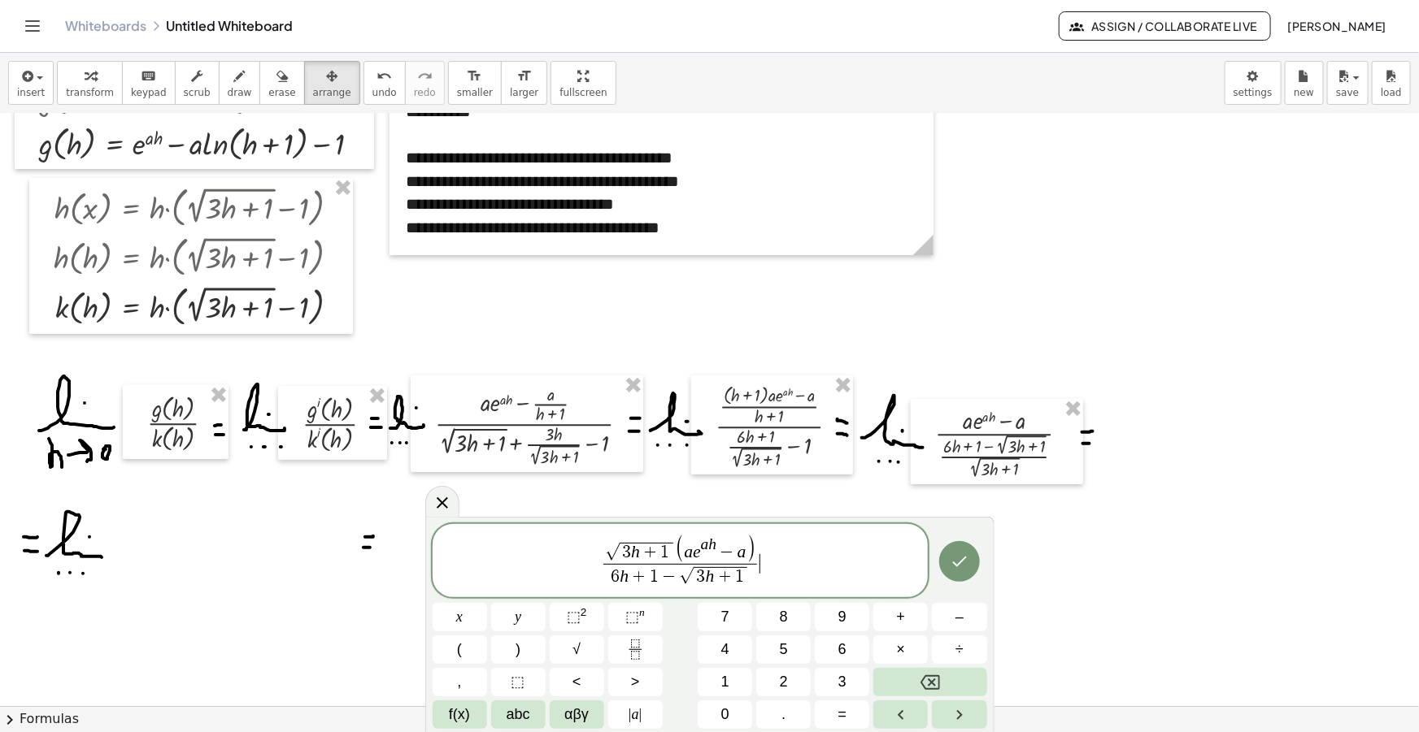
drag, startPoint x: 779, startPoint y: 563, endPoint x: 512, endPoint y: 562, distance: 266.6
click at [512, 562] on span "√ 3 h + 1 ( a e a h − a ) 6 h + 1 − √ 3 h + 1 ​ ​" at bounding box center [680, 562] width 496 height 56
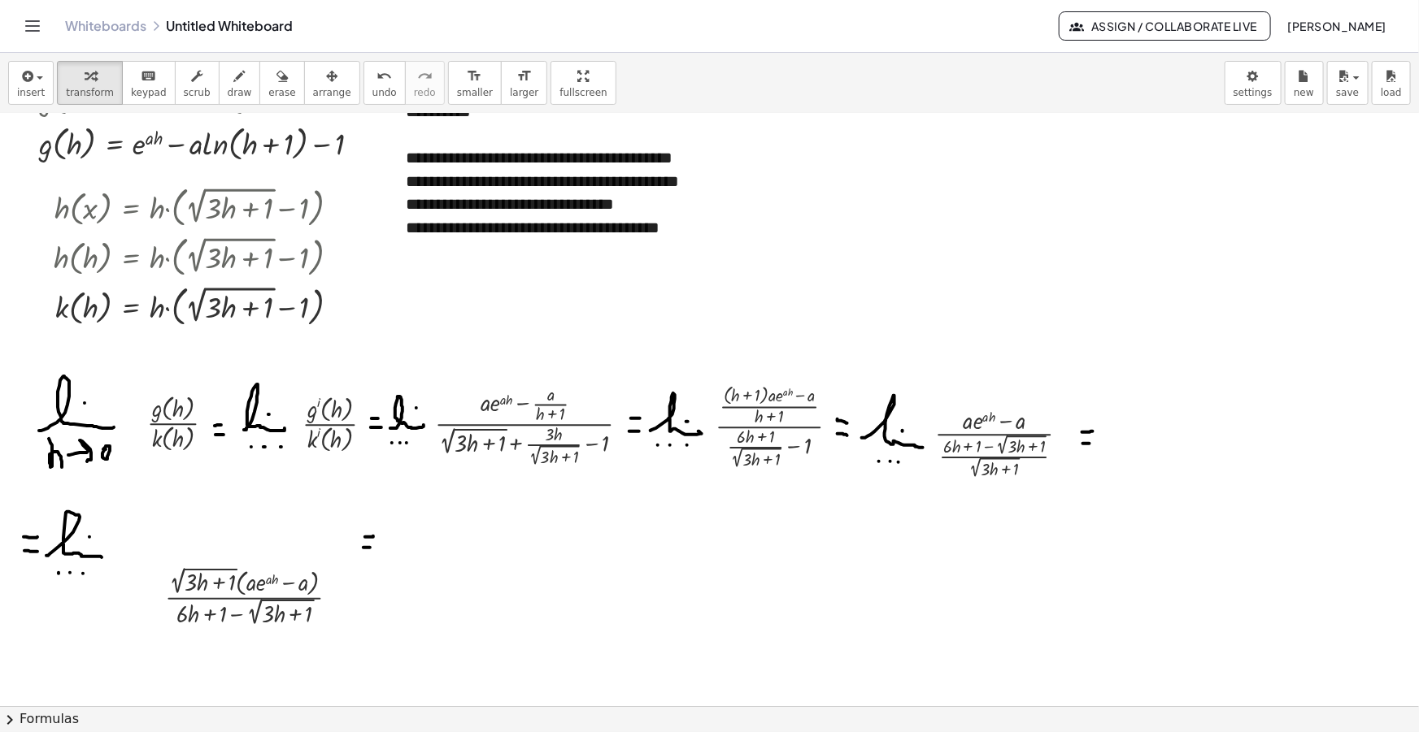
click at [313, 90] on span "arrange" at bounding box center [332, 92] width 38 height 11
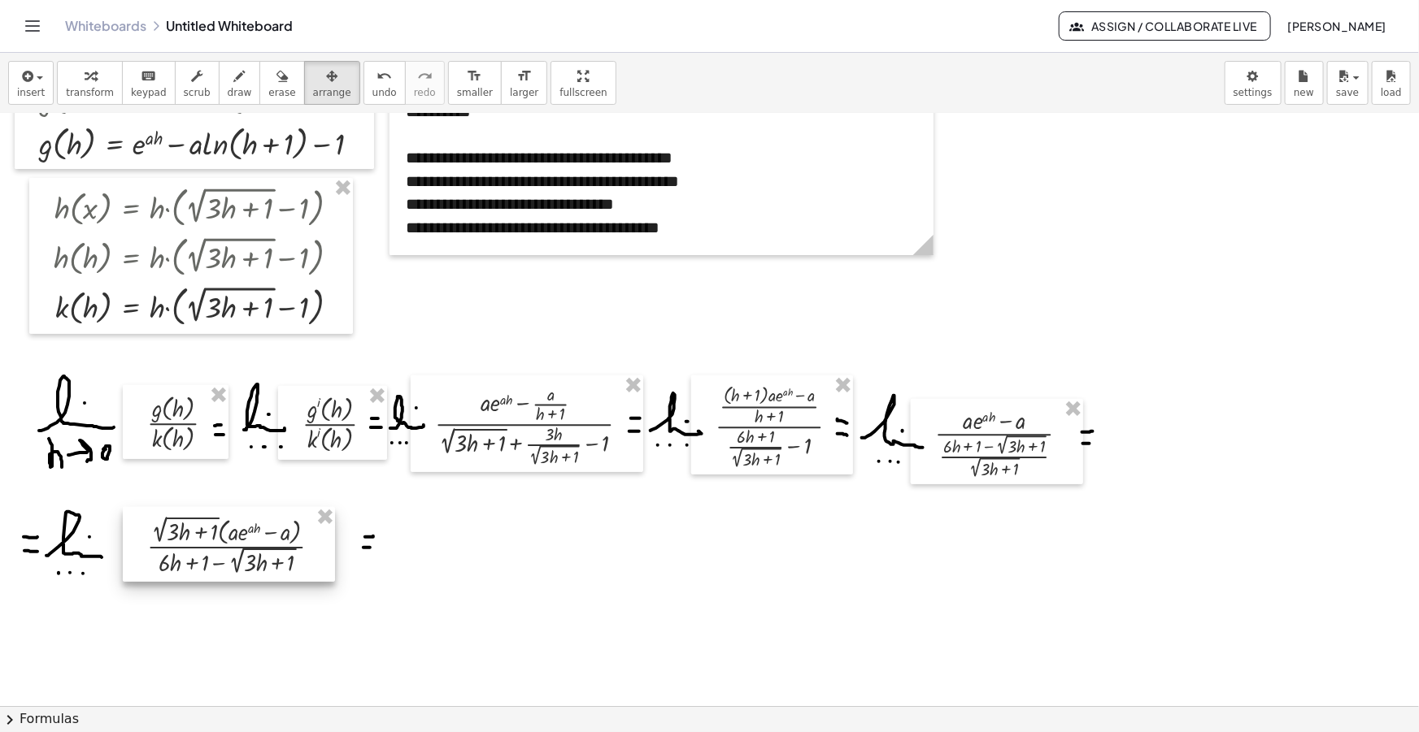
drag, startPoint x: 241, startPoint y: 580, endPoint x: 228, endPoint y: 550, distance: 32.8
click at [228, 550] on div at bounding box center [229, 544] width 212 height 75
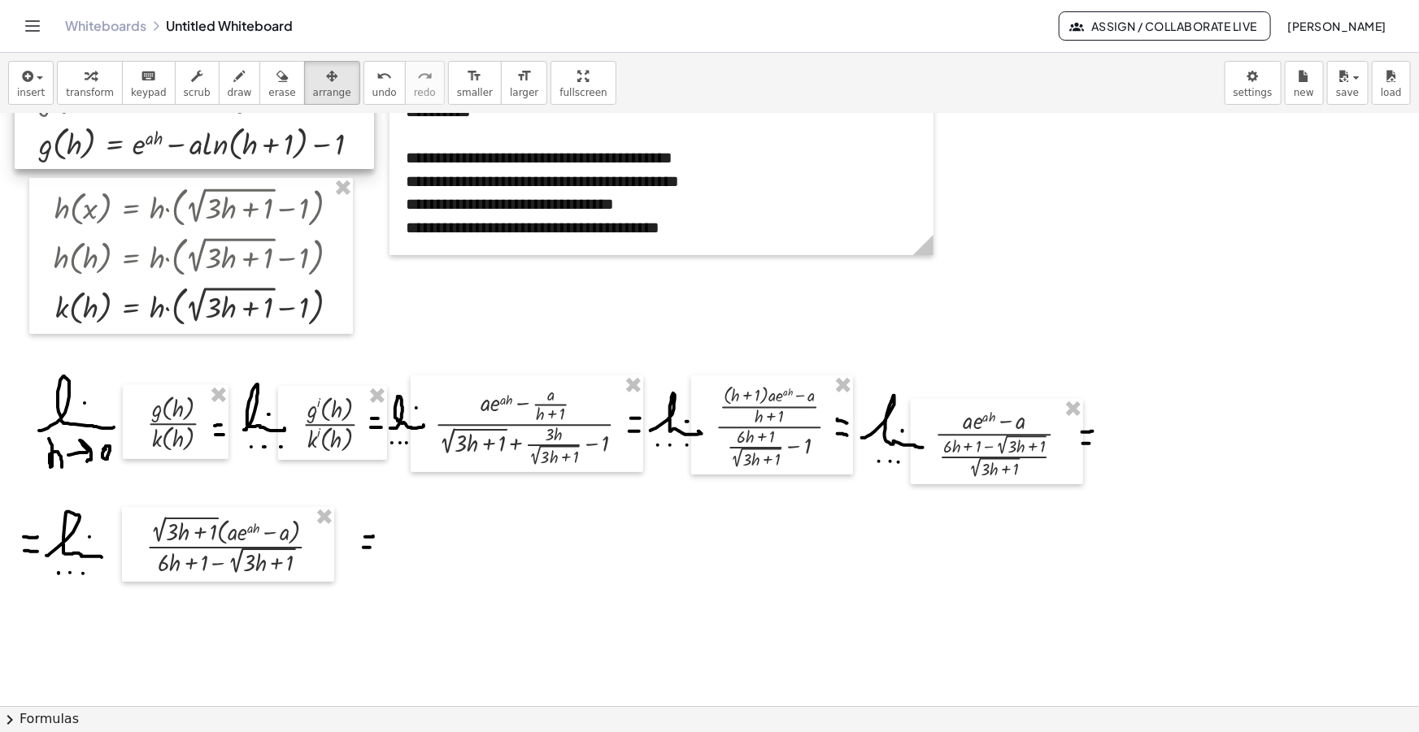
click at [234, 85] on icon "button" at bounding box center [239, 77] width 11 height 20
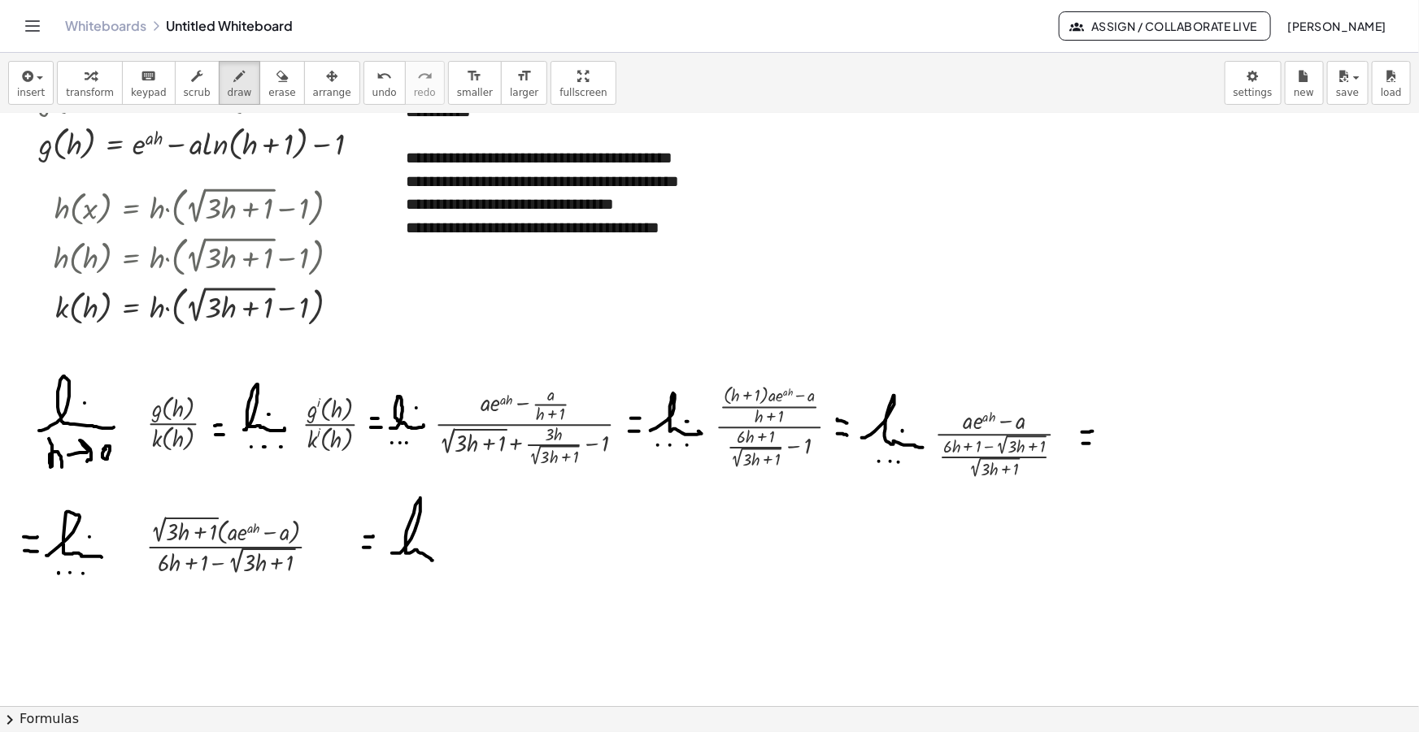
drag, startPoint x: 392, startPoint y: 553, endPoint x: 432, endPoint y: 560, distance: 41.3
click at [432, 560] on div at bounding box center [709, 538] width 1419 height 1291
click at [437, 558] on div at bounding box center [709, 538] width 1419 height 1291
click at [402, 569] on div at bounding box center [709, 538] width 1419 height 1291
click at [417, 569] on div at bounding box center [709, 538] width 1419 height 1291
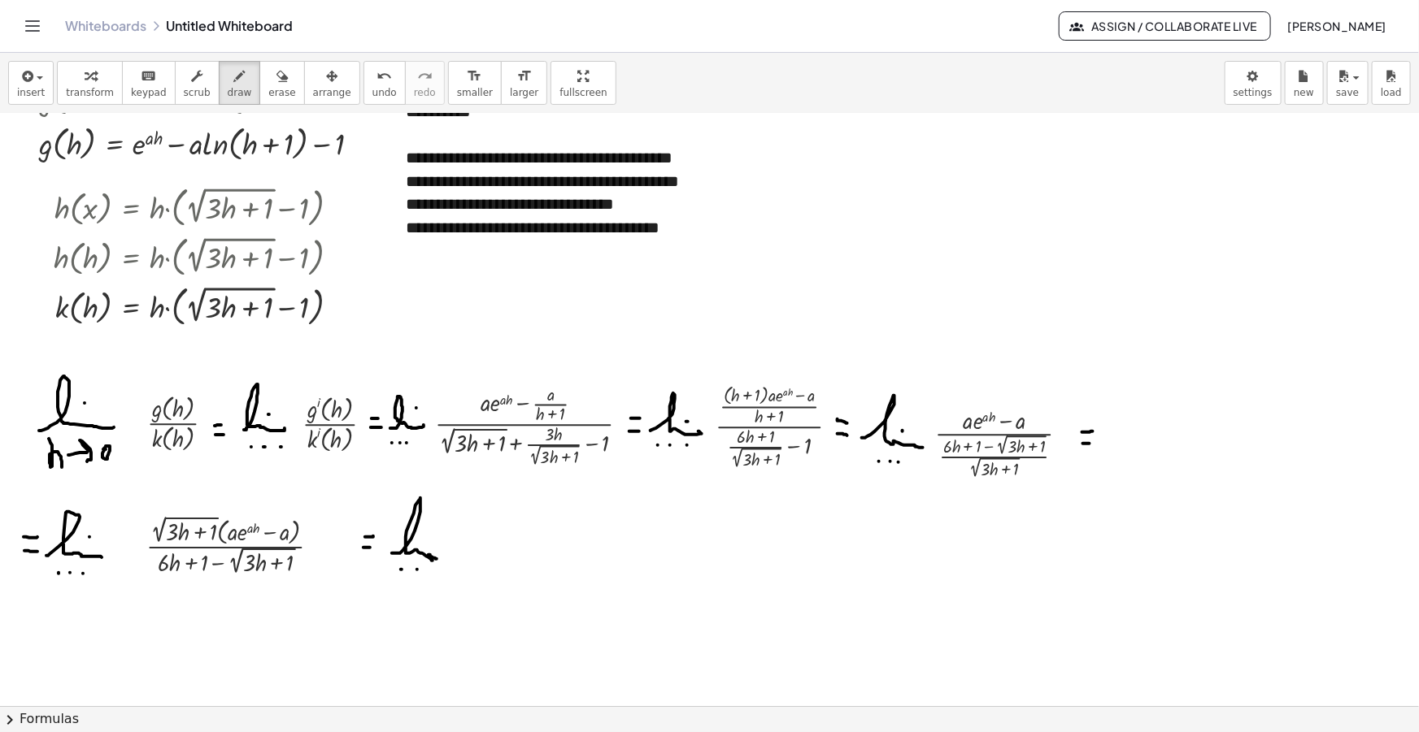
click at [429, 567] on div at bounding box center [709, 538] width 1419 height 1291
click at [313, 81] on div "button" at bounding box center [332, 76] width 38 height 20
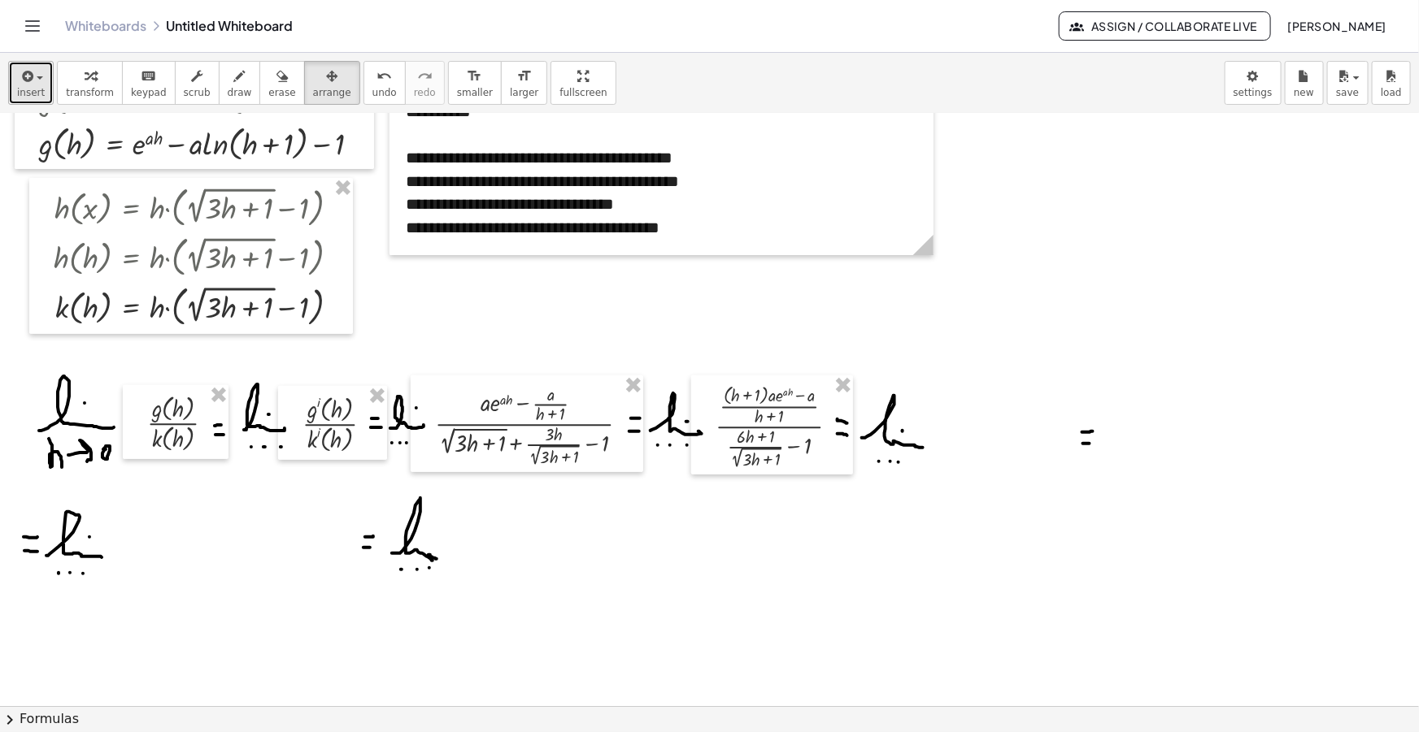
click at [36, 89] on span "insert" at bounding box center [31, 92] width 28 height 11
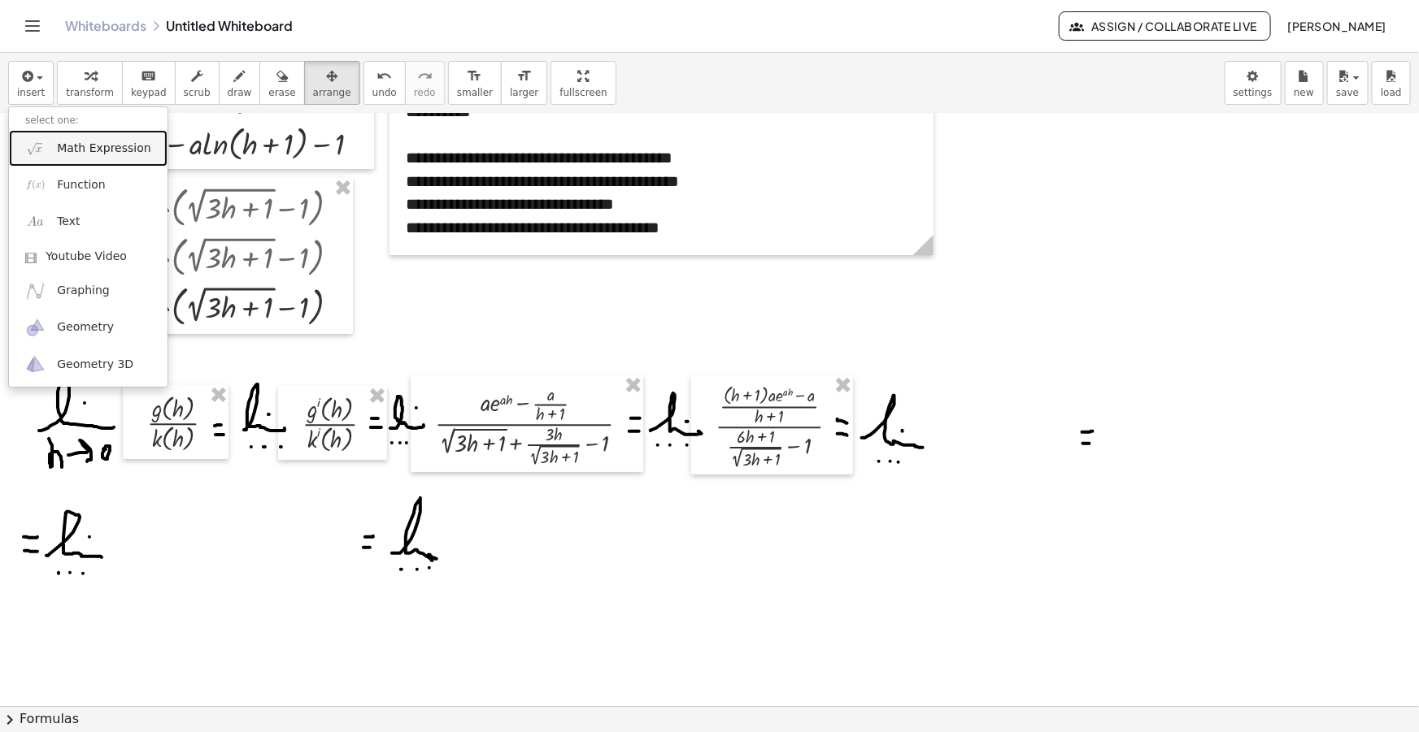
click at [99, 157] on link "Math Expression" at bounding box center [88, 148] width 159 height 37
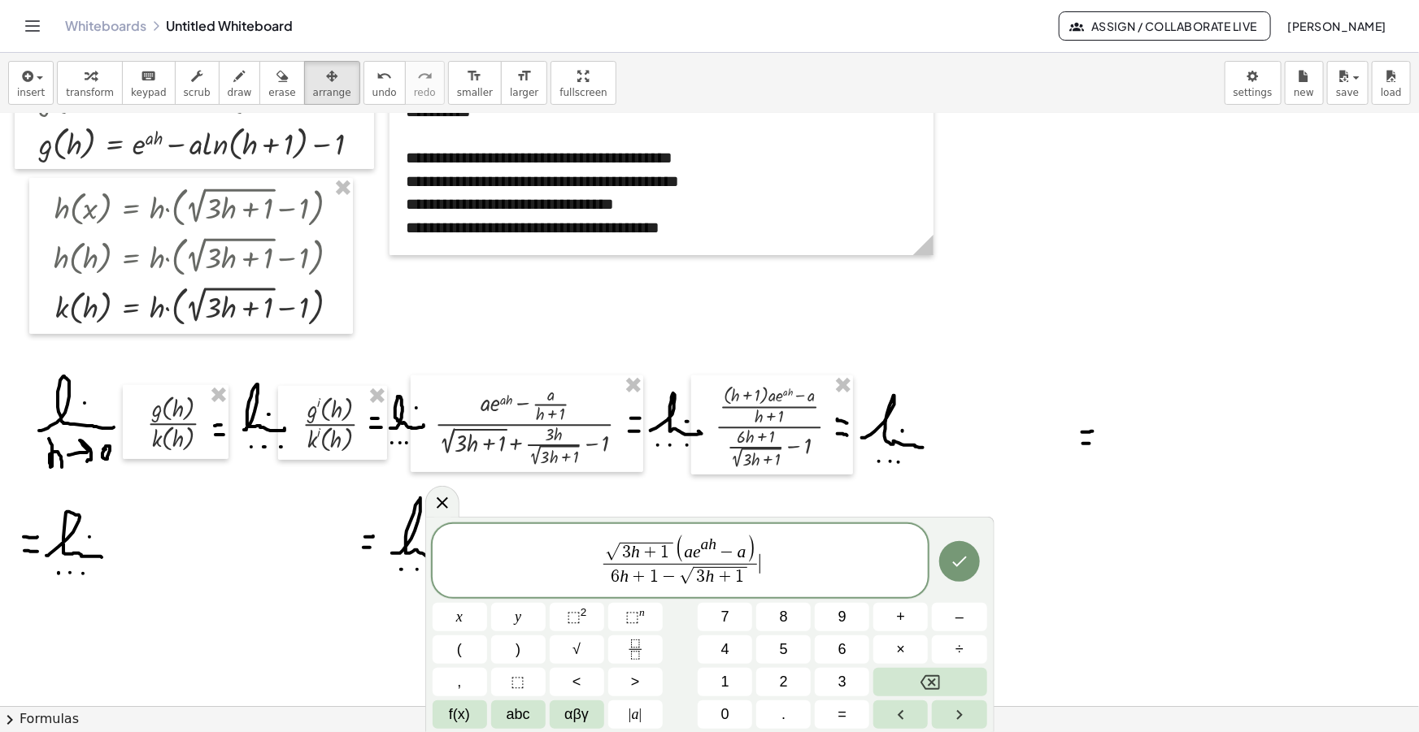
drag, startPoint x: 771, startPoint y: 564, endPoint x: 507, endPoint y: 566, distance: 263.4
click at [507, 563] on span "√ 3 h + 1 ( a e a h − a ) 6 h + 1 − √ 3 h + 1 ​ ​" at bounding box center [680, 562] width 496 height 56
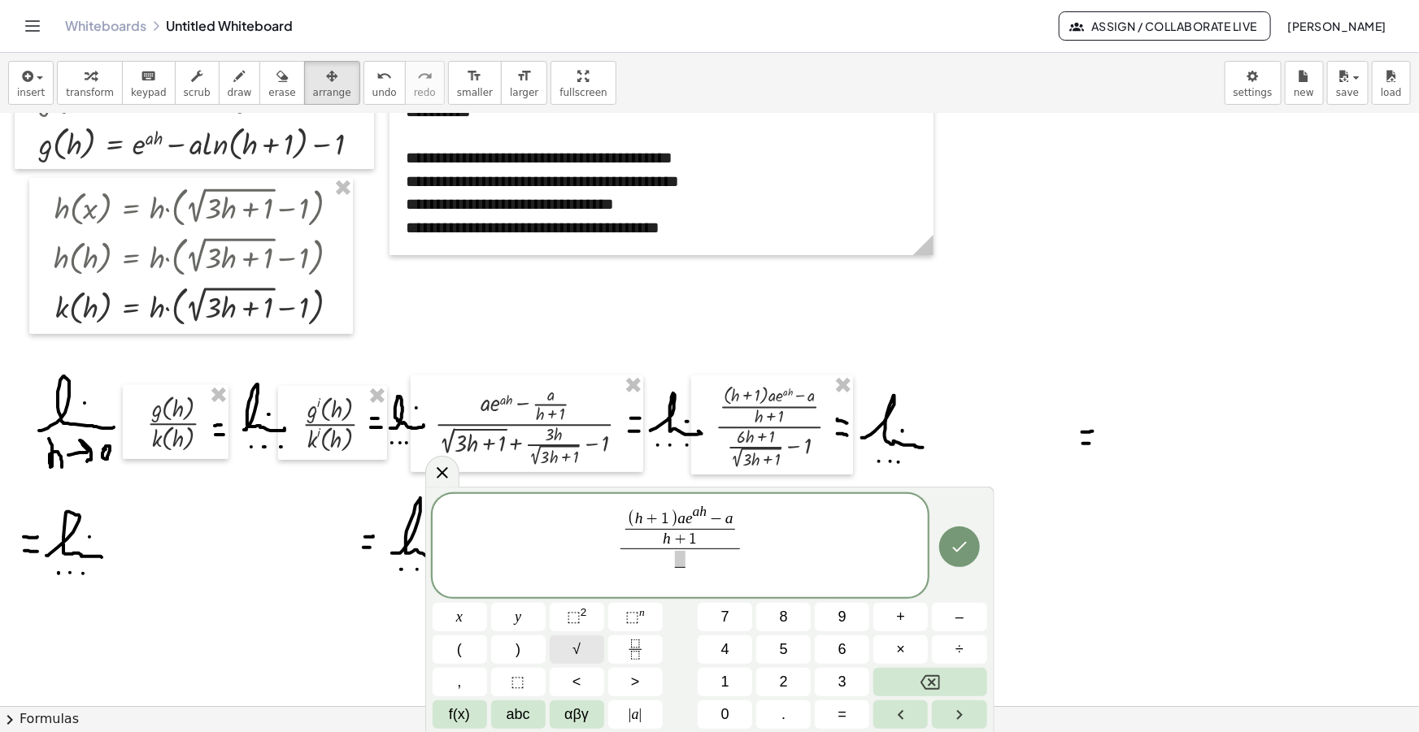
click at [589, 642] on button "√" at bounding box center [577, 650] width 54 height 28
click at [683, 555] on span at bounding box center [680, 556] width 66 height 15
click at [576, 635] on div "( h + 1 ) a e a h − a h + 1 ​ 6 h + 1 − ​ √ 3 h + 1 ​ ​ x y ⬚ 2 ⬚ n 7 8 9 + – (…" at bounding box center [709, 610] width 554 height 237
click at [580, 640] on span "√" at bounding box center [576, 650] width 8 height 22
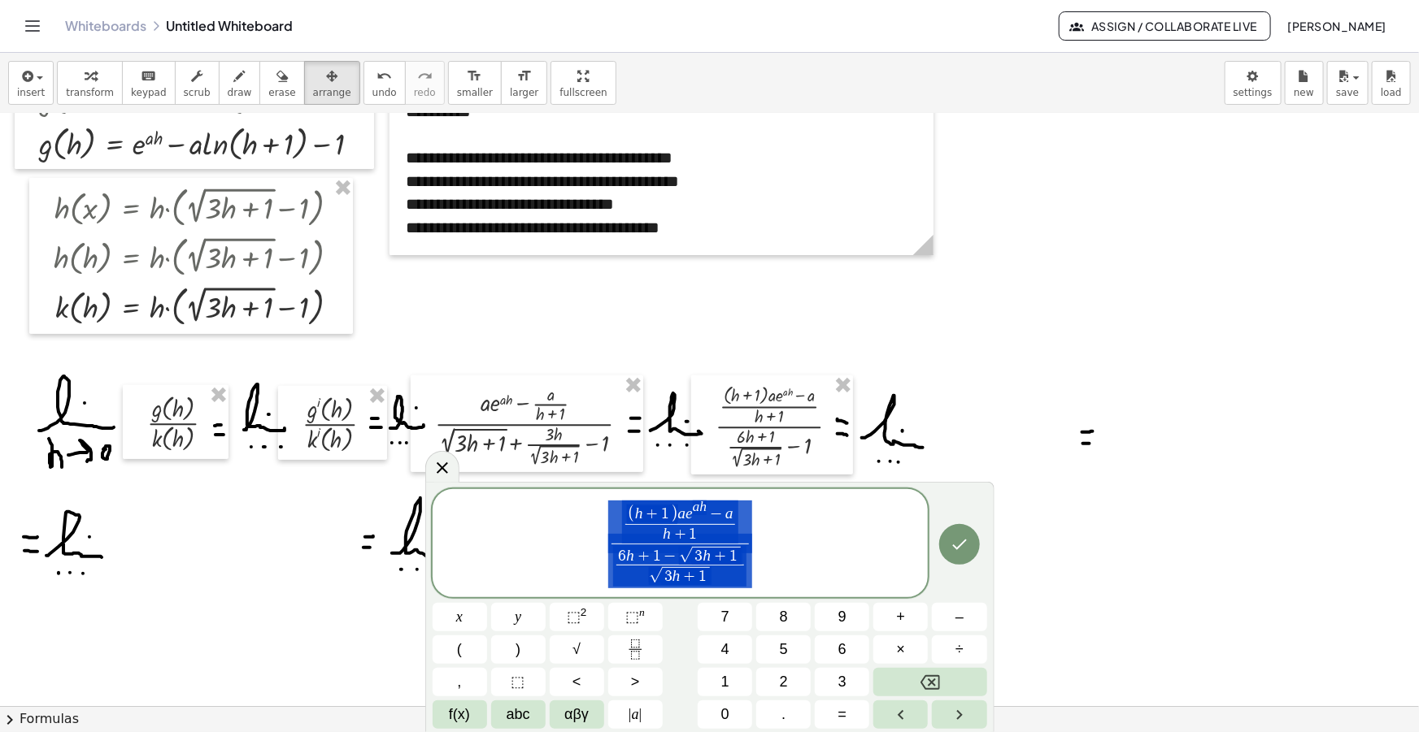
drag, startPoint x: 766, startPoint y: 564, endPoint x: 537, endPoint y: 511, distance: 235.4
click at [537, 511] on span "( h + 1 ) a e a h − a h + 1 ​ 6 h + 1 − √ 3 h + 1 √ 3 h + 1 ​ ​" at bounding box center [680, 544] width 496 height 91
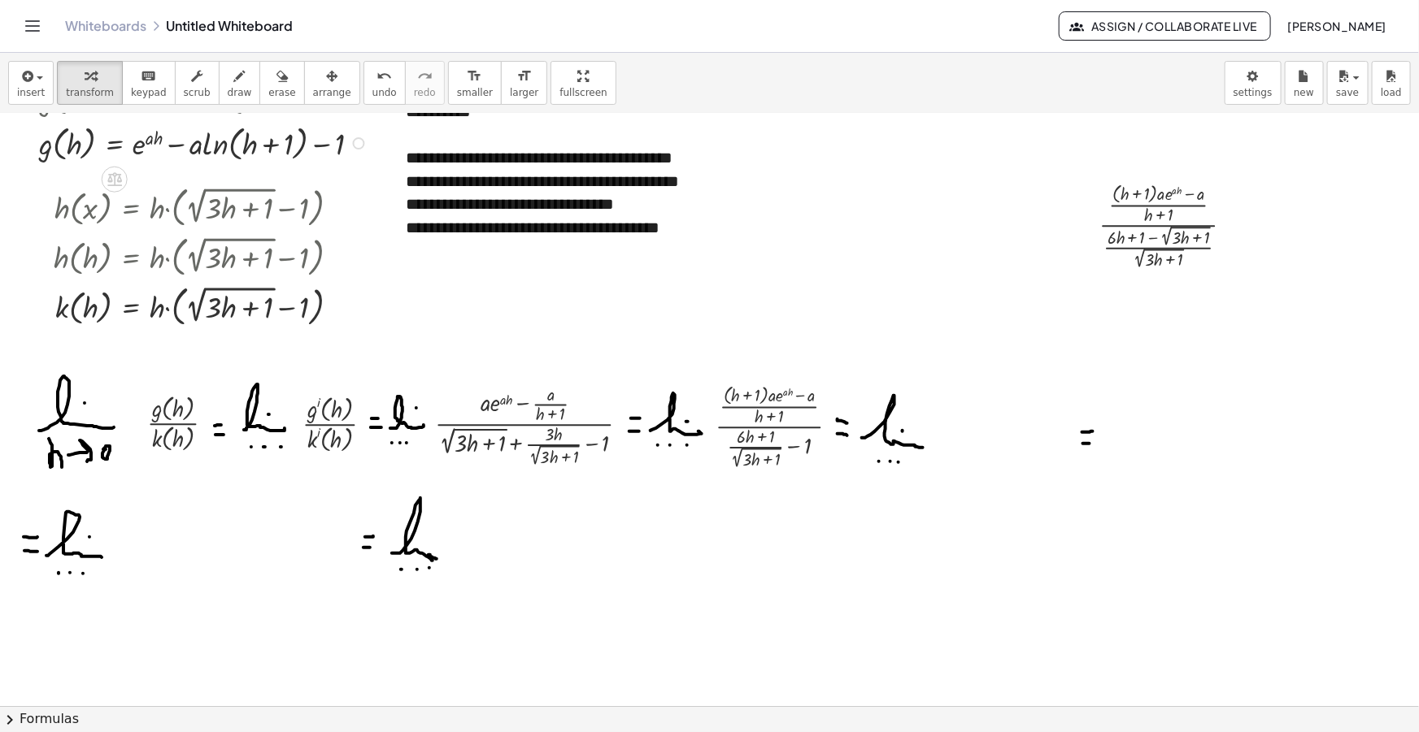
drag, startPoint x: 367, startPoint y: 155, endPoint x: 299, endPoint y: 73, distance: 106.3
click at [326, 73] on icon "button" at bounding box center [331, 77] width 11 height 20
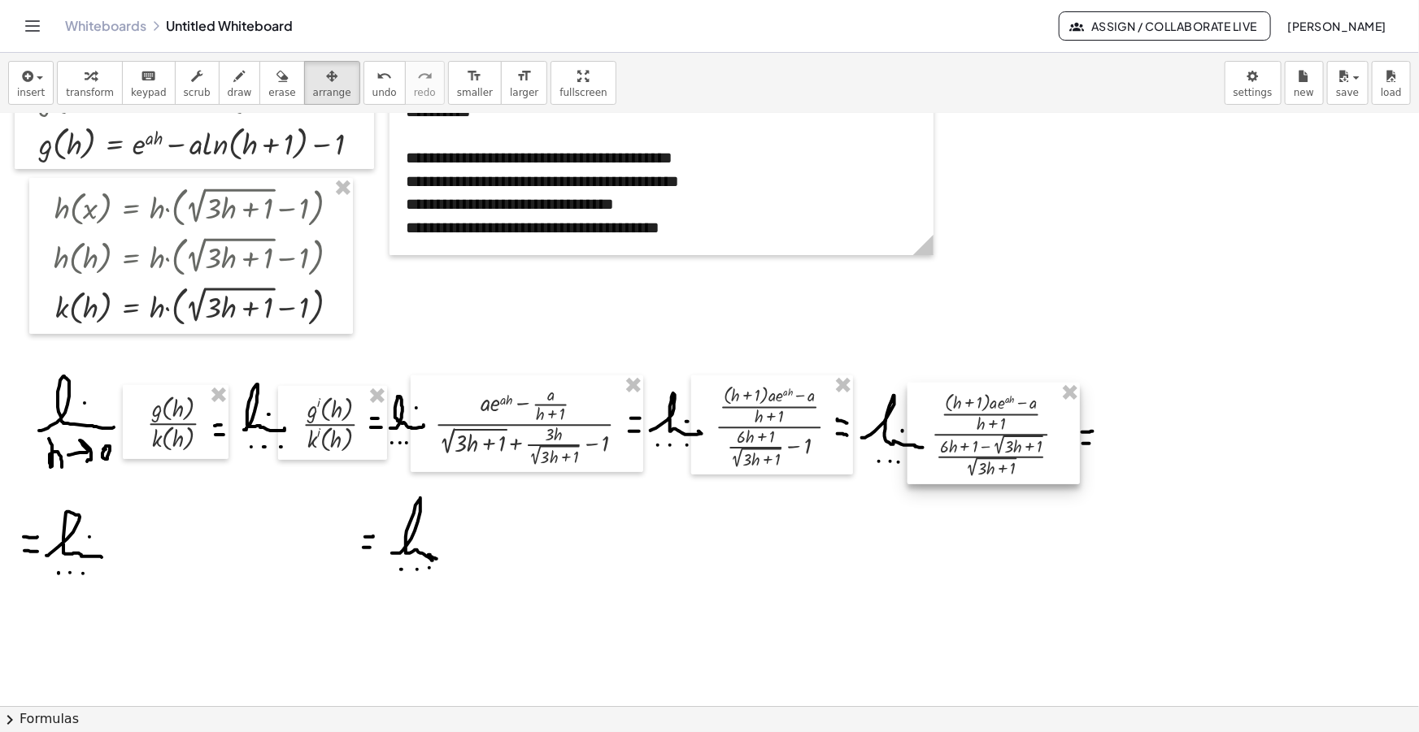
drag, startPoint x: 944, startPoint y: 439, endPoint x: 951, endPoint y: 428, distance: 12.9
click at [951, 428] on div at bounding box center [993, 434] width 172 height 102
click at [31, 78] on icon "button" at bounding box center [26, 77] width 15 height 20
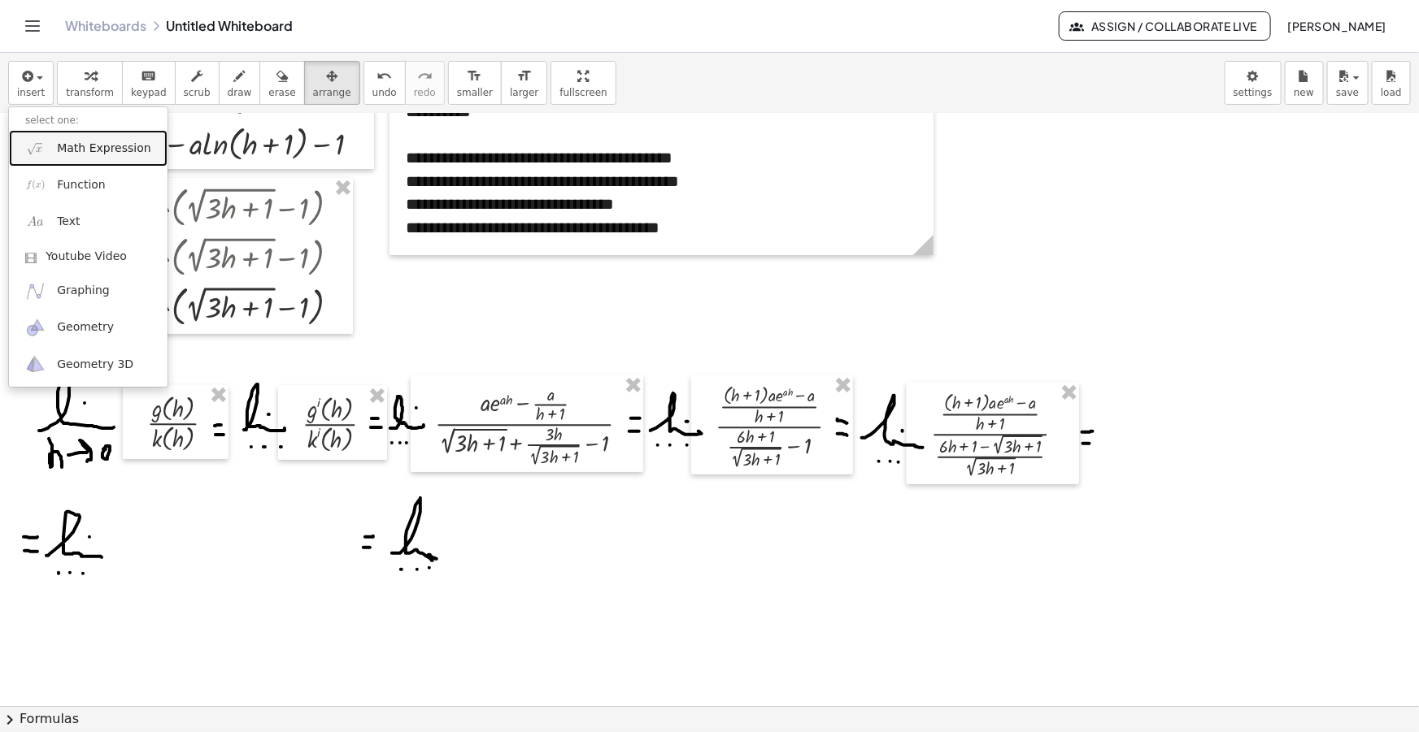
click at [81, 138] on link "Math Expression" at bounding box center [88, 148] width 159 height 37
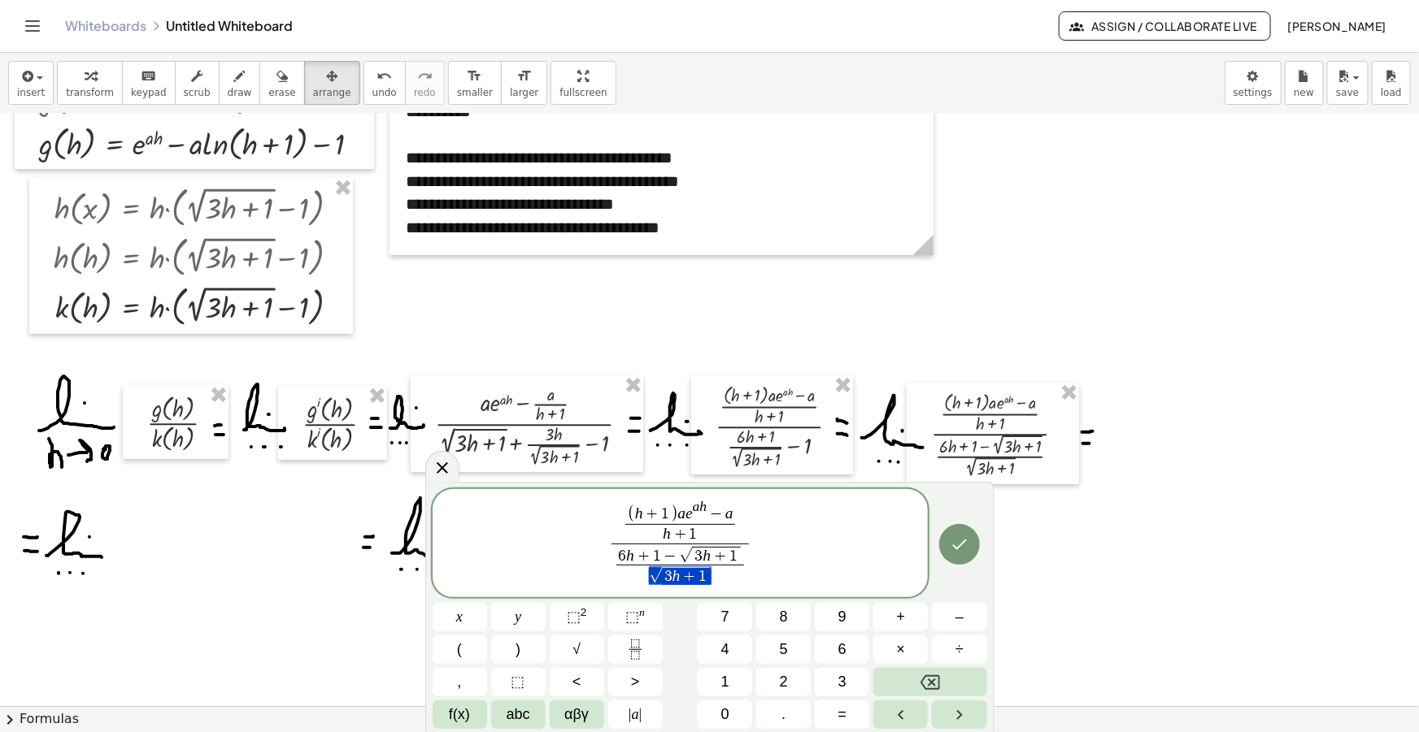
drag, startPoint x: 706, startPoint y: 574, endPoint x: 654, endPoint y: 580, distance: 53.1
click at [625, 515] on span "( h + 1 ) a e a h − a" at bounding box center [679, 513] width 109 height 24
click at [768, 502] on span ")" at bounding box center [768, 511] width 9 height 28
drag, startPoint x: 699, startPoint y: 532, endPoint x: 656, endPoint y: 533, distance: 43.1
click at [656, 532] on span "h + 1" at bounding box center [680, 534] width 188 height 20
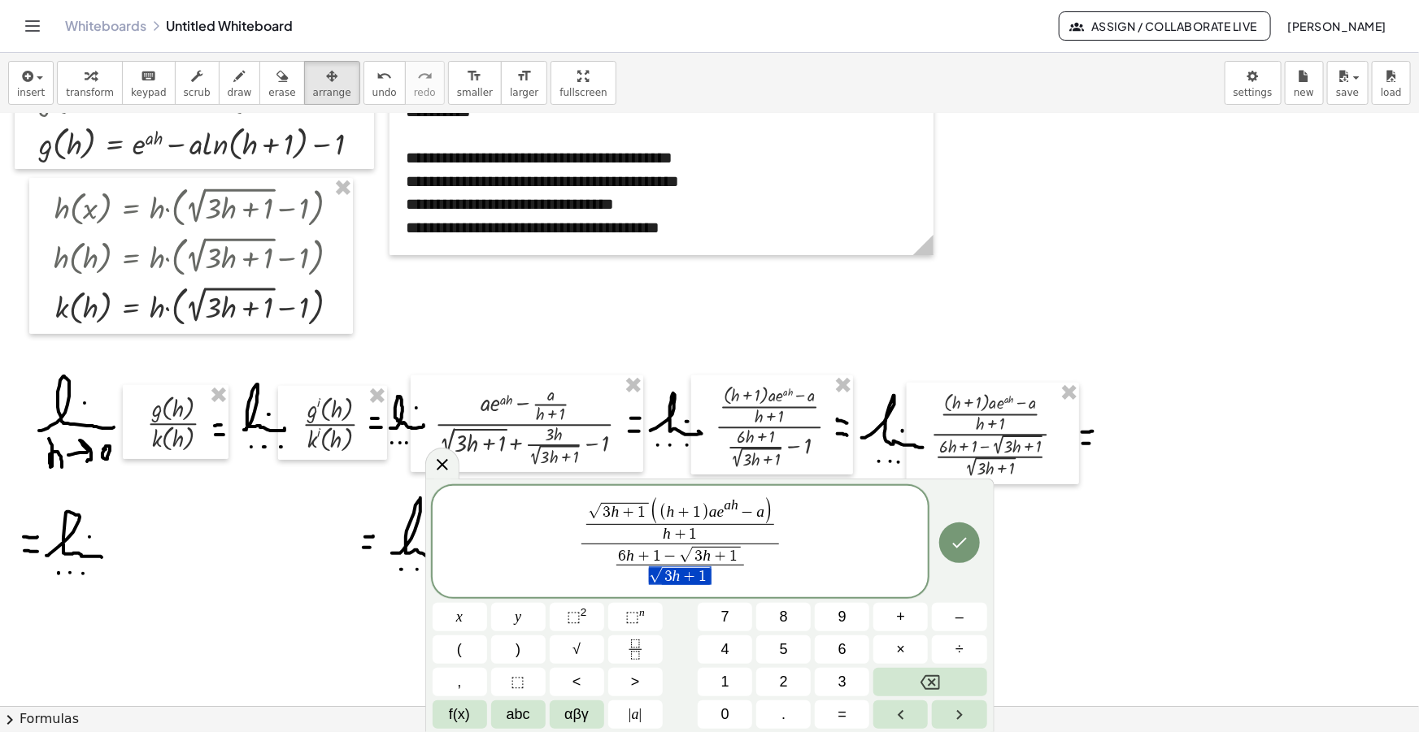
drag, startPoint x: 709, startPoint y: 576, endPoint x: 642, endPoint y: 570, distance: 67.0
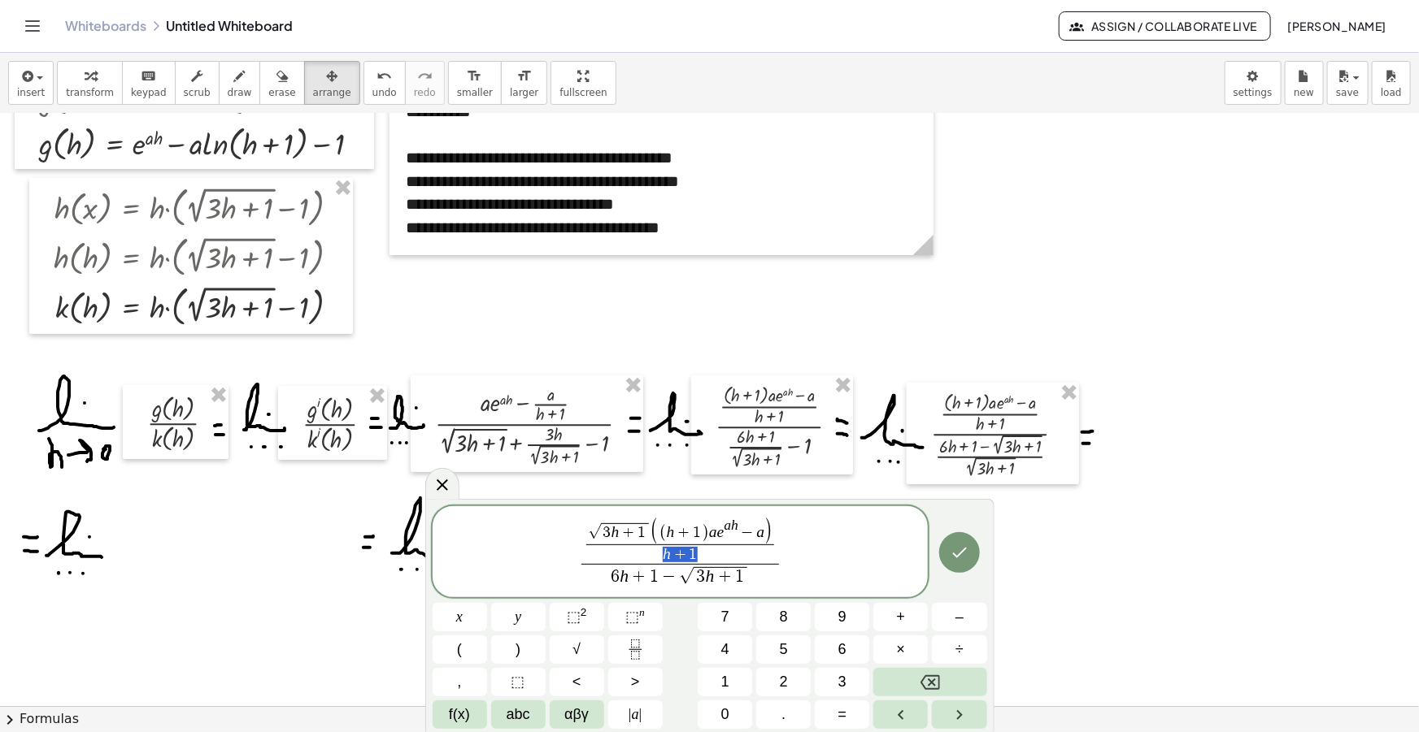
drag, startPoint x: 697, startPoint y: 550, endPoint x: 665, endPoint y: 553, distance: 31.8
click at [612, 573] on span "6" at bounding box center [614, 577] width 9 height 18
click at [777, 571] on span "h + 1 ( 6 h + 1 − √ 3 h + 1 ) ​" at bounding box center [679, 575] width 199 height 28
click at [619, 580] on span "1" at bounding box center [616, 576] width 9 height 18
click at [579, 575] on span "(" at bounding box center [577, 576] width 9 height 21
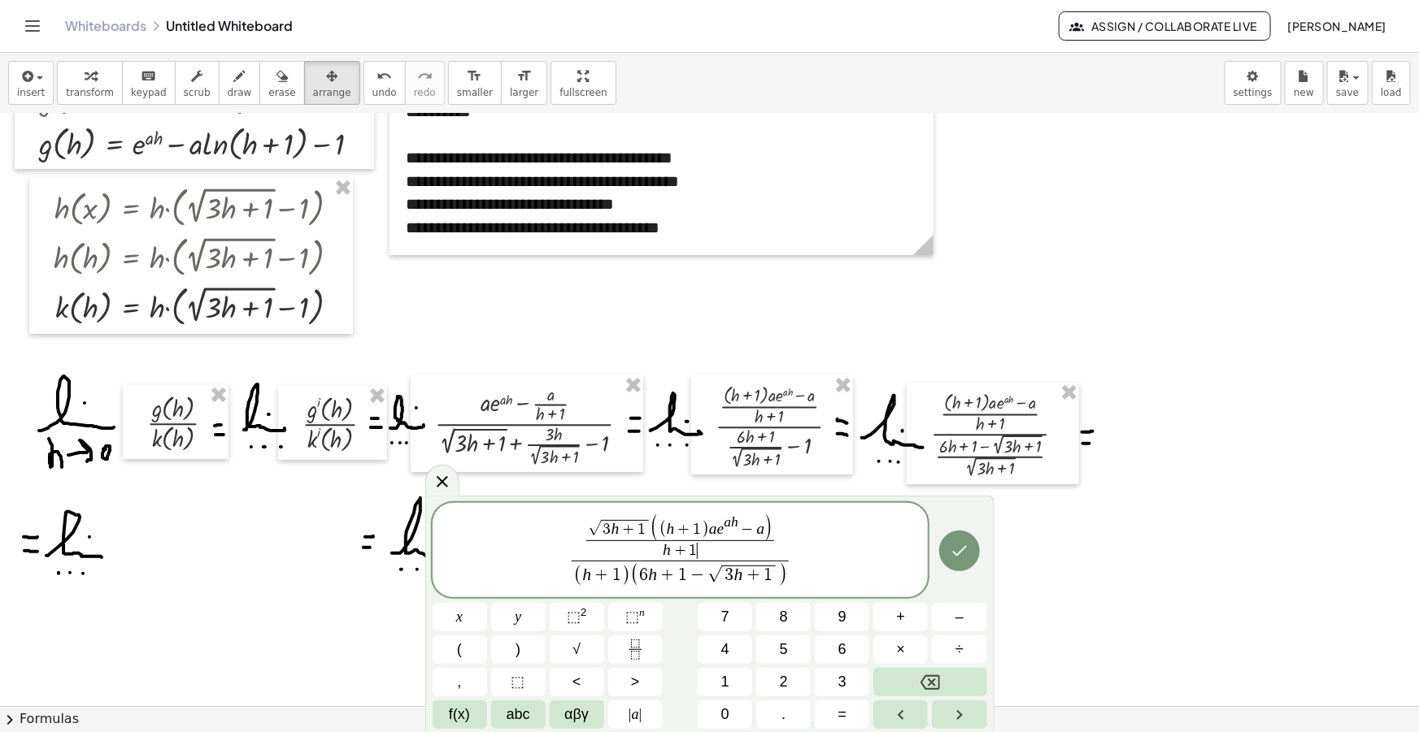
click at [720, 547] on span "h + 1 ​" at bounding box center [680, 551] width 188 height 20
drag, startPoint x: 810, startPoint y: 565, endPoint x: 548, endPoint y: 551, distance: 262.1
click at [550, 551] on span "√ 3 h + 1 ( ( h + 1 ) a e a h − a ) ( h + 1 ) ( 6 h + 1 − √ 3 h + 1 ) ​ ​" at bounding box center [680, 559] width 496 height 61
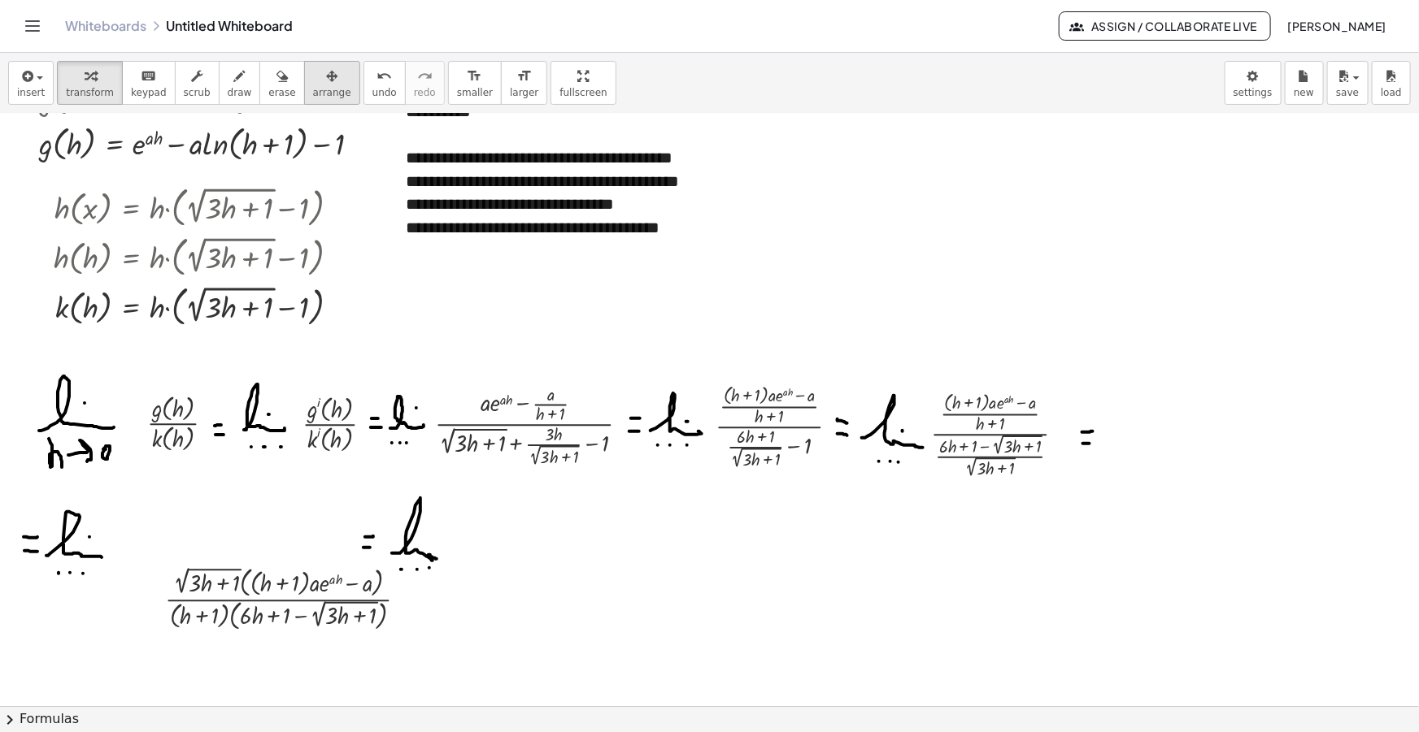
click at [326, 77] on icon "button" at bounding box center [331, 77] width 11 height 20
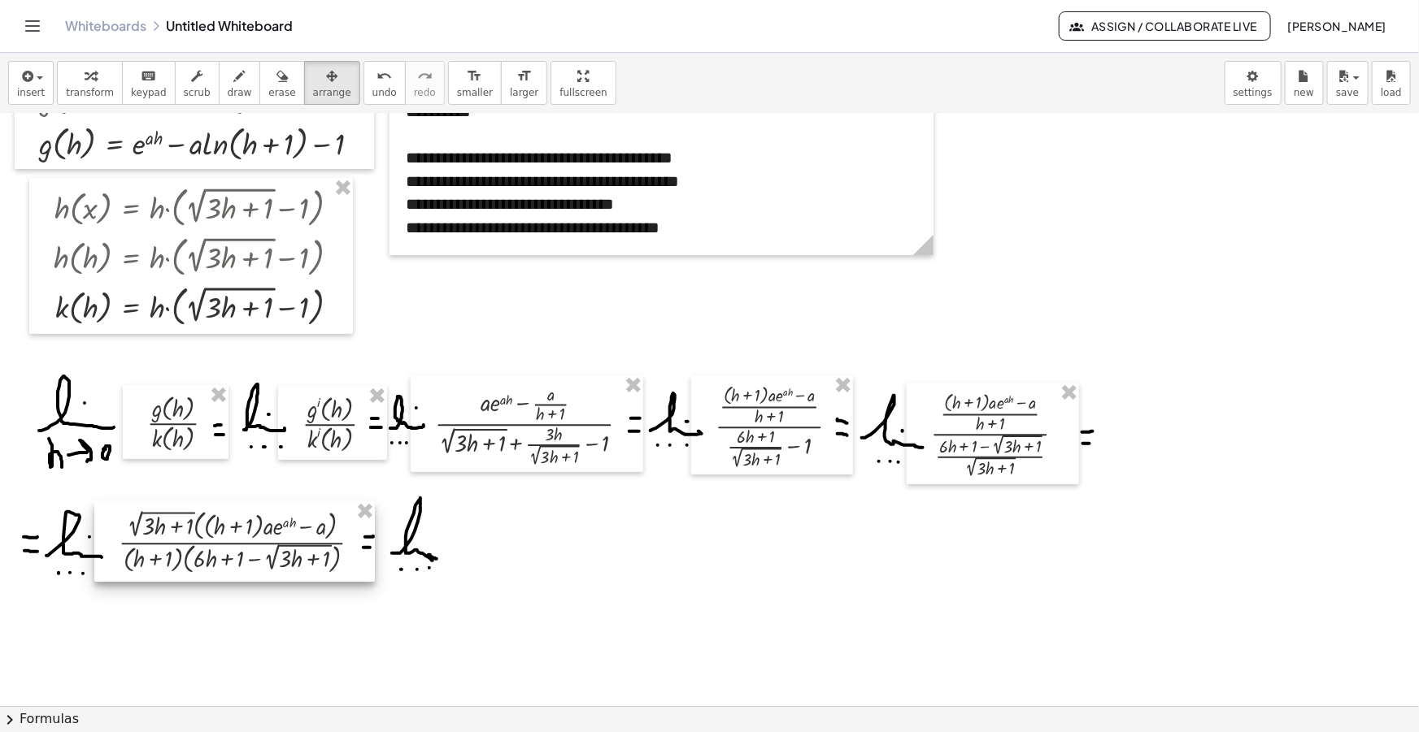
drag, startPoint x: 281, startPoint y: 634, endPoint x: 236, endPoint y: 577, distance: 72.9
click at [236, 577] on div at bounding box center [234, 542] width 280 height 80
click at [234, 68] on icon "button" at bounding box center [239, 77] width 11 height 20
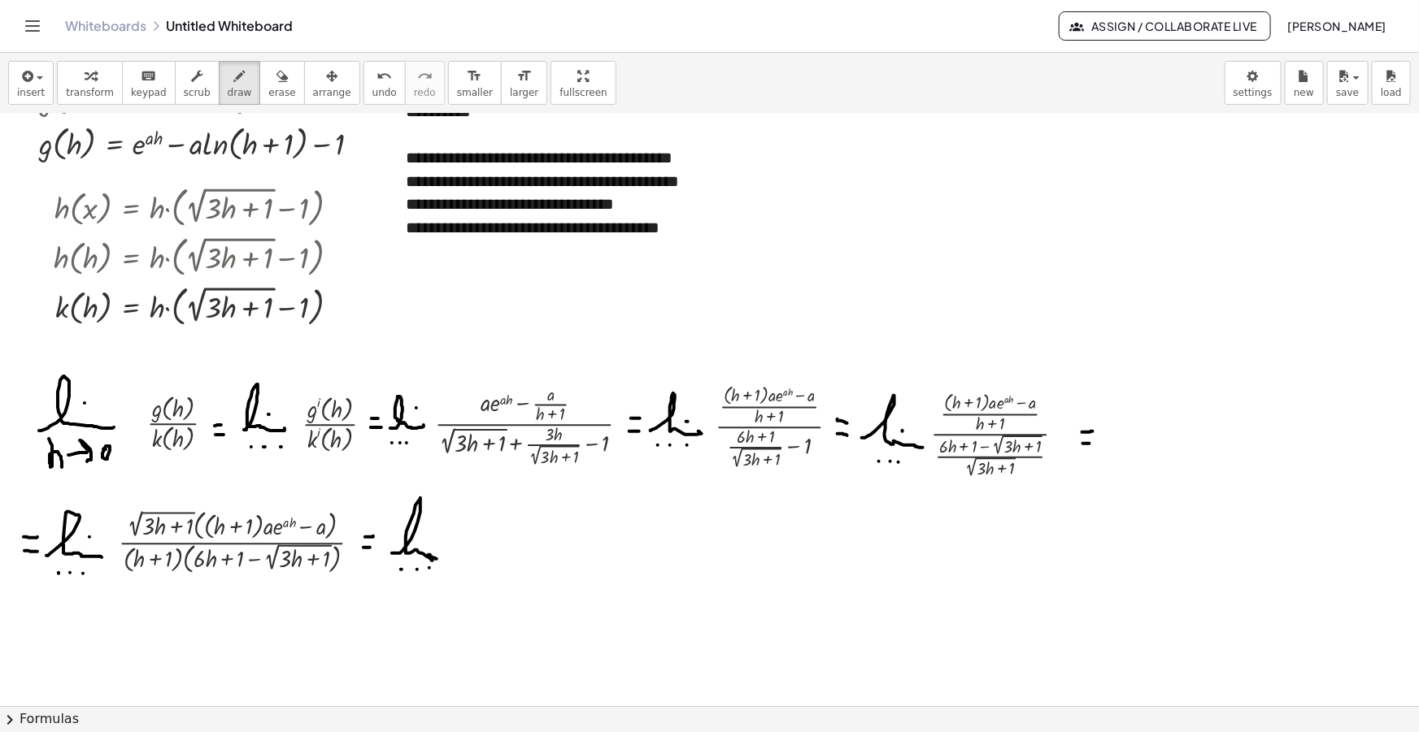
scroll to position [369, 0]
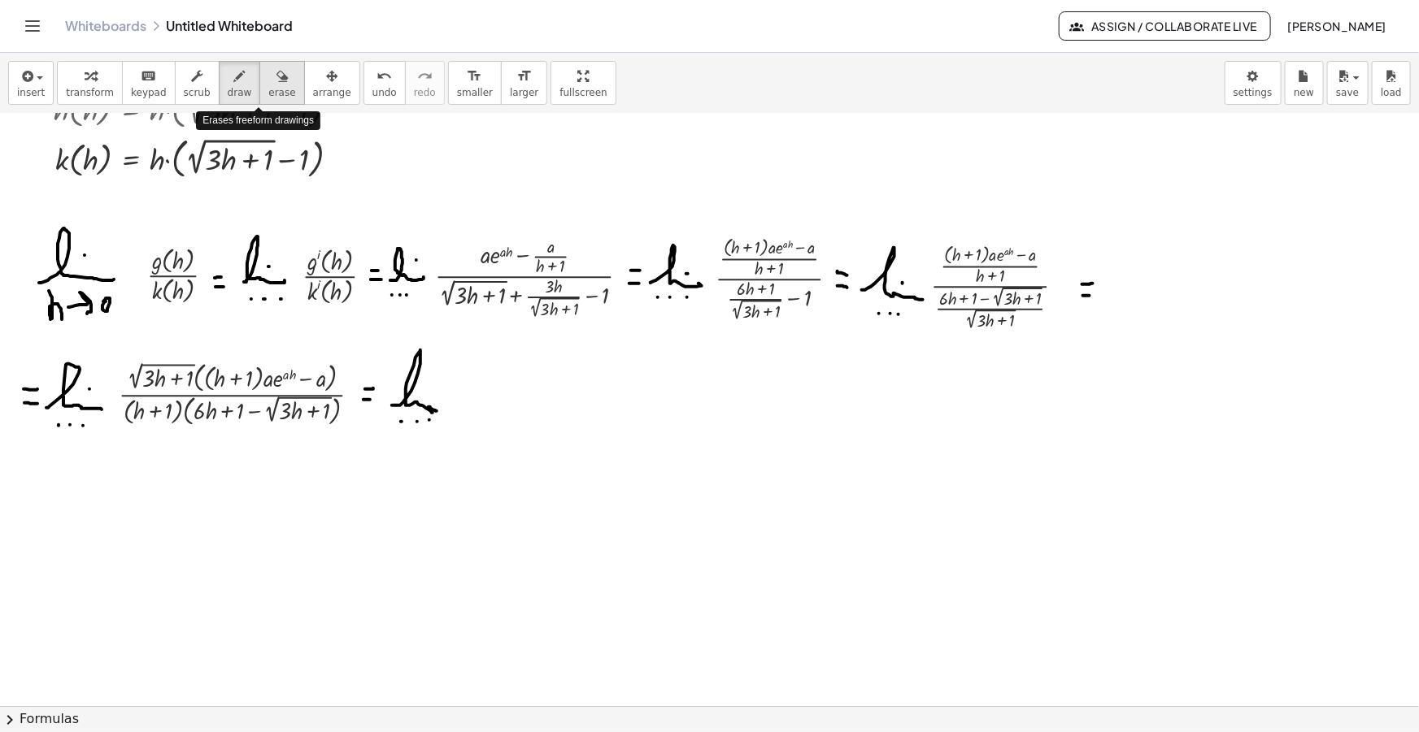
click at [268, 89] on span "erase" at bounding box center [281, 92] width 27 height 11
drag, startPoint x: 426, startPoint y: 412, endPoint x: 427, endPoint y: 374, distance: 38.2
click at [427, 374] on div at bounding box center [709, 390] width 1419 height 1291
click at [231, 80] on button "draw" at bounding box center [240, 83] width 42 height 44
drag, startPoint x: 391, startPoint y: 403, endPoint x: 431, endPoint y: 401, distance: 39.9
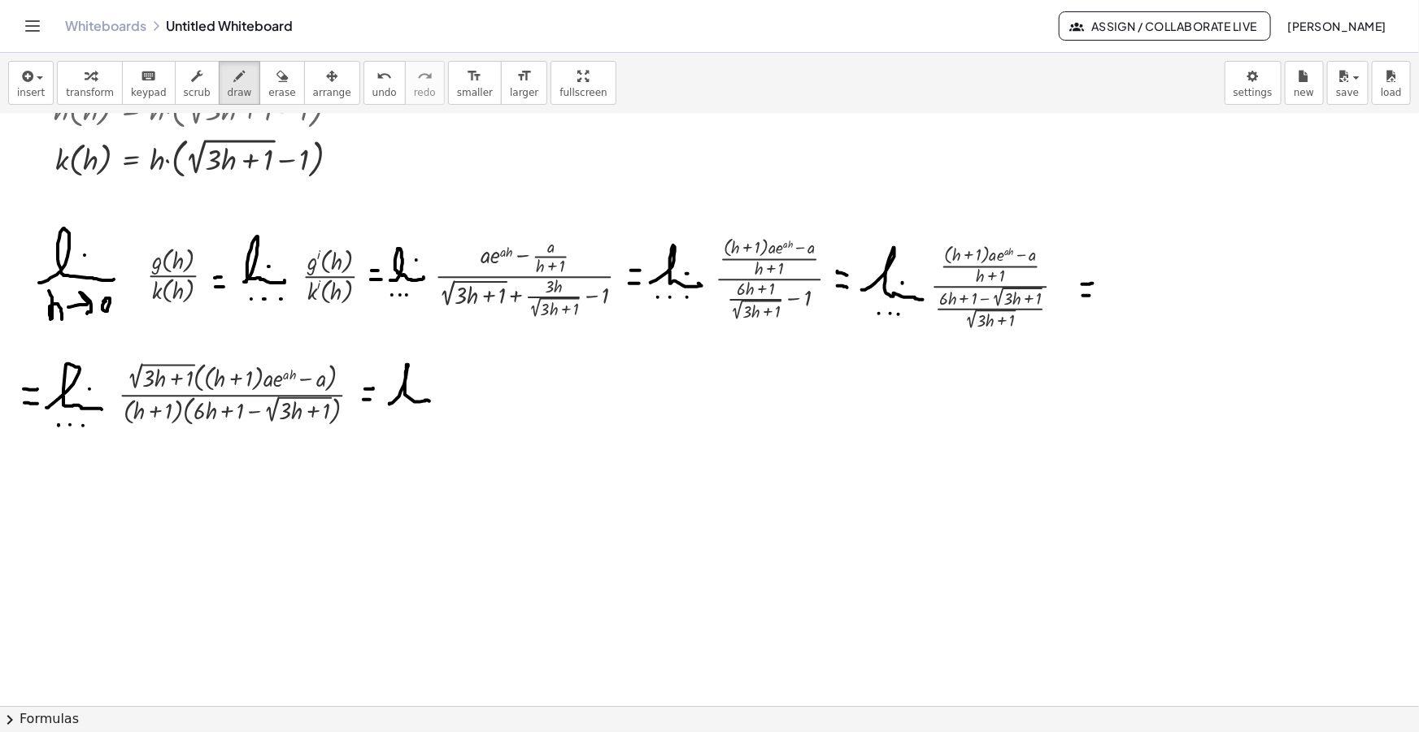
click at [431, 401] on div at bounding box center [709, 390] width 1419 height 1291
drag, startPoint x: 392, startPoint y: 402, endPoint x: 411, endPoint y: 393, distance: 21.1
click at [411, 393] on div at bounding box center [709, 390] width 1419 height 1291
drag, startPoint x: 410, startPoint y: 393, endPoint x: 432, endPoint y: 386, distance: 23.7
click at [440, 397] on div at bounding box center [709, 390] width 1419 height 1291
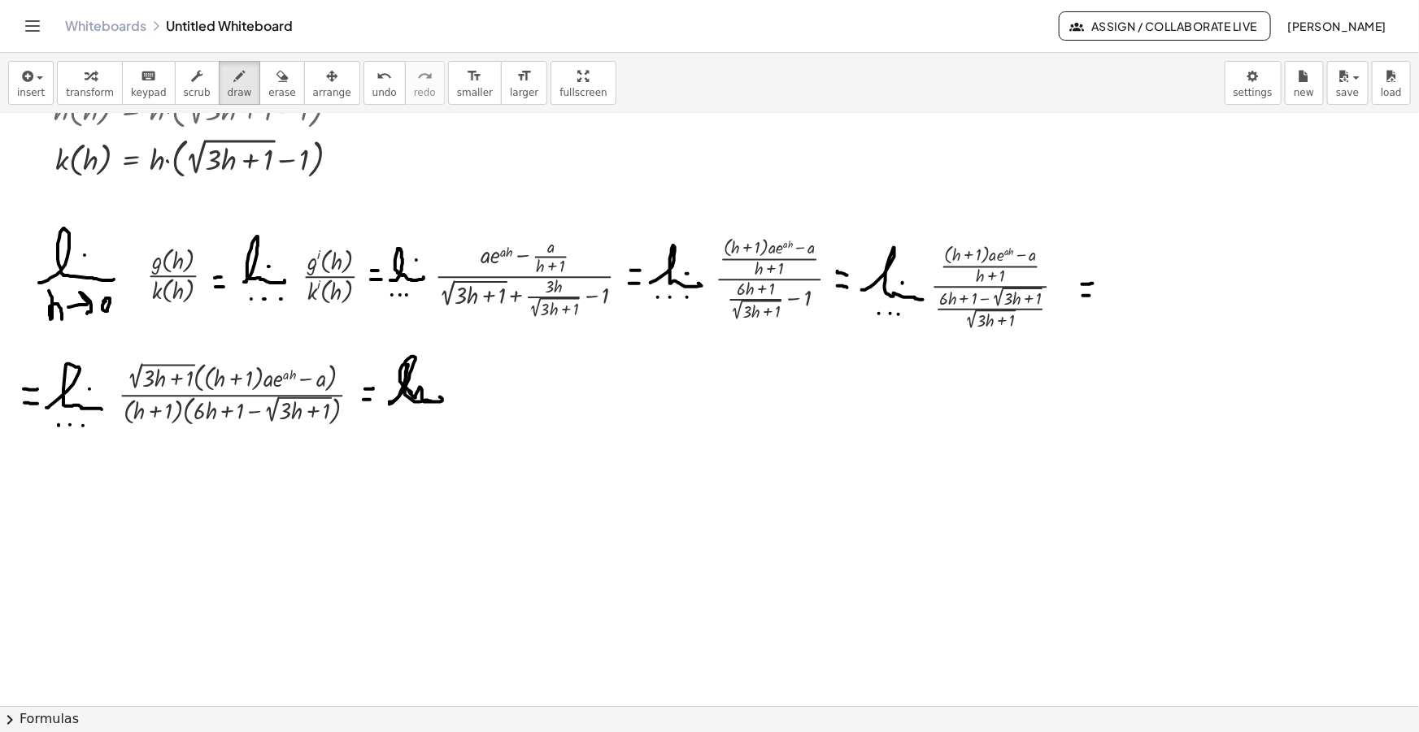
click at [425, 375] on div at bounding box center [709, 390] width 1419 height 1291
click at [413, 415] on div at bounding box center [709, 390] width 1419 height 1291
click at [424, 415] on div at bounding box center [709, 390] width 1419 height 1291
click at [435, 416] on div at bounding box center [709, 390] width 1419 height 1291
click at [268, 80] on div "button" at bounding box center [281, 76] width 27 height 20
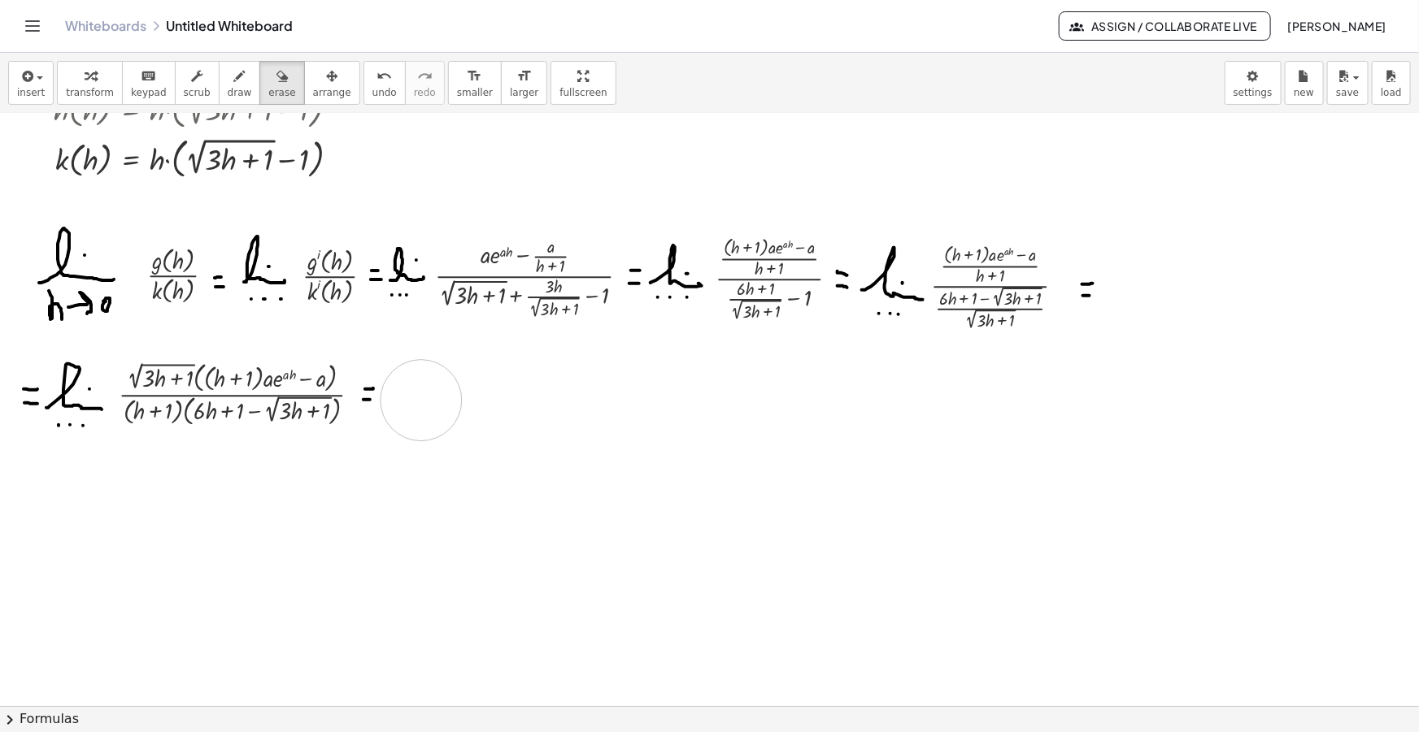
drag, startPoint x: 447, startPoint y: 439, endPoint x: 421, endPoint y: 400, distance: 46.9
click at [421, 400] on div at bounding box center [709, 390] width 1419 height 1291
drag, startPoint x: 209, startPoint y: 75, endPoint x: 284, endPoint y: 203, distance: 148.6
click at [228, 75] on div "button" at bounding box center [240, 76] width 24 height 20
drag, startPoint x: 391, startPoint y: 410, endPoint x: 437, endPoint y: 394, distance: 48.8
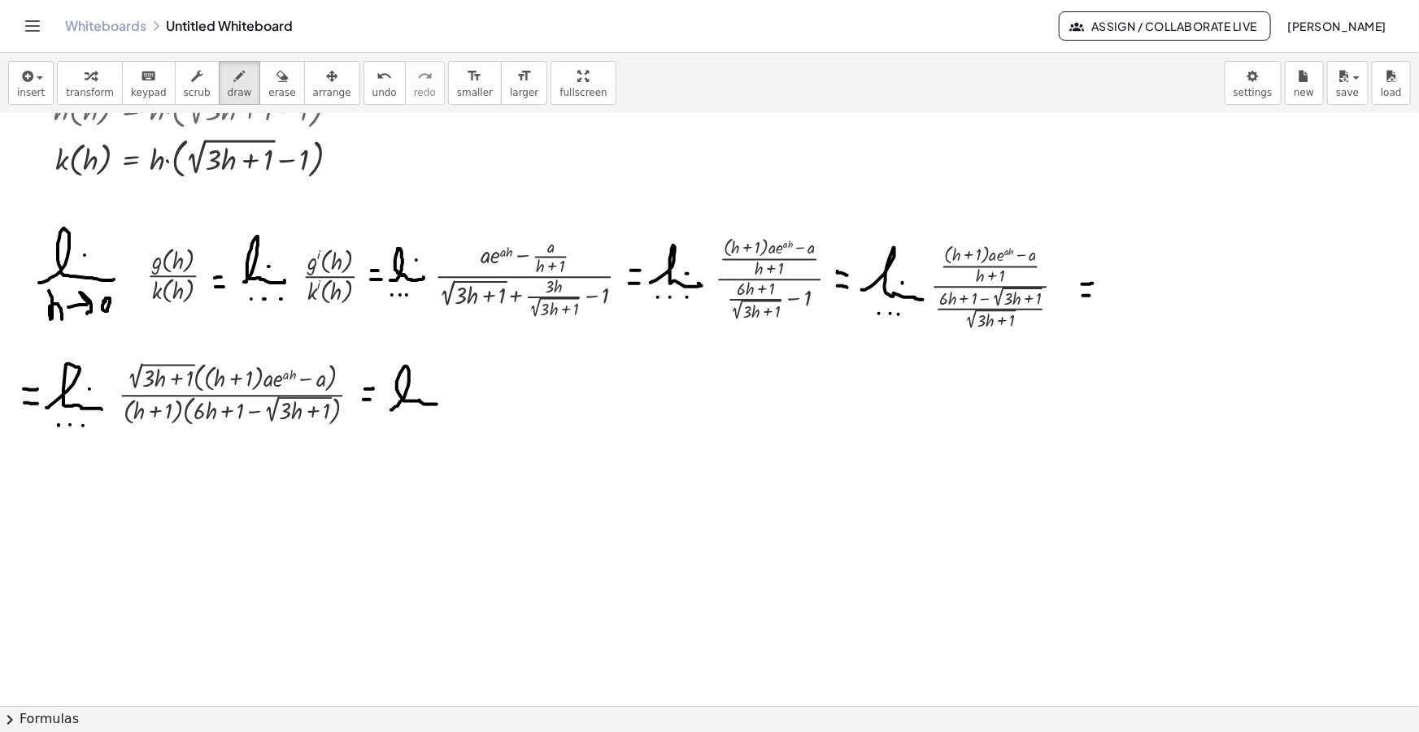
click at [445, 406] on div at bounding box center [709, 390] width 1419 height 1291
click at [426, 380] on div at bounding box center [709, 390] width 1419 height 1291
click at [404, 429] on div at bounding box center [709, 390] width 1419 height 1291
click at [418, 429] on div at bounding box center [709, 390] width 1419 height 1291
click at [426, 428] on div at bounding box center [709, 390] width 1419 height 1291
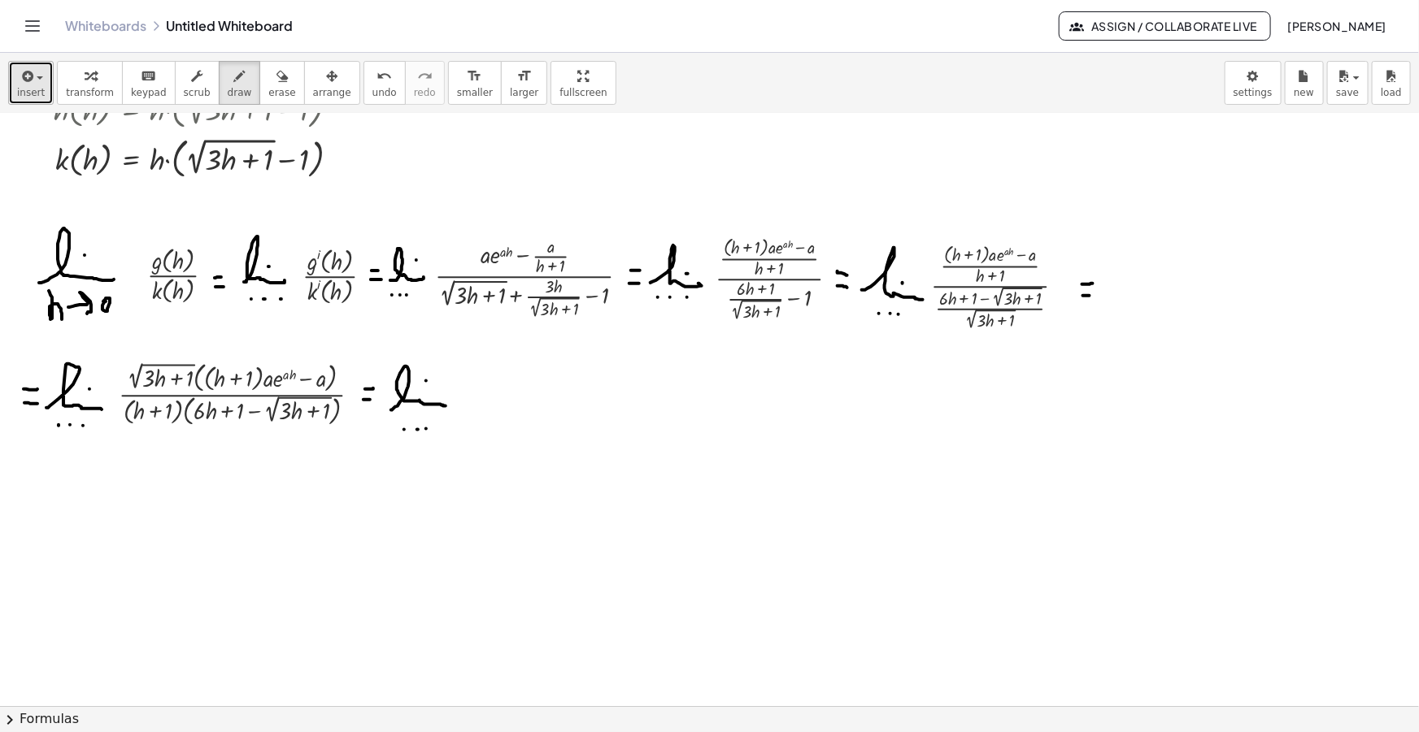
click at [19, 85] on icon "button" at bounding box center [26, 77] width 15 height 20
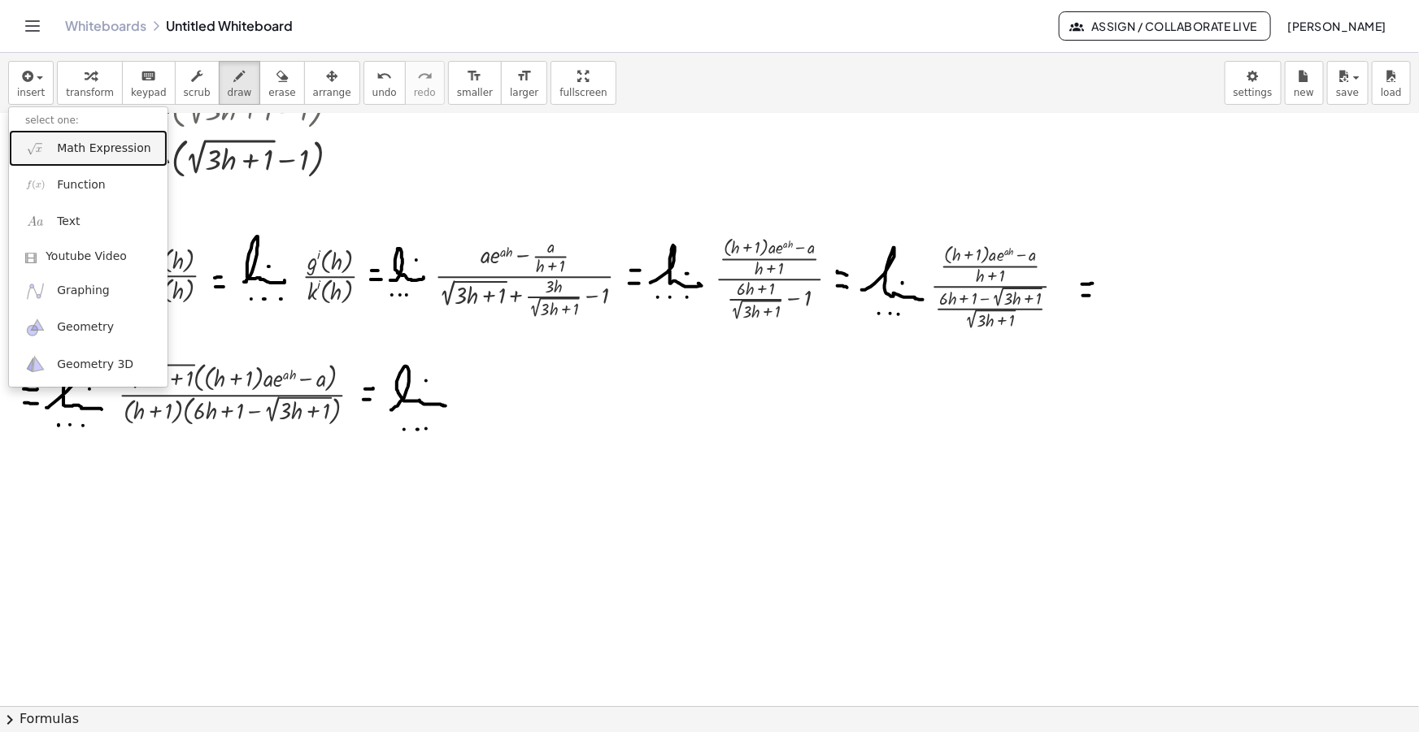
click at [109, 157] on link "Math Expression" at bounding box center [88, 148] width 159 height 37
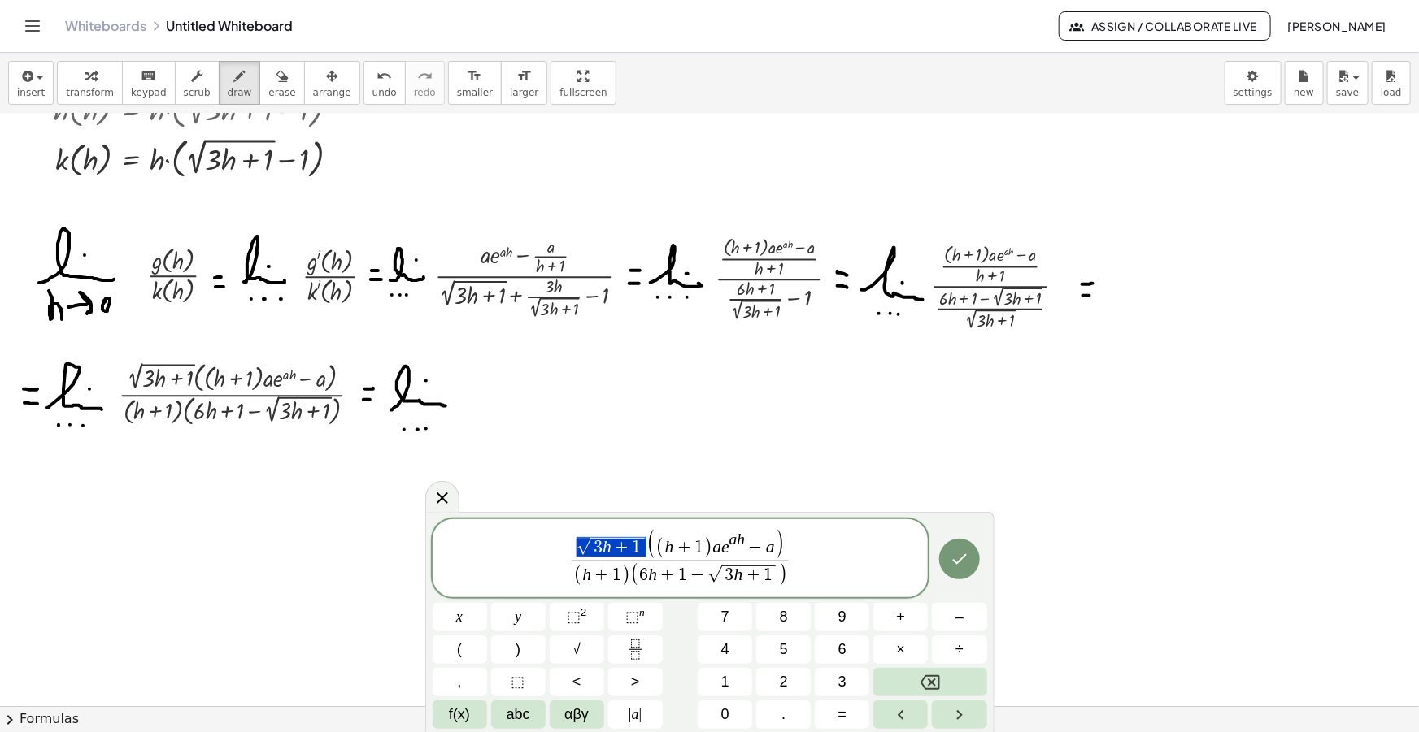
drag, startPoint x: 639, startPoint y: 543, endPoint x: 580, endPoint y: 543, distance: 59.3
click at [622, 545] on span "(" at bounding box center [624, 547] width 9 height 21
click at [774, 550] on span "( √ 3 h + 1 ​ ( h + 1 ) a e a h − a )" at bounding box center [679, 546] width 207 height 30
click at [820, 542] on span "( √ 3 h + 1 ( h + 1 ) a e a h − a √ 3 h + 1 ​ )" at bounding box center [680, 546] width 280 height 30
click at [553, 541] on span "√" at bounding box center [557, 547] width 15 height 17
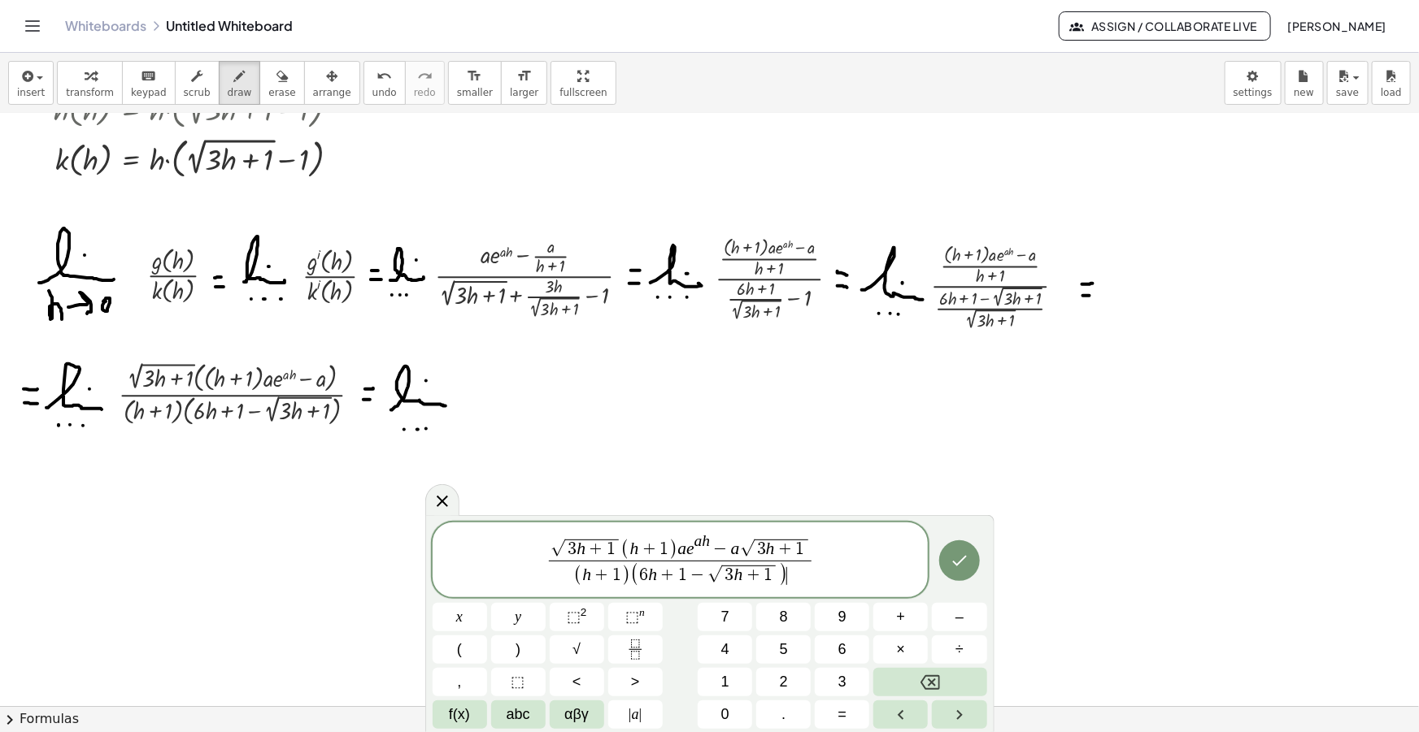
click at [788, 569] on span "( h + 1 ) ( 6 h + 1 − √ 3 h + 1 ) ​" at bounding box center [680, 575] width 263 height 28
click at [656, 577] on span "6 h ​ + 1 − √ 3 h + 1" at bounding box center [708, 575] width 138 height 20
click at [789, 572] on span ")" at bounding box center [790, 572] width 10 height 29
click at [571, 650] on button "√" at bounding box center [577, 650] width 54 height 28
drag, startPoint x: 542, startPoint y: 582, endPoint x: 499, endPoint y: 575, distance: 43.7
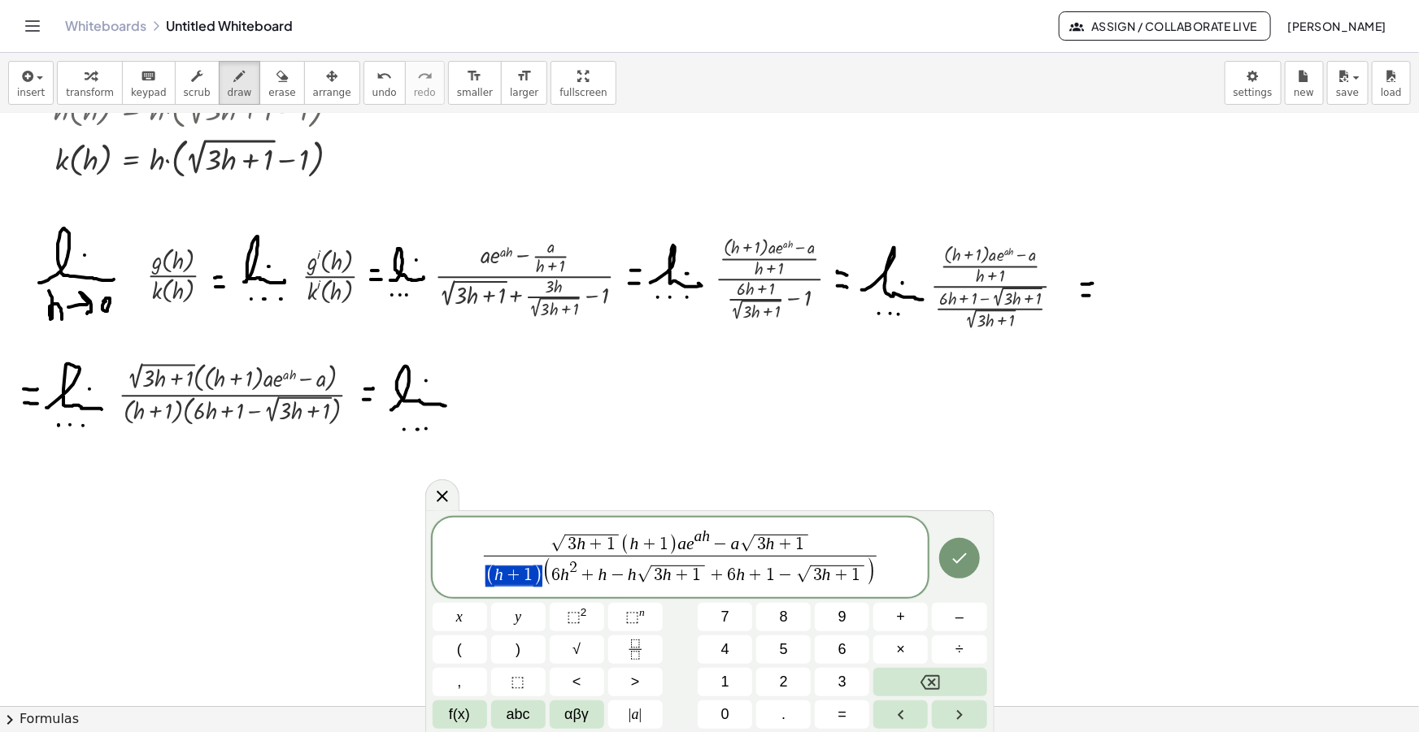
click at [499, 575] on span "( h + 1 ) ( 6 h 2 + h − h √ 3 h + 1 + 6 h + 1 − √ 3 h + 1 )" at bounding box center [680, 572] width 393 height 33
click at [565, 646] on button "√" at bounding box center [577, 650] width 54 height 28
click at [572, 643] on span "√" at bounding box center [576, 650] width 8 height 22
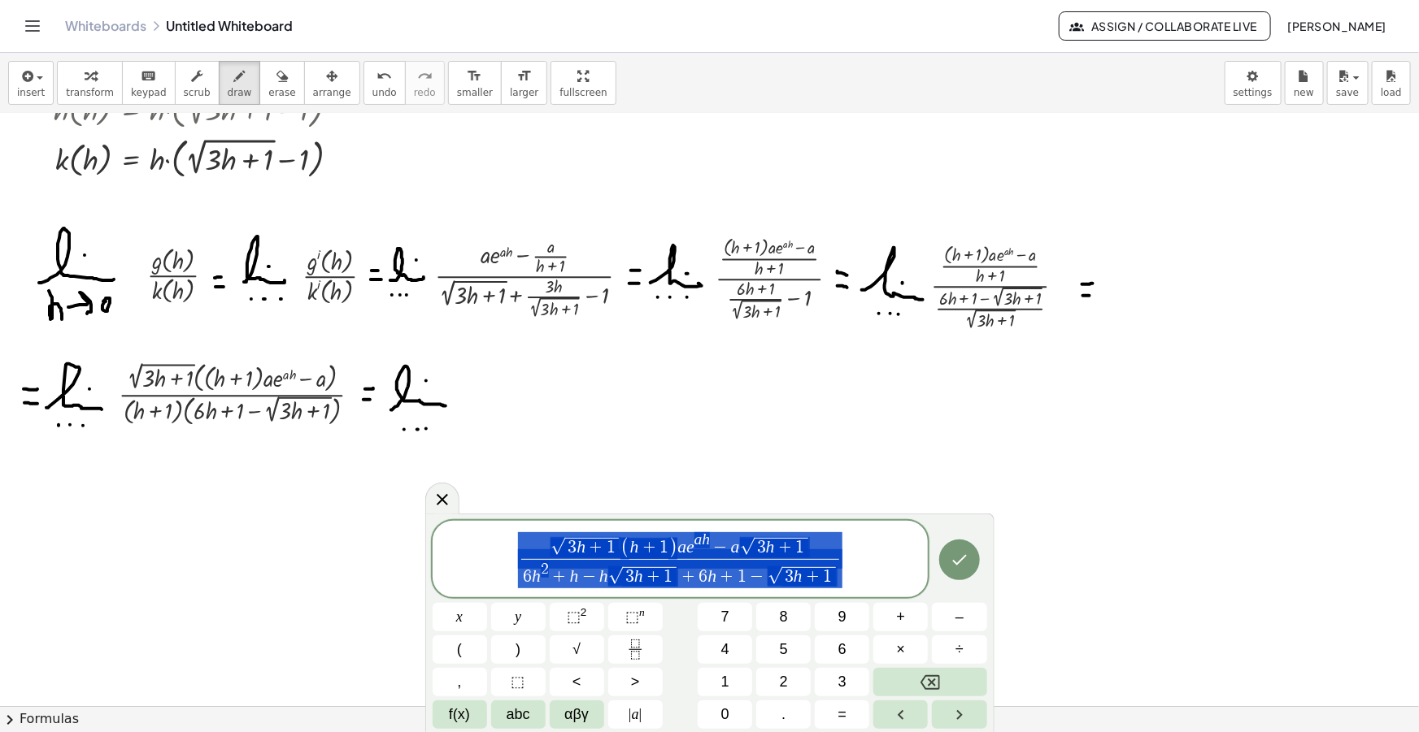
drag, startPoint x: 858, startPoint y: 562, endPoint x: 504, endPoint y: 540, distance: 355.1
click at [512, 540] on span "√ 3 h + 1 ( h + 1 ) a e a h − a √ 3 h + 1 6 h 2 + h − h √ 3 h + 1 + 6 h + 1 − √…" at bounding box center [680, 560] width 496 height 59
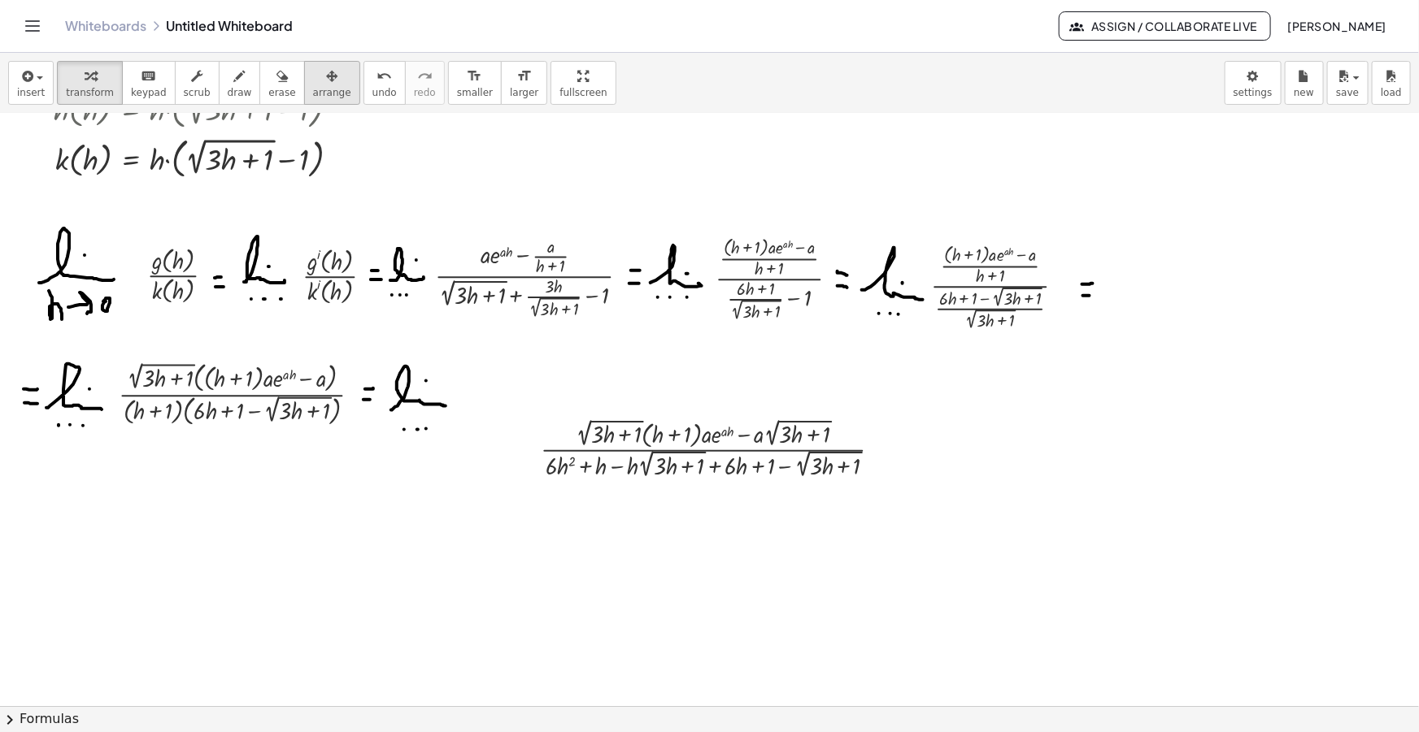
click at [313, 77] on div "button" at bounding box center [332, 76] width 38 height 20
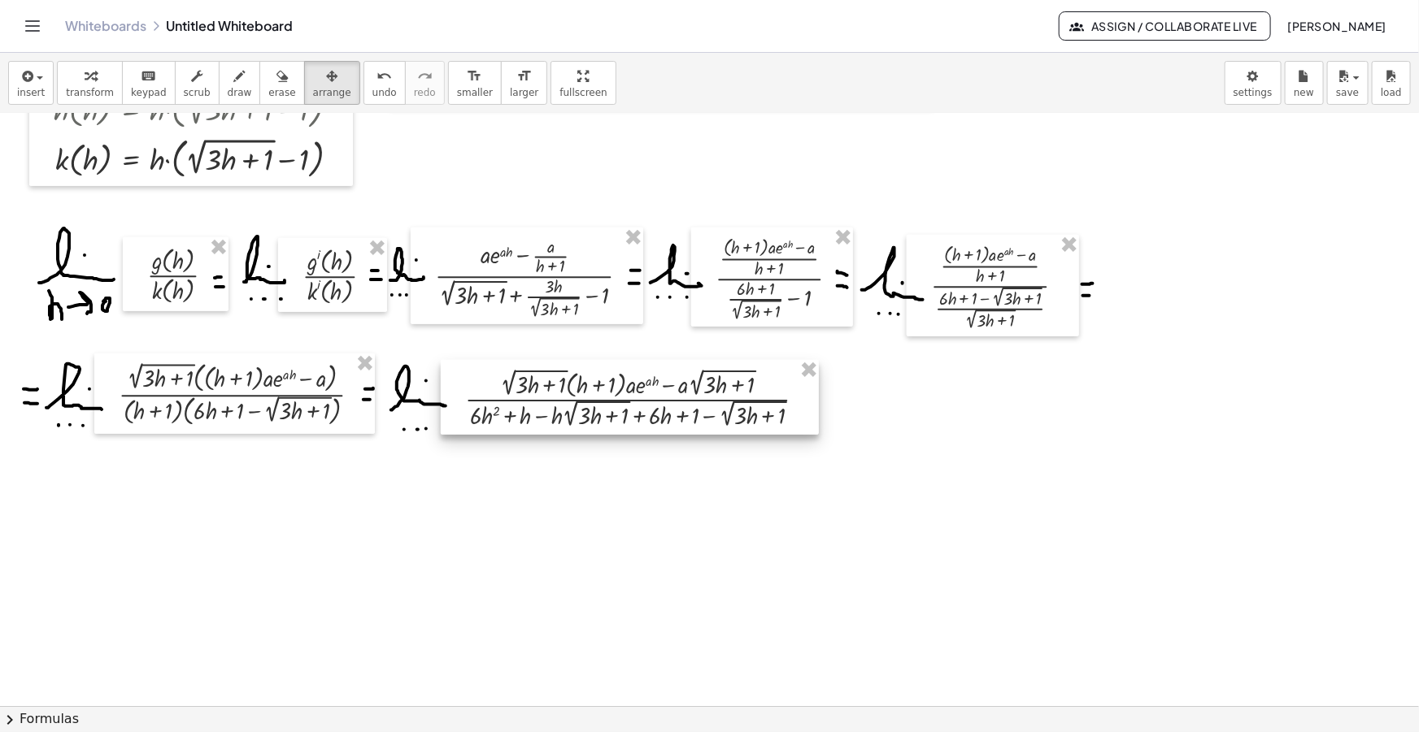
drag, startPoint x: 594, startPoint y: 461, endPoint x: 512, endPoint y: 409, distance: 97.2
click at [512, 409] on div at bounding box center [630, 397] width 378 height 75
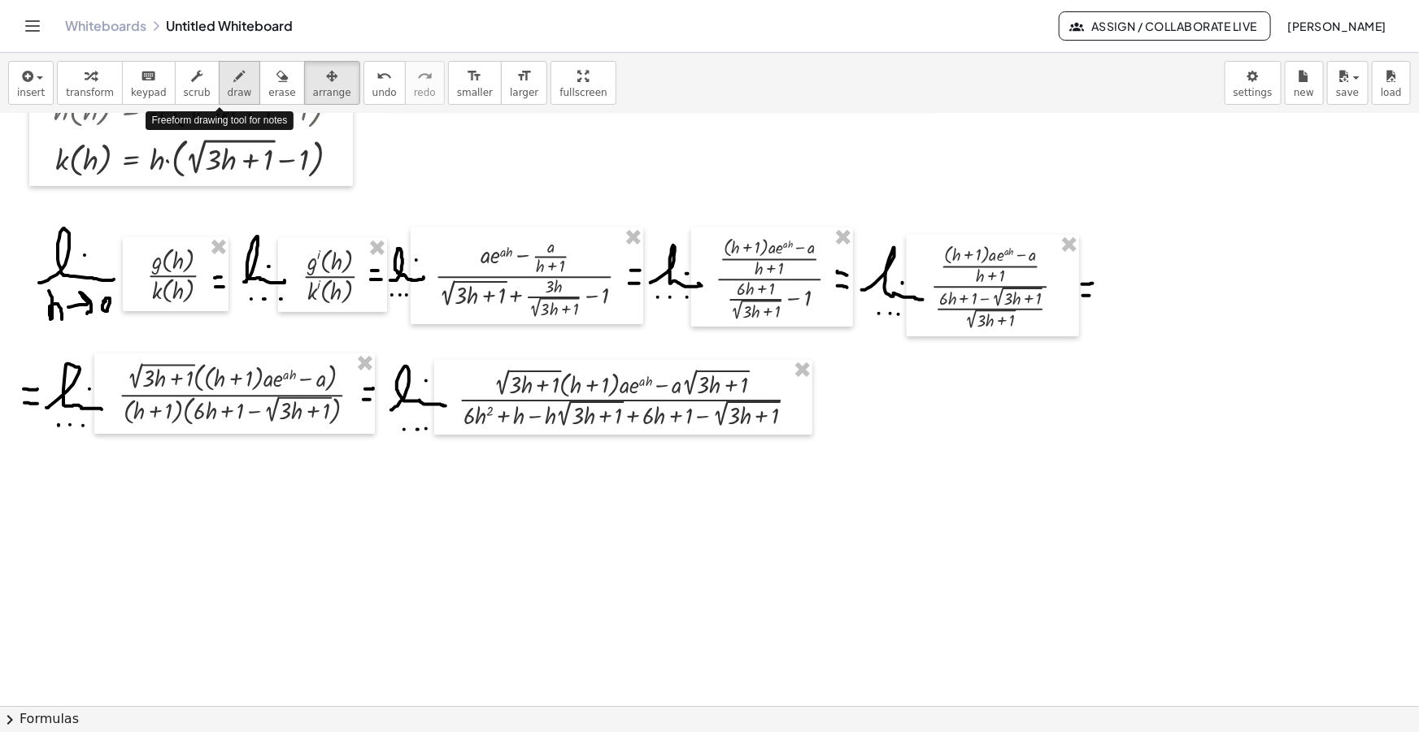
click at [234, 83] on icon "button" at bounding box center [239, 77] width 11 height 20
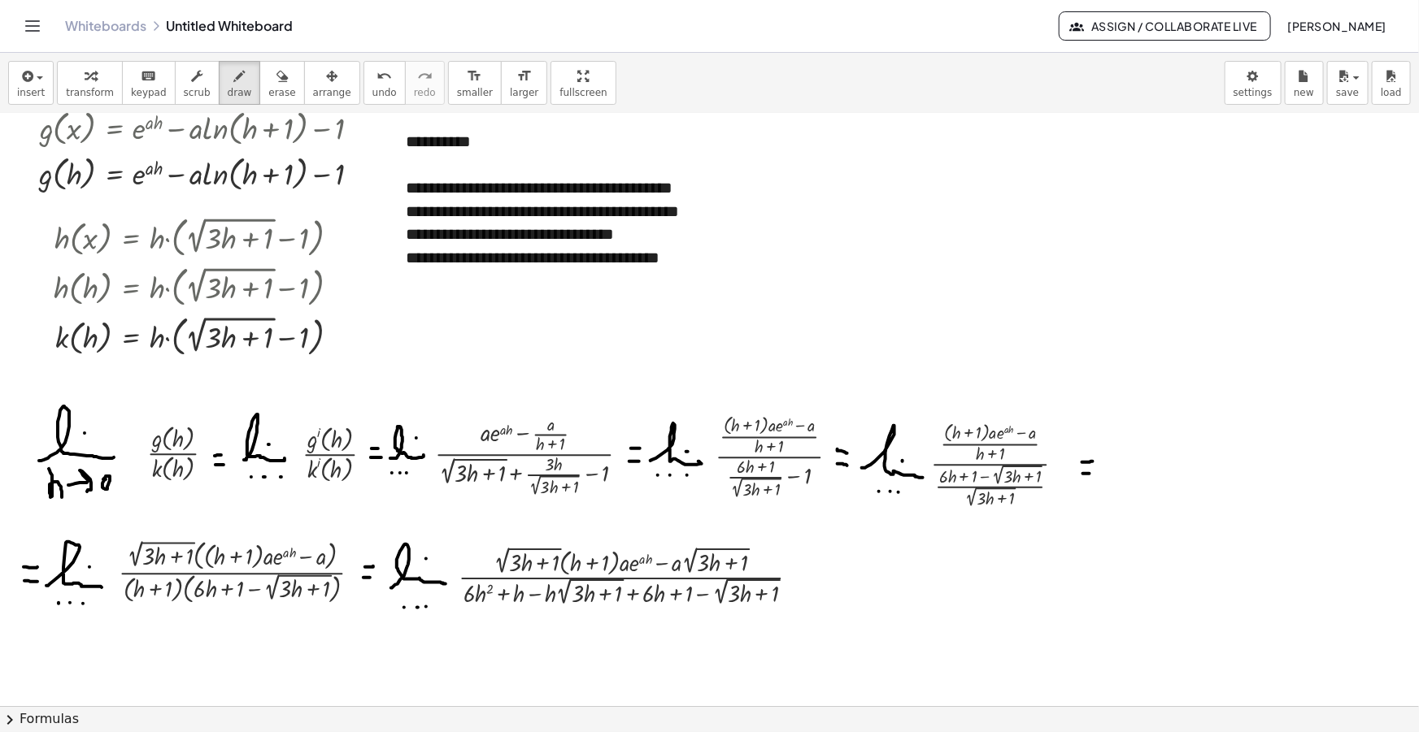
scroll to position [295, 0]
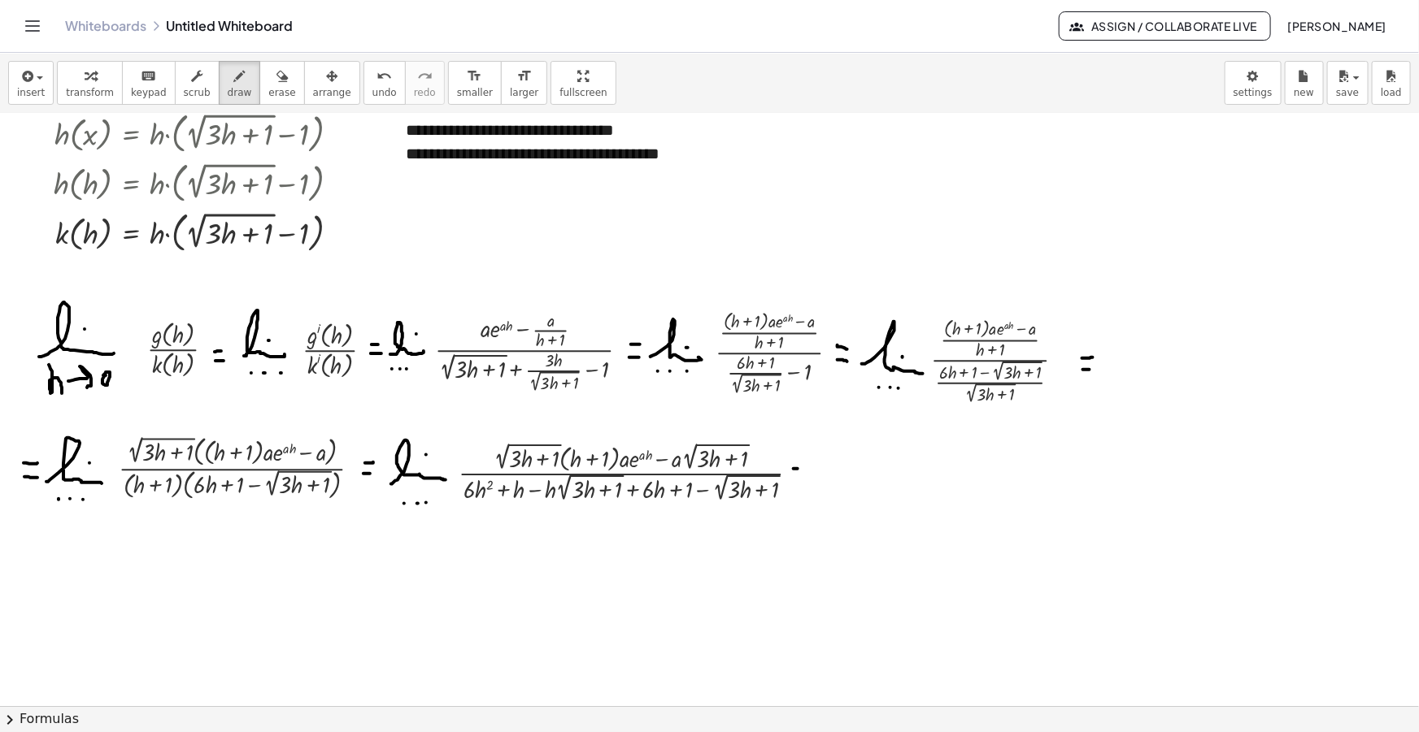
click at [797, 468] on div at bounding box center [709, 464] width 1419 height 1291
click at [796, 477] on div at bounding box center [709, 464] width 1419 height 1291
drag, startPoint x: 803, startPoint y: 477, endPoint x: 848, endPoint y: 480, distance: 44.8
click at [848, 480] on div at bounding box center [709, 464] width 1419 height 1291
click at [833, 458] on div at bounding box center [709, 464] width 1419 height 1291
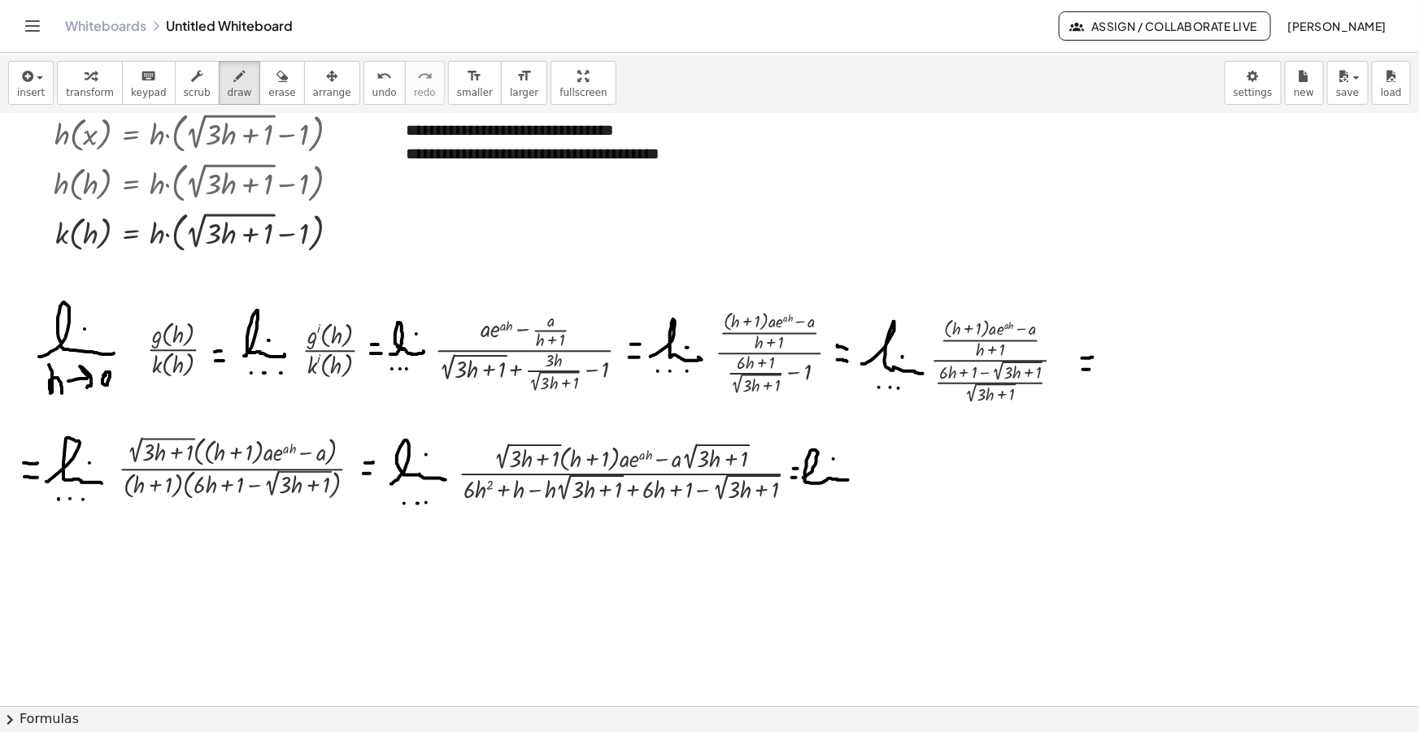
click at [806, 502] on div at bounding box center [709, 464] width 1419 height 1291
click at [819, 502] on div at bounding box center [709, 464] width 1419 height 1291
click at [825, 502] on div at bounding box center [709, 464] width 1419 height 1291
click at [26, 90] on span "insert" at bounding box center [31, 92] width 28 height 11
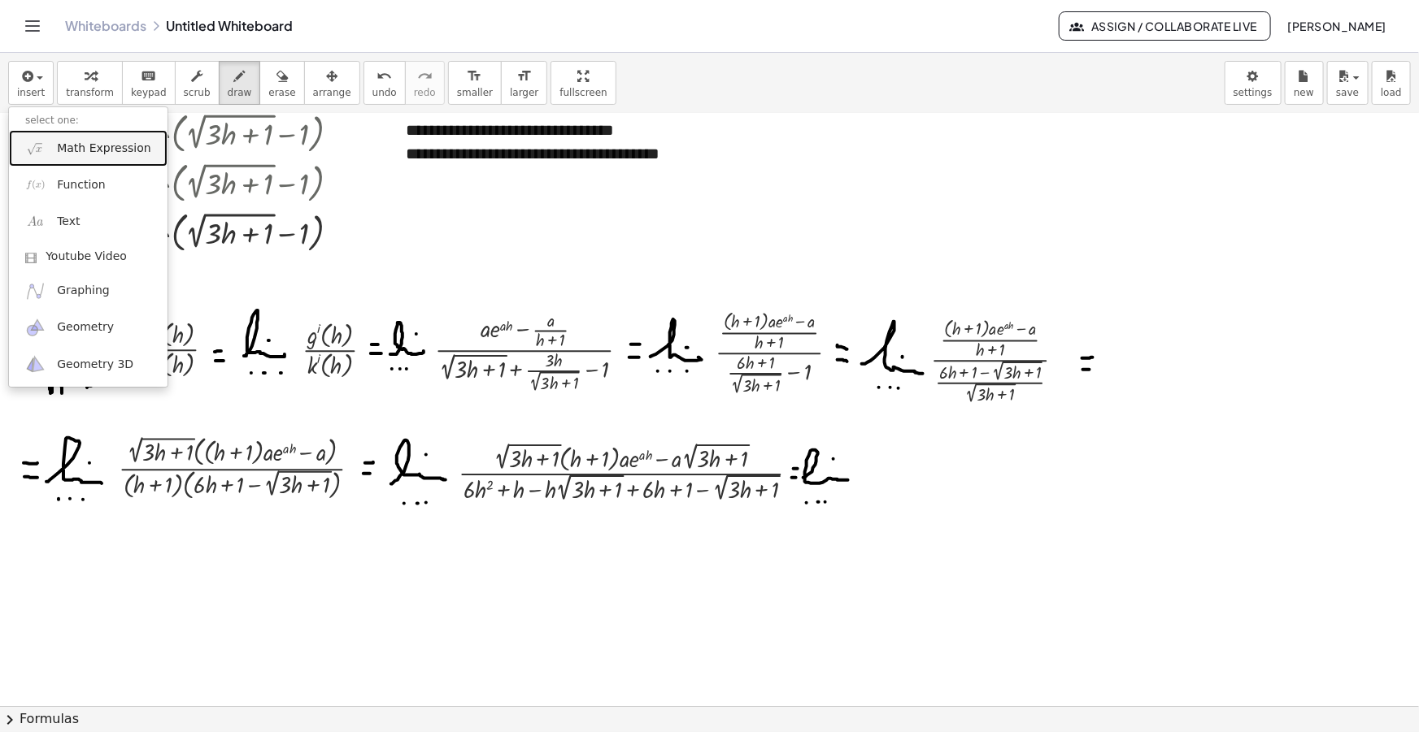
click at [72, 154] on span "Math Expression" at bounding box center [103, 149] width 93 height 16
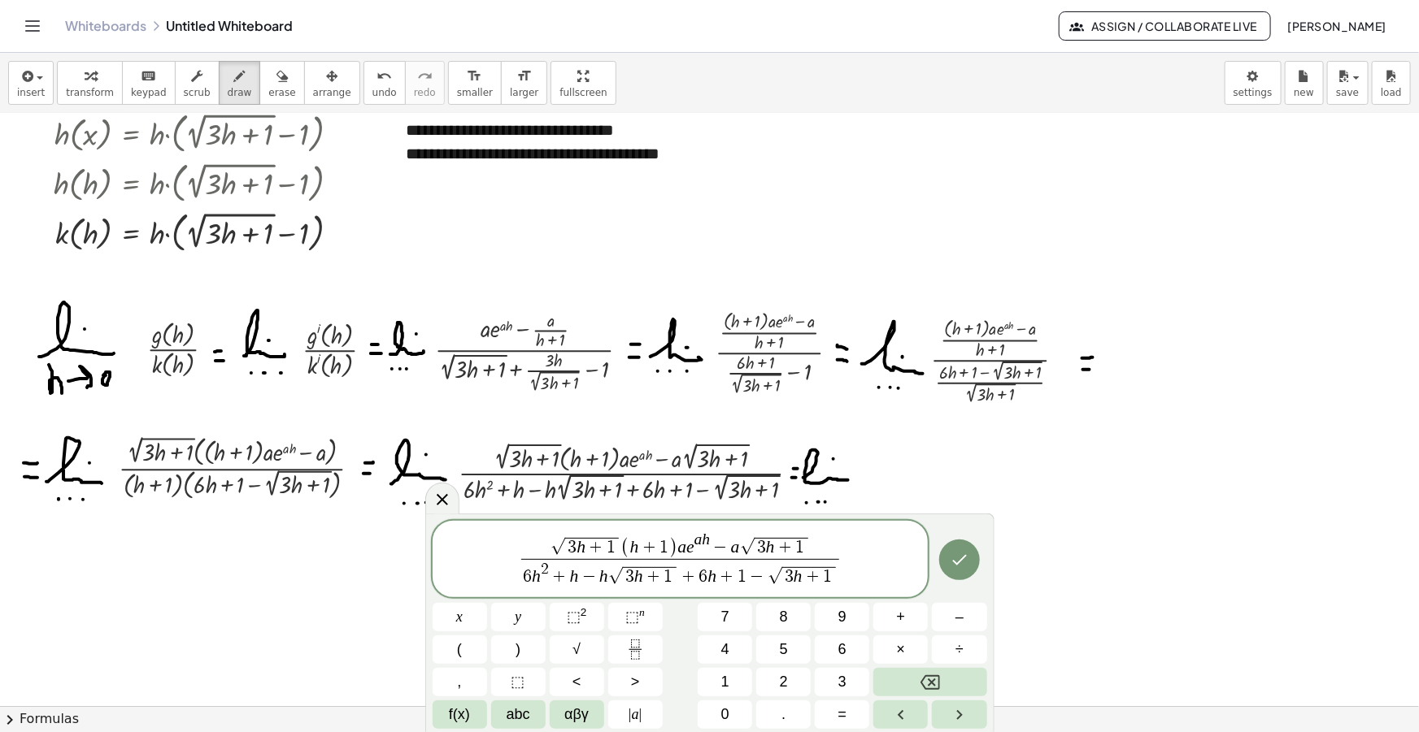
click at [553, 550] on span "√" at bounding box center [557, 547] width 15 height 17
click at [619, 550] on span "3 h + 1 ​" at bounding box center [597, 548] width 54 height 20
